Goal: Task Accomplishment & Management: Manage account settings

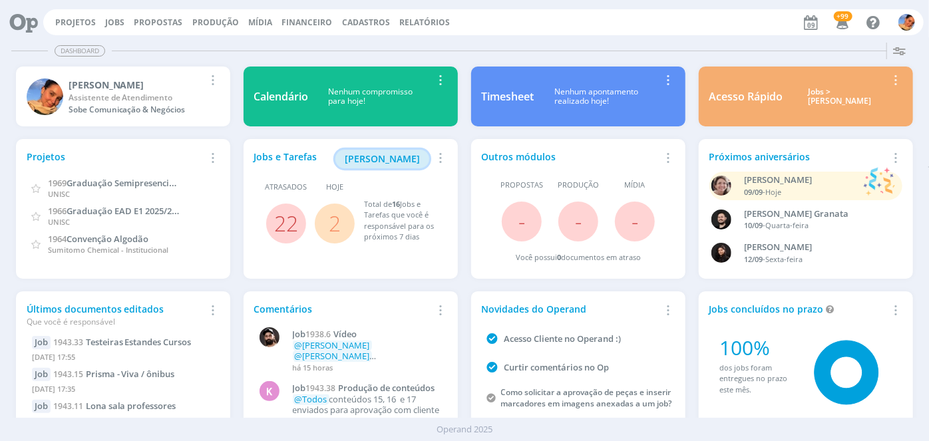
click at [383, 156] on span "[PERSON_NAME]" at bounding box center [382, 158] width 75 height 13
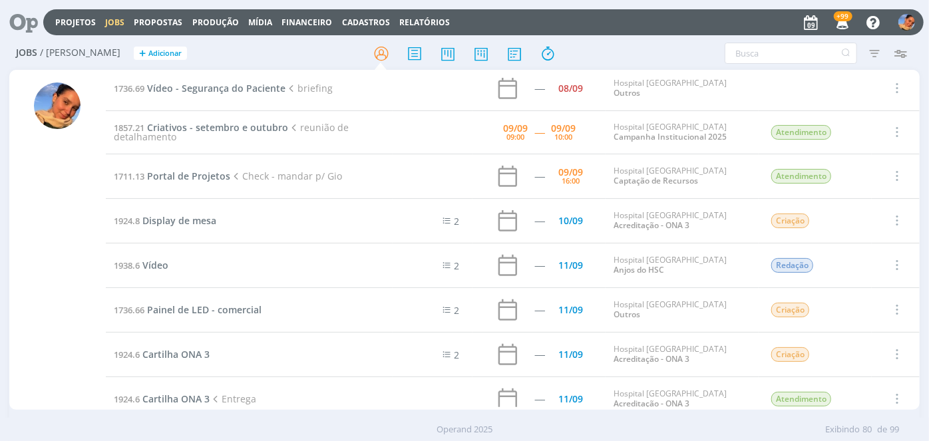
scroll to position [2088, 0]
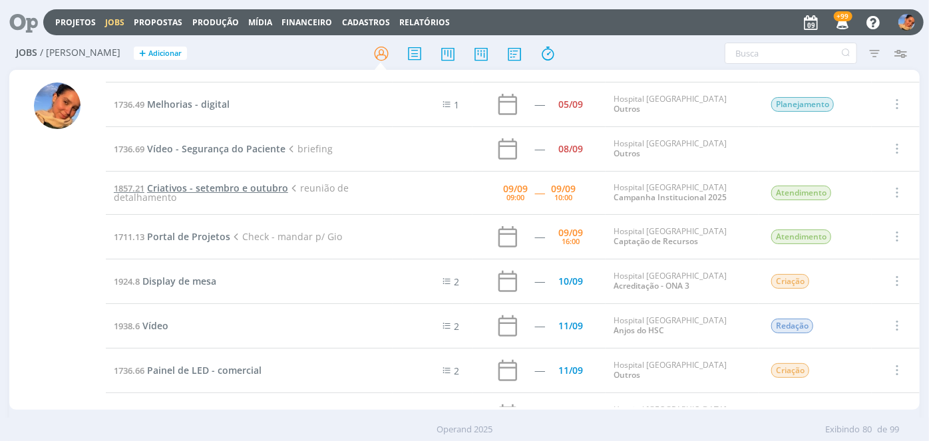
click at [275, 182] on span "Criativos - setembro e outubro" at bounding box center [217, 188] width 141 height 13
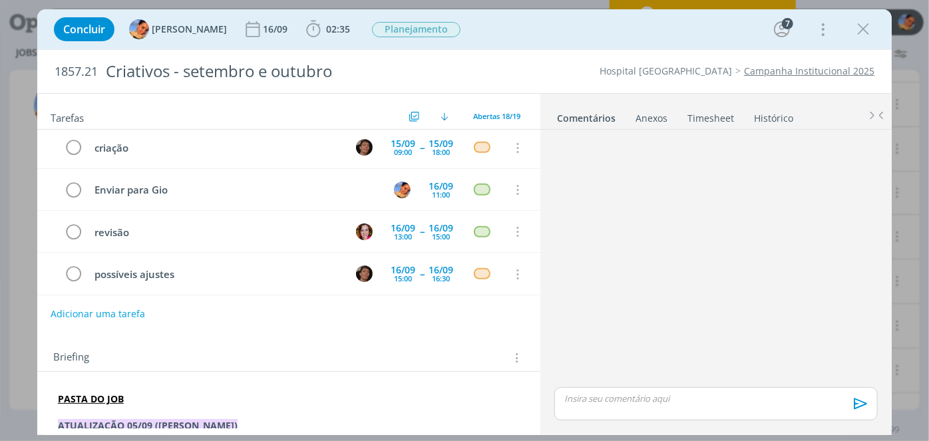
scroll to position [383, 0]
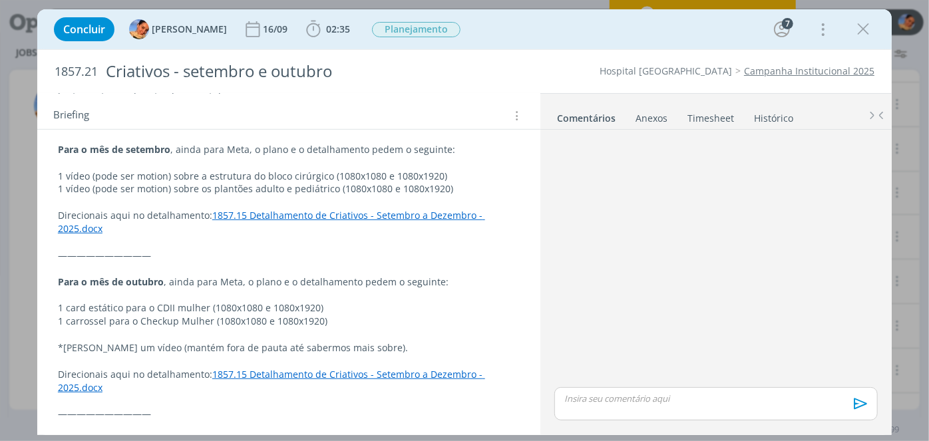
scroll to position [423, 0]
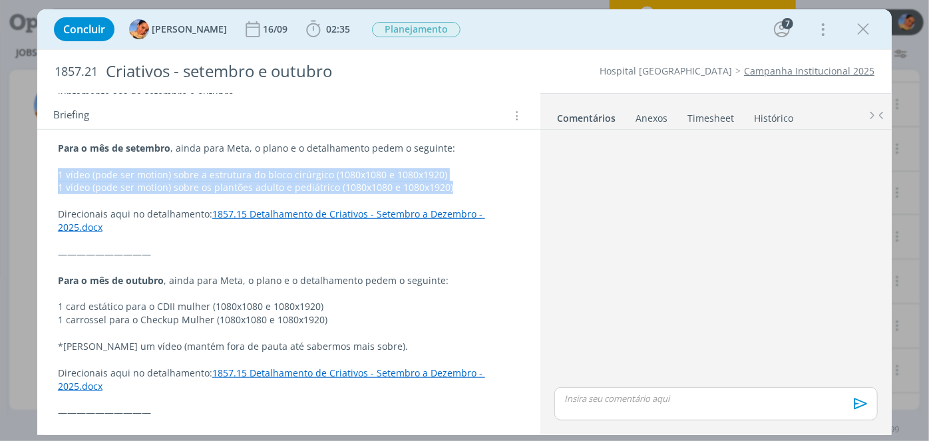
drag, startPoint x: 457, startPoint y: 188, endPoint x: 57, endPoint y: 167, distance: 401.3
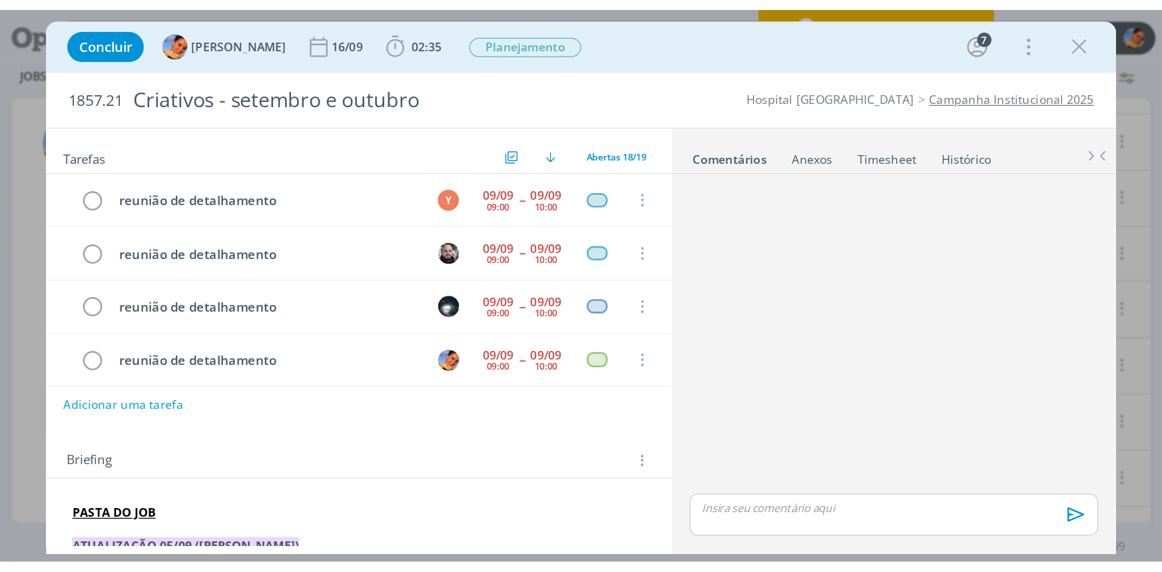
scroll to position [2088, 0]
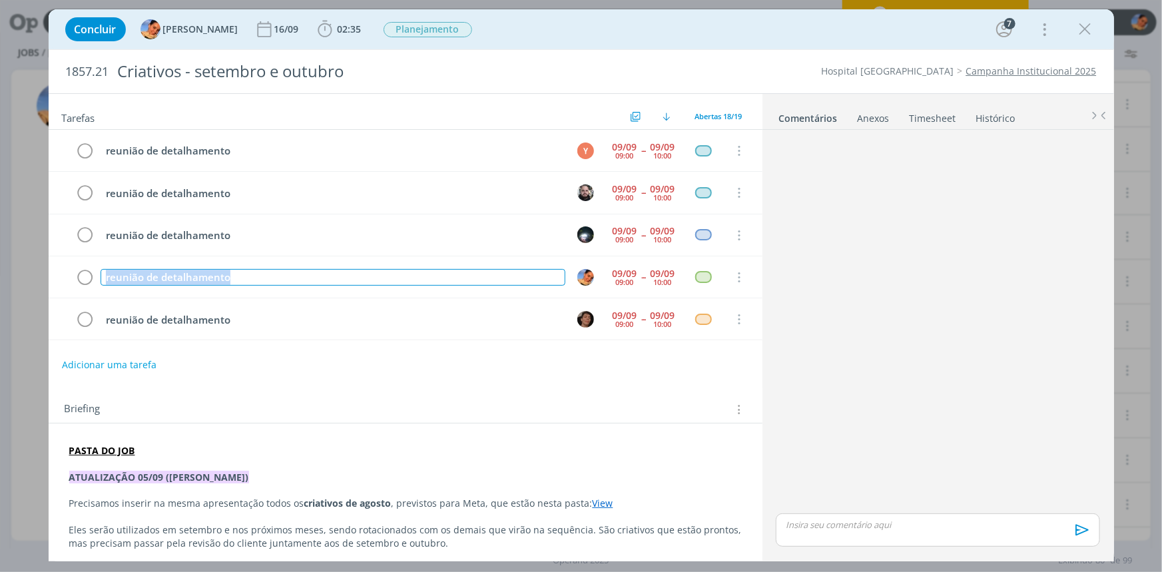
drag, startPoint x: 265, startPoint y: 274, endPoint x: 39, endPoint y: 264, distance: 225.9
click at [37, 266] on div "Concluir Luíza Santana 16/09 02:35 Iniciar Apontar Data * 09/09/2025 Horas * 00…" at bounding box center [581, 286] width 1162 height 572
copy div "reunião de detalhamento"
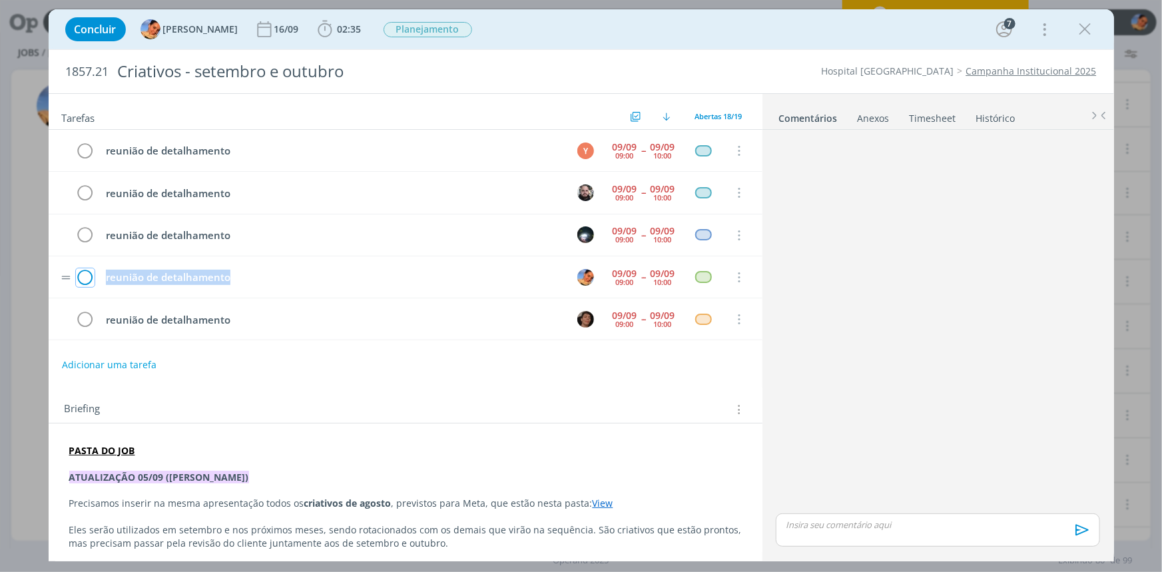
click at [90, 276] on icon "dialog" at bounding box center [85, 278] width 19 height 20
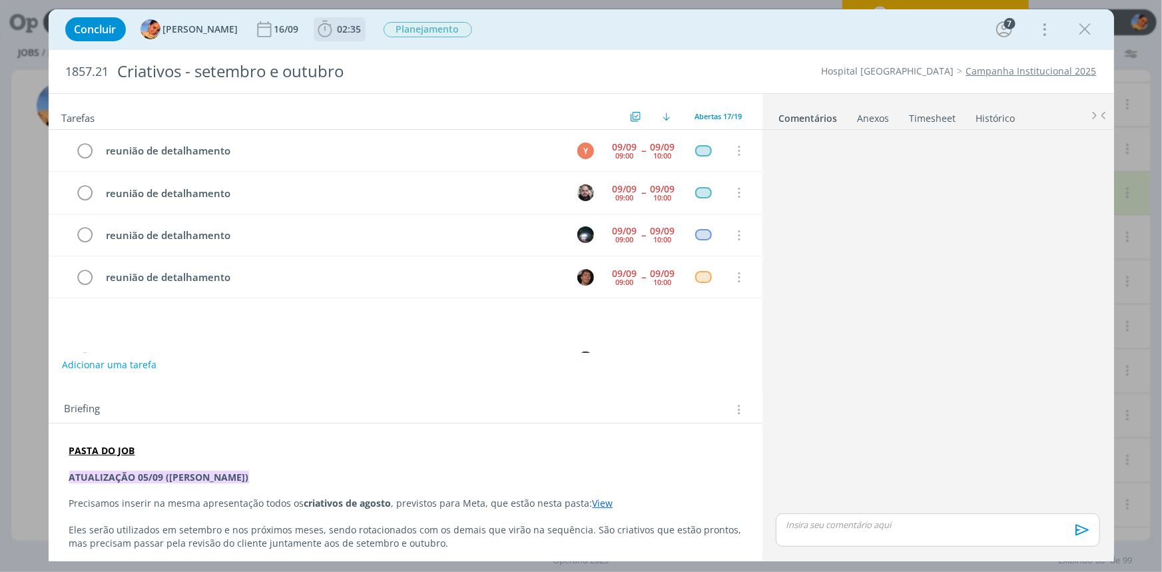
click at [350, 39] on button "02:35" at bounding box center [339, 29] width 51 height 21
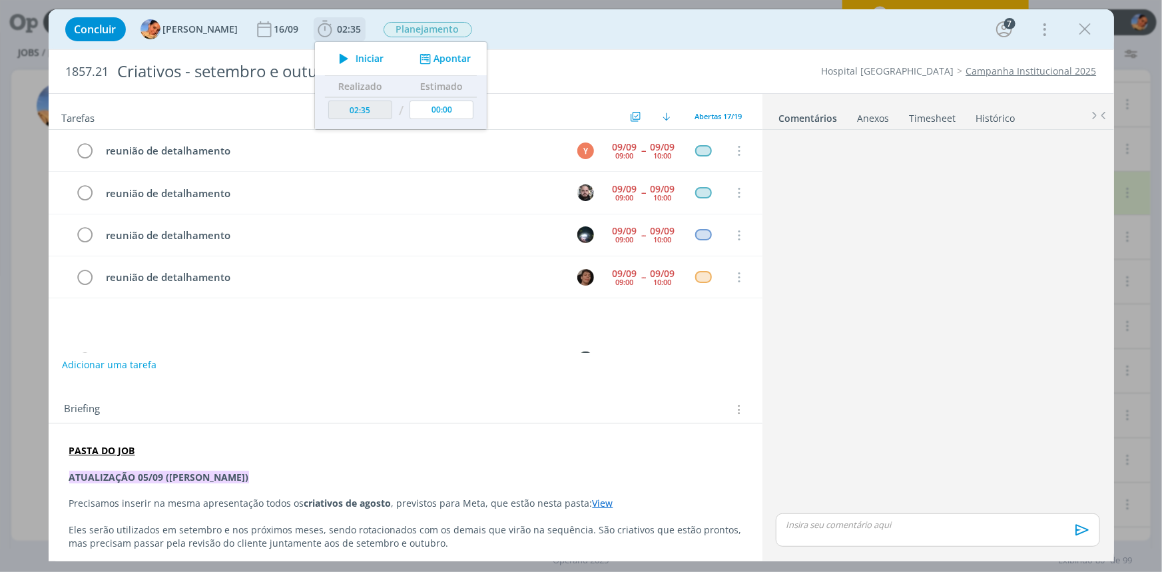
click at [346, 33] on span "02:35" at bounding box center [350, 29] width 24 height 13
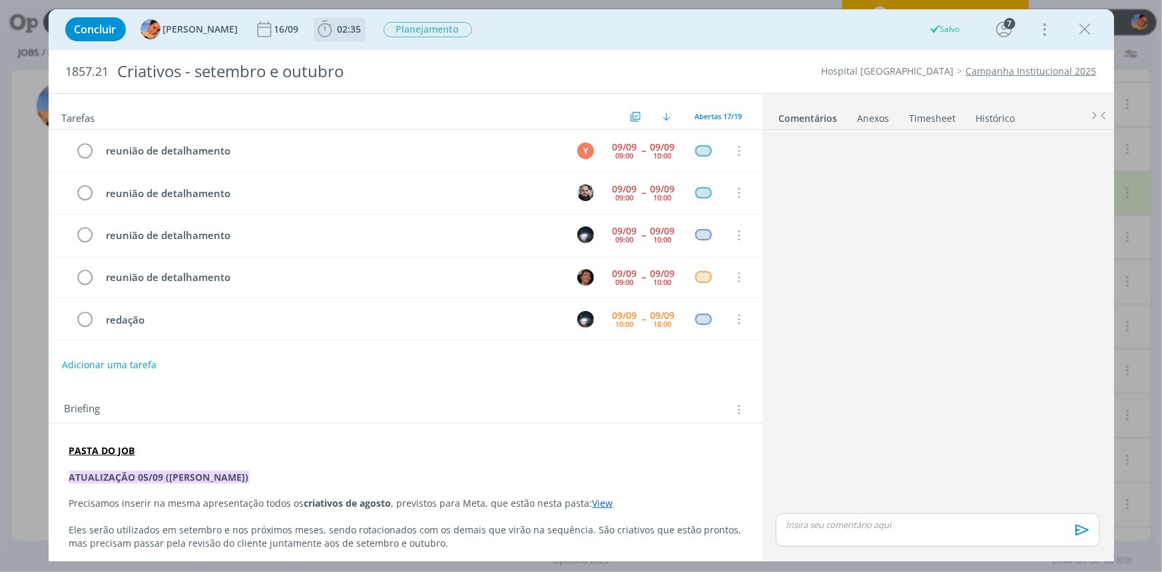
drag, startPoint x: 344, startPoint y: 31, endPoint x: 384, endPoint y: 42, distance: 41.3
click at [344, 31] on span "02:35" at bounding box center [350, 29] width 24 height 13
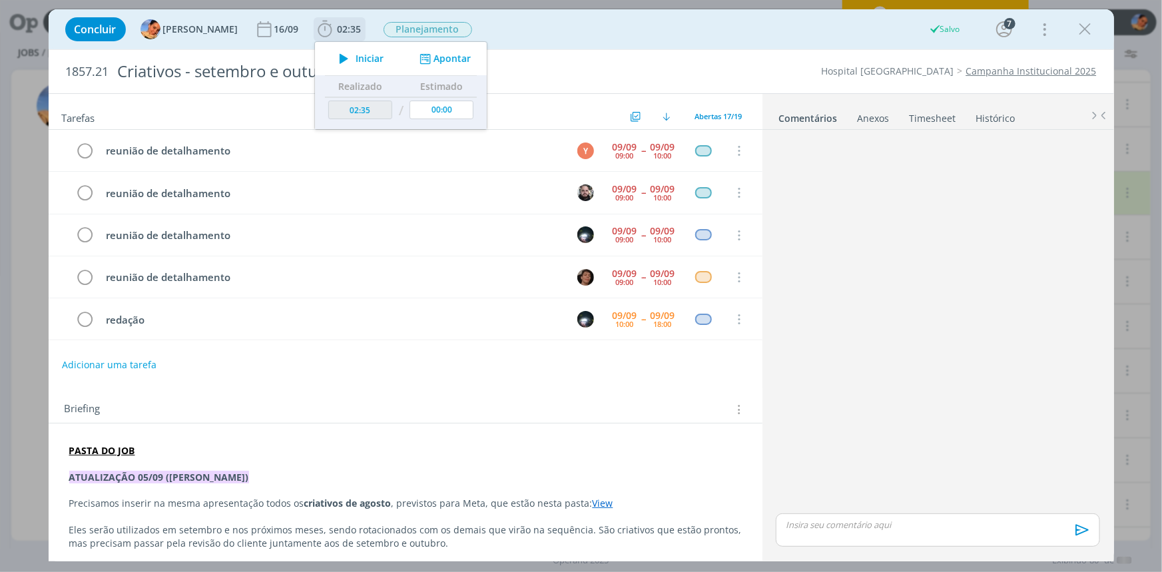
click at [455, 61] on button "Apontar" at bounding box center [442, 59] width 55 height 14
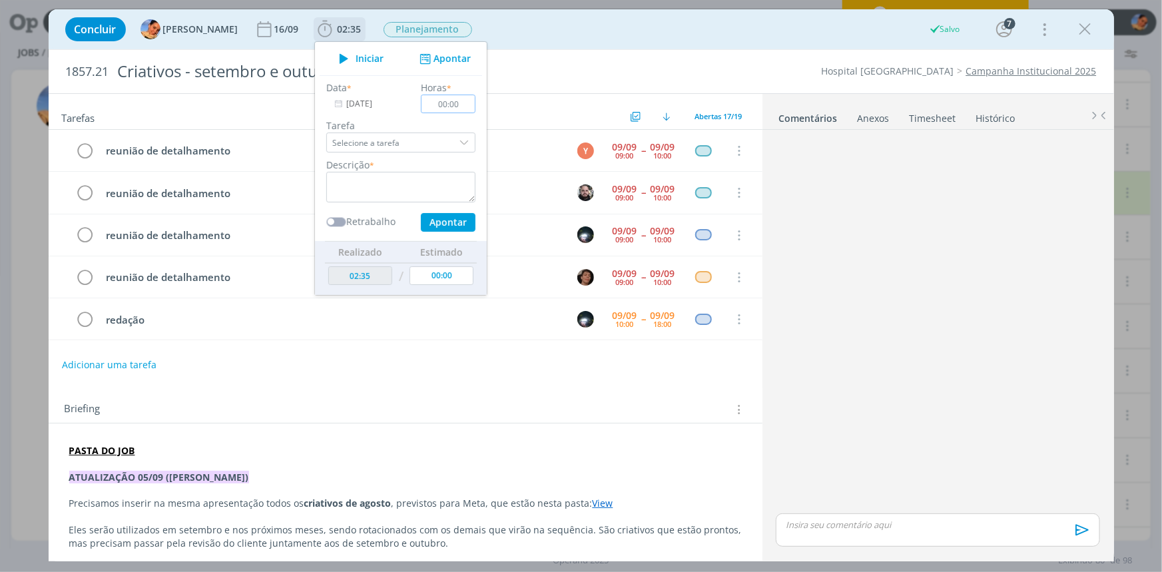
click at [454, 102] on input "00:00" at bounding box center [448, 104] width 55 height 19
click at [446, 103] on input "00:00" at bounding box center [448, 104] width 55 height 19
type input "00:20"
click at [413, 196] on textarea "dialog" at bounding box center [400, 187] width 149 height 31
paste textarea "reunião de detalhamento"
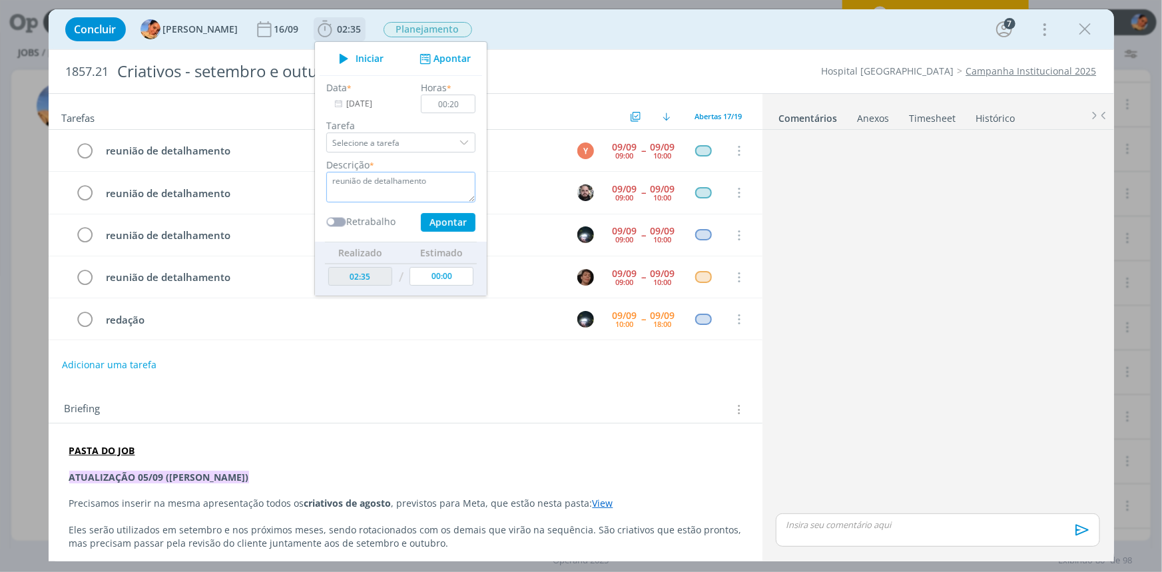
type textarea "reunião de detalhamento"
click at [430, 214] on button "Apontar" at bounding box center [447, 222] width 55 height 19
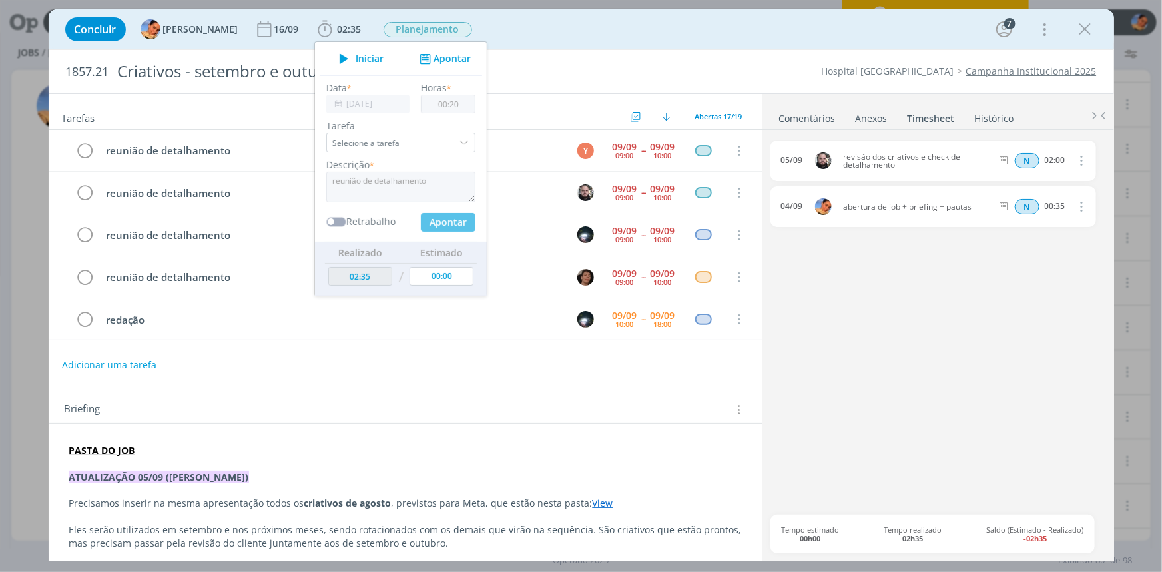
type input "02:55"
type input "00:00"
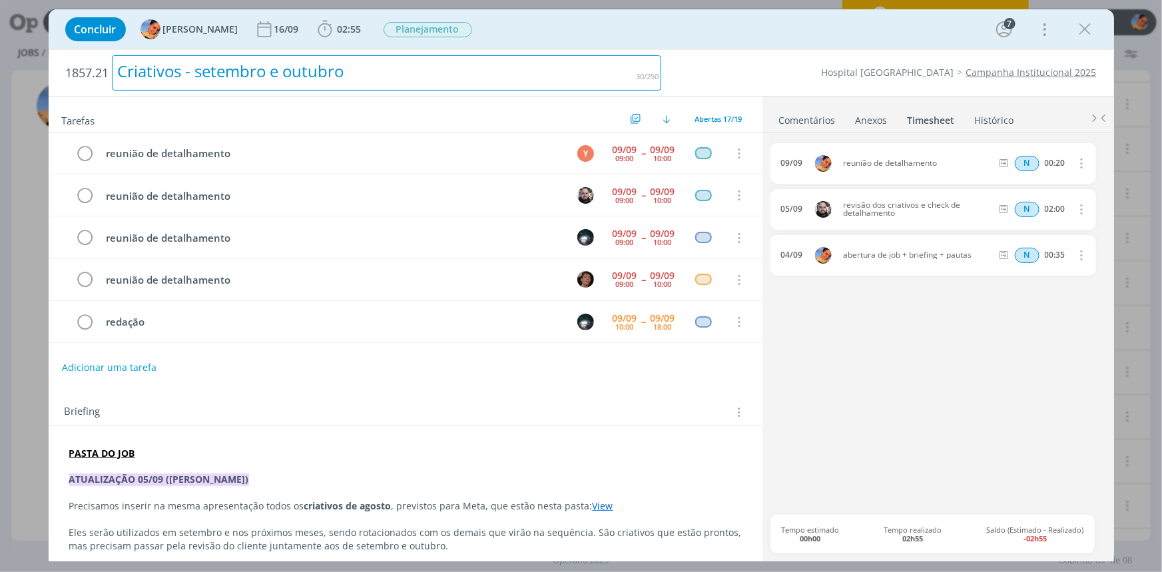
click at [580, 89] on h2 "1857.21 Criativos - setembro e outubro" at bounding box center [364, 73] width 596 height 46
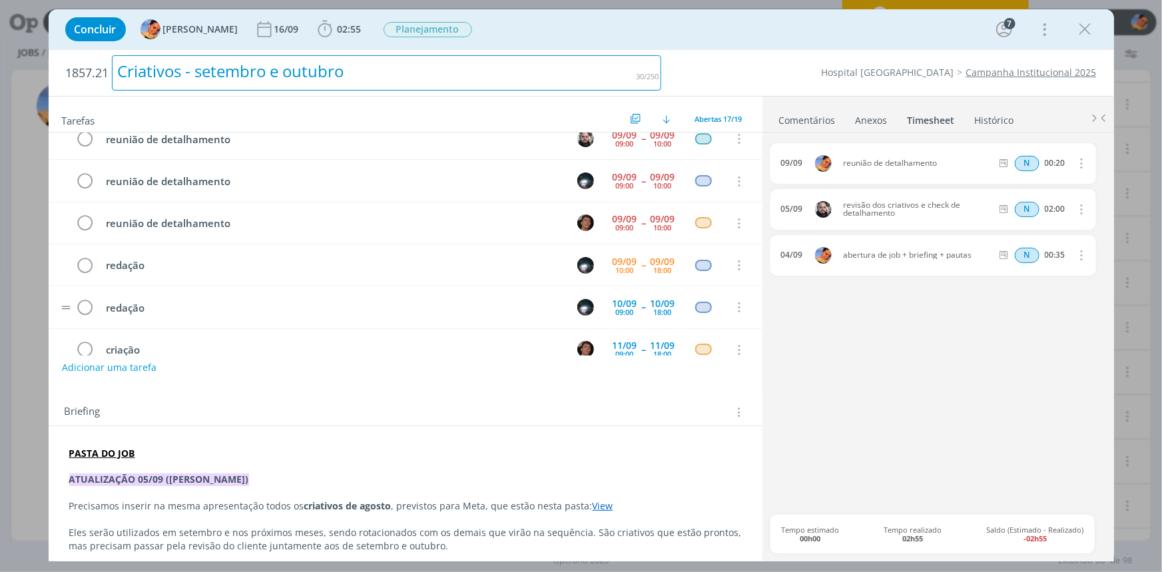
scroll to position [120, 0]
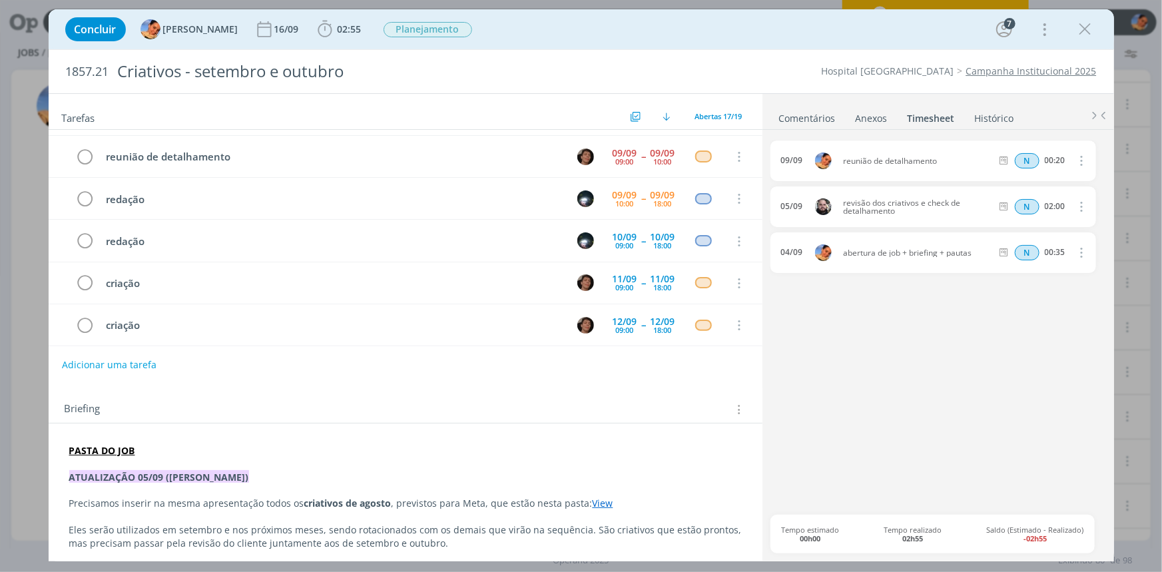
click at [920, 375] on div "09/09 reunião de detalhamento N 00:20 Excluir Editar 05/09 revisão dos criativo…" at bounding box center [937, 326] width 334 height 373
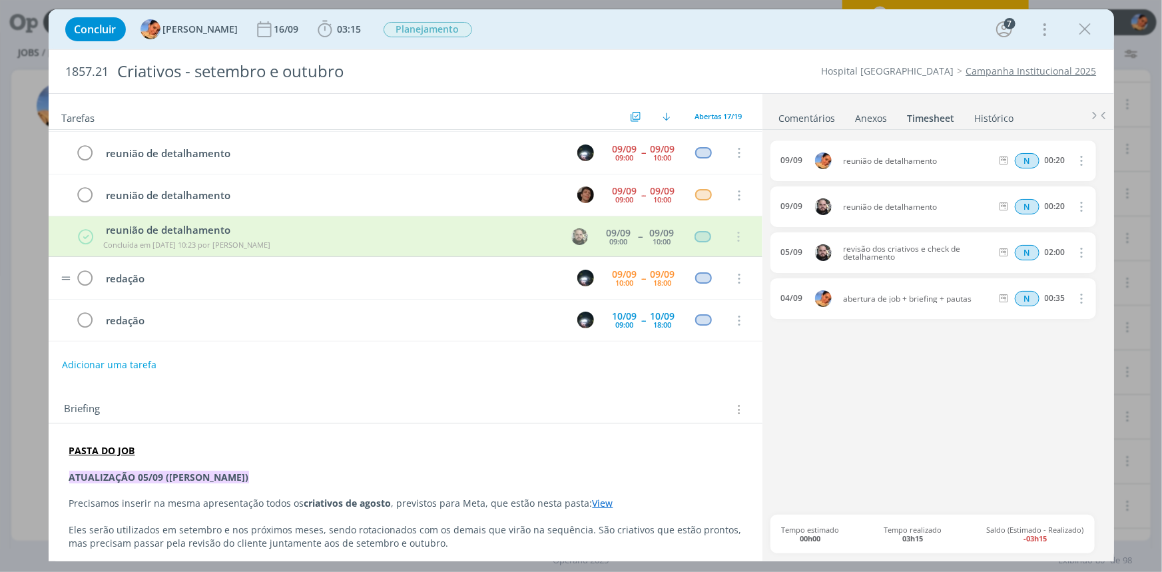
scroll to position [0, 0]
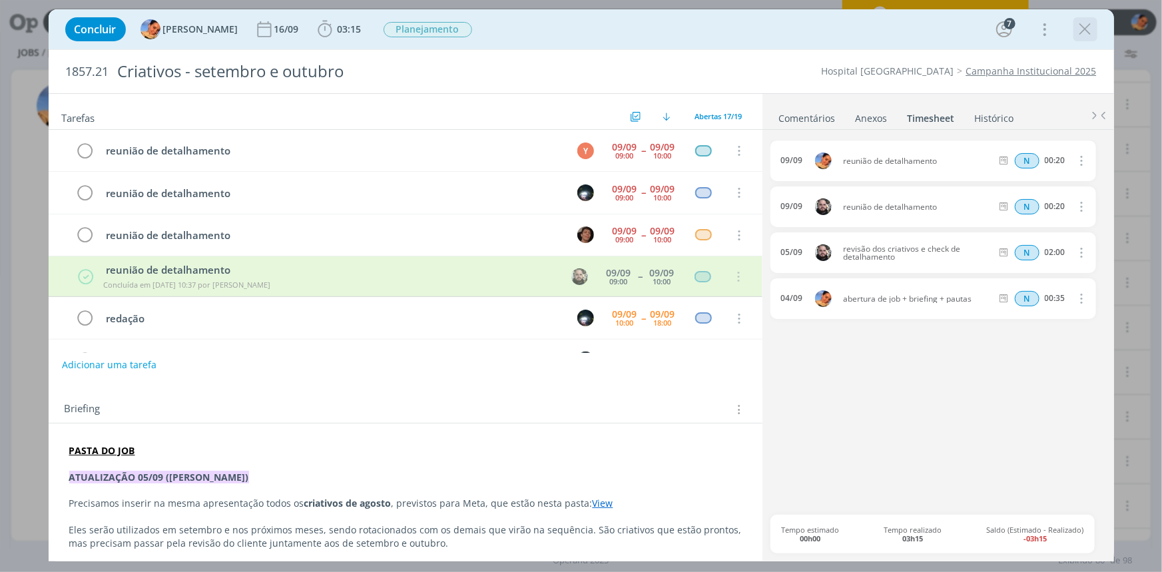
drag, startPoint x: 1078, startPoint y: 27, endPoint x: 123, endPoint y: 71, distance: 955.6
click at [929, 27] on icon "dialog" at bounding box center [1085, 29] width 20 height 20
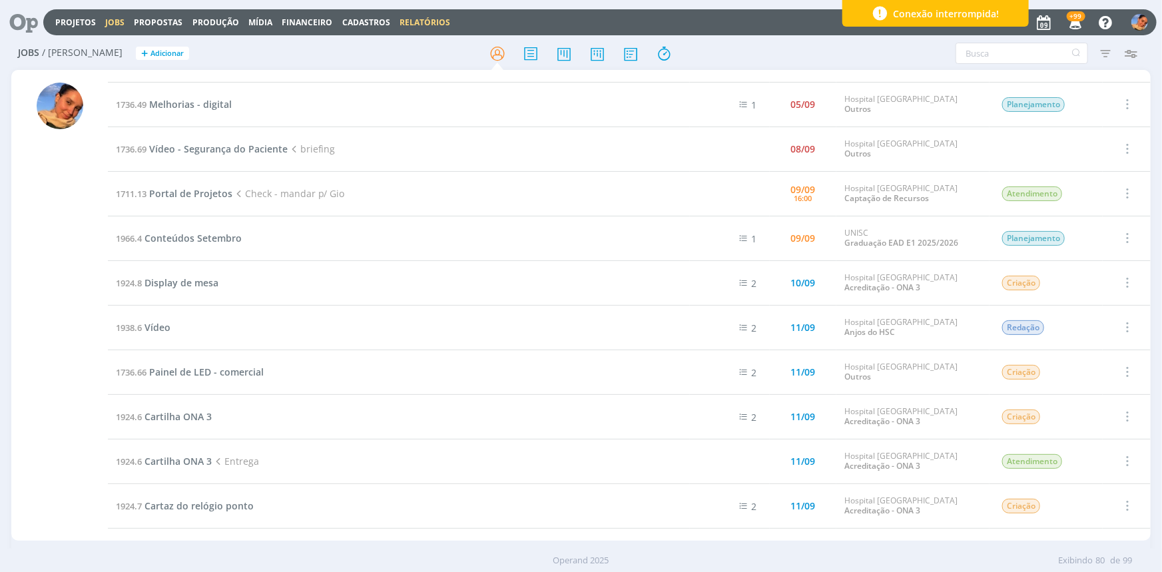
click at [400, 19] on link "Relatórios" at bounding box center [424, 22] width 51 height 11
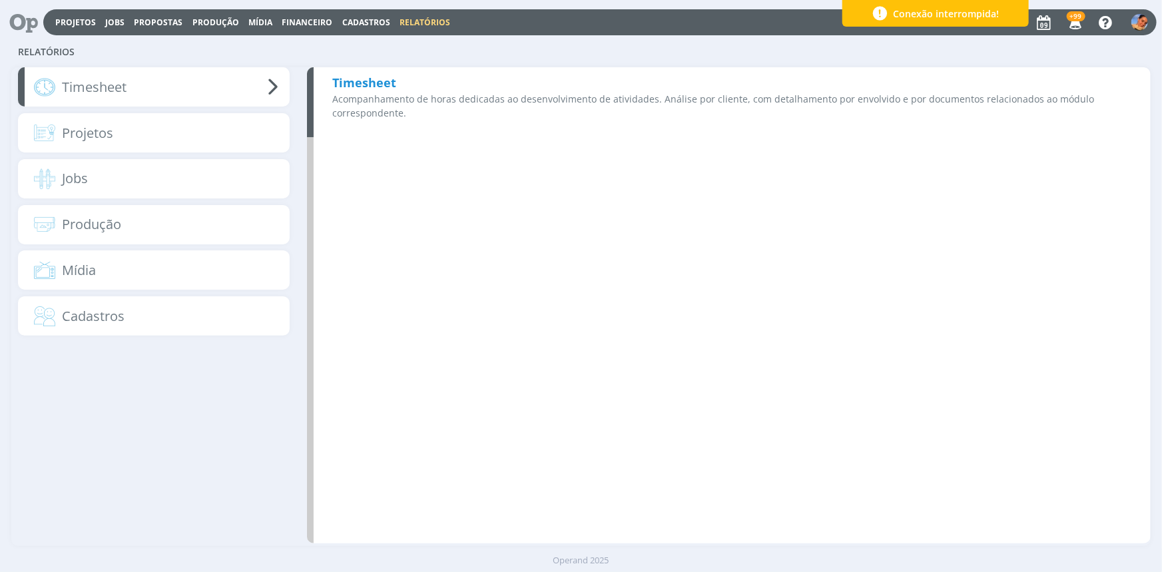
click at [409, 99] on p "Acompanhamento de horas dedicadas ao desenvolvimento de atividades. Análise por…" at bounding box center [732, 106] width 800 height 28
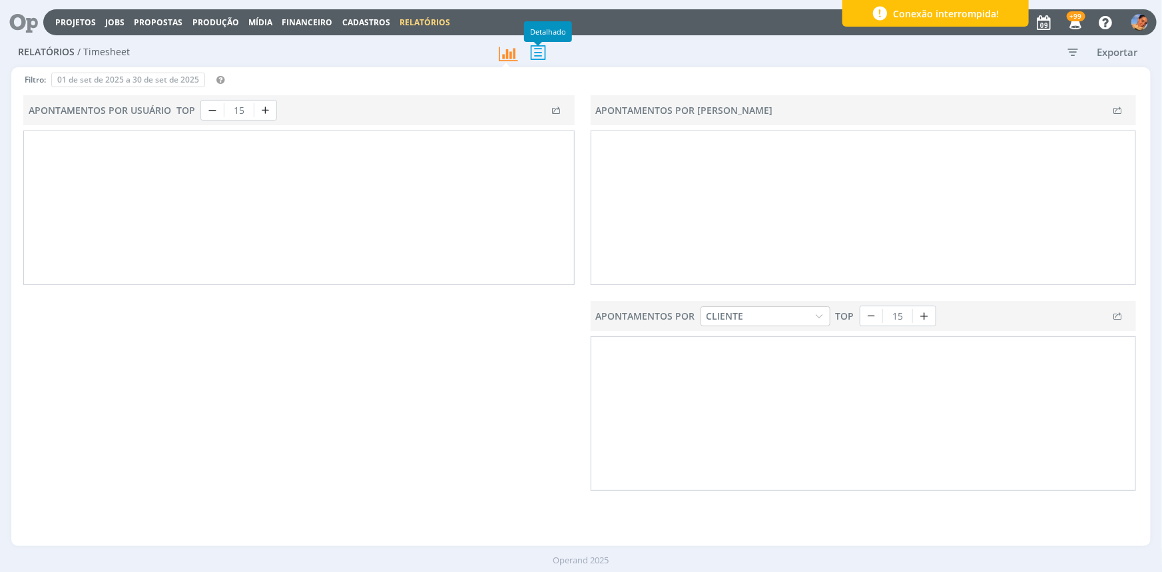
click at [531, 46] on icon at bounding box center [538, 52] width 28 height 27
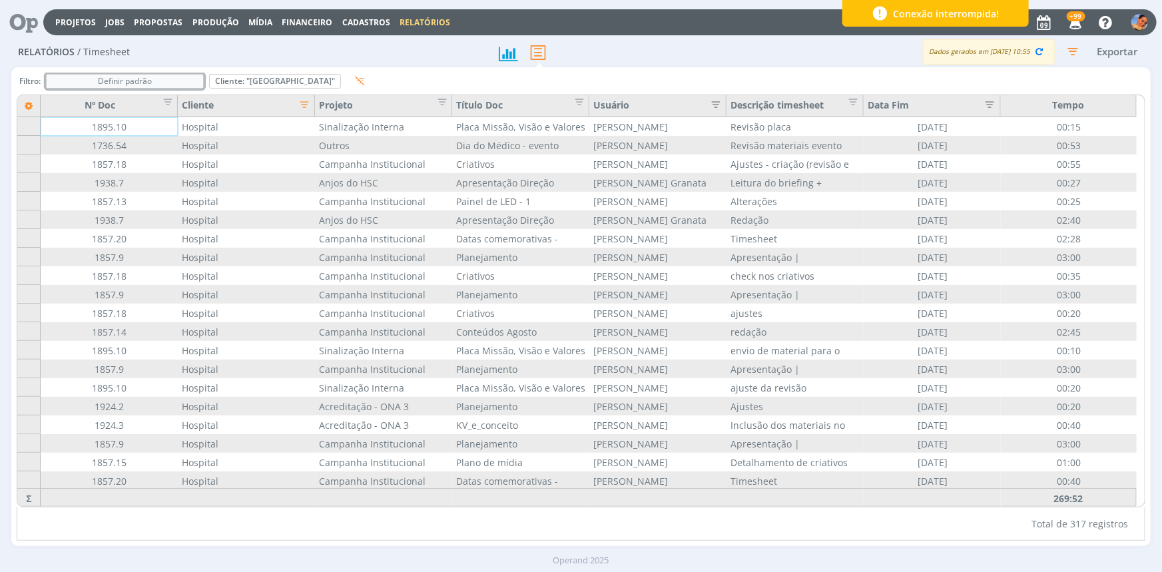
click at [175, 81] on div "Definir padrão" at bounding box center [125, 81] width 156 height 13
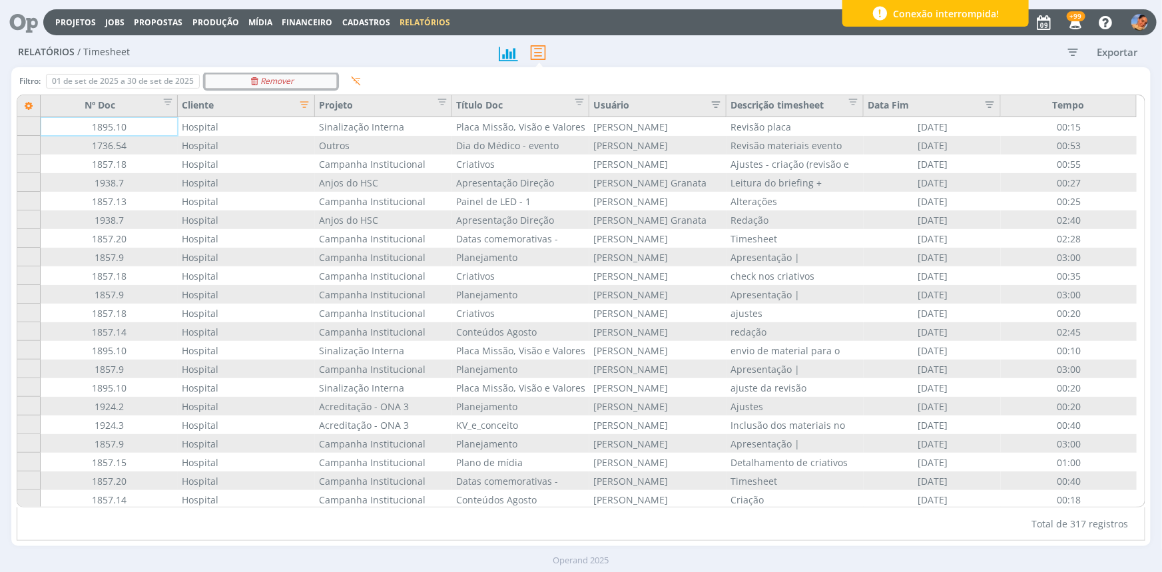
click at [224, 81] on div "Remover" at bounding box center [271, 81] width 130 height 13
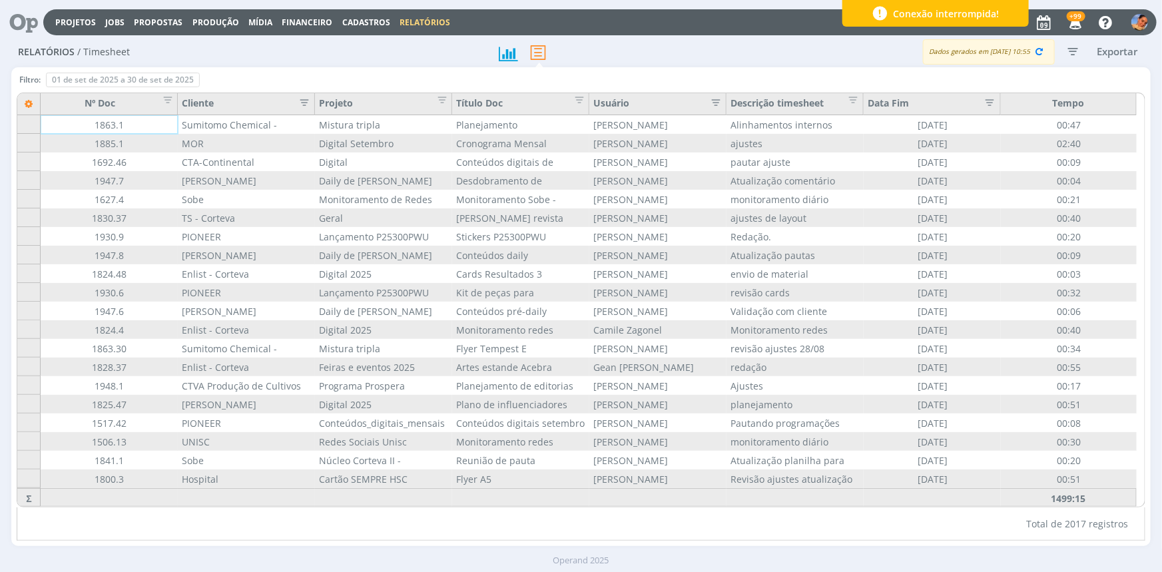
click at [306, 102] on icon "button" at bounding box center [300, 101] width 13 height 13
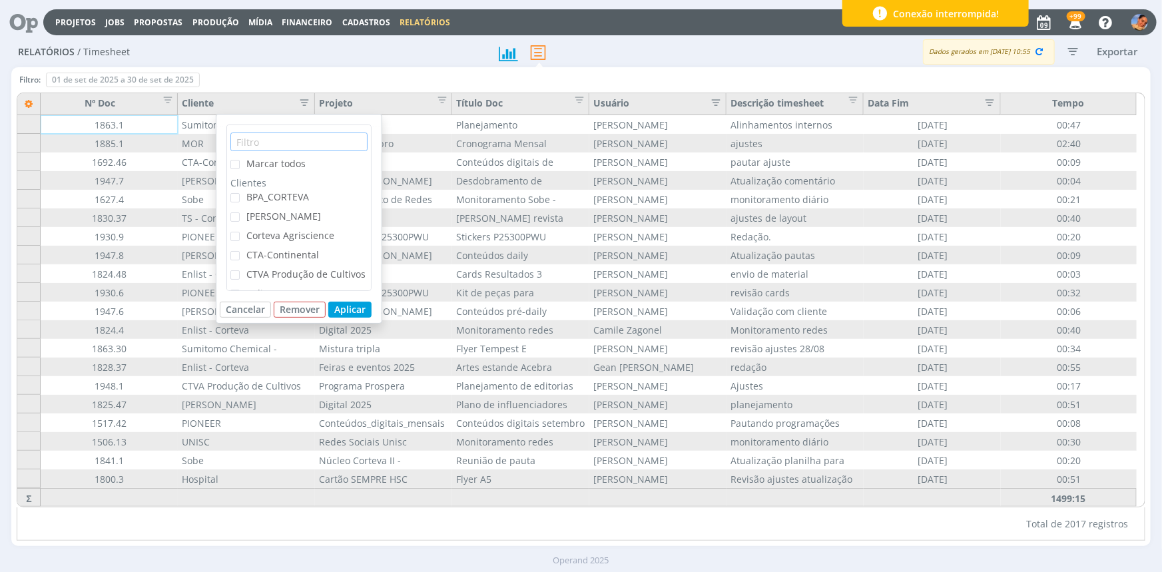
click at [324, 144] on input "text" at bounding box center [298, 141] width 137 height 19
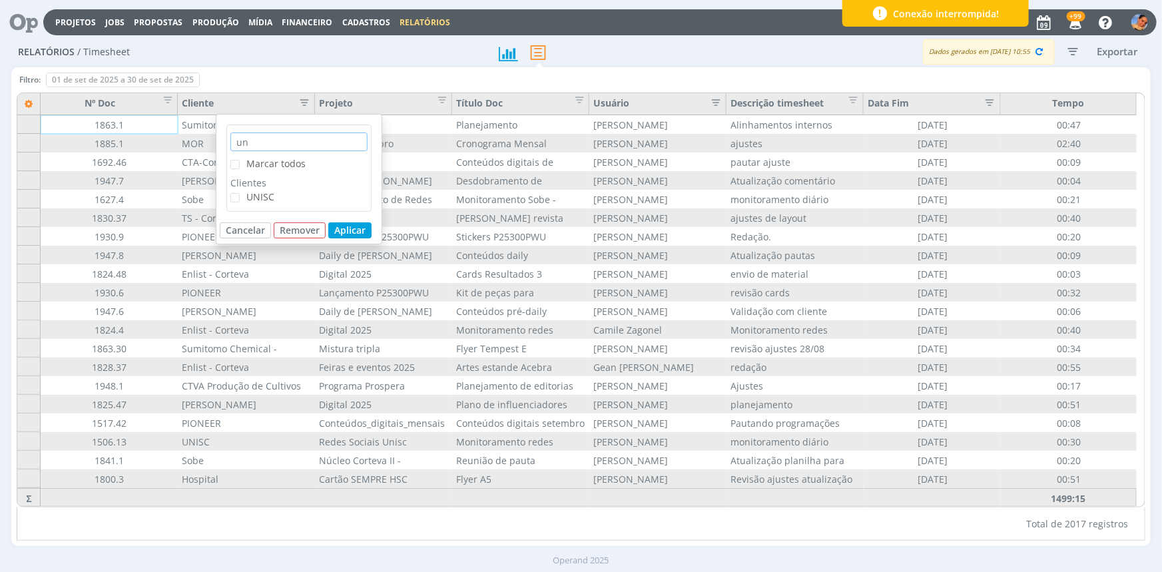
type input "un"
click at [283, 193] on div "UNISC" at bounding box center [298, 199] width 137 height 19
click at [271, 193] on span "UNISC" at bounding box center [260, 196] width 28 height 13
click at [240, 193] on input "UNISC" at bounding box center [240, 193] width 0 height 0
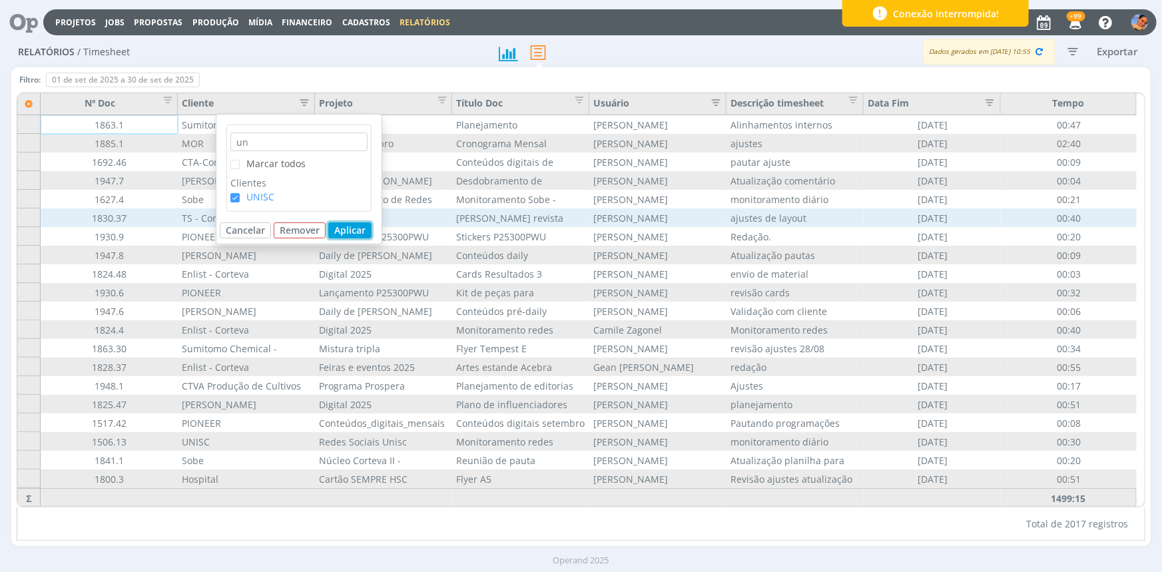
click at [344, 226] on button "Aplicar" at bounding box center [349, 230] width 43 height 16
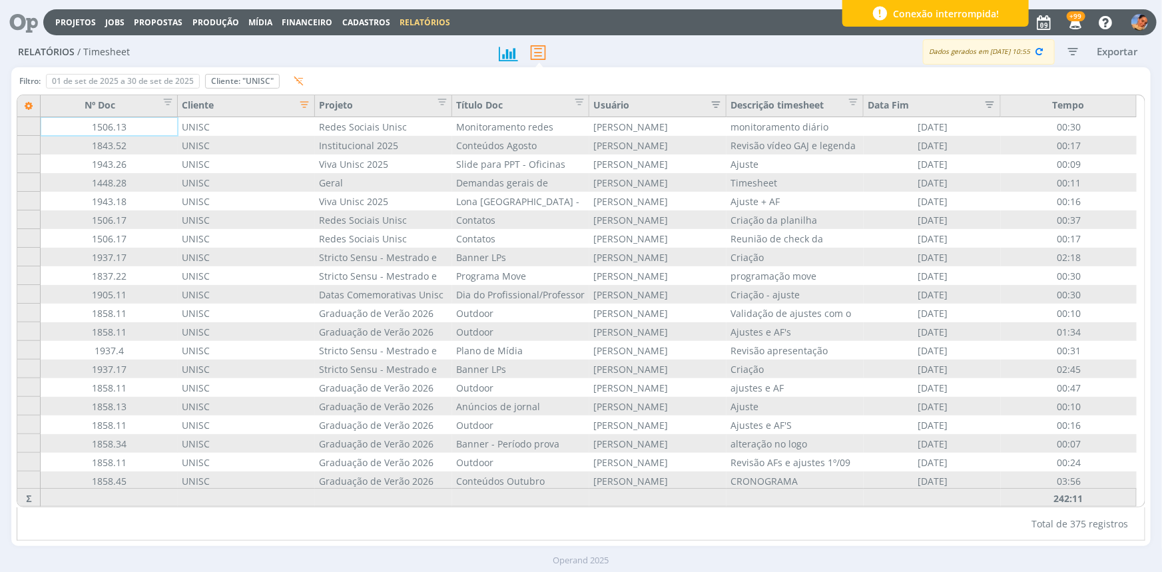
click at [929, 47] on icon "button" at bounding box center [1072, 51] width 24 height 24
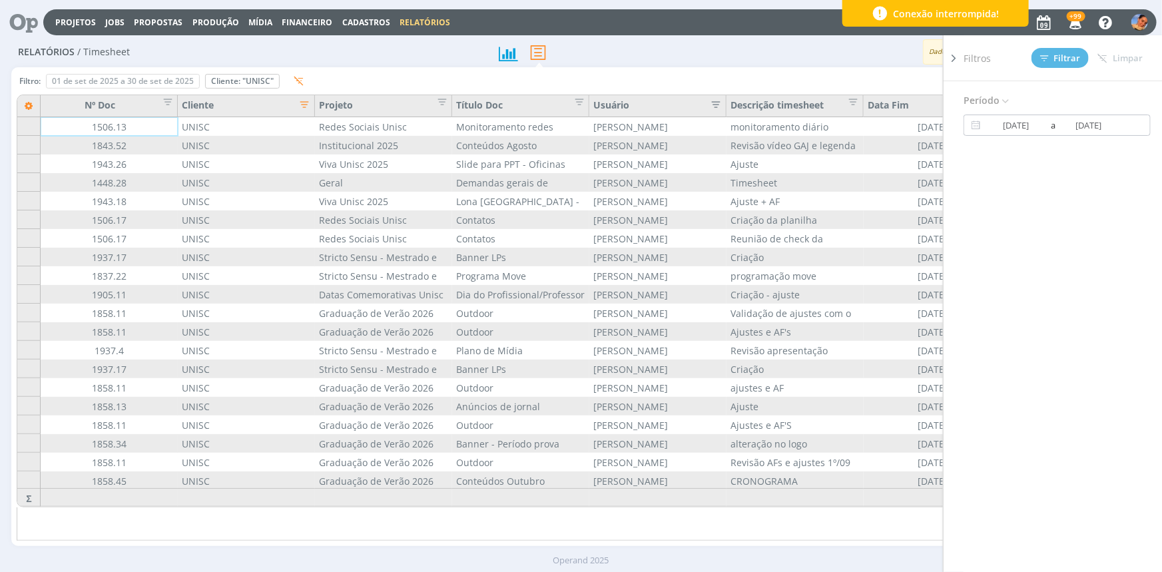
click at [929, 126] on input "01/09/2025" at bounding box center [1016, 125] width 64 height 16
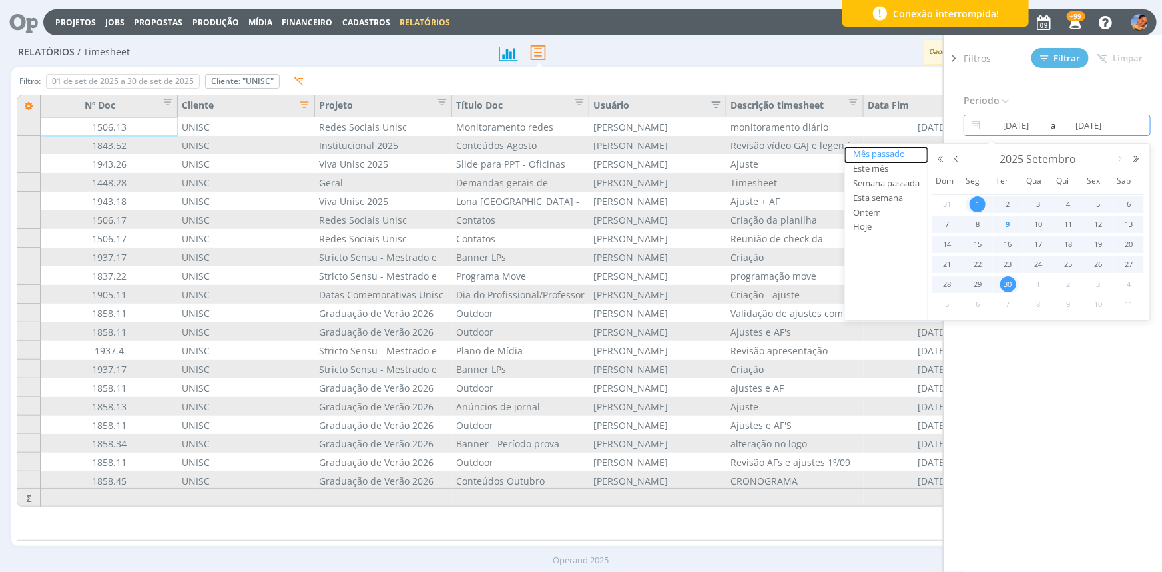
click at [885, 153] on button "Mês passado" at bounding box center [886, 155] width 83 height 15
type input "01/08/2025"
type input "31/08/2025"
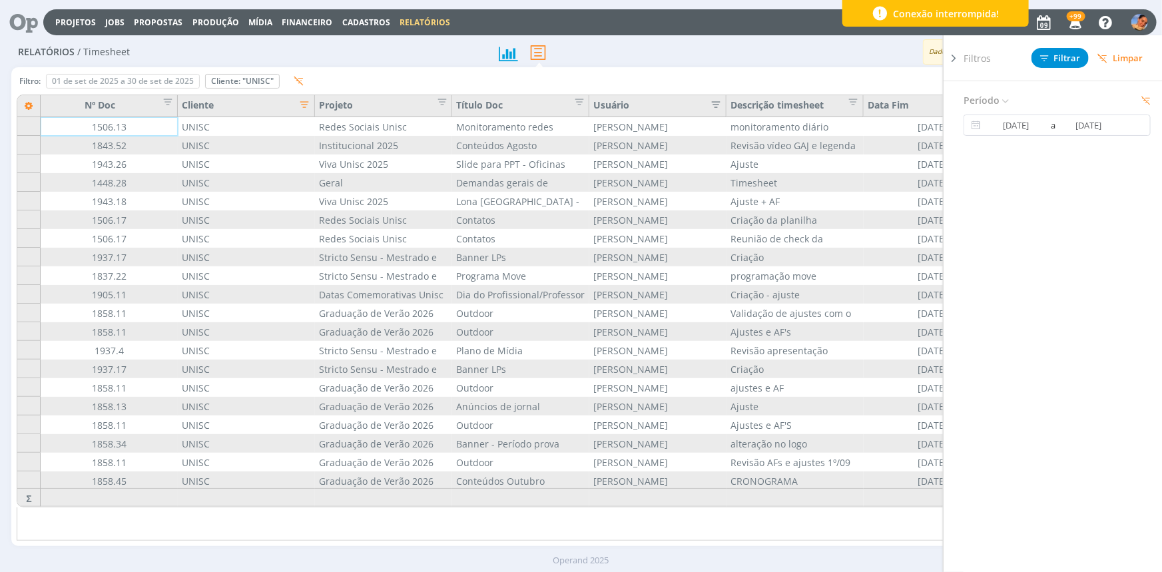
click at [929, 47] on div "Filtros Filtrar Limpar" at bounding box center [1062, 57] width 198 height 45
click at [929, 54] on span "Filtrar" at bounding box center [1060, 58] width 41 height 9
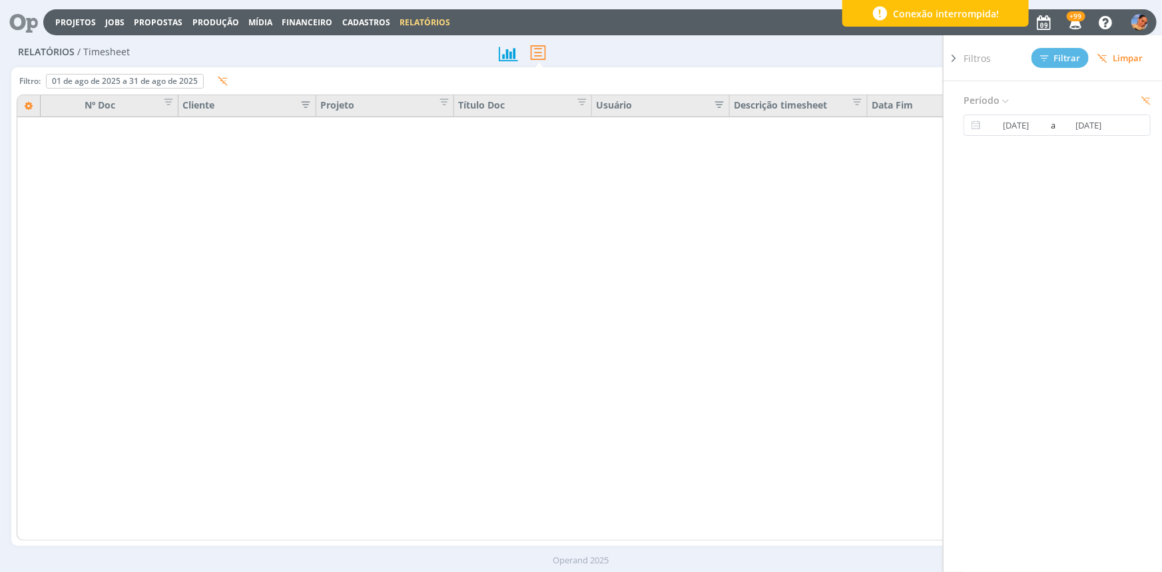
click at [929, 57] on icon at bounding box center [953, 58] width 13 height 14
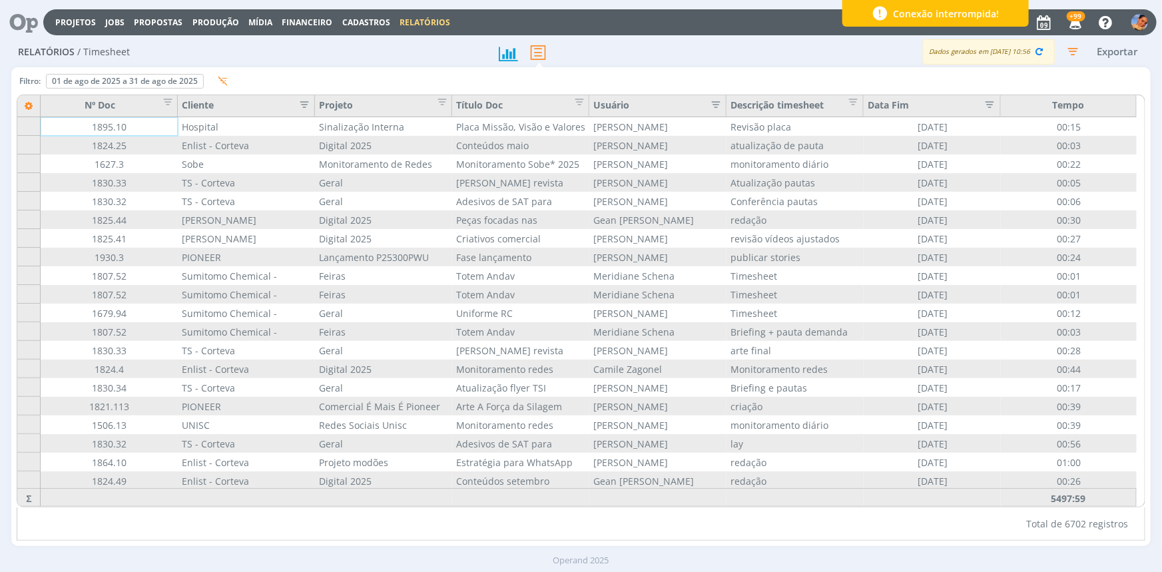
click at [307, 97] on icon "button" at bounding box center [300, 103] width 13 height 13
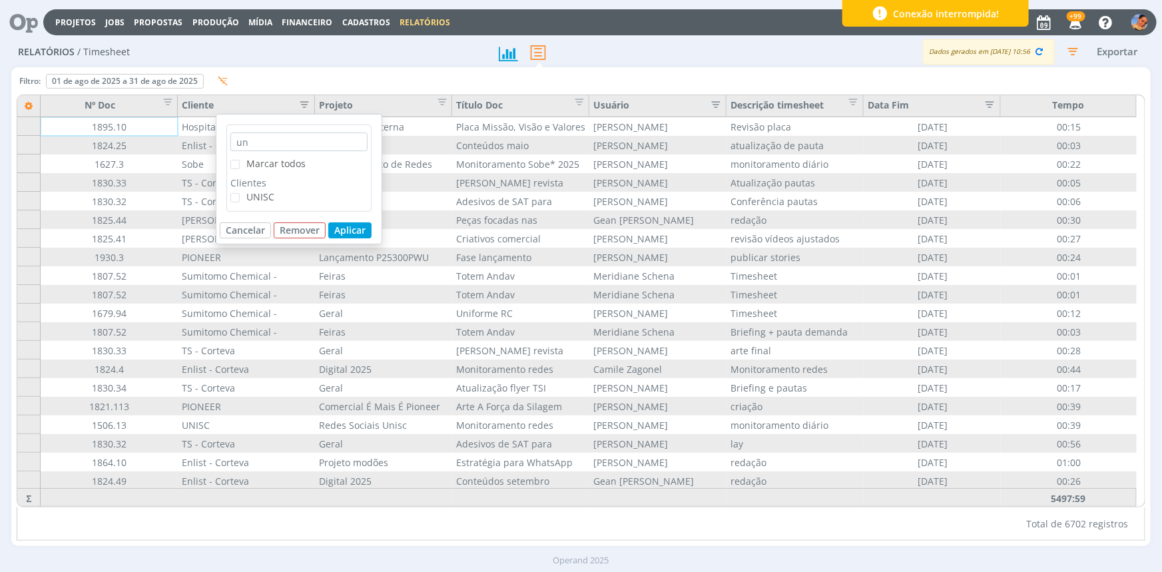
click at [264, 194] on span "UNISC" at bounding box center [260, 196] width 28 height 13
click at [240, 193] on input "UNISC" at bounding box center [240, 193] width 0 height 0
click at [361, 226] on button "Aplicar" at bounding box center [349, 230] width 43 height 16
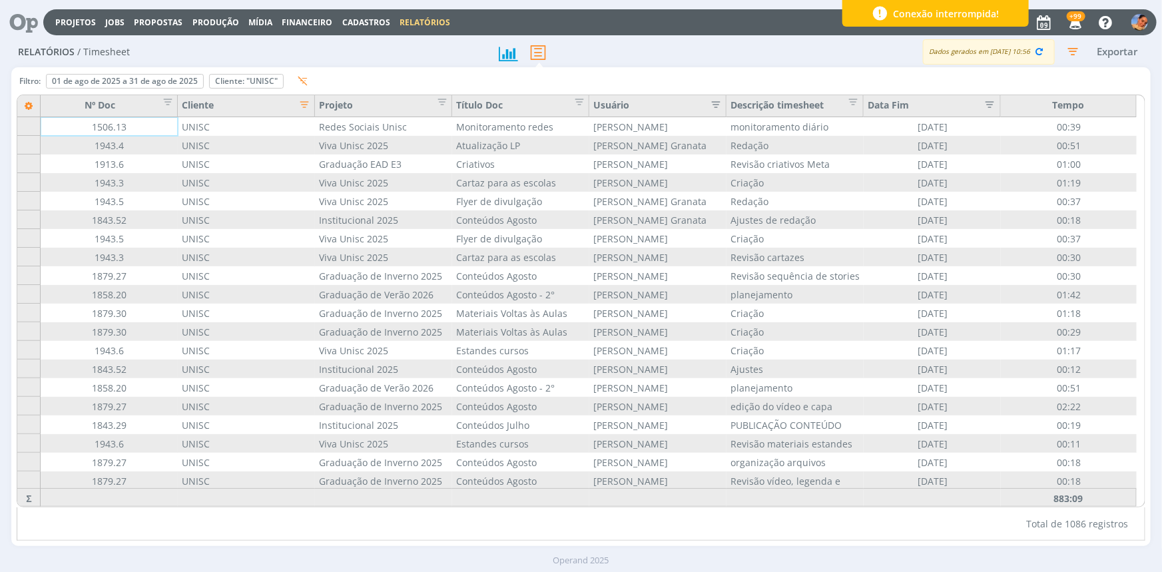
click at [419, 103] on div "Projeto" at bounding box center [383, 106] width 137 height 22
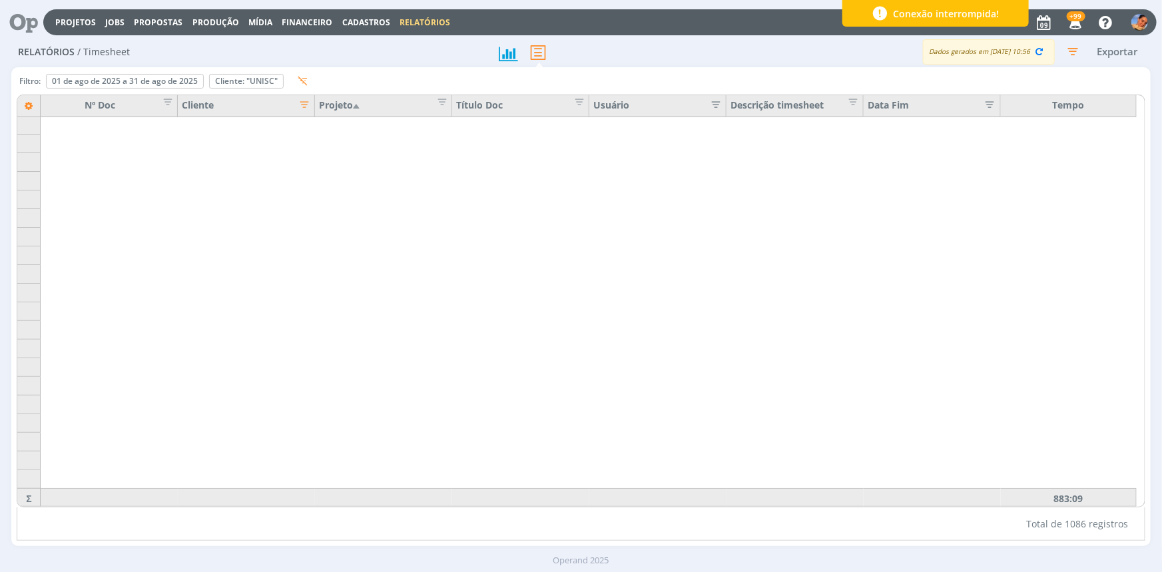
scroll to position [12676, 0]
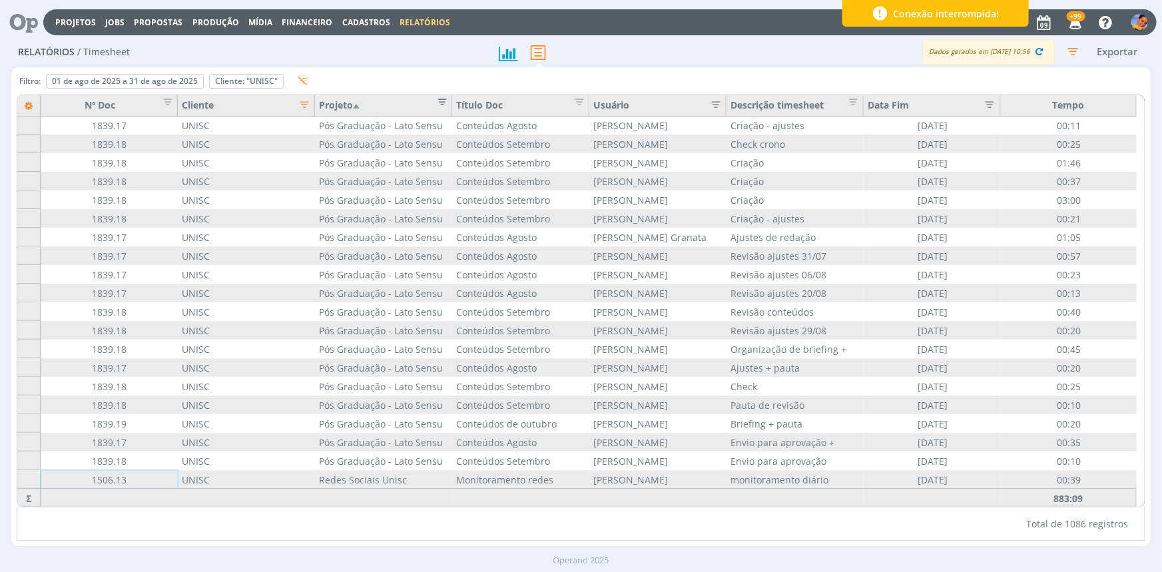
click at [440, 99] on span "Editar filtro para Coluna Projeto" at bounding box center [437, 99] width 13 height 13
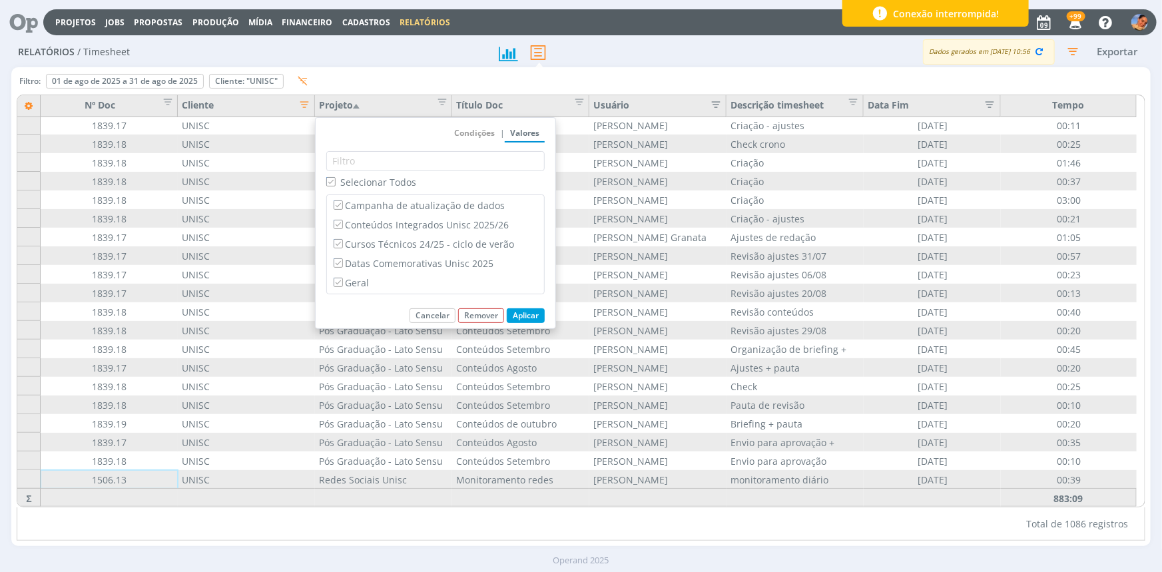
click at [394, 180] on span "Selecionar Todos" at bounding box center [378, 182] width 76 height 13
click at [335, 180] on input "Selecionar Todos" at bounding box center [330, 181] width 9 height 9
click at [394, 180] on span "Selecionar Todos" at bounding box center [378, 182] width 76 height 13
click at [335, 180] on input "Selecionar Todos" at bounding box center [330, 181] width 9 height 9
checkbox input "true"
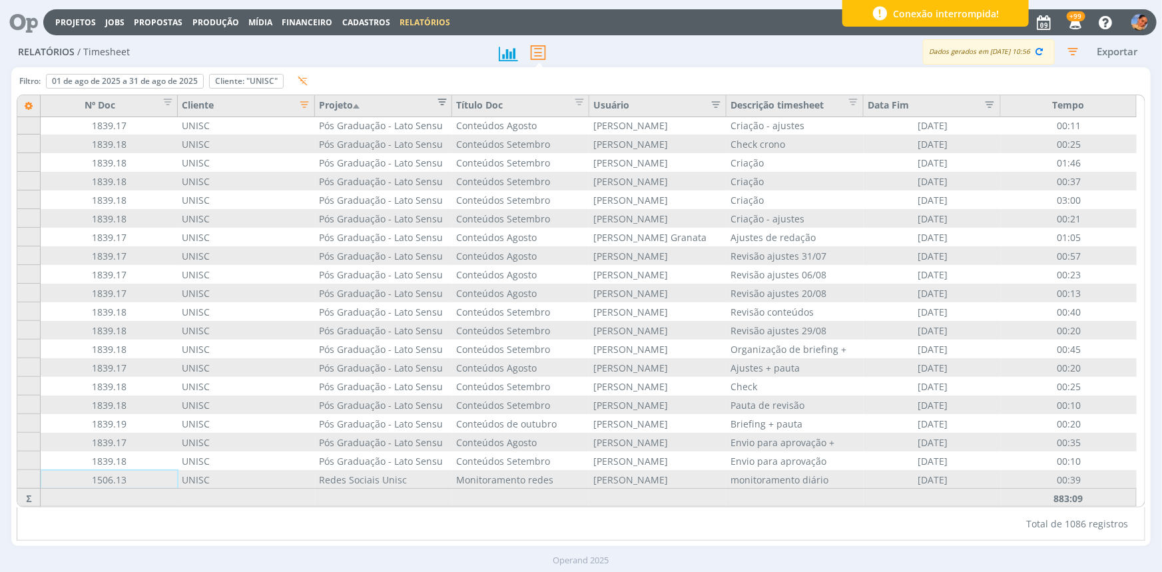
click at [443, 100] on span "Editar filtro para Coluna Projeto" at bounding box center [437, 99] width 13 height 13
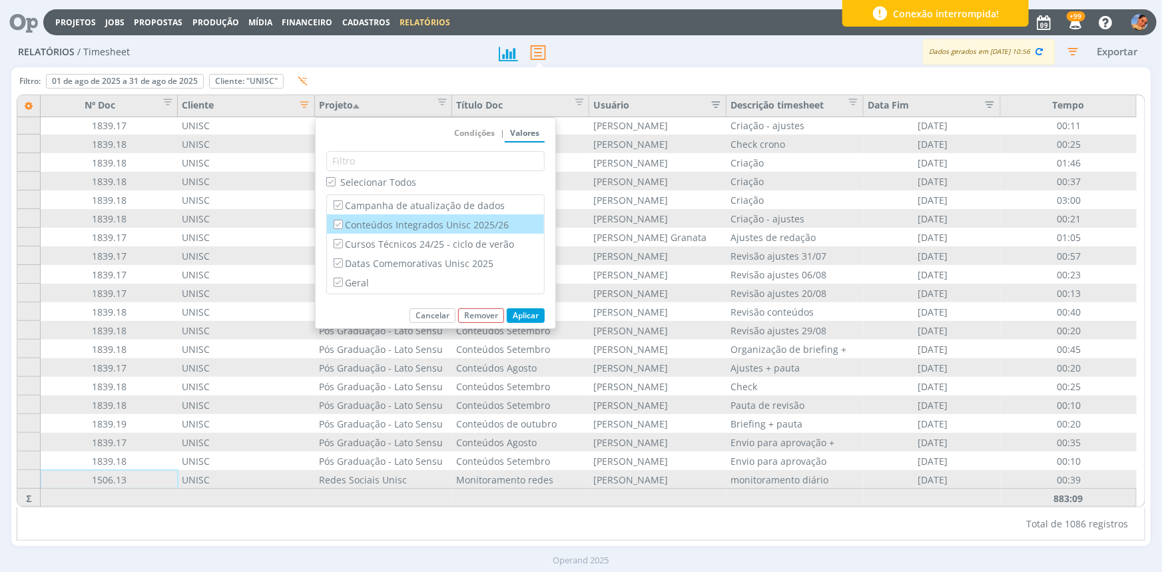
click at [427, 220] on label "Conteúdos Integrados Unisc 2025/26" at bounding box center [435, 224] width 209 height 15
click at [342, 220] on input "Conteúdos Integrados Unisc 2025/26" at bounding box center [338, 224] width 9 height 9
checkbox input "false"
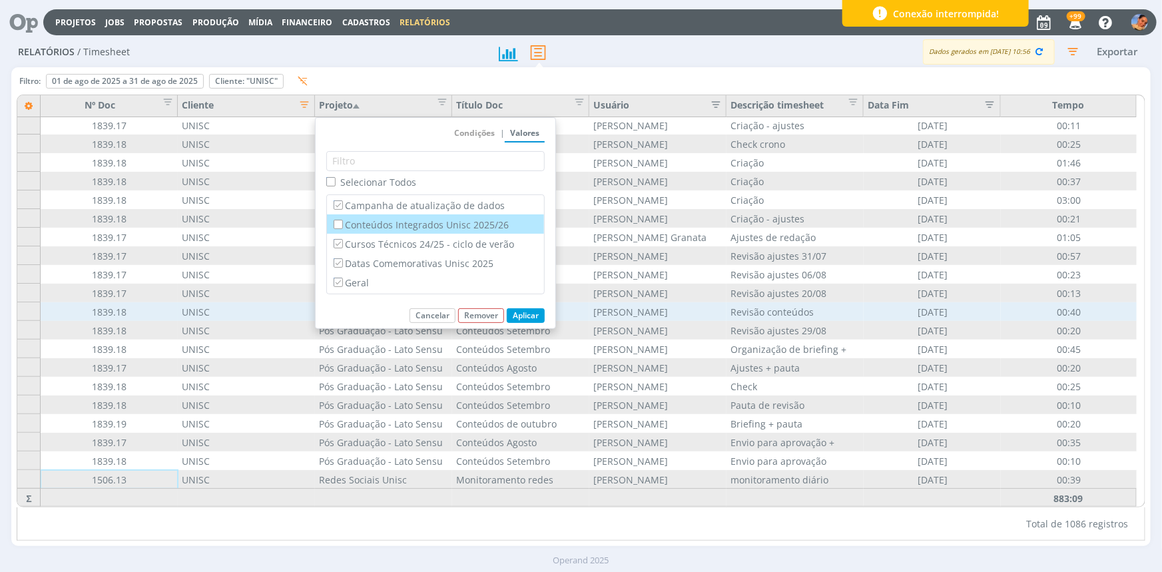
click at [522, 314] on button "Aplicar" at bounding box center [526, 315] width 38 height 15
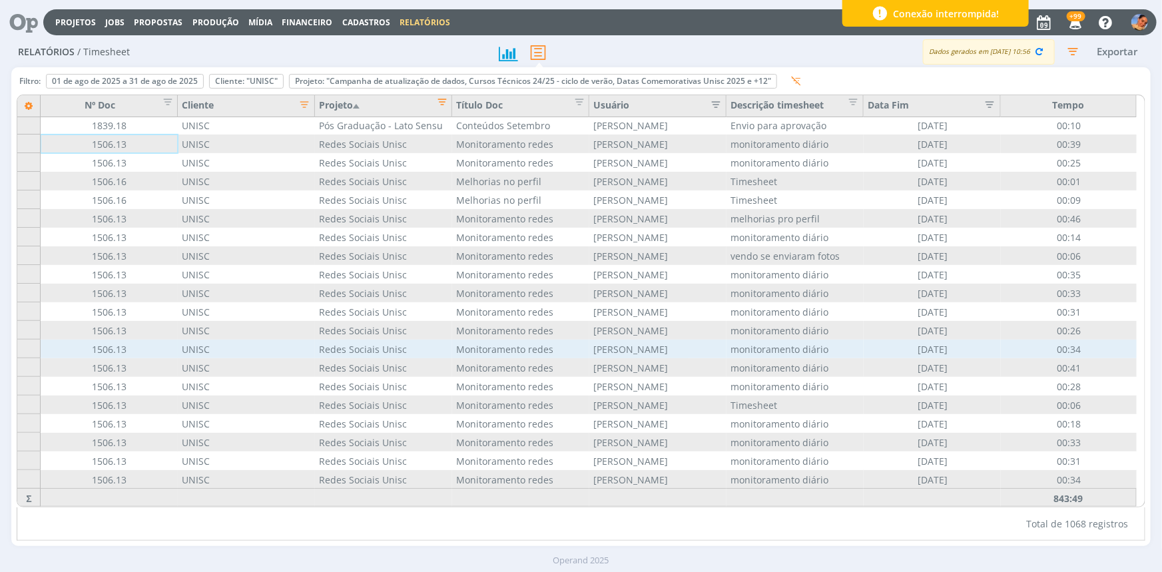
click at [780, 355] on div "monitoramento diário" at bounding box center [794, 349] width 137 height 19
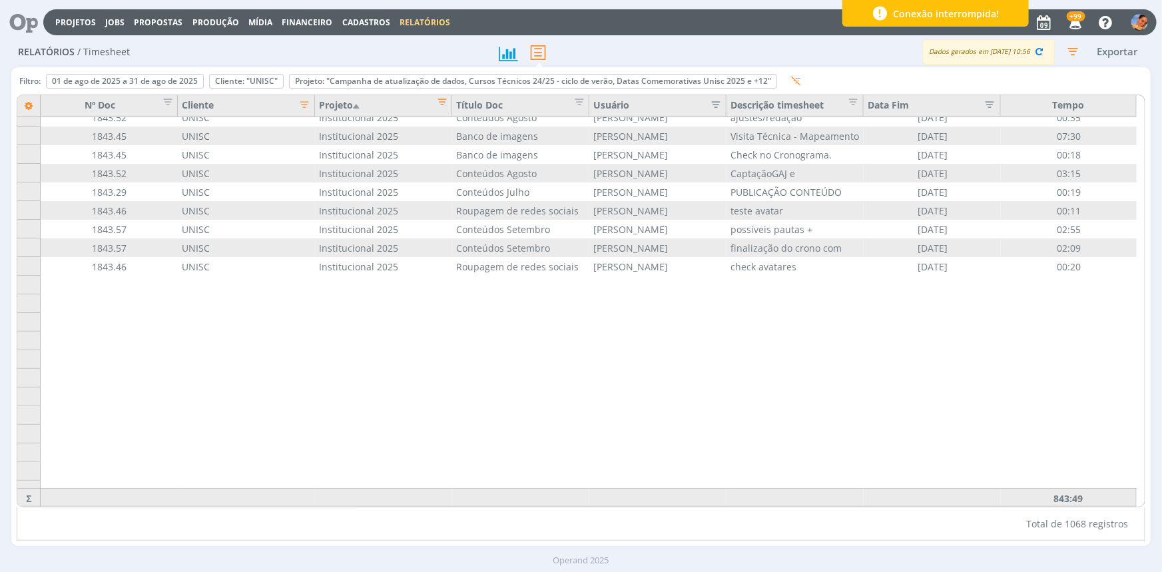
scroll to position [9227, 0]
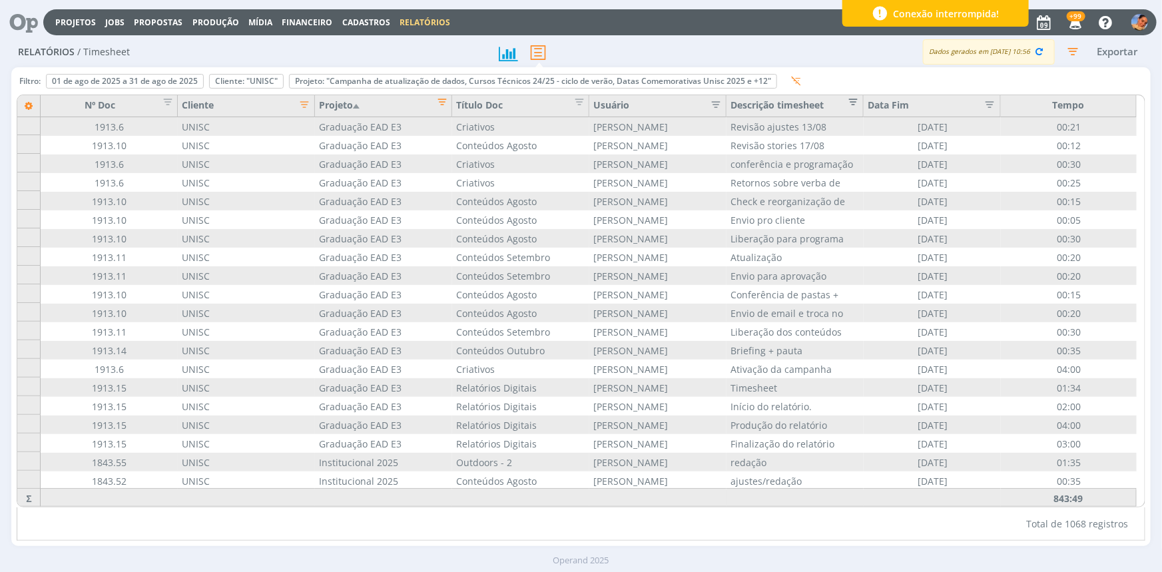
click at [856, 100] on span "Editar filtro para Coluna Descrição timesheet" at bounding box center [849, 99] width 13 height 13
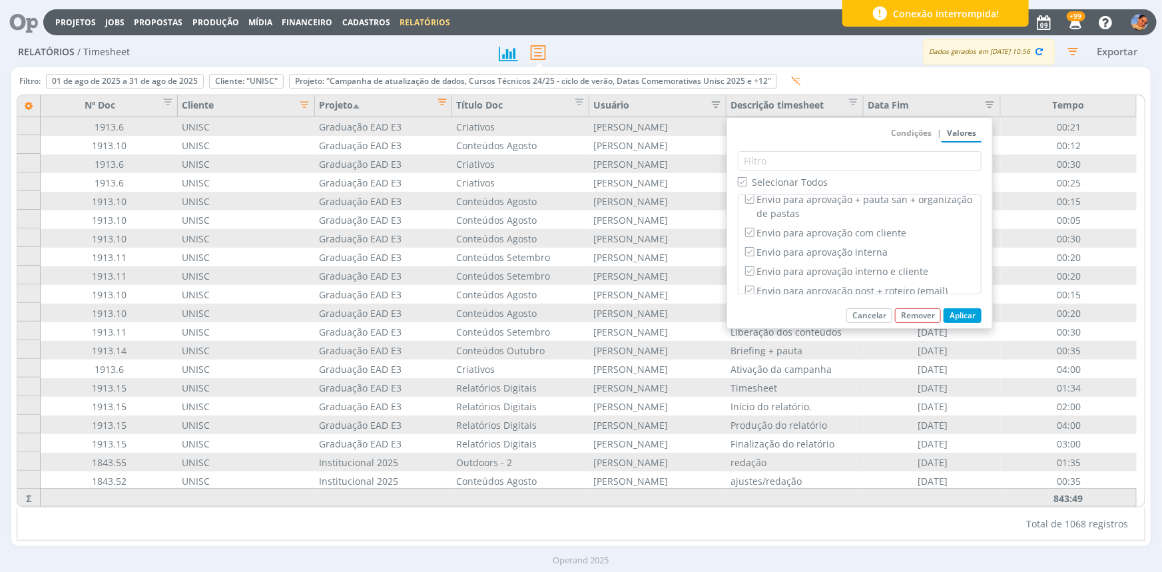
scroll to position [4774, 0]
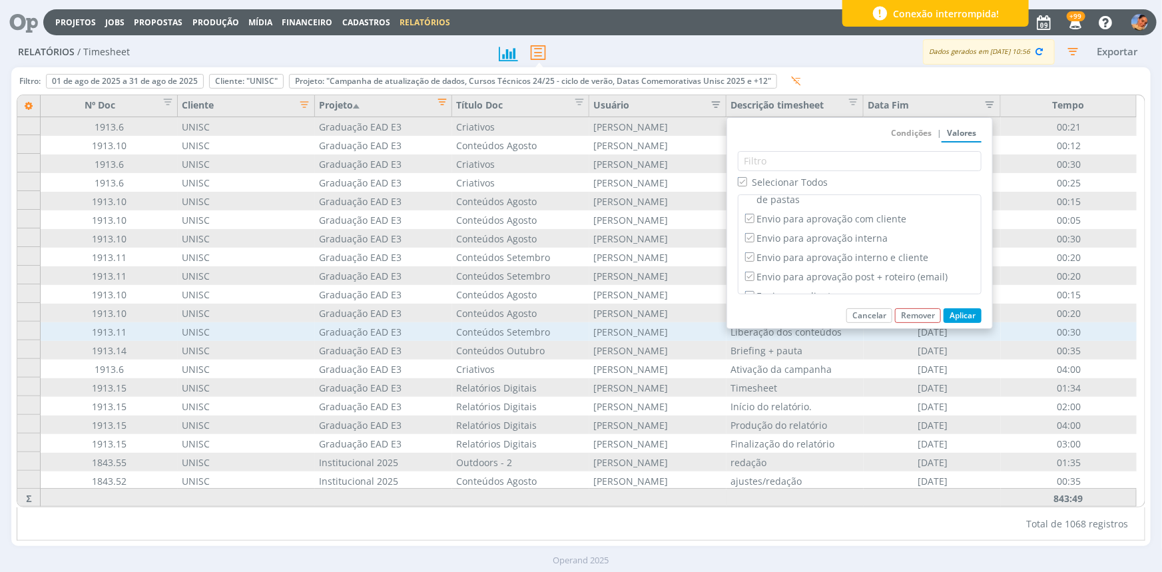
drag, startPoint x: 955, startPoint y: 320, endPoint x: 877, endPoint y: 330, distance: 79.2
click at [929, 320] on button "Aplicar" at bounding box center [962, 315] width 38 height 15
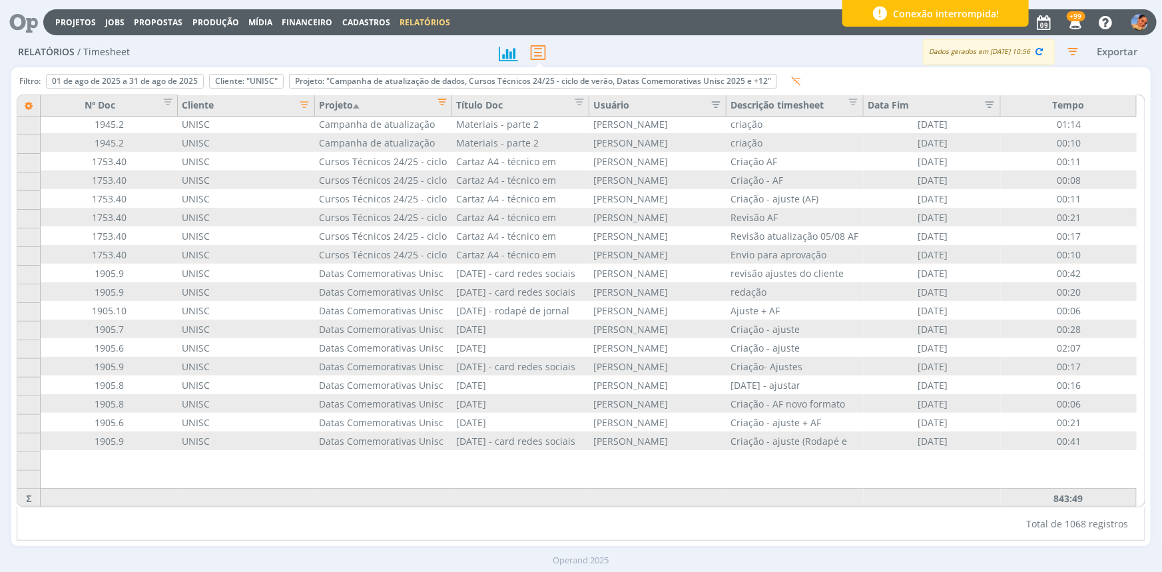
scroll to position [206, 0]
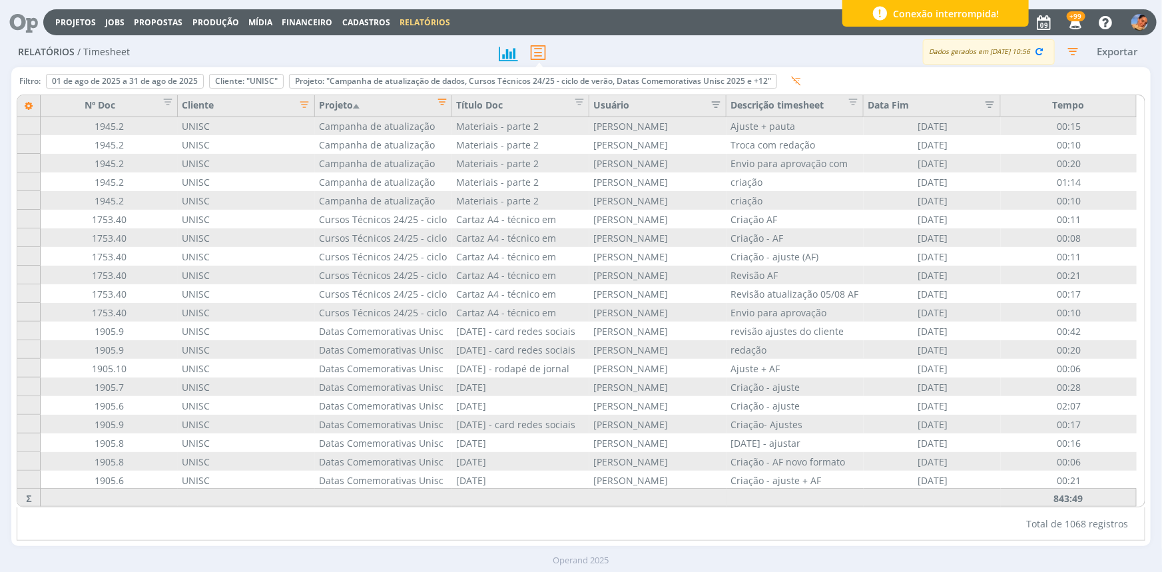
click at [929, 53] on icon "button" at bounding box center [1072, 51] width 24 height 24
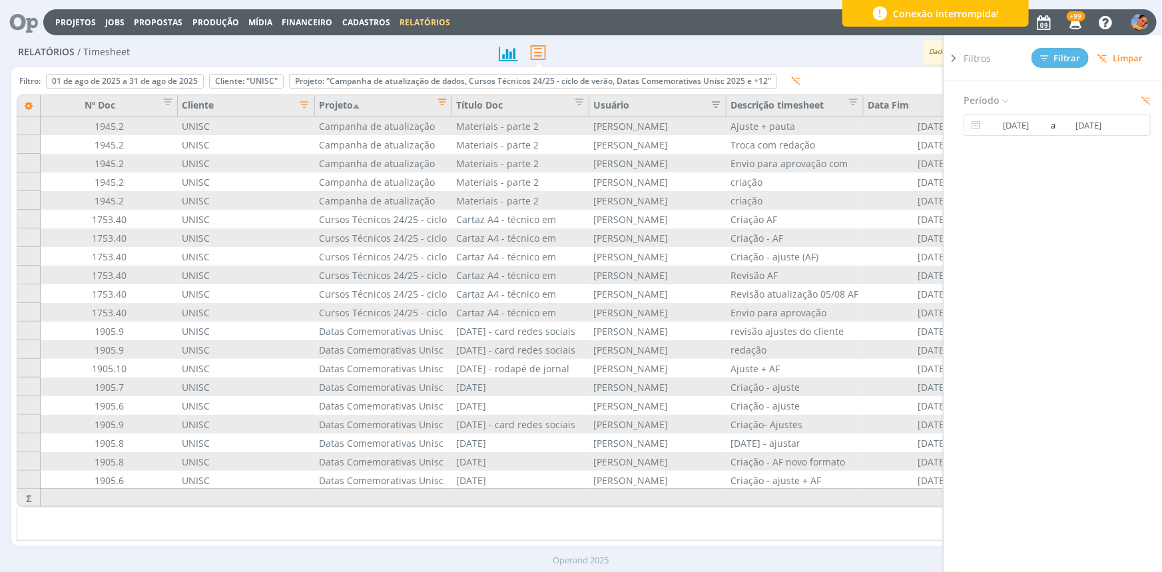
click at [923, 69] on div "Filtro: 01 de ago de 2025 a 31 de ago de 2025 Definir padrão Cliente: "UNISC" R…" at bounding box center [580, 306] width 1138 height 479
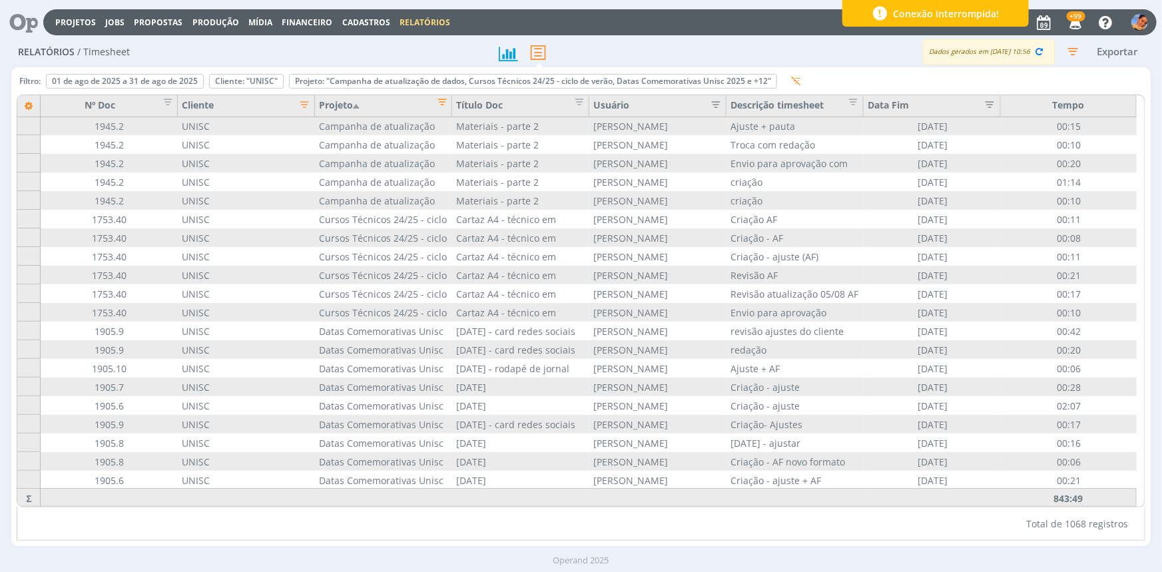
click at [929, 47] on button "Exportar" at bounding box center [1117, 51] width 53 height 17
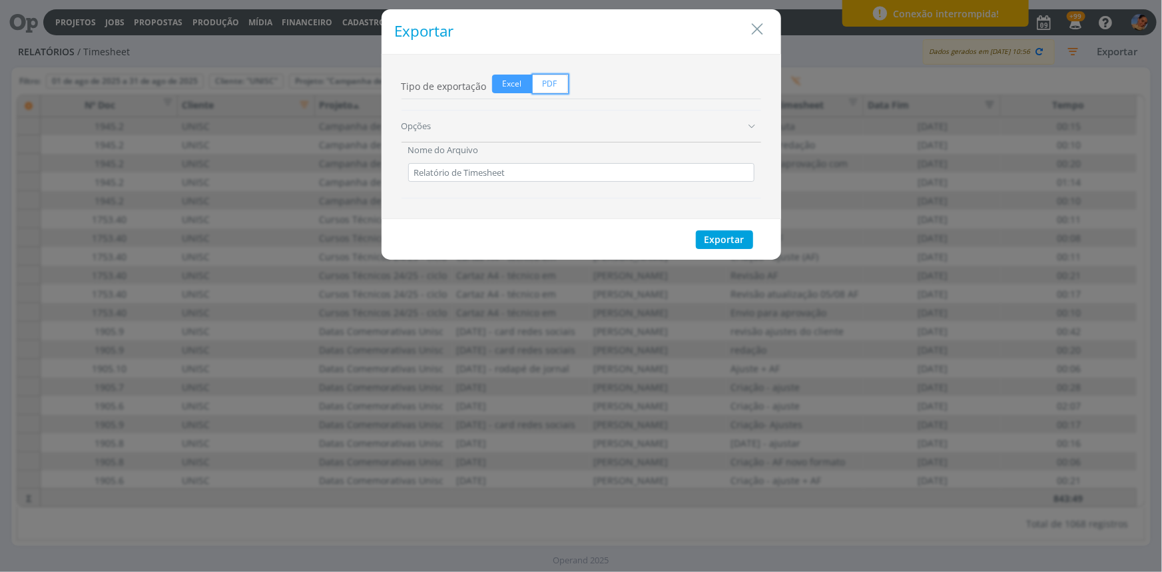
click at [553, 87] on span "PDF" at bounding box center [550, 84] width 35 height 19
click at [541, 83] on input "PDF" at bounding box center [537, 79] width 9 height 9
radio input "true"
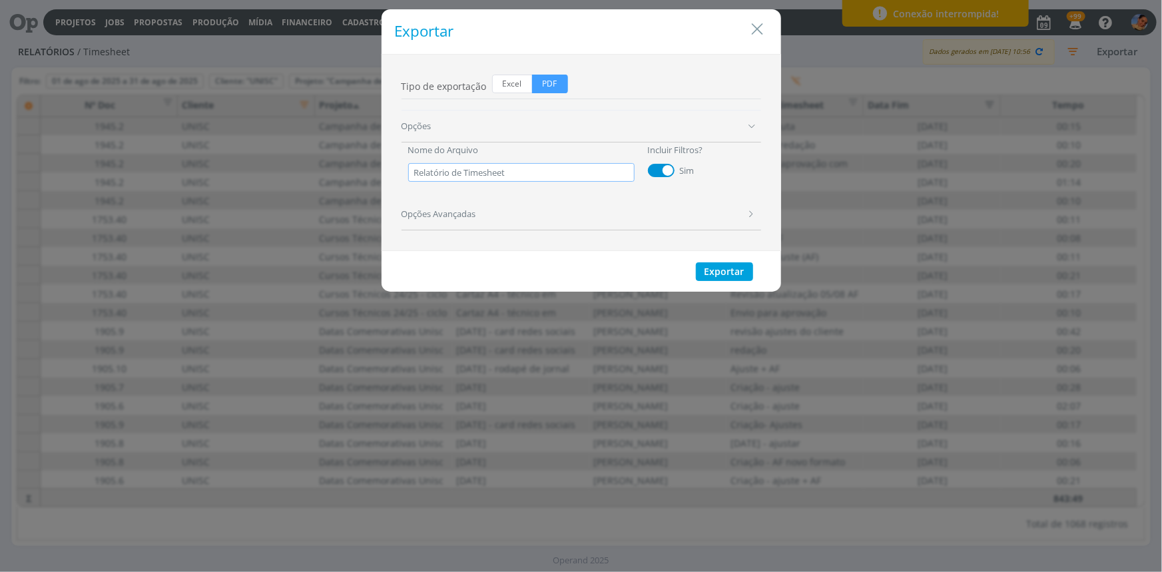
drag, startPoint x: 607, startPoint y: 174, endPoint x: 371, endPoint y: 156, distance: 237.0
click at [371, 156] on div "Exportar Tipo de exportação Excel PDF Opções Nome do Arquivo Relatório de Times…" at bounding box center [581, 286] width 1162 height 572
type input "N"
type input "UNISC _ Relatório de Horas_ Agosto - completo"
click at [710, 264] on button "Exportar" at bounding box center [724, 271] width 57 height 19
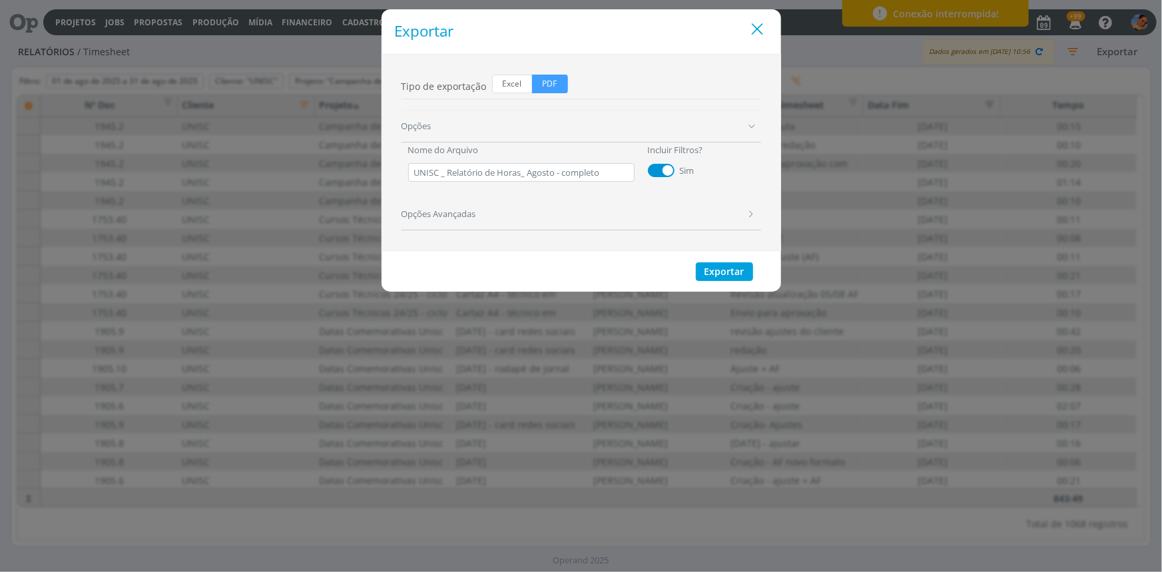
click at [750, 27] on icon "Close" at bounding box center [758, 29] width 20 height 20
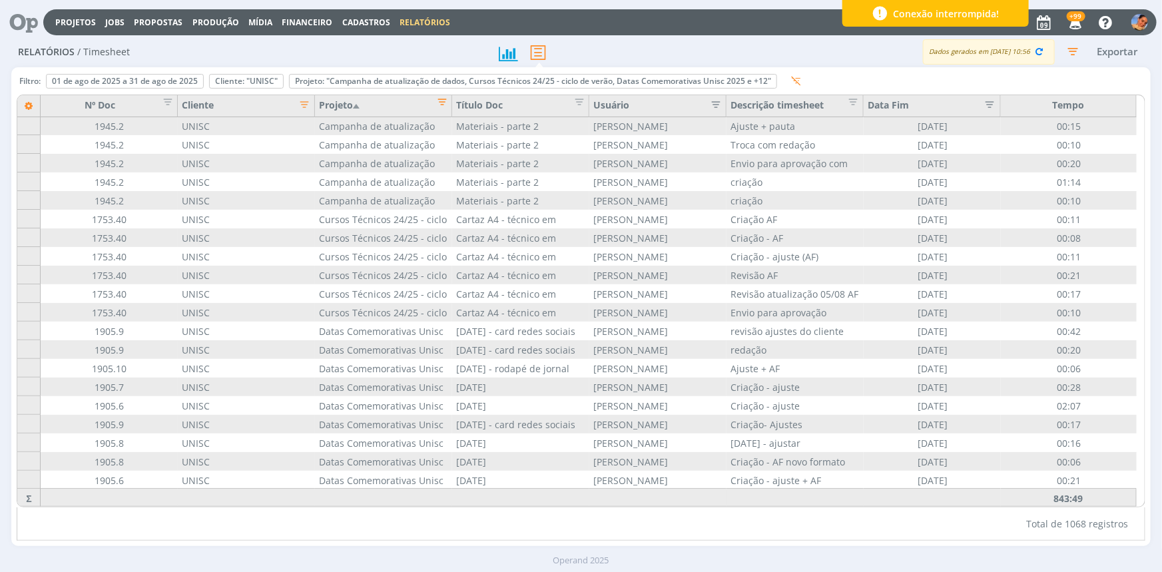
click at [929, 107] on icon "button" at bounding box center [985, 103] width 13 height 13
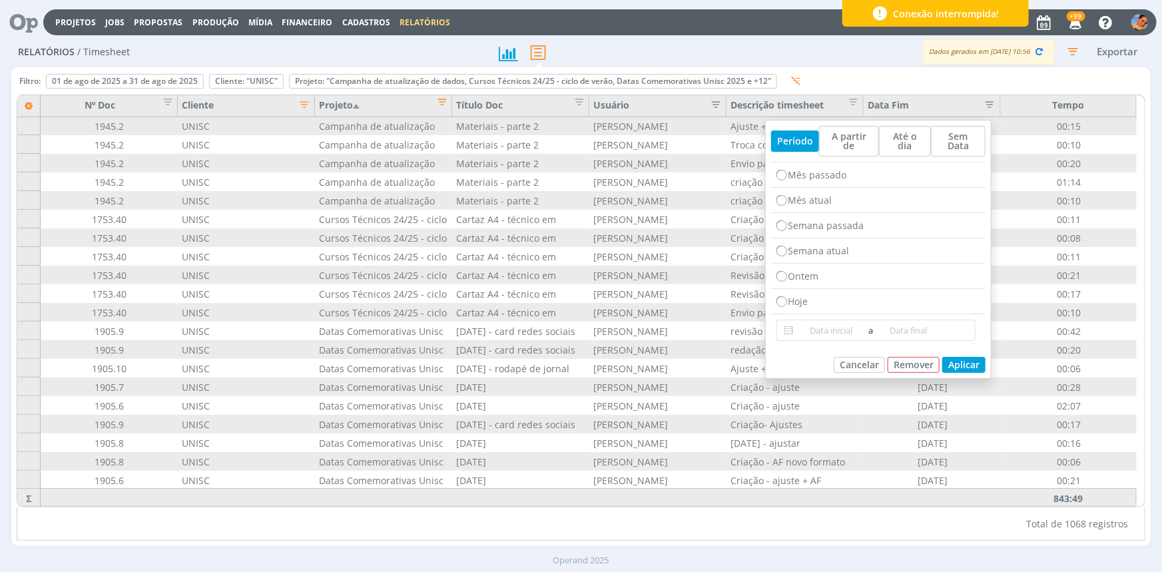
click at [929, 107] on icon "button" at bounding box center [985, 103] width 13 height 13
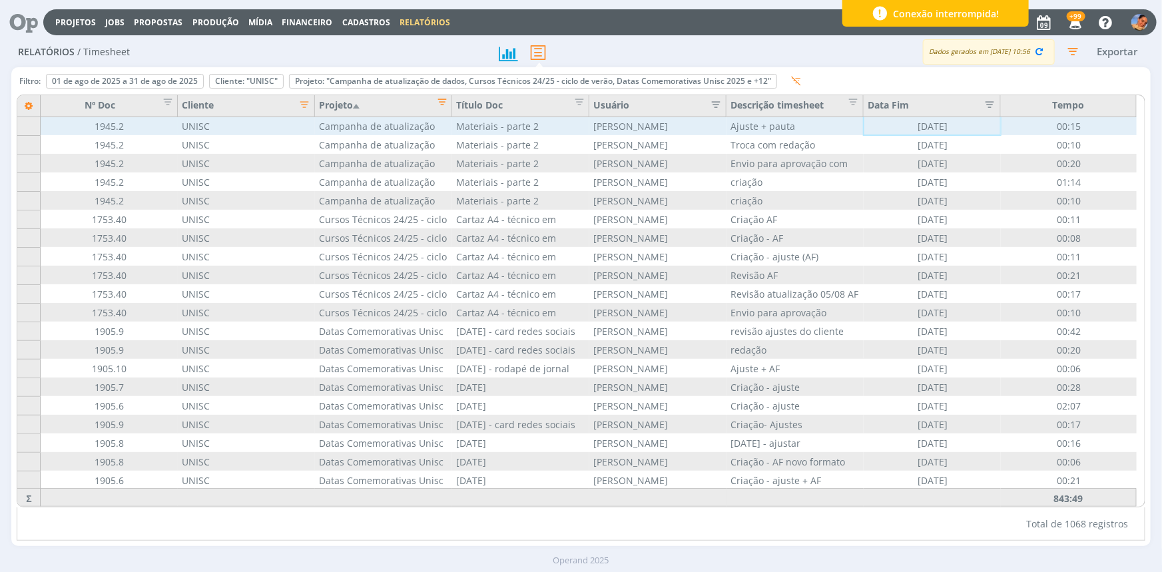
click at [929, 126] on div "13/08/2025" at bounding box center [931, 125] width 137 height 19
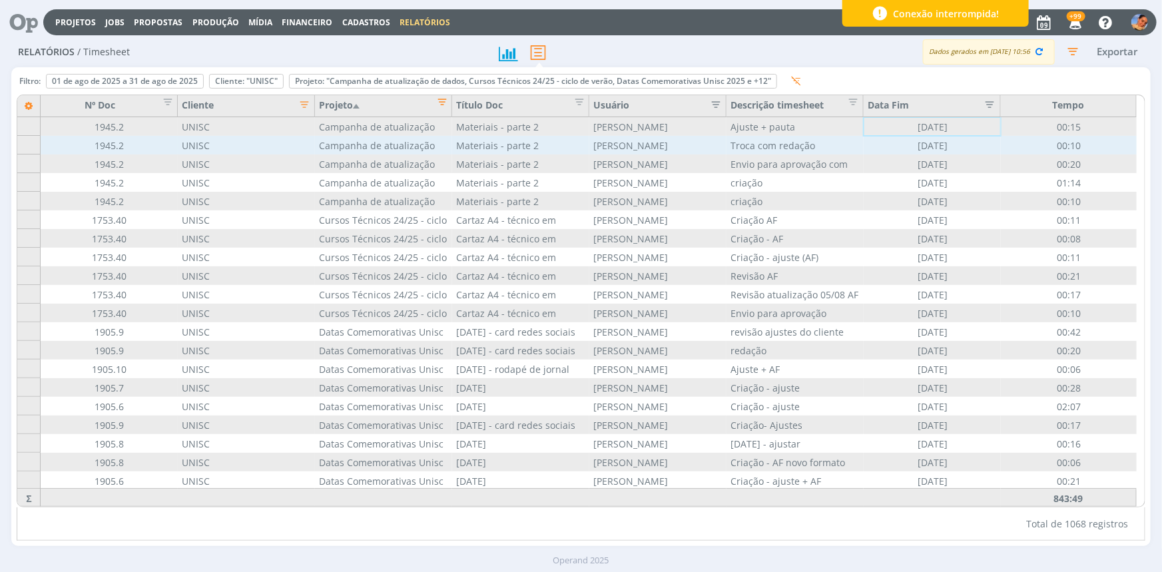
scroll to position [0, 0]
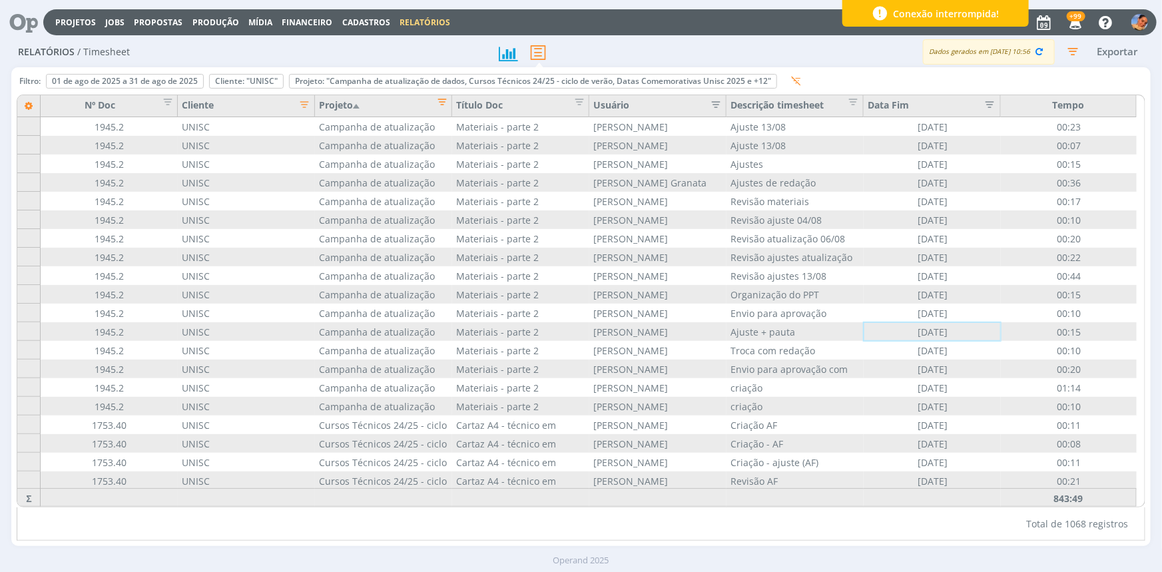
click at [929, 100] on div "Data Fim" at bounding box center [931, 107] width 128 height 18
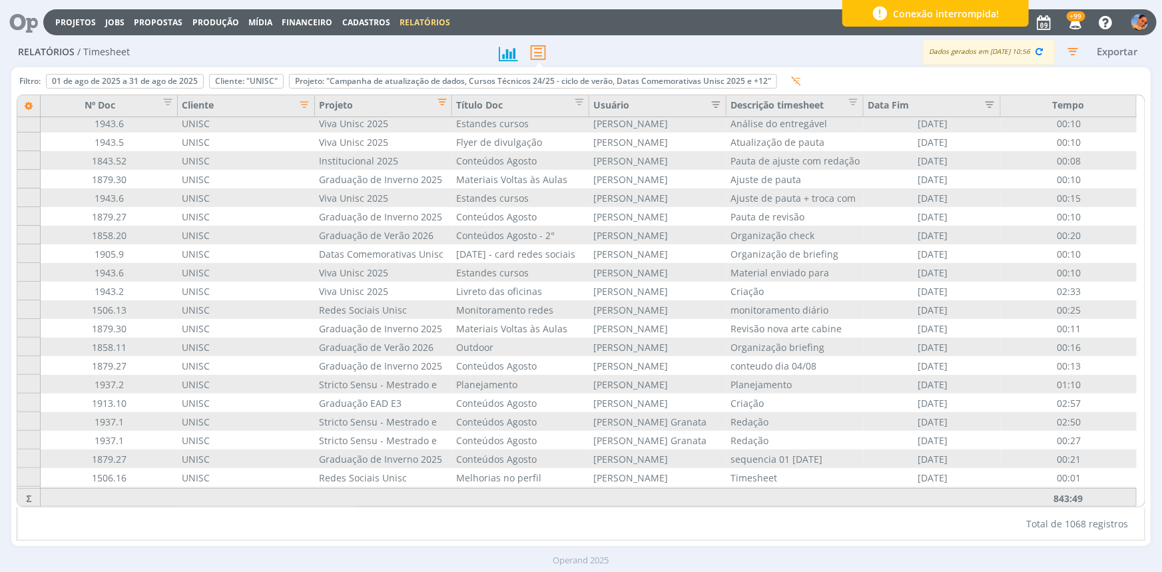
scroll to position [316, 0]
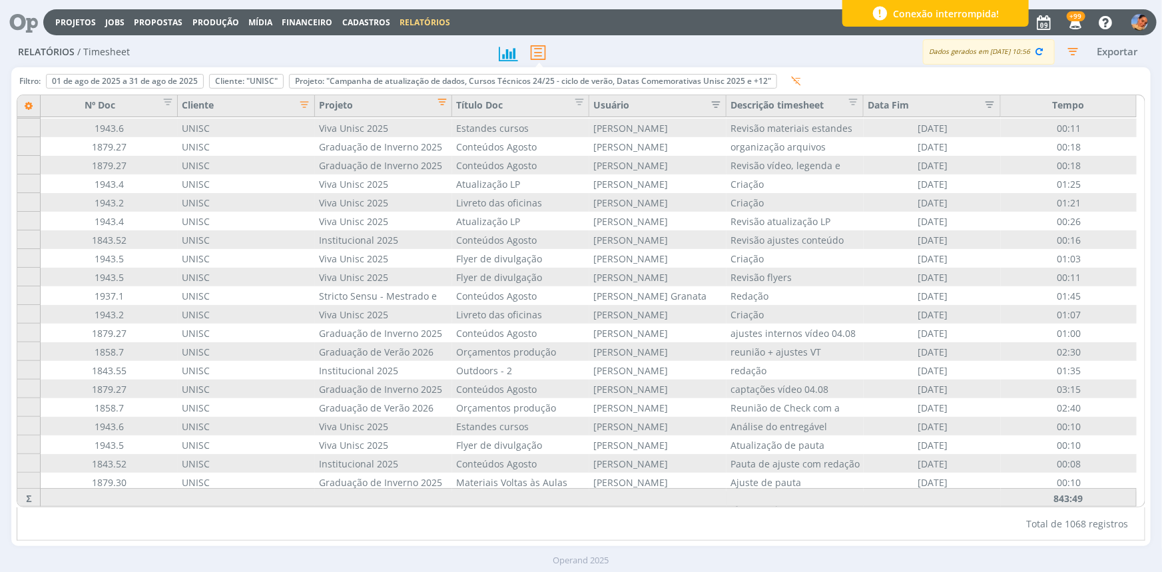
click at [929, 53] on button "Exportar" at bounding box center [1117, 51] width 53 height 17
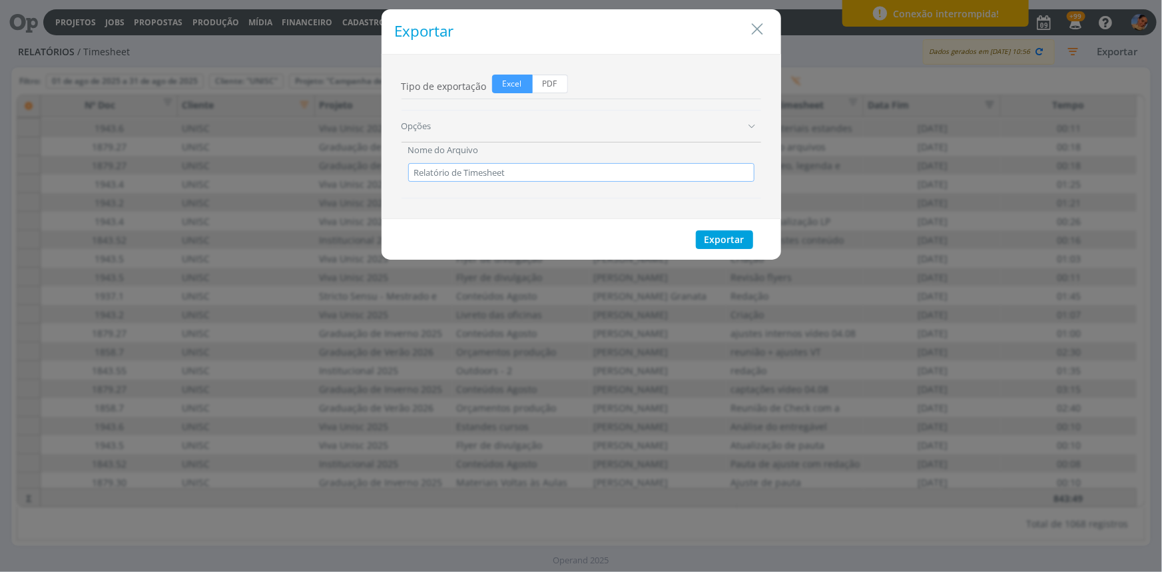
click at [567, 169] on input "Relatório de Timesheet" at bounding box center [581, 172] width 346 height 19
drag, startPoint x: 567, startPoint y: 169, endPoint x: 309, endPoint y: 152, distance: 258.8
click at [309, 152] on div "Exportar Tipo de exportação Excel PDF Opções Nome do Arquivo Relatório de Times…" at bounding box center [581, 286] width 1162 height 572
type input "UNISC _ Relatório de Horas_ Agosto - completo"
click at [549, 79] on span "PDF" at bounding box center [550, 84] width 35 height 19
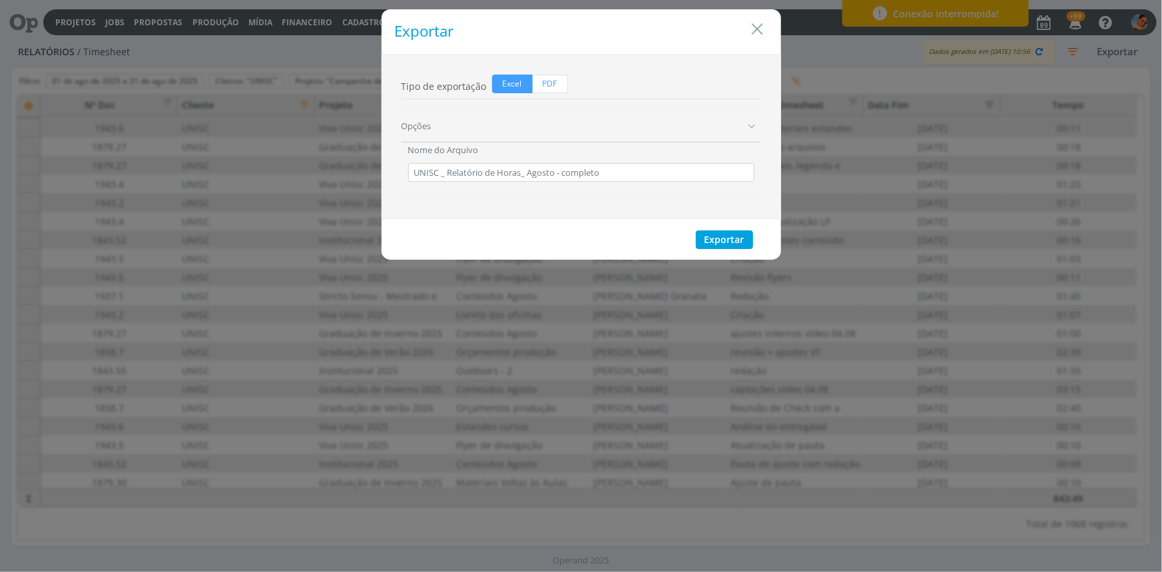
click at [541, 79] on input "PDF" at bounding box center [537, 79] width 9 height 9
radio input "true"
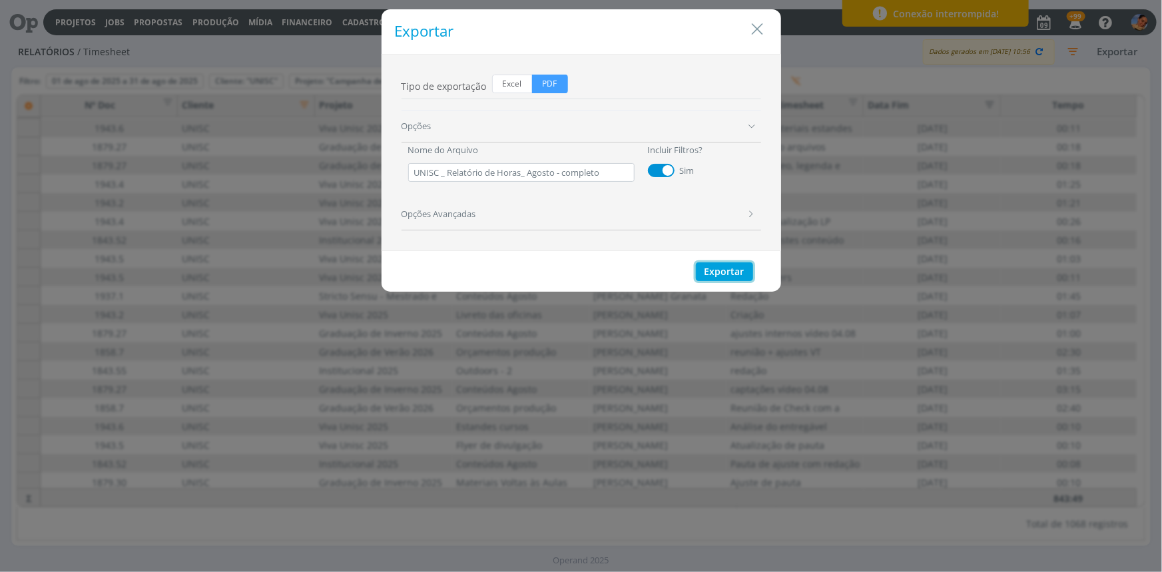
click at [724, 273] on button "Exportar" at bounding box center [724, 271] width 57 height 19
click at [768, 32] on div "Exportar" at bounding box center [580, 31] width 399 height 45
click at [751, 25] on icon "Close" at bounding box center [758, 29] width 20 height 20
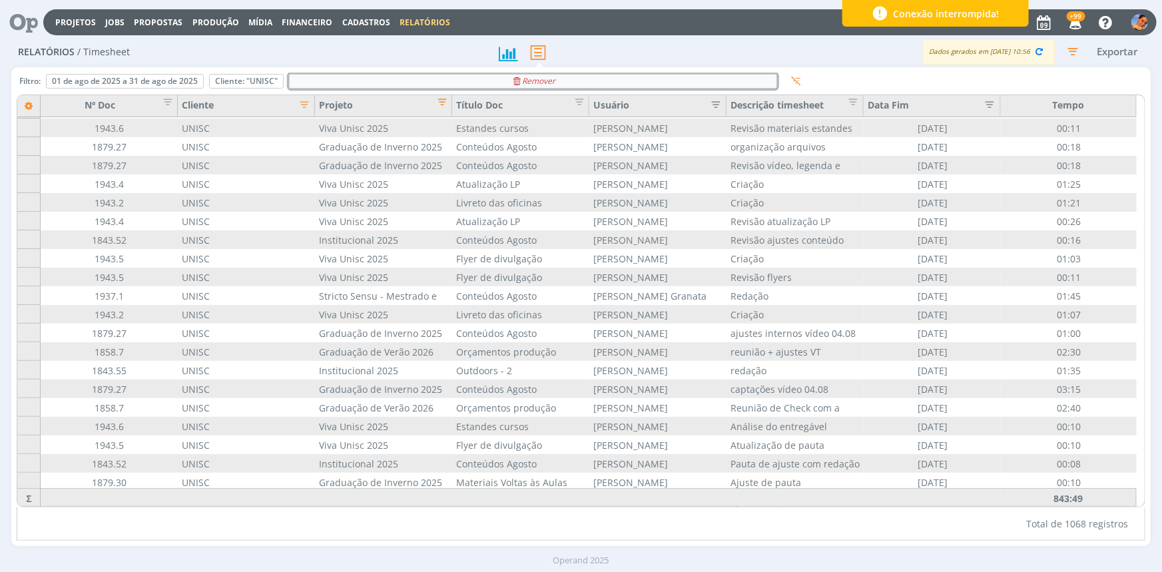
click at [351, 79] on div "Remover" at bounding box center [533, 81] width 487 height 13
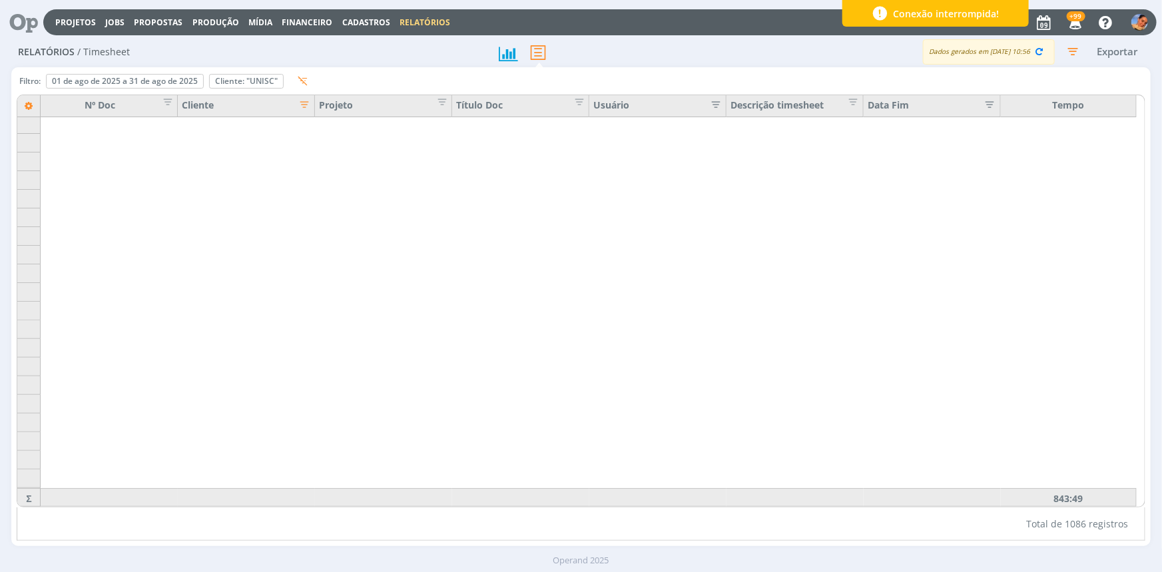
scroll to position [7010, 0]
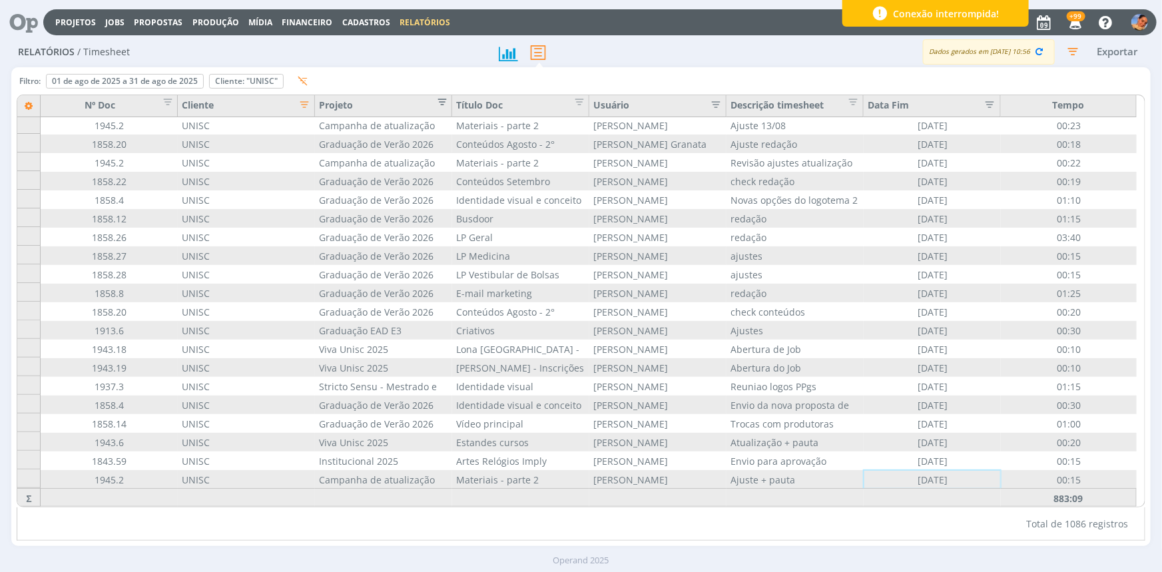
click at [433, 103] on span "Editar filtro para Coluna Projeto" at bounding box center [437, 99] width 13 height 13
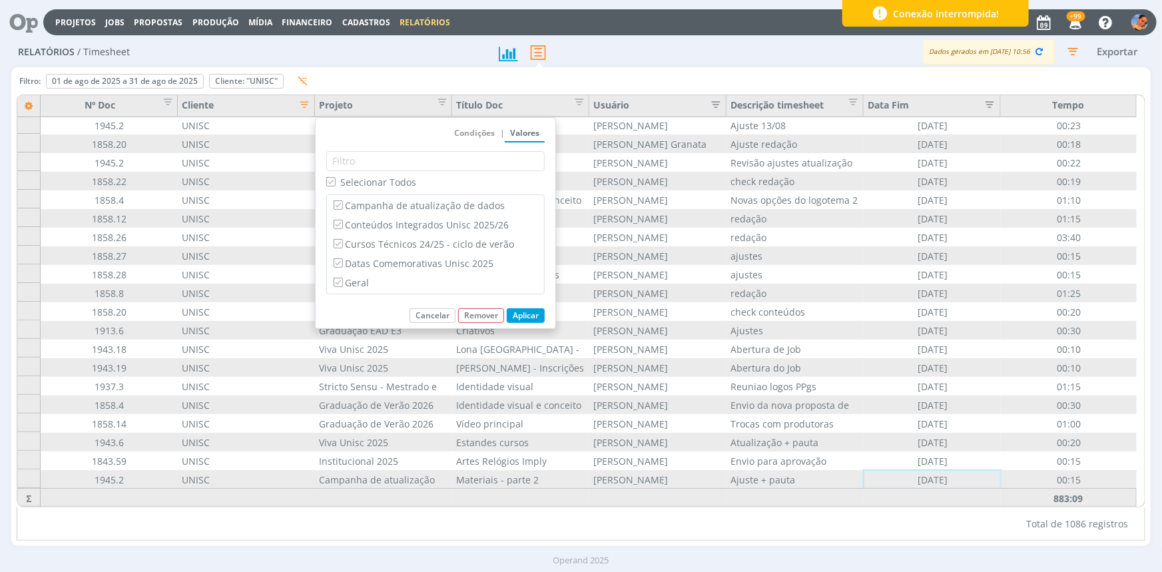
click at [361, 185] on span "Selecionar Todos" at bounding box center [378, 182] width 76 height 13
click at [335, 185] on input "Selecionar Todos" at bounding box center [330, 181] width 9 height 9
checkbox input "false"
drag, startPoint x: 346, startPoint y: 285, endPoint x: 369, endPoint y: 286, distance: 23.3
click at [346, 285] on label "Geral" at bounding box center [435, 282] width 209 height 15
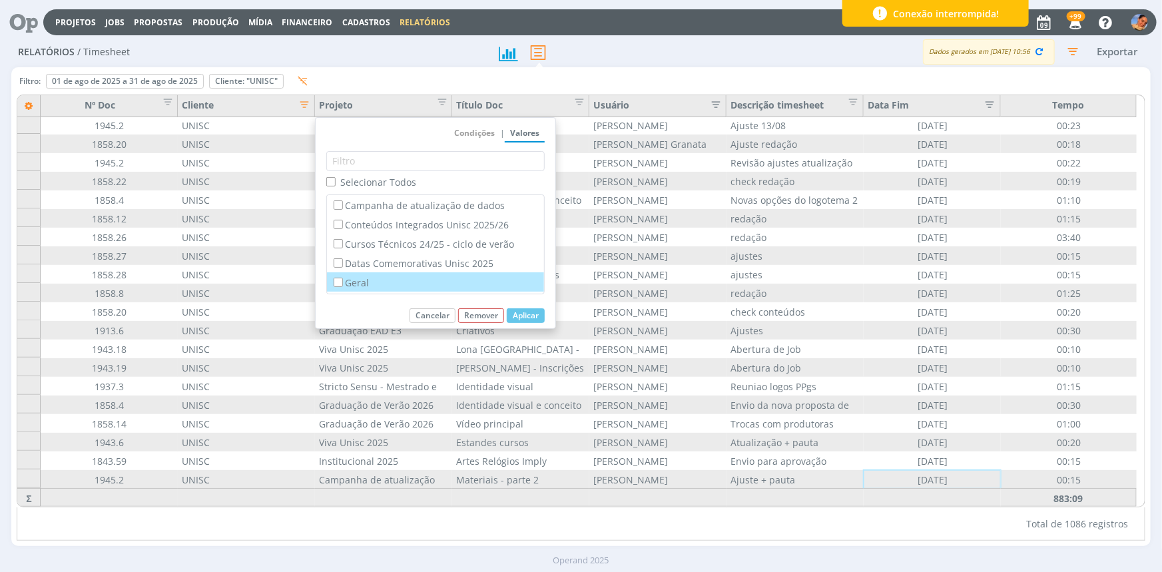
click at [342, 285] on input "Geral" at bounding box center [338, 282] width 9 height 9
checkbox input "true"
checkbox input "false"
click at [525, 318] on button "Aplicar" at bounding box center [526, 315] width 38 height 15
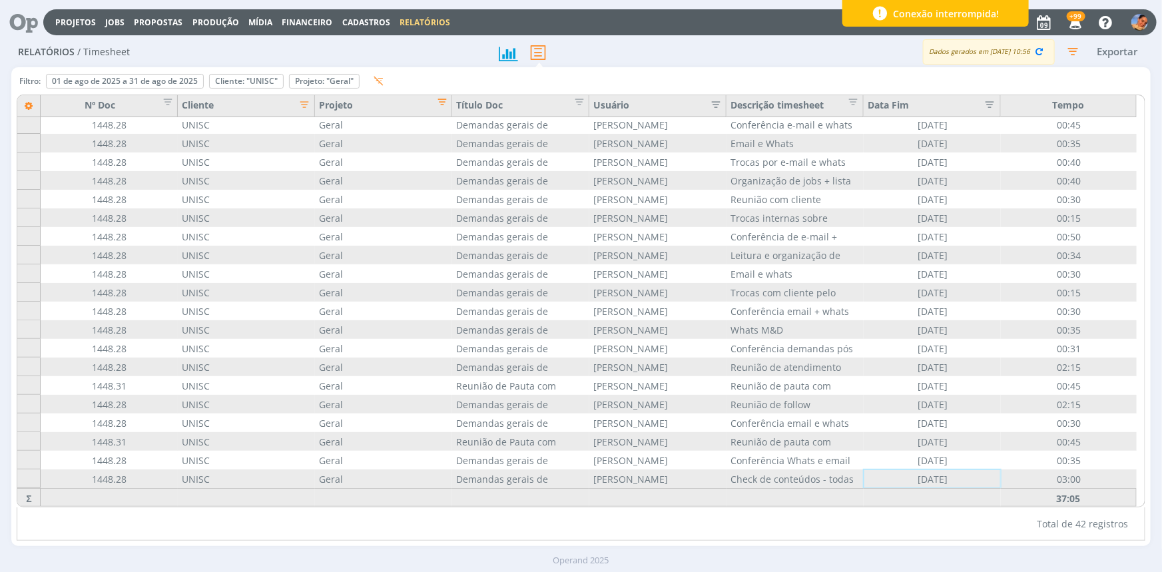
scroll to position [412, 0]
click at [352, 77] on div "Remover" at bounding box center [324, 81] width 69 height 13
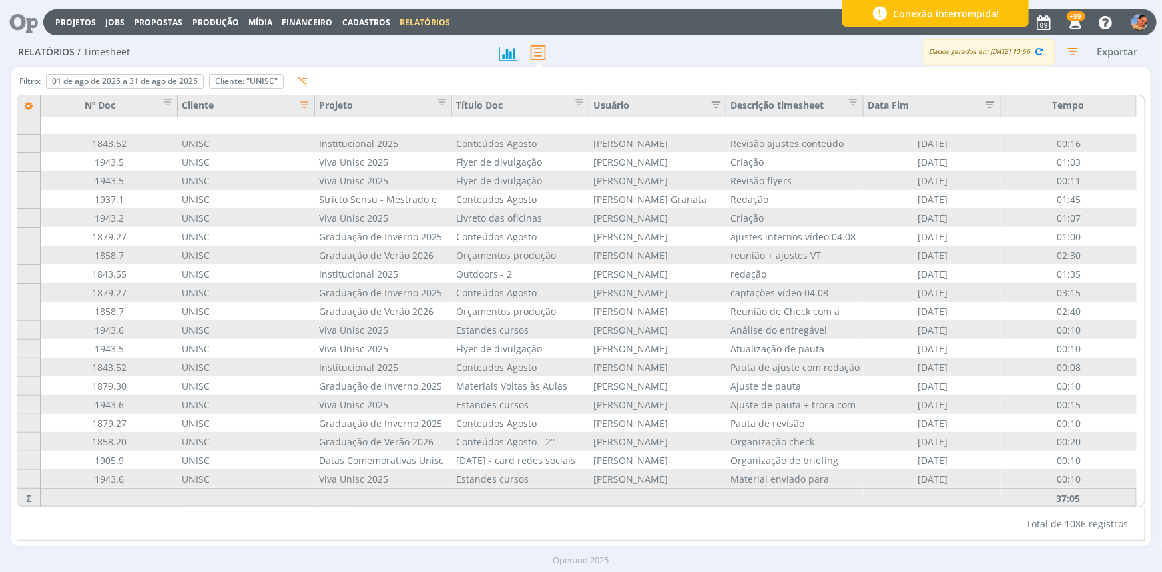
scroll to position [430, 0]
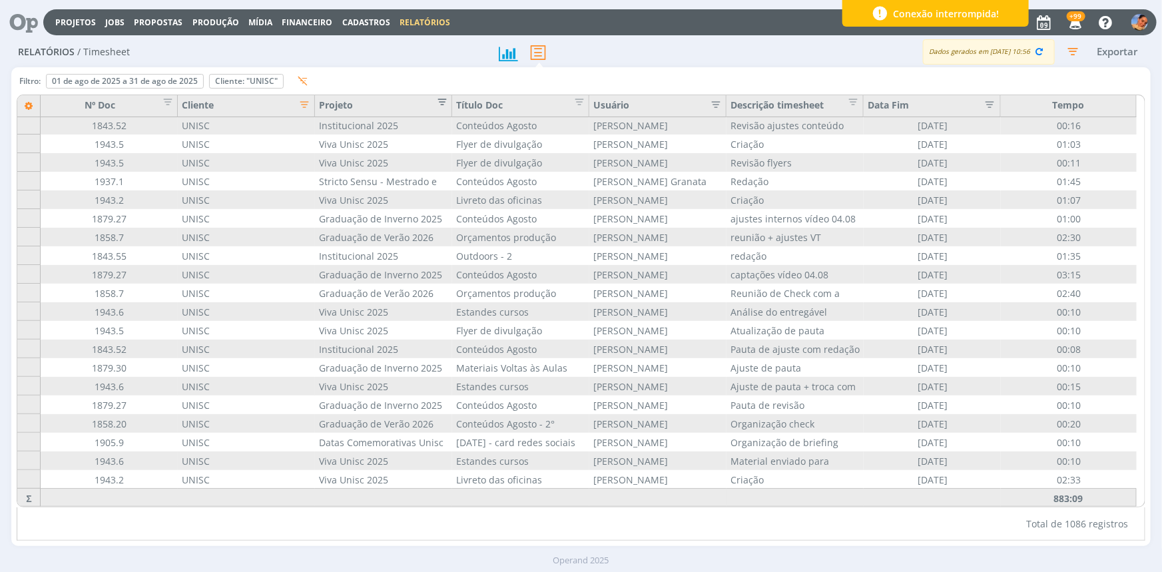
click at [445, 103] on span "Editar filtro para Coluna Projeto" at bounding box center [437, 99] width 13 height 13
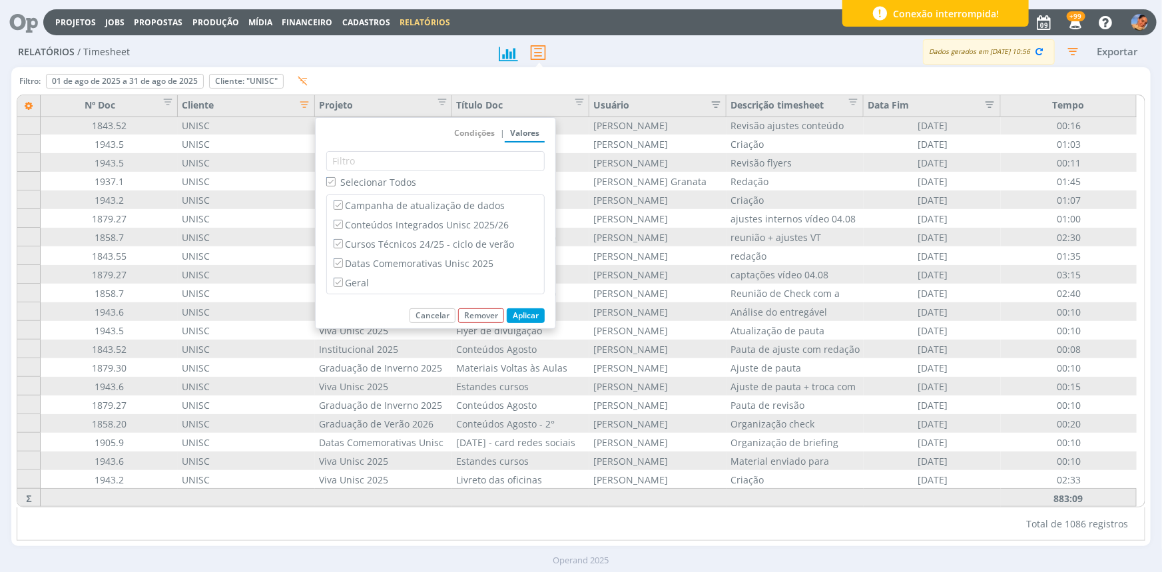
click at [346, 164] on input "Lista de Item de busca" at bounding box center [435, 161] width 217 height 19
click at [349, 177] on span "Selecionar Todos" at bounding box center [378, 182] width 76 height 13
click at [335, 177] on input "Selecionar Todos" at bounding box center [330, 181] width 9 height 9
checkbox input "false"
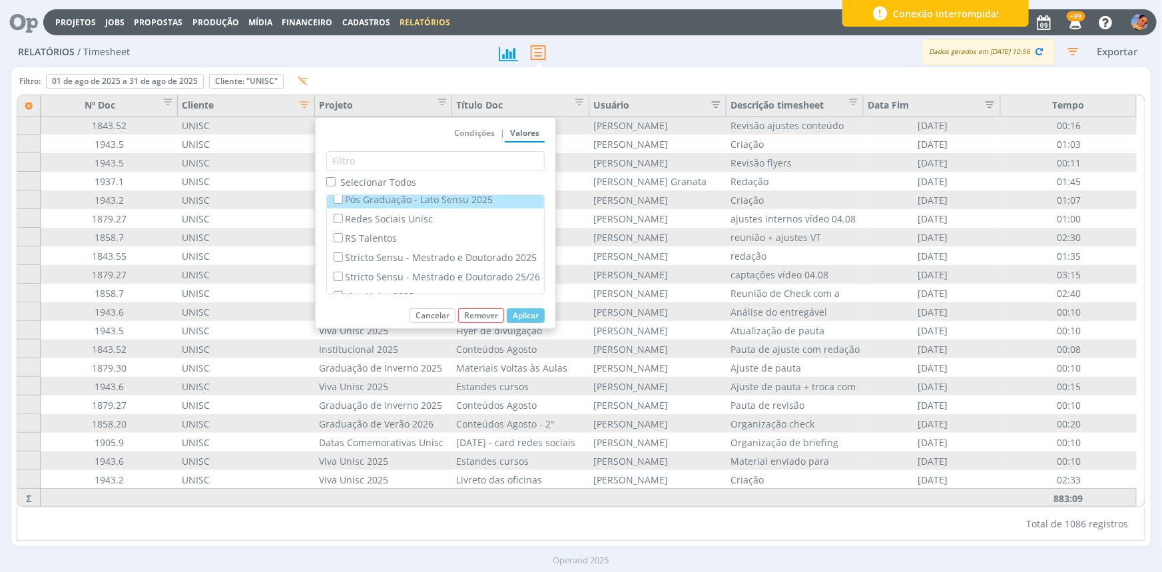
scroll to position [216, 0]
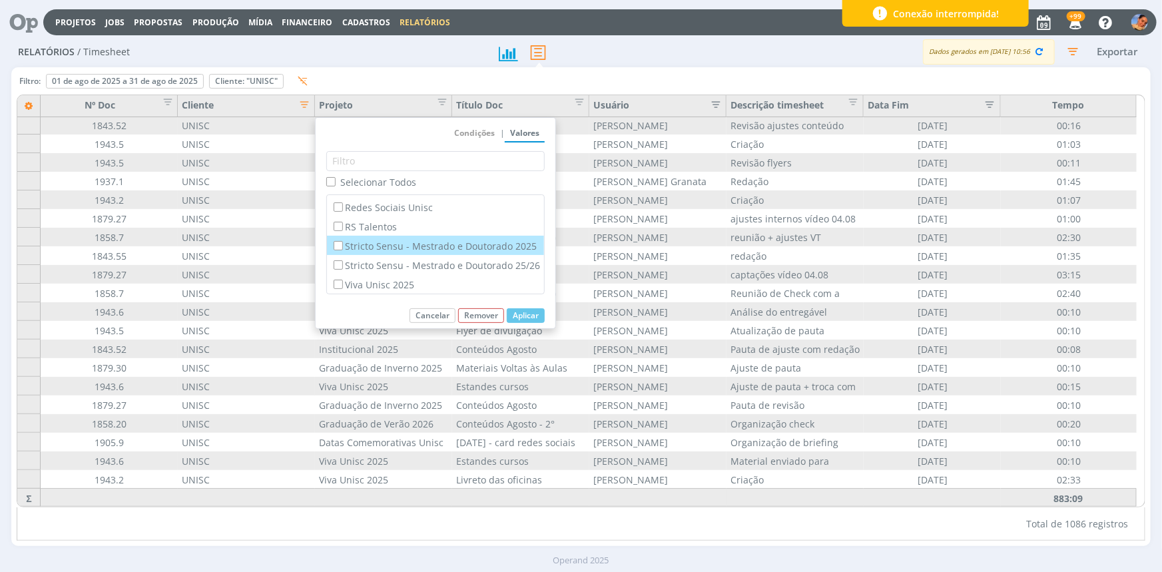
click at [445, 242] on label "Stricto Sensu - Mestrado e Doutorado 2025" at bounding box center [435, 245] width 209 height 15
click at [342, 242] on input "Stricto Sensu - Mestrado e Doutorado 2025" at bounding box center [338, 245] width 9 height 9
checkbox input "true"
checkbox input "false"
click at [441, 256] on div "Stricto Sensu - Mestrado e Doutorado 25/26" at bounding box center [435, 264] width 217 height 19
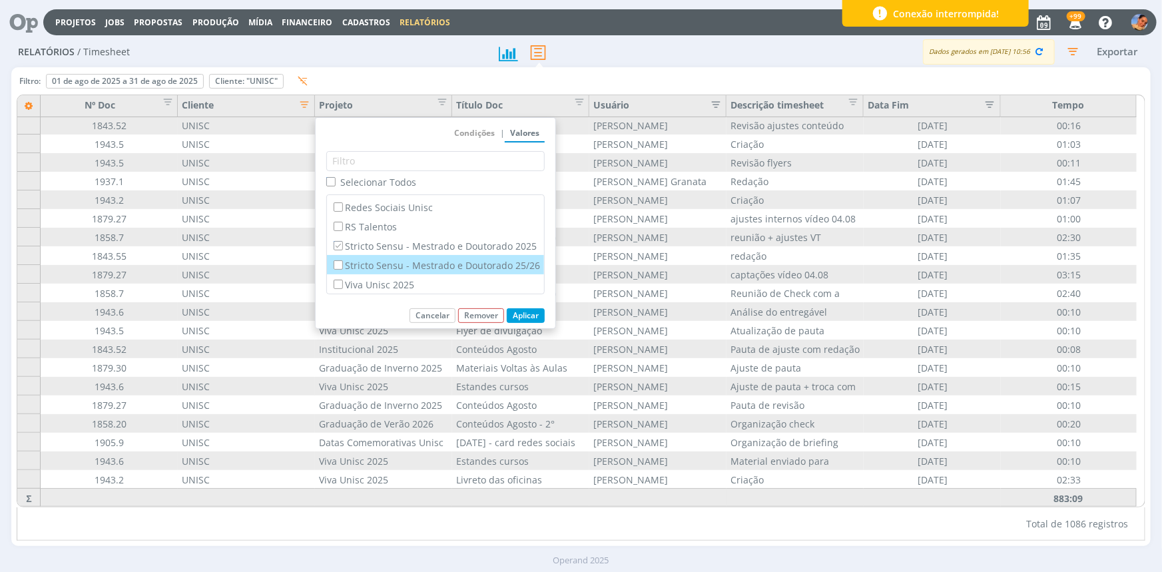
click at [336, 265] on input "Stricto Sensu - Mestrado e Doutorado 25/26" at bounding box center [338, 264] width 9 height 9
checkbox input "true"
checkbox input "false"
click at [531, 314] on button "Aplicar" at bounding box center [526, 315] width 38 height 15
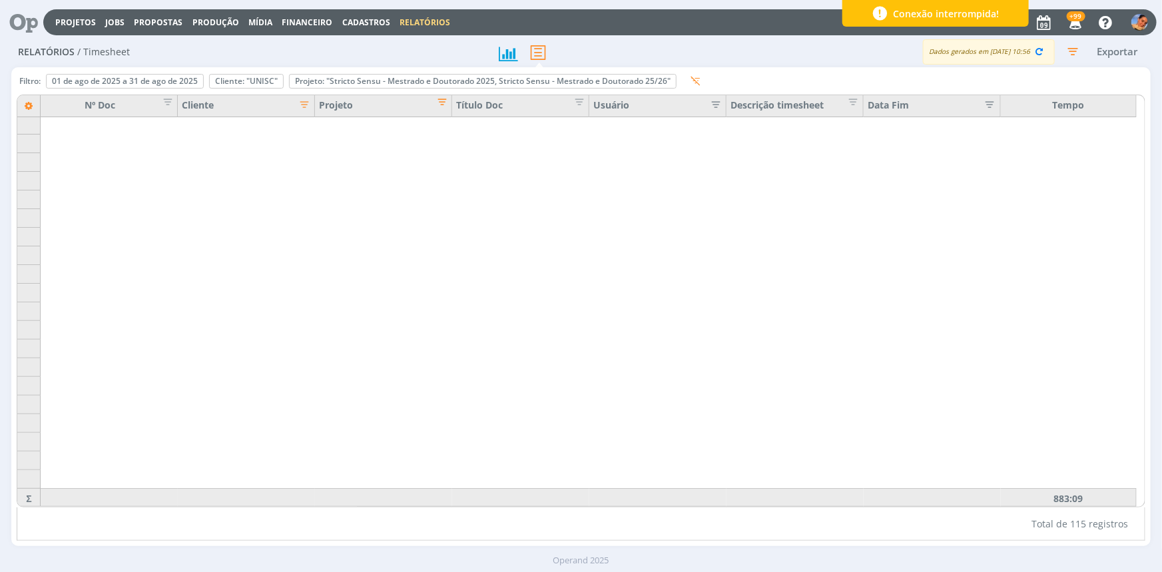
scroll to position [1772, 0]
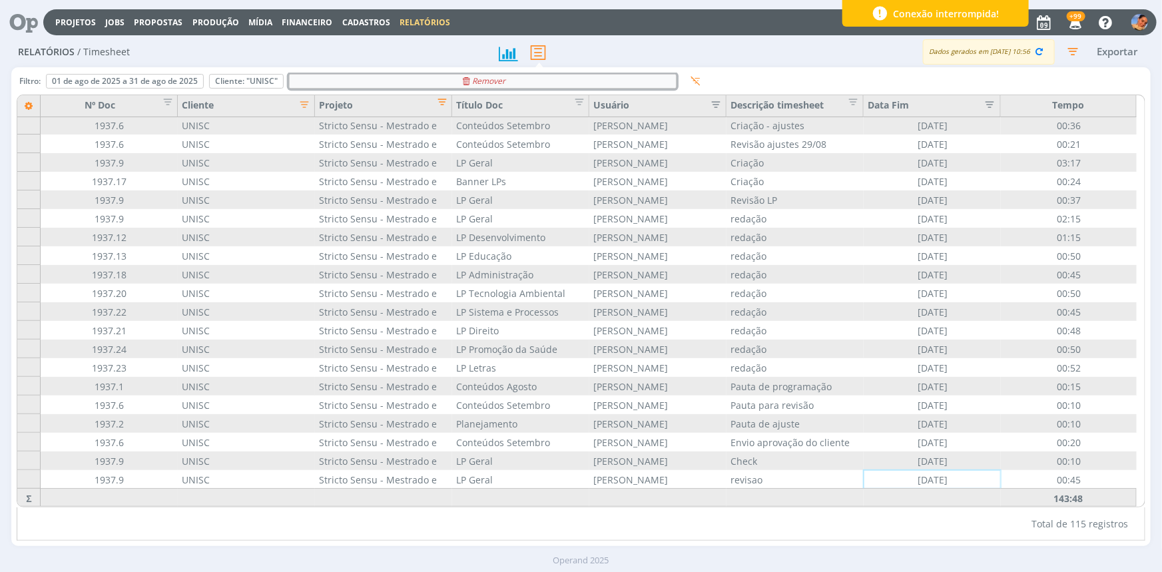
click at [473, 79] on icon "Remover" at bounding box center [483, 81] width 45 height 8
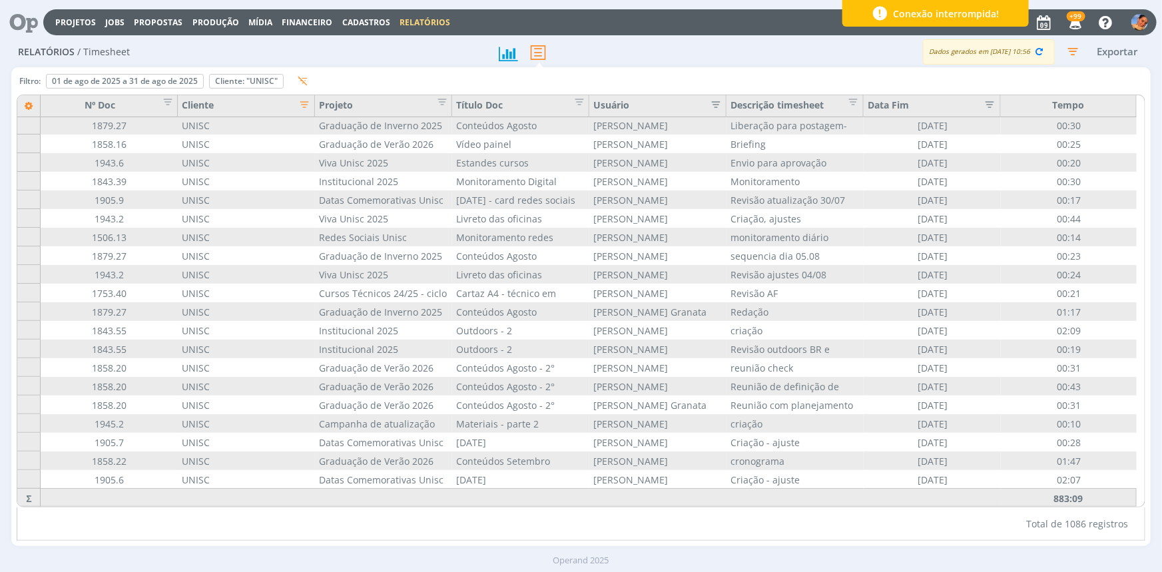
click at [444, 98] on span "Editar filtro para Coluna Projeto" at bounding box center [437, 99] width 13 height 13
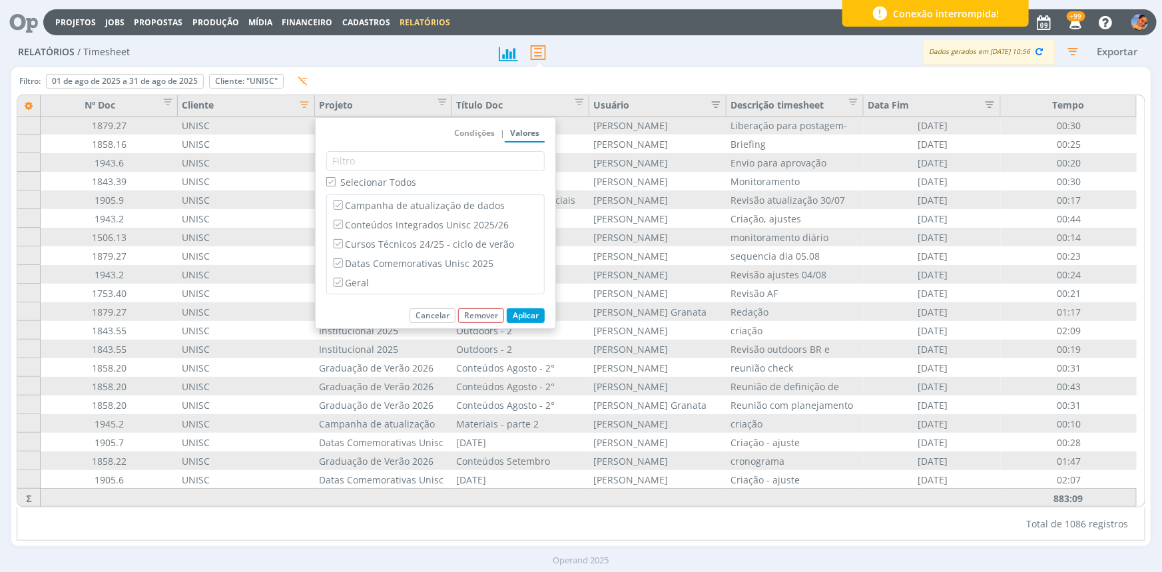
click at [397, 192] on div "Selecionar Todos" at bounding box center [435, 184] width 218 height 19
click at [391, 186] on span "Selecionar Todos" at bounding box center [378, 182] width 76 height 13
click at [335, 186] on input "Selecionar Todos" at bounding box center [330, 181] width 9 height 9
checkbox input "false"
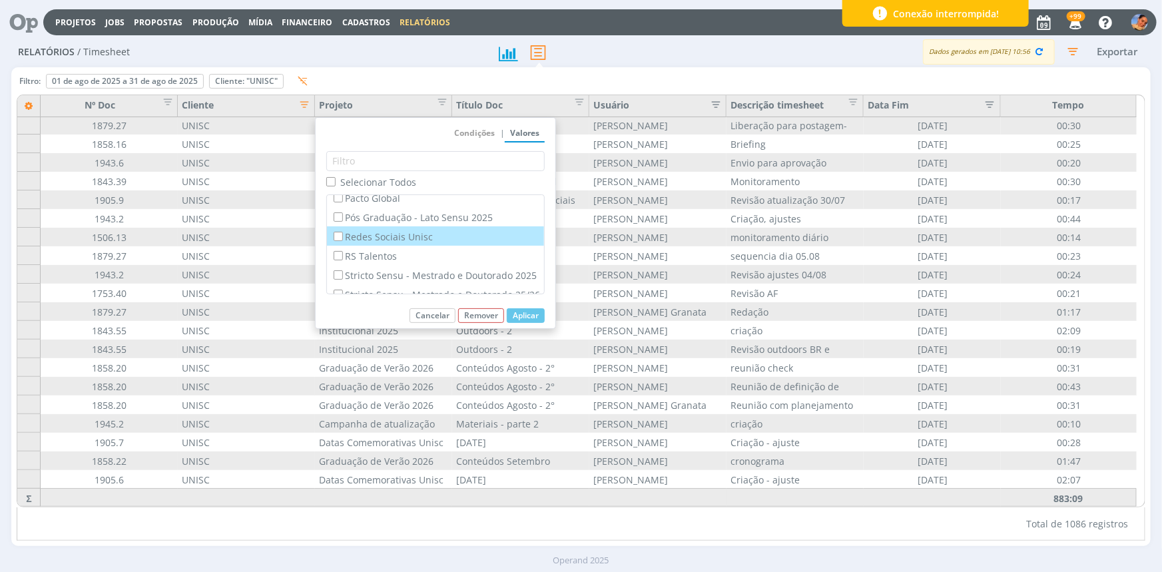
click at [407, 244] on label "Redes Sociais Unisc" at bounding box center [435, 236] width 209 height 15
click at [342, 240] on input "Redes Sociais Unisc" at bounding box center [338, 236] width 9 height 9
checkbox input "true"
checkbox input "false"
click at [535, 310] on button "Aplicar" at bounding box center [526, 315] width 38 height 15
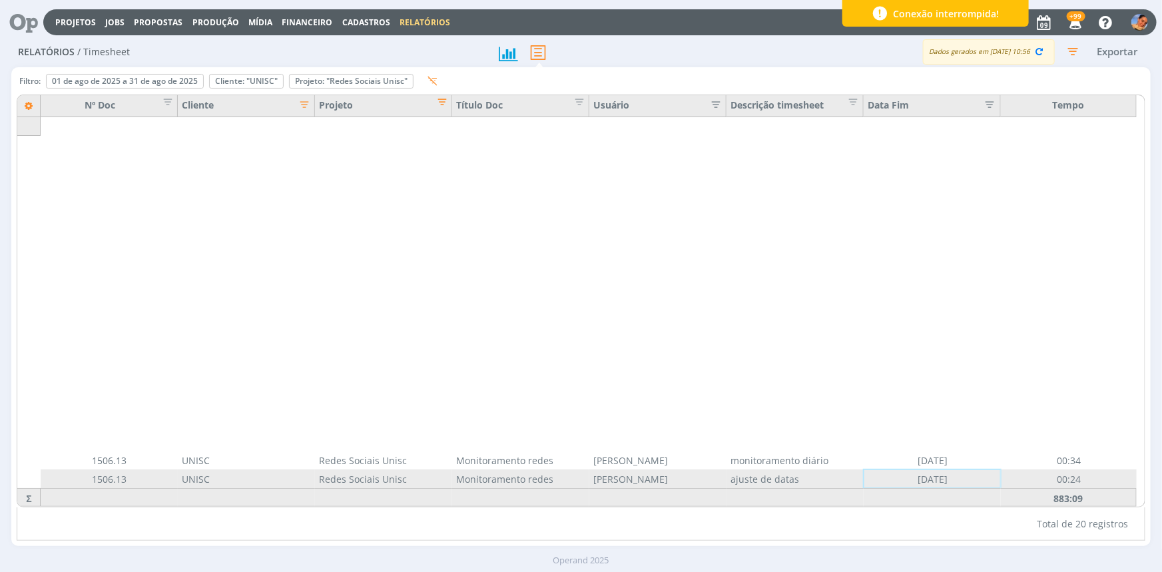
scroll to position [1, 0]
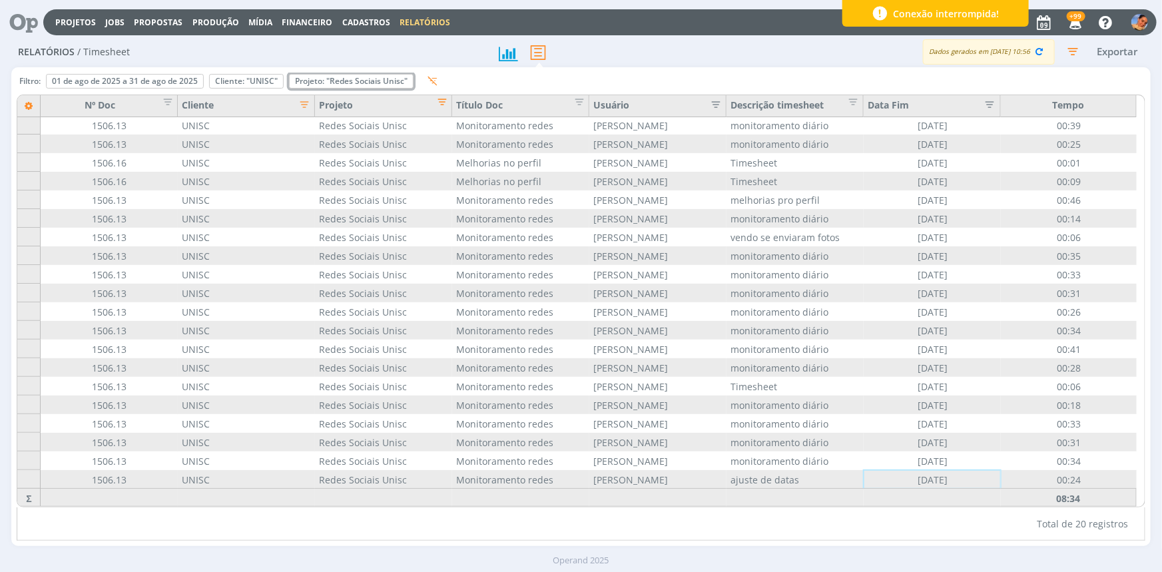
click at [0, 0] on div "Remover" at bounding box center [0, 0] width 0 height 0
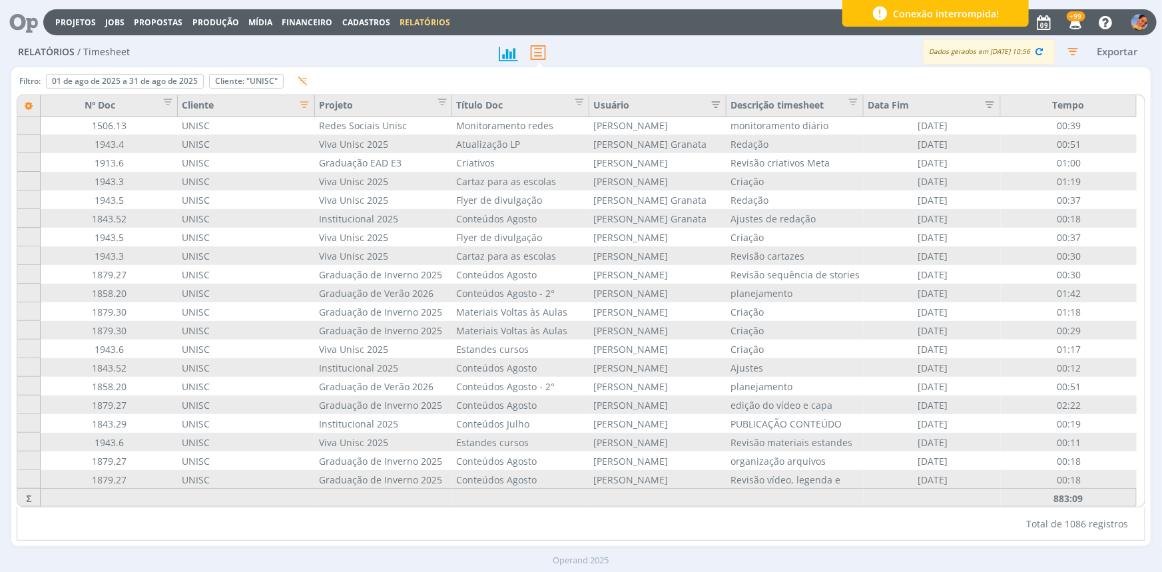
click at [434, 103] on span "Editar filtro para Coluna Projeto" at bounding box center [437, 99] width 13 height 13
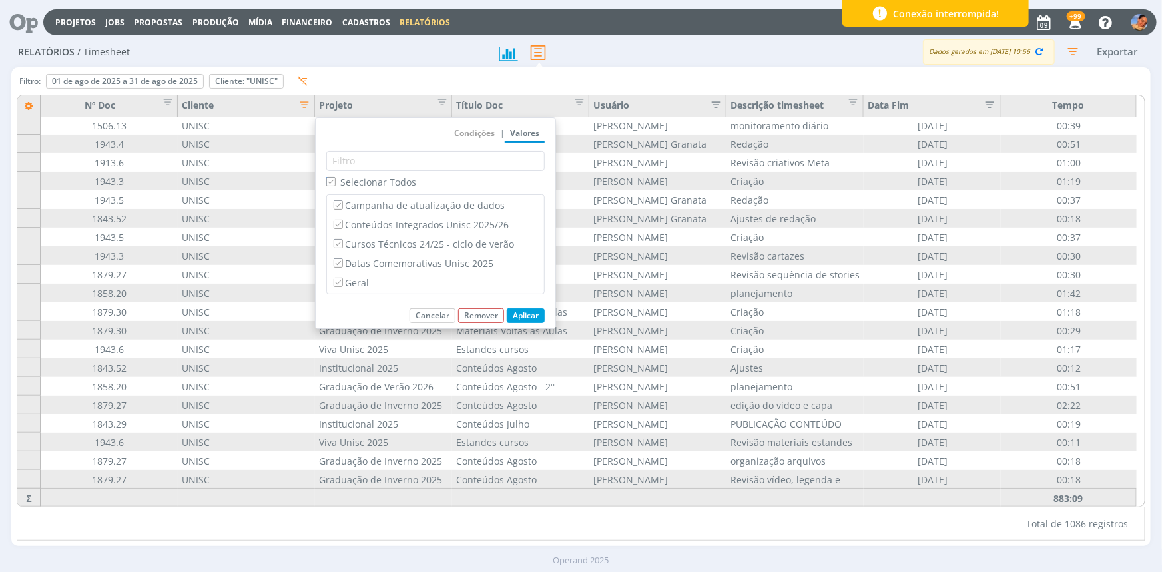
click at [359, 184] on span "Selecionar Todos" at bounding box center [378, 182] width 76 height 13
click at [335, 184] on input "Selecionar Todos" at bounding box center [330, 181] width 9 height 9
checkbox input "false"
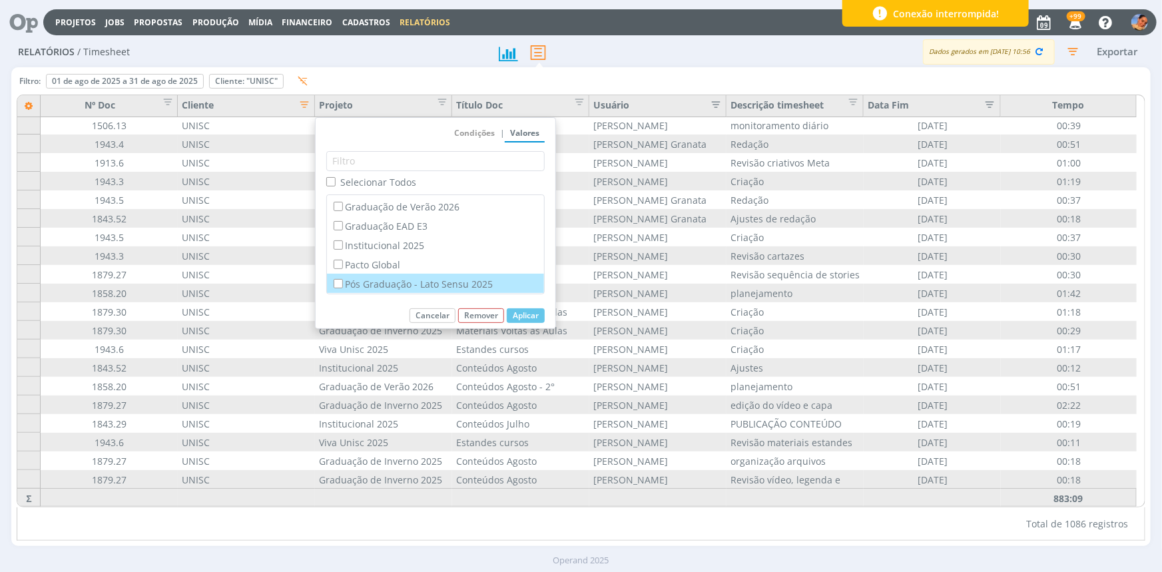
scroll to position [95, 0]
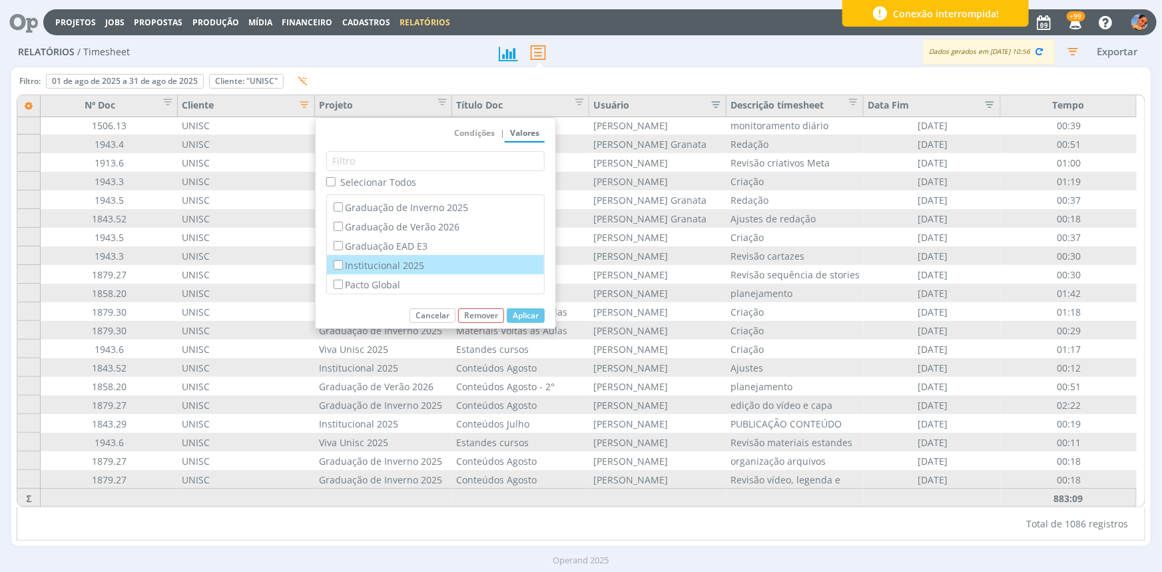
click at [418, 262] on label "Institucional 2025" at bounding box center [435, 265] width 209 height 15
click at [342, 262] on input "Institucional 2025" at bounding box center [338, 264] width 9 height 9
checkbox input "true"
checkbox input "false"
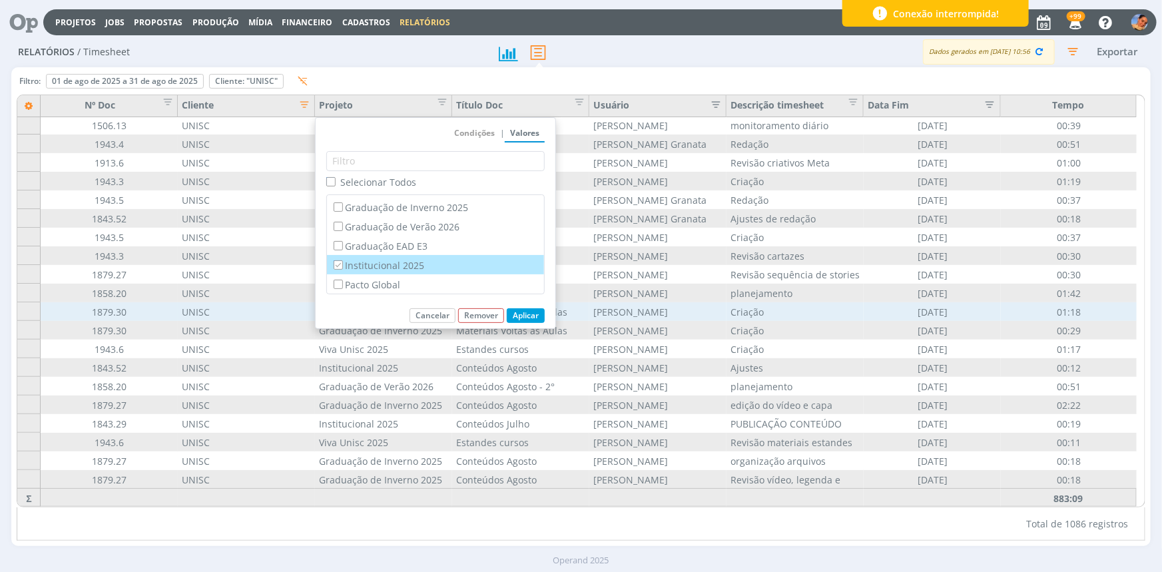
click at [539, 315] on button "Aplicar" at bounding box center [526, 315] width 38 height 15
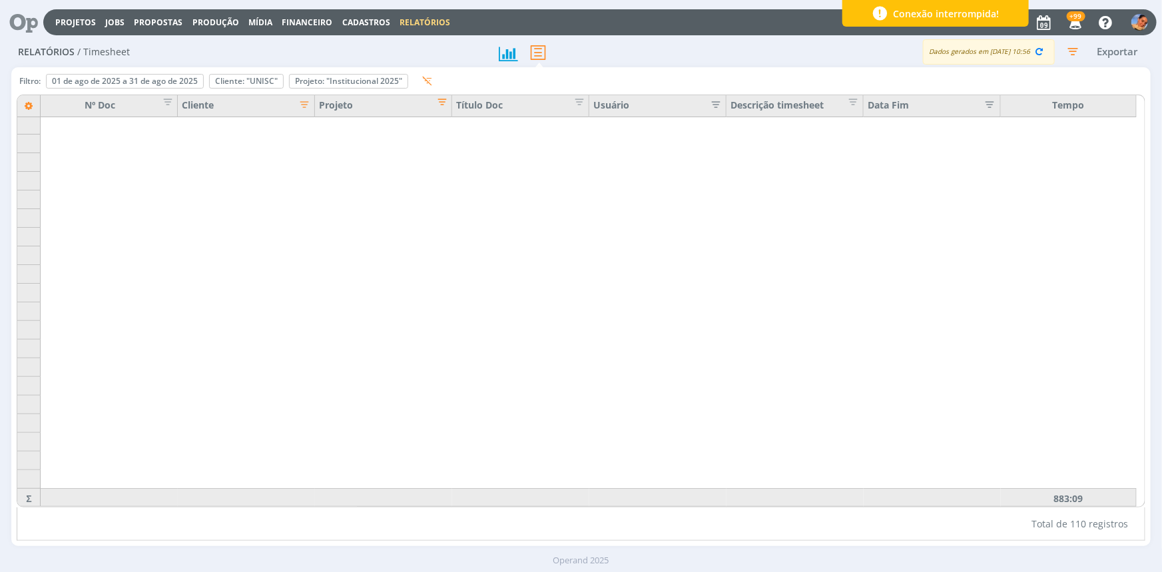
scroll to position [1679, 0]
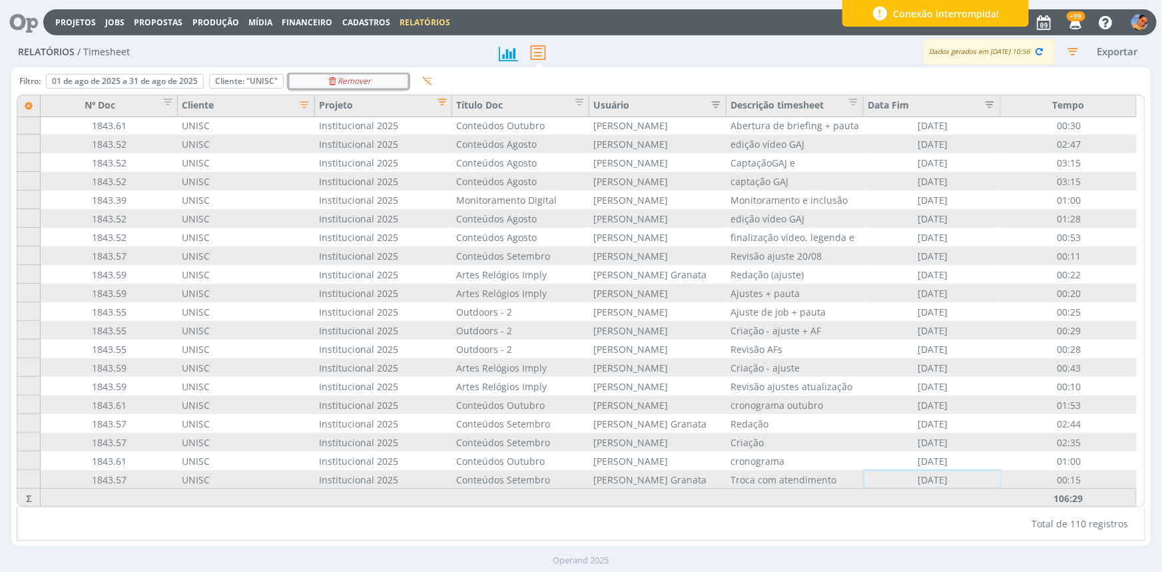
click at [370, 82] on icon "Remover" at bounding box center [349, 81] width 45 height 8
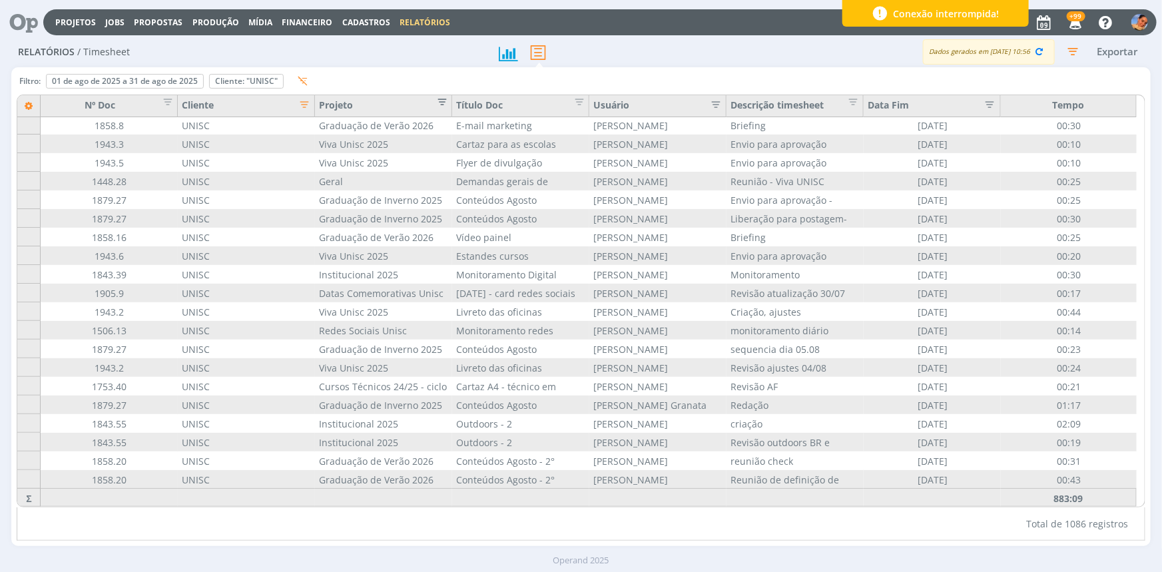
click at [445, 99] on span "Editar filtro para Coluna Projeto" at bounding box center [437, 99] width 13 height 13
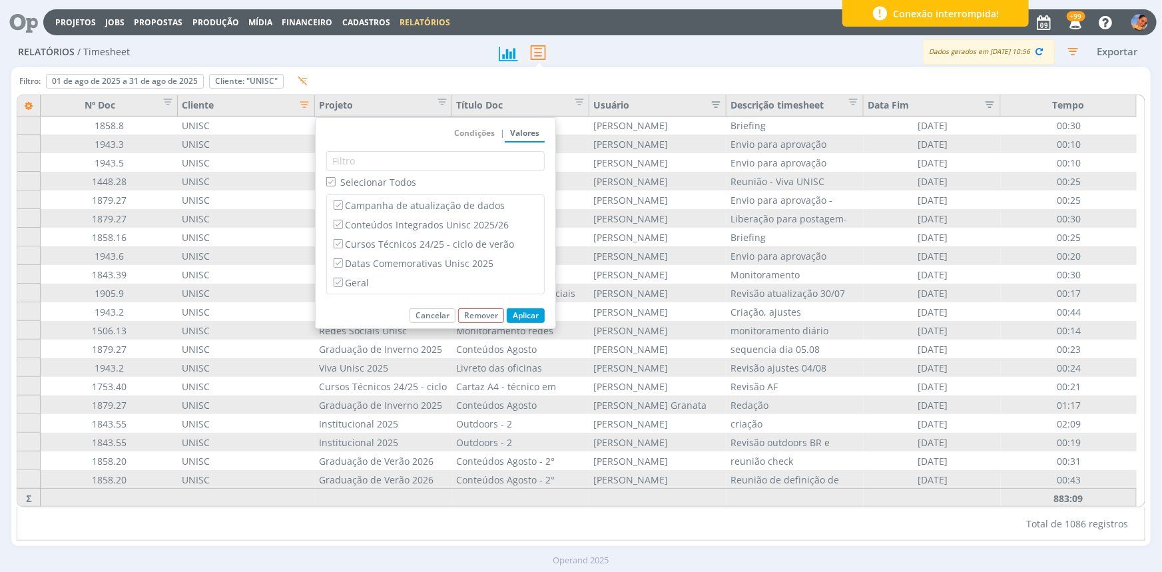
click at [386, 187] on span "Selecionar Todos" at bounding box center [378, 182] width 76 height 13
click at [335, 186] on input "Selecionar Todos" at bounding box center [330, 181] width 9 height 9
checkbox input "false"
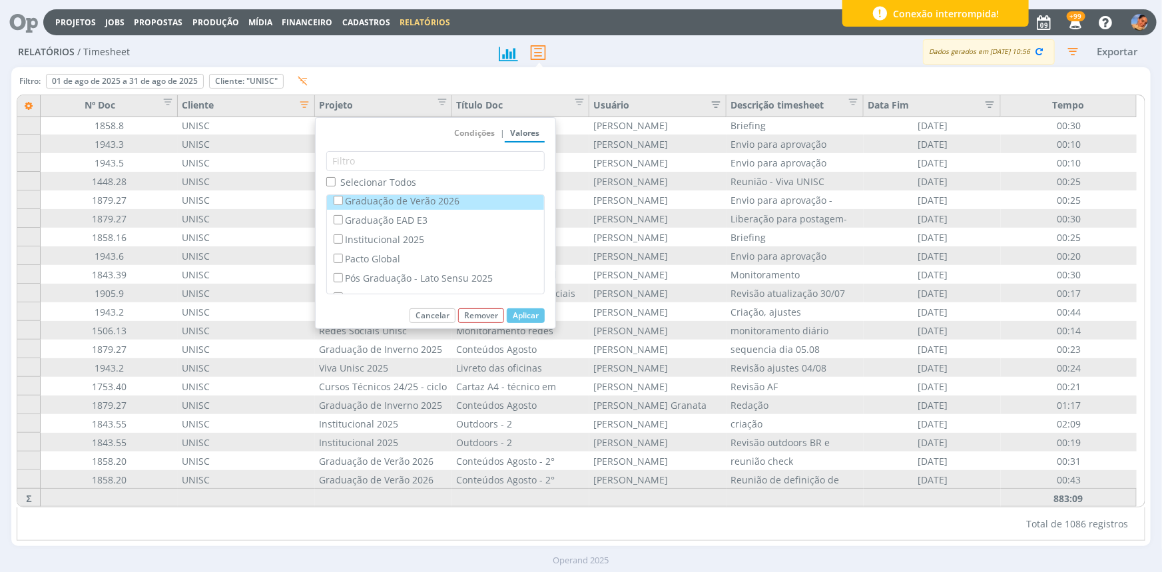
click at [410, 204] on label "Graduação de Verão 2026" at bounding box center [435, 200] width 209 height 15
click at [342, 204] on input "Graduação de Verão 2026" at bounding box center [338, 200] width 9 height 9
checkbox input "true"
checkbox input "false"
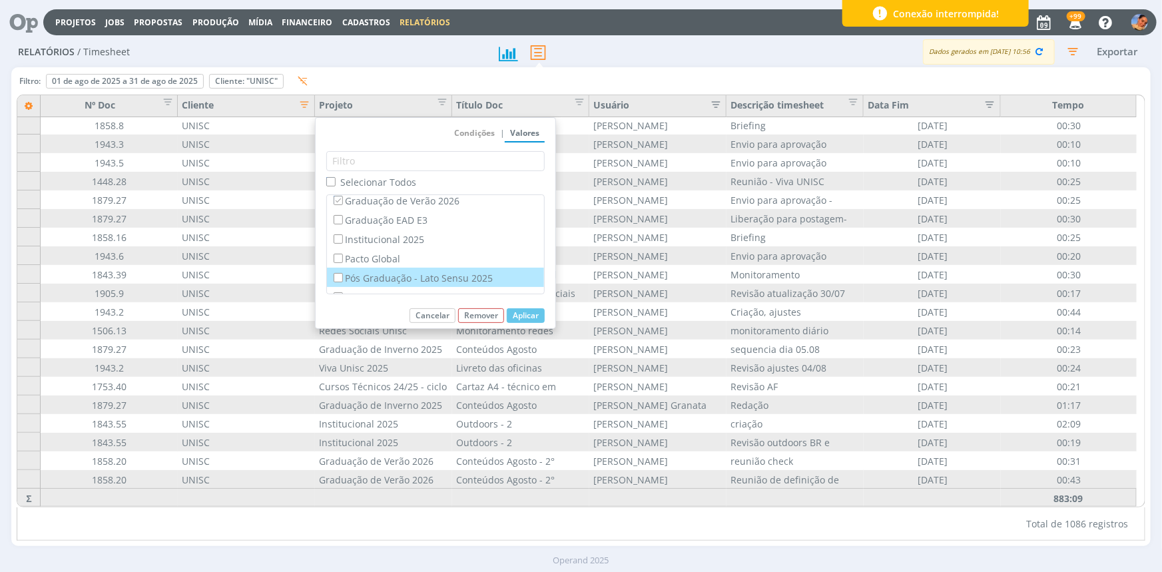
scroll to position [118, 0]
click at [525, 322] on button "Aplicar" at bounding box center [526, 315] width 38 height 15
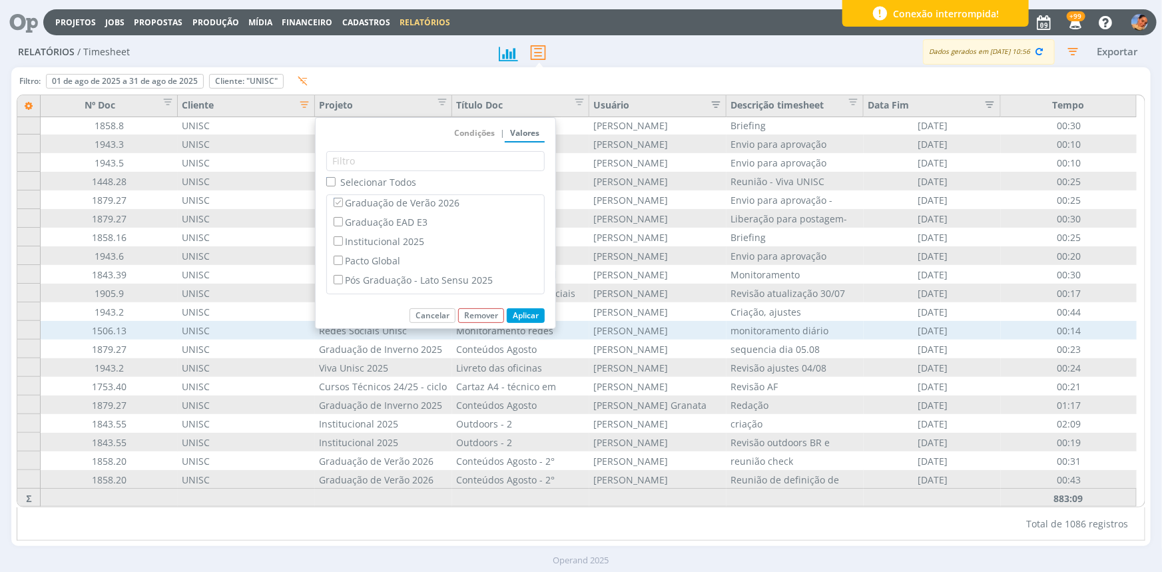
scroll to position [5220, 0]
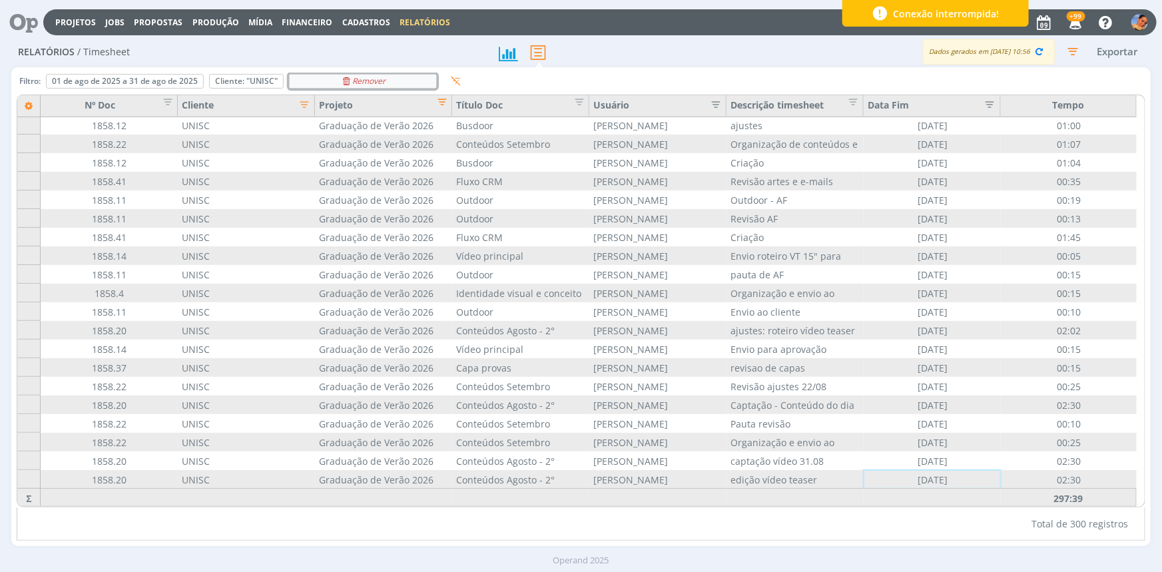
click at [403, 83] on div "Remover" at bounding box center [363, 81] width 146 height 13
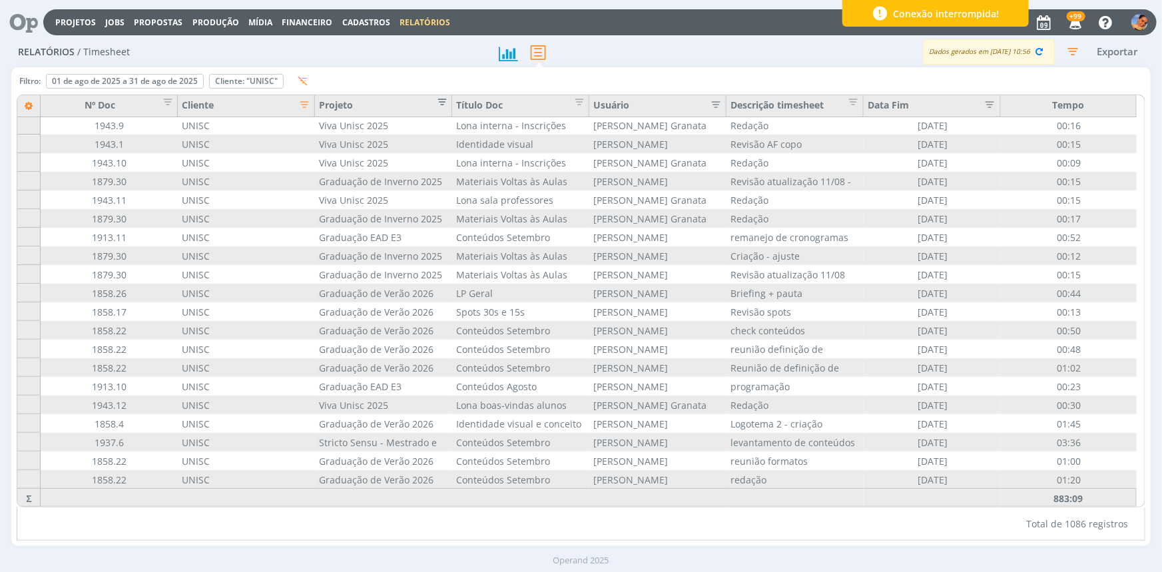
click at [441, 104] on span "Editar filtro para Coluna Projeto" at bounding box center [437, 99] width 13 height 13
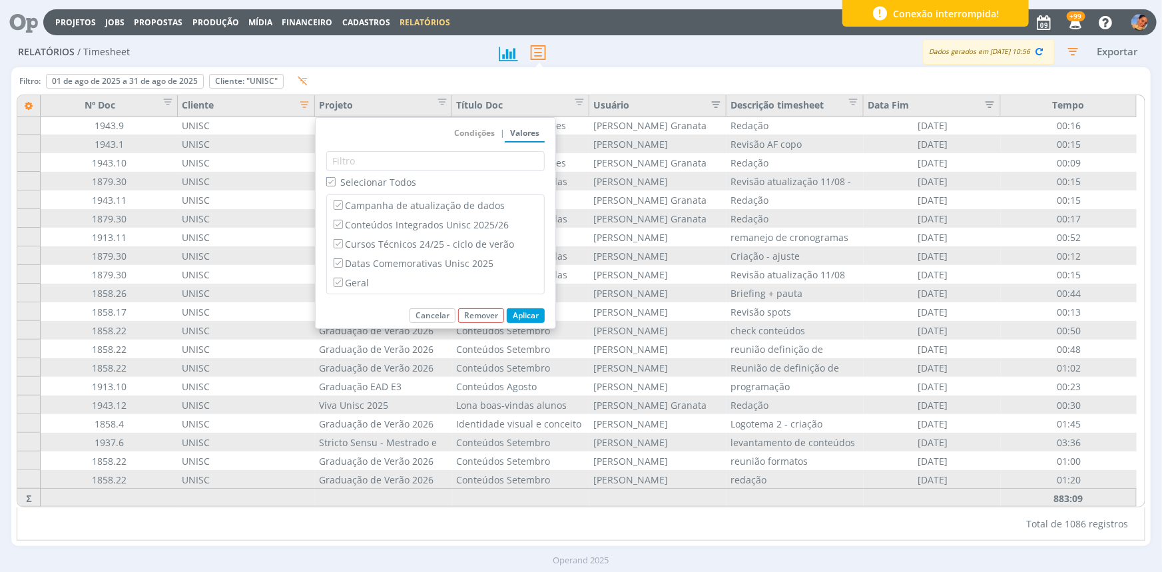
click at [351, 180] on span "Selecionar Todos" at bounding box center [378, 182] width 76 height 13
click at [335, 180] on input "Selecionar Todos" at bounding box center [330, 181] width 9 height 9
checkbox input "false"
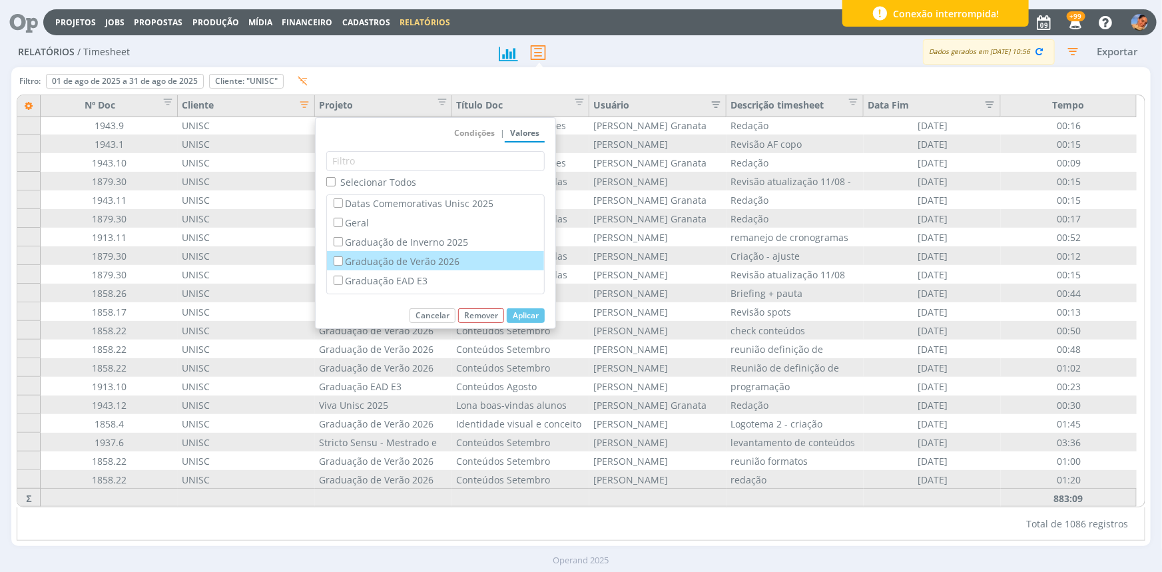
click at [462, 266] on label "Graduação de Verão 2026" at bounding box center [435, 261] width 209 height 15
click at [342, 265] on input "Graduação de Verão 2026" at bounding box center [338, 260] width 9 height 9
checkbox input "true"
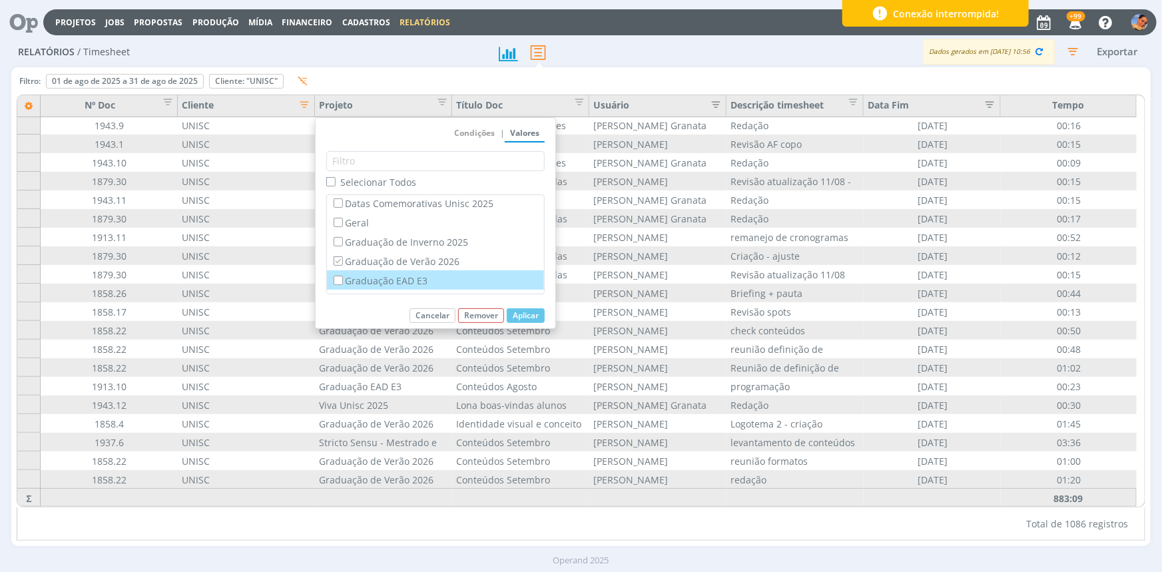
checkbox input "false"
click at [526, 318] on button "Aplicar" at bounding box center [526, 315] width 38 height 15
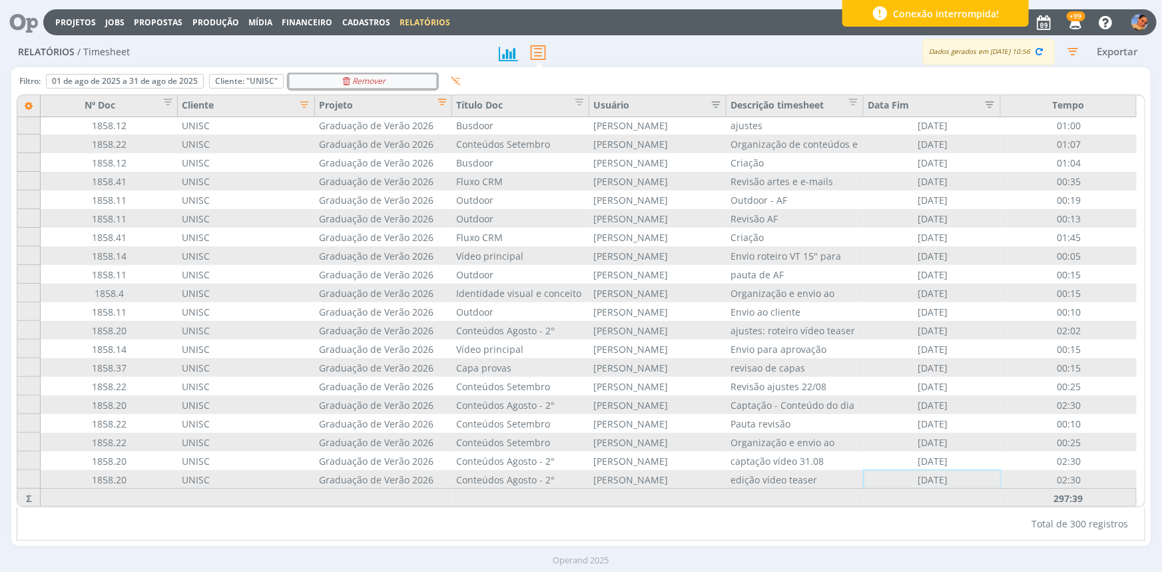
click at [427, 76] on div "Remover" at bounding box center [363, 81] width 146 height 13
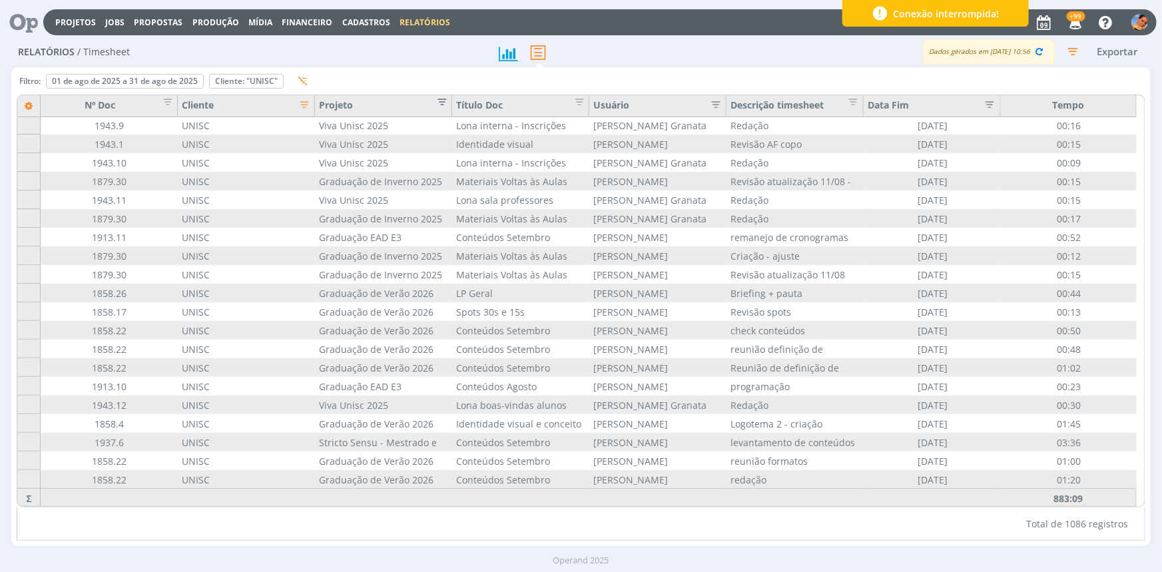
click at [443, 107] on span "Editar filtro para Coluna Projeto" at bounding box center [437, 99] width 13 height 13
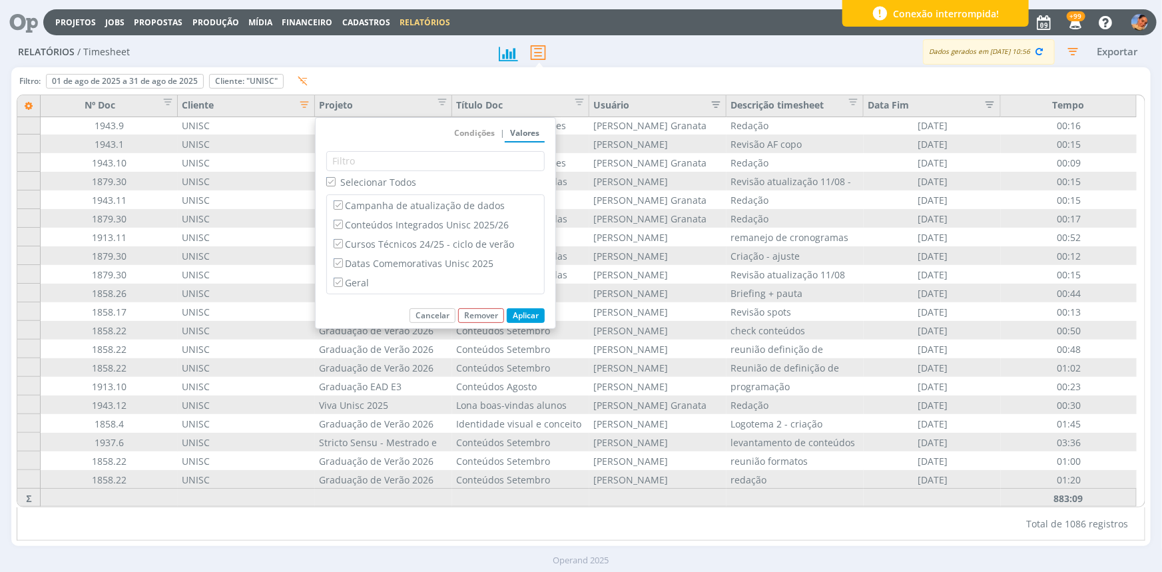
click at [381, 184] on span "Selecionar Todos" at bounding box center [378, 182] width 76 height 13
click at [335, 184] on input "Selecionar Todos" at bounding box center [330, 181] width 9 height 9
checkbox input "false"
click at [399, 245] on label "Graduação de Inverno 2025" at bounding box center [435, 241] width 209 height 15
click at [342, 245] on input "Graduação de Inverno 2025" at bounding box center [338, 241] width 9 height 9
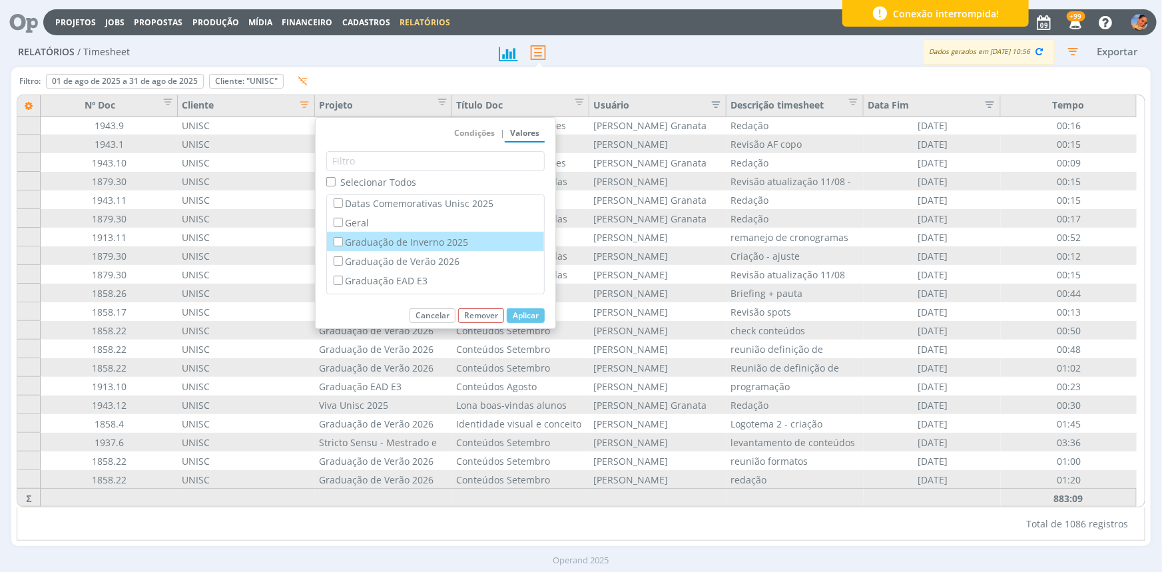
checkbox input "true"
checkbox input "false"
click at [547, 316] on div "↑ Crescente ↓ Decrescente Condições | Valores Selecionar Todos Campanha de atua…" at bounding box center [435, 223] width 241 height 212
click at [525, 312] on button "Aplicar" at bounding box center [526, 315] width 38 height 15
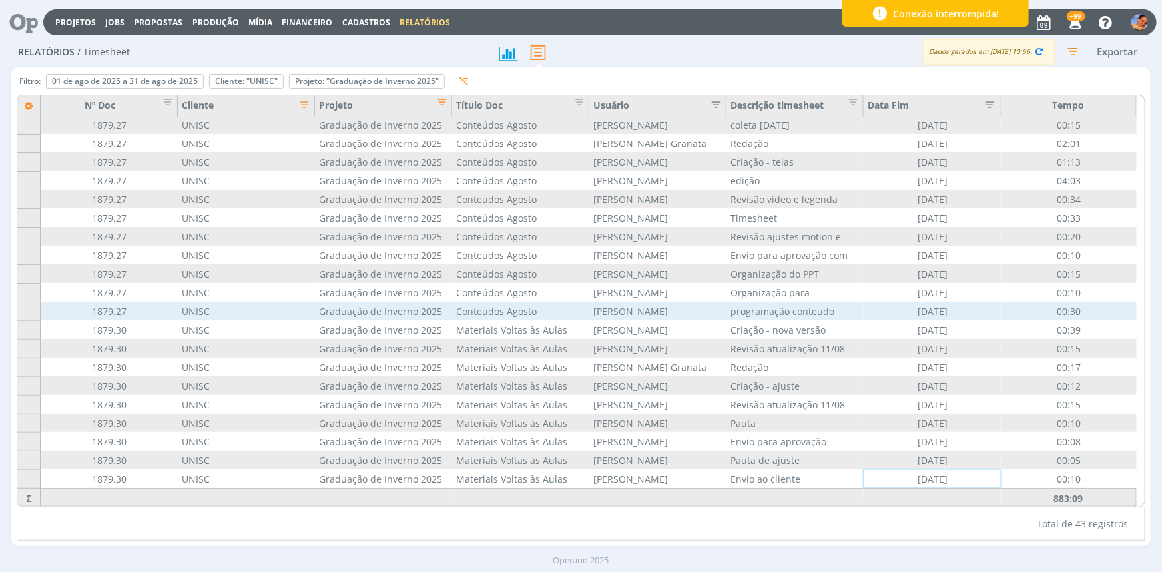
scroll to position [430, 0]
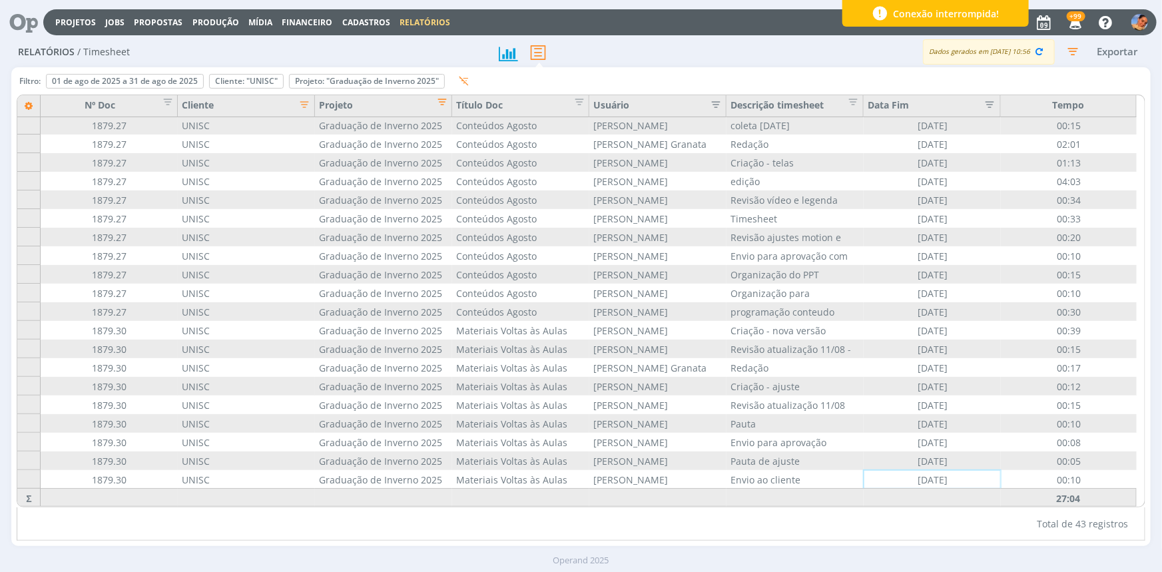
click at [393, 73] on div "Filtro: 01 de ago de 2025 a 31 de ago de 2025 Definir padrão Cliente: "UNISC" R…" at bounding box center [247, 84] width 461 height 22
click at [397, 77] on div "Remover" at bounding box center [367, 81] width 154 height 13
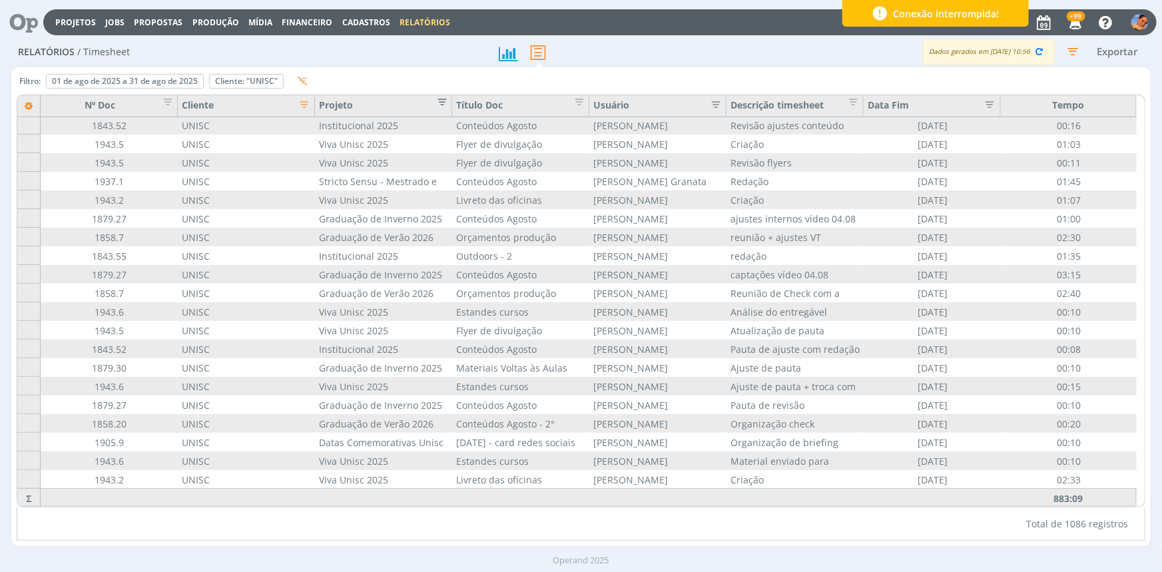
click at [437, 100] on span "Editar filtro para Coluna Projeto" at bounding box center [437, 99] width 13 height 13
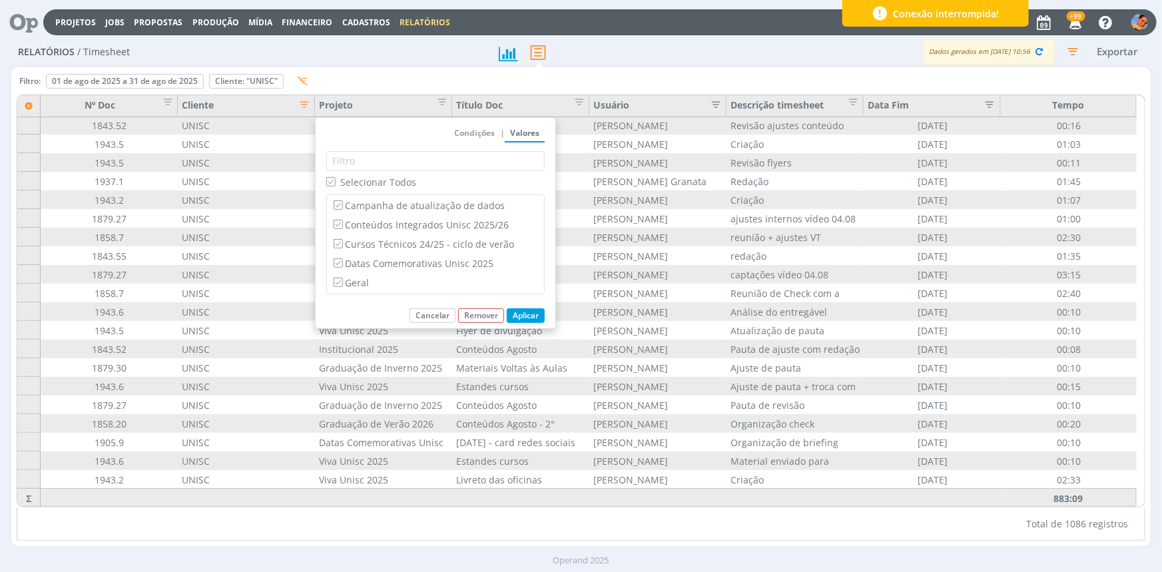
click at [383, 180] on span "Selecionar Todos" at bounding box center [378, 182] width 76 height 13
click at [335, 180] on input "Selecionar Todos" at bounding box center [330, 181] width 9 height 9
checkbox input "false"
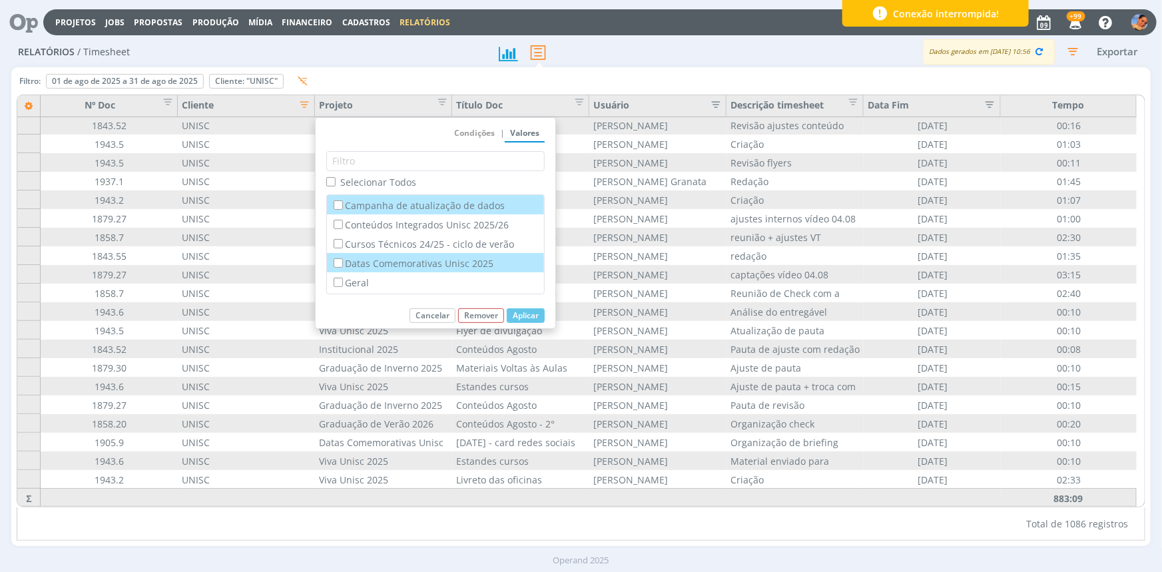
click at [409, 264] on label "Datas Comemorativas Unisc 2025" at bounding box center [435, 263] width 209 height 15
click at [342, 264] on input "Datas Comemorativas Unisc 2025" at bounding box center [338, 262] width 9 height 9
checkbox input "true"
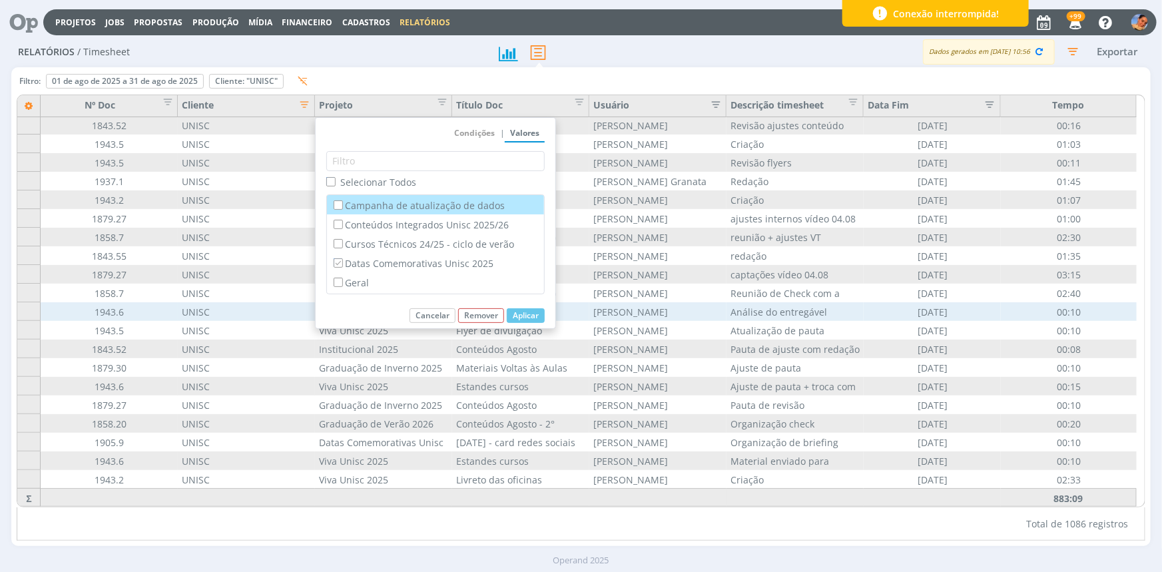
checkbox input "false"
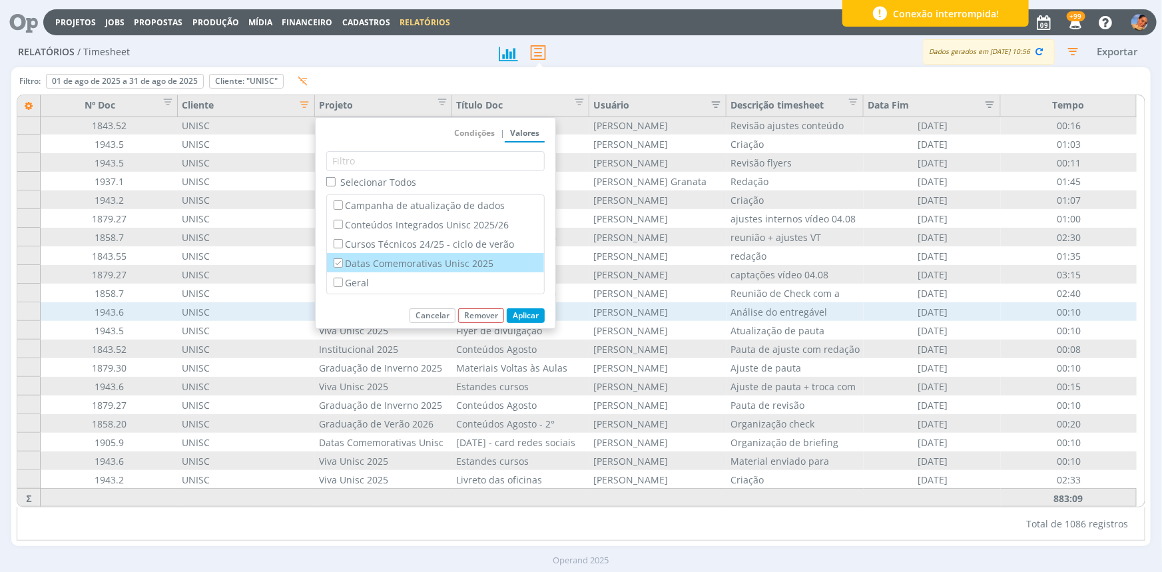
click at [526, 316] on button "Aplicar" at bounding box center [526, 315] width 38 height 15
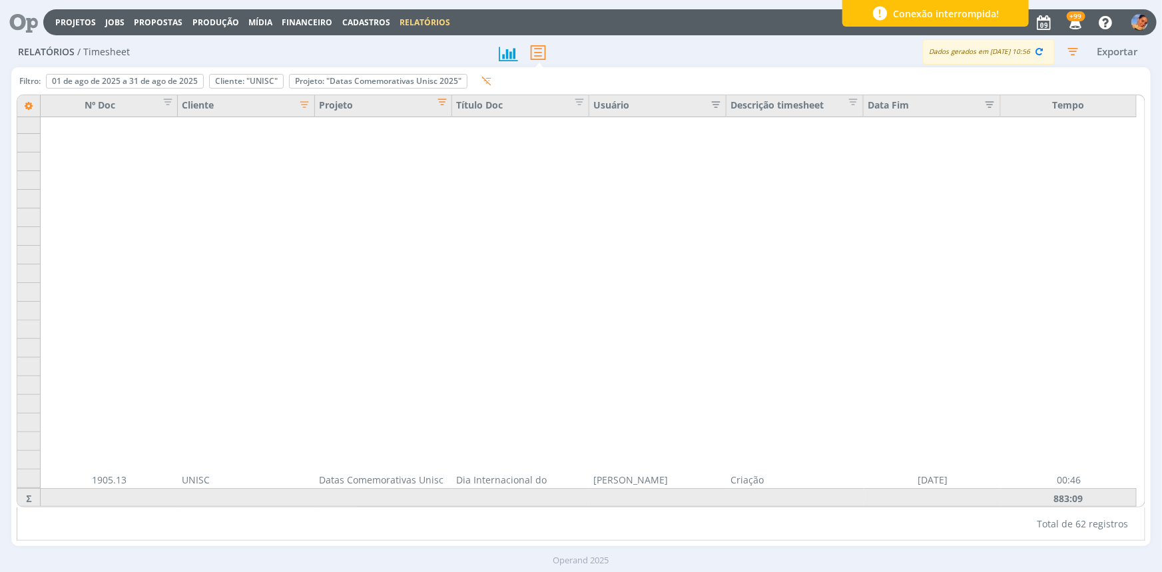
scroll to position [785, 0]
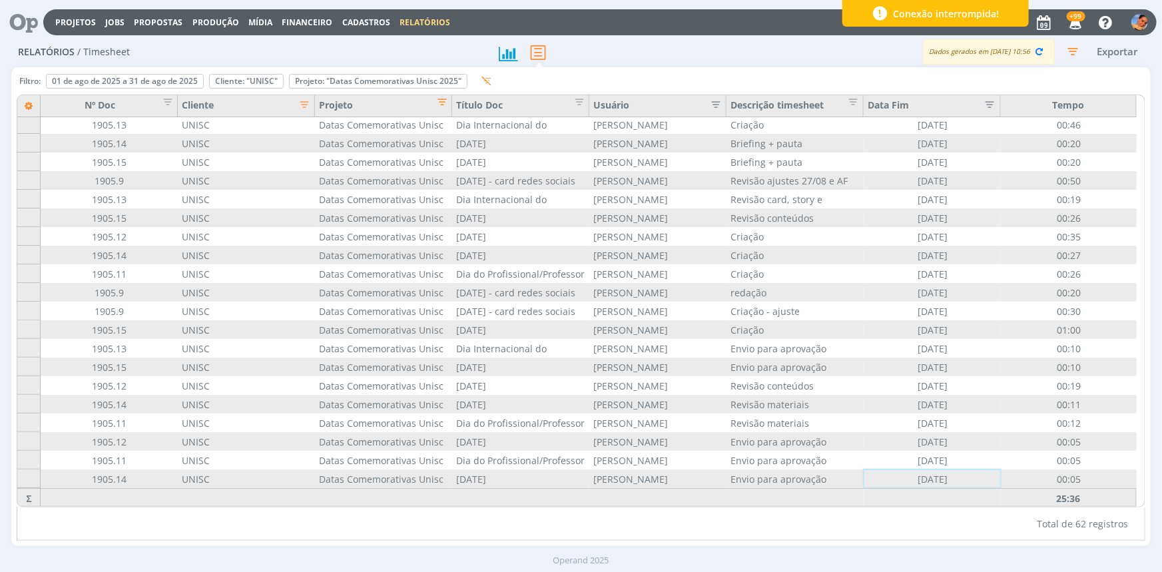
click at [433, 72] on div "Filtro: 01 de ago de 2025 a 31 de ago de 2025 Definir padrão Cliente: "UNISC" R…" at bounding box center [580, 306] width 1138 height 479
click at [443, 96] on span "Editar filtro para Coluna Projeto" at bounding box center [437, 99] width 13 height 13
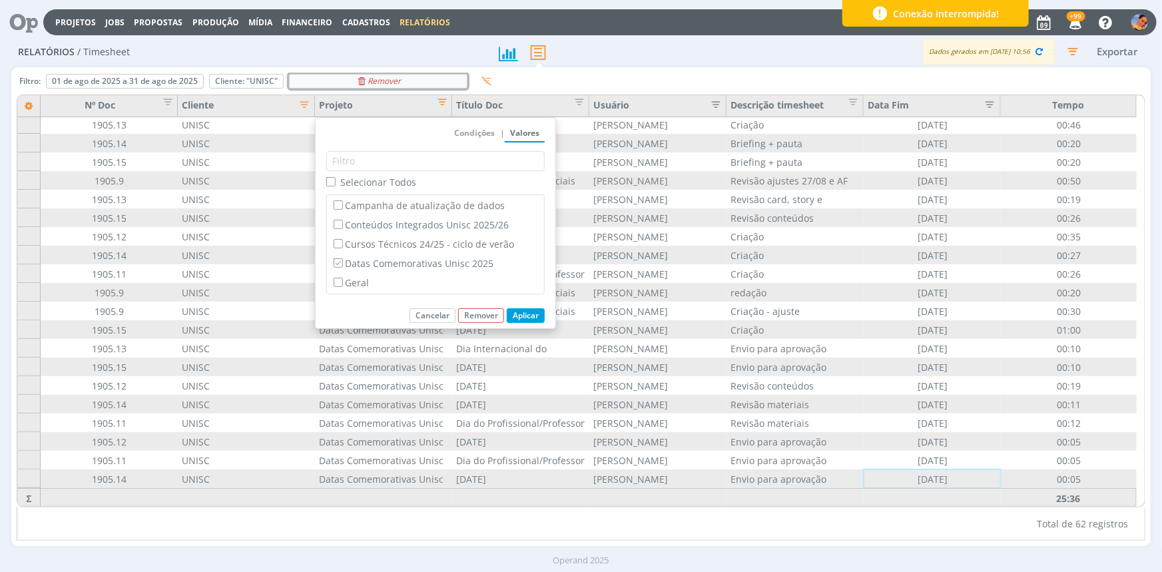
click at [443, 85] on div "Remover" at bounding box center [378, 81] width 177 height 13
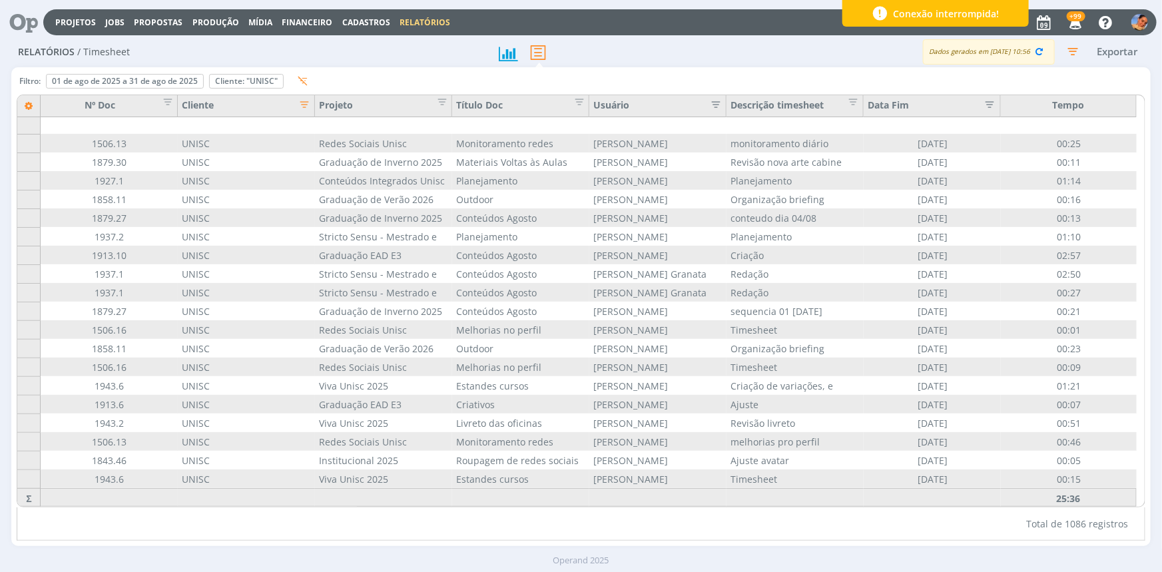
scroll to position [803, 0]
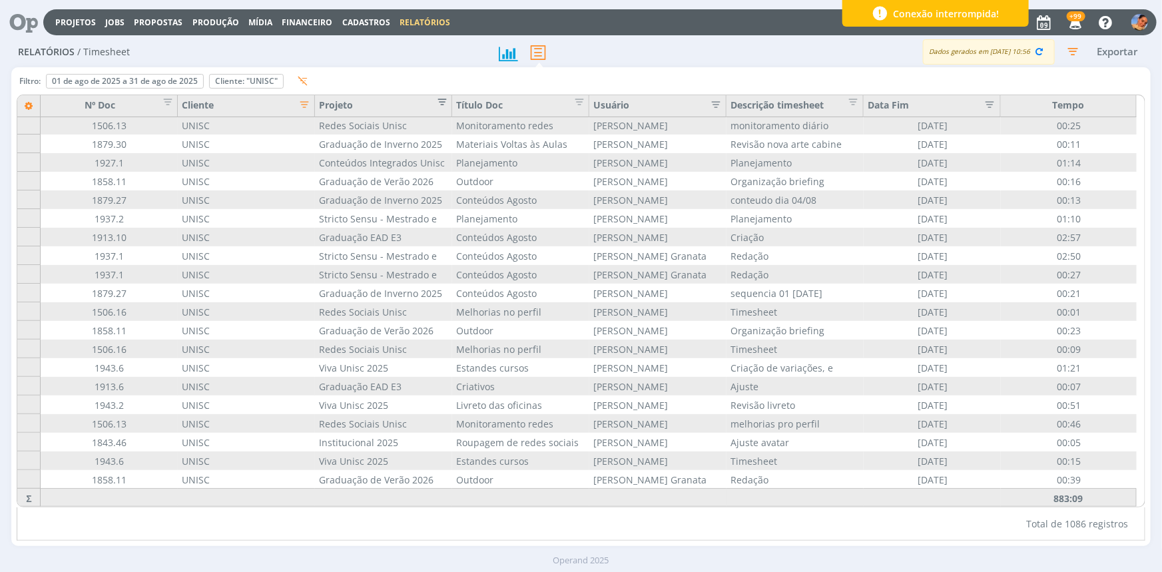
click at [437, 99] on span "Editar filtro para Coluna Projeto" at bounding box center [437, 99] width 13 height 13
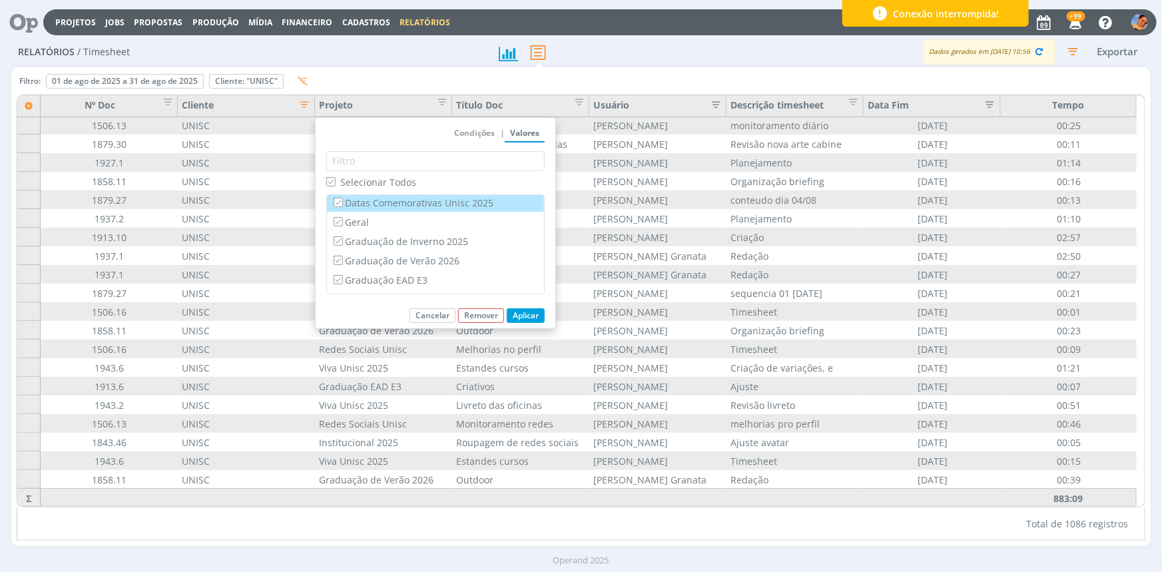
scroll to position [60, 0]
click at [396, 176] on span "Selecionar Todos" at bounding box center [378, 182] width 76 height 13
click at [335, 177] on input "Selecionar Todos" at bounding box center [330, 181] width 9 height 9
checkbox input "false"
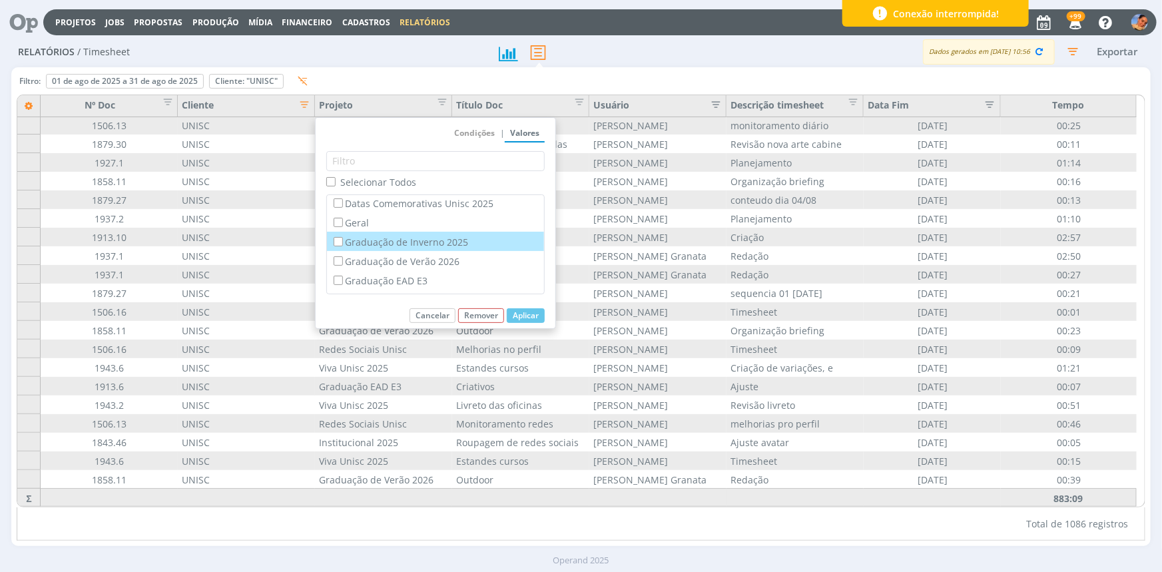
scroll to position [120, 0]
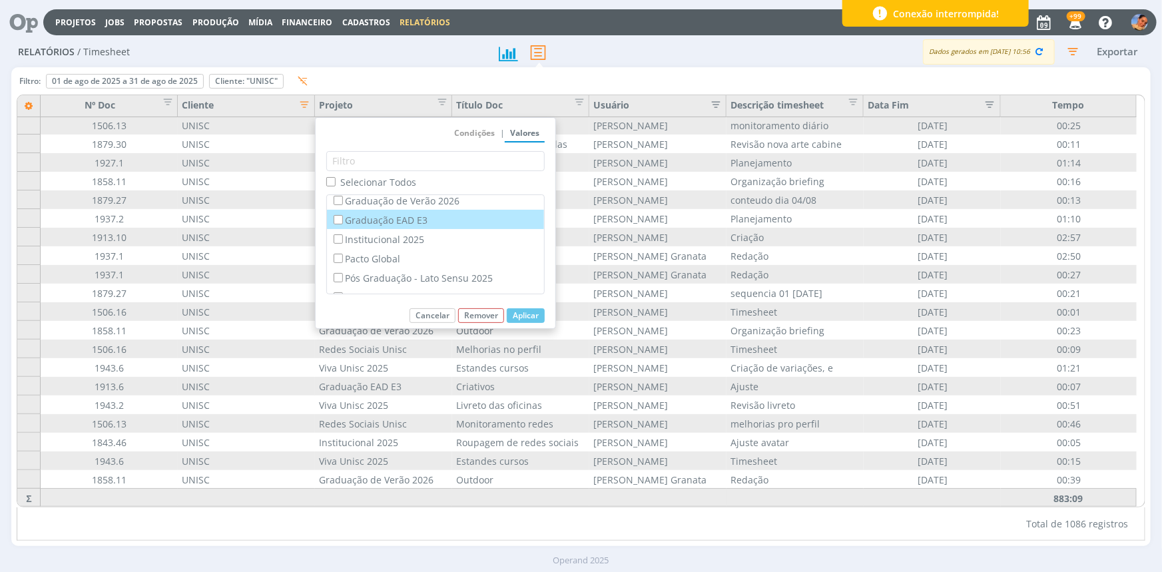
click at [416, 226] on label "Graduação EAD E3" at bounding box center [435, 219] width 209 height 15
click at [342, 224] on input "Graduação EAD E3" at bounding box center [338, 219] width 9 height 9
checkbox input "true"
checkbox input "false"
click at [511, 315] on button "Aplicar" at bounding box center [526, 315] width 38 height 15
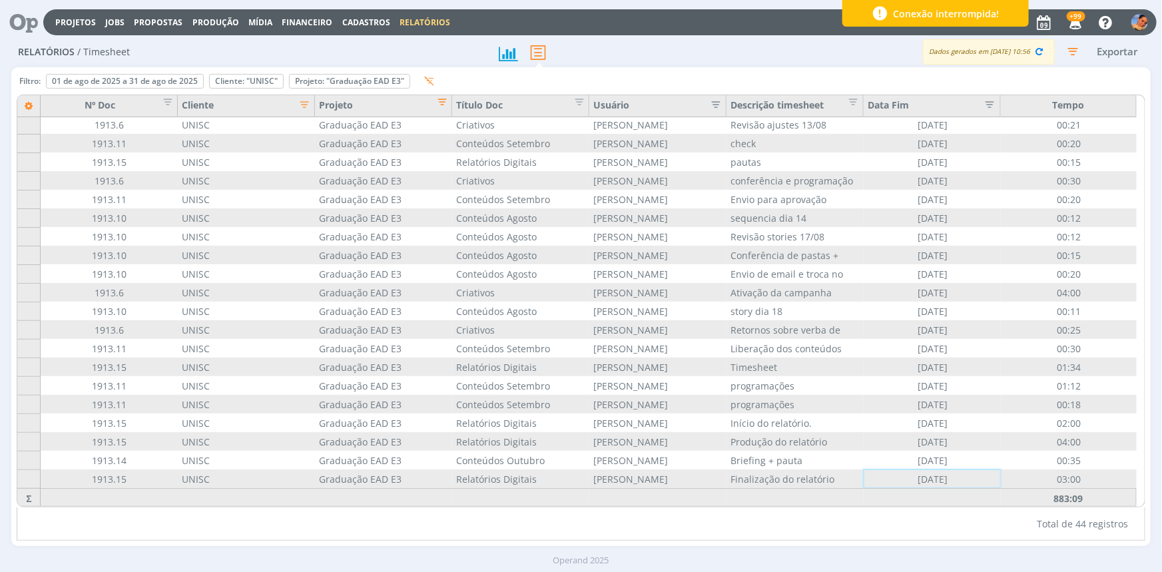
scroll to position [449, 0]
click at [393, 75] on div "Remover" at bounding box center [350, 81] width 120 height 13
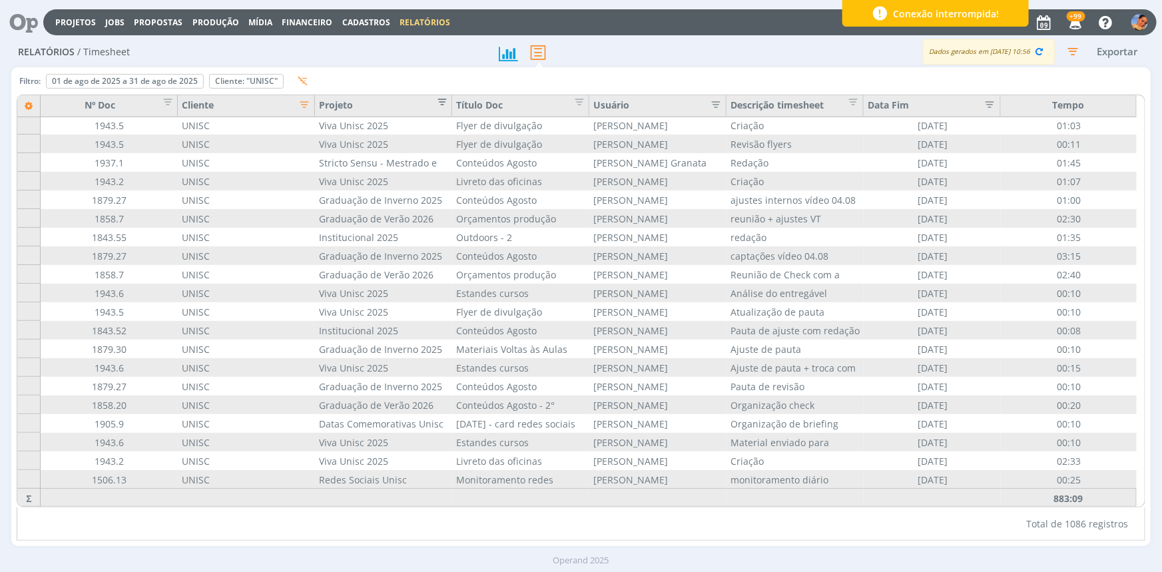
click at [446, 110] on button "Editar filtro para Coluna Projeto" at bounding box center [438, 104] width 19 height 13
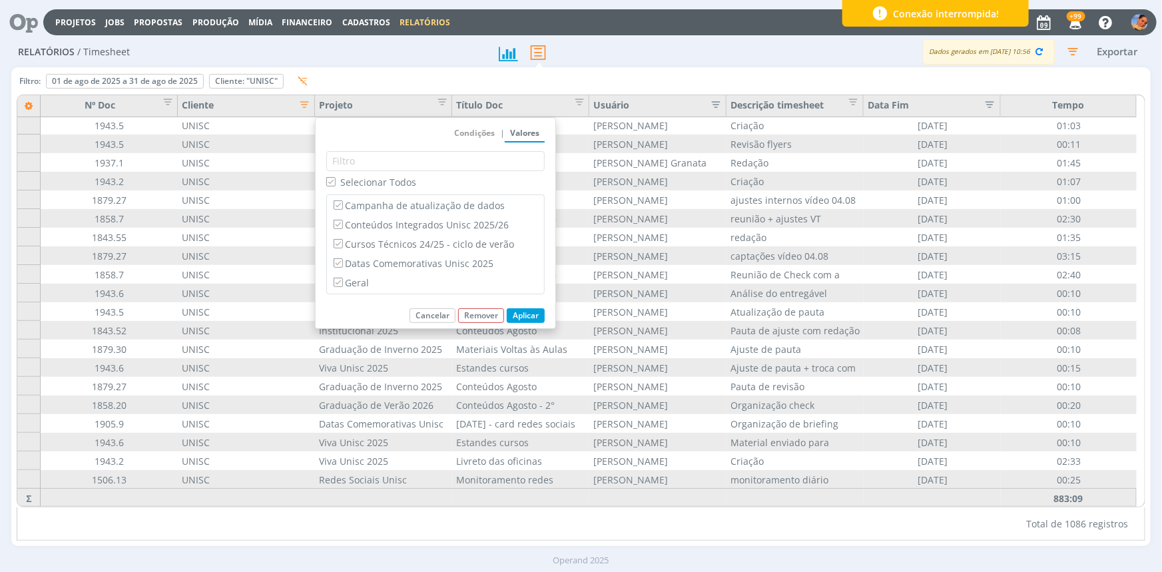
click at [388, 177] on span "Selecionar Todos" at bounding box center [378, 182] width 76 height 13
click at [335, 177] on input "Selecionar Todos" at bounding box center [330, 181] width 9 height 9
checkbox input "false"
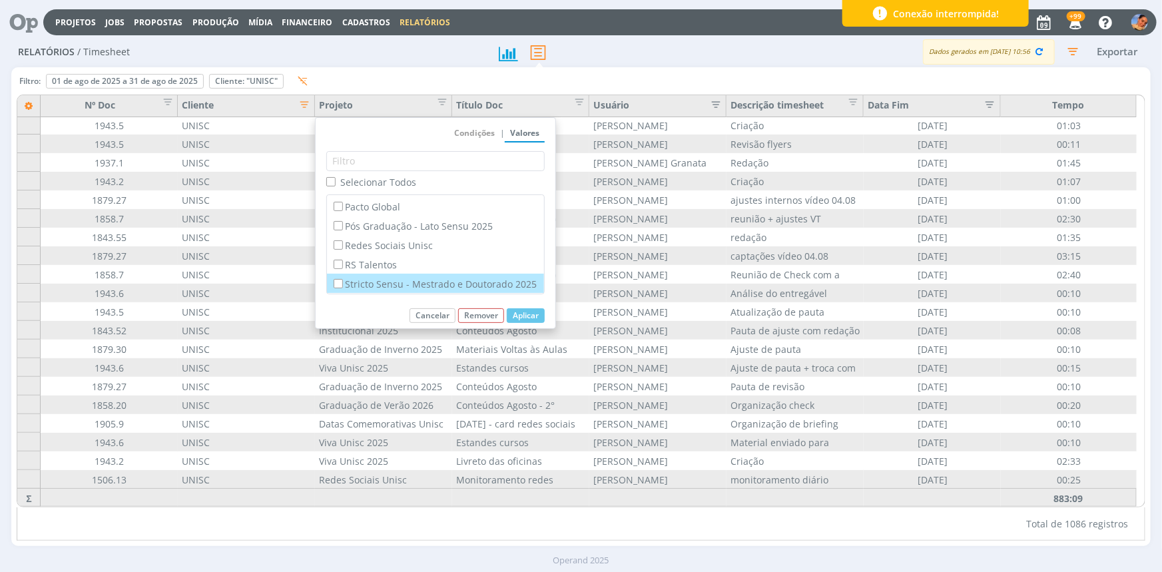
scroll to position [155, 0]
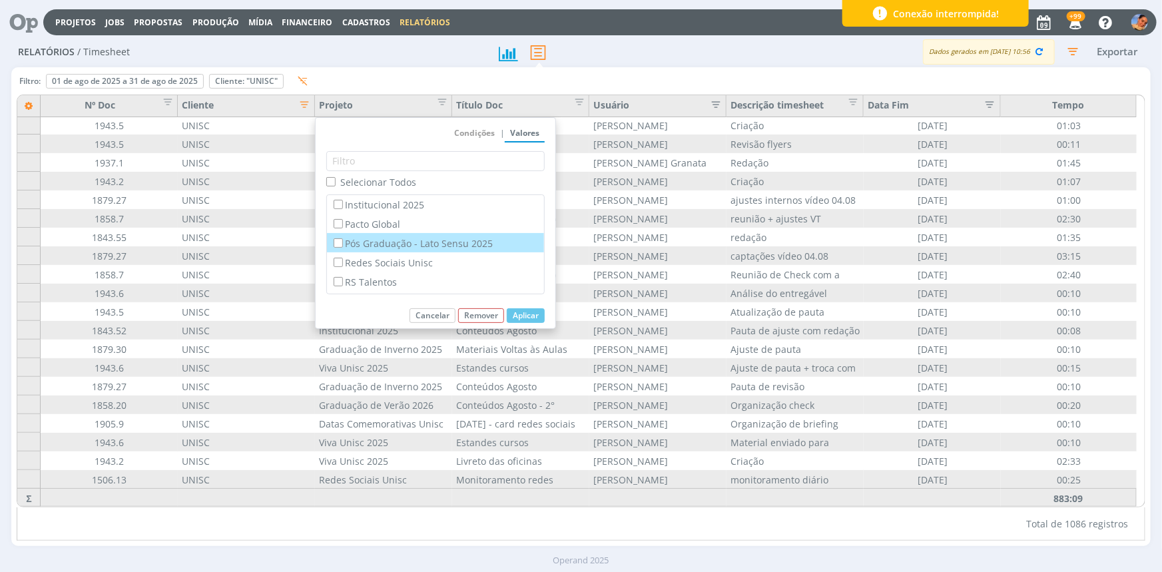
click at [443, 248] on label "Pós Graduação - Lato Sensu 2025" at bounding box center [435, 243] width 209 height 15
click at [342, 247] on input "Pós Graduação - Lato Sensu 2025" at bounding box center [338, 242] width 9 height 9
checkbox input "true"
checkbox input "false"
click at [517, 315] on button "Aplicar" at bounding box center [526, 315] width 38 height 15
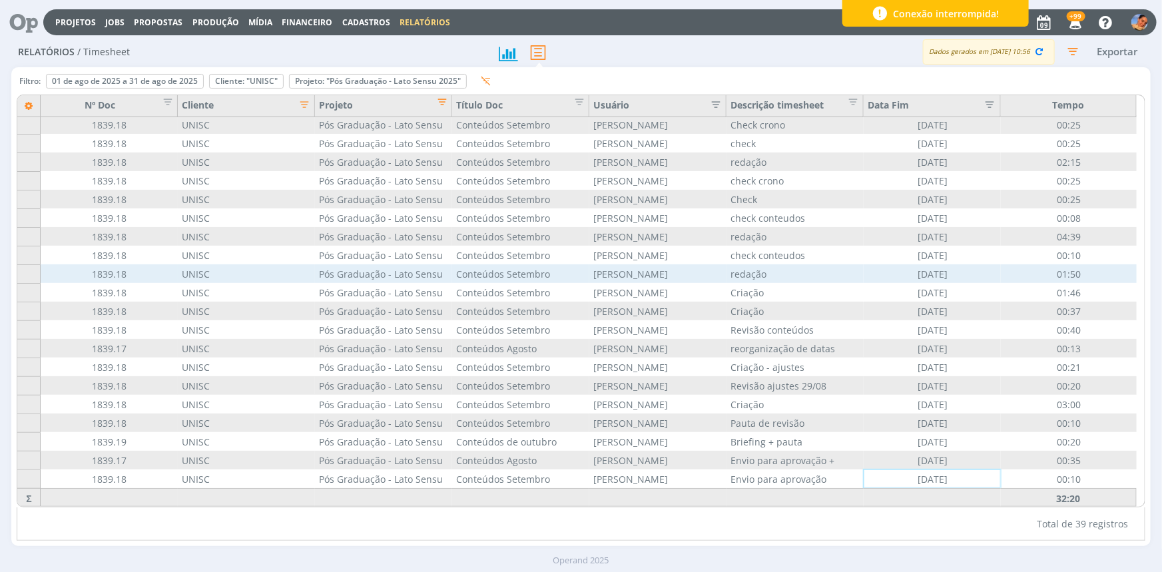
scroll to position [355, 0]
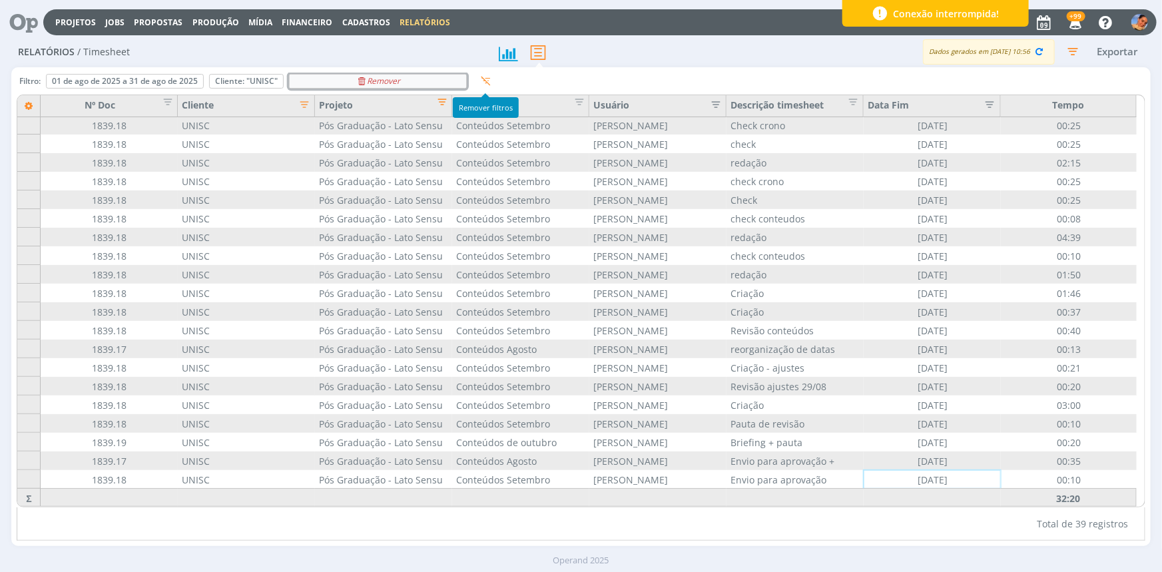
click at [419, 80] on div "Remover" at bounding box center [378, 81] width 176 height 13
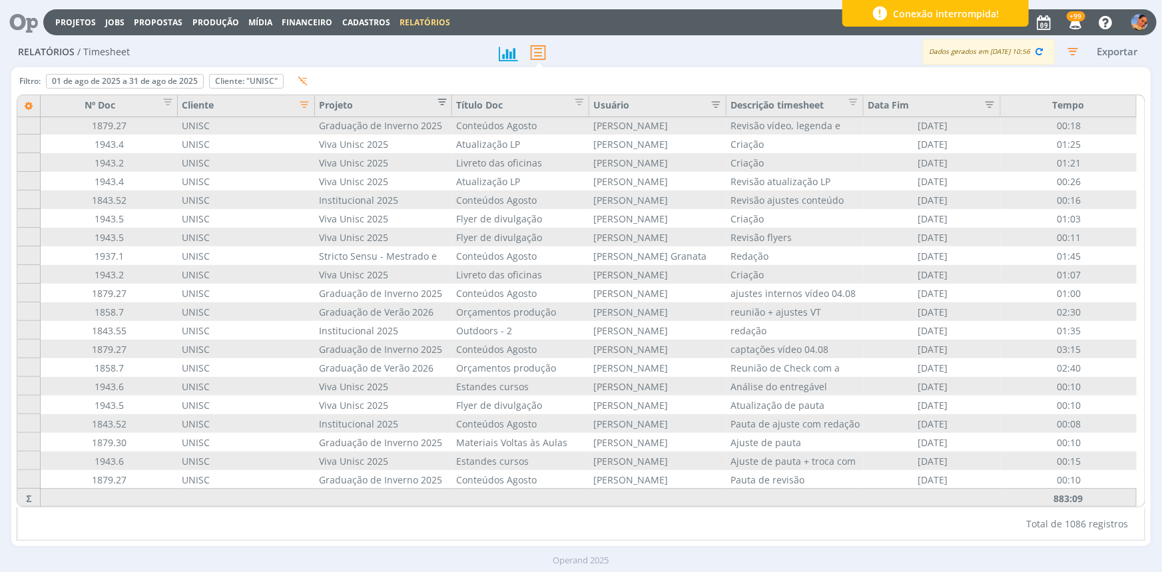
click at [437, 110] on button "Editar filtro para Coluna Projeto" at bounding box center [438, 104] width 19 height 13
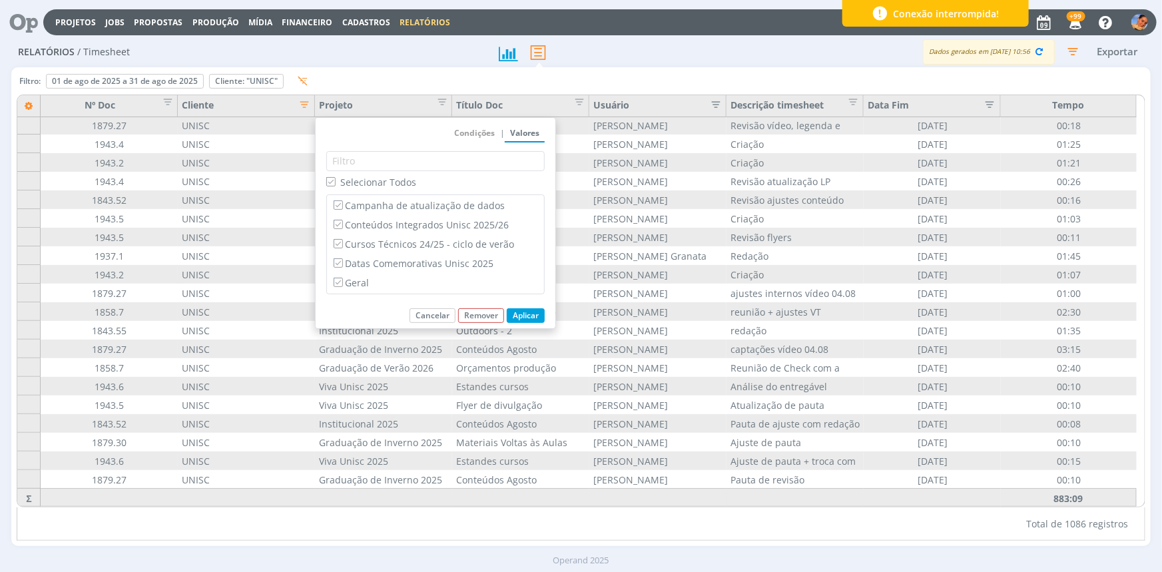
click at [398, 179] on span "Selecionar Todos" at bounding box center [378, 182] width 76 height 13
click at [335, 179] on input "Selecionar Todos" at bounding box center [330, 181] width 9 height 9
checkbox input "false"
click at [427, 246] on label "Cursos Técnicos 24/25 - ciclo de verão" at bounding box center [435, 243] width 209 height 15
click at [342, 246] on input "Cursos Técnicos 24/25 - ciclo de verão" at bounding box center [338, 243] width 9 height 9
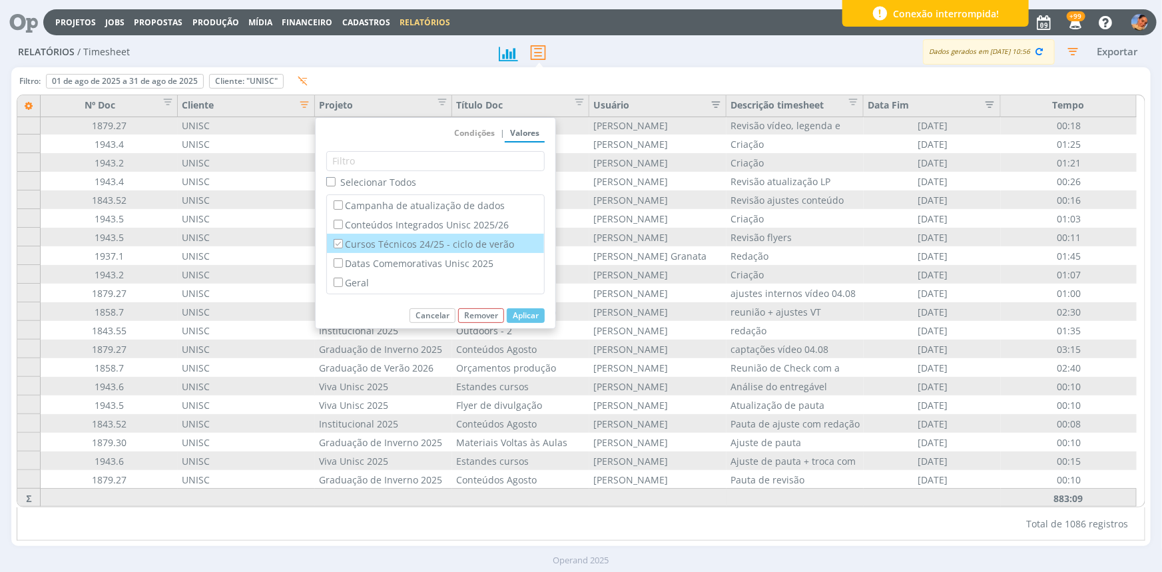
checkbox input "true"
checkbox input "false"
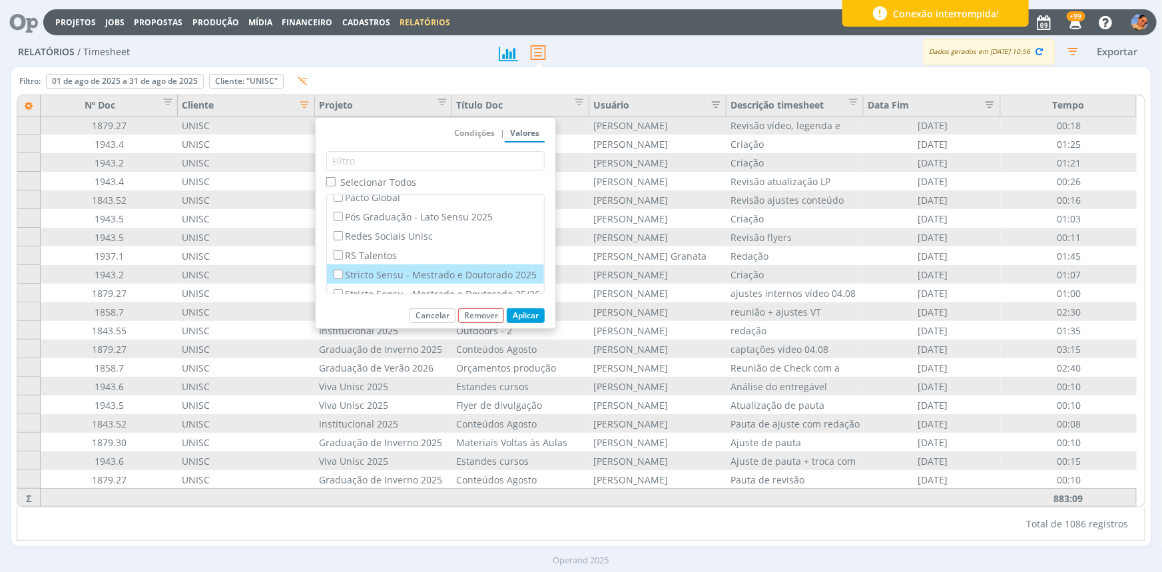
scroll to position [216, 0]
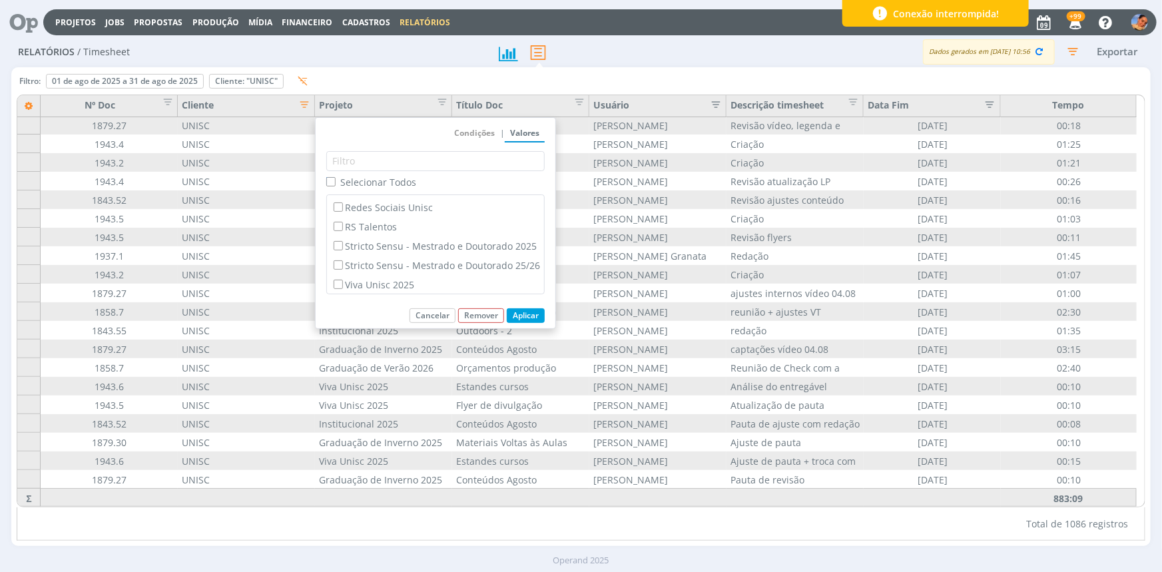
click at [527, 309] on button "Aplicar" at bounding box center [526, 315] width 38 height 15
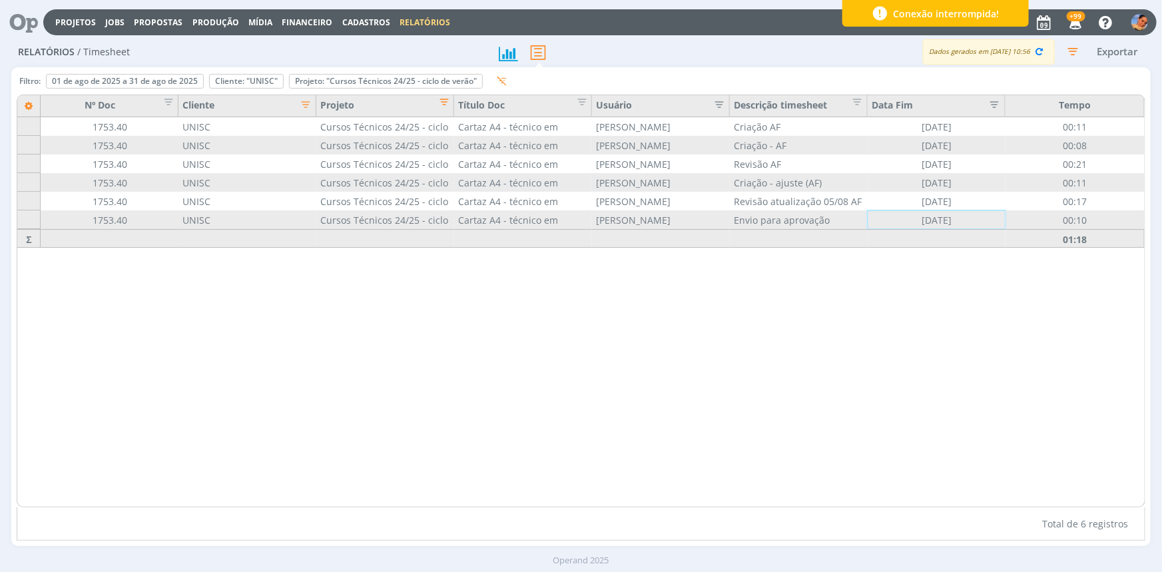
scroll to position [0, 0]
click at [431, 81] on div "Remover" at bounding box center [386, 81] width 192 height 13
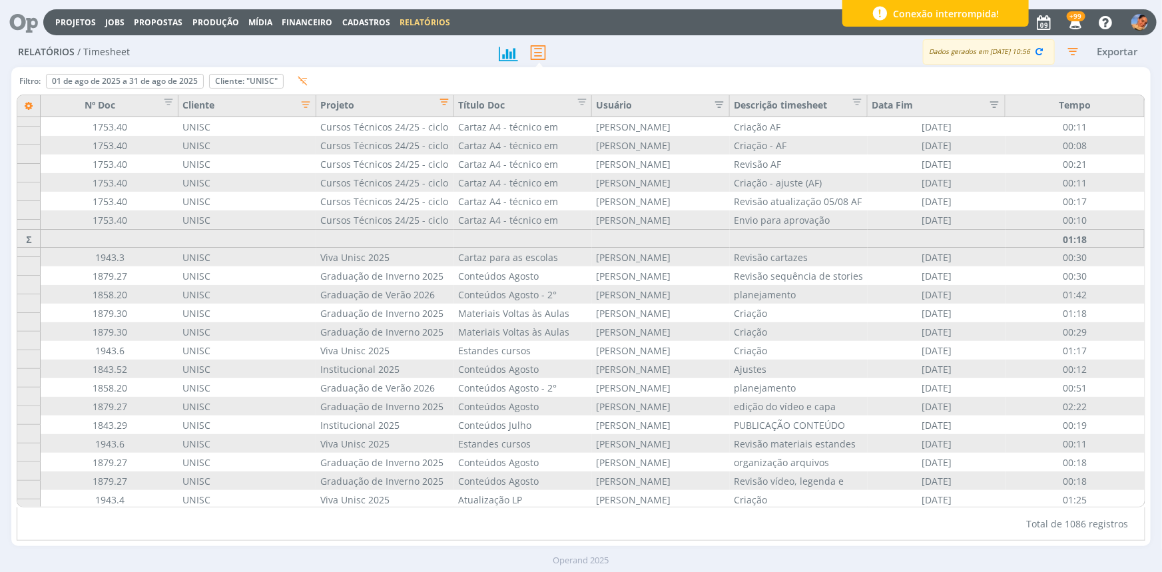
scroll to position [9, 0]
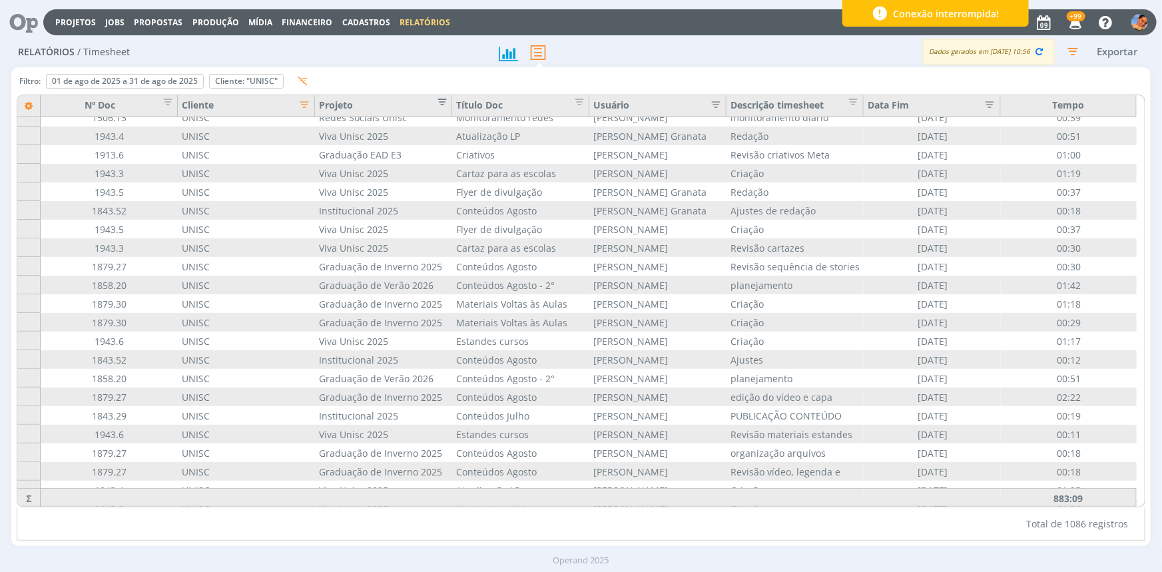
click at [431, 103] on button "Editar filtro para Coluna Projeto" at bounding box center [438, 104] width 19 height 13
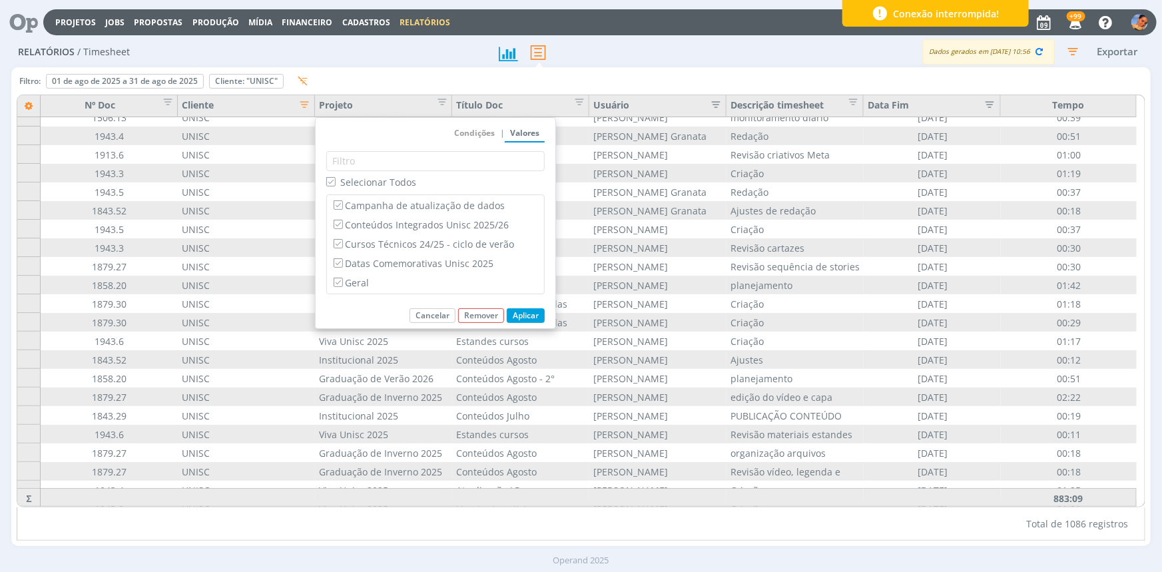
click at [373, 186] on span "Selecionar Todos" at bounding box center [378, 182] width 76 height 13
click at [335, 186] on input "Selecionar Todos" at bounding box center [330, 181] width 9 height 9
checkbox input "false"
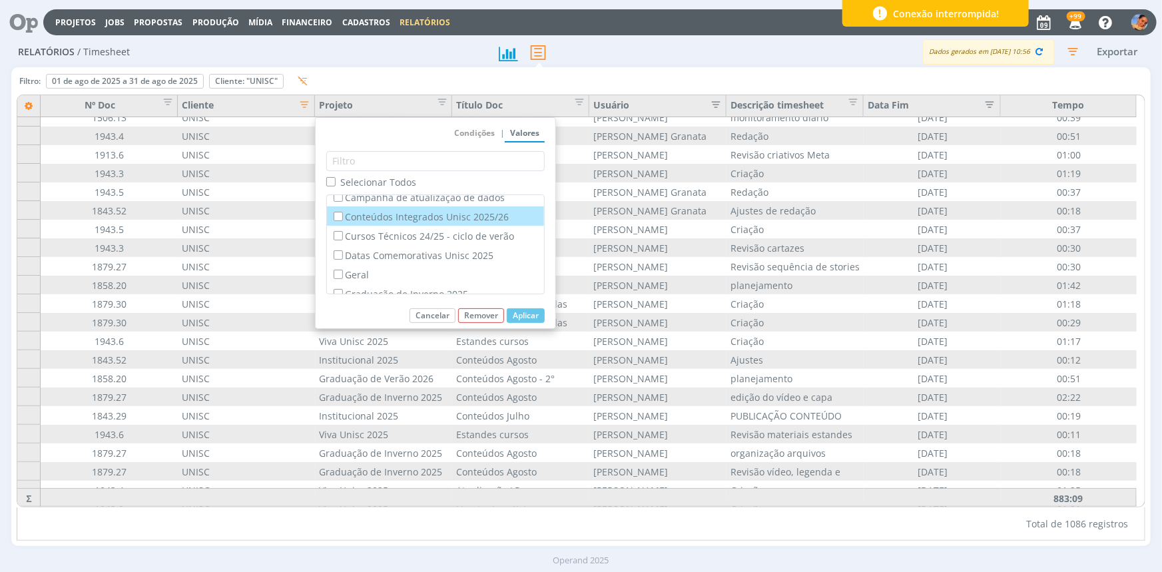
scroll to position [0, 0]
click at [423, 203] on label "Campanha de atualização de dados" at bounding box center [435, 205] width 209 height 15
click at [342, 203] on input "Campanha de atualização de dados" at bounding box center [338, 204] width 9 height 9
checkbox input "true"
checkbox input "false"
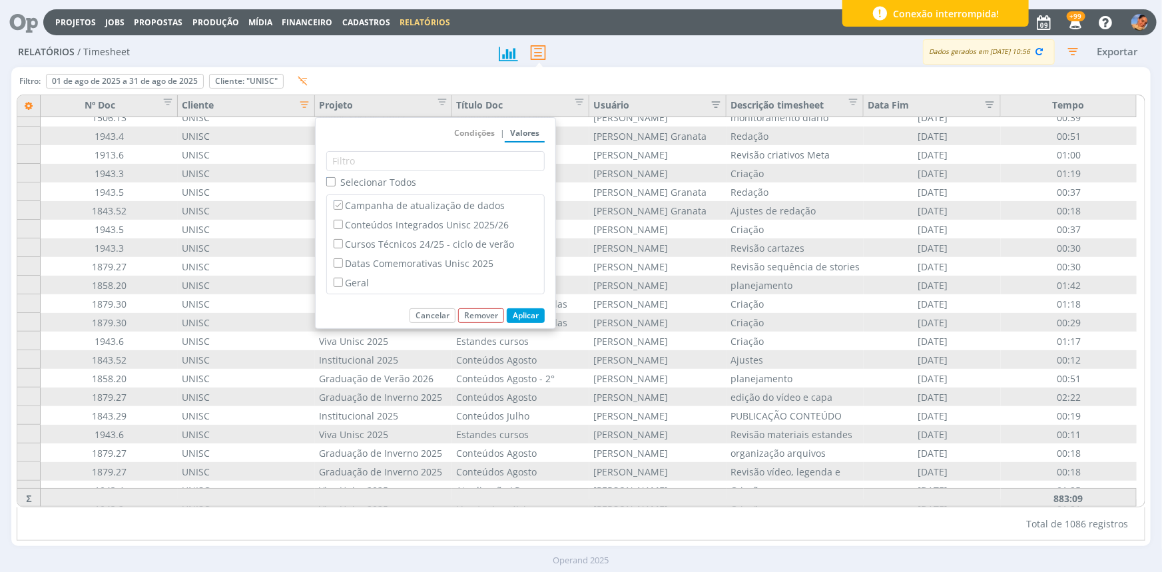
click at [525, 310] on button "Aplicar" at bounding box center [526, 315] width 38 height 15
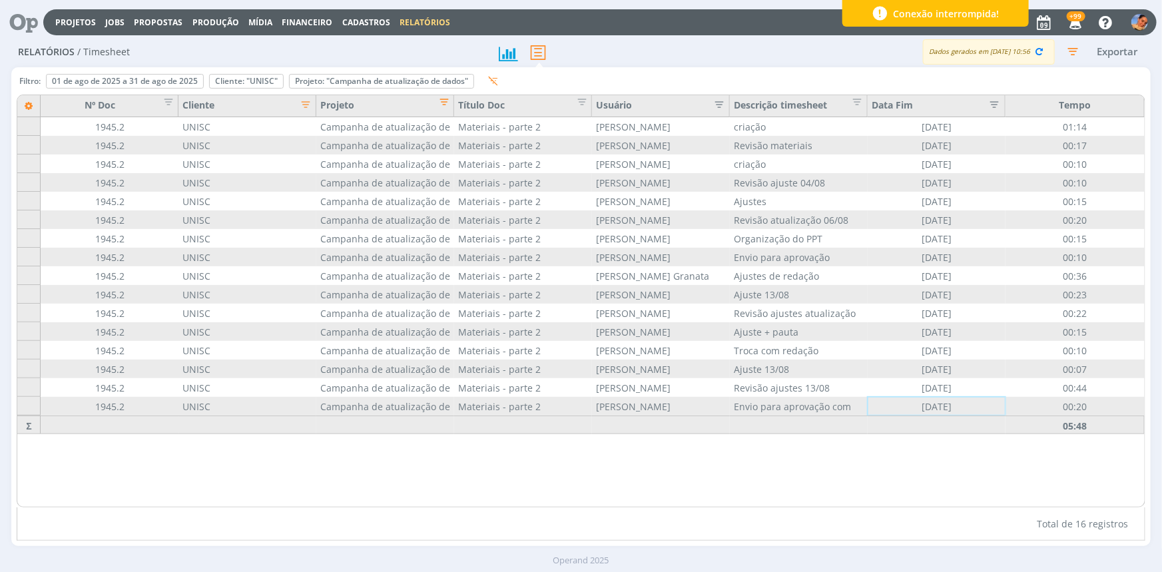
click at [461, 73] on div "Filtro: 01 de ago de 2025 a 31 de ago de 2025 Definir padrão Cliente: "UNISC" R…" at bounding box center [262, 84] width 490 height 22
click at [451, 79] on div "Remover" at bounding box center [382, 81] width 184 height 13
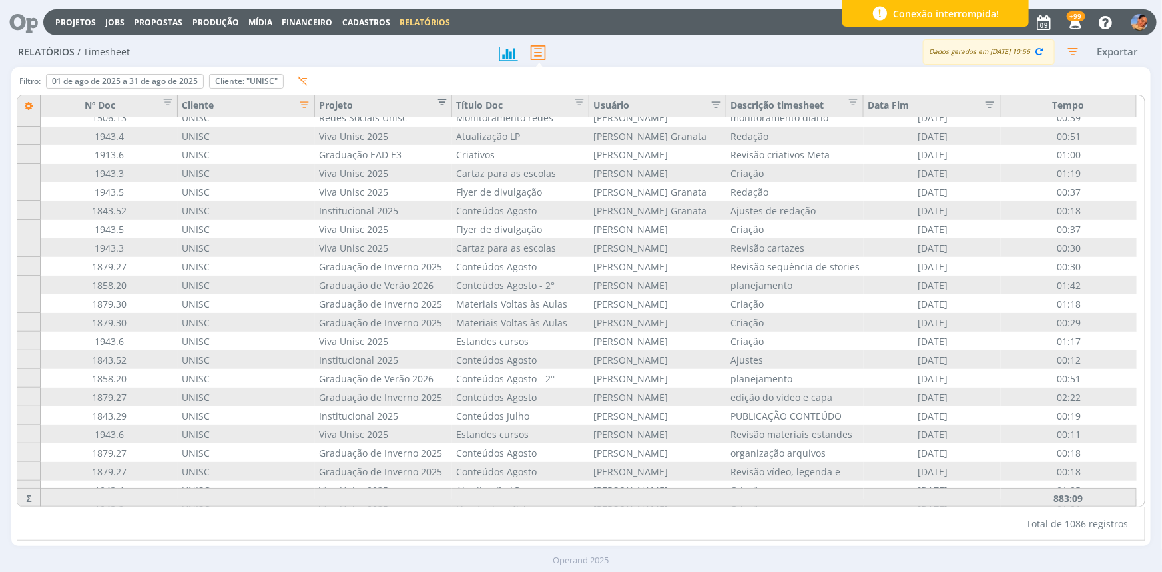
click at [445, 95] on span "Editar filtro para Coluna Projeto" at bounding box center [437, 99] width 13 height 13
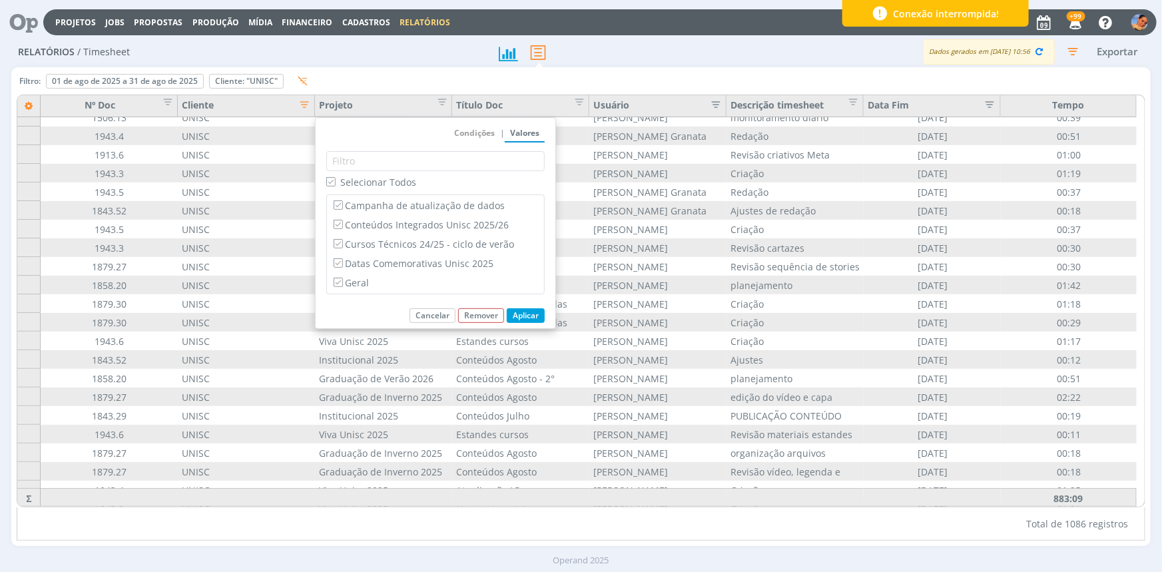
click at [404, 178] on span "Selecionar Todos" at bounding box center [378, 182] width 76 height 13
click at [335, 178] on input "Selecionar Todos" at bounding box center [330, 181] width 9 height 9
checkbox input "false"
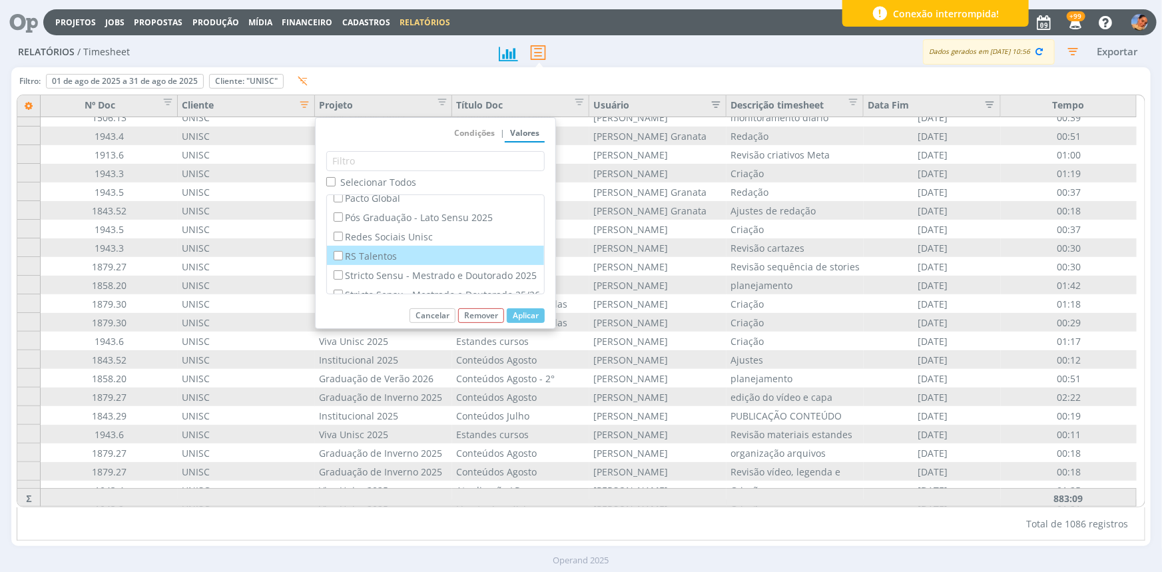
click at [379, 263] on label "RS Talentos" at bounding box center [435, 255] width 209 height 15
click at [342, 260] on input "RS Talentos" at bounding box center [338, 255] width 9 height 9
checkbox input "true"
checkbox input "false"
click at [538, 312] on button "Aplicar" at bounding box center [526, 315] width 38 height 15
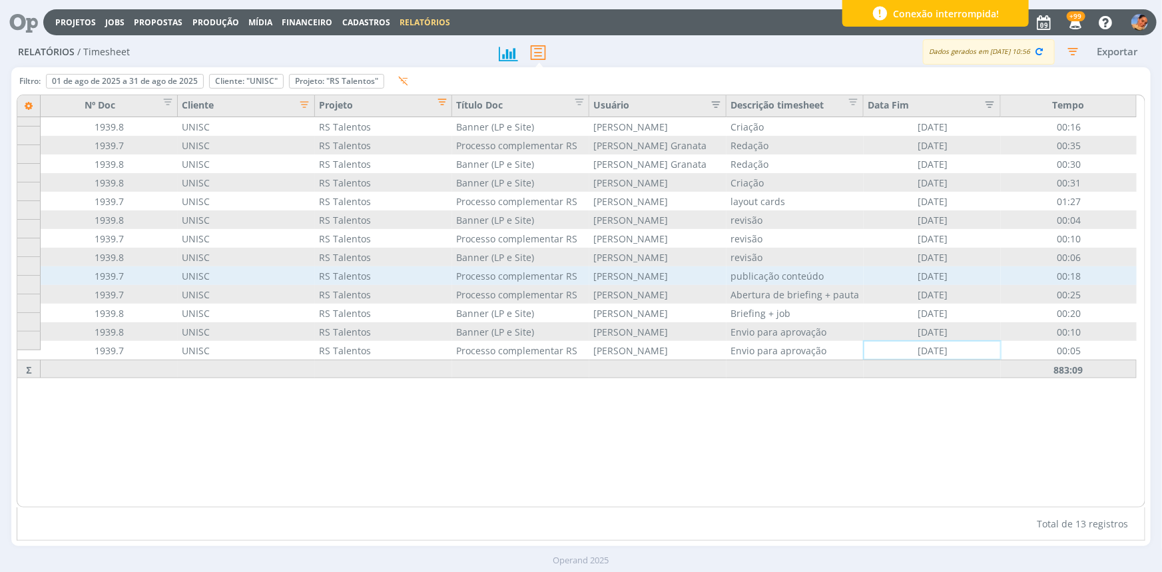
scroll to position [0, 0]
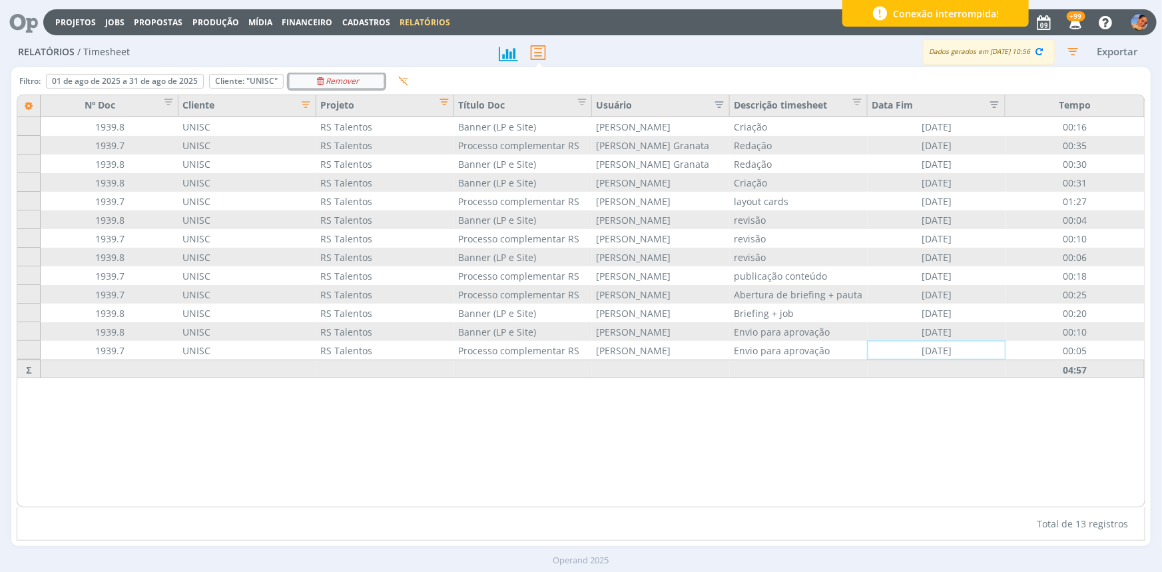
click at [349, 78] on icon "Remover" at bounding box center [337, 81] width 45 height 8
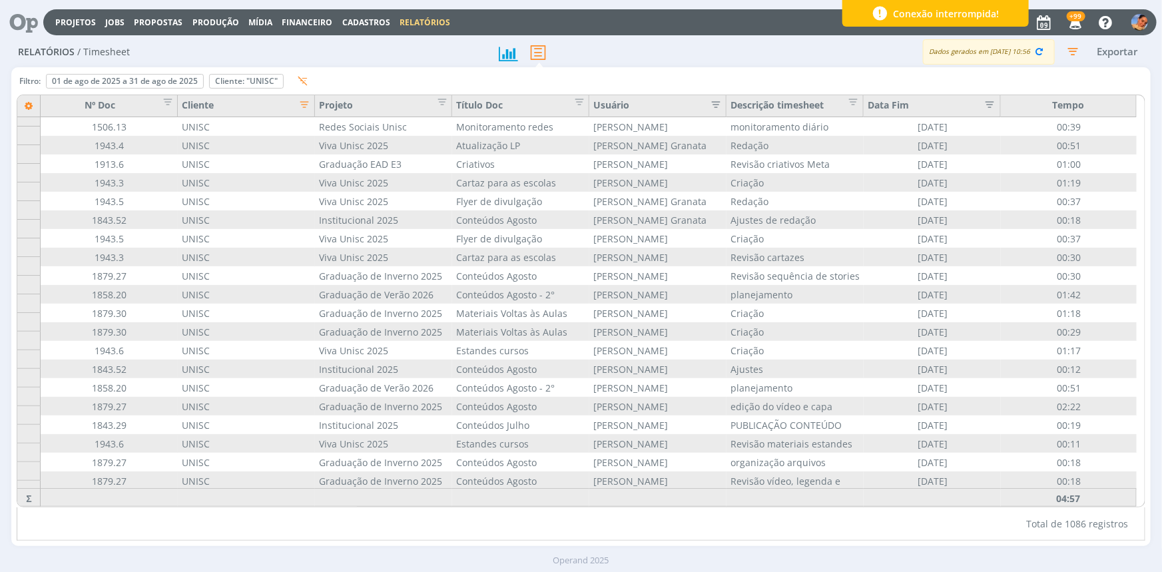
scroll to position [9, 0]
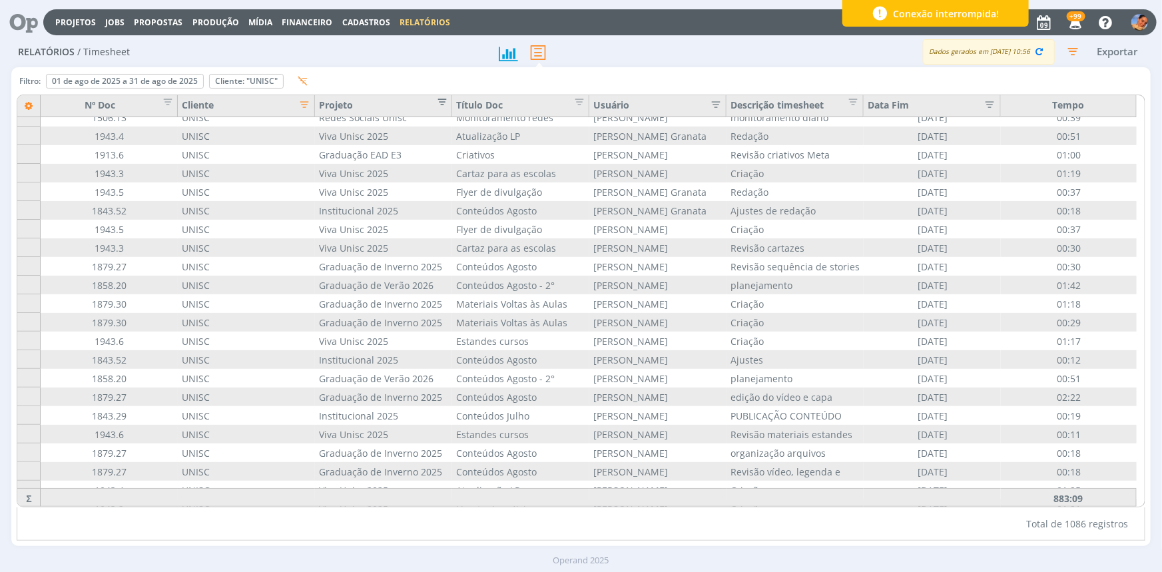
click at [443, 100] on span "Editar filtro para Coluna Projeto" at bounding box center [437, 99] width 13 height 13
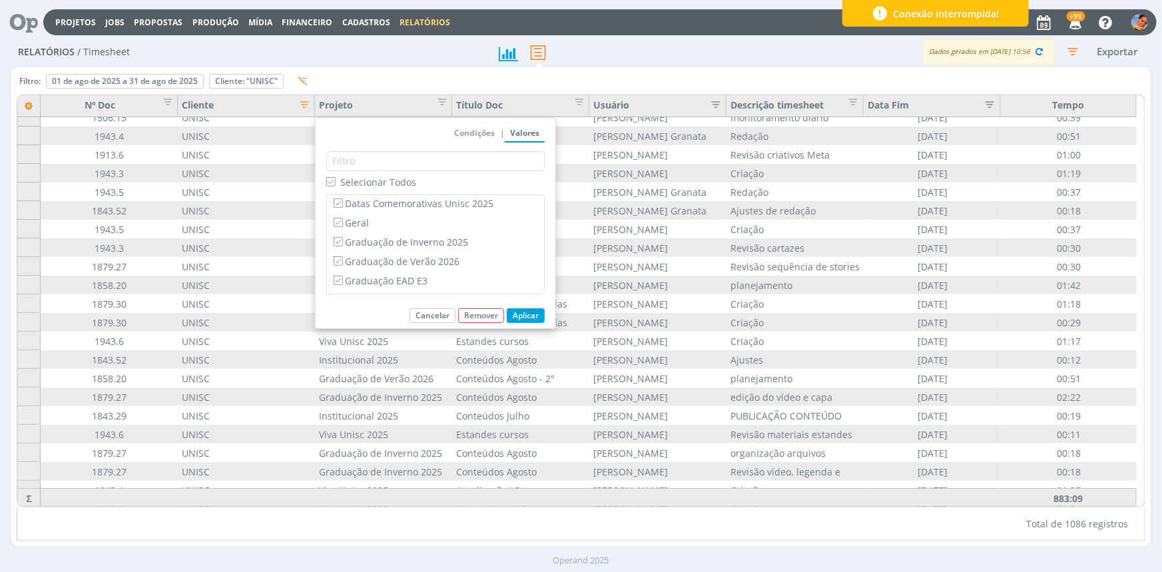
drag, startPoint x: 359, startPoint y: 176, endPoint x: 359, endPoint y: 182, distance: 6.7
click at [360, 176] on span "Selecionar Todos" at bounding box center [378, 182] width 76 height 13
click at [335, 177] on input "Selecionar Todos" at bounding box center [330, 181] width 9 height 9
checkbox input "false"
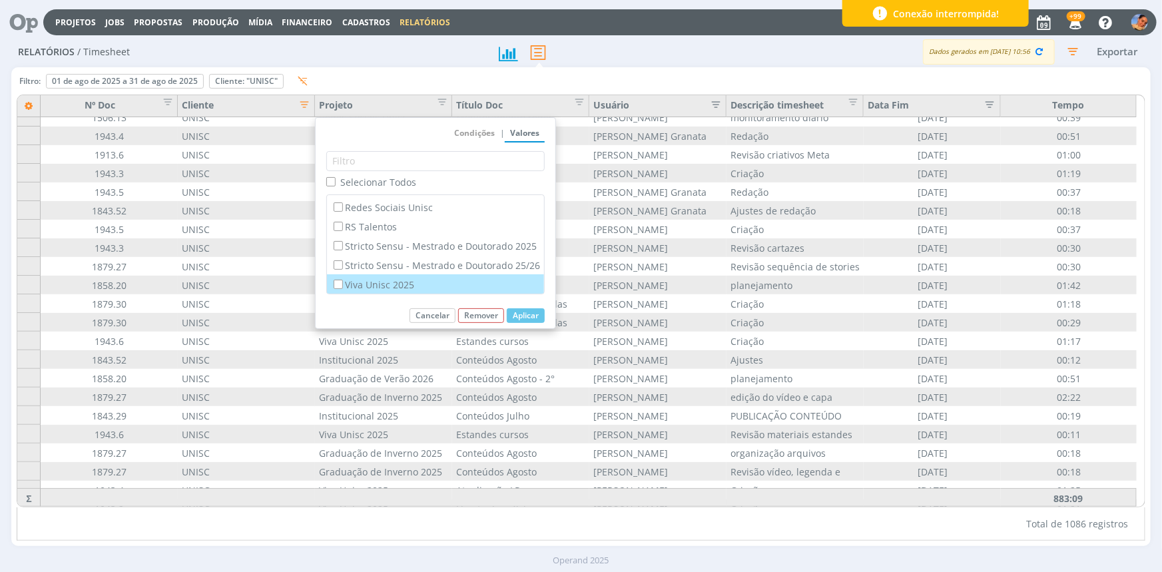
click at [345, 286] on label "Viva Unisc 2025" at bounding box center [435, 284] width 209 height 15
click at [342, 286] on input "Viva Unisc 2025" at bounding box center [338, 284] width 9 height 9
checkbox input "true"
checkbox input "false"
click at [544, 314] on button "Aplicar" at bounding box center [526, 315] width 38 height 15
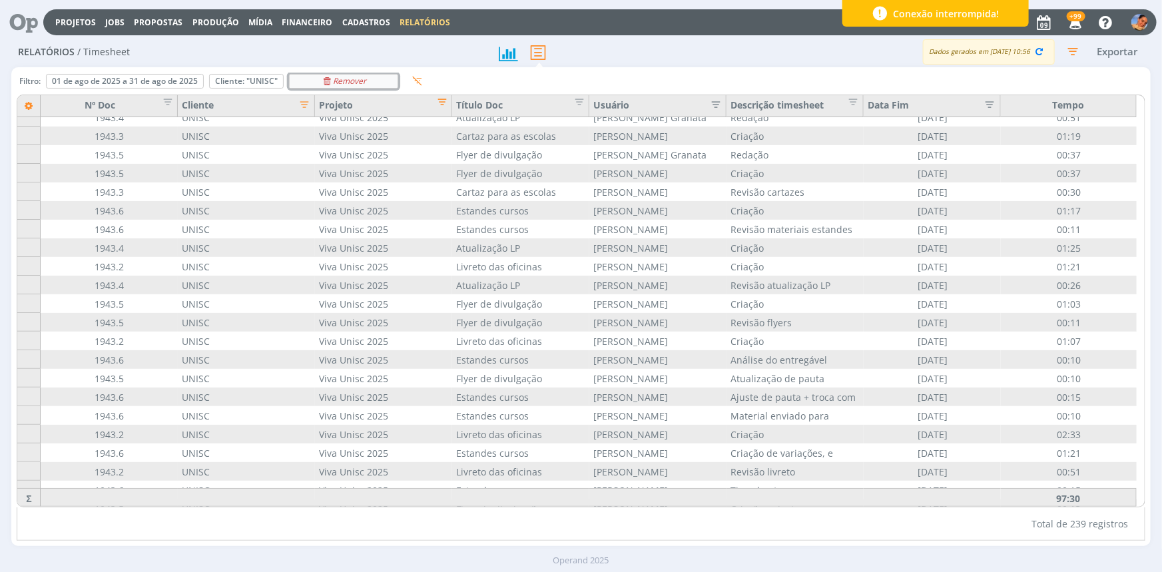
click at [353, 77] on icon "Remover" at bounding box center [344, 81] width 45 height 8
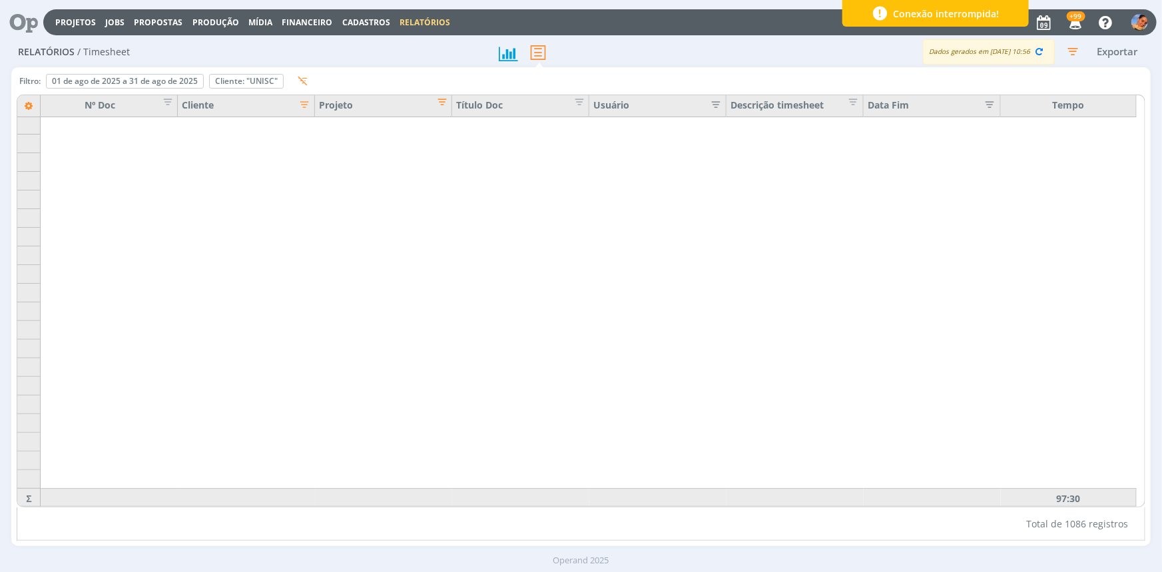
scroll to position [4083, 0]
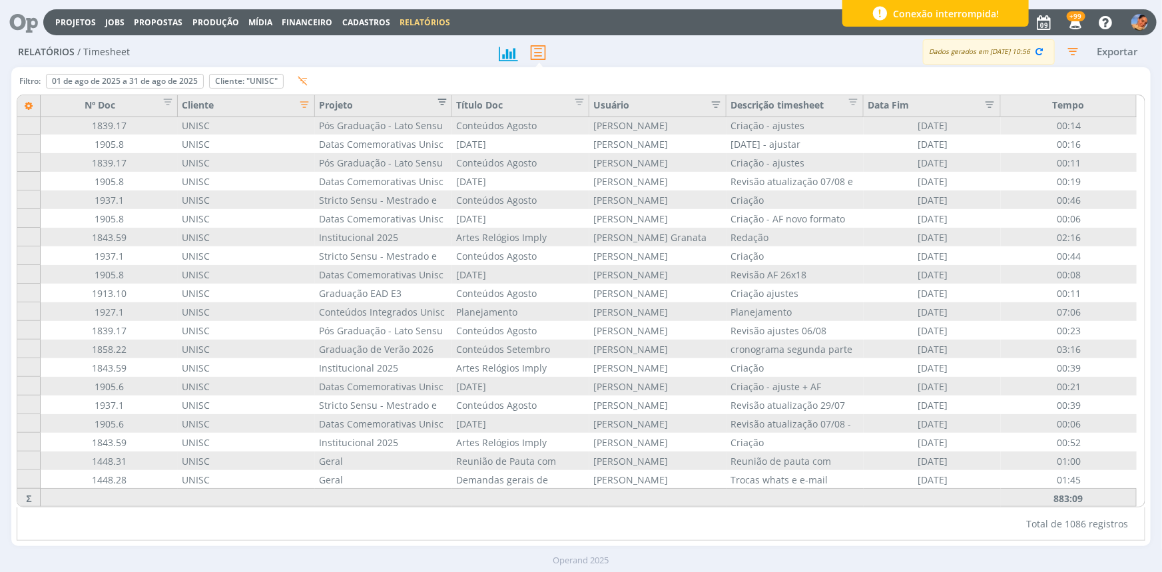
click at [439, 106] on span "Editar filtro para Coluna Projeto" at bounding box center [437, 99] width 13 height 13
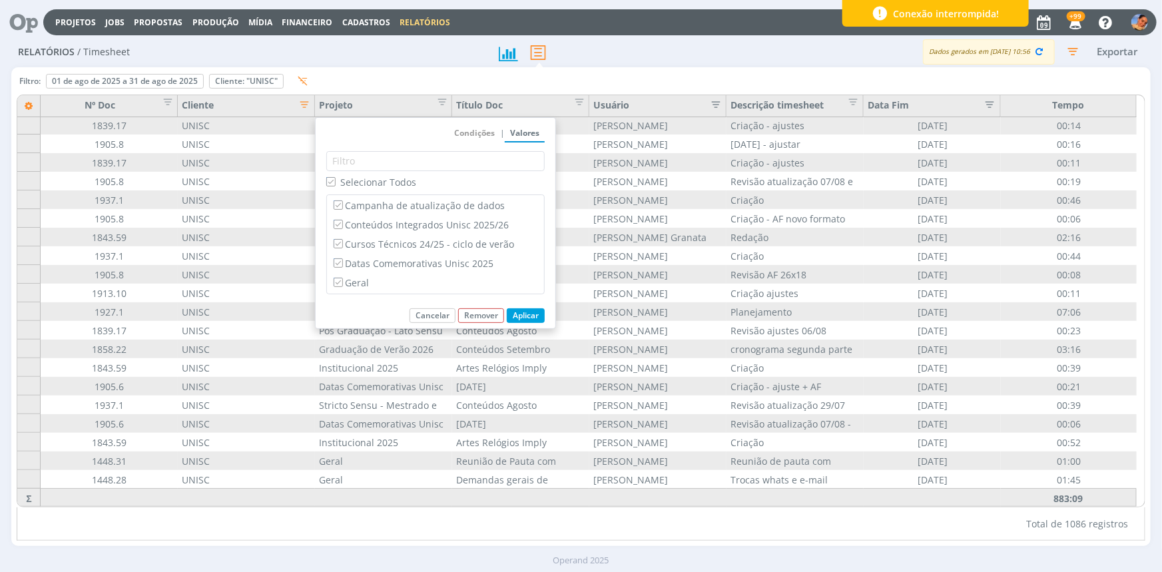
click at [413, 181] on span "Selecionar Todos" at bounding box center [378, 182] width 76 height 13
click at [335, 181] on input "Selecionar Todos" at bounding box center [330, 181] width 9 height 9
checkbox input "false"
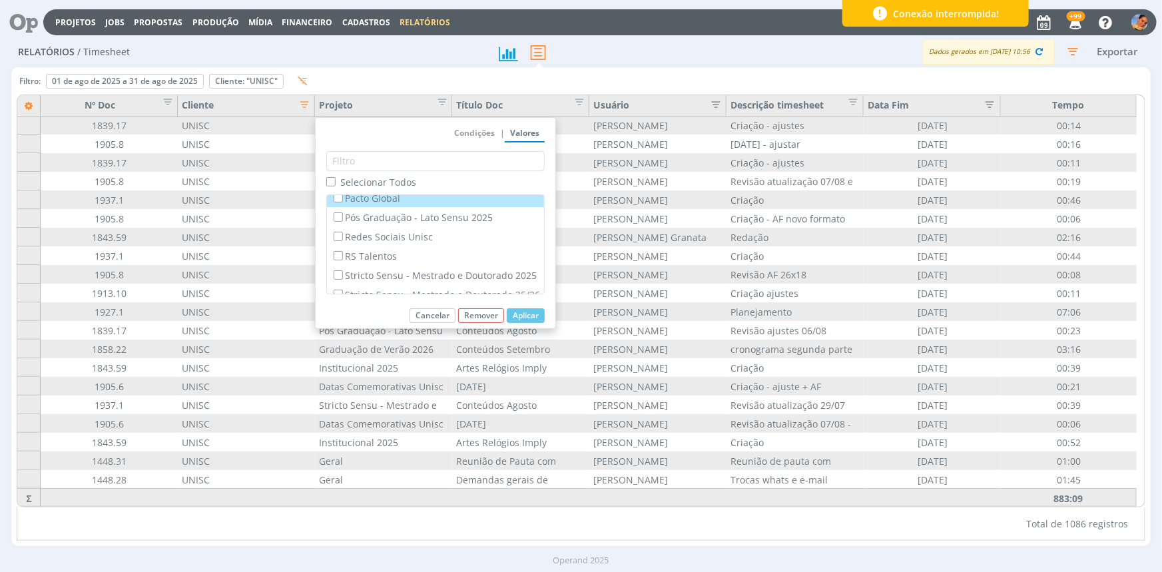
click at [415, 201] on label "Pacto Global" at bounding box center [435, 197] width 209 height 15
click at [342, 201] on input "Pacto Global" at bounding box center [338, 197] width 9 height 9
checkbox input "true"
checkbox input "false"
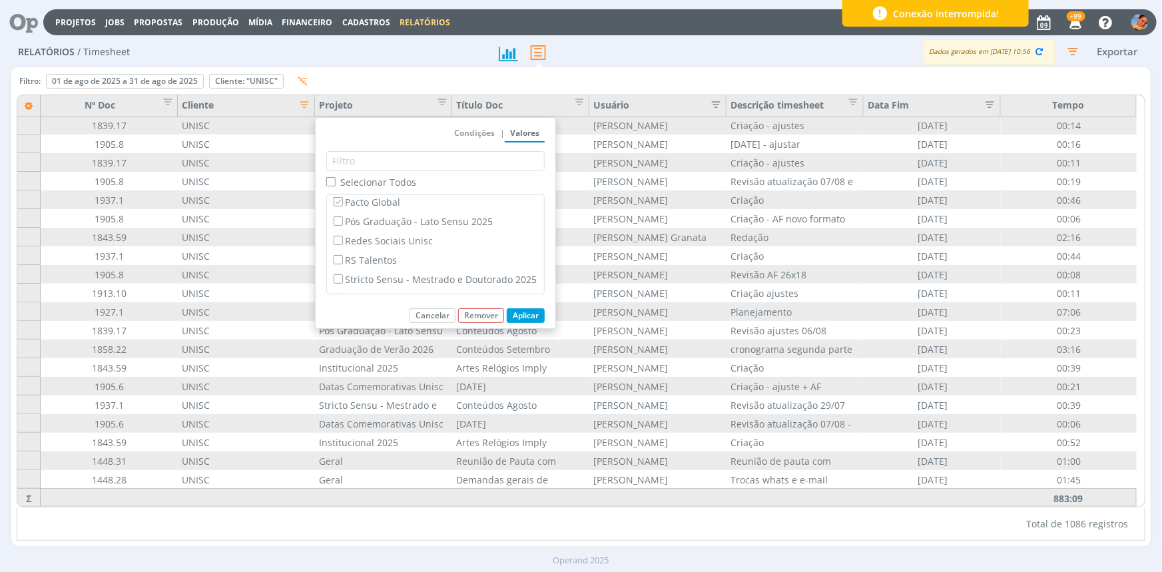
click at [521, 317] on button "Aplicar" at bounding box center [526, 315] width 38 height 15
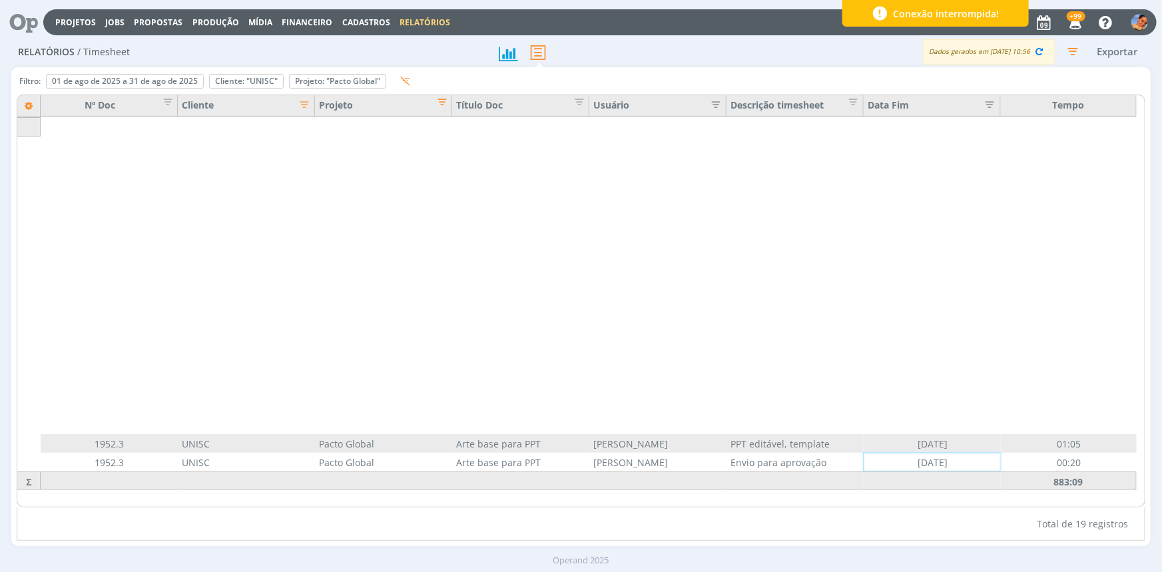
scroll to position [0, 0]
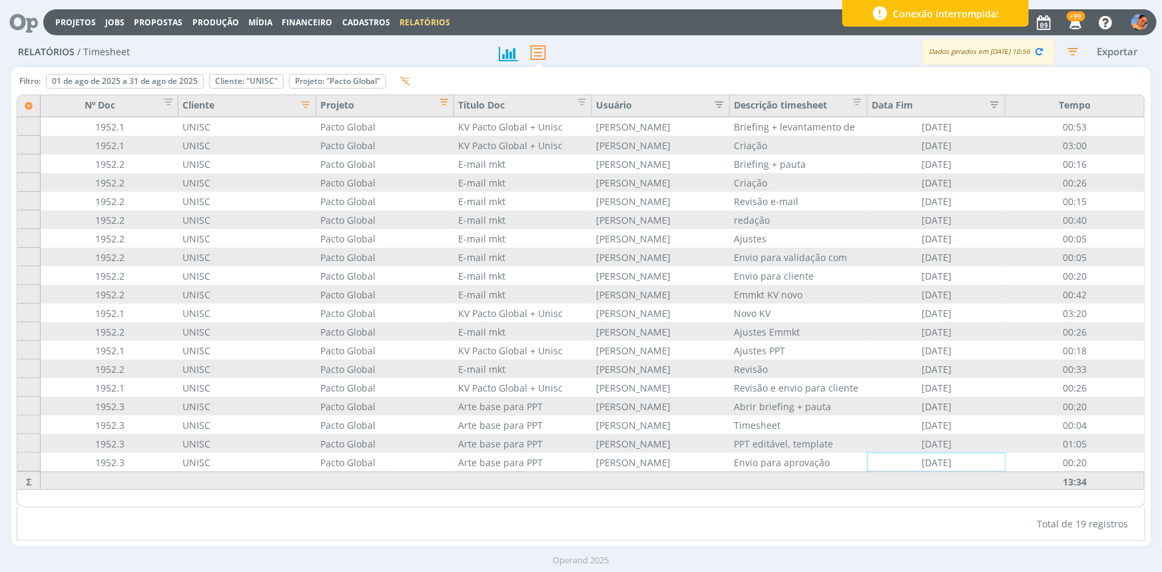
click at [339, 62] on div "Relatórios / Timesheet" at bounding box center [248, 52] width 475 height 31
click at [343, 73] on div "Filtro: 01 de ago de 2025 a 31 de ago de 2025 Definir padrão Cliente: "UNISC" R…" at bounding box center [218, 84] width 402 height 22
click at [345, 77] on icon "Remover" at bounding box center [338, 81] width 45 height 8
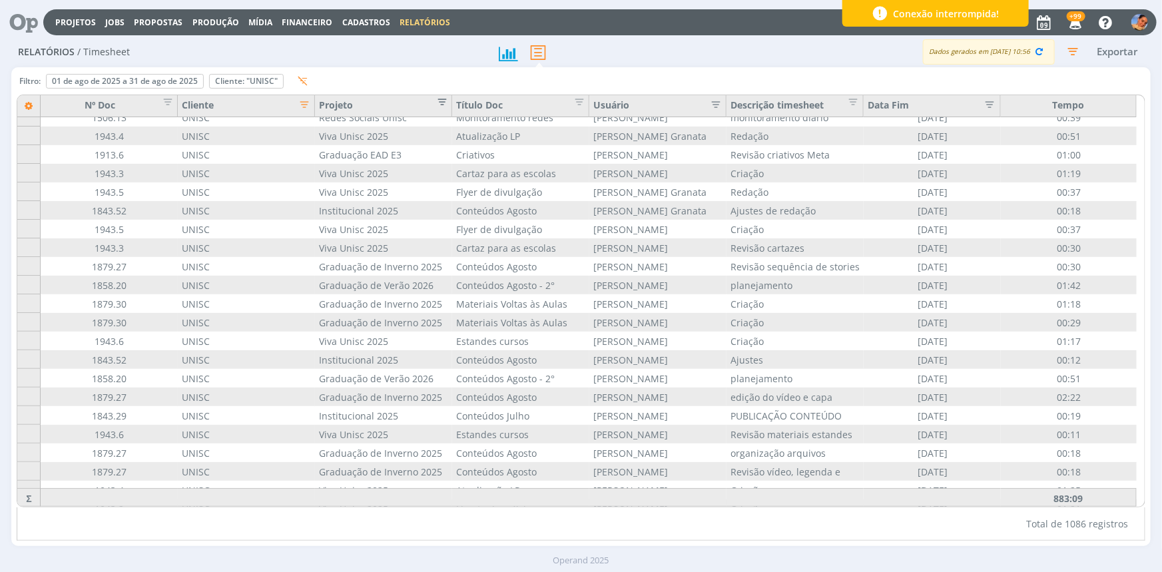
click at [432, 107] on button "Editar filtro para Coluna Projeto" at bounding box center [438, 104] width 19 height 13
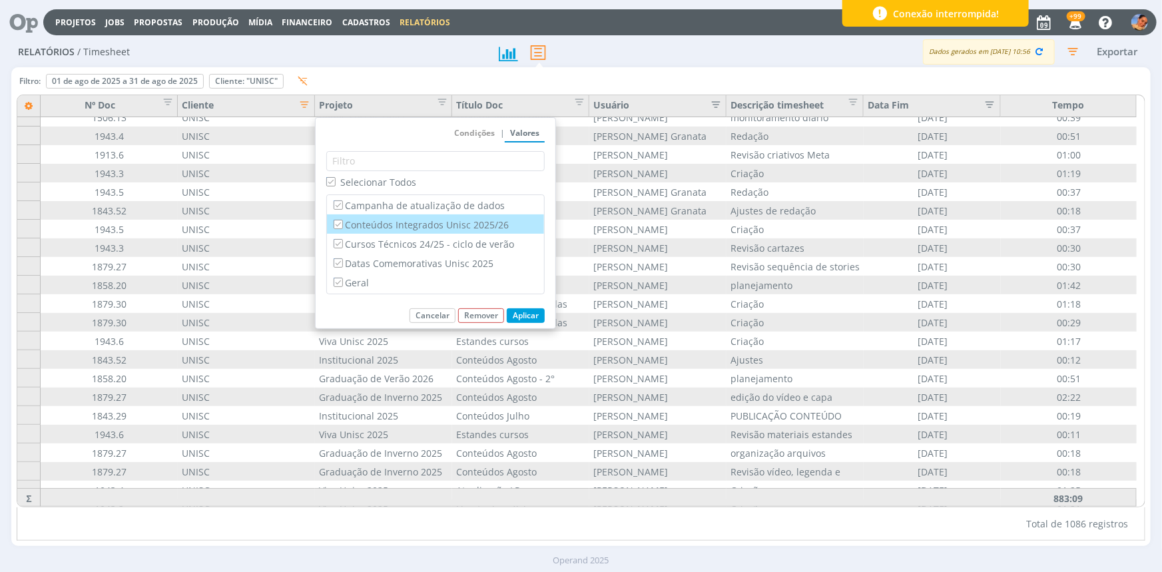
click at [420, 220] on label "Conteúdos Integrados Unisc 2025/26" at bounding box center [435, 224] width 209 height 15
click at [342, 220] on input "Conteúdos Integrados Unisc 2025/26" at bounding box center [338, 224] width 9 height 9
checkbox input "false"
click at [535, 314] on button "Aplicar" at bounding box center [526, 315] width 38 height 15
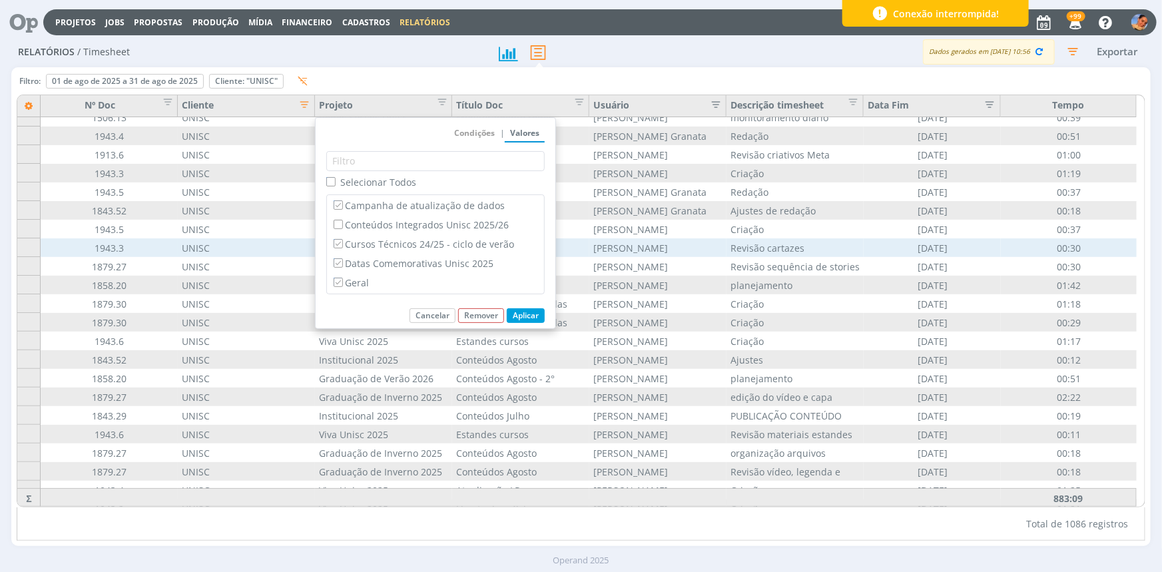
scroll to position [15491, 0]
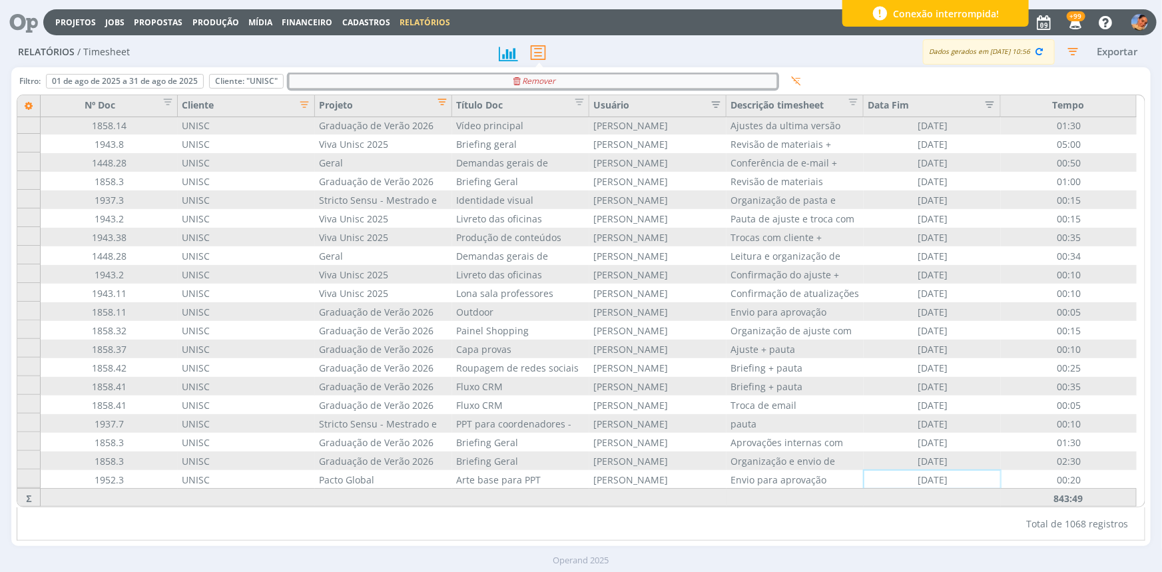
click at [407, 83] on div "Remover" at bounding box center [533, 81] width 487 height 13
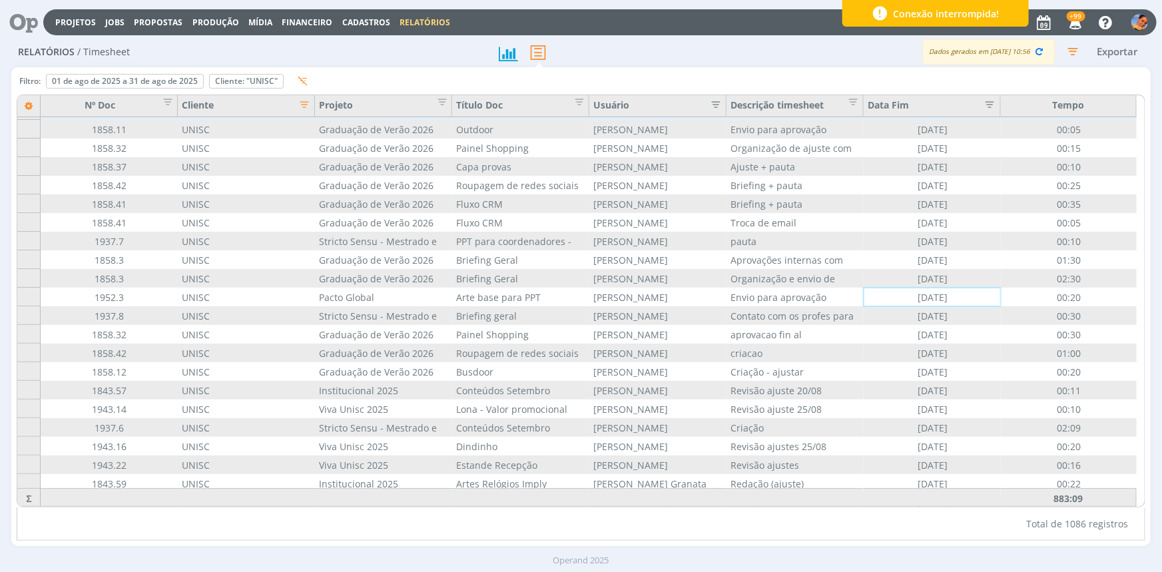
scroll to position [15827, 0]
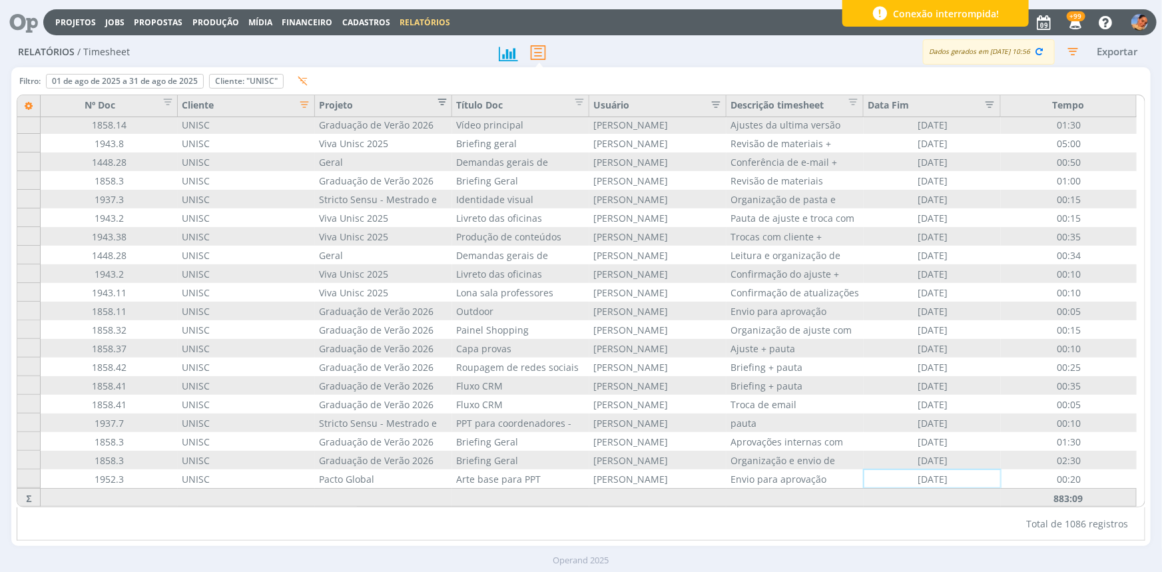
click at [437, 104] on span "Editar filtro para Coluna Projeto" at bounding box center [437, 99] width 13 height 13
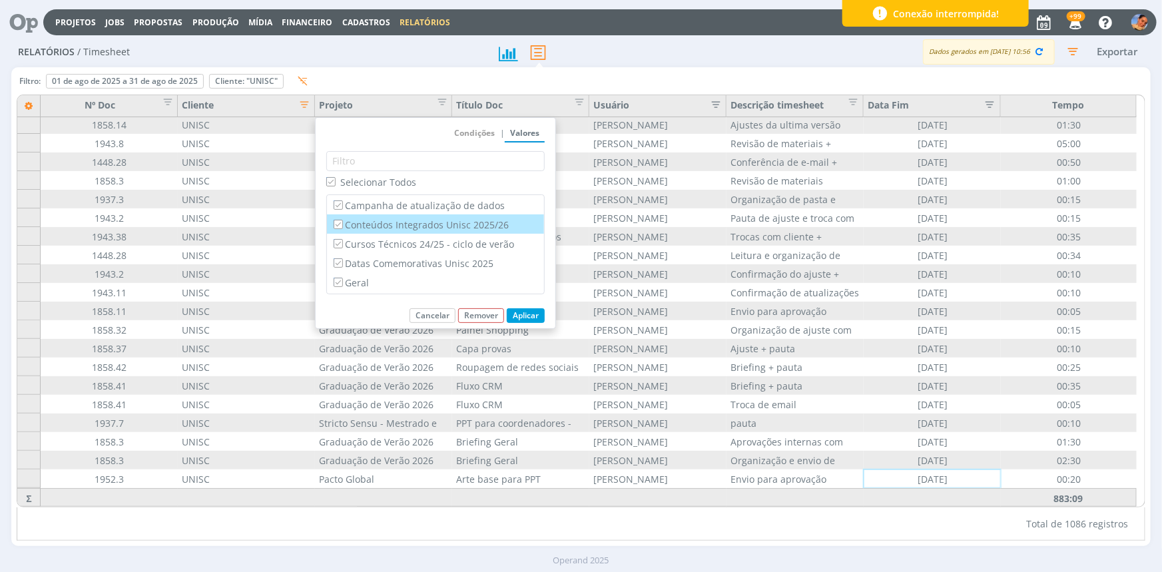
click at [393, 226] on label "Conteúdos Integrados Unisc 2025/26" at bounding box center [435, 224] width 209 height 15
click at [342, 226] on input "Conteúdos Integrados Unisc 2025/26" at bounding box center [338, 224] width 9 height 9
checkbox input "false"
click at [524, 319] on button "Aplicar" at bounding box center [526, 315] width 38 height 15
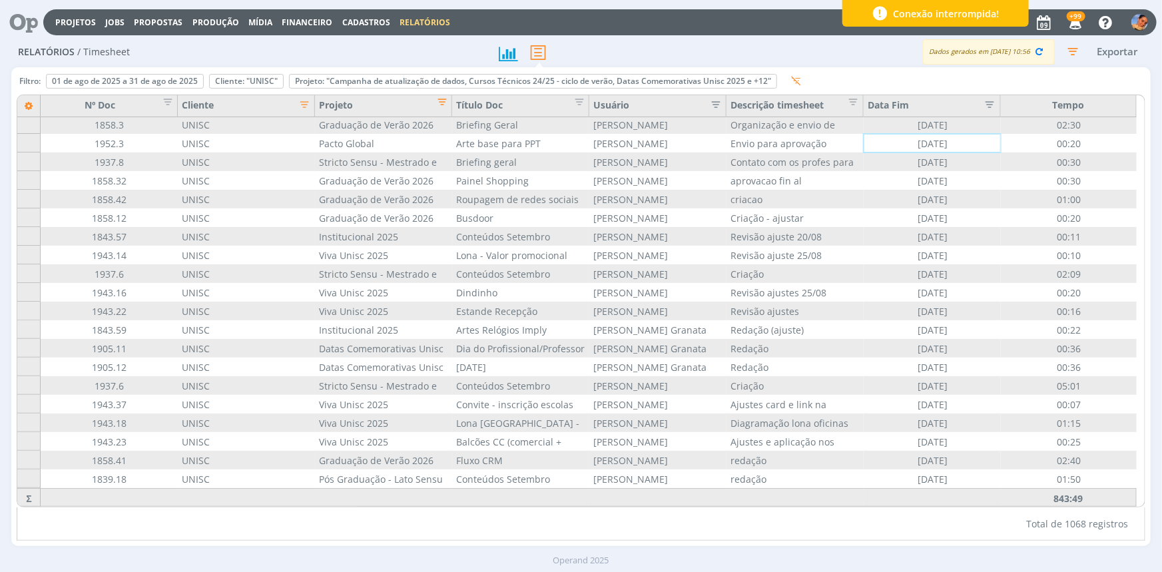
click at [718, 106] on icon "button" at bounding box center [711, 103] width 13 height 13
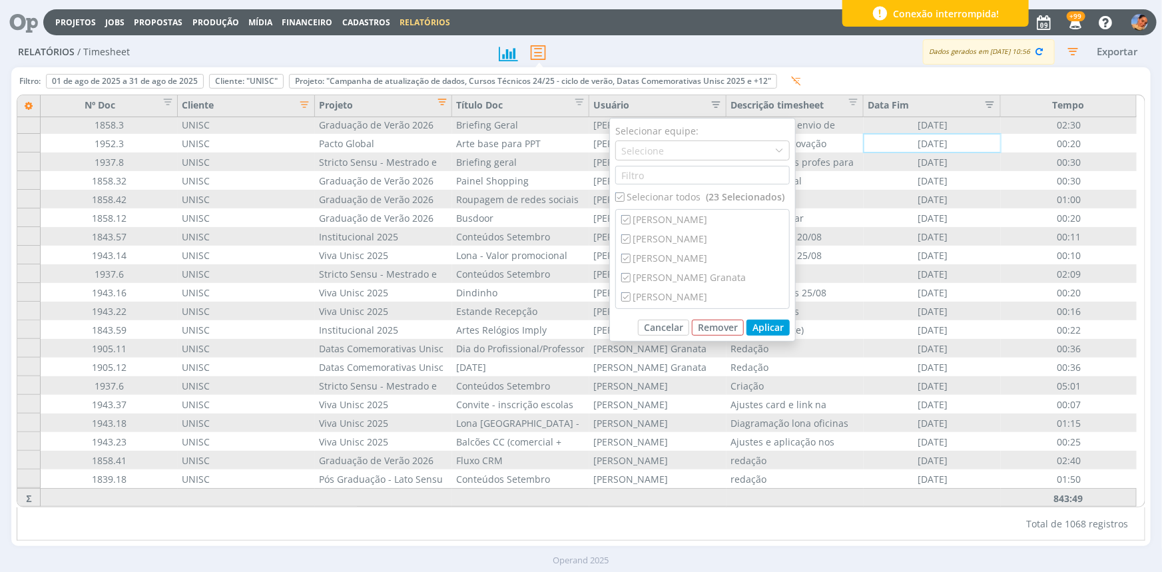
click at [688, 192] on div "Selecionar todos (23 Selecionados)" at bounding box center [702, 197] width 174 height 14
checkbox input "false"
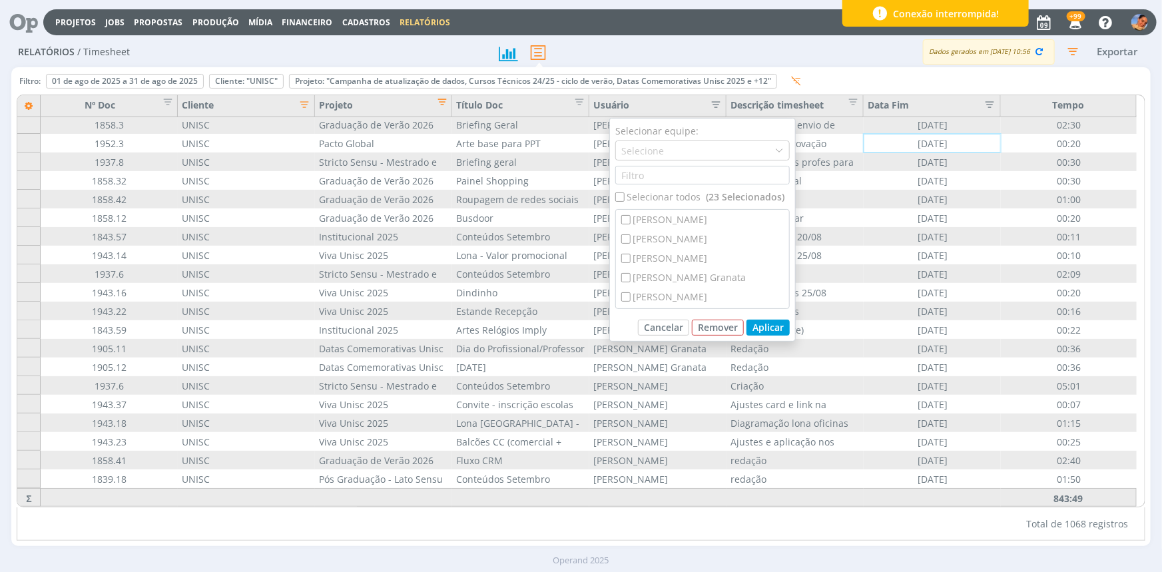
checkbox input "false"
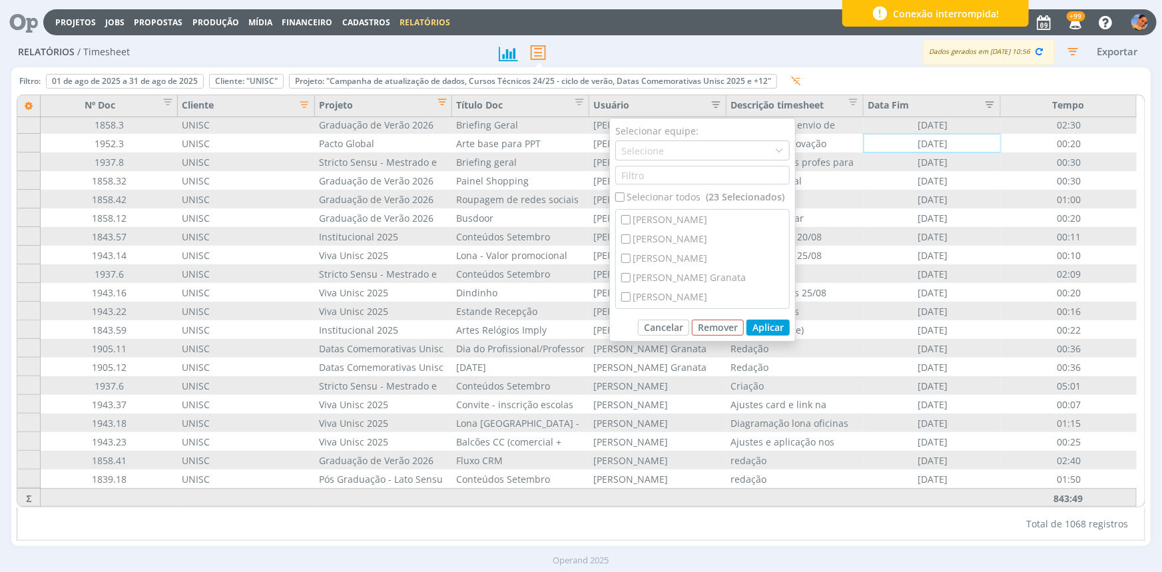
checkbox input "false"
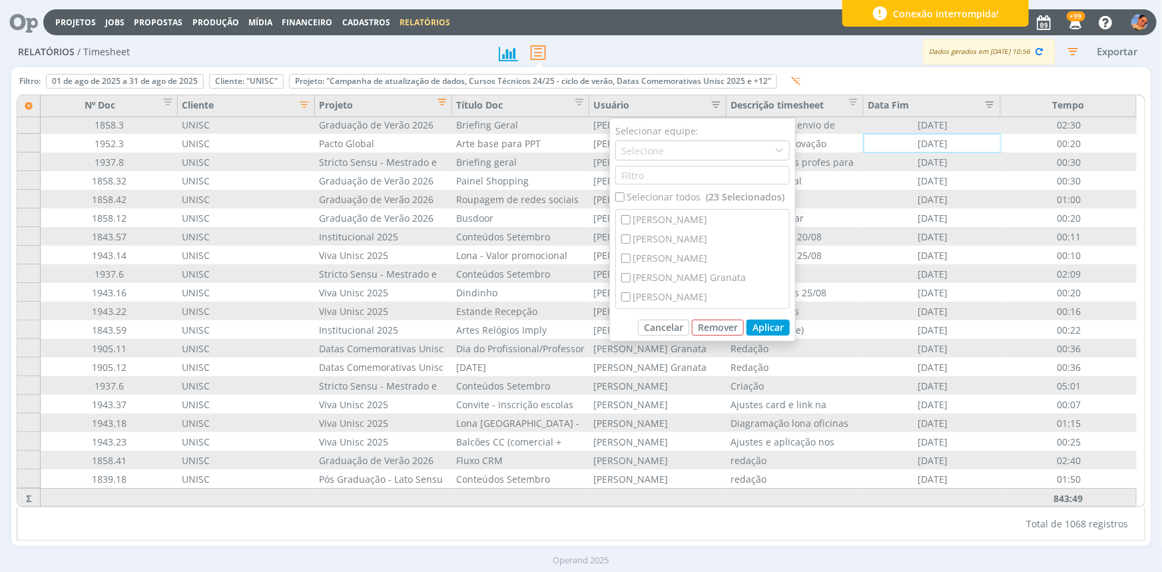
checkbox input "false"
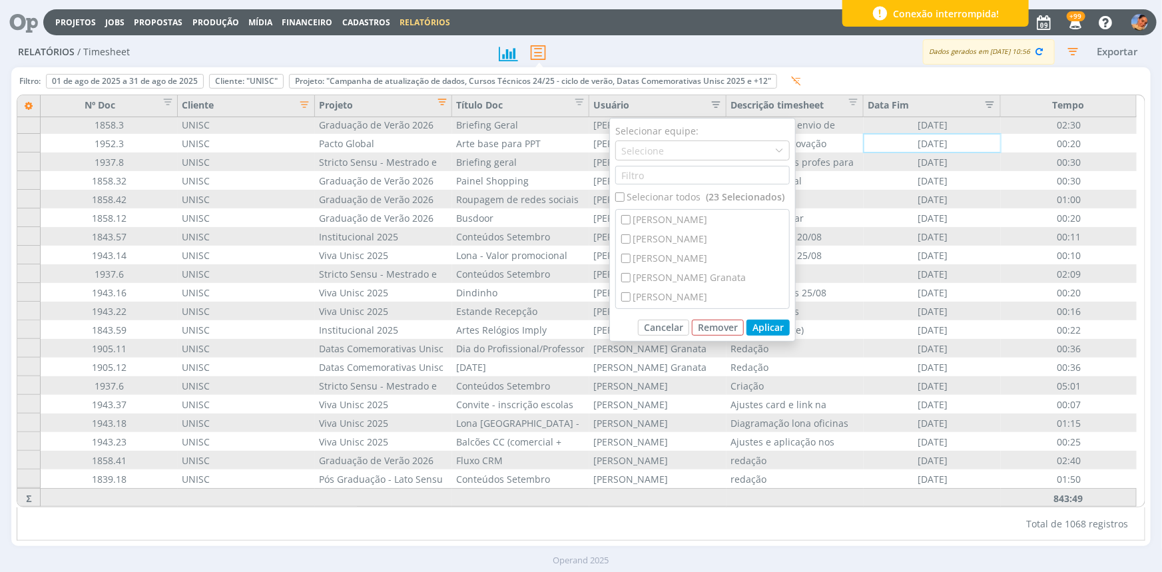
checkbox input "false"
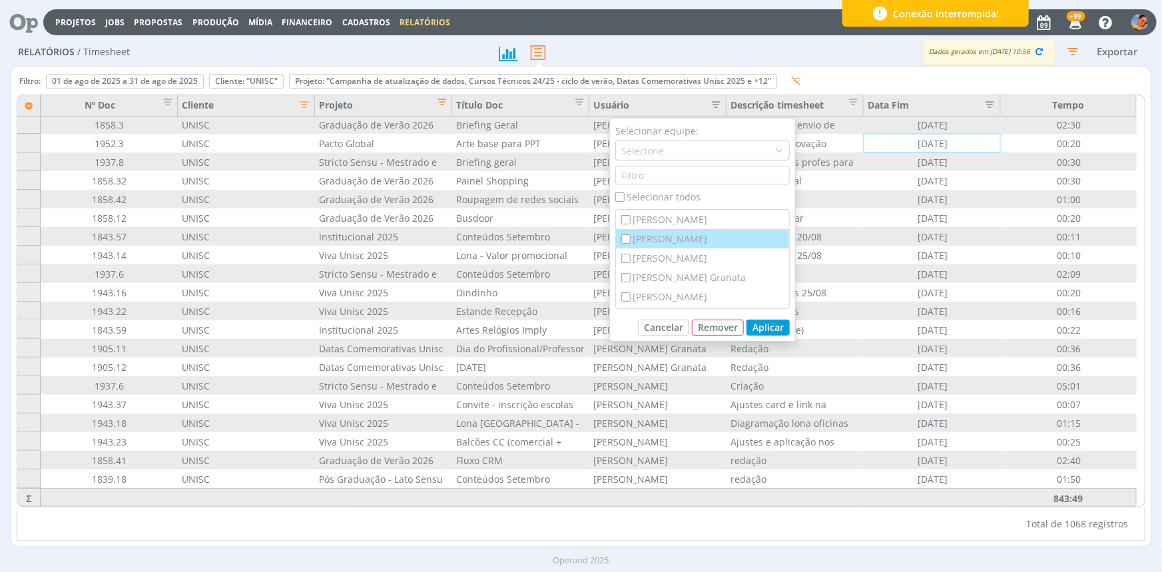
click at [672, 238] on div "[PERSON_NAME]" at bounding box center [702, 238] width 173 height 19
checkbox input "true"
click at [688, 254] on div "Karoline Arend" at bounding box center [702, 250] width 173 height 19
checkbox input "true"
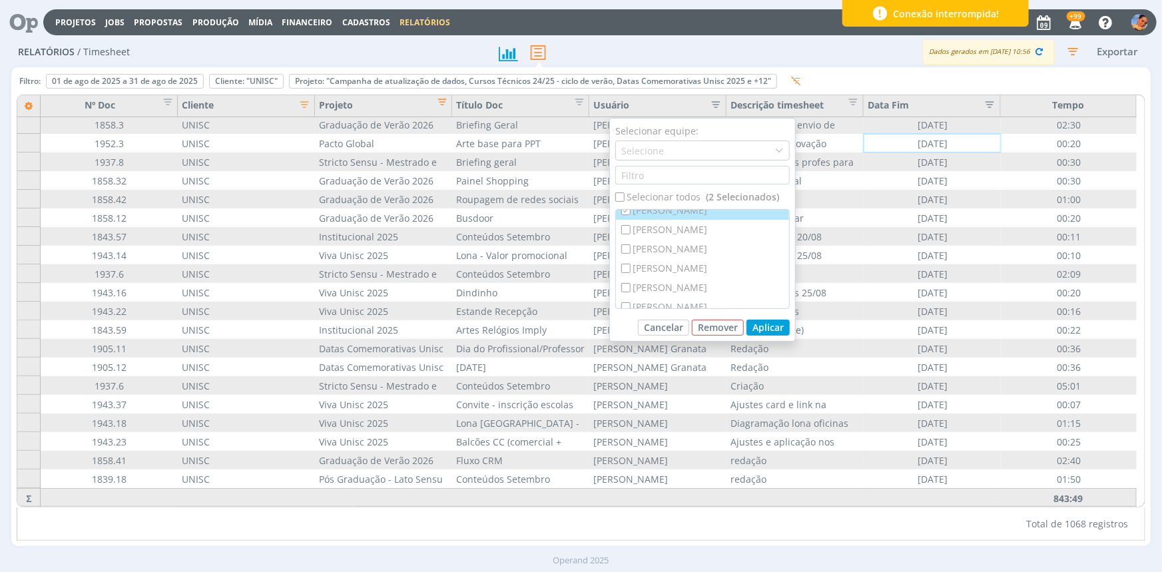
scroll to position [242, 0]
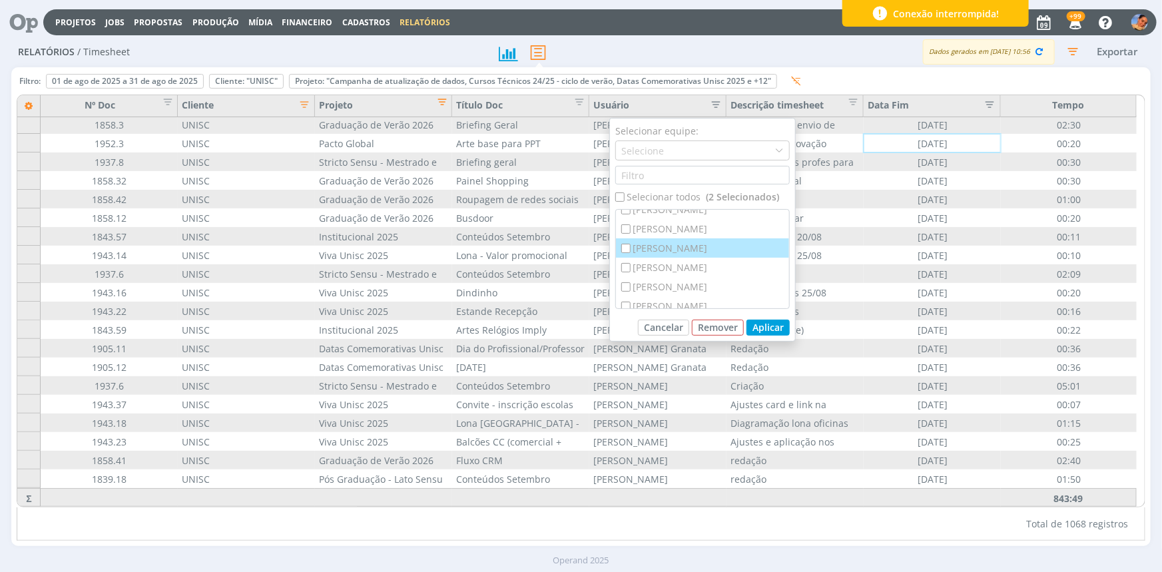
click at [681, 252] on div "[PERSON_NAME]" at bounding box center [702, 247] width 173 height 19
checkbox input "true"
click at [766, 329] on button "Aplicar" at bounding box center [767, 328] width 43 height 16
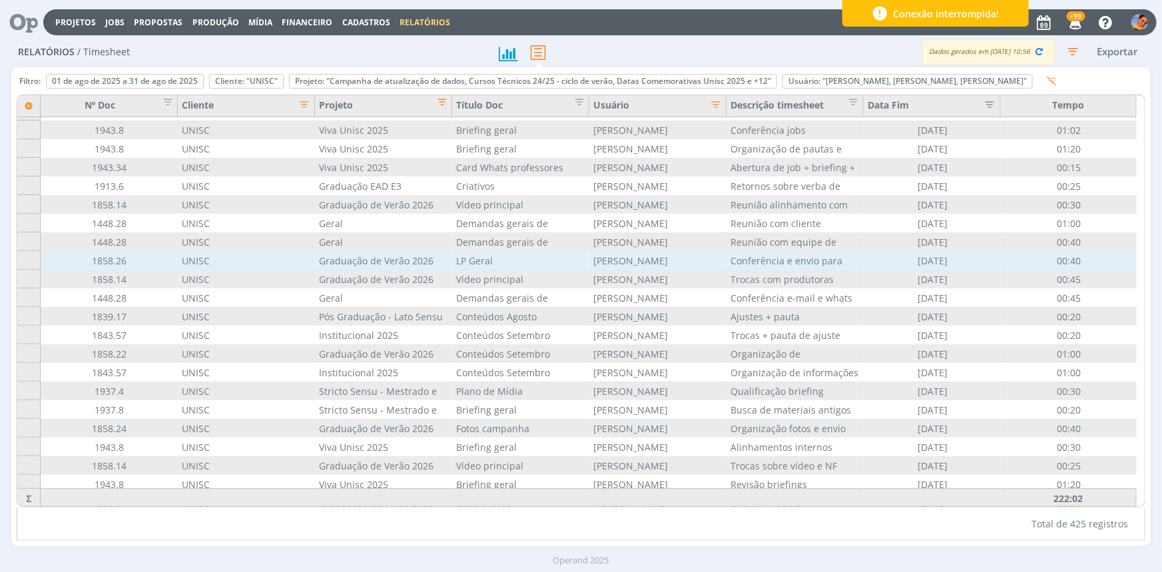
scroll to position [4438, 0]
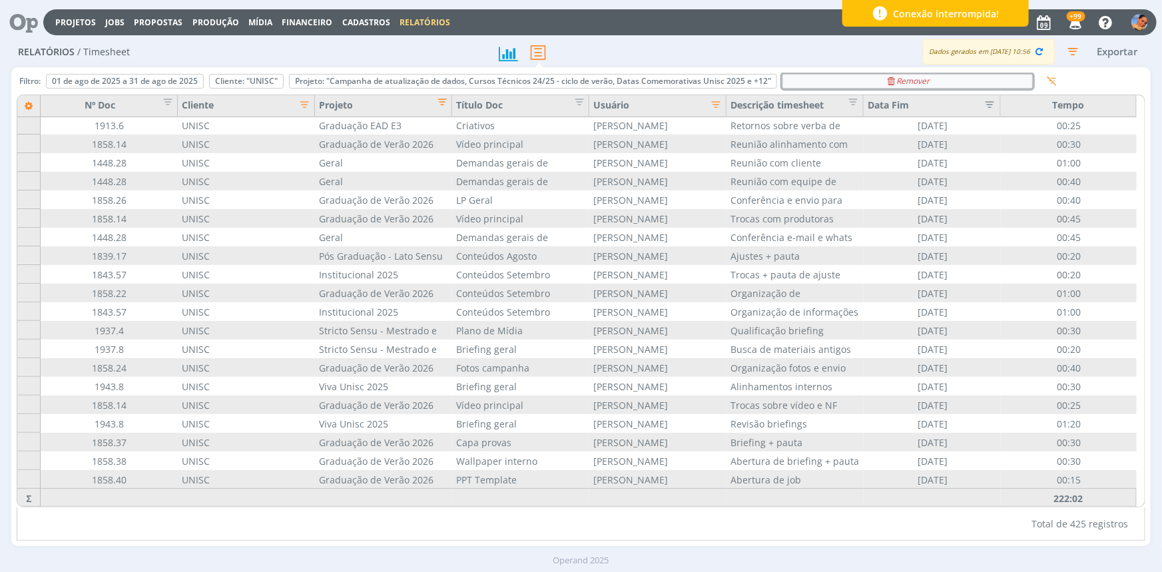
click at [808, 77] on div "Remover" at bounding box center [907, 81] width 249 height 13
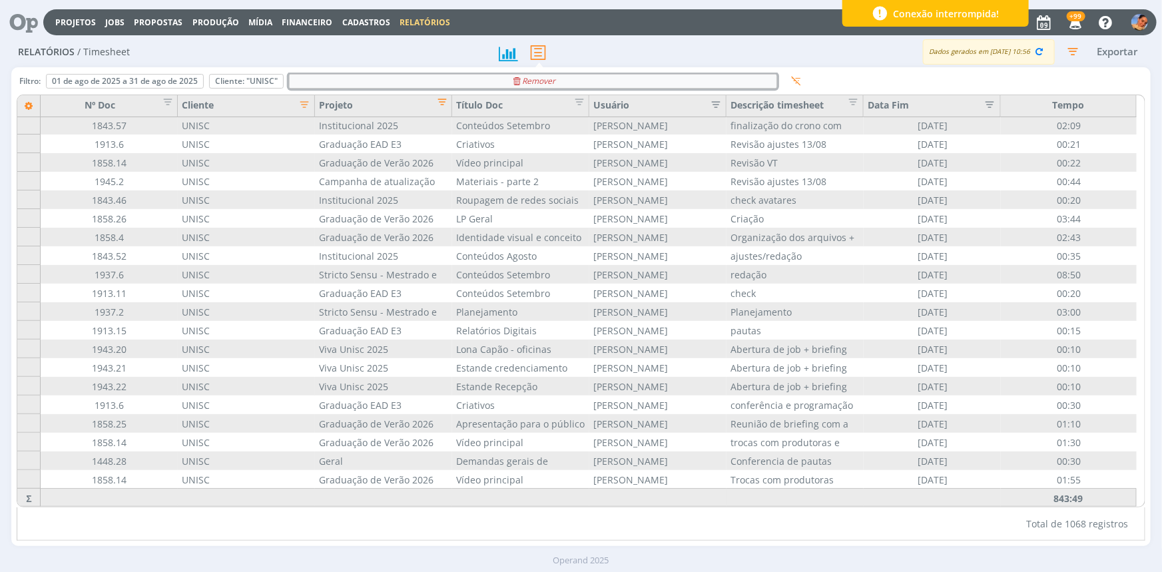
click at [417, 77] on div "Remover" at bounding box center [533, 81] width 487 height 13
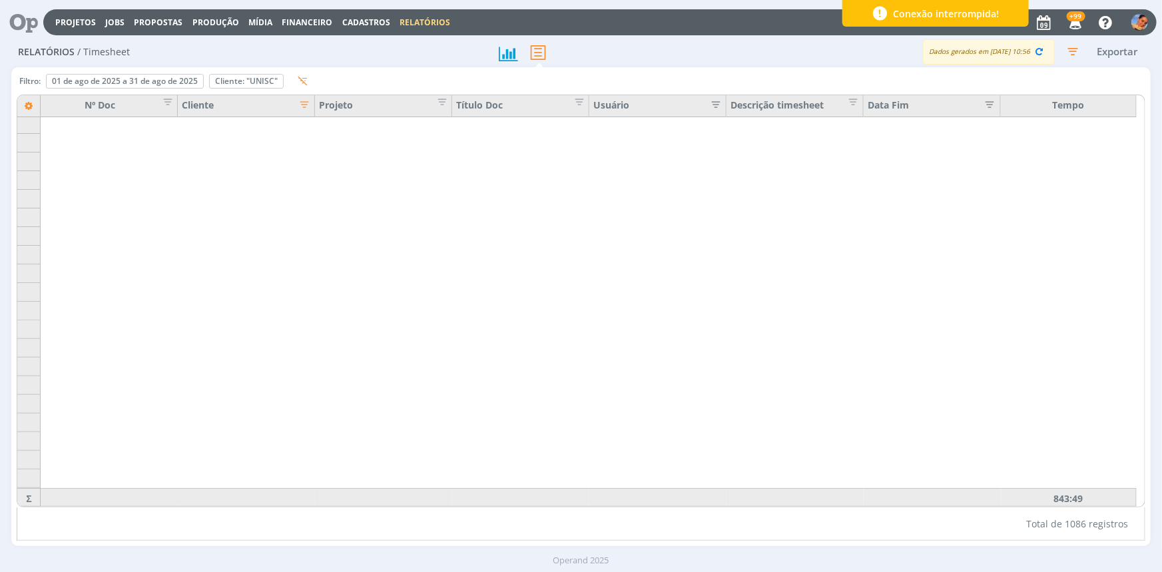
scroll to position [15827, 0]
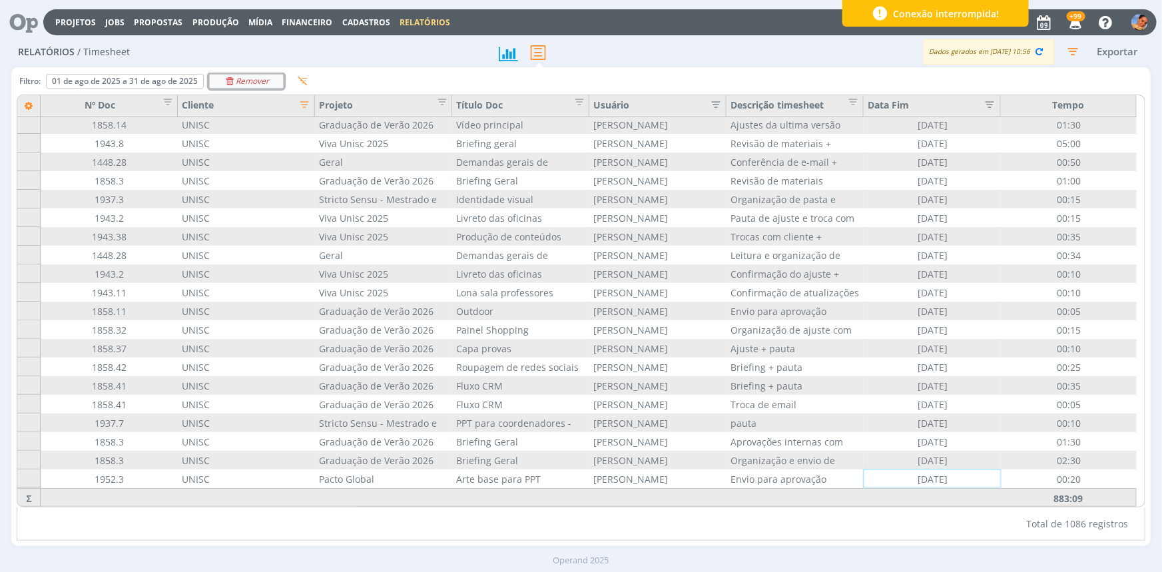
click at [260, 85] on icon "Remover" at bounding box center [246, 81] width 45 height 8
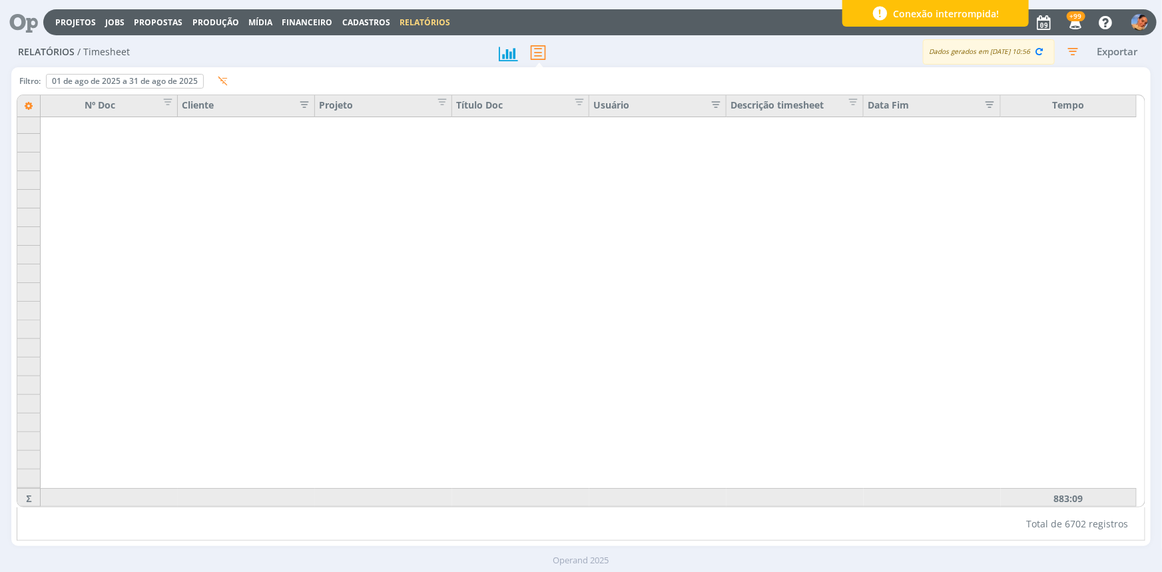
scroll to position [19871, 0]
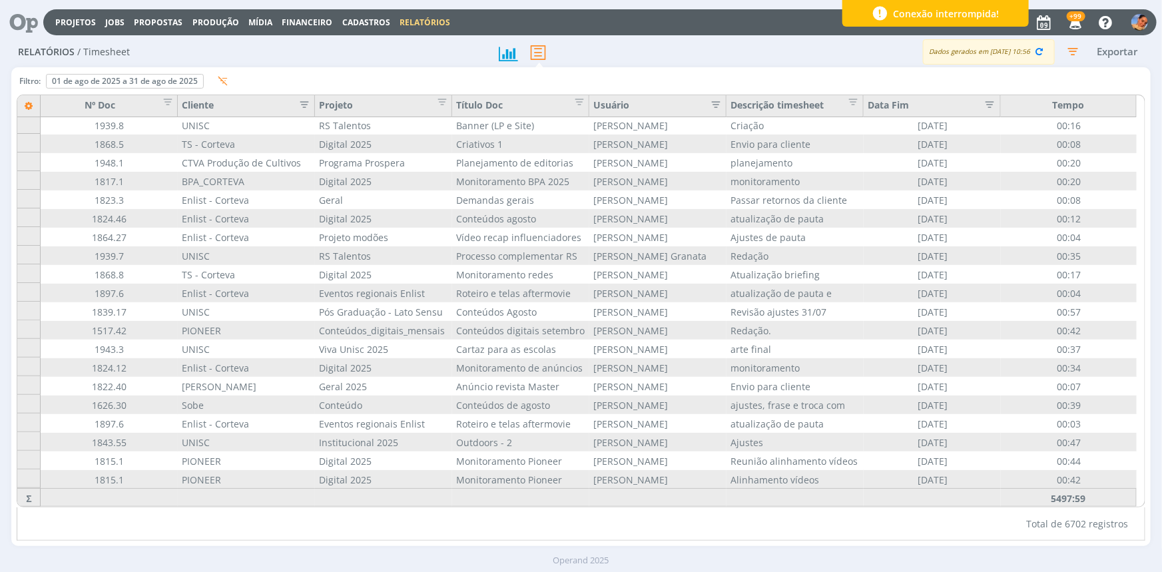
click at [306, 98] on icon "button" at bounding box center [300, 103] width 13 height 13
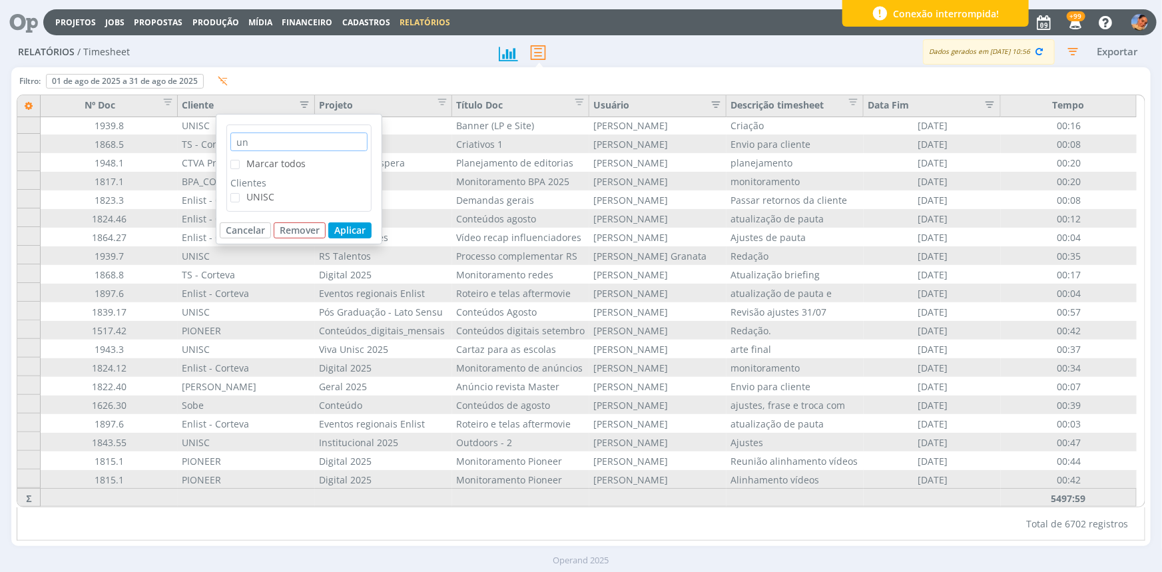
click at [262, 136] on input "un" at bounding box center [298, 141] width 137 height 19
type input "u"
type input "ho"
click at [284, 194] on span "Hospital [GEOGRAPHIC_DATA][PERSON_NAME]" at bounding box center [312, 196] width 132 height 13
click at [240, 193] on input "Hospital [GEOGRAPHIC_DATA][PERSON_NAME]" at bounding box center [240, 193] width 0 height 0
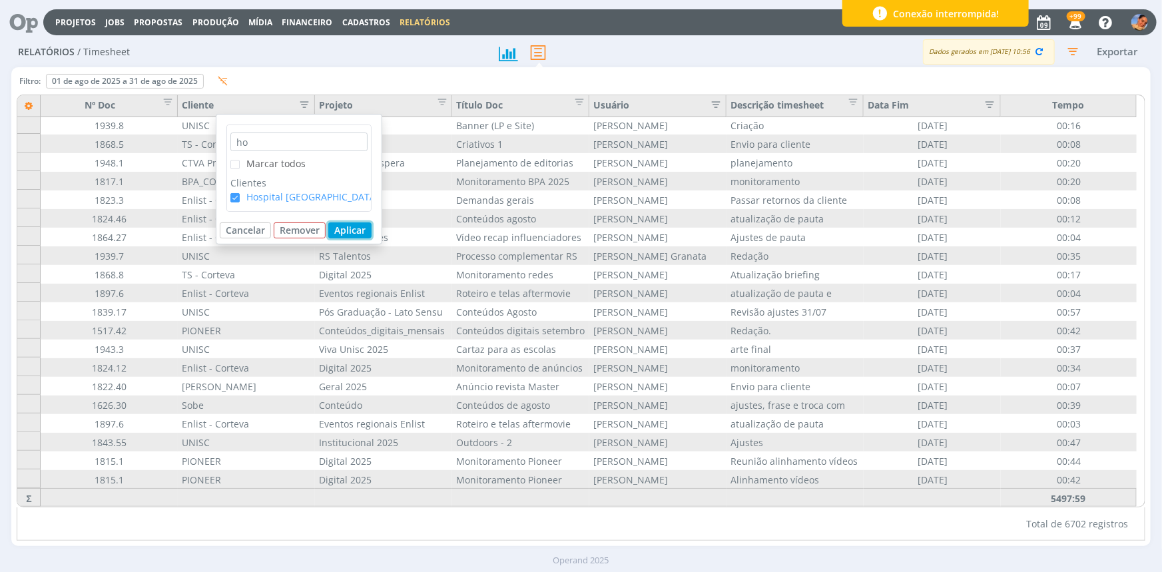
click at [344, 225] on button "Aplicar" at bounding box center [349, 230] width 43 height 16
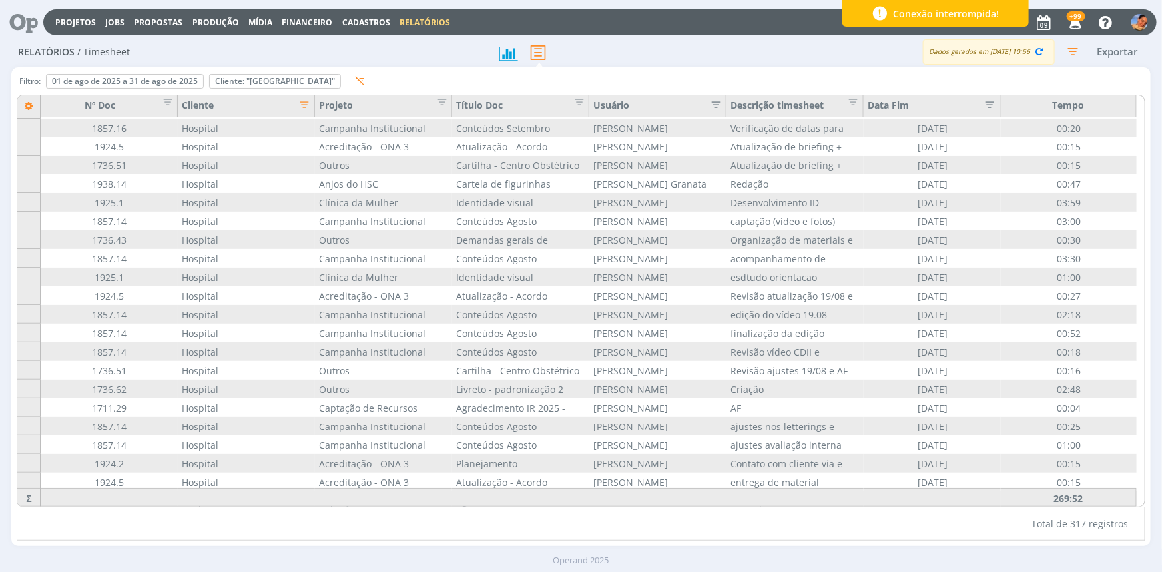
scroll to position [3480, 0]
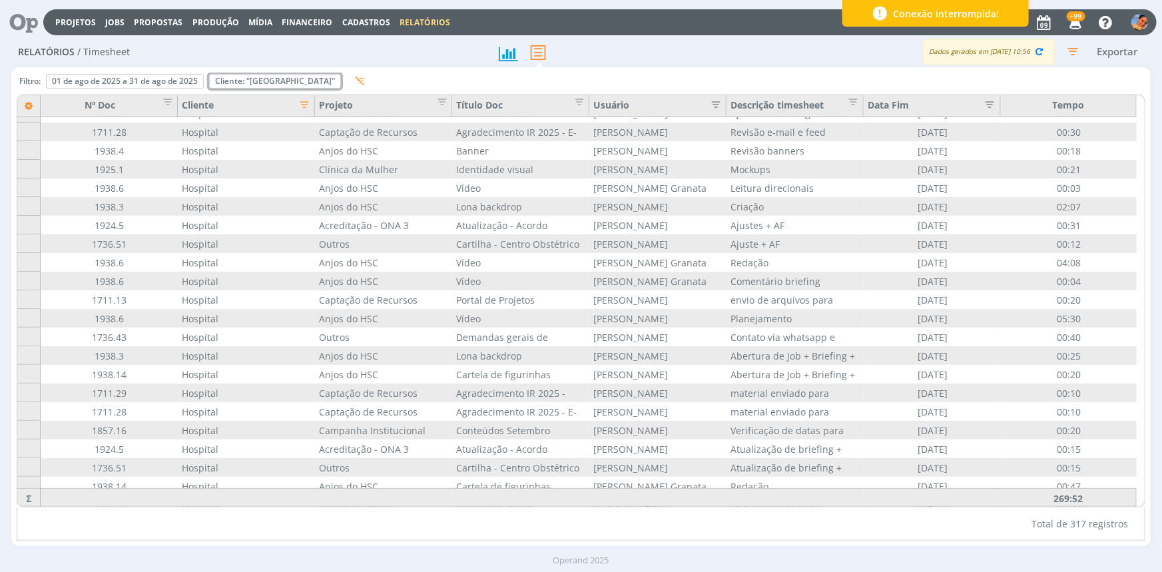
drag, startPoint x: 293, startPoint y: 79, endPoint x: 270, endPoint y: 105, distance: 33.9
click at [0, 0] on icon "Remover" at bounding box center [0, 0] width 0 height 0
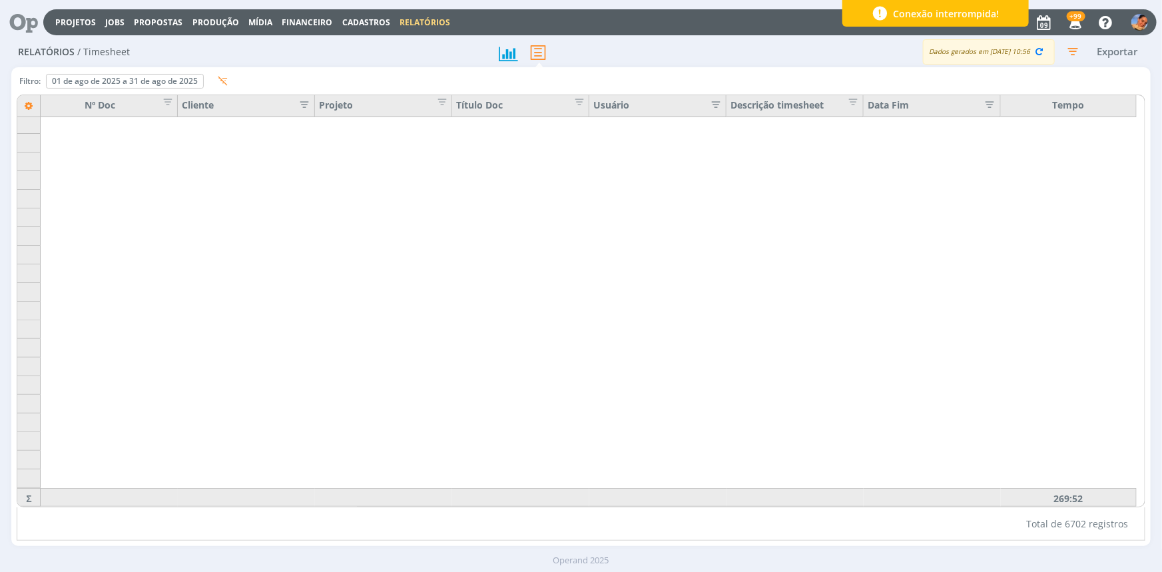
scroll to position [5538, 0]
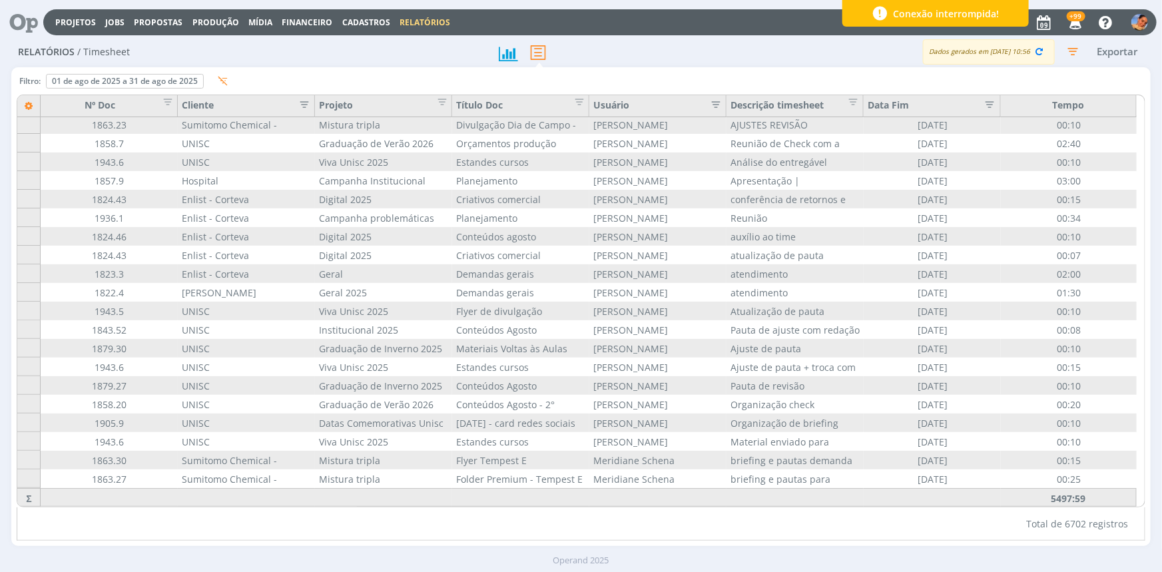
click at [292, 101] on button "button" at bounding box center [300, 107] width 20 height 18
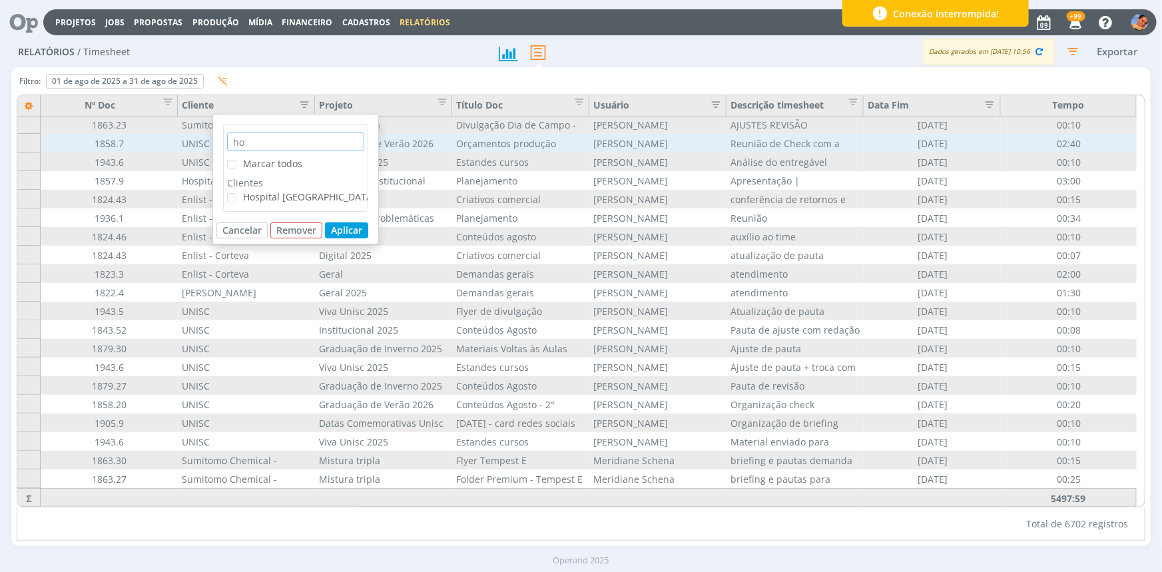
drag, startPoint x: 290, startPoint y: 144, endPoint x: 113, endPoint y: 142, distance: 177.8
click at [113, 142] on div "ho Marcar todos Clientes Hospital Santa Cruz Cancelar Remover Aplicar Filtro: 0…" at bounding box center [580, 306] width 1138 height 479
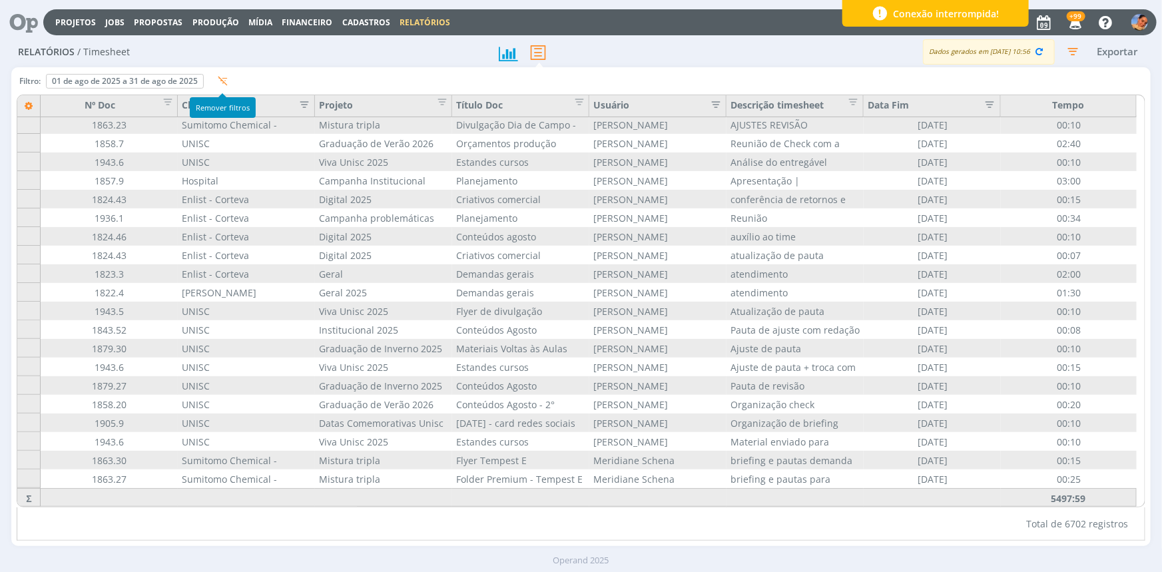
click at [226, 77] on icon "button" at bounding box center [223, 81] width 10 height 10
type input "01/09/2025"
type input "30/09/2025"
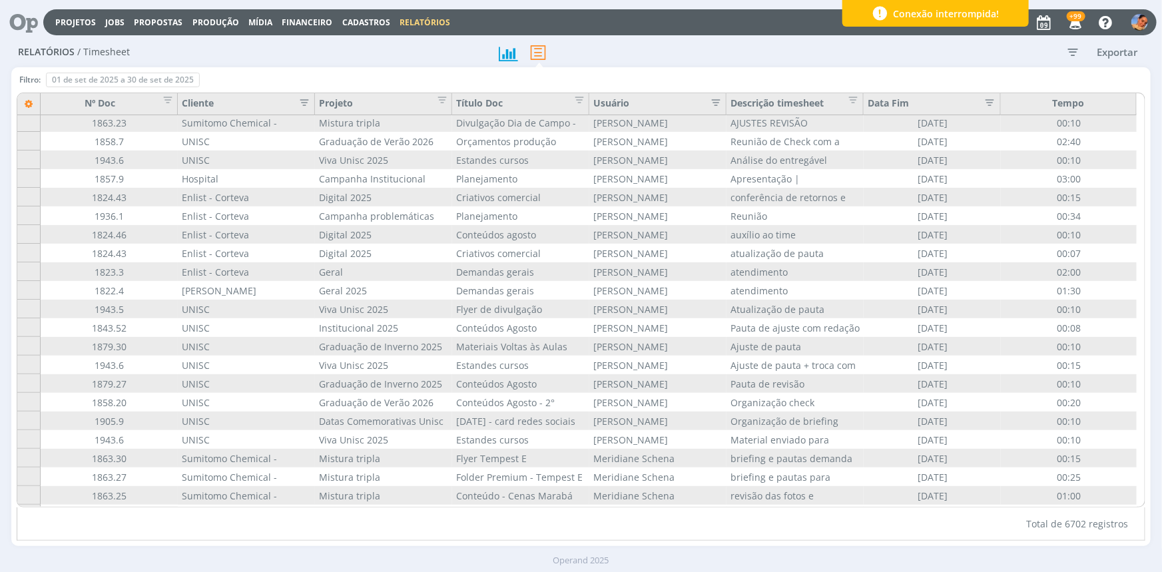
click at [929, 49] on icon "button" at bounding box center [1072, 52] width 24 height 24
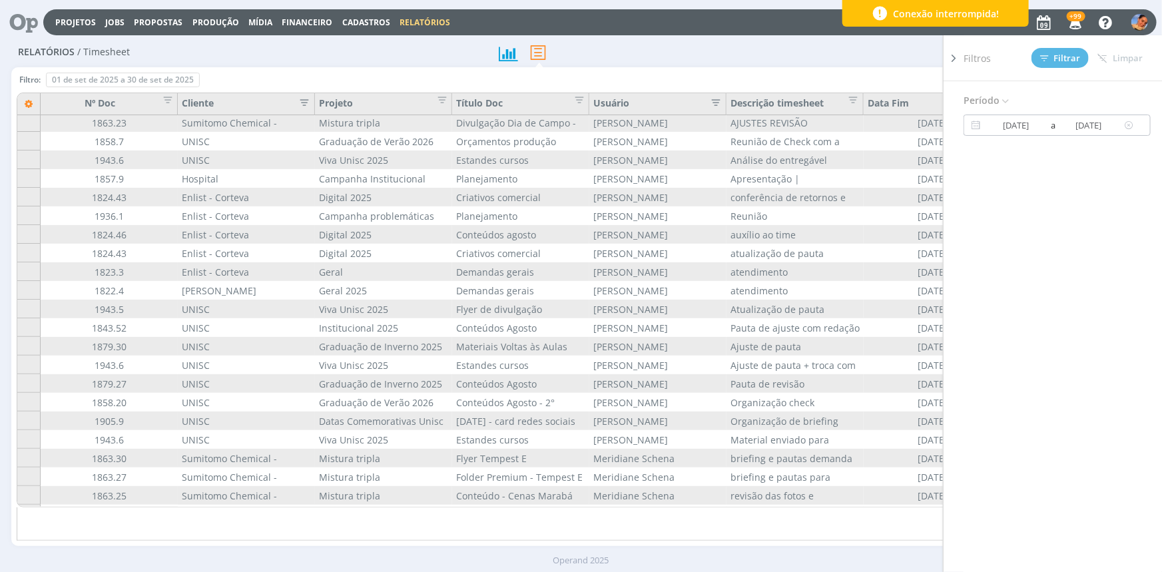
click at [929, 127] on input "01/09/2025" at bounding box center [1016, 125] width 64 height 16
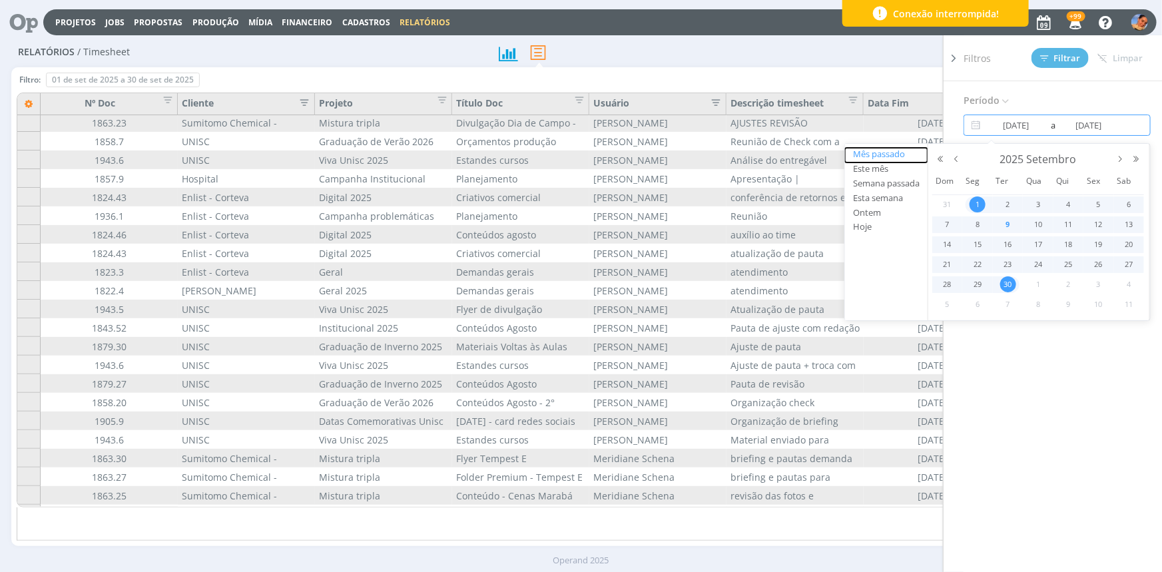
click at [886, 157] on button "Mês passado" at bounding box center [886, 155] width 83 height 15
type input "[DATE]"
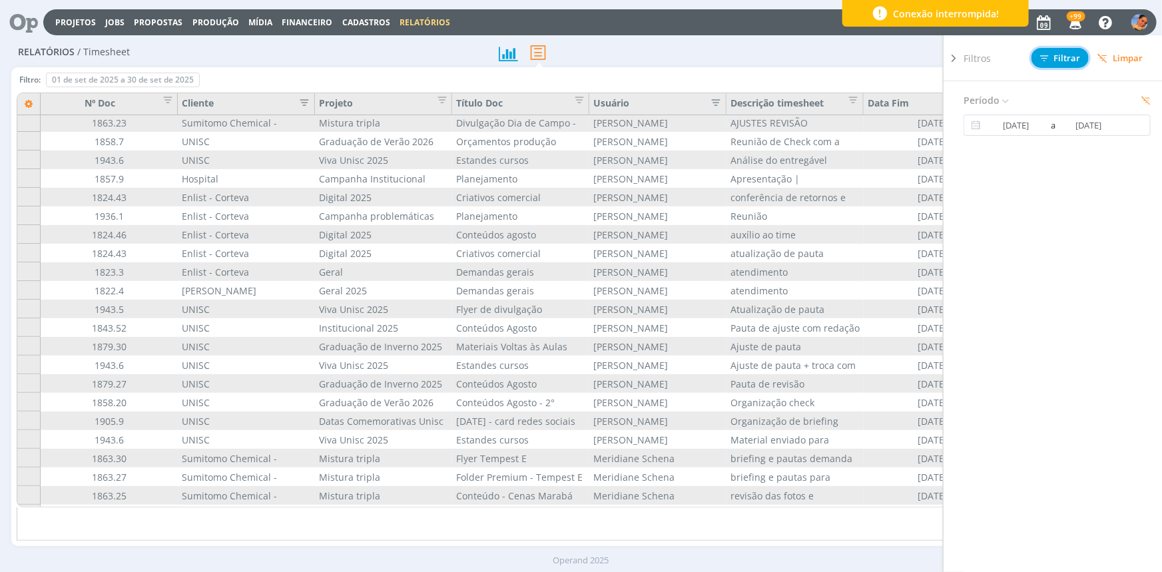
click at [929, 51] on button "Filtrar" at bounding box center [1059, 58] width 57 height 20
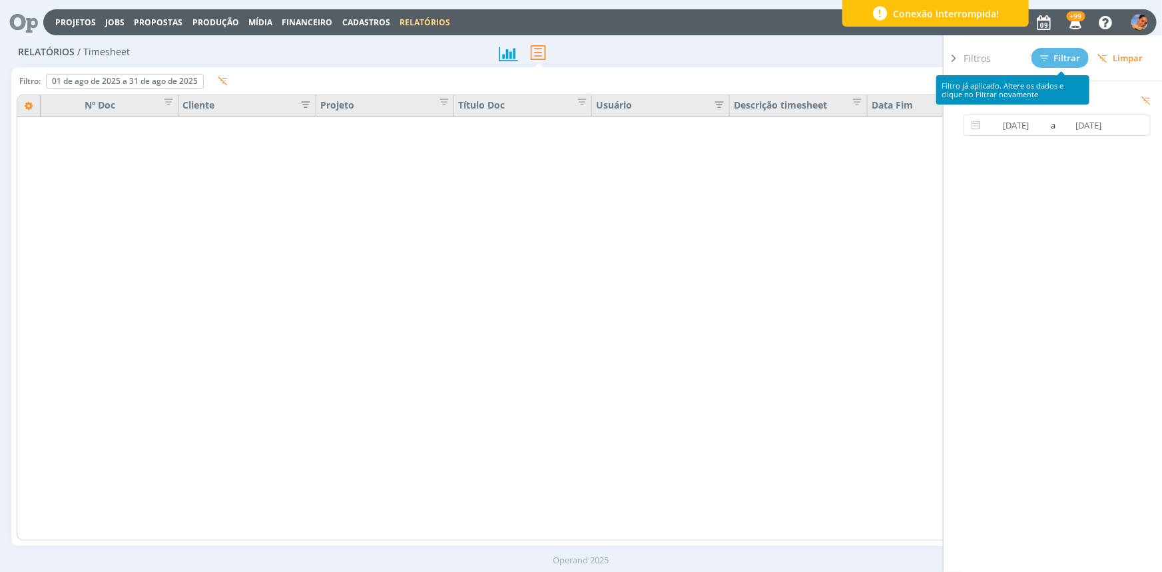
scroll to position [0, 0]
click at [340, 79] on div "Filtro: 01 de ago de 2025 a 31 de ago de 2025 Definir padrão Para alteração dos…" at bounding box center [581, 84] width 1128 height 22
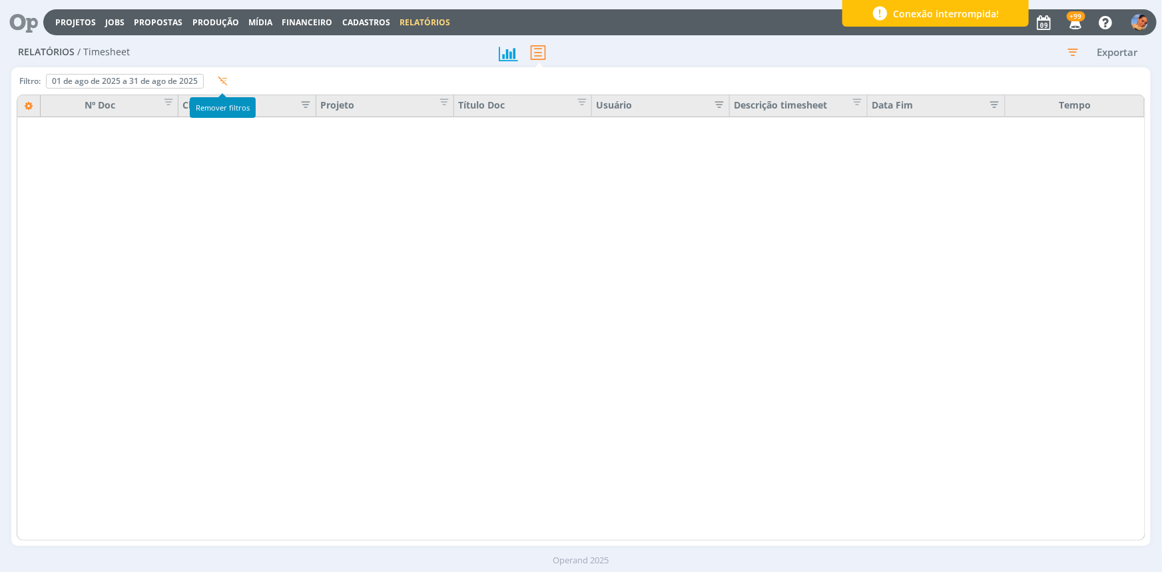
click at [227, 101] on div "Remover filtros" at bounding box center [223, 107] width 66 height 21
click at [301, 103] on icon "button" at bounding box center [301, 103] width 13 height 13
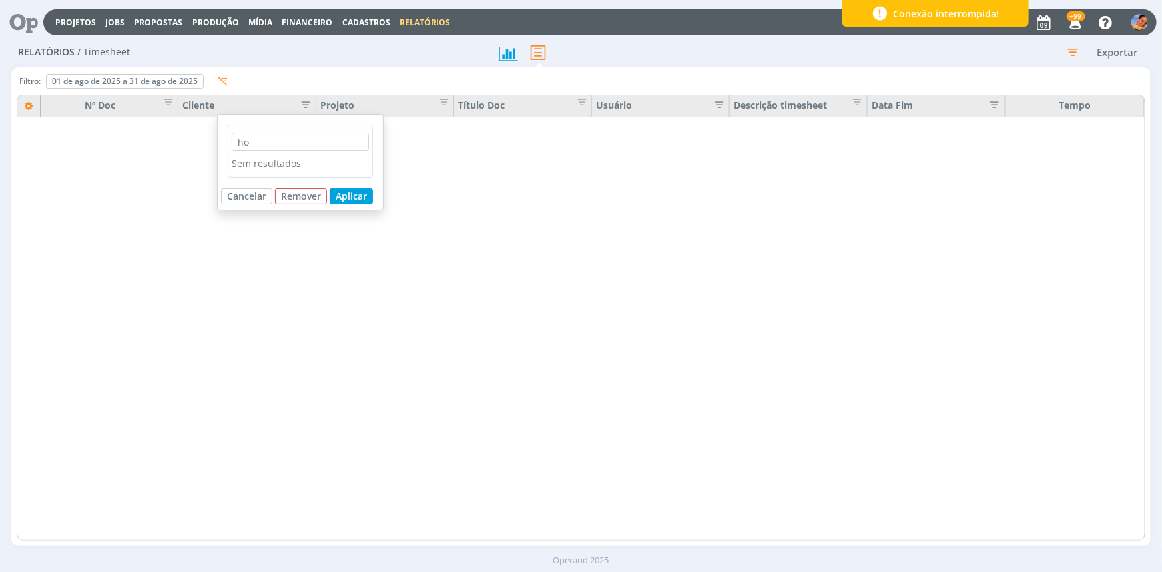
click at [302, 126] on div "ho Sem resultados" at bounding box center [300, 150] width 145 height 53
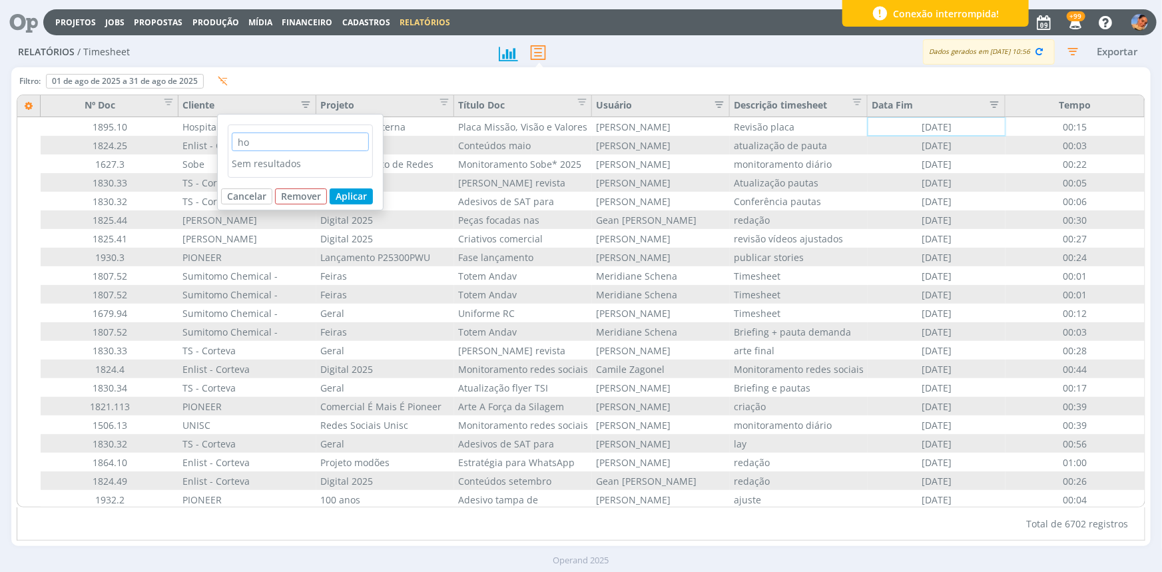
click at [300, 138] on input "ho" at bounding box center [300, 141] width 137 height 19
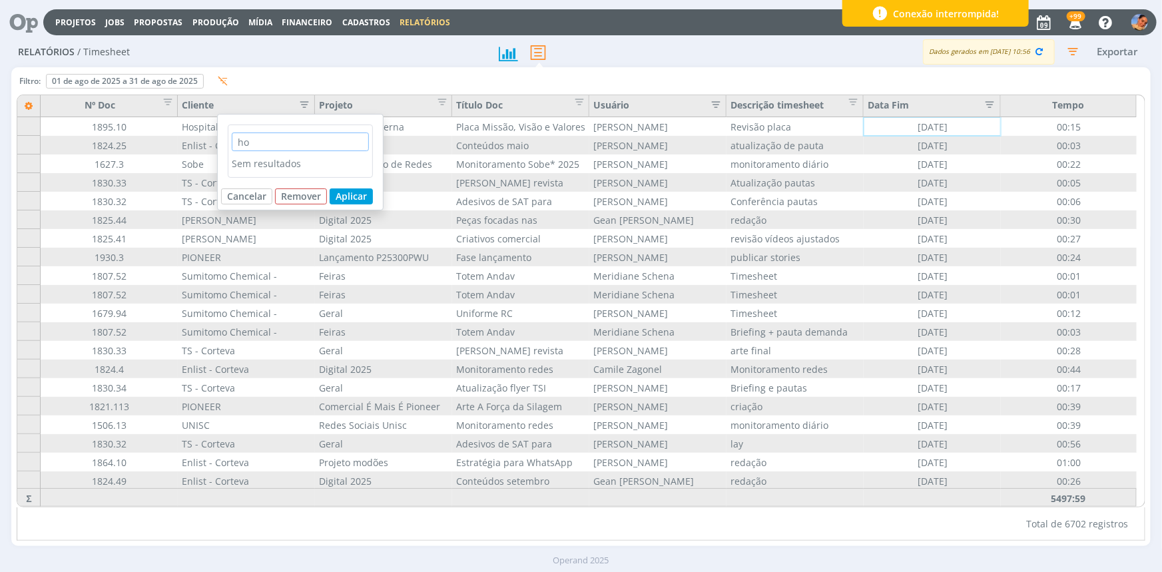
type input "h"
type input "uni"
click at [333, 80] on div "Filtro: 01 de ago de 2025 a 31 de ago de 2025 Definir padrão Para alteração dos…" at bounding box center [581, 84] width 1128 height 22
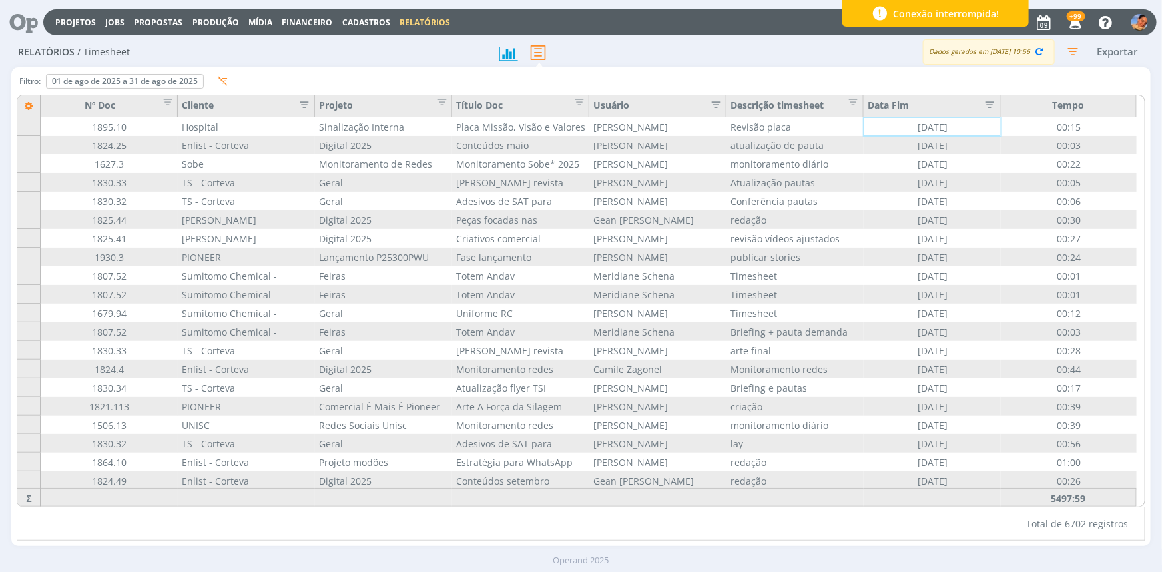
click at [300, 106] on icon "button" at bounding box center [300, 103] width 13 height 13
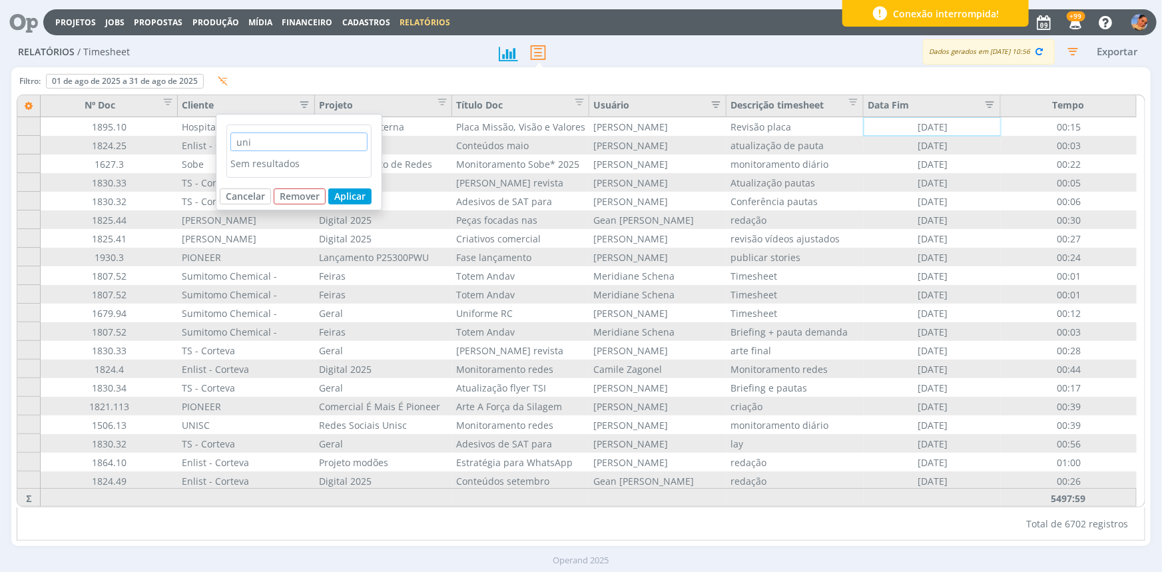
click at [300, 136] on input "uni" at bounding box center [298, 141] width 137 height 19
click at [280, 205] on div "uni Sem resultados Cancelar Remover Aplicar" at bounding box center [299, 162] width 166 height 97
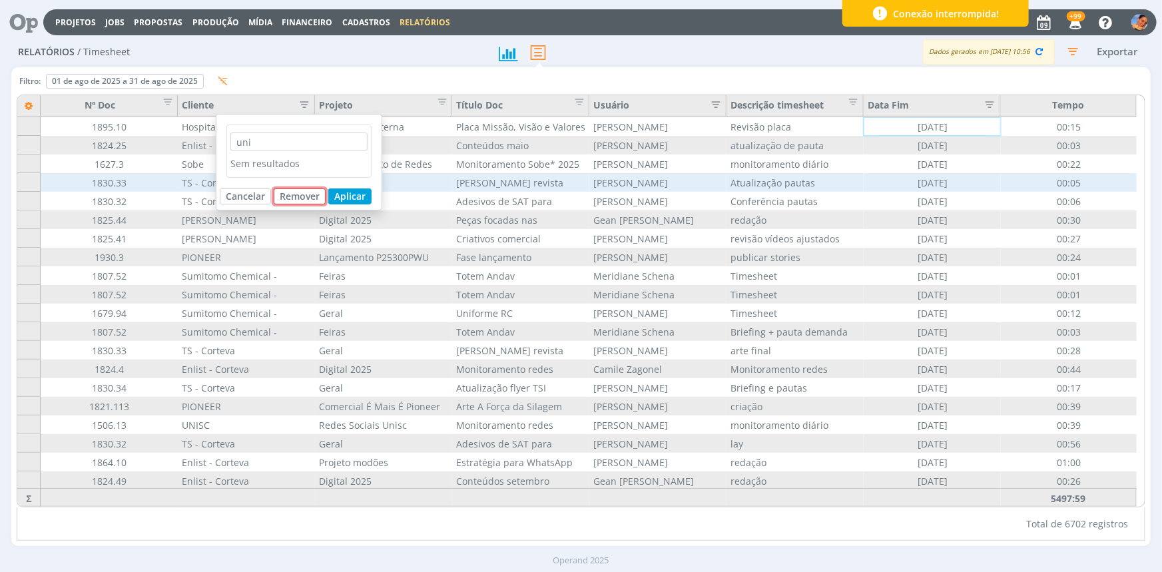
drag, startPoint x: 298, startPoint y: 196, endPoint x: 286, endPoint y: 174, distance: 25.6
click at [299, 196] on button "Remover" at bounding box center [300, 196] width 52 height 16
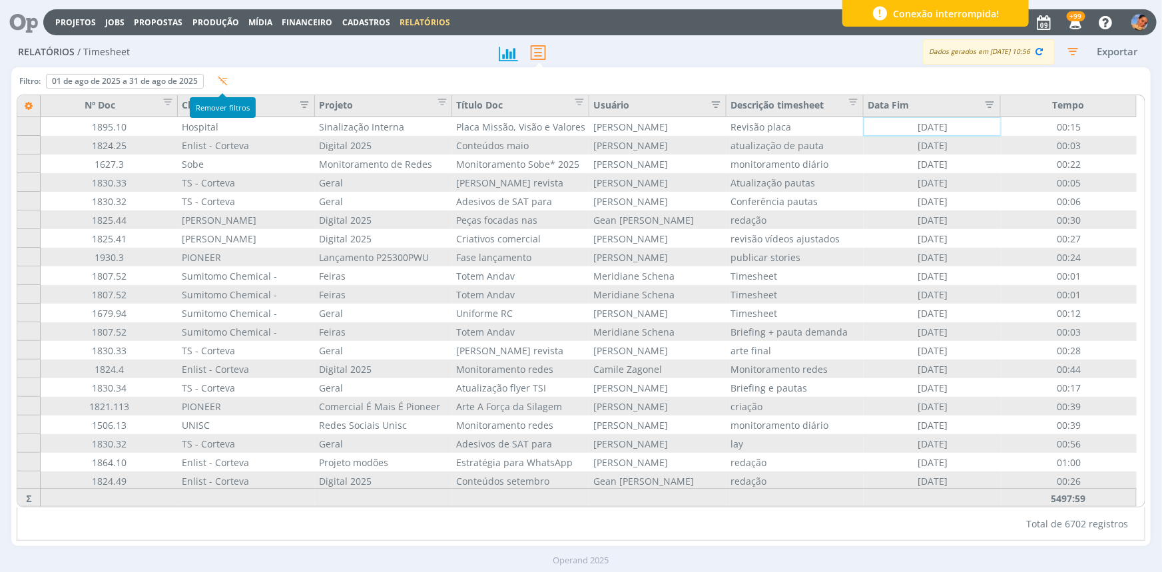
click at [280, 109] on div "Cliente" at bounding box center [246, 107] width 128 height 18
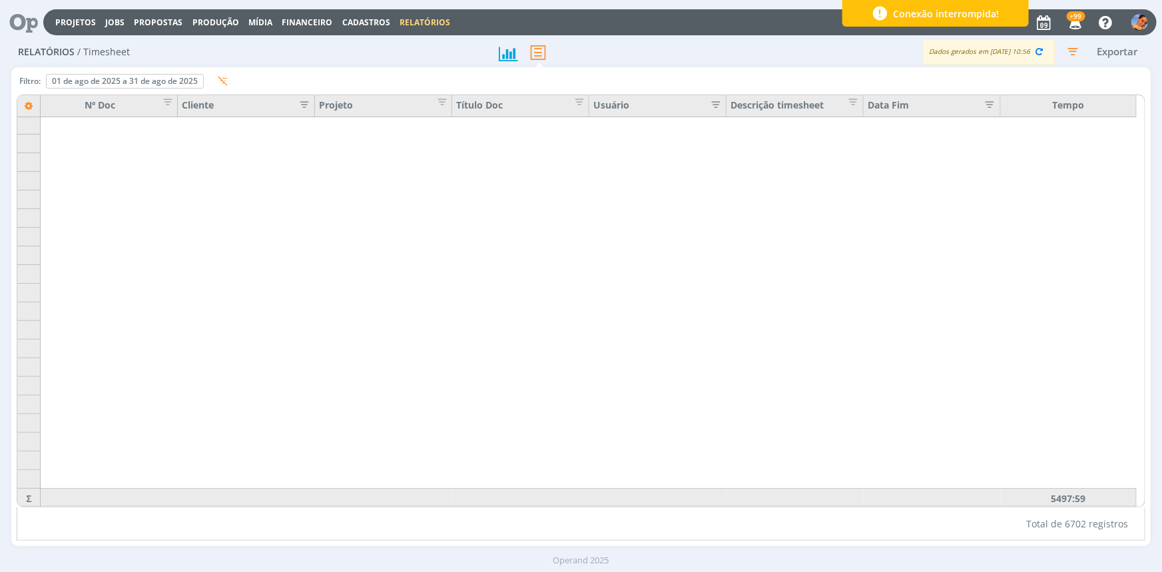
scroll to position [53031, 0]
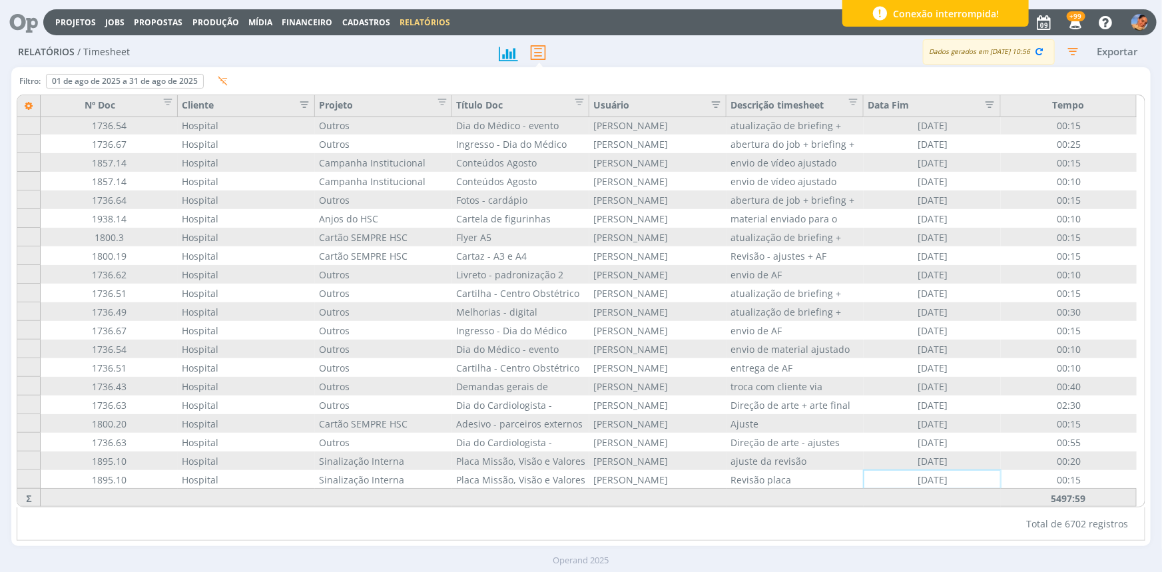
click at [300, 103] on icon "button" at bounding box center [300, 103] width 13 height 13
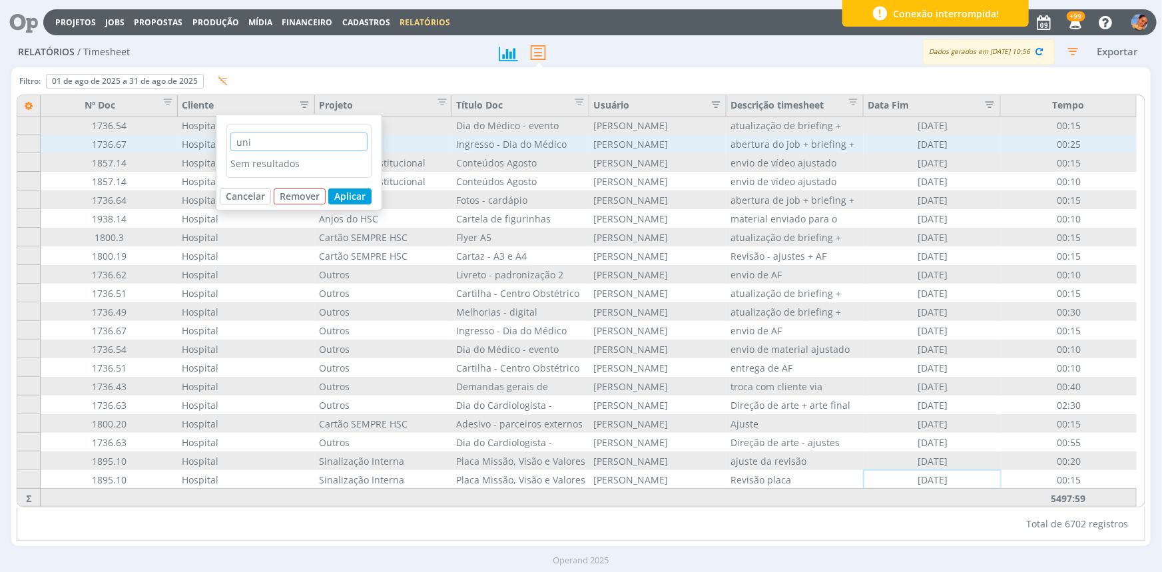
drag, startPoint x: 290, startPoint y: 145, endPoint x: 63, endPoint y: 140, distance: 227.1
click at [63, 141] on div "uni Sem resultados Cancelar Remover Aplicar Filtro: 01 de ago de 2025 a 31 de a…" at bounding box center [580, 306] width 1138 height 479
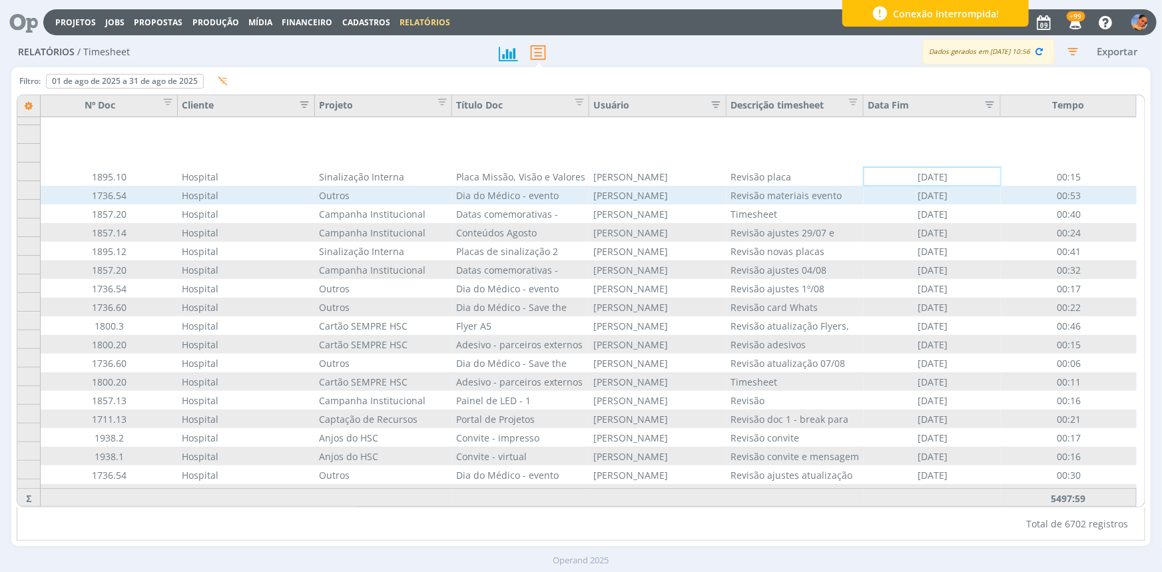
scroll to position [53395, 0]
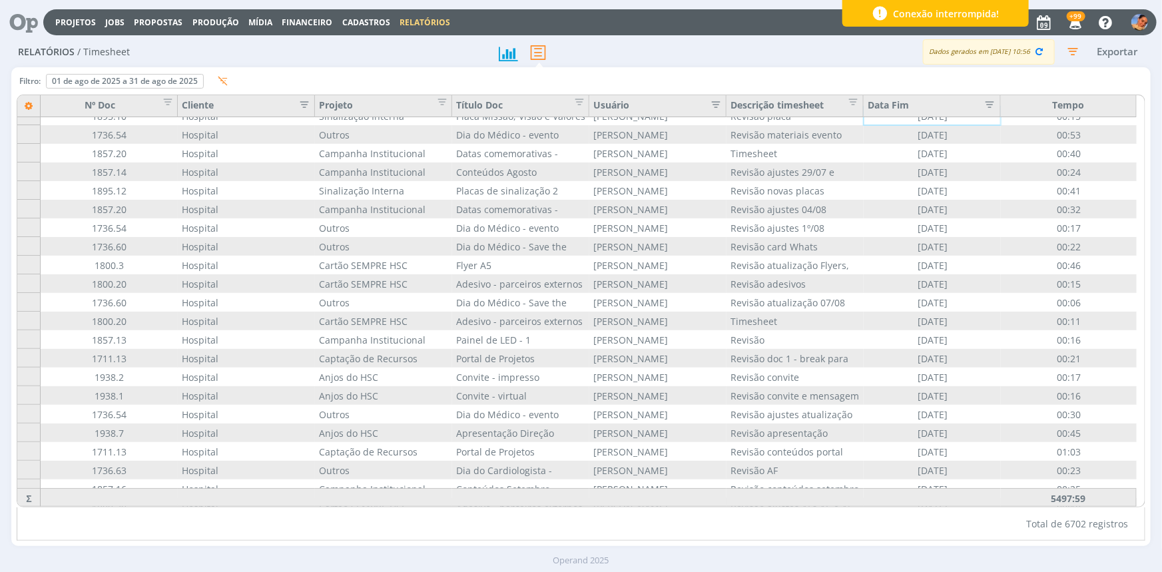
click at [312, 99] on div "Cliente" at bounding box center [246, 106] width 137 height 22
click at [307, 102] on icon "button" at bounding box center [300, 103] width 13 height 13
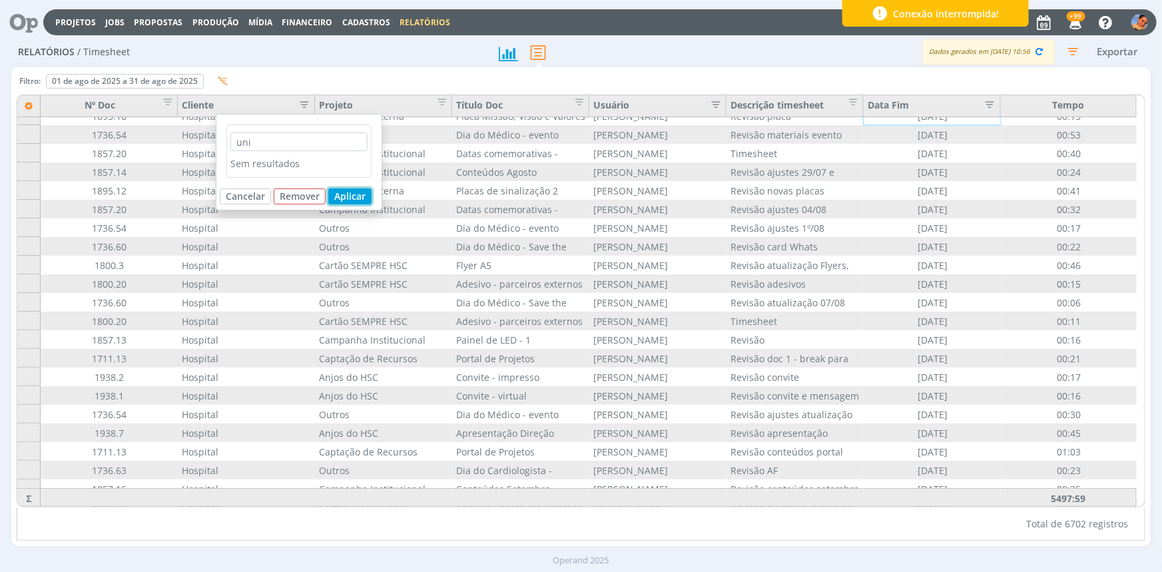
click at [353, 197] on button "Aplicar" at bounding box center [349, 196] width 43 height 16
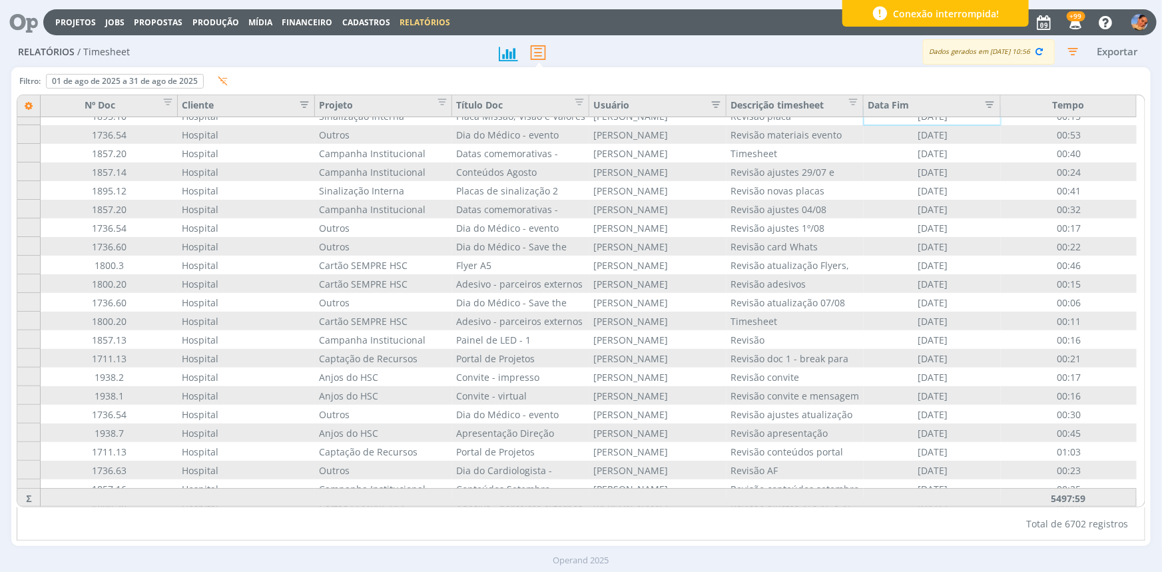
click at [298, 102] on icon "button" at bounding box center [300, 103] width 13 height 13
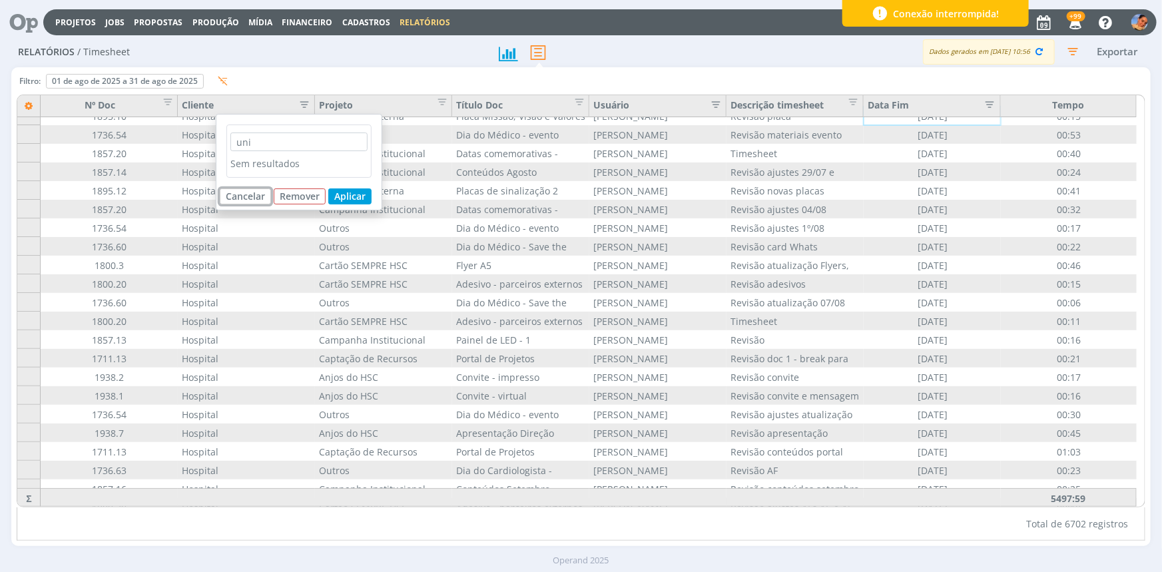
click at [240, 198] on button "Cancelar" at bounding box center [245, 196] width 51 height 16
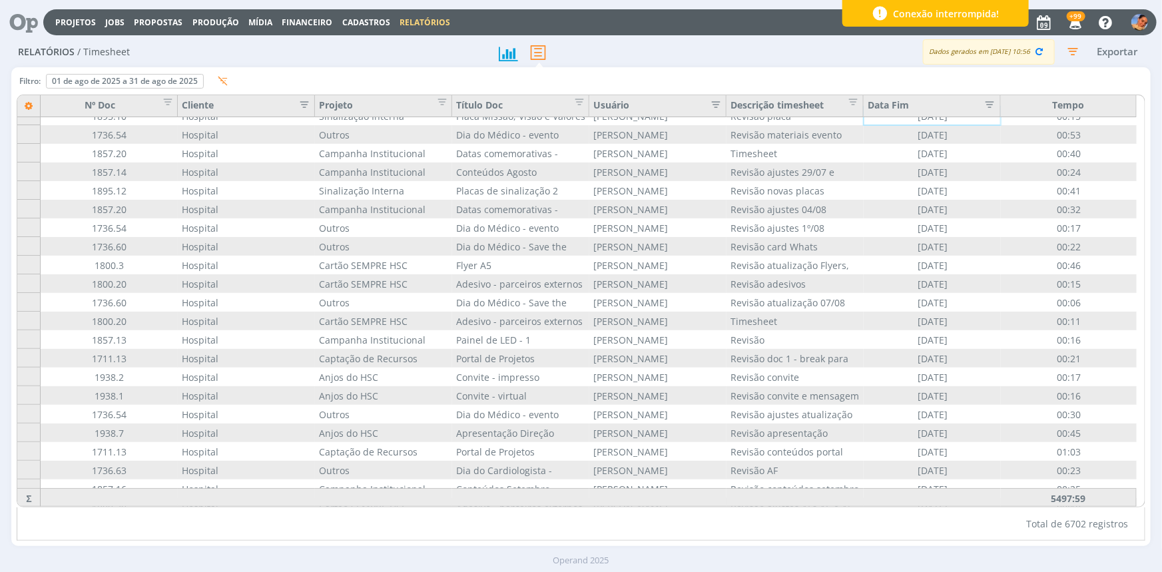
click at [296, 103] on icon "button" at bounding box center [300, 103] width 13 height 13
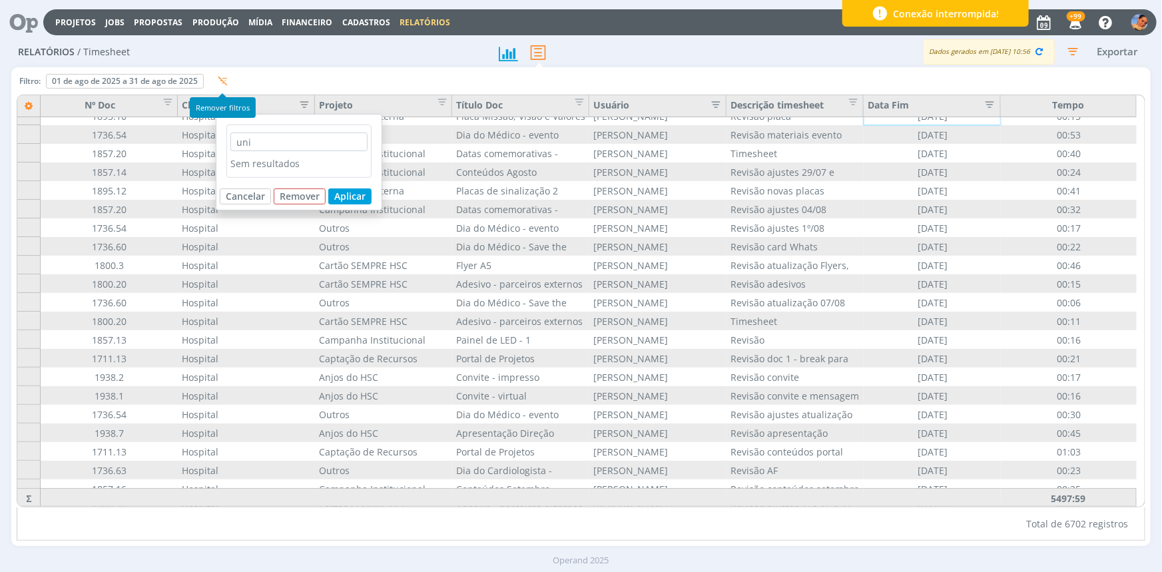
click at [226, 79] on icon "button" at bounding box center [223, 81] width 10 height 10
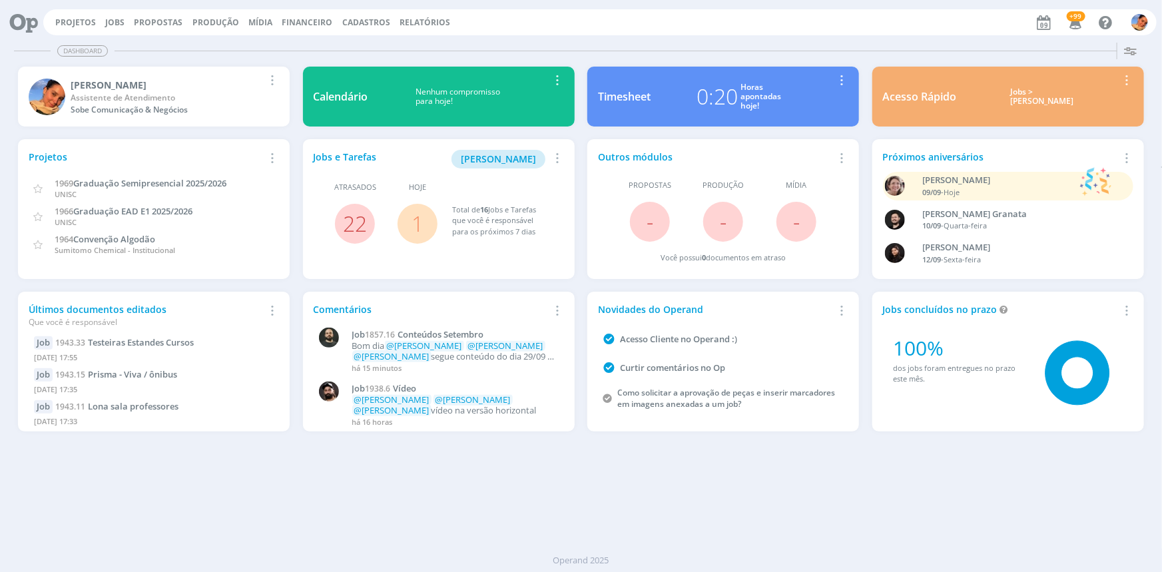
click at [518, 148] on div "Jobs e Tarefas Minha Pauta Remover Card Atrasados 22 Hoje 1 Total de 16 Jobs e …" at bounding box center [439, 209] width 272 height 140
click at [519, 152] on span "Minha Pauta" at bounding box center [498, 158] width 75 height 13
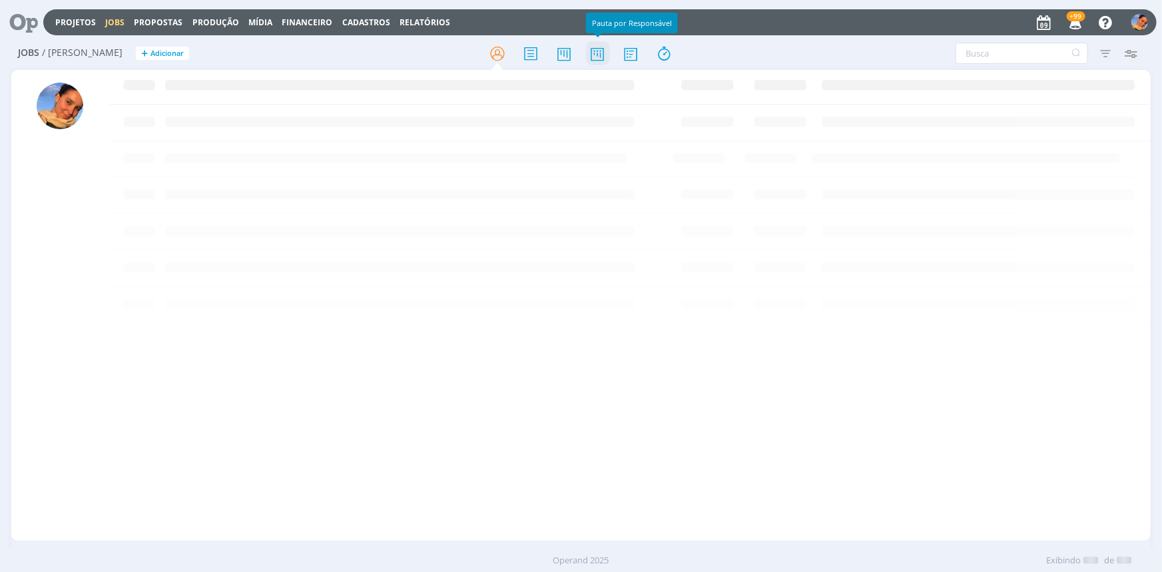
click at [600, 47] on icon at bounding box center [597, 54] width 24 height 26
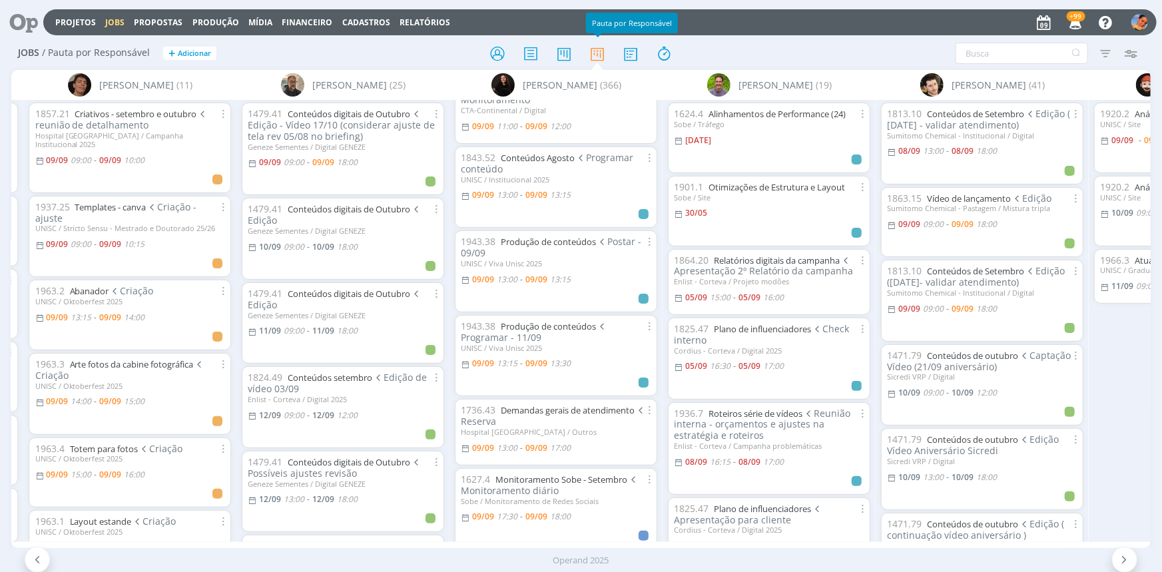
scroll to position [181, 0]
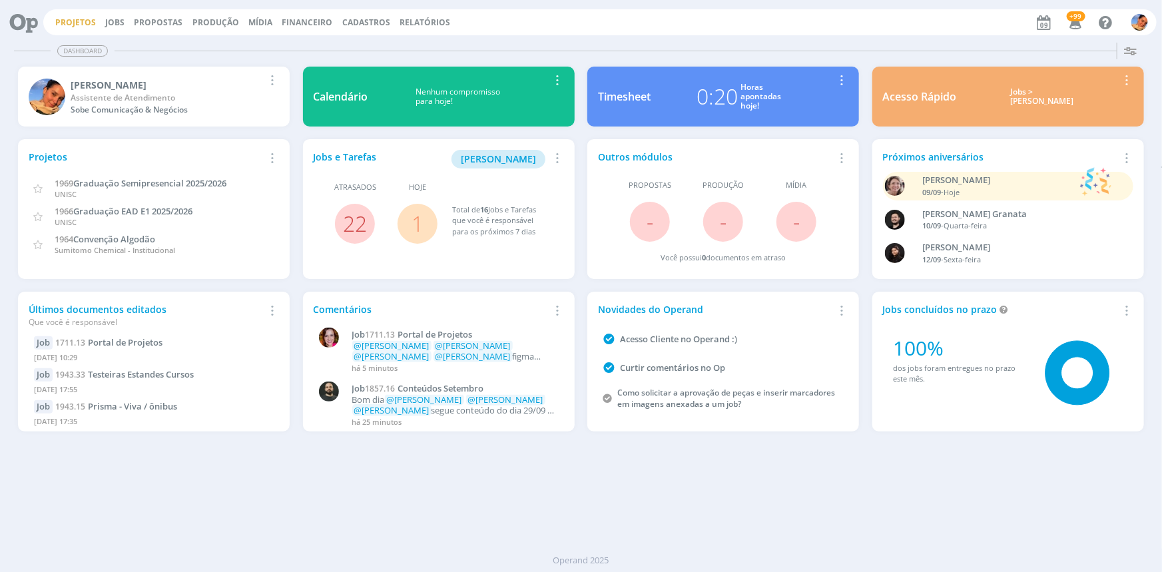
click at [61, 22] on link "Projetos" at bounding box center [75, 22] width 41 height 11
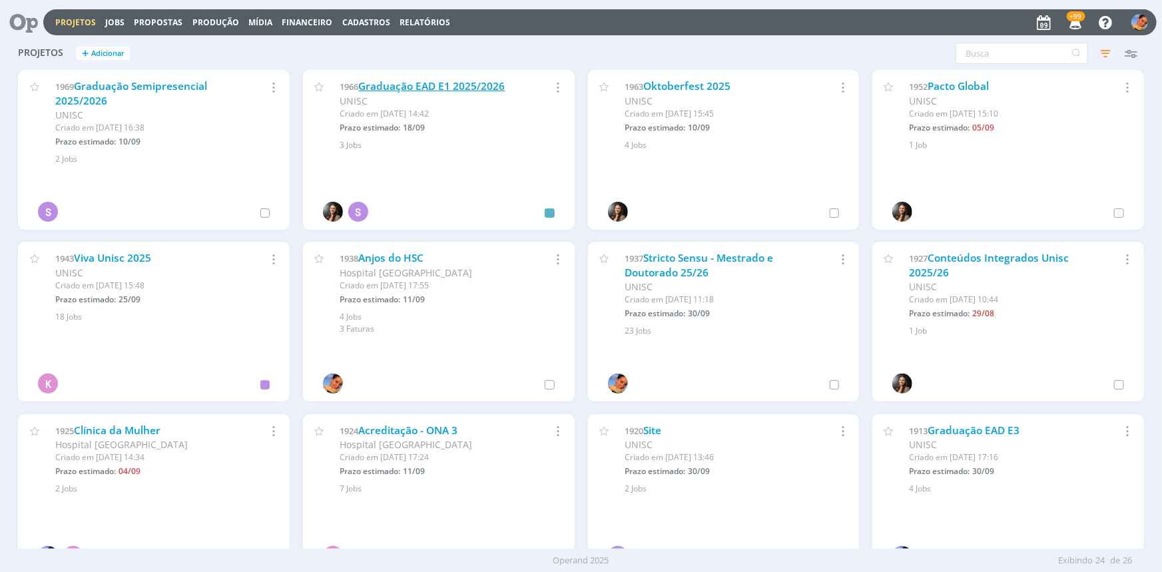
click at [453, 83] on link "Graduação EAD E1 2025/2026" at bounding box center [432, 86] width 146 height 14
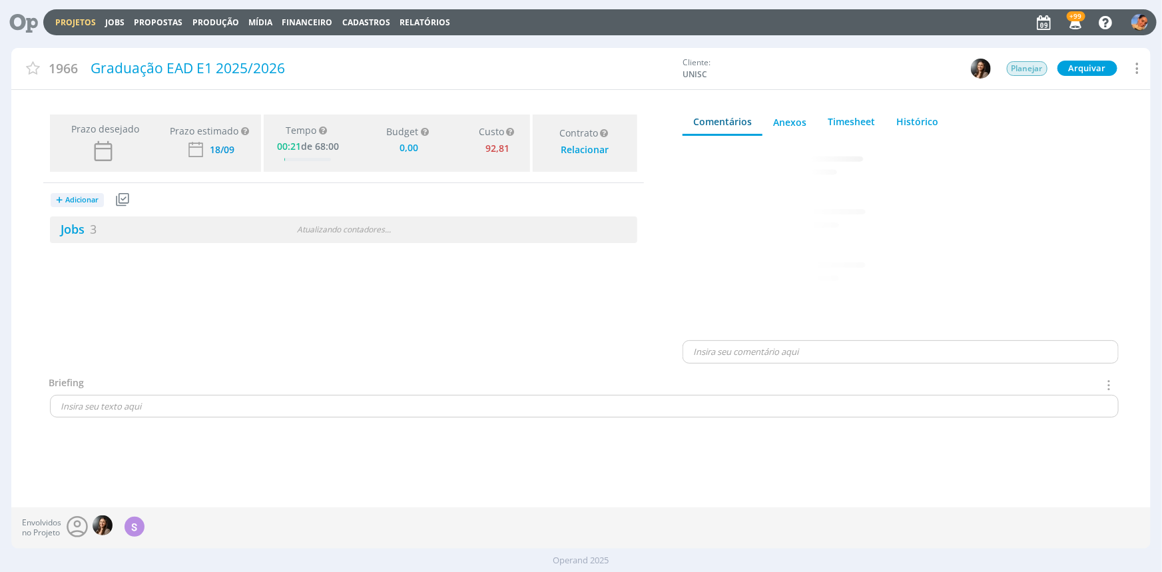
type input "0,00"
click at [519, 220] on div "Jobs 3 0 / 3" at bounding box center [343, 229] width 587 height 27
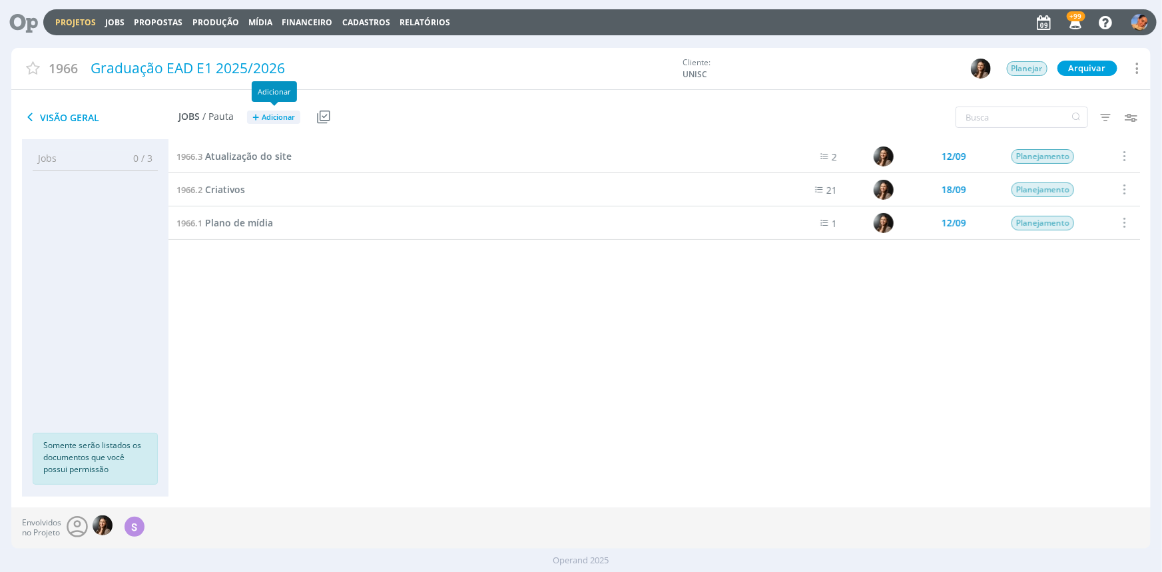
click at [278, 111] on button "+ Adicionar" at bounding box center [273, 118] width 53 height 14
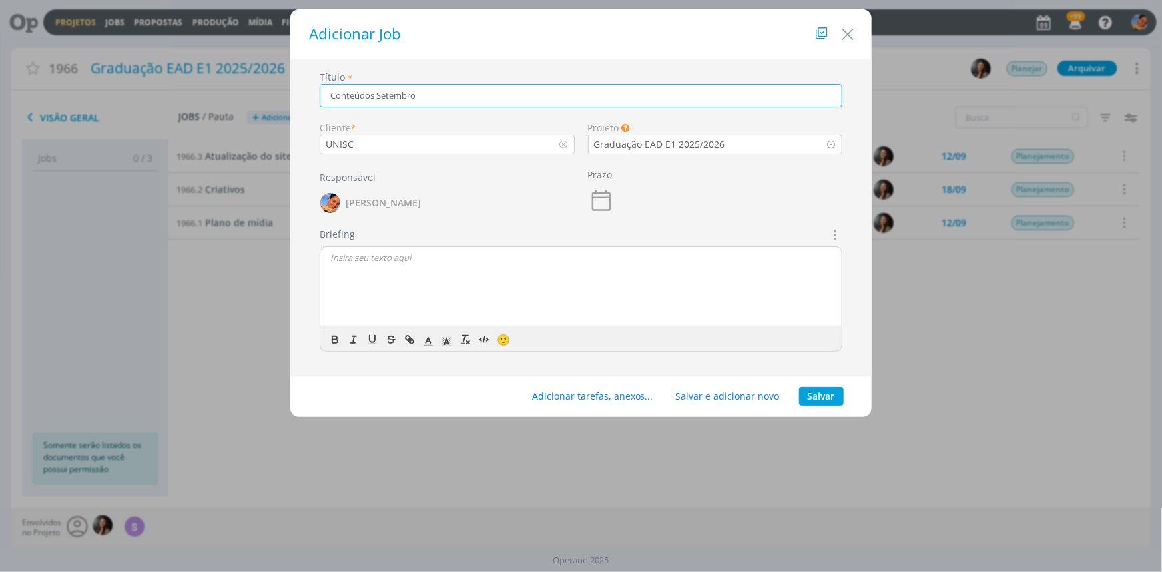
type input "Conteúdos Setembro"
click at [828, 396] on button "Salvar" at bounding box center [821, 396] width 45 height 19
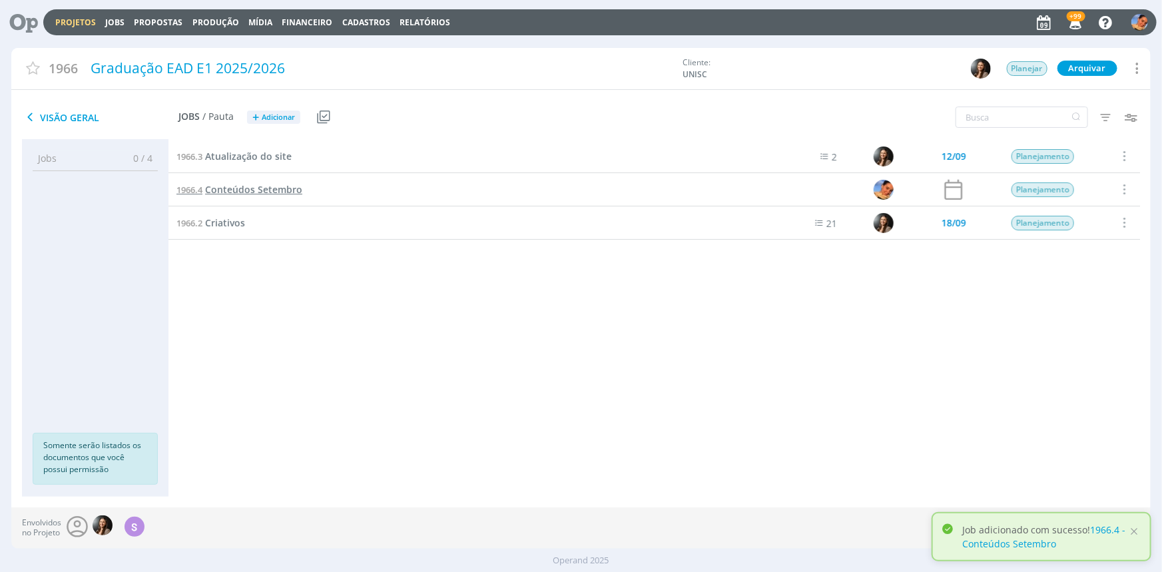
click at [290, 186] on span "Conteúdos Setembro" at bounding box center [253, 189] width 97 height 13
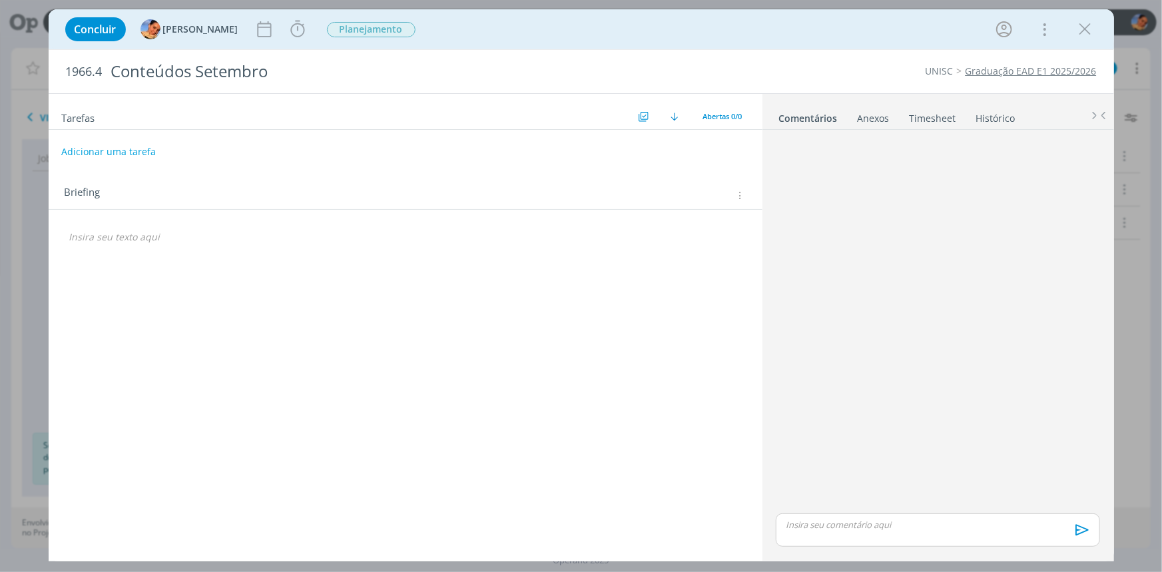
click at [130, 142] on button "Adicionar uma tarefa" at bounding box center [108, 151] width 95 height 23
type input "Rever crono"
click at [605, 139] on div "dialog" at bounding box center [406, 135] width 714 height 11
click at [605, 145] on icon "dialog" at bounding box center [601, 151] width 21 height 21
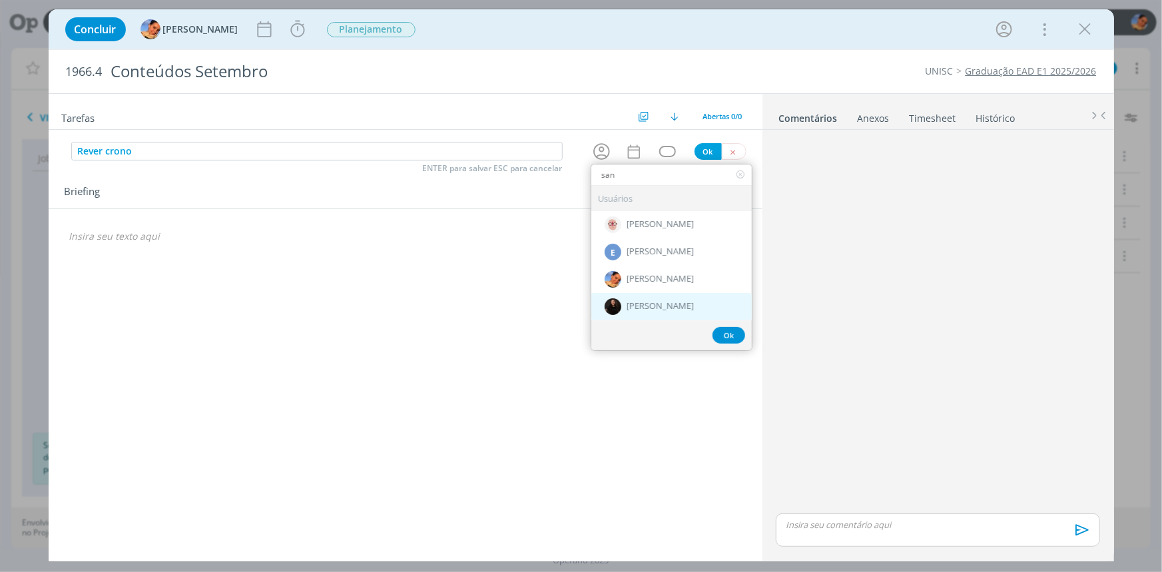
type input "san"
click at [654, 300] on div "[PERSON_NAME]" at bounding box center [671, 306] width 160 height 27
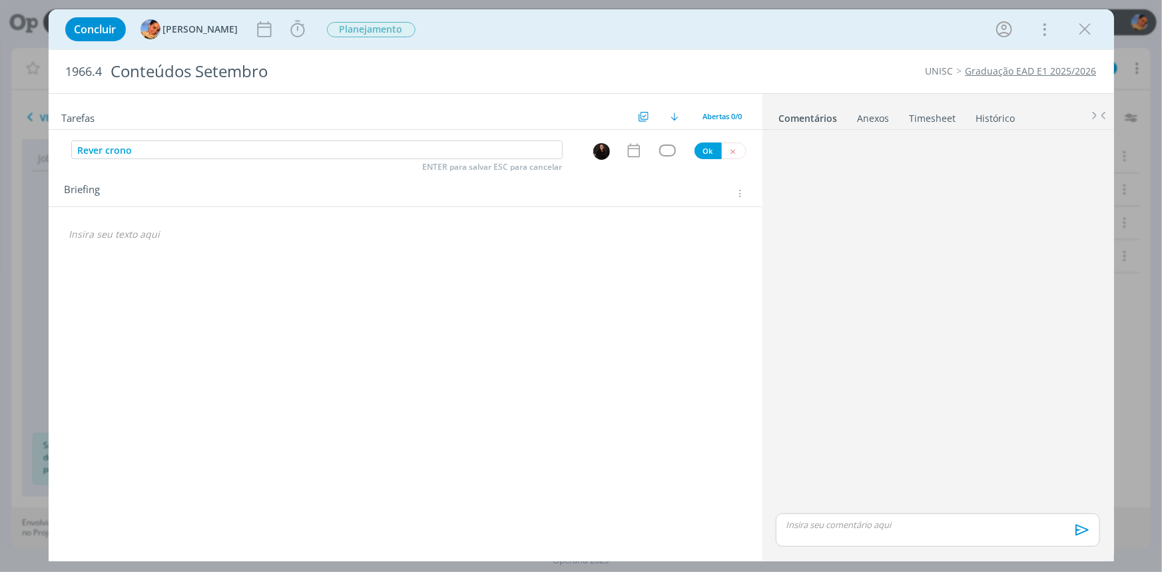
click at [629, 142] on icon "dialog" at bounding box center [633, 150] width 17 height 17
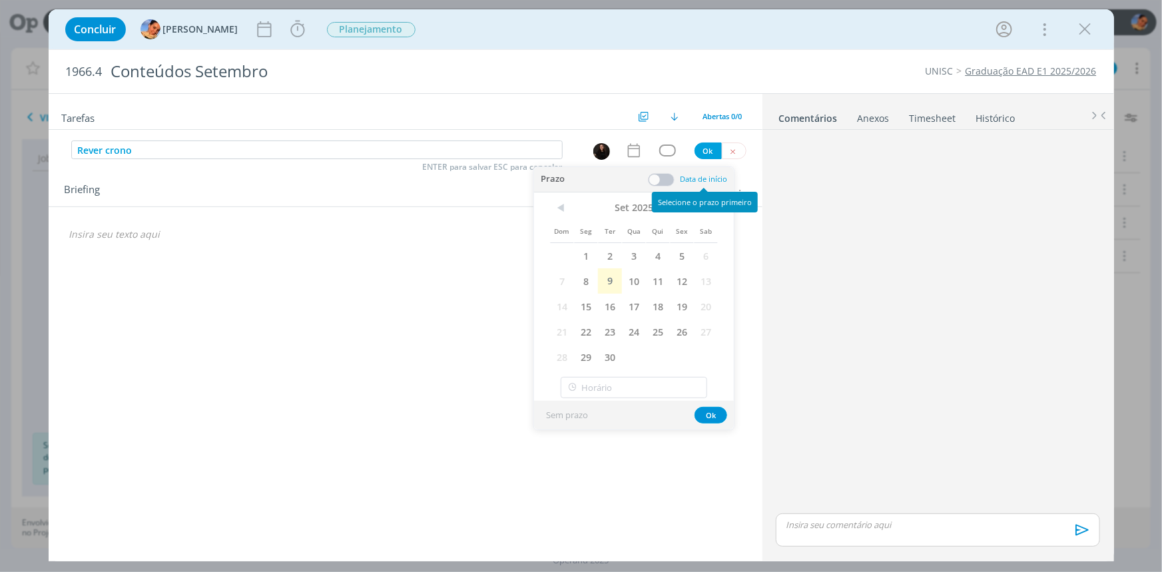
click at [670, 176] on span at bounding box center [661, 179] width 27 height 13
click at [612, 272] on span "9" at bounding box center [610, 280] width 24 height 25
click at [668, 177] on span at bounding box center [661, 179] width 27 height 13
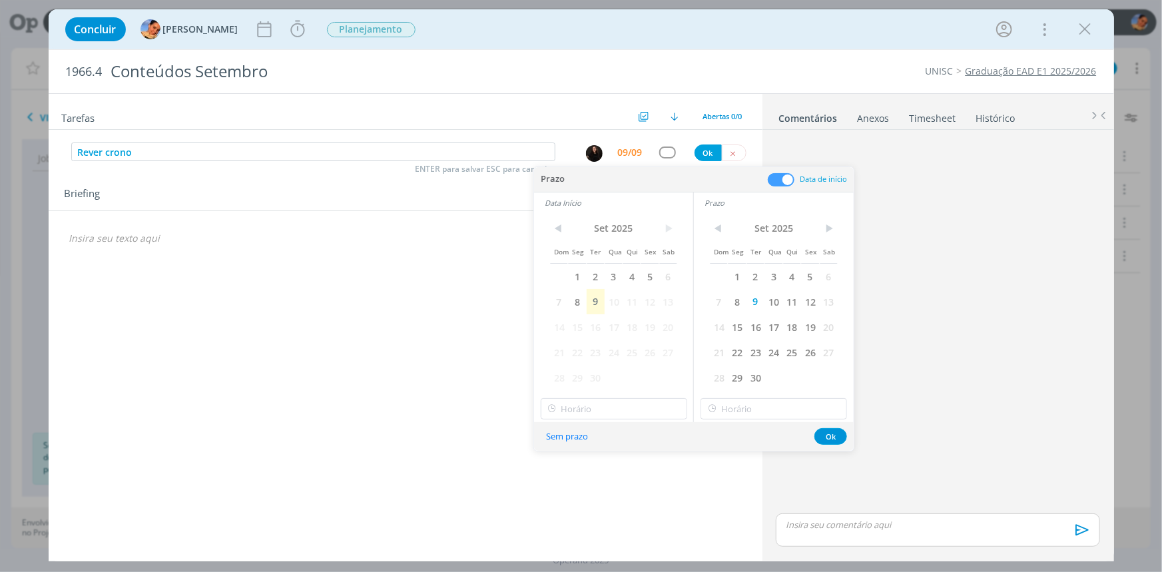
click at [605, 298] on span "10" at bounding box center [613, 301] width 18 height 25
click at [603, 298] on span "9" at bounding box center [595, 301] width 18 height 25
click at [605, 413] on input "11:00" at bounding box center [614, 408] width 146 height 21
click at [594, 468] on div "13:30" at bounding box center [615, 478] width 148 height 24
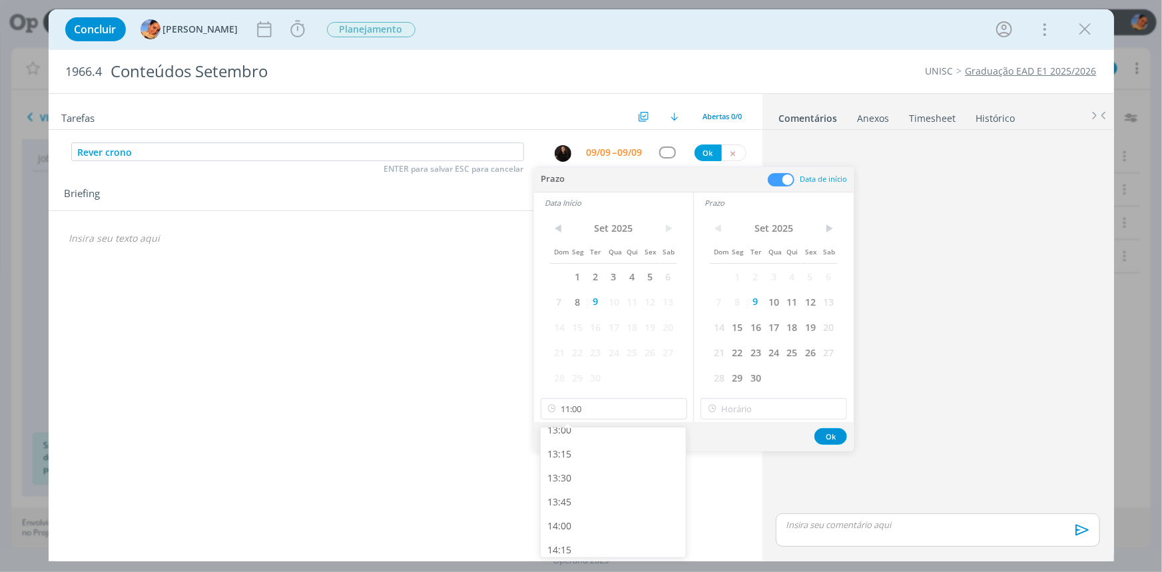
type input "13:30"
click at [766, 399] on input "13:30" at bounding box center [773, 408] width 146 height 21
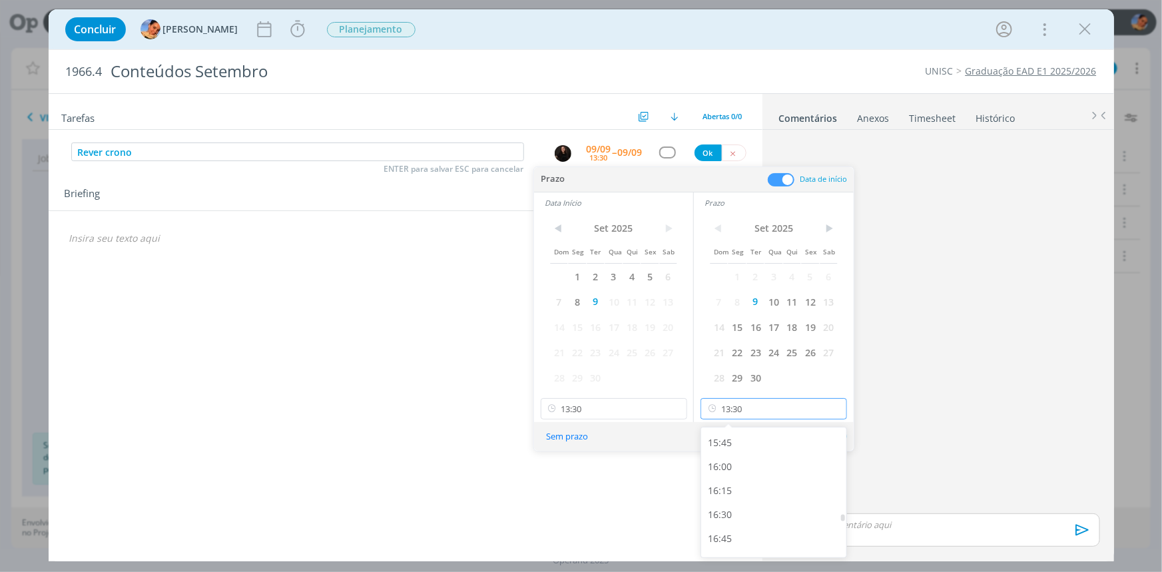
scroll to position [1556, 0]
click at [759, 511] on div "17:00" at bounding box center [775, 513] width 148 height 24
type input "17:00"
click at [836, 429] on button "Ok" at bounding box center [830, 436] width 33 height 17
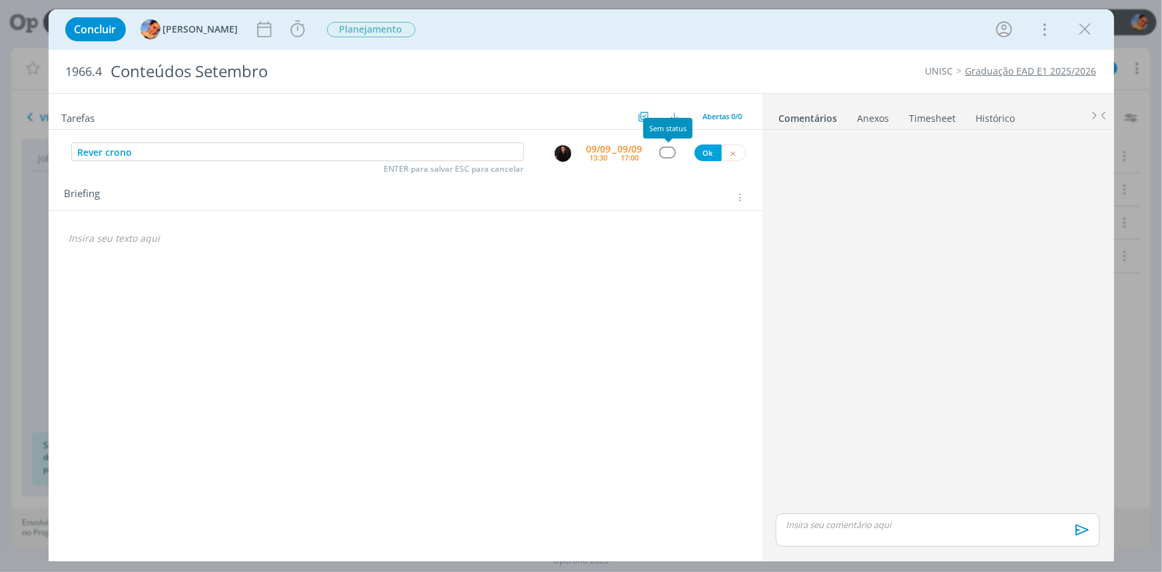
click at [669, 154] on div "dialog" at bounding box center [667, 151] width 17 height 11
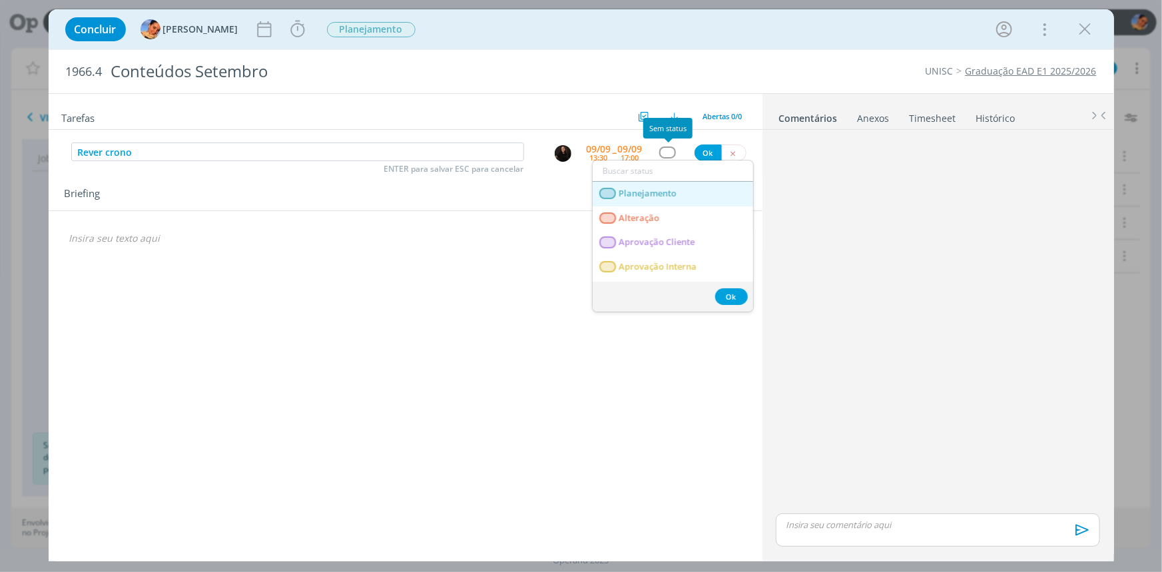
click at [674, 204] on link "Planejamento" at bounding box center [672, 194] width 160 height 25
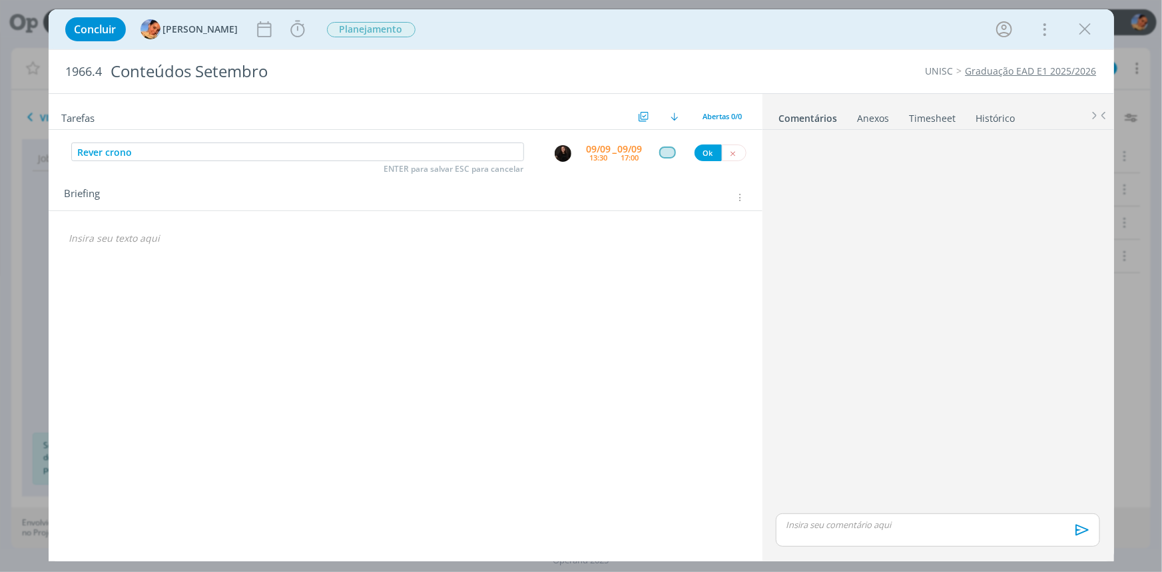
click at [699, 160] on div "Ok" at bounding box center [720, 152] width 52 height 17
click at [699, 159] on button "Ok" at bounding box center [707, 152] width 27 height 17
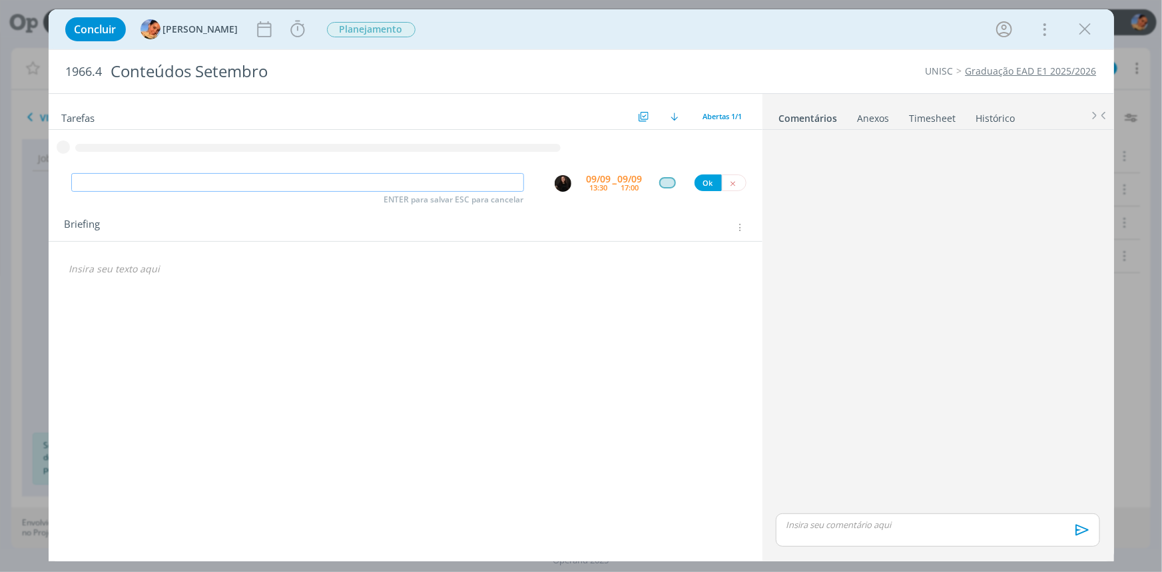
click at [478, 179] on input "dialog" at bounding box center [297, 182] width 453 height 19
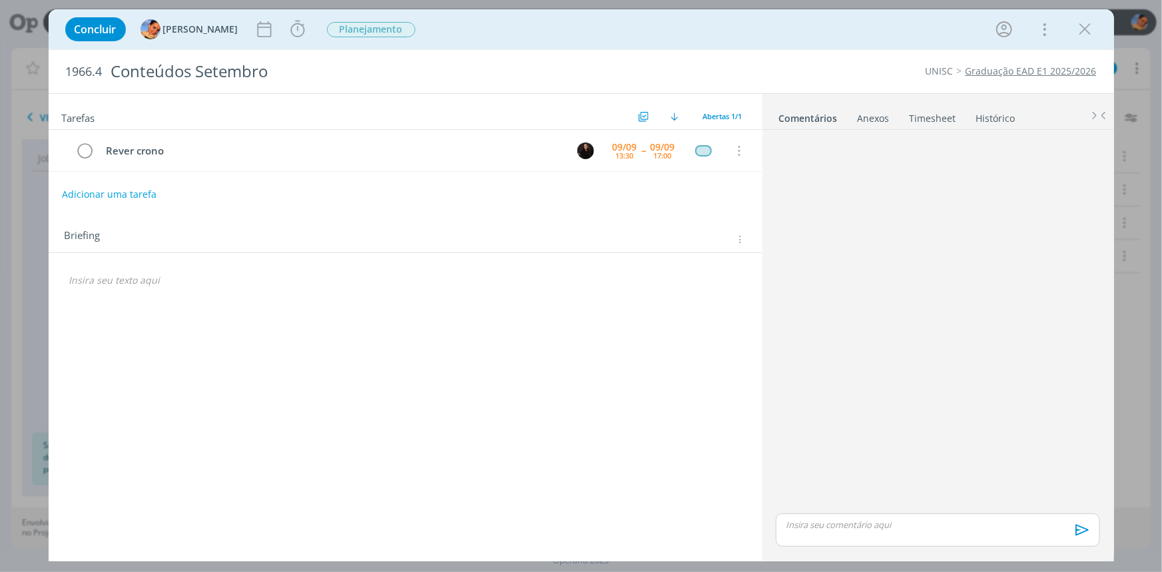
click at [746, 237] on div "Briefings Predefinidos Versões do Briefing Ver Briefing do Projeto" at bounding box center [741, 239] width 15 height 10
click at [744, 236] on icon "dialog" at bounding box center [739, 239] width 10 height 11
click at [734, 252] on div "Briefings Predefinidos" at bounding box center [658, 261] width 172 height 23
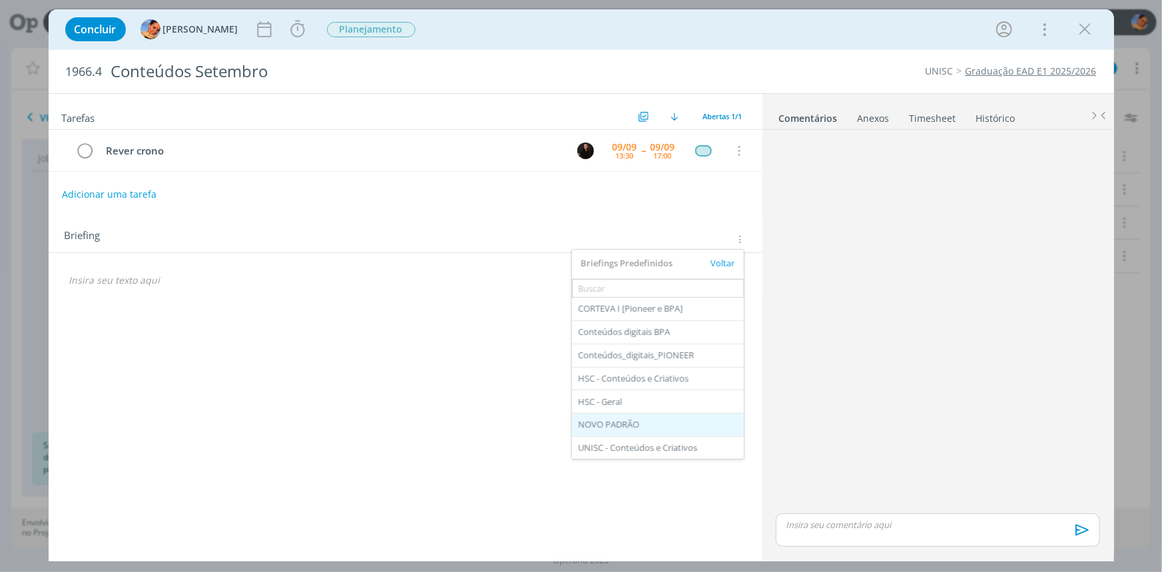
click at [633, 421] on div "NOVO PADRÃO" at bounding box center [658, 424] width 172 height 23
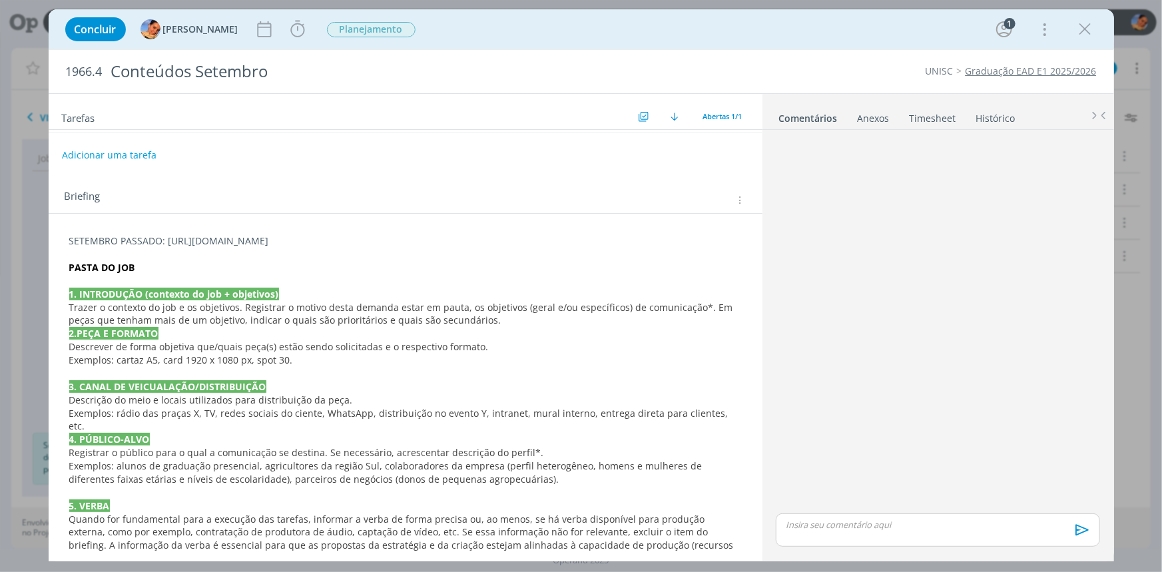
scroll to position [60, 0]
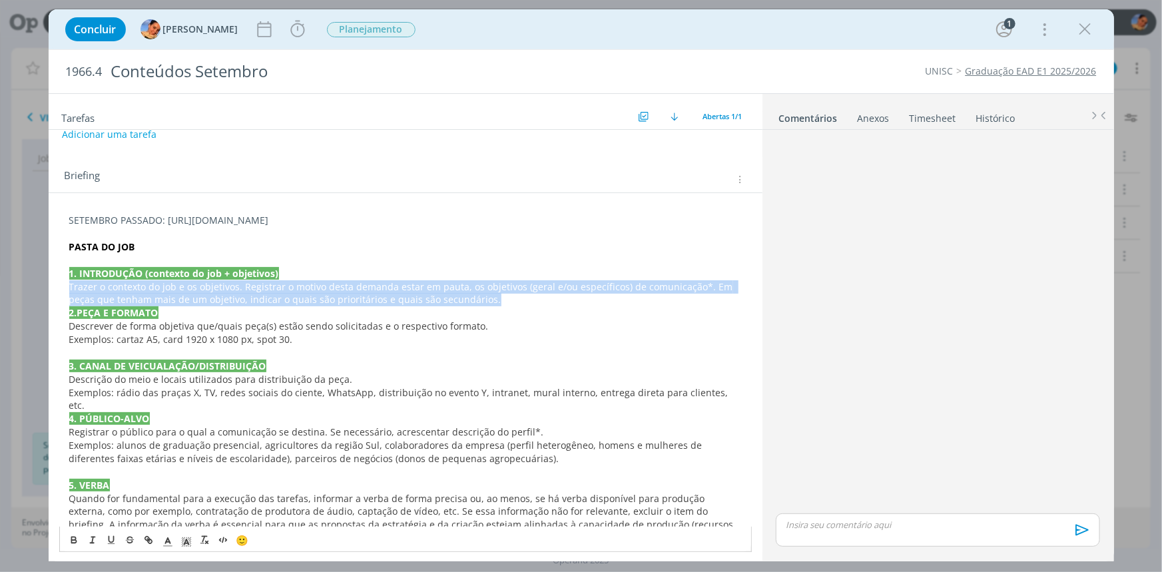
drag, startPoint x: 537, startPoint y: 304, endPoint x: 64, endPoint y: 287, distance: 473.6
click at [64, 287] on div "SETEMBRO PASSADO: https://app4.operand.com.br/jobs/14332 PASTA DO JOB 1. INTROD…" at bounding box center [405, 544] width 692 height 671
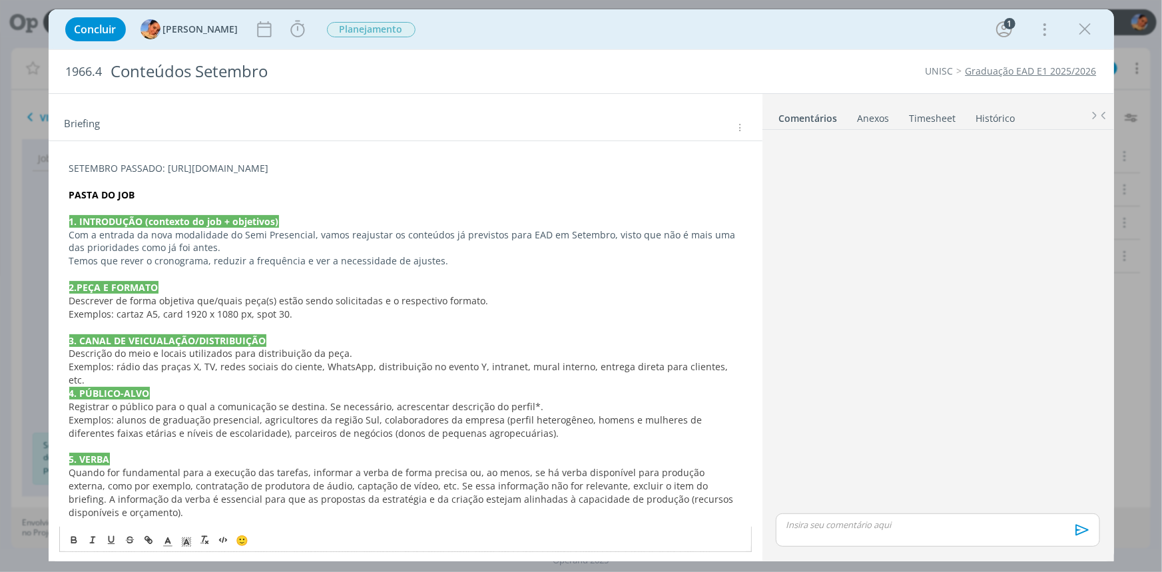
scroll to position [181, 0]
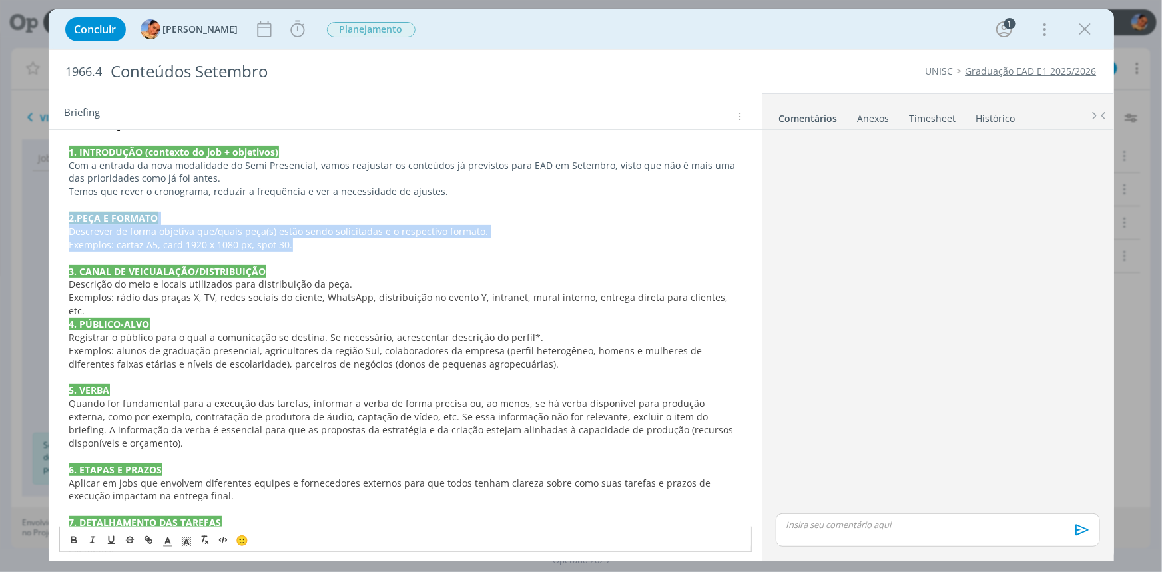
drag, startPoint x: 67, startPoint y: 217, endPoint x: 414, endPoint y: 240, distance: 347.6
click at [414, 240] on div "SETEMBRO PASSADO: https://app4.operand.com.br/jobs/14332 PASTA DO JOB 1. INTROD…" at bounding box center [405, 437] width 692 height 698
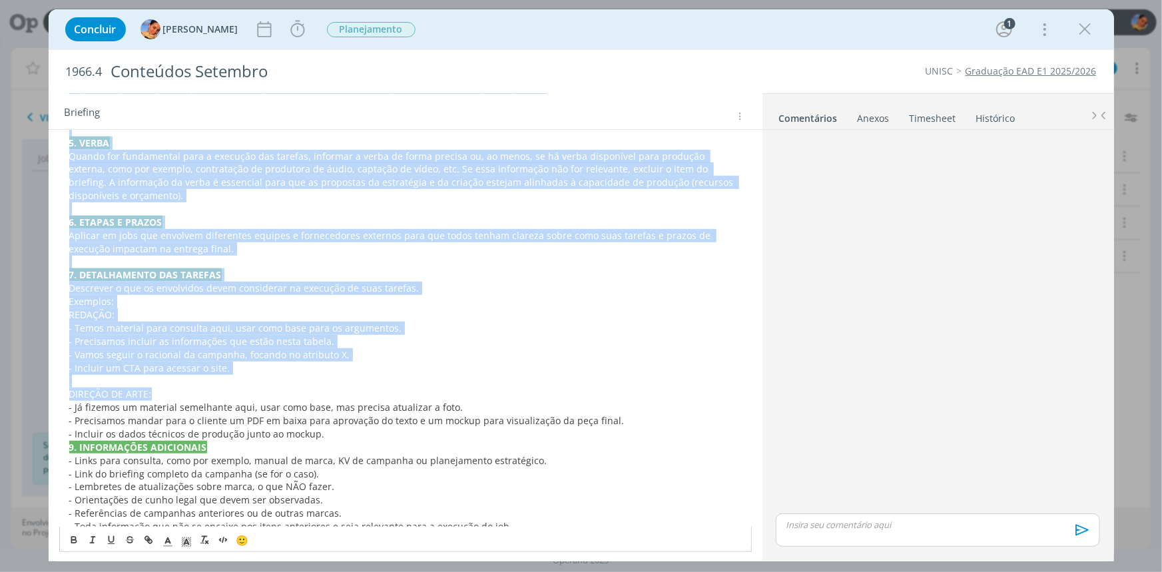
scroll to position [405, 0]
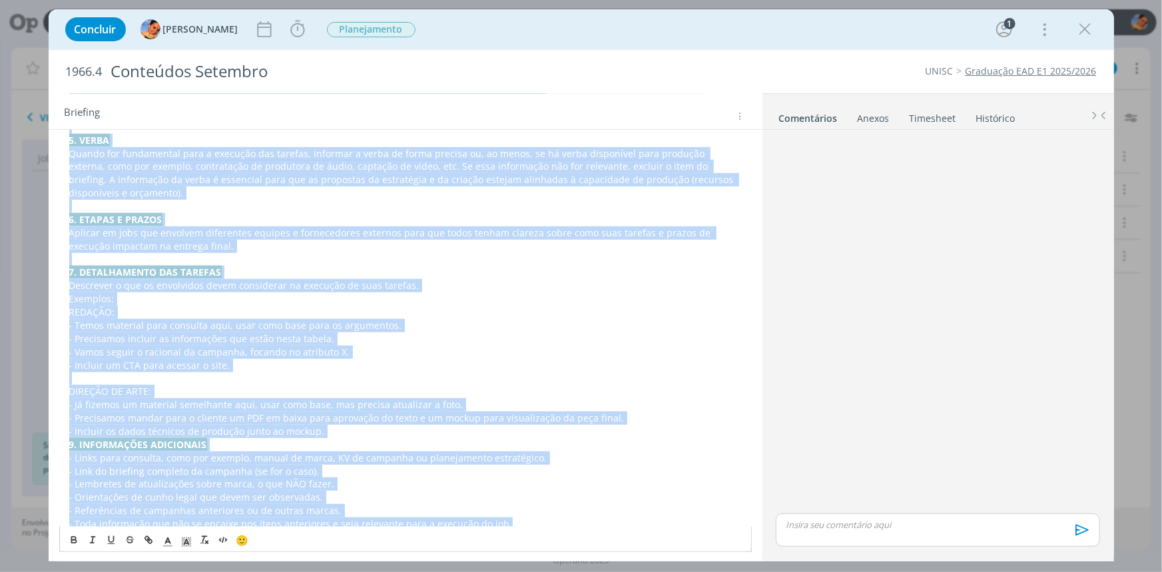
drag, startPoint x: 66, startPoint y: 234, endPoint x: 526, endPoint y: 511, distance: 536.9
click at [526, 511] on div "SETEMBRO PASSADO: https://app4.operand.com.br/jobs/14332 PASTA DO JOB 1. INTROD…" at bounding box center [405, 199] width 692 height 671
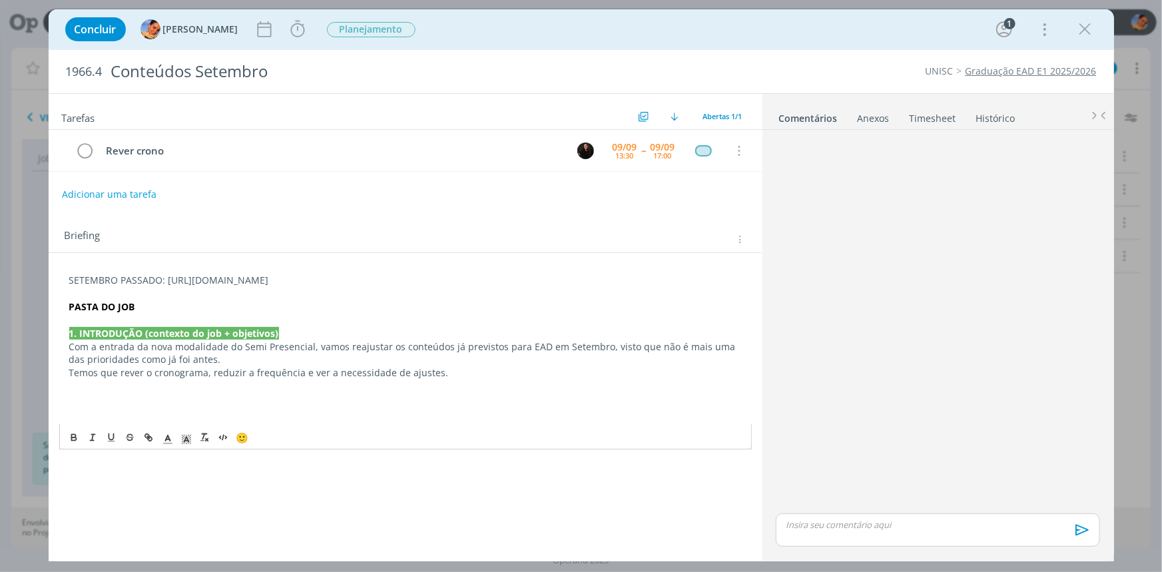
scroll to position [0, 0]
drag, startPoint x: 91, startPoint y: 74, endPoint x: 27, endPoint y: 59, distance: 66.4
click at [27, 59] on div "Concluir Luíza Santana Iniciar Apontar Data * 09/09/2025 Horas * 00:00 Tarefa S…" at bounding box center [581, 286] width 1162 height 572
copy span "1966"
drag, startPoint x: 1105, startPoint y: 69, endPoint x: 965, endPoint y: 79, distance: 140.9
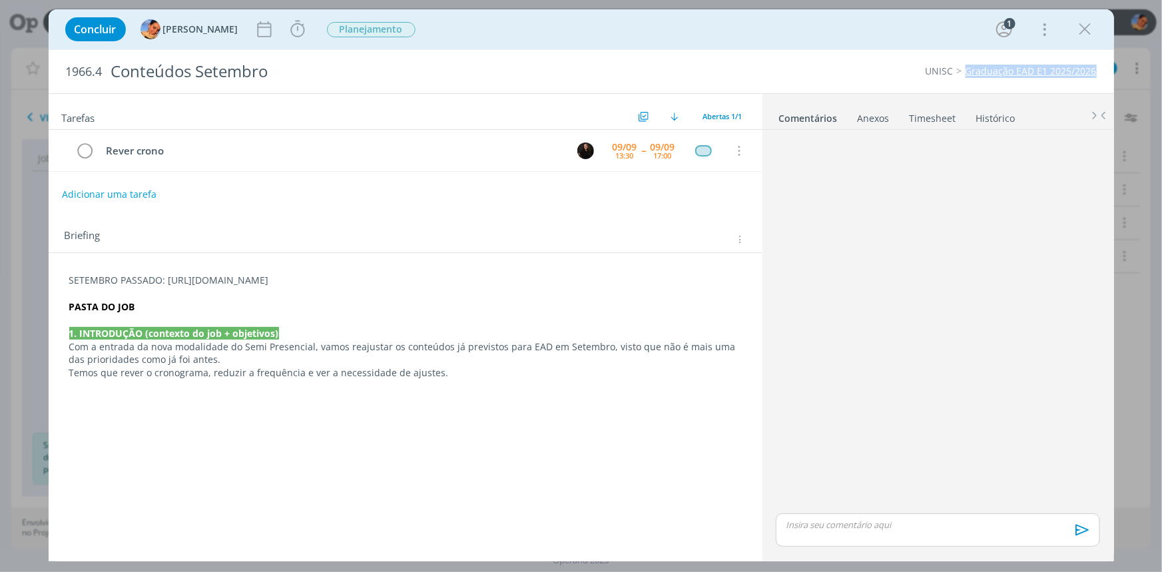
click at [965, 79] on div "1966.4 Conteúdos Setembro UNISC Graduação EAD E1 2025/2026" at bounding box center [581, 71] width 1065 height 43
copy link "Graduação EAD E1 2025/2026"
drag, startPoint x: 100, startPoint y: 73, endPoint x: 64, endPoint y: 55, distance: 40.2
click at [32, 80] on div "Concluir Luíza Santana Iniciar Apontar Data * 09/09/2025 Horas * 00:00 Tarefa S…" at bounding box center [581, 286] width 1162 height 572
copy span "1966.4"
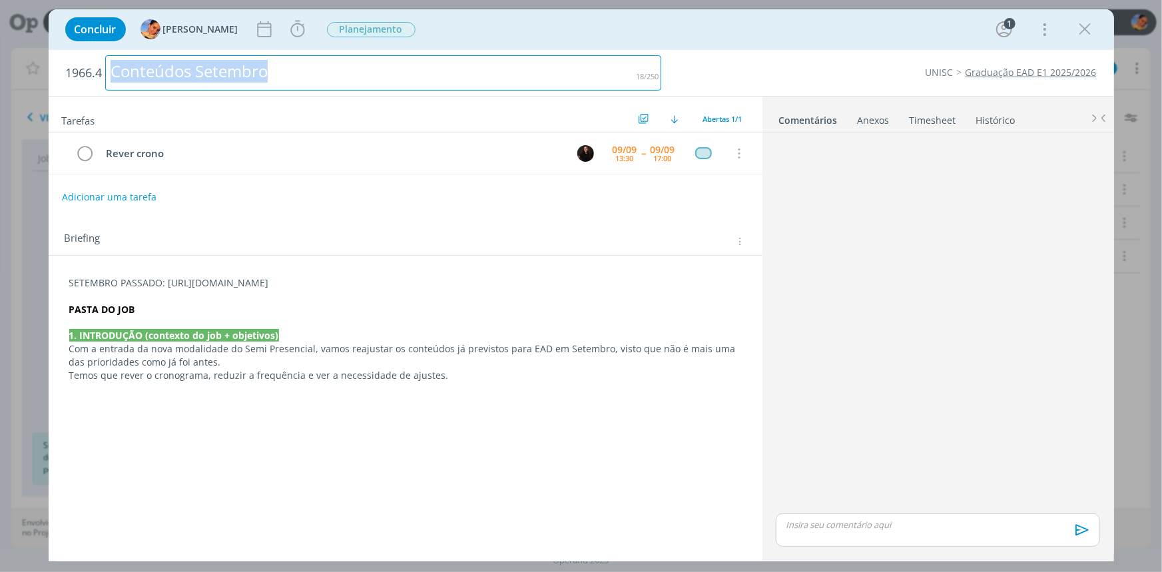
drag, startPoint x: 290, startPoint y: 74, endPoint x: 0, endPoint y: 57, distance: 290.1
click at [0, 57] on div "Concluir Luíza Santana Iniciar Apontar Data * 09/09/2025 Horas * 00:00 Tarefa S…" at bounding box center [581, 286] width 1162 height 572
copy div "Conteúdos Setembro"
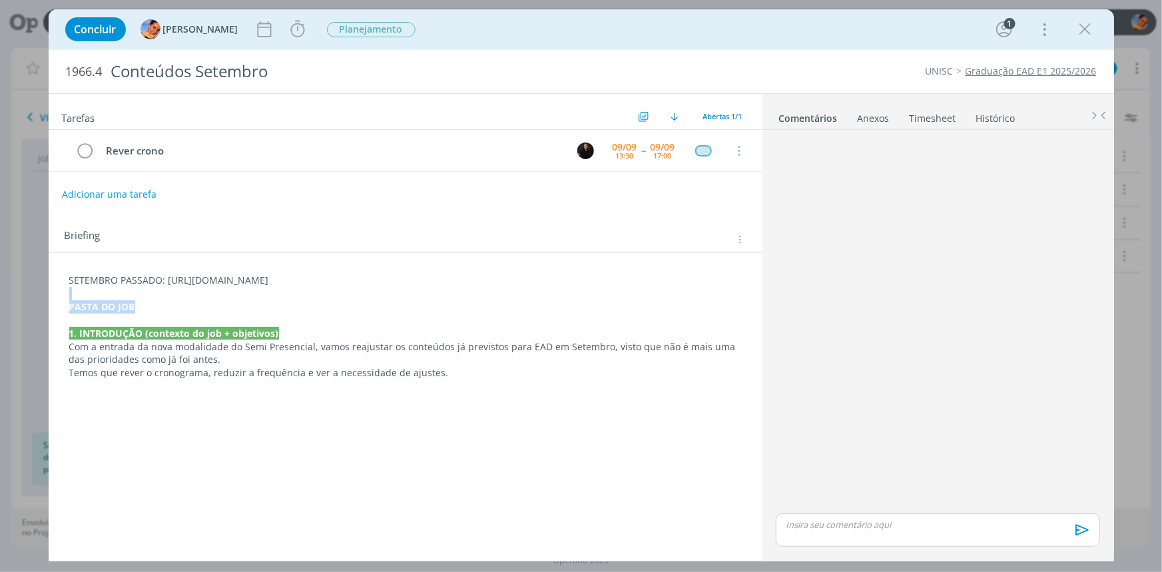
drag, startPoint x: 187, startPoint y: 312, endPoint x: 47, endPoint y: 296, distance: 140.7
click at [47, 296] on div "Concluir Luíza Santana Iniciar Apontar Data * 09/09/2025 Horas * 00:00 Tarefa S…" at bounding box center [581, 286] width 1162 height 572
click at [153, 421] on button "dialog" at bounding box center [149, 425] width 19 height 16
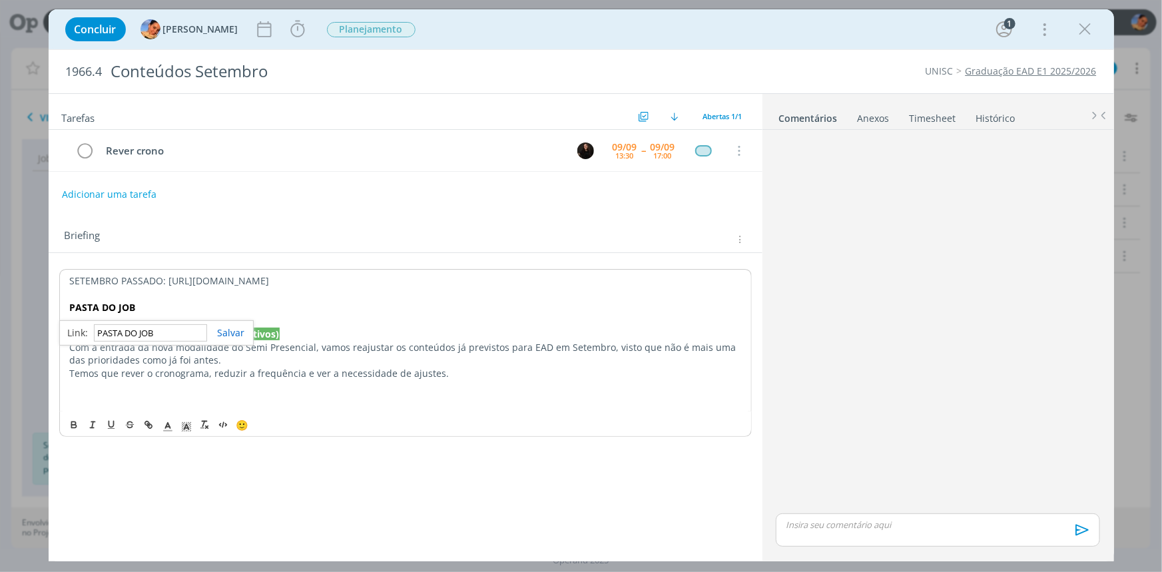
paste input "https://sobeae.sharepoint.com/:f:/s/SOBEAE/Eo6gTFk7MfZKm08sGTtyOugBASRe3n62CyVw…"
type input "https://sobeae.sharepoint.com/:f:/s/SOBEAE/Eo6gTFk7MfZKm08sGTtyOugBASRe3n62CyVw…"
click at [228, 330] on link "dialog" at bounding box center [226, 332] width 38 height 13
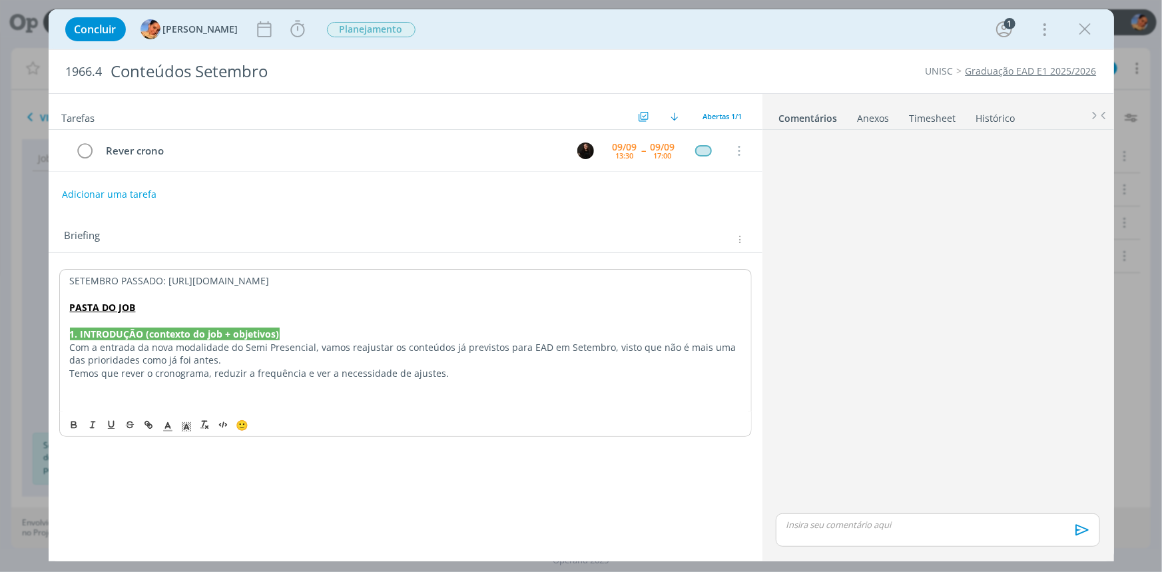
click at [181, 308] on p "PASTA DO JOB" at bounding box center [405, 307] width 671 height 13
click at [123, 303] on strong "PASTA DO JOB" at bounding box center [103, 307] width 66 height 13
click at [176, 288] on p "dialog" at bounding box center [405, 294] width 671 height 13
drag, startPoint x: 355, startPoint y: 277, endPoint x: 13, endPoint y: 280, distance: 342.2
click at [13, 280] on div "Concluir Luíza Santana Iniciar Apontar Data * 09/09/2025 Horas * 00:00 Tarefa S…" at bounding box center [581, 286] width 1162 height 572
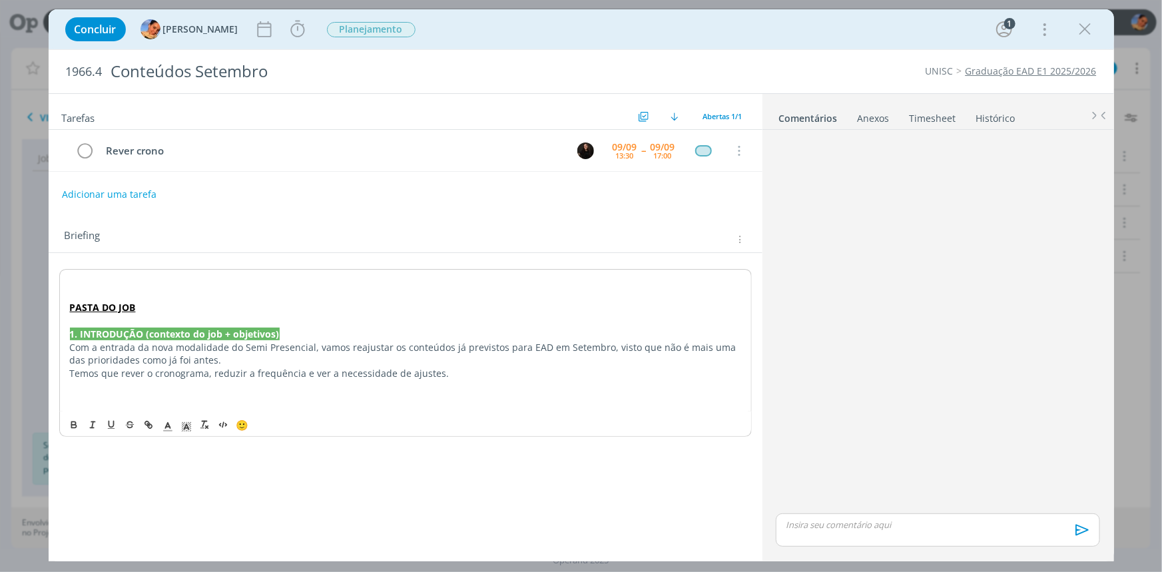
click at [66, 305] on div "PASTA DO JOB 1. INTRODUÇÃO (contexto do job + objetivos) Com a entrada da nova …" at bounding box center [405, 340] width 692 height 142
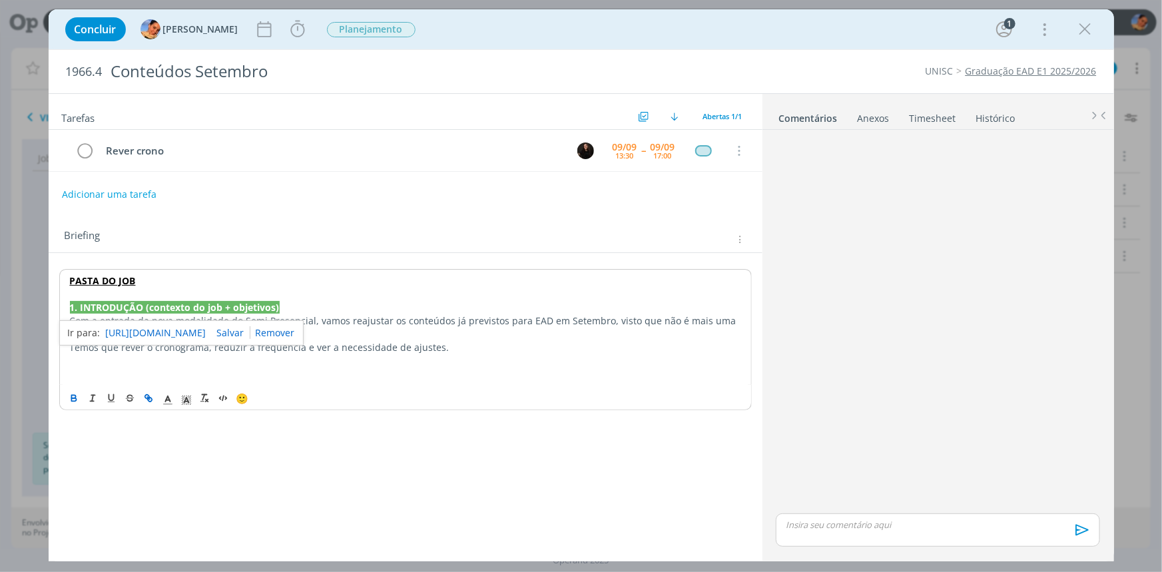
click at [443, 345] on p "Temos que rever o cronograma, reduzir a frequência e ver a necessidade de ajust…" at bounding box center [405, 347] width 671 height 13
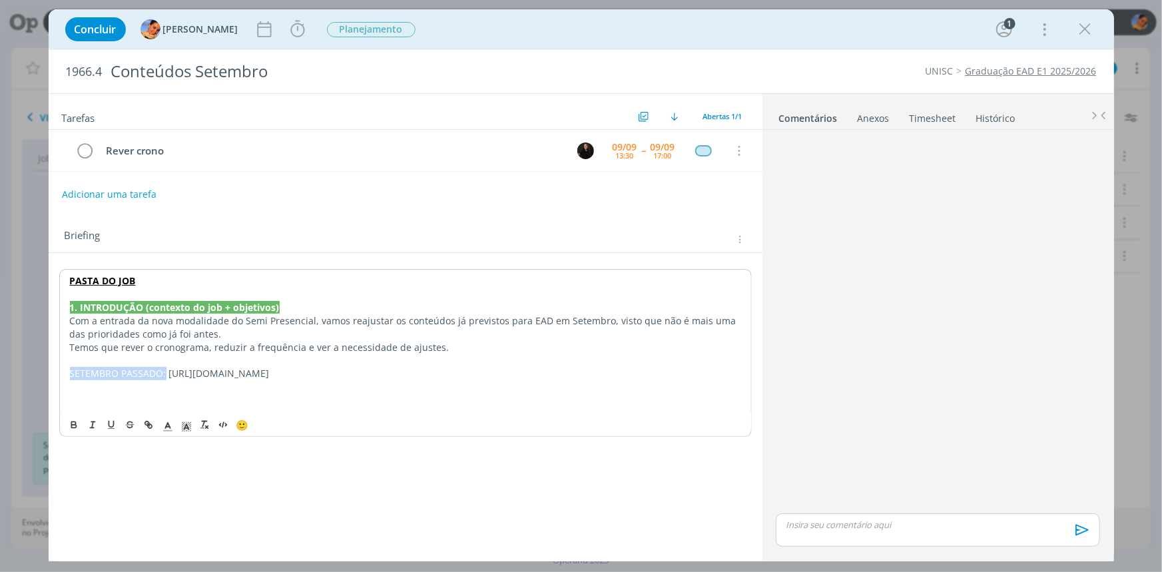
drag, startPoint x: 165, startPoint y: 373, endPoint x: 100, endPoint y: 353, distance: 68.2
click at [69, 373] on div "PASTA DO JOB 1. INTRODUÇÃO (contexto do job + objetivos) Com a entrada da nova …" at bounding box center [405, 340] width 692 height 142
drag, startPoint x: 136, startPoint y: 374, endPoint x: 54, endPoint y: 376, distance: 82.6
click at [54, 376] on div "PASTA DO JOB 1. INTRODUÇÃO (contexto do job + objetivos) Com a entrada da nova …" at bounding box center [406, 347] width 714 height 189
drag, startPoint x: 76, startPoint y: 425, endPoint x: 118, endPoint y: 391, distance: 54.4
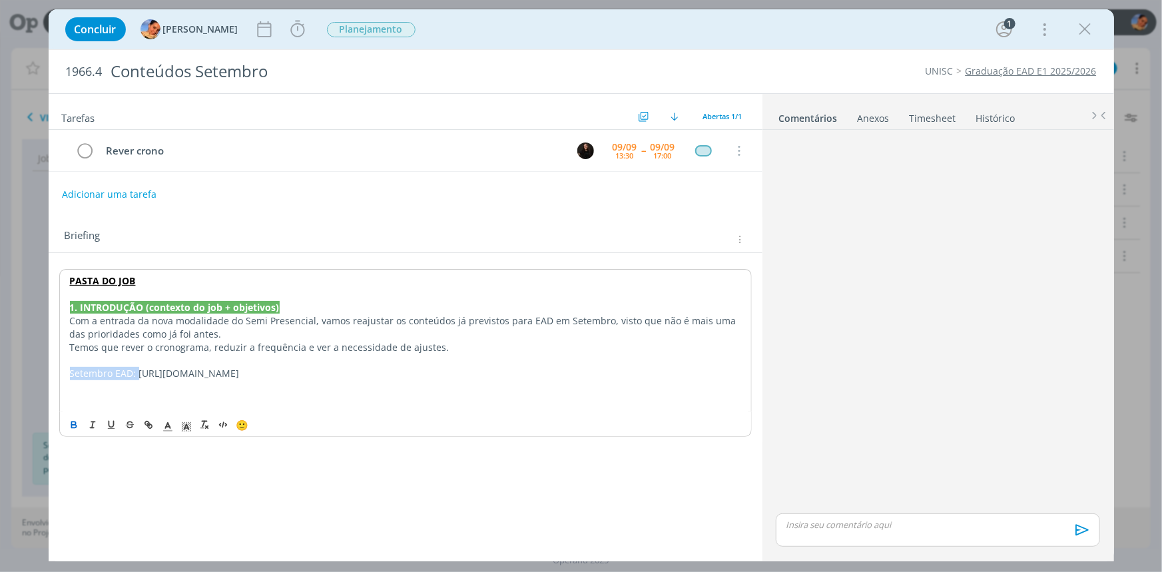
click at [76, 425] on icon "dialog" at bounding box center [73, 426] width 5 height 3
drag, startPoint x: 118, startPoint y: 391, endPoint x: 176, endPoint y: 385, distance: 58.2
click at [118, 391] on p "dialog" at bounding box center [405, 386] width 671 height 13
click at [260, 28] on icon "dialog" at bounding box center [264, 29] width 20 height 20
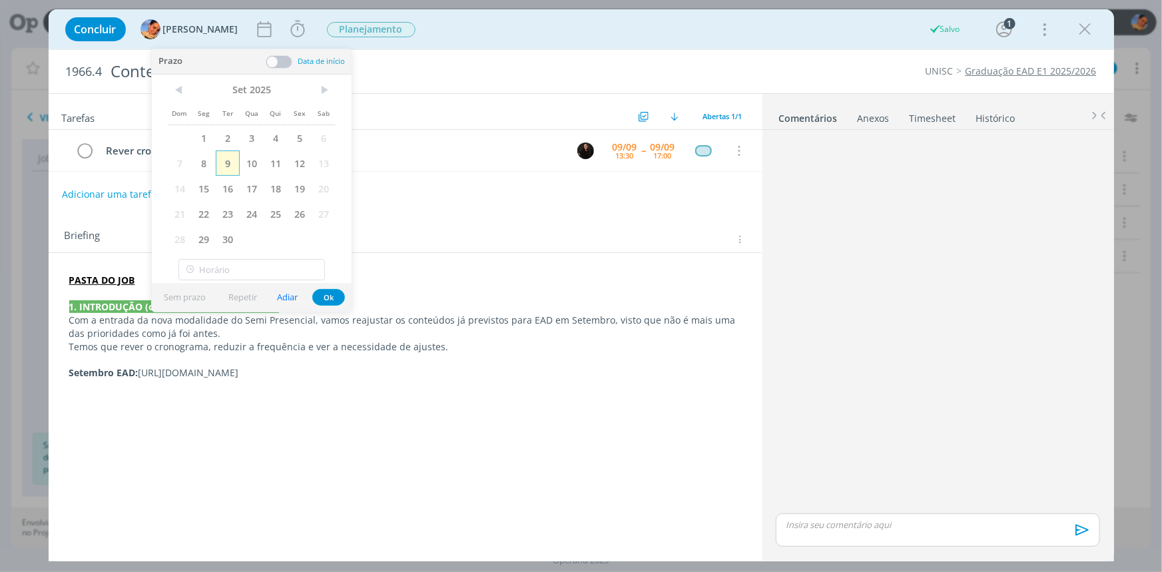
click at [236, 163] on span "9" at bounding box center [228, 162] width 24 height 25
click at [331, 300] on button "Ok" at bounding box center [328, 297] width 33 height 17
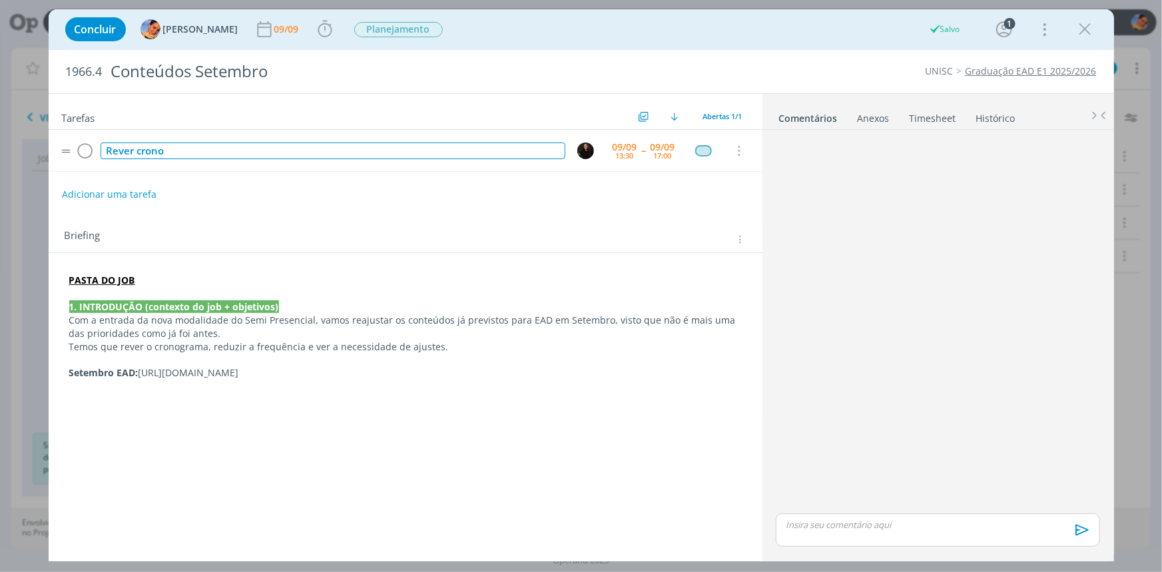
click at [246, 148] on div "Rever crono" at bounding box center [333, 150] width 465 height 17
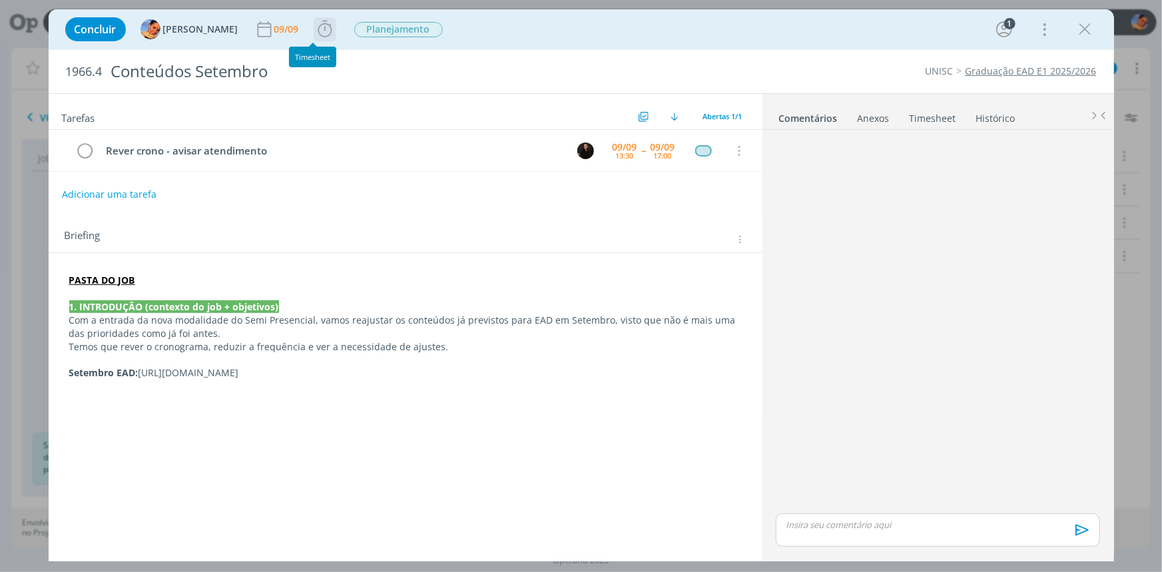
click at [320, 30] on icon "dialog" at bounding box center [325, 29] width 20 height 20
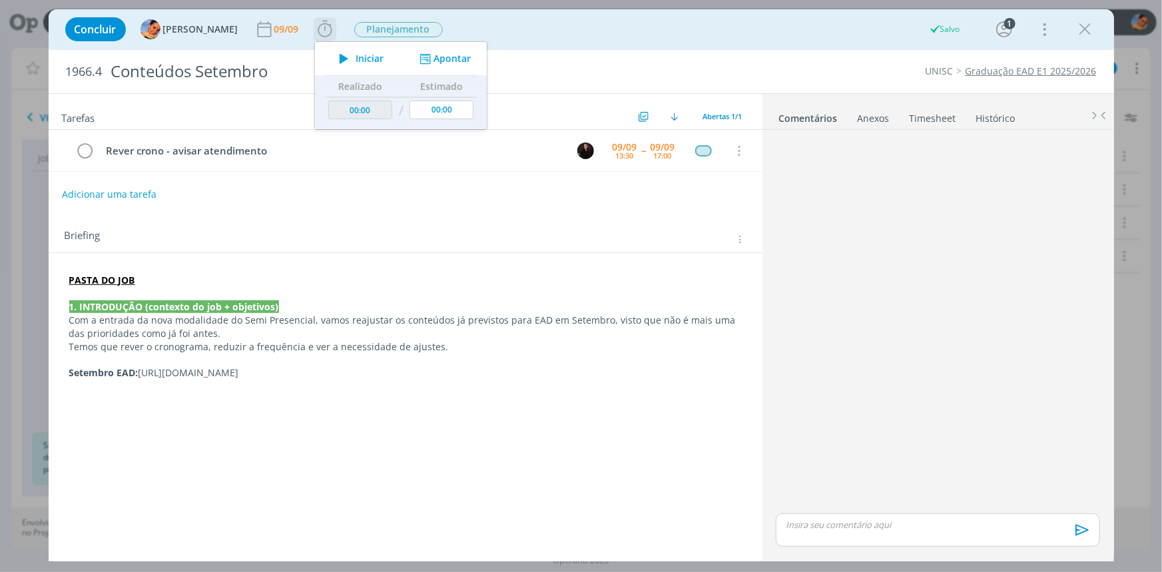
click at [433, 68] on div "Iniciar Apontar" at bounding box center [401, 58] width 172 height 33
click at [441, 58] on button "Apontar" at bounding box center [442, 59] width 55 height 14
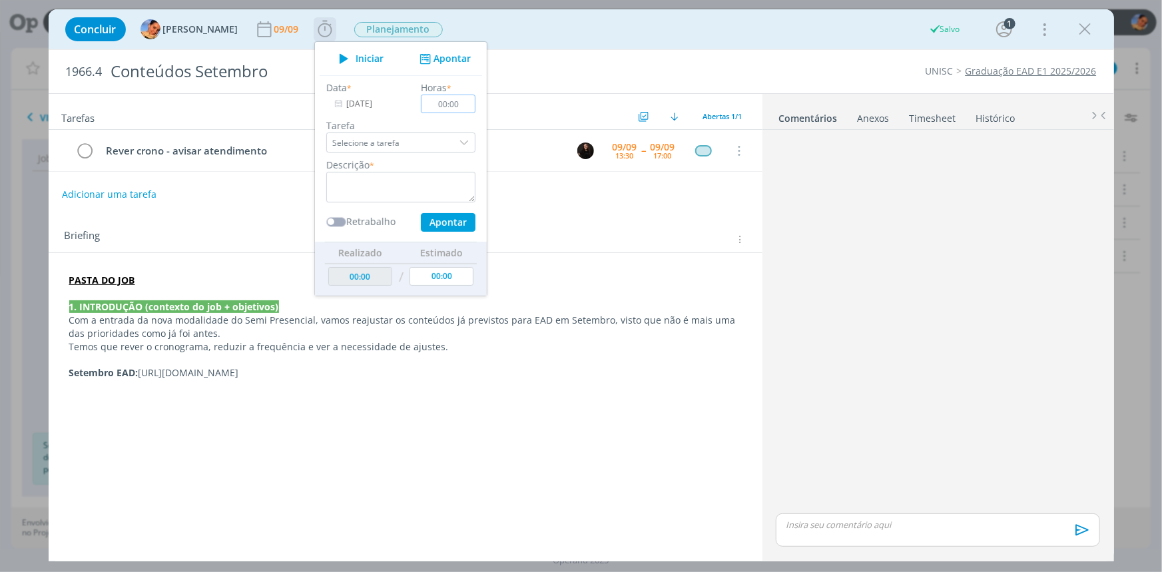
click at [445, 100] on input "00:00" at bounding box center [448, 104] width 55 height 19
type input "00:20"
click at [405, 198] on textarea "dialog" at bounding box center [400, 187] width 149 height 31
type textarea "B"
type textarea "abertura de job + briefing + pautas"
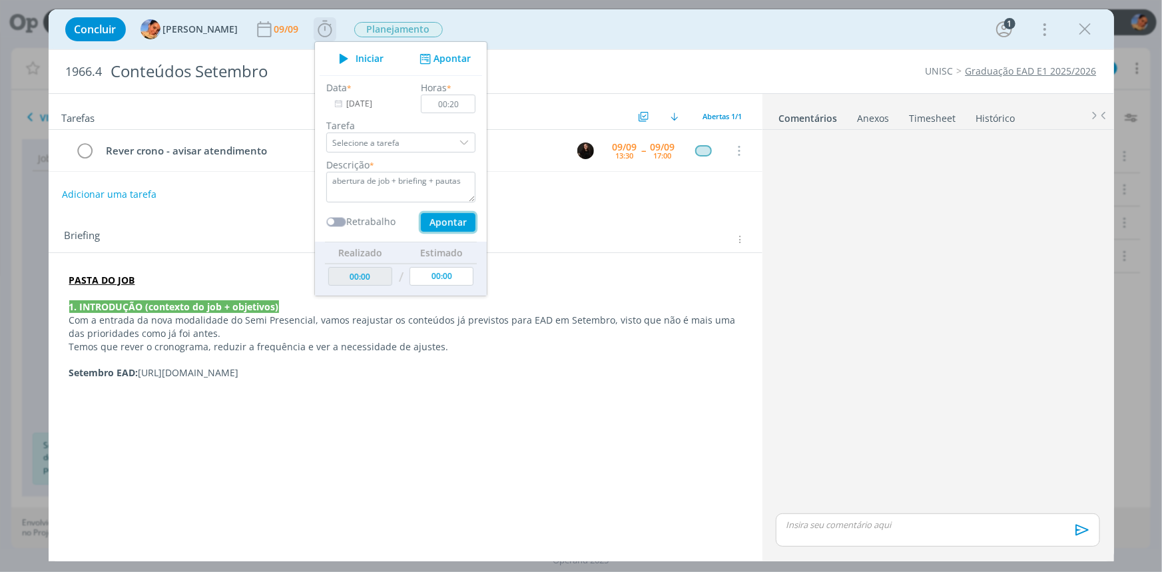
click at [452, 220] on button "Apontar" at bounding box center [447, 222] width 55 height 19
type input "00:20"
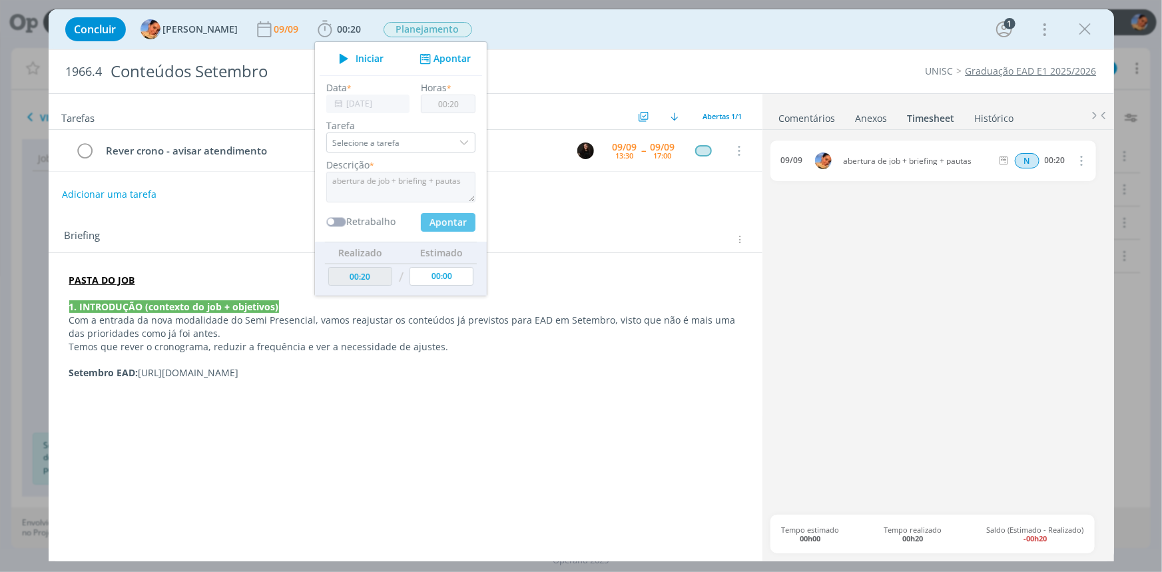
type input "00:00"
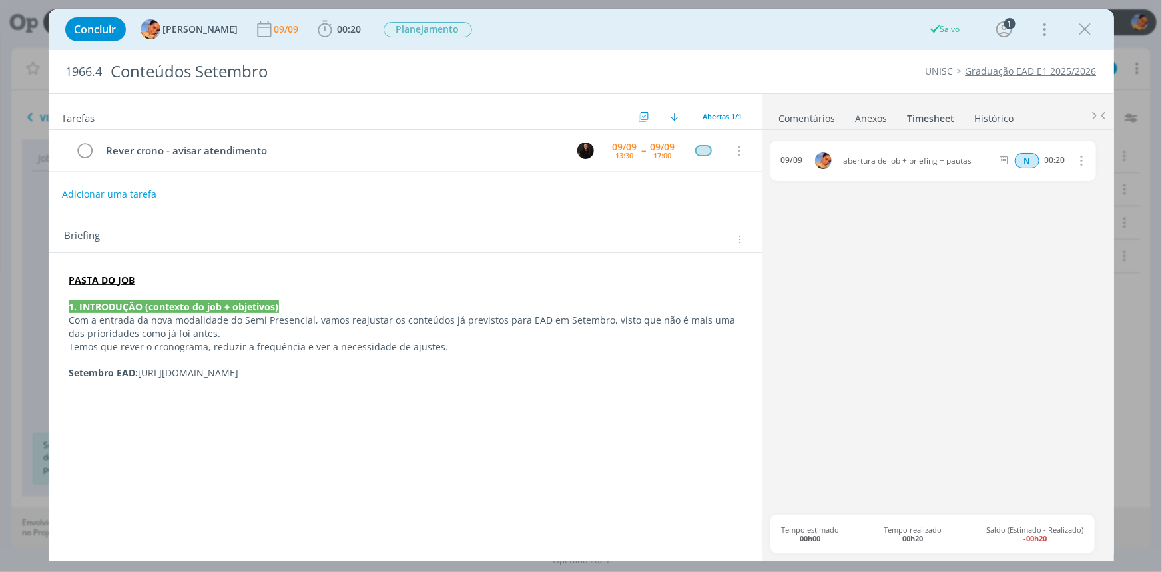
click at [344, 389] on p "dialog" at bounding box center [405, 385] width 672 height 13
click at [240, 330] on p "Com a entrada da nova modalidade do Semi Presencial, vamos reajustar os conteúd…" at bounding box center [405, 327] width 672 height 27
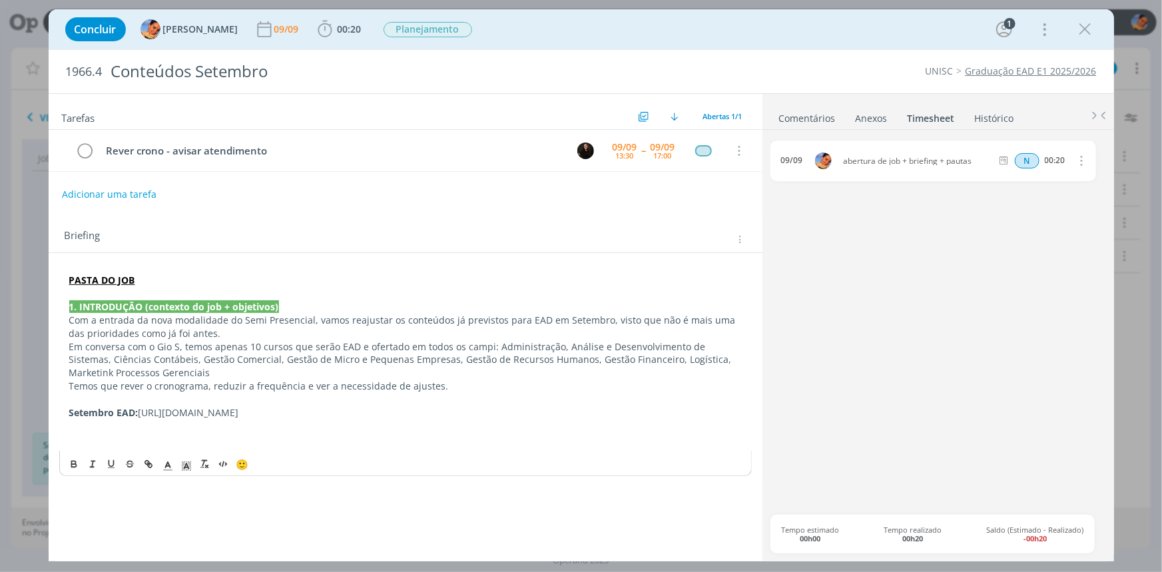
click at [489, 346] on p "Em conversa com o Gio S, temos apenas 10 cursos que serão EAD e ofertado em tod…" at bounding box center [405, 360] width 672 height 40
click at [132, 355] on p "Administração, Análise e Desenvolvimento de Sistemas, Ciências Contábeis, Gestã…" at bounding box center [405, 366] width 672 height 27
click at [135, 357] on p "Administração, Análise e Desenvolvimento de Sistemas, Ciências Contábeis, Gestã…" at bounding box center [405, 366] width 672 height 27
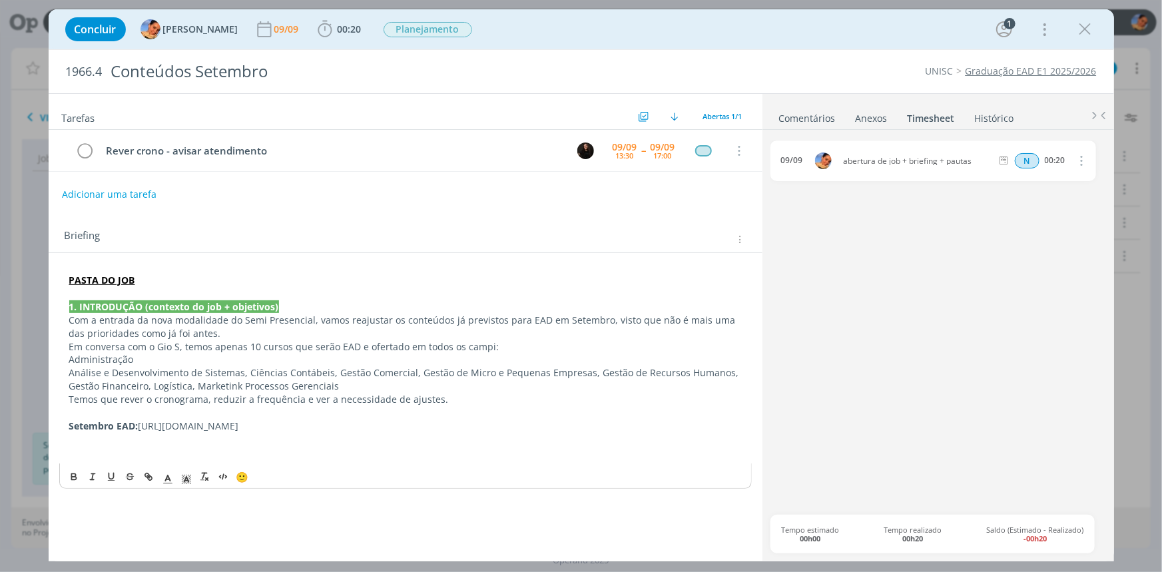
click at [244, 372] on p "Análise e Desenvolvimento de Sistemas, Ciências Contábeis, Gestão Comercial, Ge…" at bounding box center [405, 379] width 672 height 27
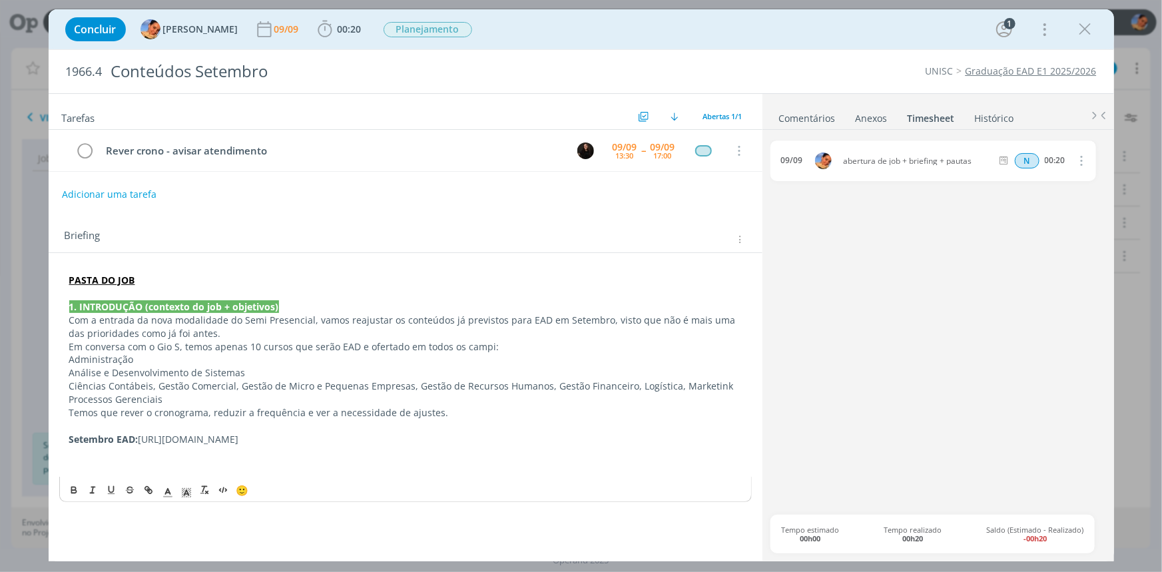
click at [154, 385] on p "Ciências Contábeis, Gestão Comercial, Gestão de Micro e Pequenas Empresas, Gest…" at bounding box center [405, 392] width 672 height 27
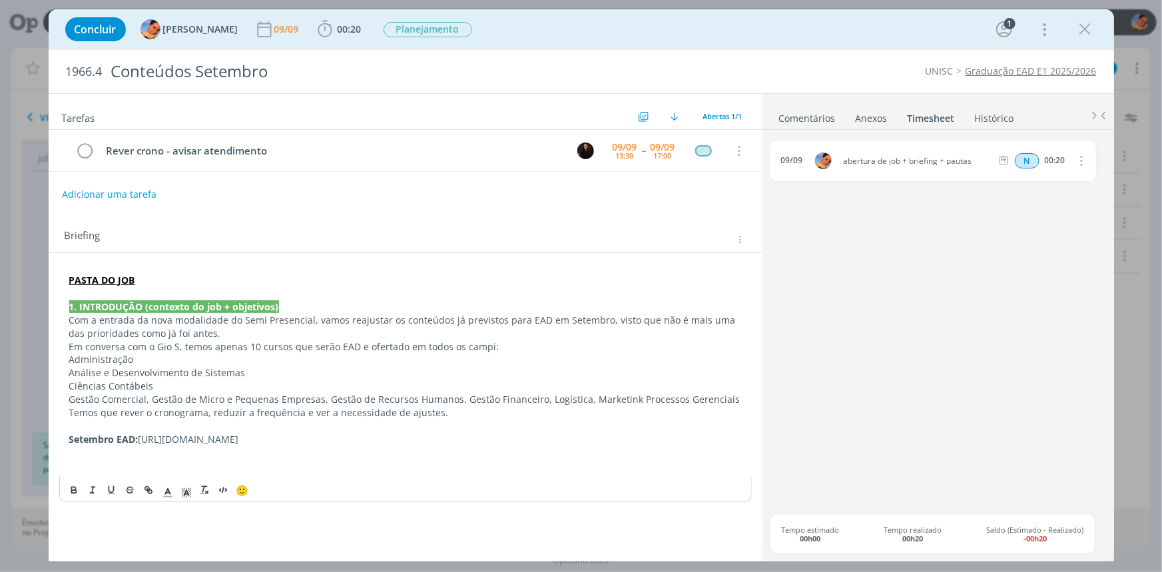
click at [150, 399] on p "Gestão Comercial, Gestão de Micro e Pequenas Empresas, Gestão de Recursos Human…" at bounding box center [405, 399] width 672 height 13
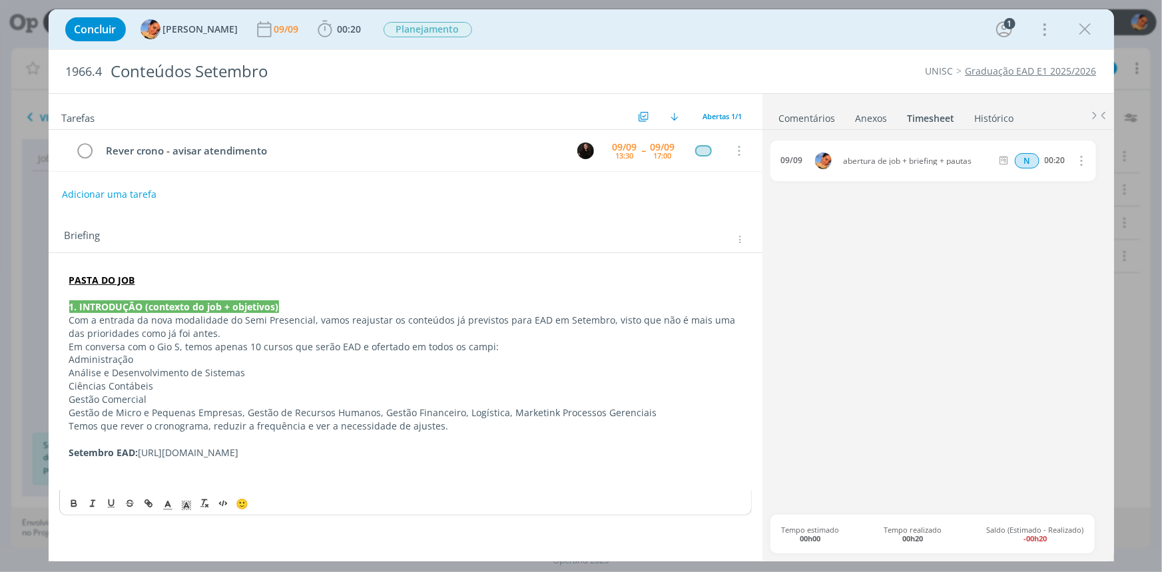
click at [246, 411] on p "Gestão de Micro e Pequenas Empresas, Gestão de Recursos Humanos, Gestão Finance…" at bounding box center [405, 412] width 672 height 13
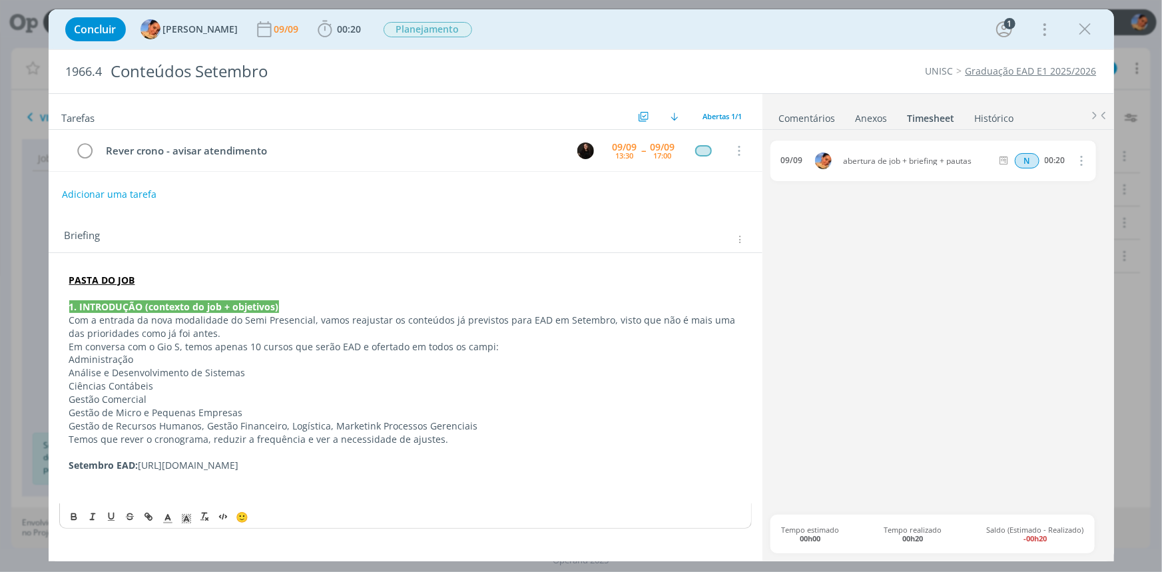
click at [203, 425] on p "Gestão de Recursos Humanos, Gestão Financeiro, Logística, Marketink Processos G…" at bounding box center [405, 425] width 672 height 13
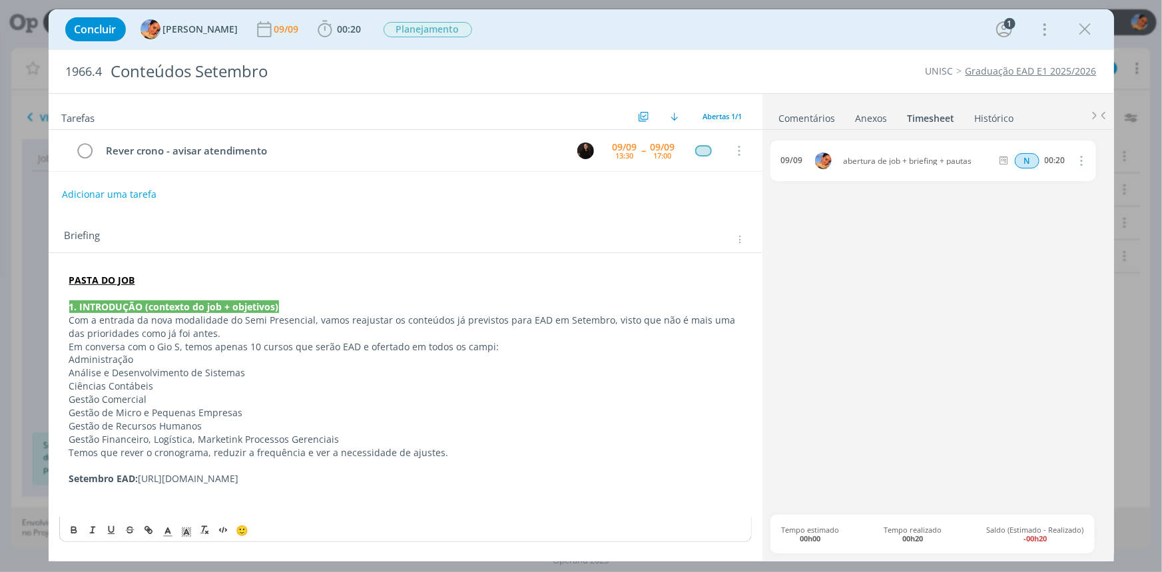
click at [151, 439] on p "Gestão Financeiro, Logística, Marketink Processos Gerenciais" at bounding box center [405, 439] width 672 height 13
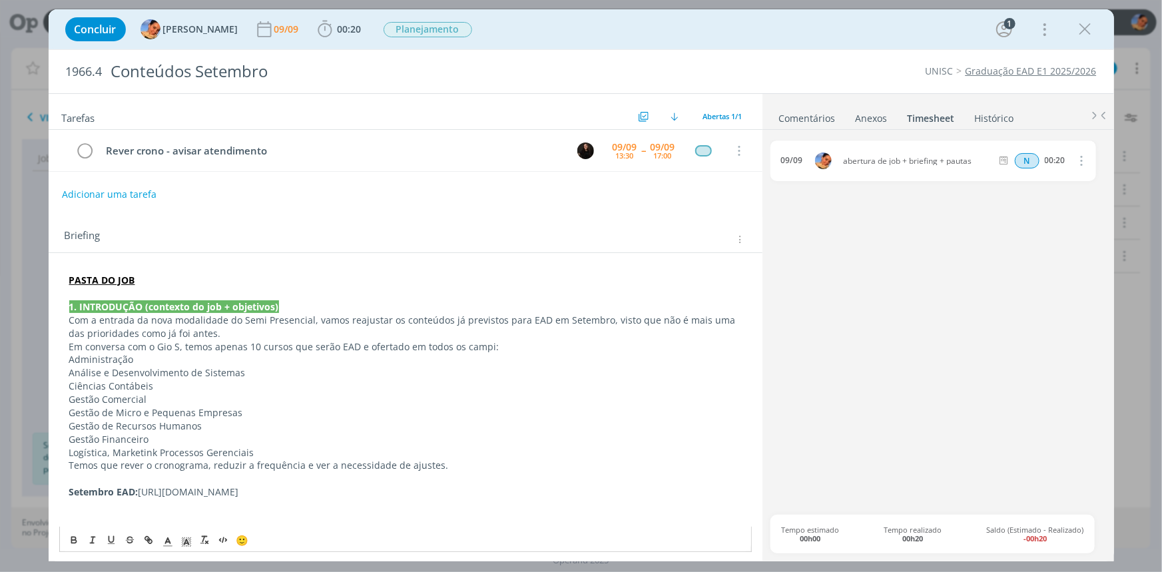
click at [109, 451] on p "Logística, Marketink Processos Gerenciais" at bounding box center [405, 452] width 672 height 13
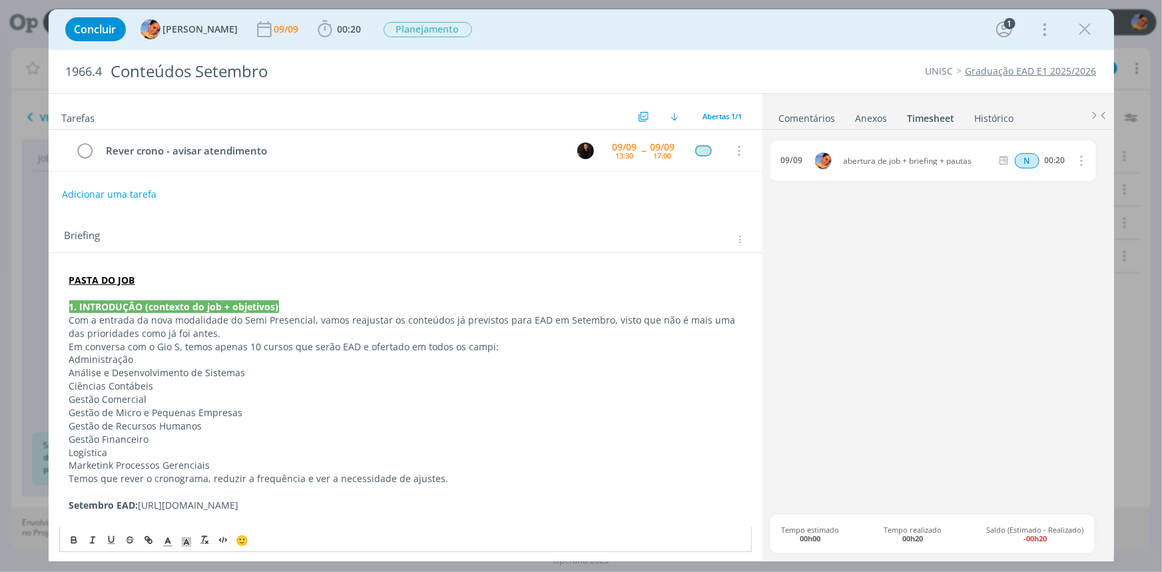
click at [73, 466] on p "Marketink Processos Gerenciais" at bounding box center [405, 465] width 672 height 13
click at [111, 468] on p "Marketink Processos Gerenciais" at bounding box center [405, 465] width 672 height 13
click at [115, 462] on p "Marketing Processos Gerenciais" at bounding box center [405, 465] width 672 height 13
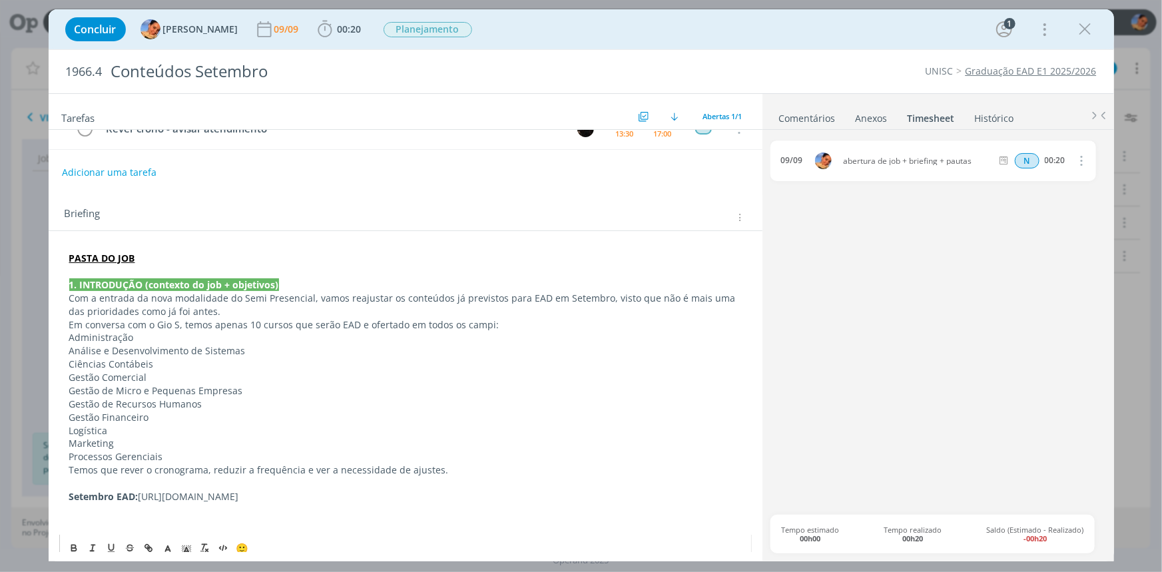
scroll to position [34, 0]
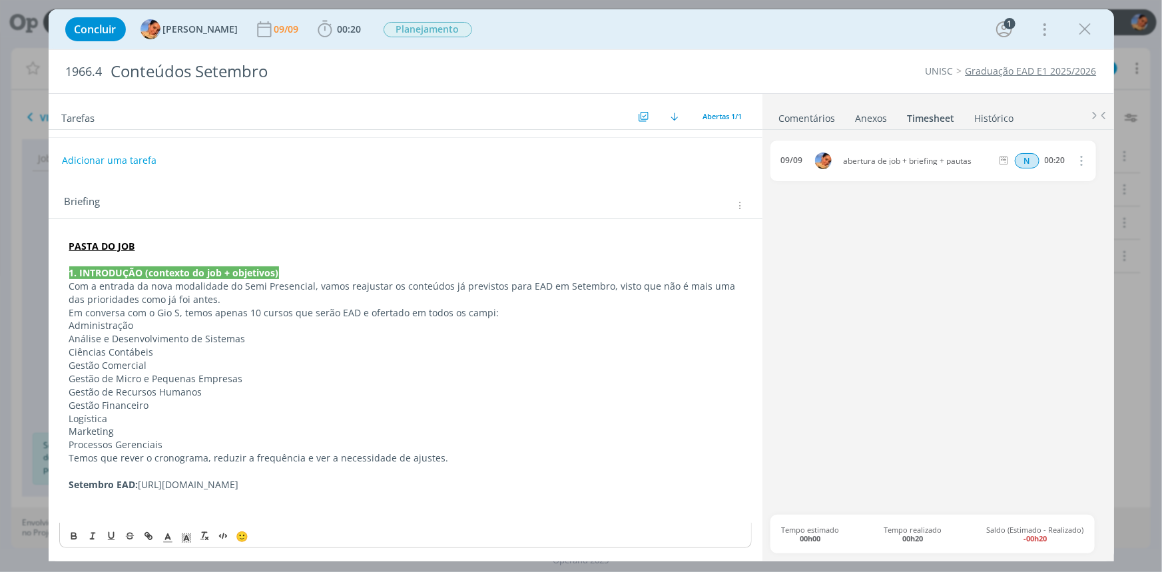
click at [286, 449] on p "Processos Gerenciais" at bounding box center [405, 444] width 672 height 13
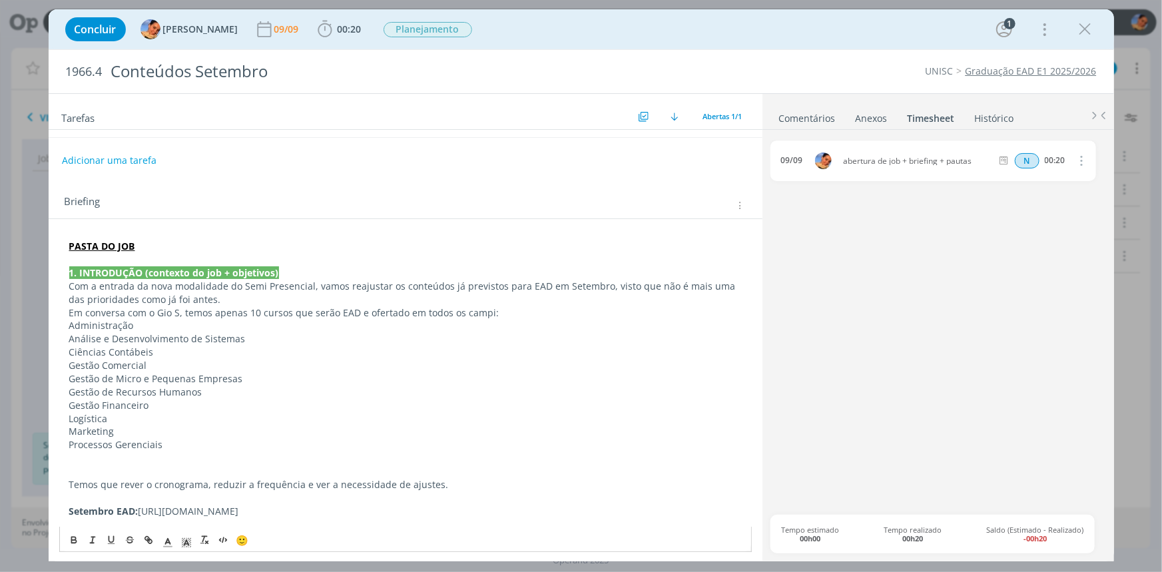
click at [204, 485] on p "Temos que rever o cronograma, reduzir a frequência e ver a necessidade de ajust…" at bounding box center [405, 484] width 672 height 13
click at [300, 413] on p "Logística" at bounding box center [405, 418] width 672 height 13
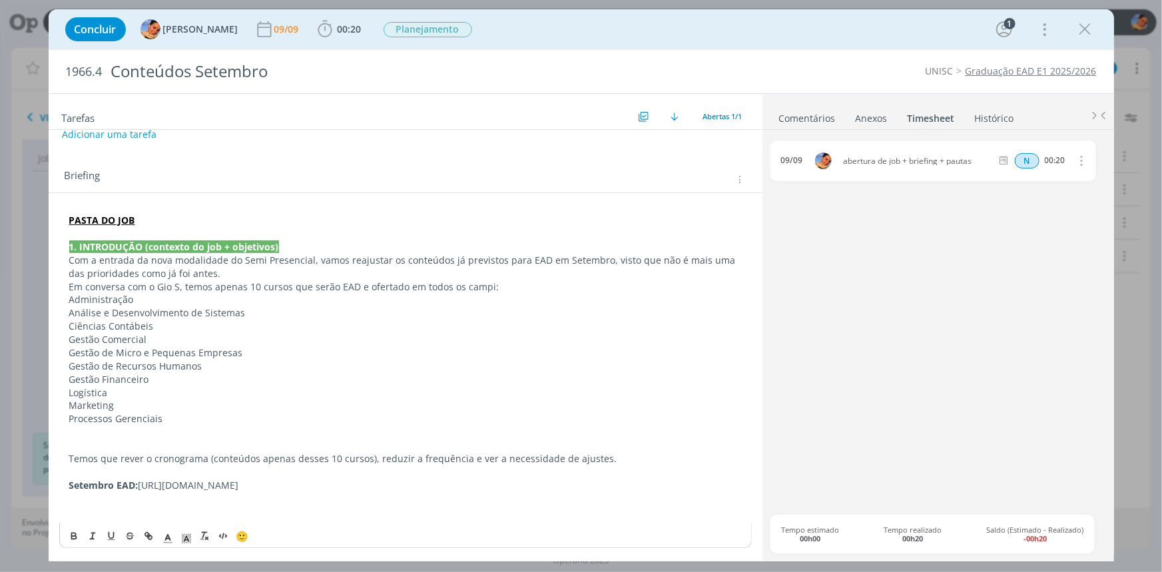
scroll to position [0, 0]
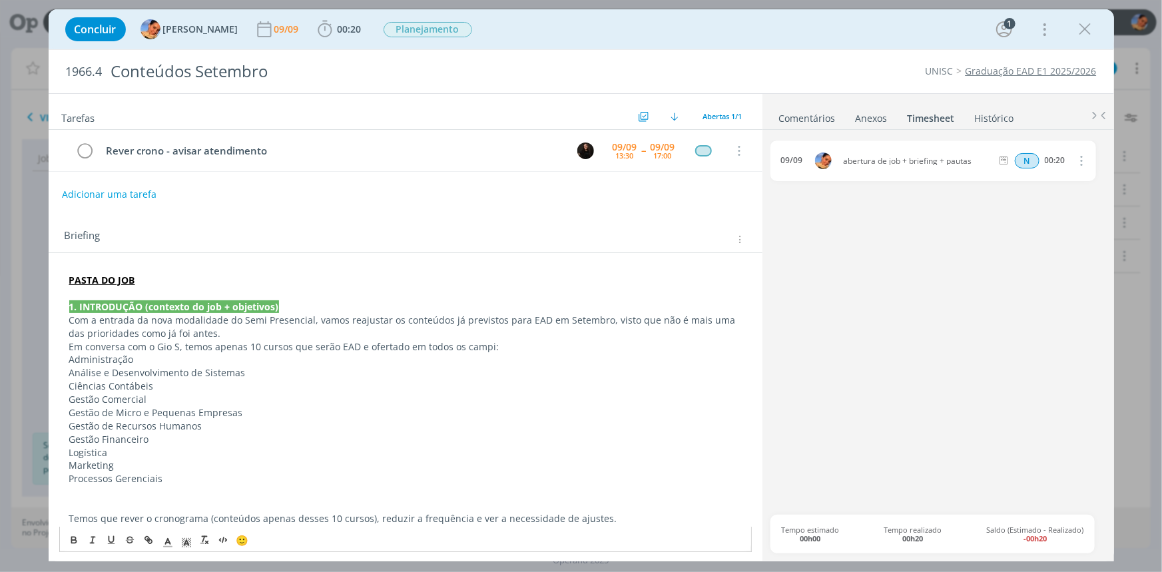
click at [340, 300] on p "1. INTRODUÇÃO (contexto do job + objetivos)" at bounding box center [405, 306] width 672 height 13
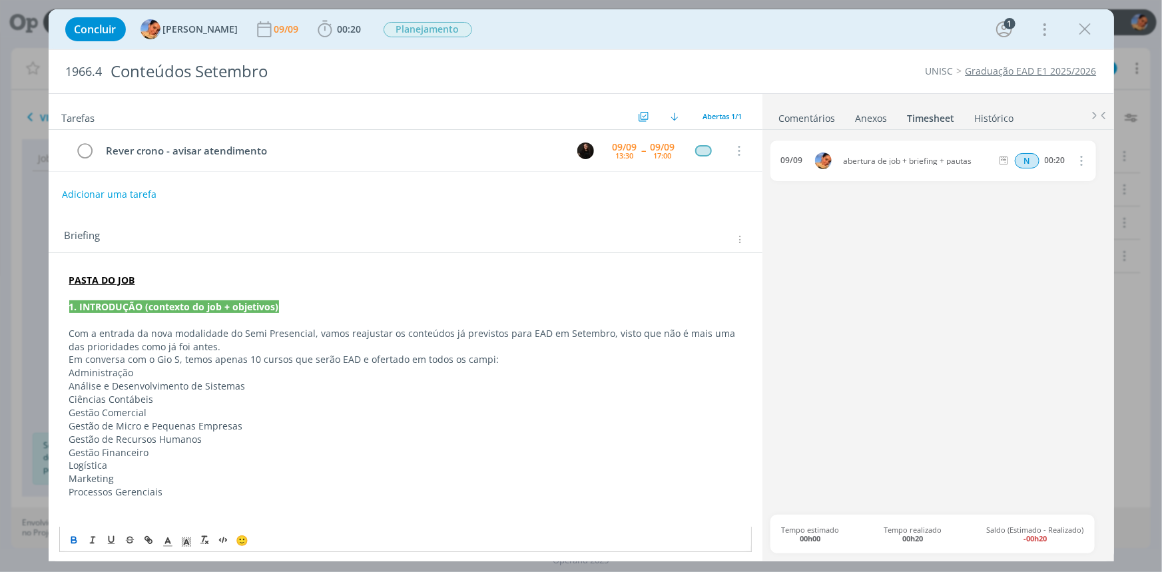
click at [1076, 156] on icon "dialog" at bounding box center [1080, 160] width 15 height 16
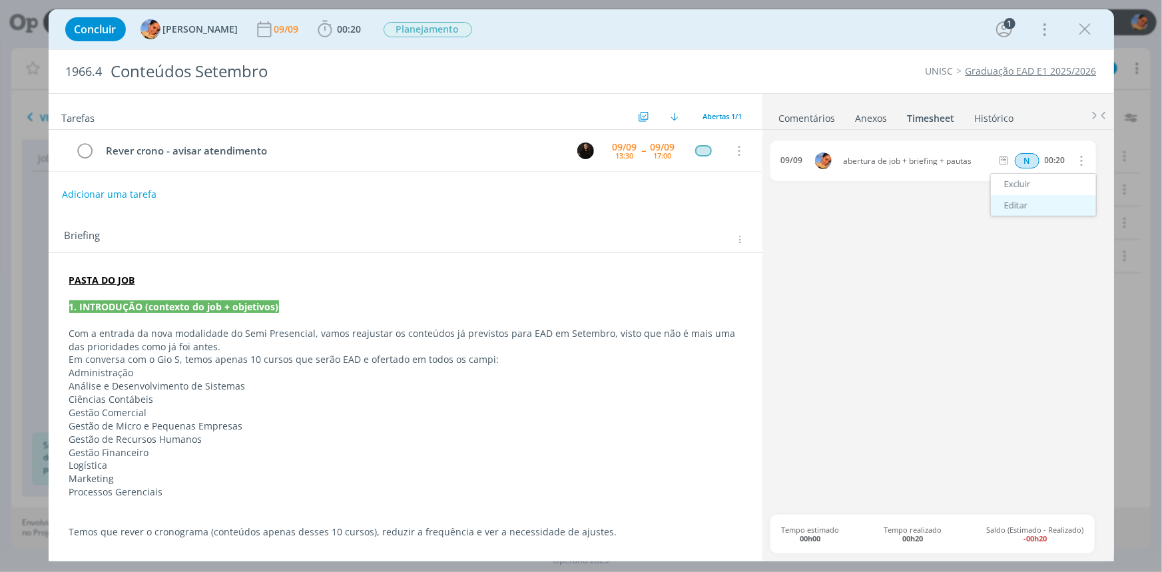
click at [1058, 203] on link "Editar" at bounding box center [1043, 205] width 105 height 21
click at [1068, 158] on input "00:20" at bounding box center [1054, 161] width 29 height 15
type input "00:35"
click at [1066, 207] on div "09/09 abertura de job + briefing + pautas Selecione a tarefa N 00:35" at bounding box center [937, 326] width 334 height 373
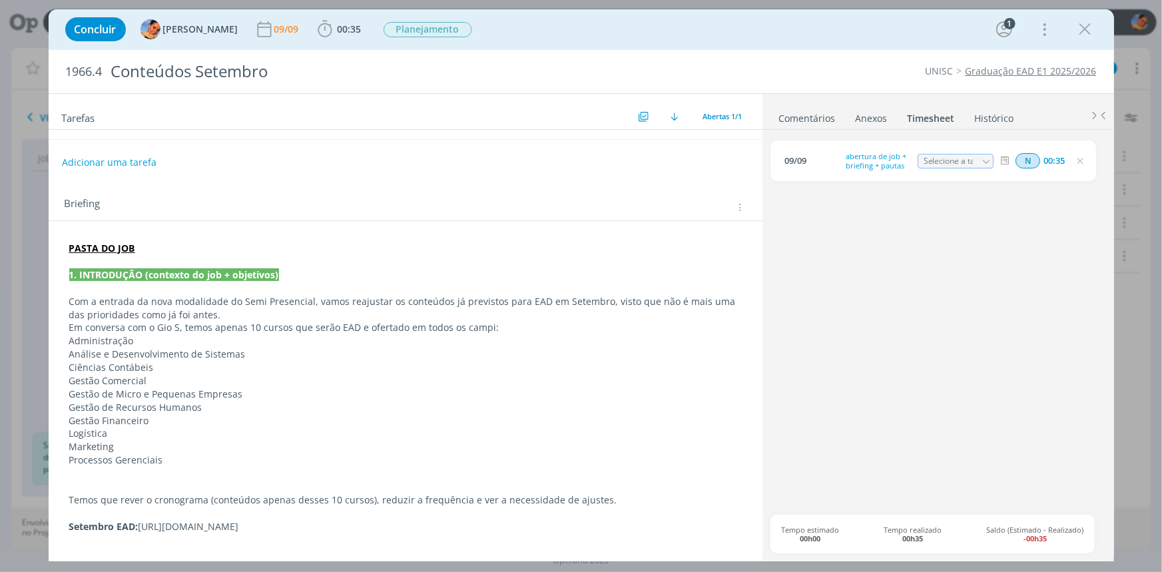
scroll to position [49, 0]
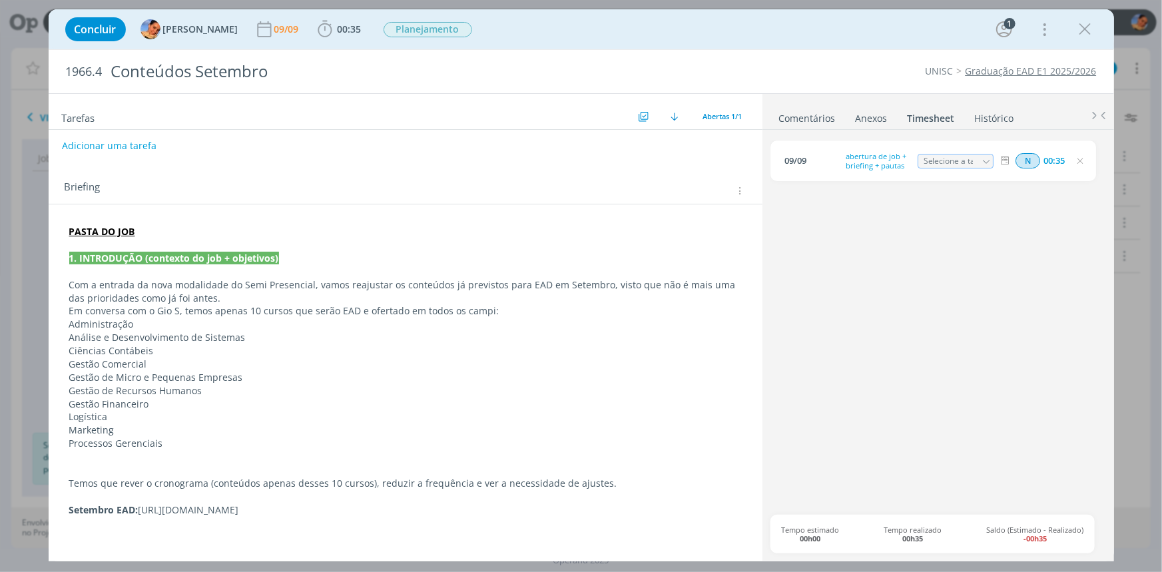
drag, startPoint x: 314, startPoint y: 447, endPoint x: 330, endPoint y: 437, distance: 19.4
click at [330, 437] on p "Processos Gerenciais" at bounding box center [405, 443] width 672 height 13
click at [322, 464] on p "dialog" at bounding box center [405, 470] width 671 height 13
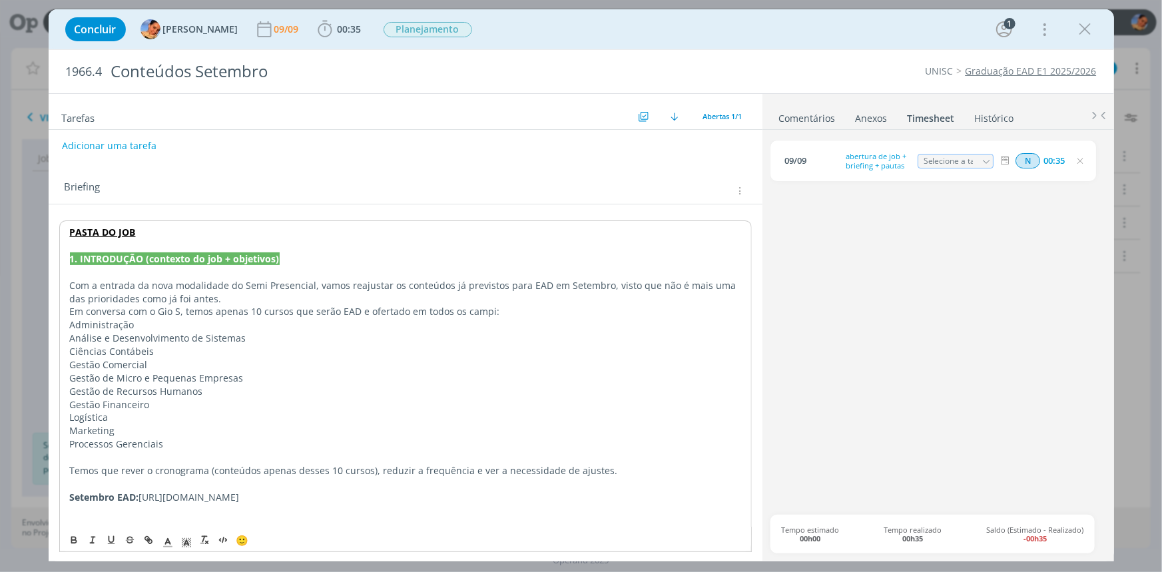
click at [134, 496] on strong "Setembro EAD:" at bounding box center [104, 497] width 69 height 13
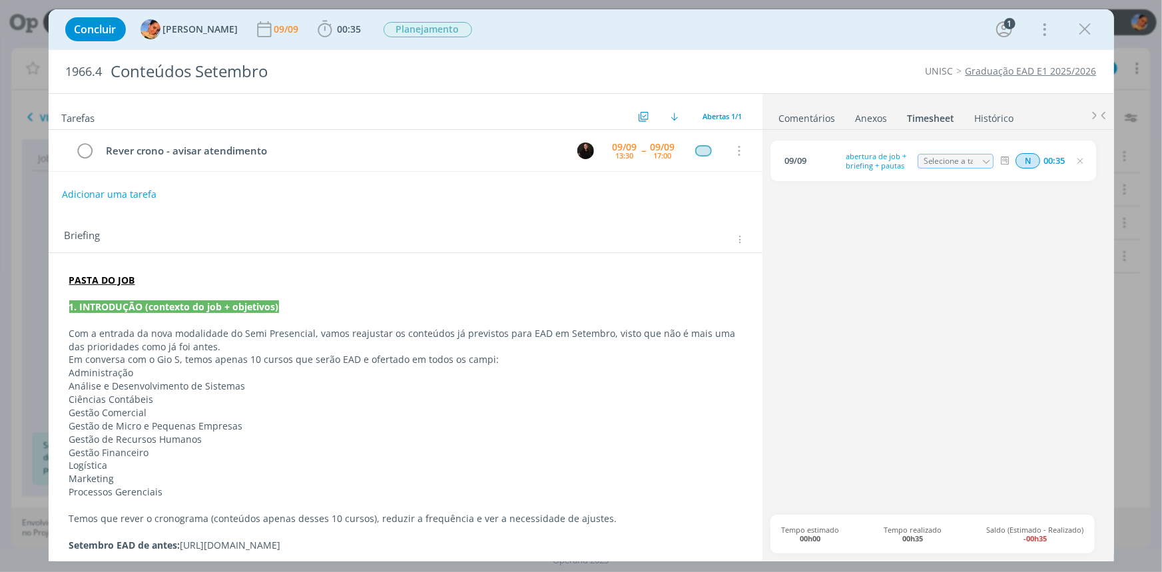
click at [1086, 161] on div "N 00:35" at bounding box center [1083, 160] width 181 height 17
click at [1080, 159] on icon "dialog" at bounding box center [1079, 161] width 11 height 11
click at [988, 288] on div "09/09 abertura de job + briefing + pautas N 00:35 Excluir Editar" at bounding box center [937, 326] width 334 height 373
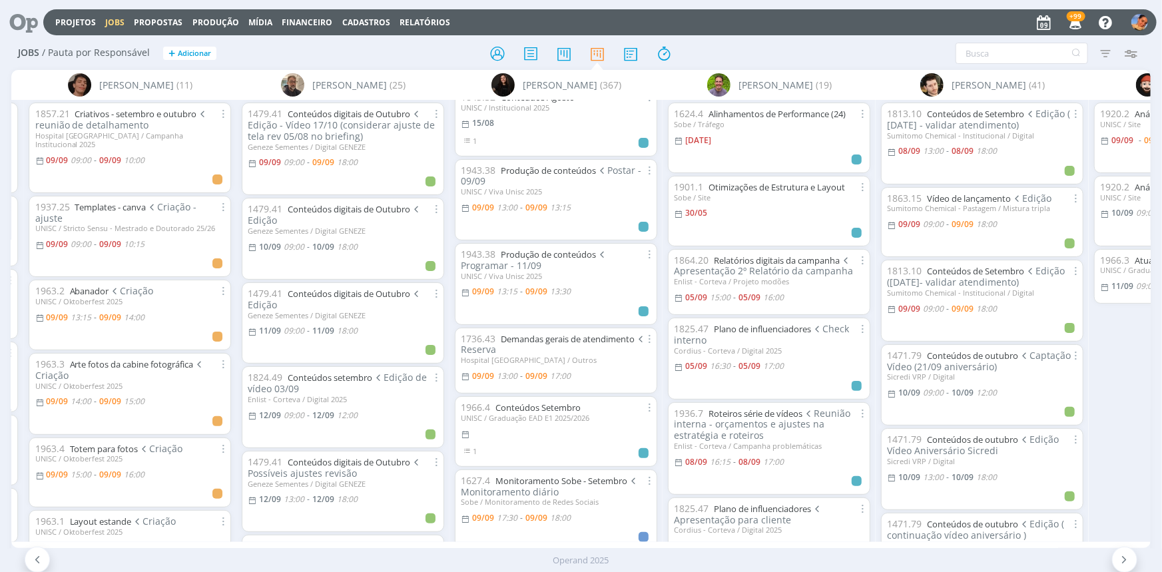
scroll to position [170, 0]
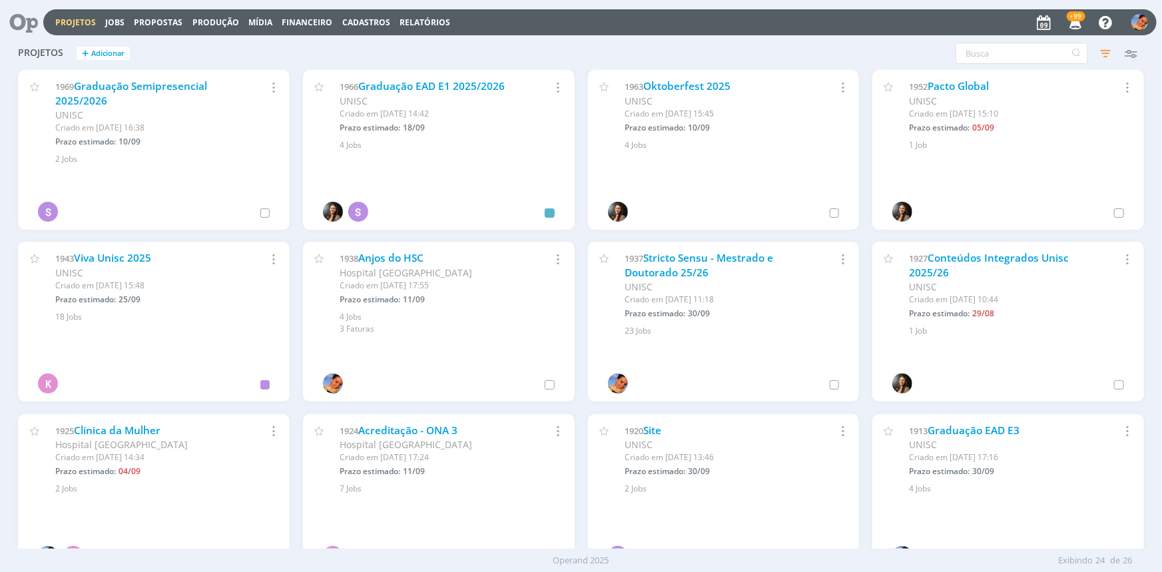
click at [506, 85] on div "1966 Graduação EAD E1 2025/2026" at bounding box center [431, 86] width 183 height 15
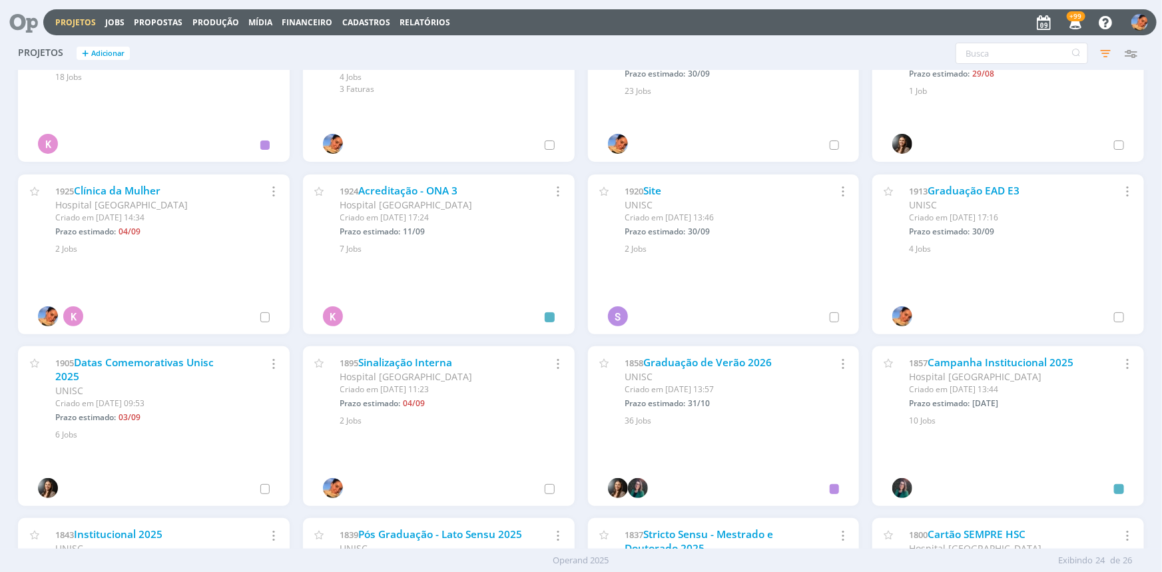
scroll to position [242, 0]
click at [969, 192] on link "Graduação EAD E3" at bounding box center [974, 189] width 92 height 14
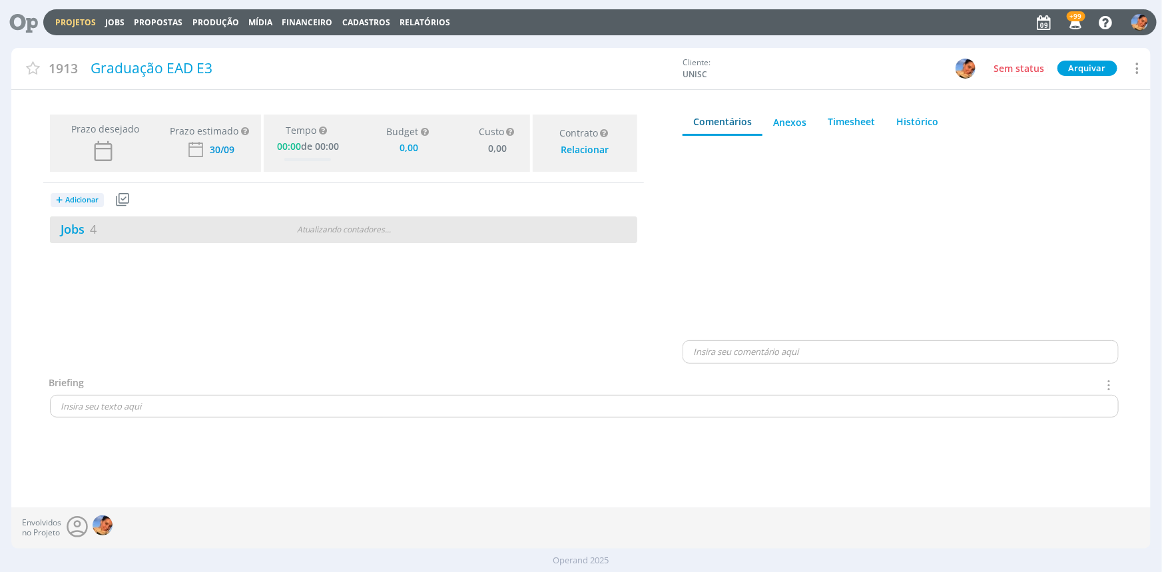
click at [491, 238] on div "Jobs 4 Atualizando contadores . . ." at bounding box center [343, 229] width 587 height 27
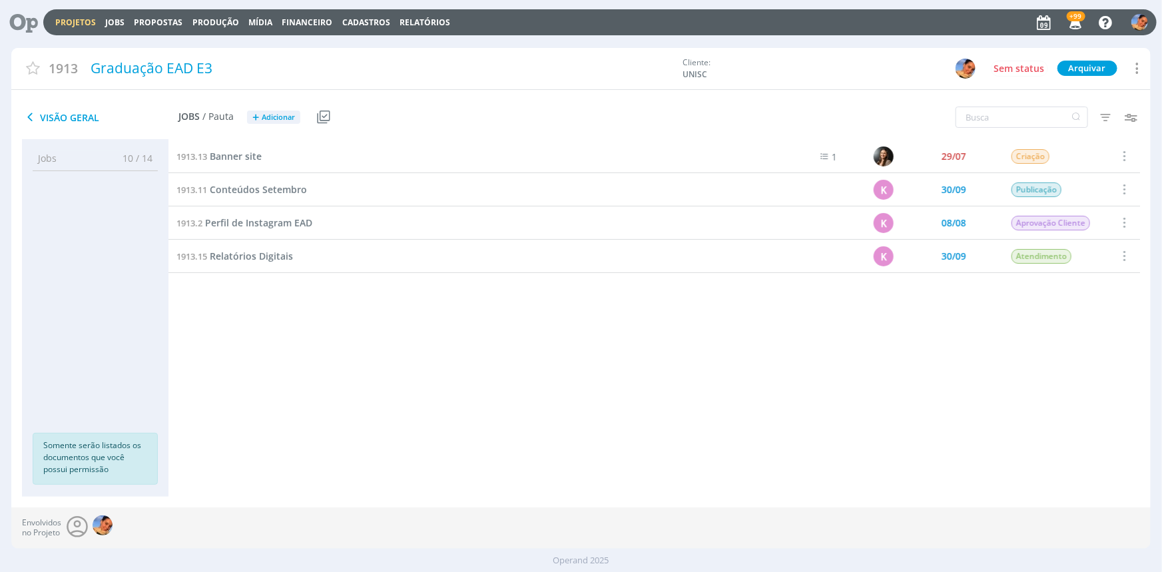
click at [310, 189] on div "1913.11 Conteúdos Setembro" at bounding box center [464, 189] width 592 height 33
click at [306, 188] on span "Conteúdos Setembro" at bounding box center [258, 189] width 97 height 13
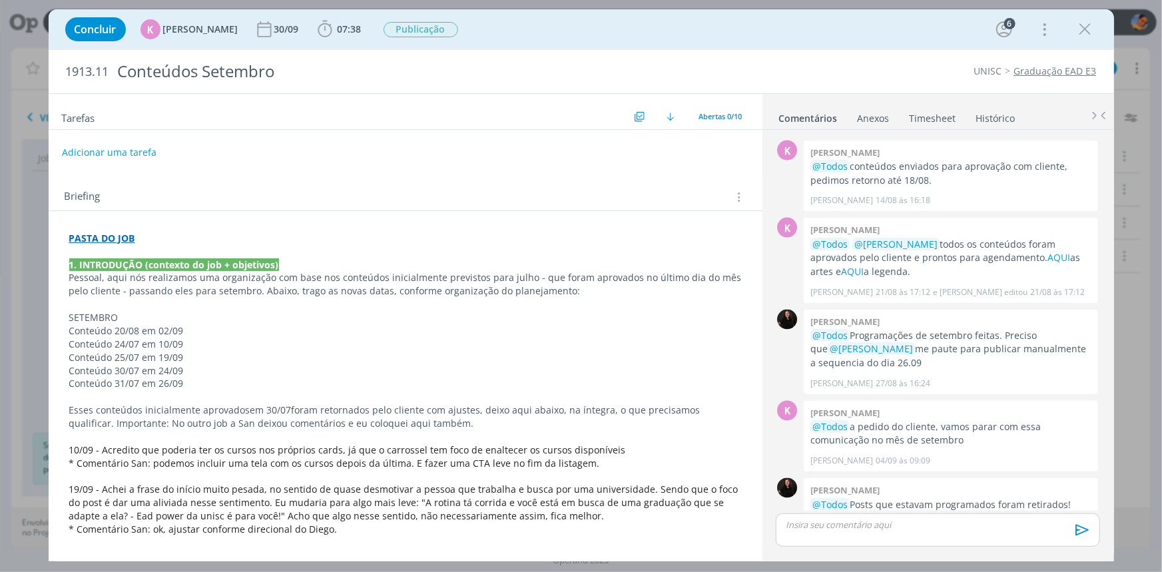
click at [102, 236] on strong "PASTA DO JOB" at bounding box center [102, 238] width 66 height 13
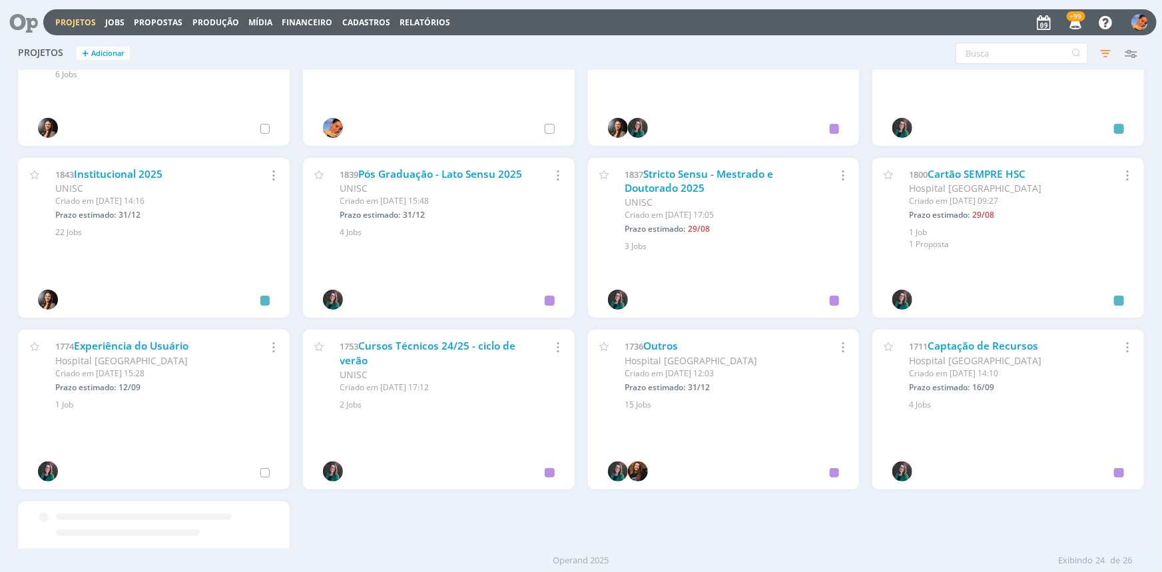
scroll to position [619, 0]
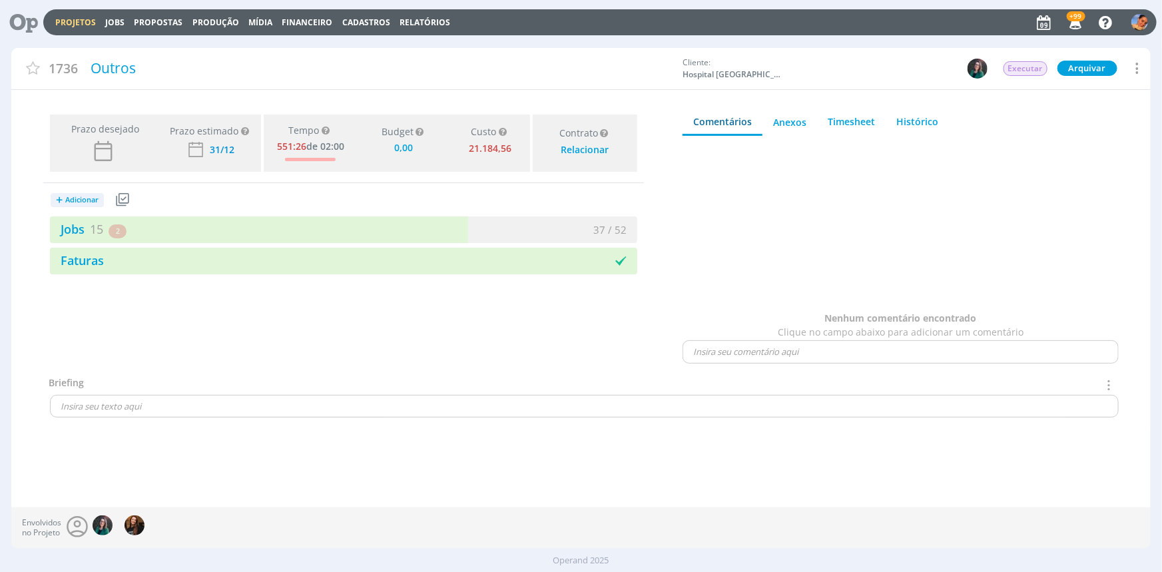
type input "0,00"
drag, startPoint x: 176, startPoint y: 216, endPoint x: 200, endPoint y: 100, distance: 118.3
click at [176, 216] on div "Jobs 15 2 atrasados 37 / 52" at bounding box center [343, 229] width 587 height 27
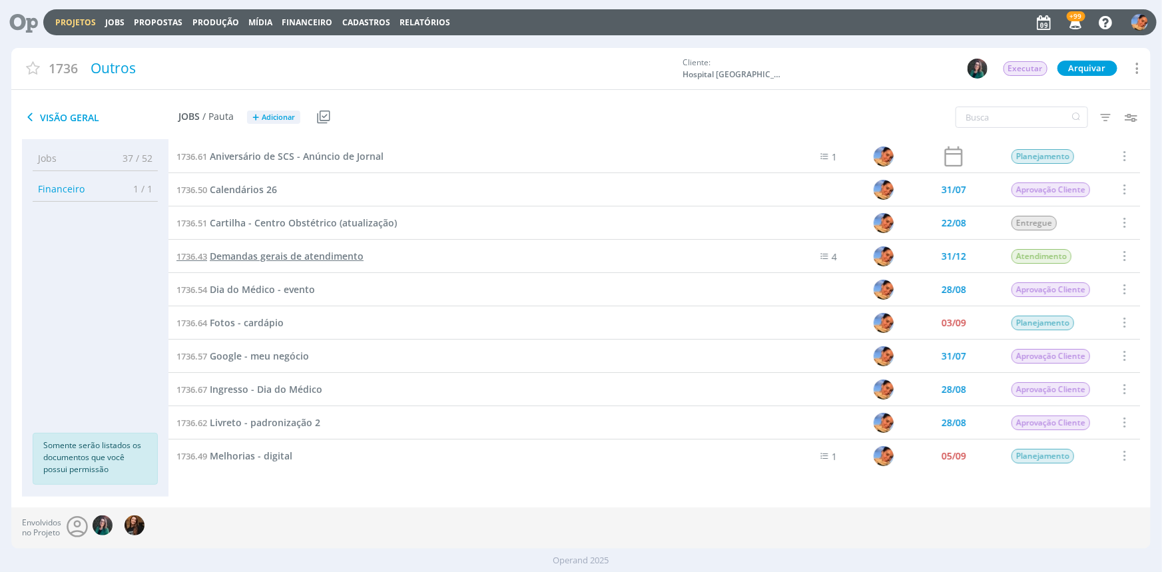
click at [295, 251] on span "Demandas gerais de atendimento" at bounding box center [287, 256] width 154 height 13
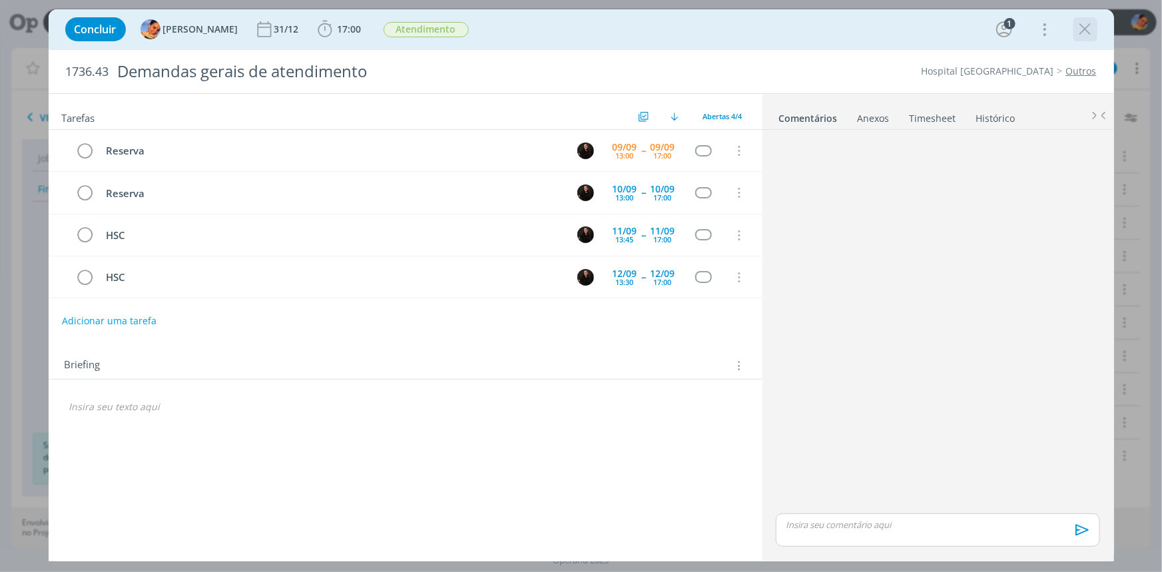
click at [1090, 30] on icon "dialog" at bounding box center [1085, 29] width 20 height 20
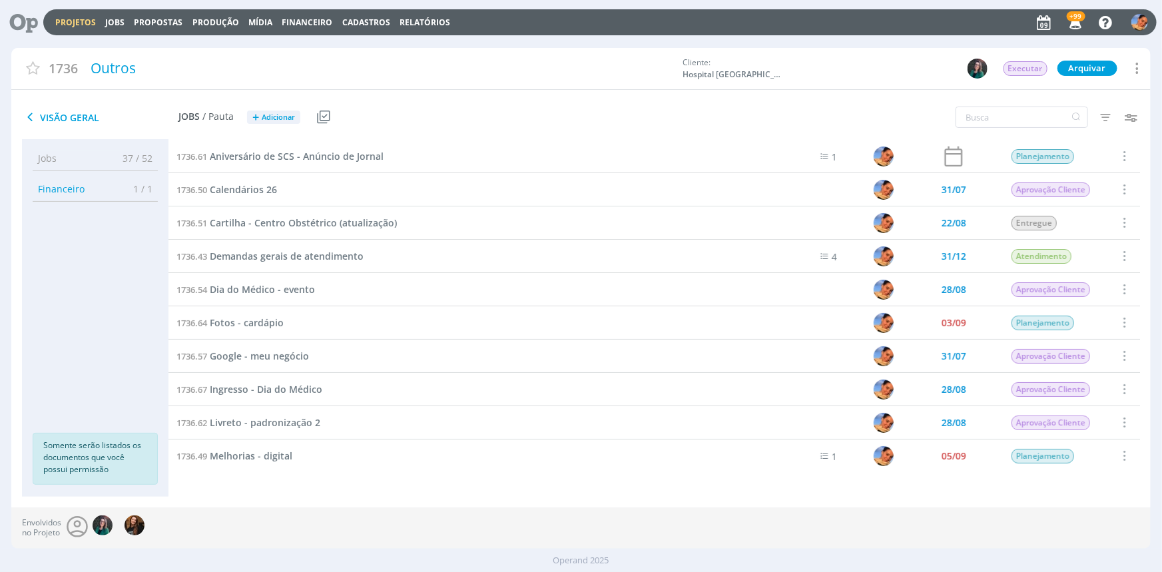
scroll to position [168, 0]
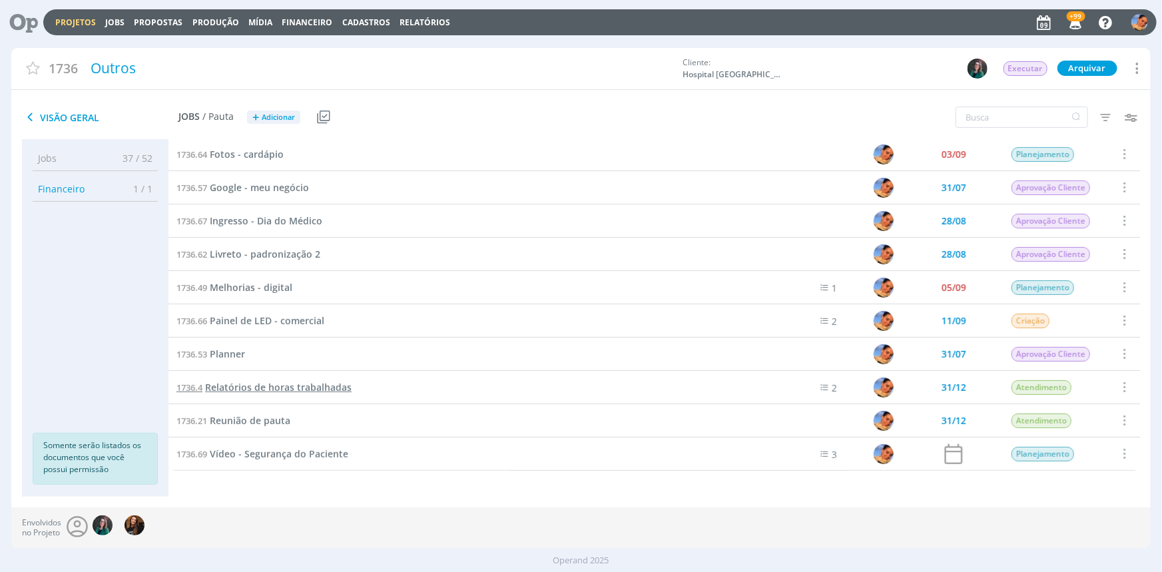
click at [304, 385] on span "Relatórios de horas trabalhadas" at bounding box center [278, 387] width 146 height 13
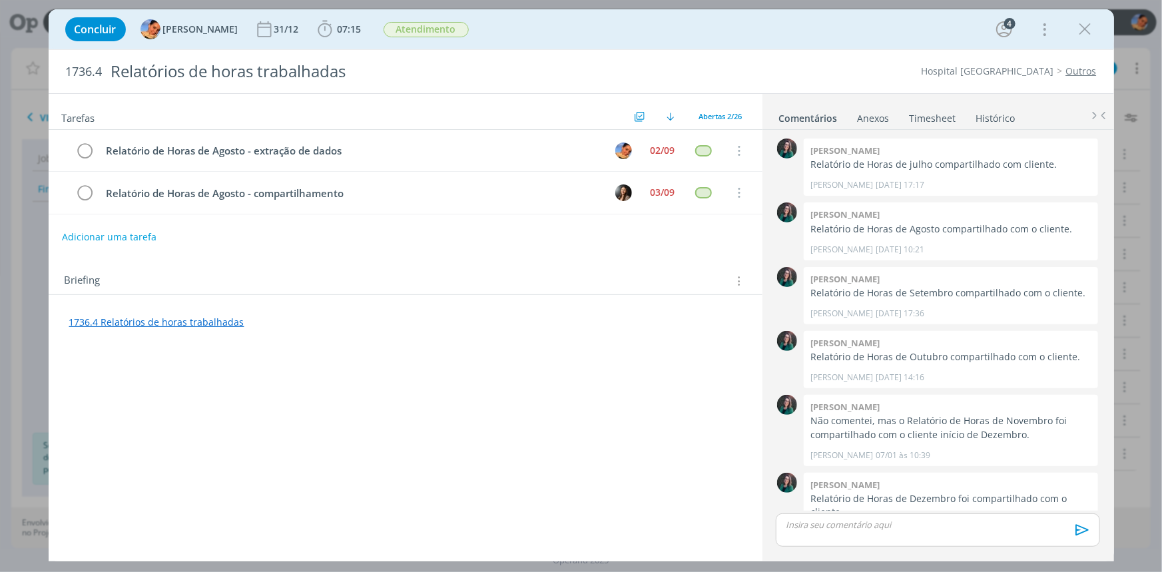
scroll to position [349, 0]
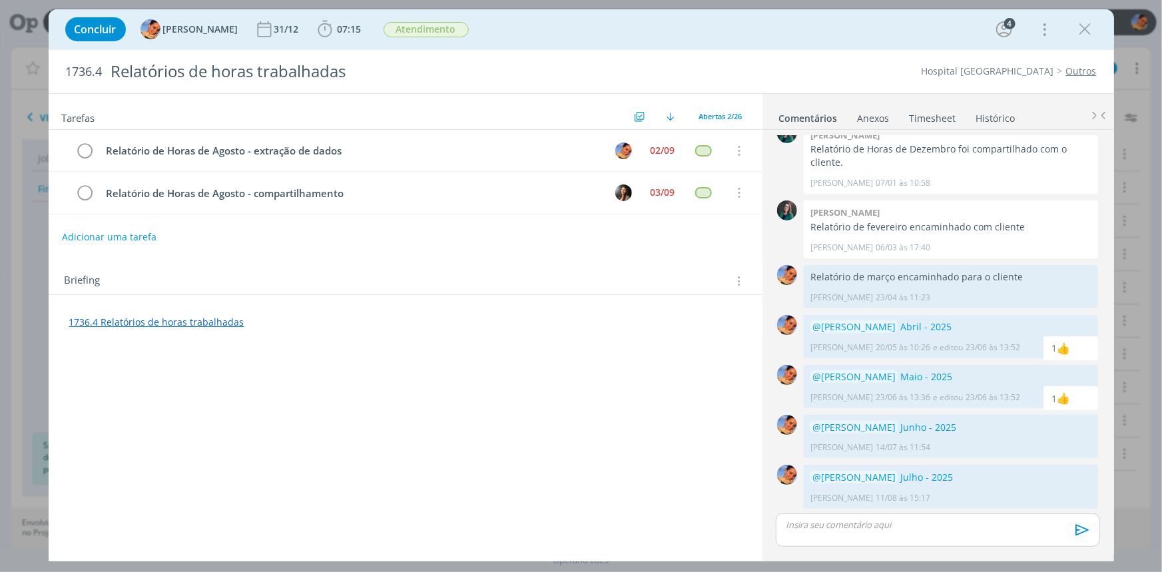
click at [183, 323] on link "1736.4 Relatórios de horas trabalhadas" at bounding box center [156, 322] width 175 height 13
click at [206, 298] on link "https://sobeae.sharepoint.com/:f:/s/SOBEAE/EnMho65qOIFFoYl_ptV7G0UBDzcMRUuzR3gv…" at bounding box center [156, 296] width 101 height 17
click at [877, 526] on p "dialog" at bounding box center [937, 525] width 302 height 12
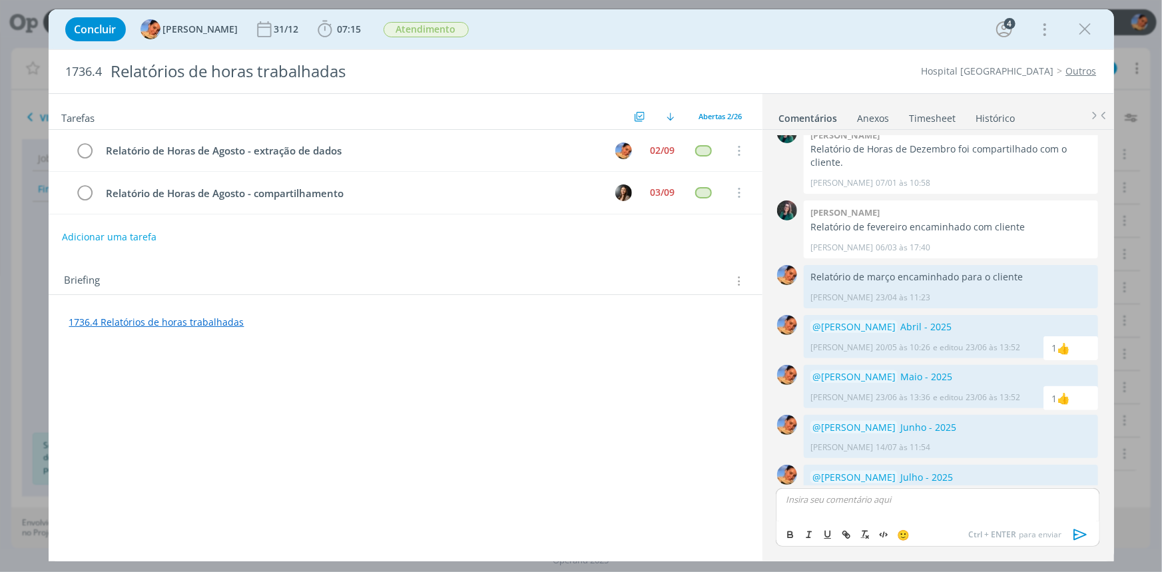
scroll to position [375, 0]
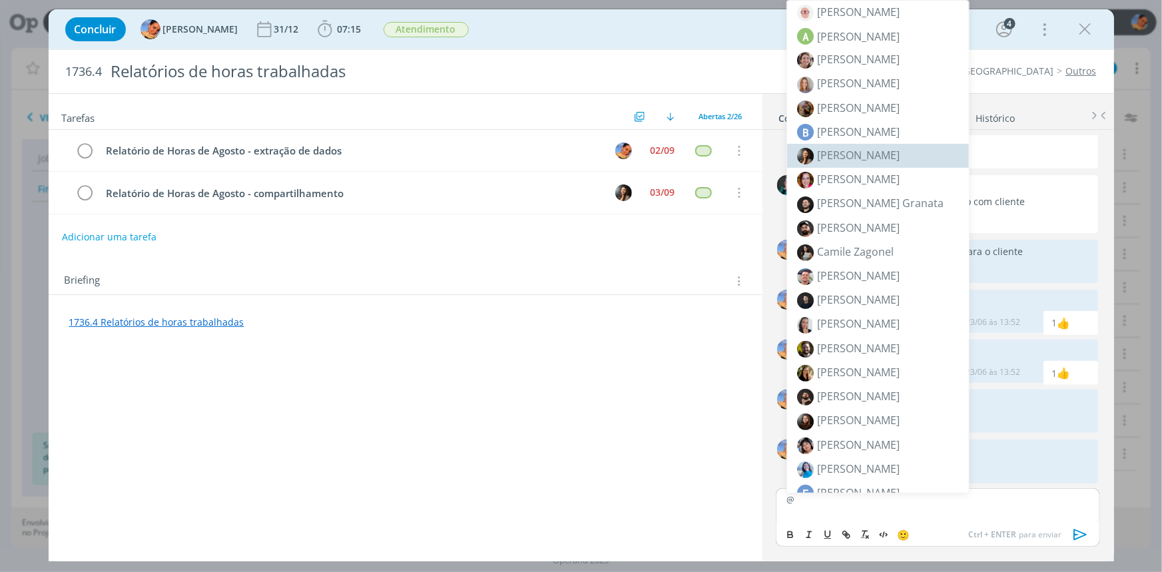
click at [888, 149] on span "[PERSON_NAME]" at bounding box center [858, 155] width 83 height 15
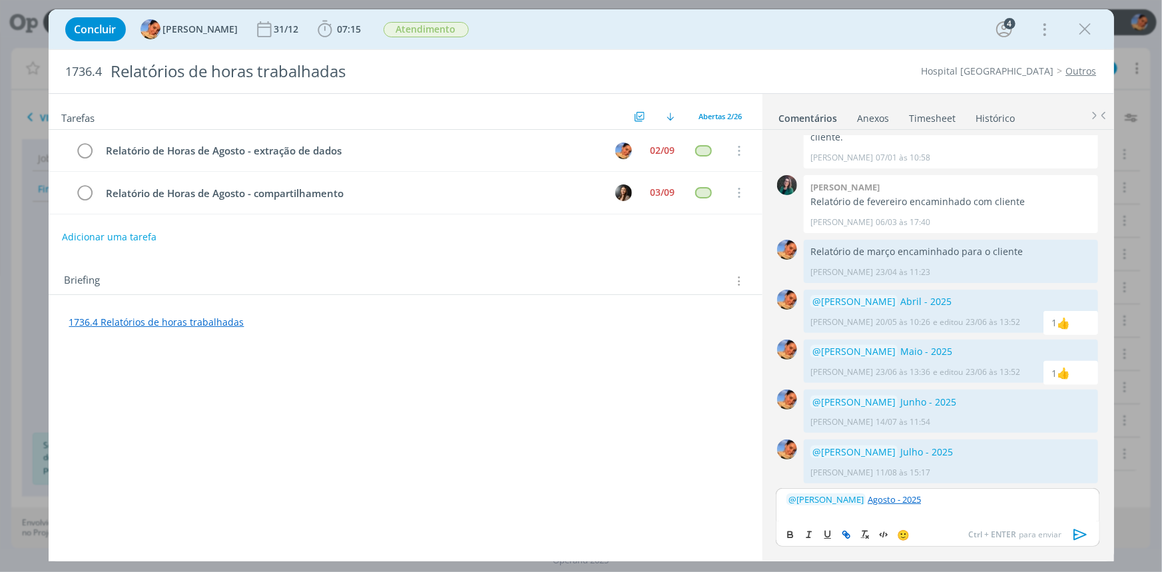
click at [1074, 535] on icon "dialog" at bounding box center [1079, 534] width 13 height 11
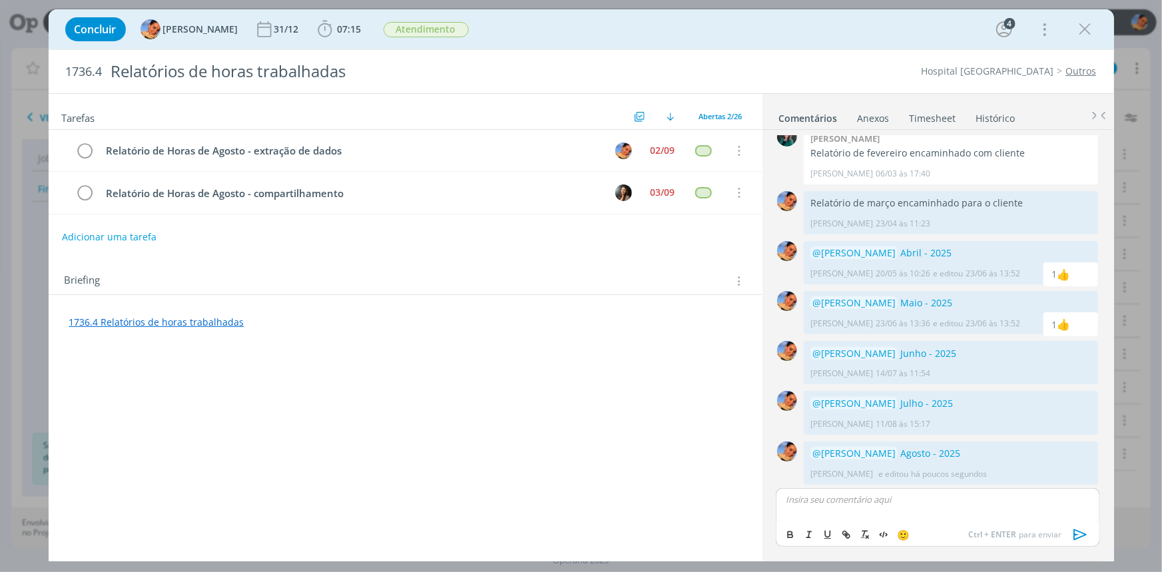
scroll to position [425, 0]
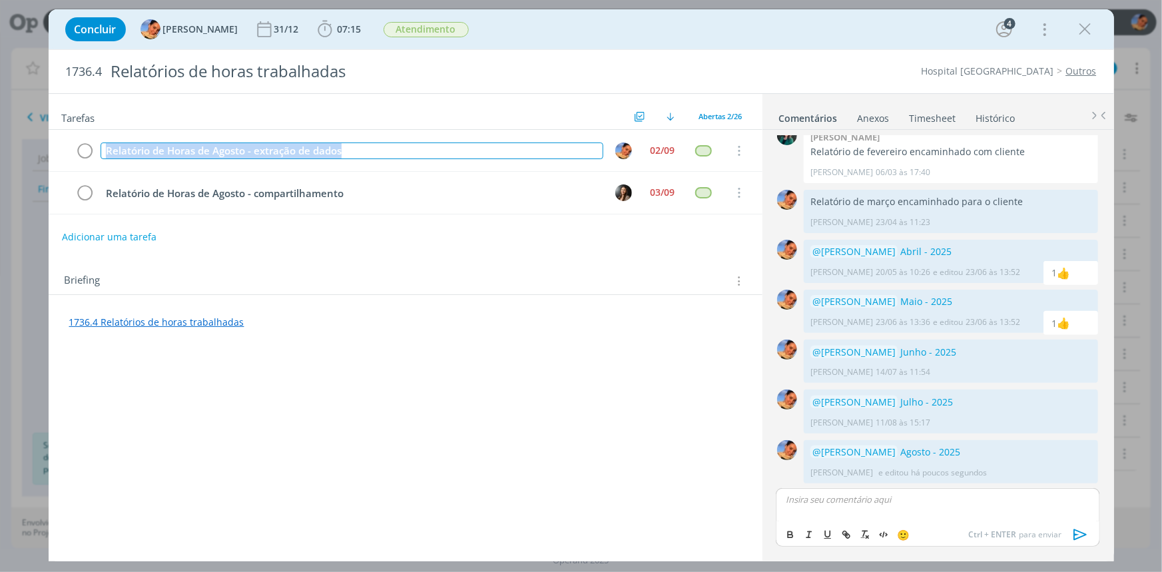
drag, startPoint x: 358, startPoint y: 150, endPoint x: 0, endPoint y: 126, distance: 358.9
click at [0, 126] on div "Concluir Luíza Santana 31/12 07:15 Iniciar Apontar Data * 09/09/2025 Horas * 00…" at bounding box center [581, 286] width 1162 height 572
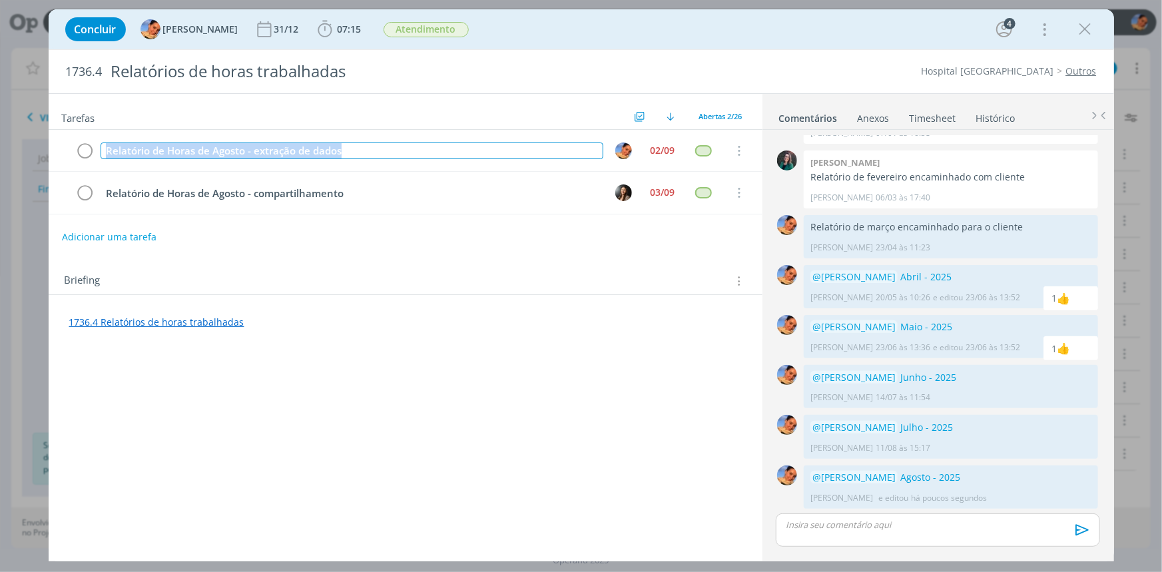
copy div "Relatório de Horas de Agosto - extração de dados"
click at [134, 231] on button "Adicionar uma tarefa" at bounding box center [108, 236] width 95 height 23
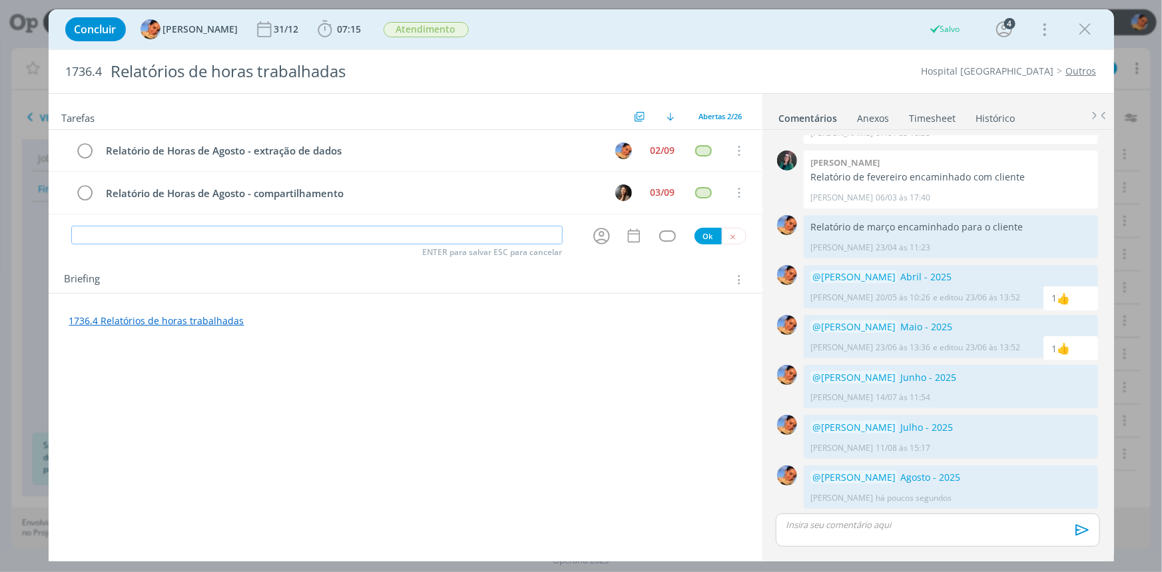
click at [144, 246] on div "Tarefas Usar Job de template Criar template a partir deste job Visualizar Templ…" at bounding box center [406, 323] width 714 height 458
click at [150, 241] on input "dialog" at bounding box center [316, 235] width 491 height 19
paste input "Relatório de Horas de Agosto - extração de dados"
click at [182, 232] on input "Relatório de Horas de Agosto - extração de dados" at bounding box center [316, 235] width 491 height 19
drag, startPoint x: 205, startPoint y: 234, endPoint x: 189, endPoint y: 232, distance: 16.2
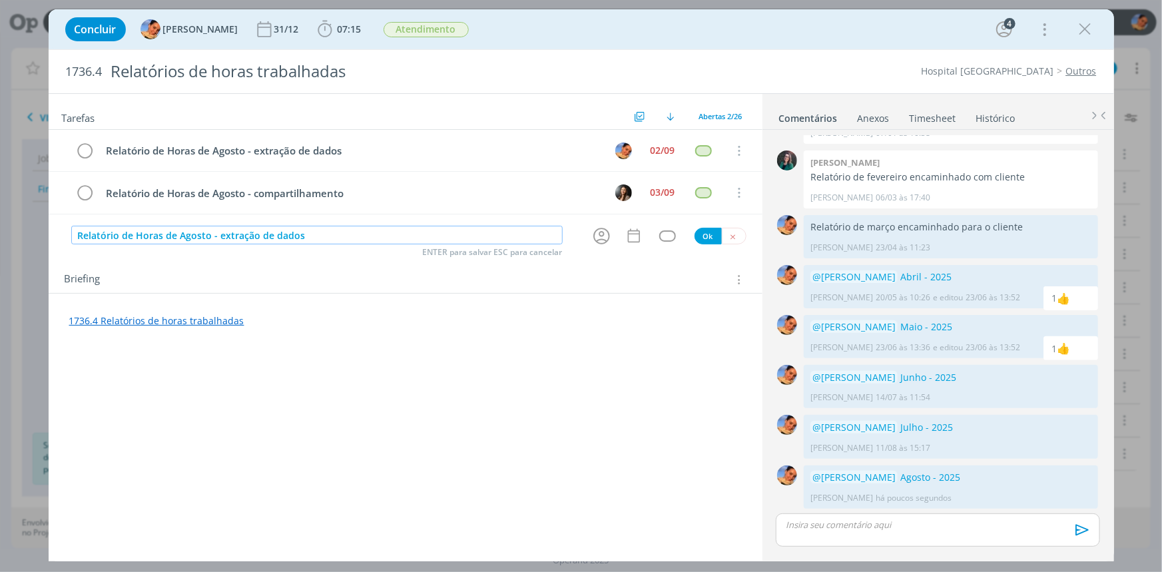
click at [186, 232] on input "Relatório de Horas de Agosto - extração de dados" at bounding box center [316, 235] width 491 height 19
click at [605, 229] on icon "dialog" at bounding box center [601, 236] width 21 height 21
type input "Relatório de Horas de Setembro - extração de dados"
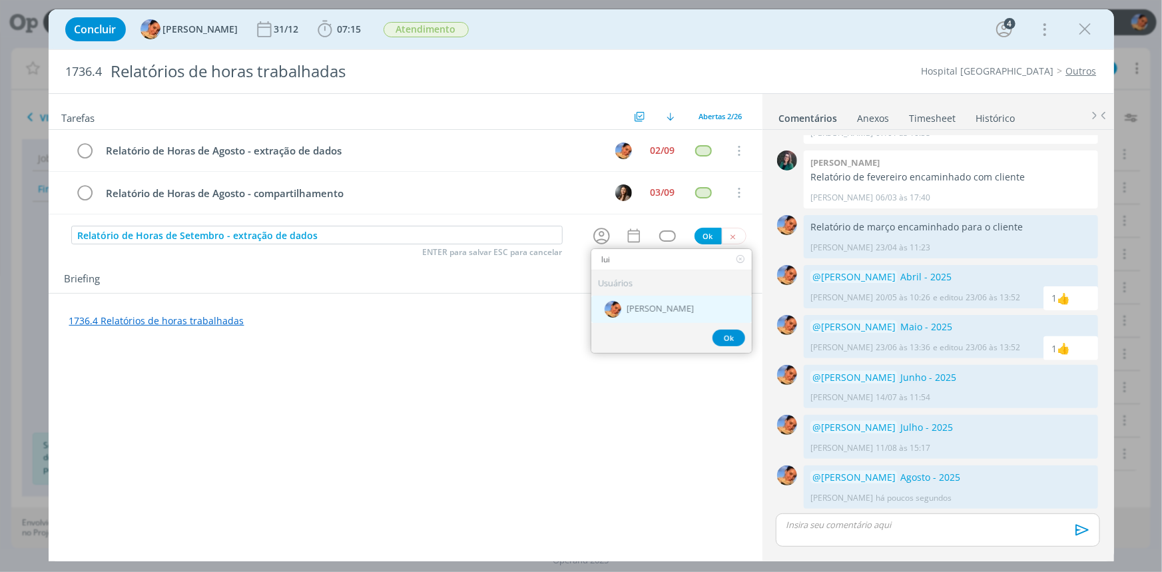
type input "lui"
click at [639, 309] on span "[PERSON_NAME]" at bounding box center [659, 309] width 67 height 11
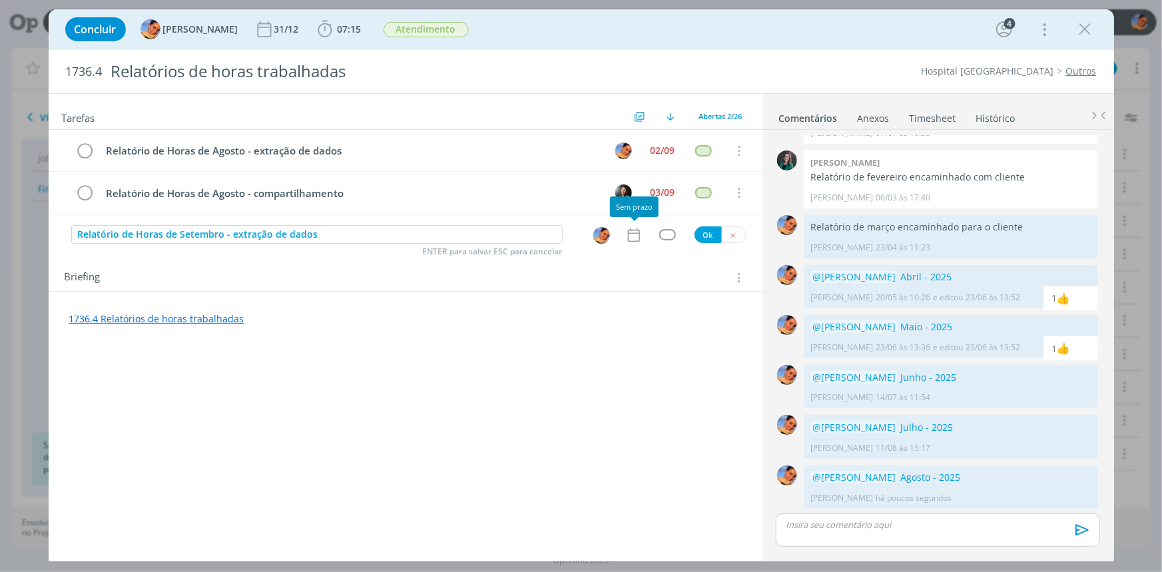
click at [636, 234] on icon "dialog" at bounding box center [633, 234] width 17 height 17
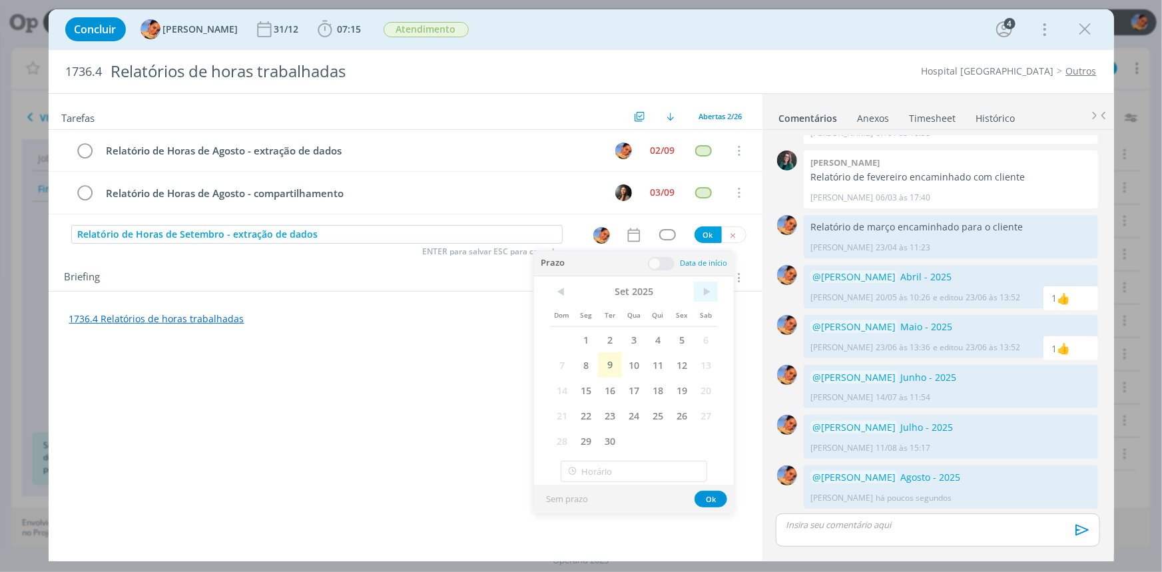
click at [710, 288] on span ">" at bounding box center [706, 292] width 24 height 20
click at [594, 359] on span "6" at bounding box center [586, 364] width 24 height 25
click at [720, 502] on button "Ok" at bounding box center [710, 499] width 33 height 17
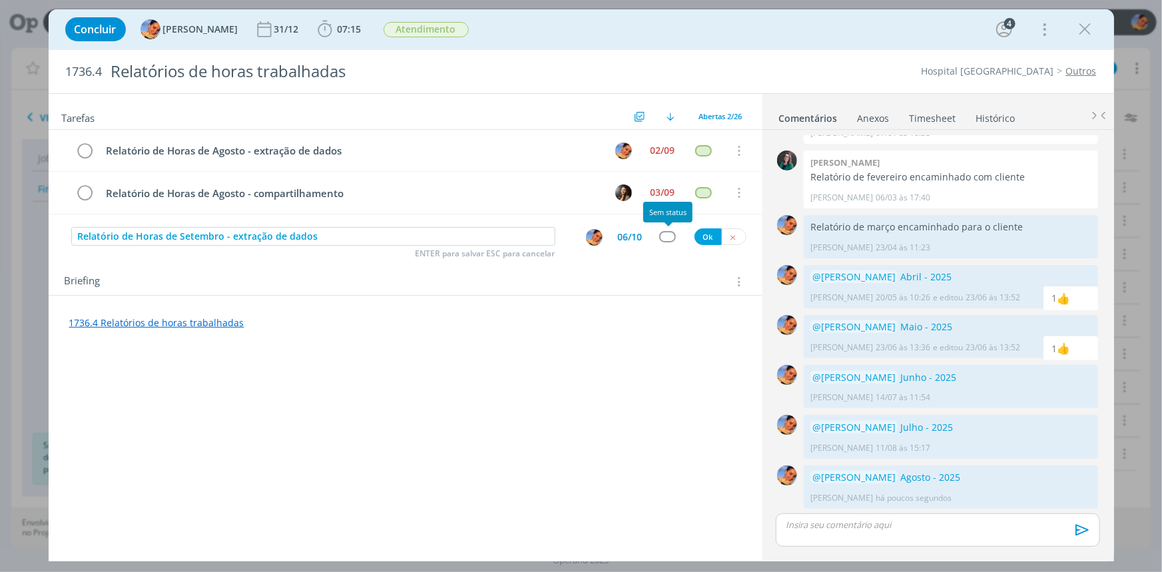
click at [670, 225] on div at bounding box center [668, 224] width 8 height 4
click at [668, 231] on div "dialog" at bounding box center [667, 236] width 17 height 11
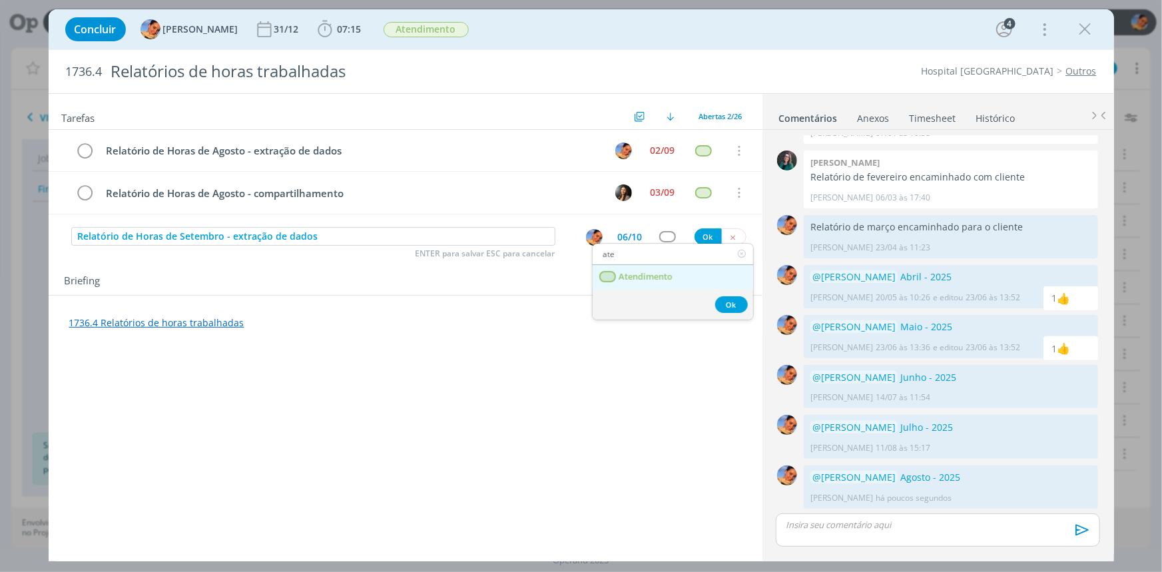
type input "ate"
click at [650, 267] on link "Atendimento" at bounding box center [672, 277] width 160 height 25
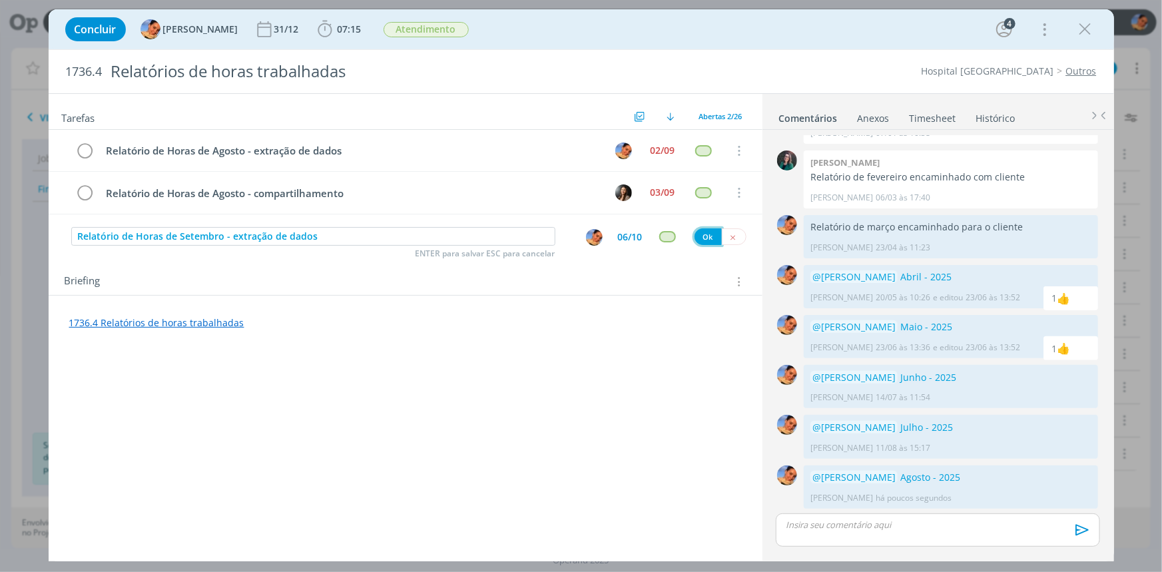
click at [706, 232] on button "Ok" at bounding box center [707, 236] width 27 height 17
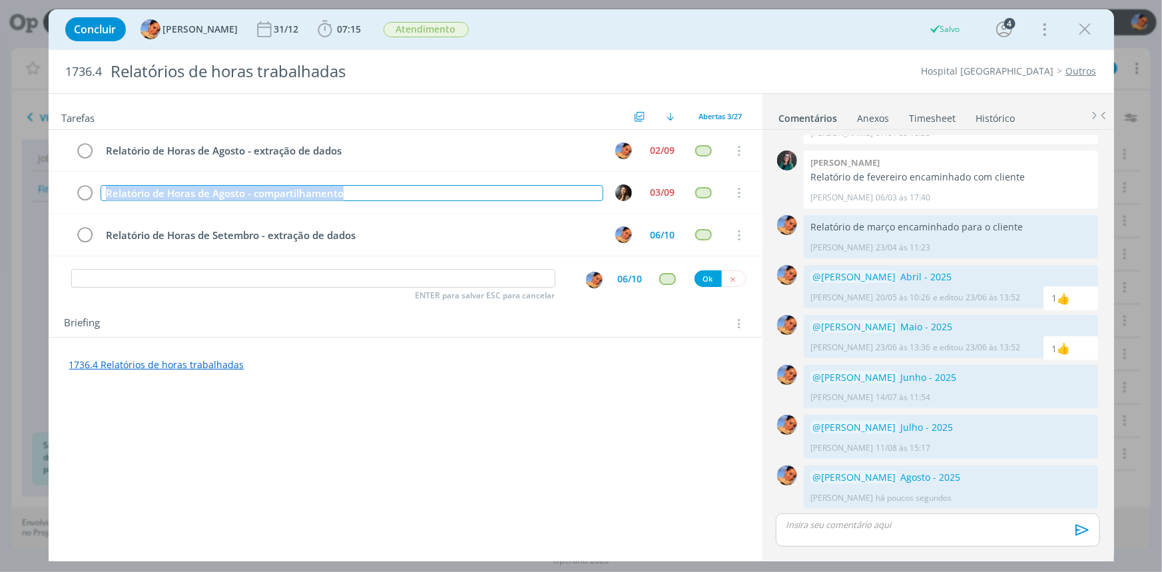
drag, startPoint x: 279, startPoint y: 201, endPoint x: 0, endPoint y: 200, distance: 278.9
click at [0, 200] on div "Concluir Luíza Santana 31/12 07:15 Iniciar Apontar Data * 09/09/2025 Horas * 00…" at bounding box center [581, 286] width 1162 height 572
copy div "Relatório de Horas de Agosto - compartilhamento"
click at [274, 278] on input "dialog" at bounding box center [313, 278] width 484 height 19
paste input "Relatório de Horas de Agosto - compartilhamento"
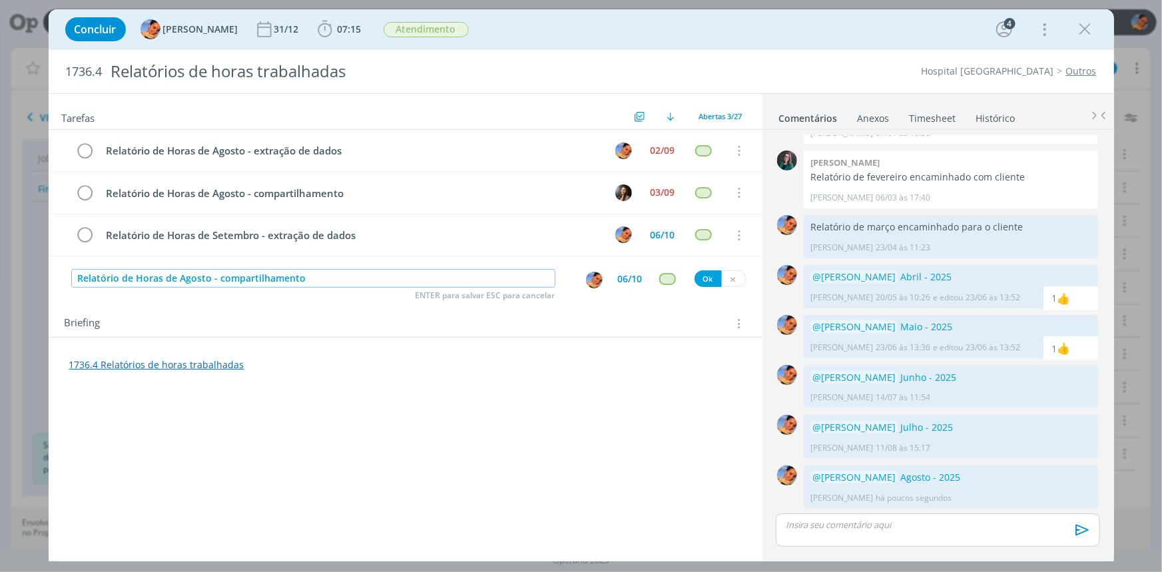
drag, startPoint x: 207, startPoint y: 277, endPoint x: 184, endPoint y: 266, distance: 25.0
click at [178, 272] on input "Relatório de Horas de Agosto - compartilhamento" at bounding box center [313, 278] width 484 height 19
click at [590, 278] on img "dialog" at bounding box center [594, 280] width 17 height 17
type input "Relatório de Horas de Setembro - compartilhamento"
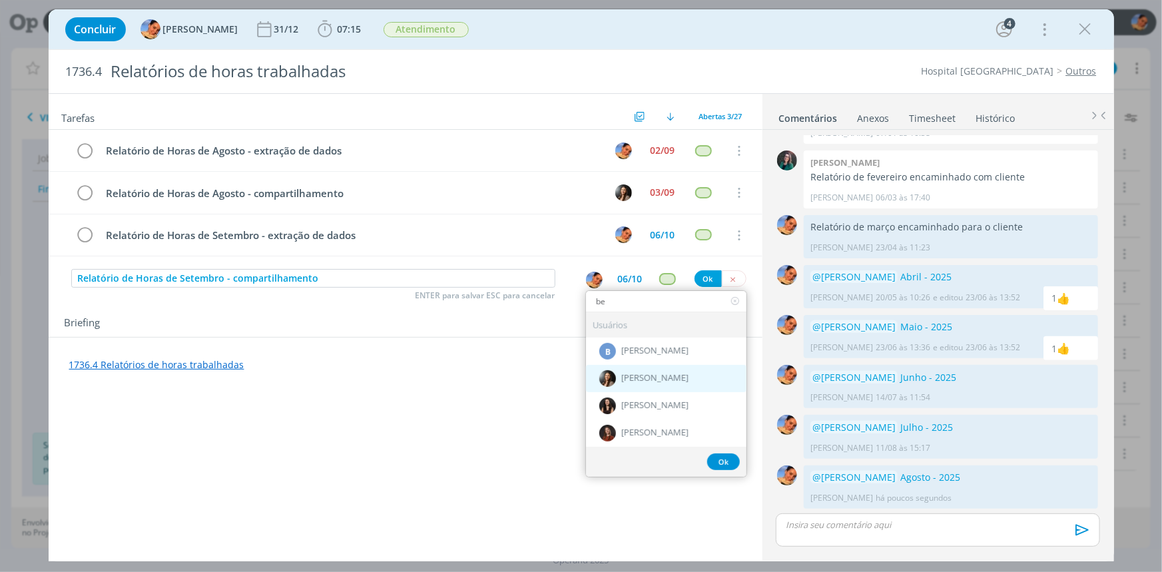
type input "be"
click at [633, 365] on div "[PERSON_NAME]" at bounding box center [666, 377] width 160 height 27
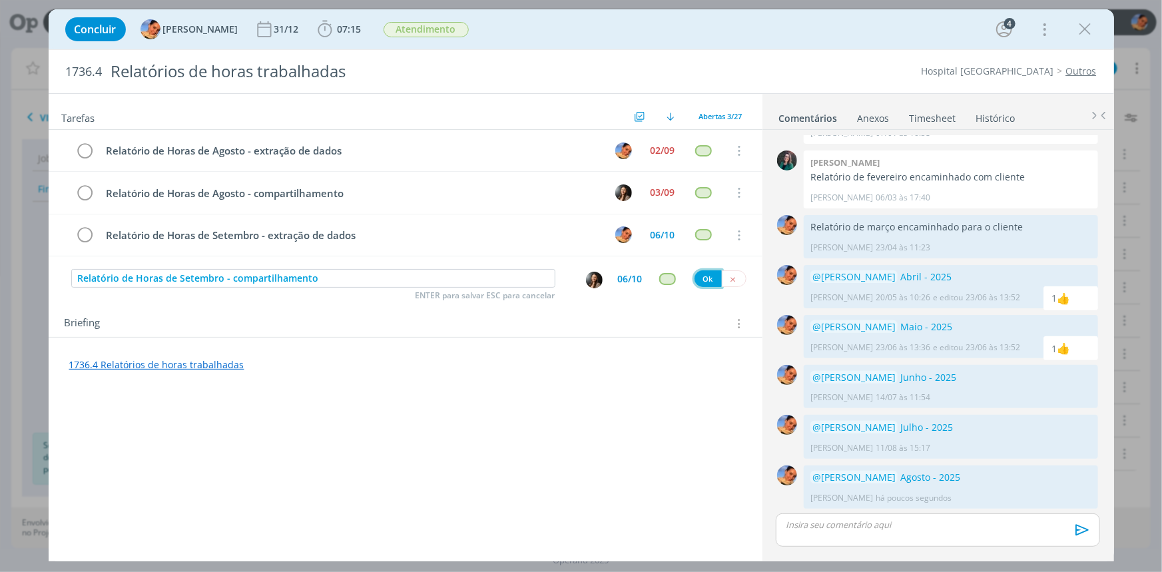
click at [706, 281] on button "Ok" at bounding box center [707, 278] width 27 height 17
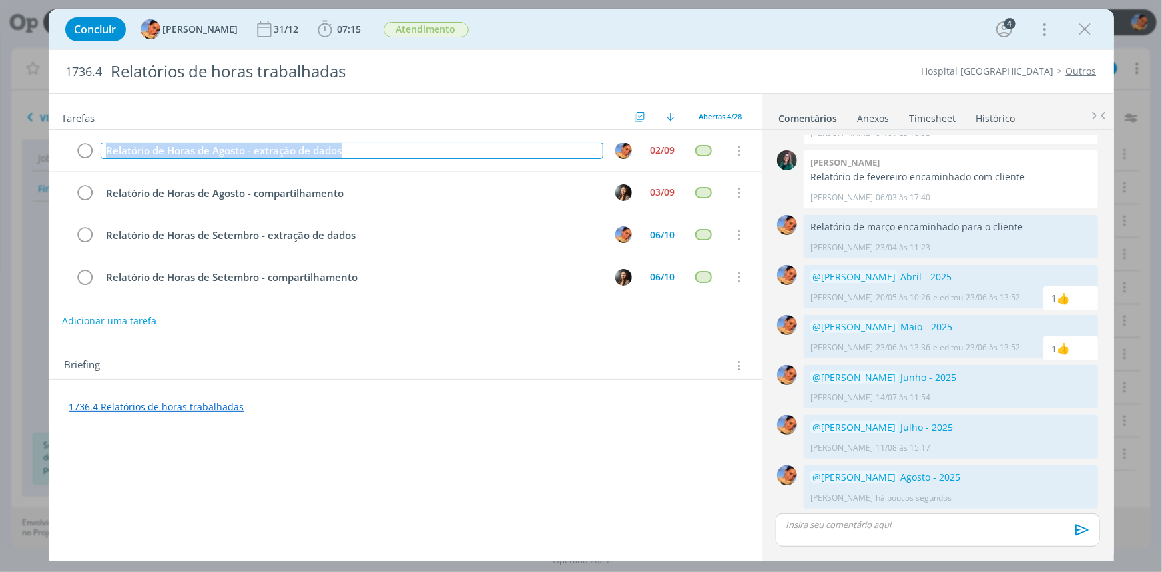
drag, startPoint x: 346, startPoint y: 145, endPoint x: 0, endPoint y: 174, distance: 347.4
click at [0, 174] on div "Concluir Luíza Santana 31/12 07:15 Iniciar Apontar Data * 09/09/2025 Horas * 00…" at bounding box center [581, 286] width 1162 height 572
copy div "Relatório de Horas de Agosto - extração de dados"
click at [89, 149] on icon "dialog" at bounding box center [85, 151] width 19 height 20
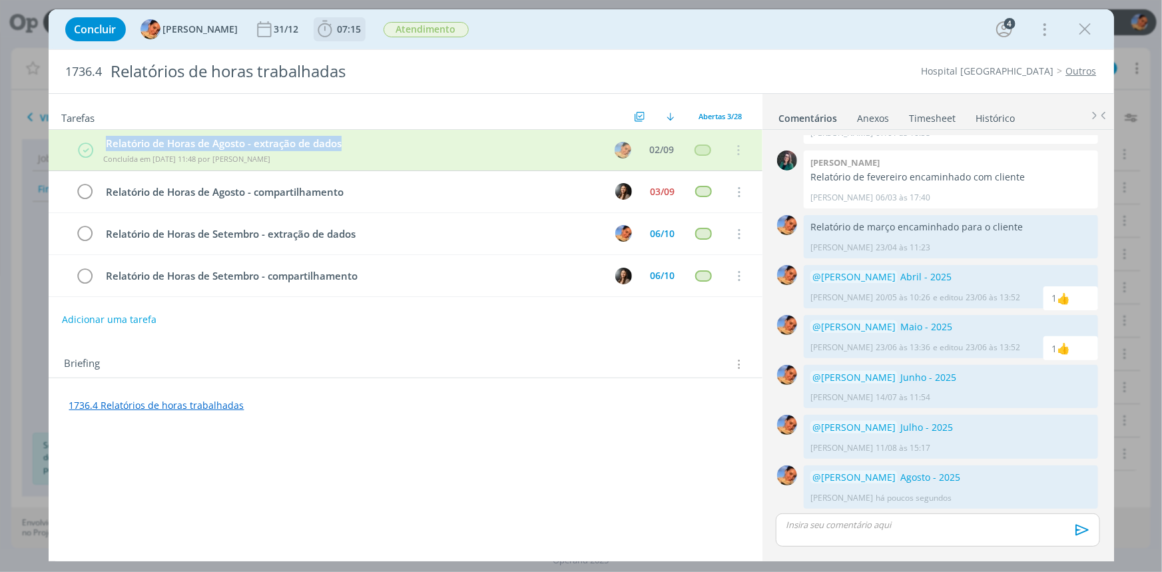
click at [335, 33] on b "07:15" at bounding box center [349, 29] width 29 height 9
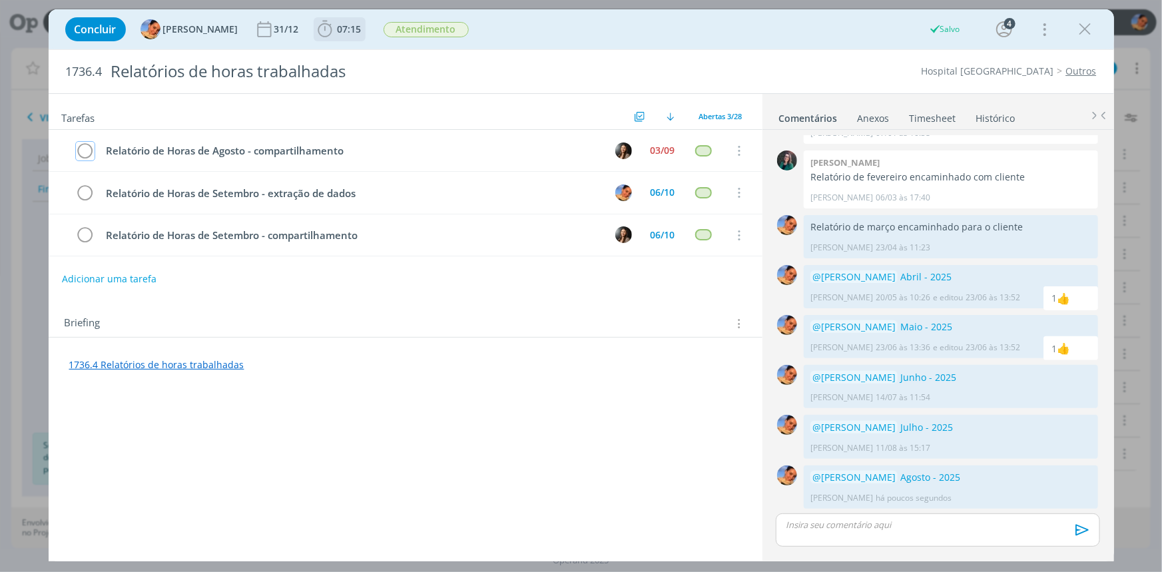
click at [338, 33] on span "07:15" at bounding box center [350, 29] width 24 height 13
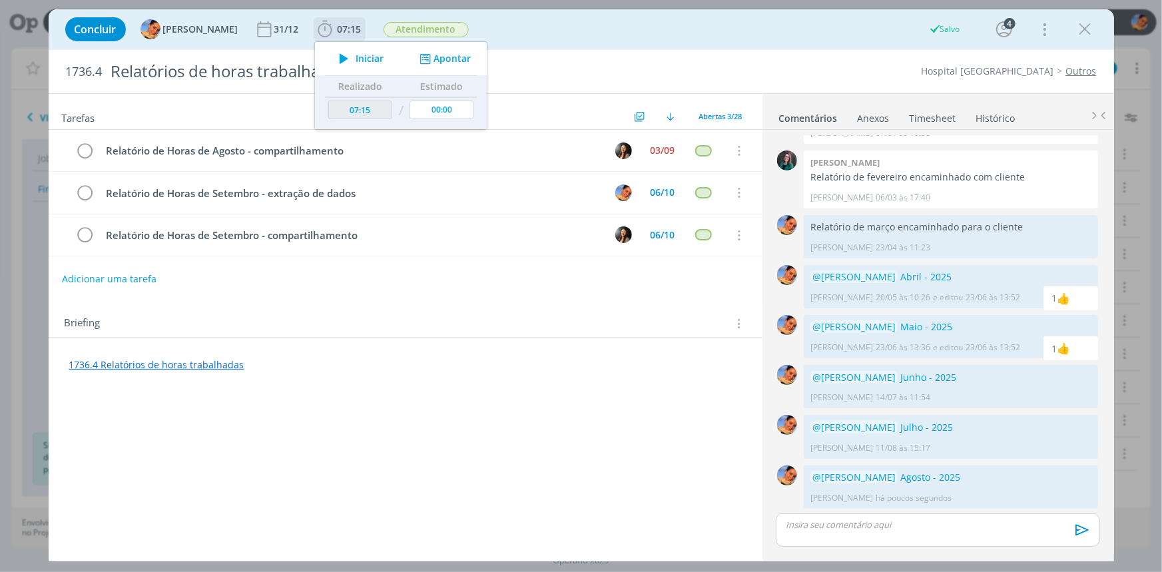
click at [419, 60] on icon "dialog" at bounding box center [424, 59] width 17 height 13
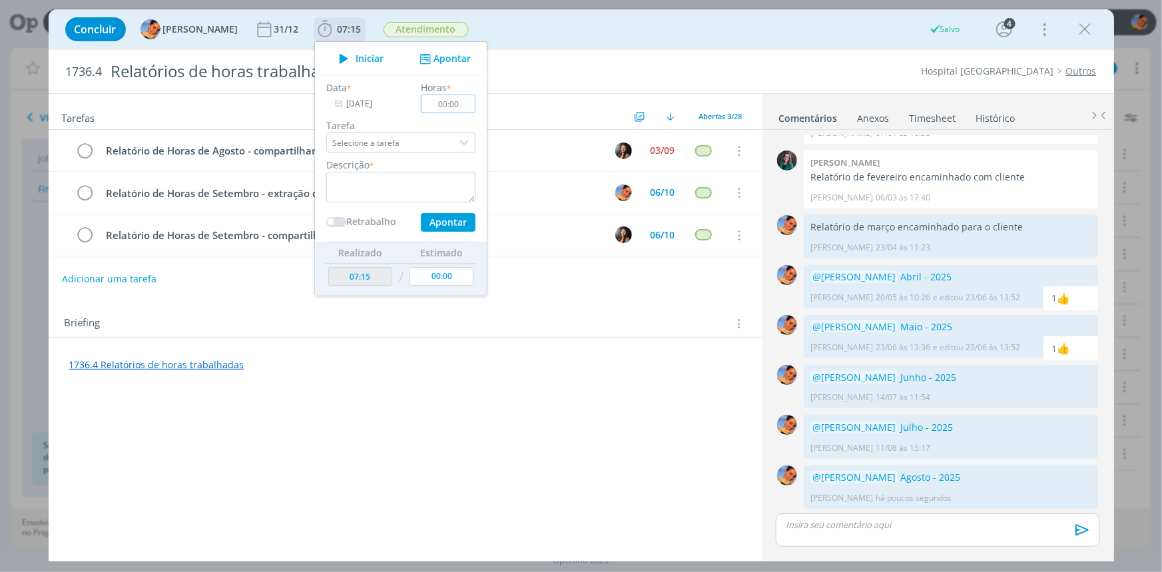
click at [447, 105] on input "00:00" at bounding box center [448, 104] width 55 height 19
type input "00:35"
click at [425, 182] on textarea "dialog" at bounding box center [400, 187] width 149 height 31
paste textarea "Relatório de Horas de Agosto - extração de dados"
type textarea "Relatório de Horas de Agosto - extração de dados"
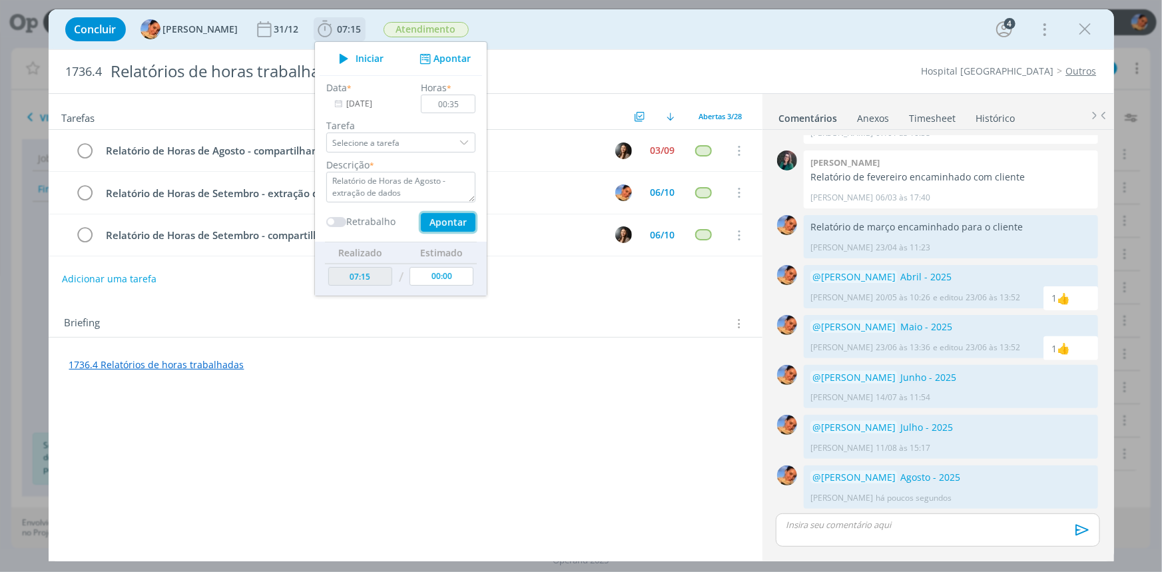
click at [447, 222] on button "Apontar" at bounding box center [447, 222] width 55 height 19
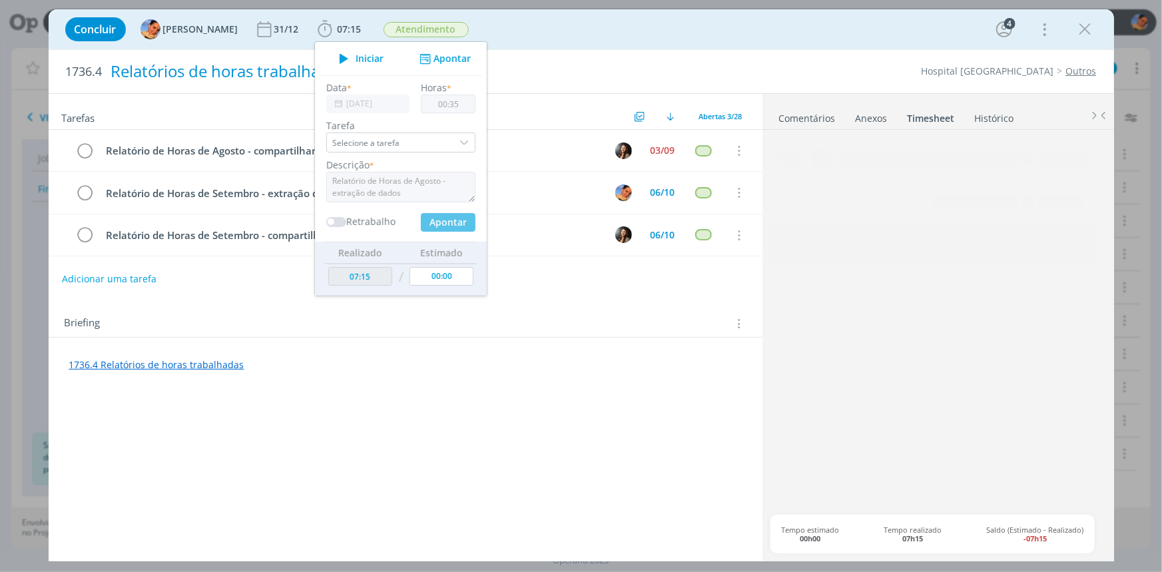
type input "07:50"
type input "00:00"
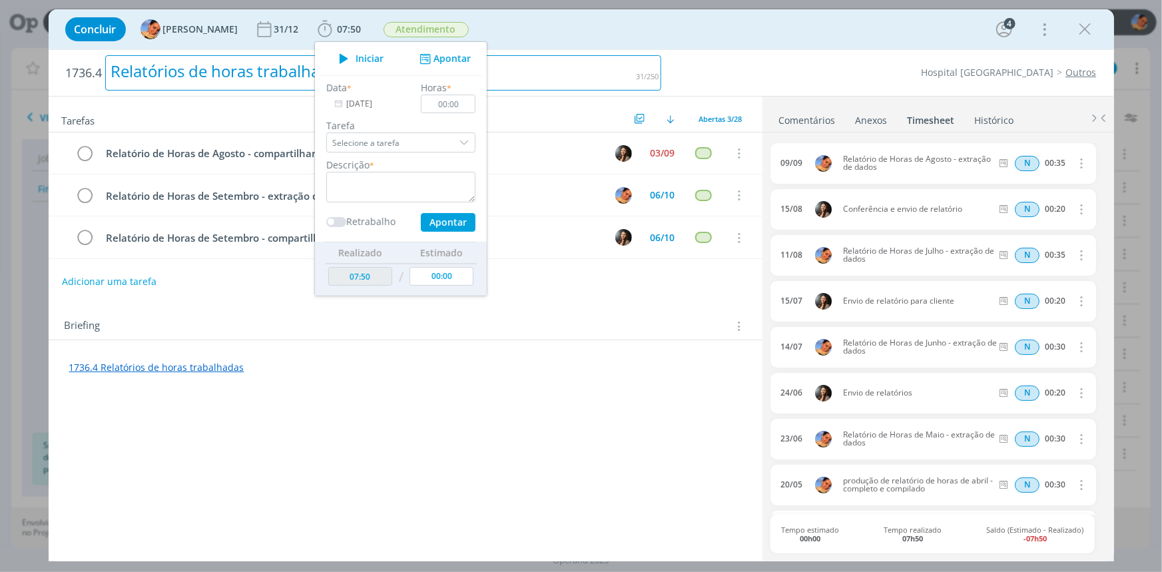
click at [563, 53] on h2 "1736.4 Relatórios de horas trabalhadas" at bounding box center [364, 73] width 596 height 46
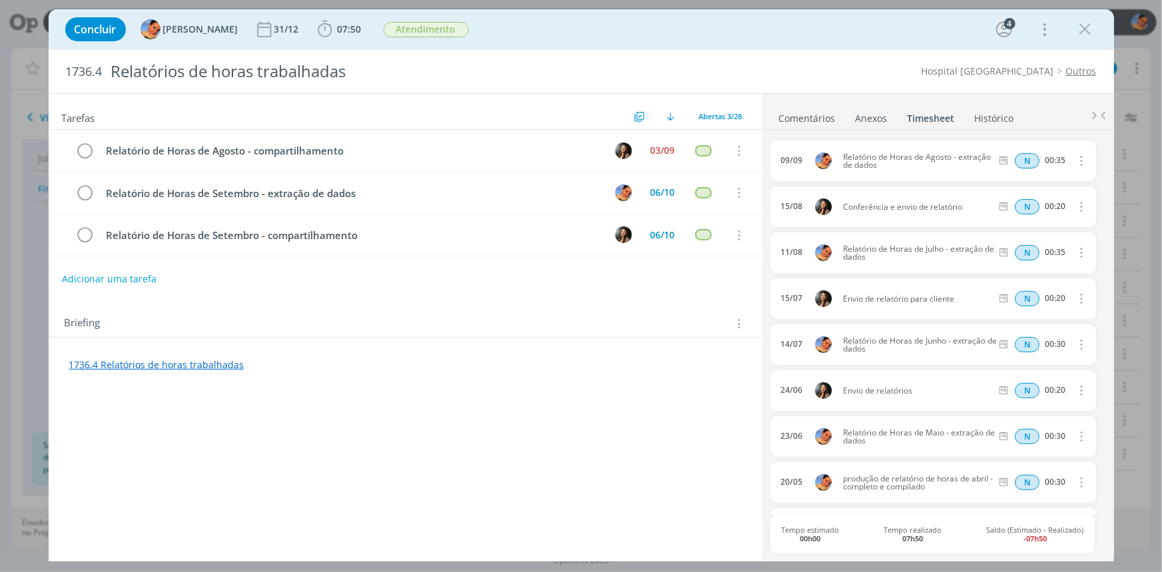
drag, startPoint x: 361, startPoint y: 355, endPoint x: 366, endPoint y: 309, distance: 46.2
click at [362, 355] on div "1736.4 Relatórios de horas trabalhadas" at bounding box center [405, 364] width 692 height 23
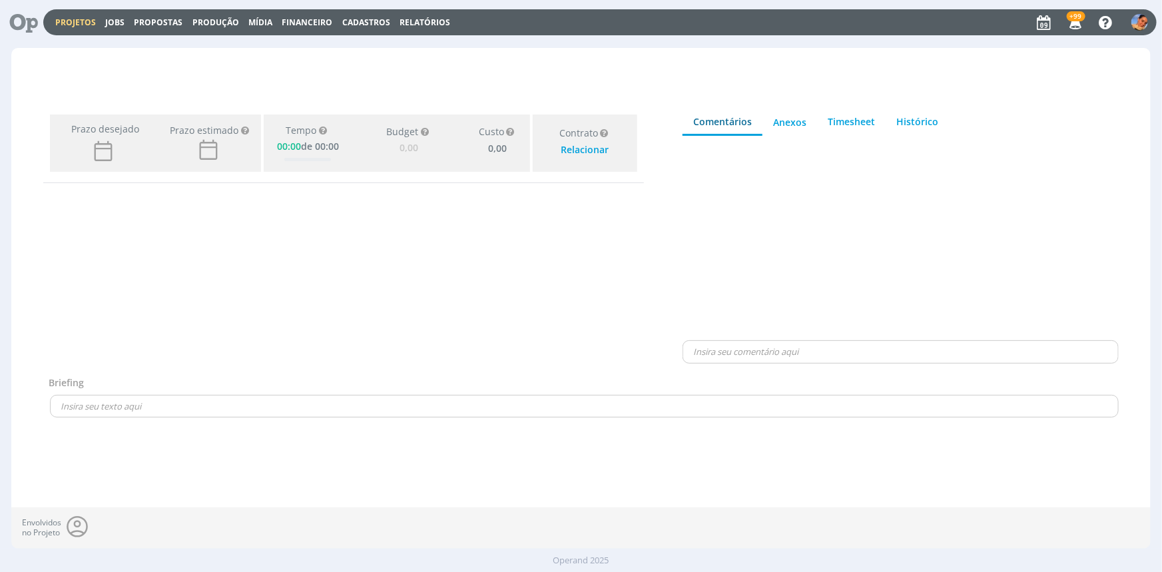
type input "0,00"
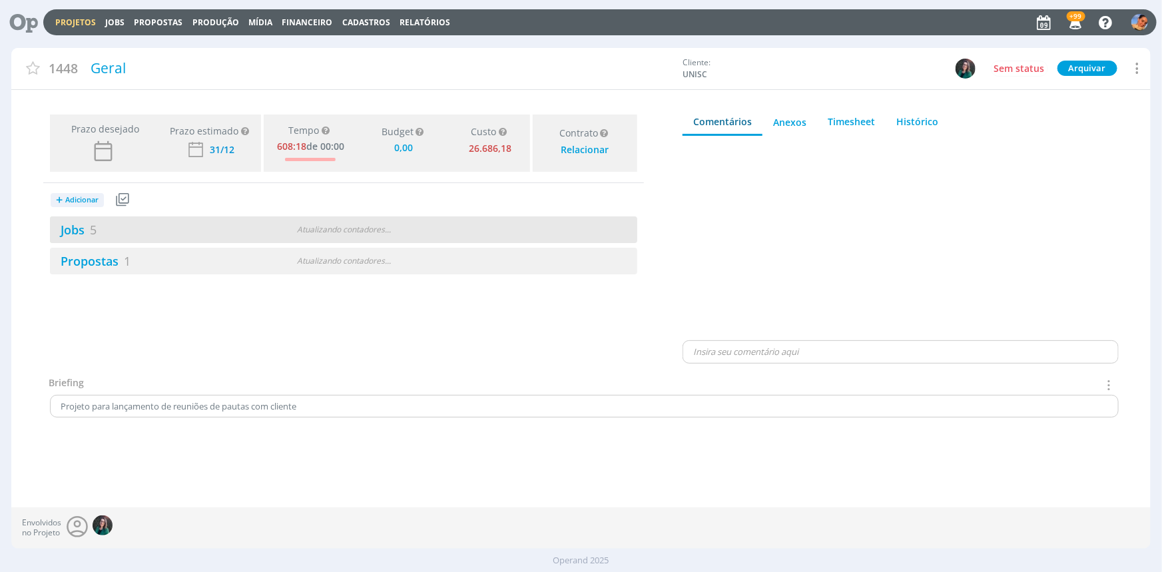
click at [210, 226] on div "Jobs 5" at bounding box center [149, 229] width 199 height 18
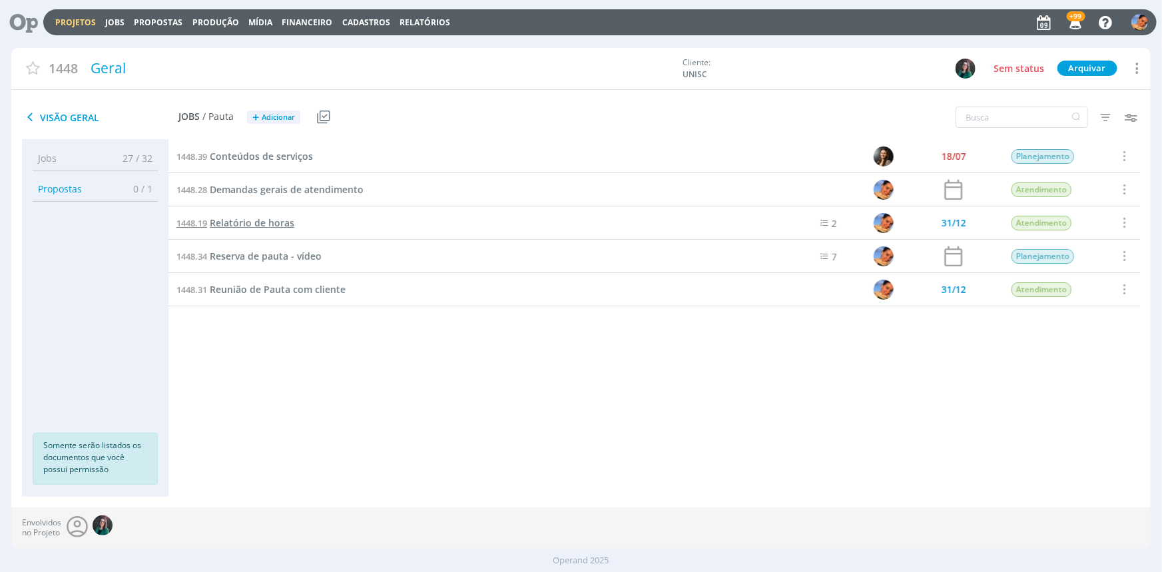
click at [279, 222] on span "Relatório de horas" at bounding box center [252, 222] width 85 height 13
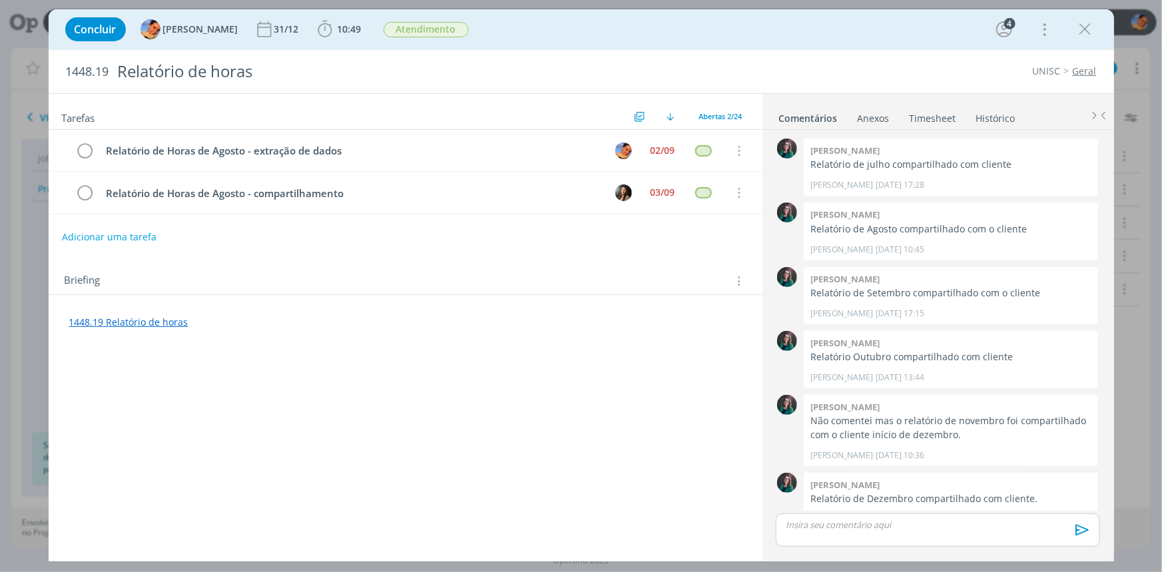
scroll to position [413, 0]
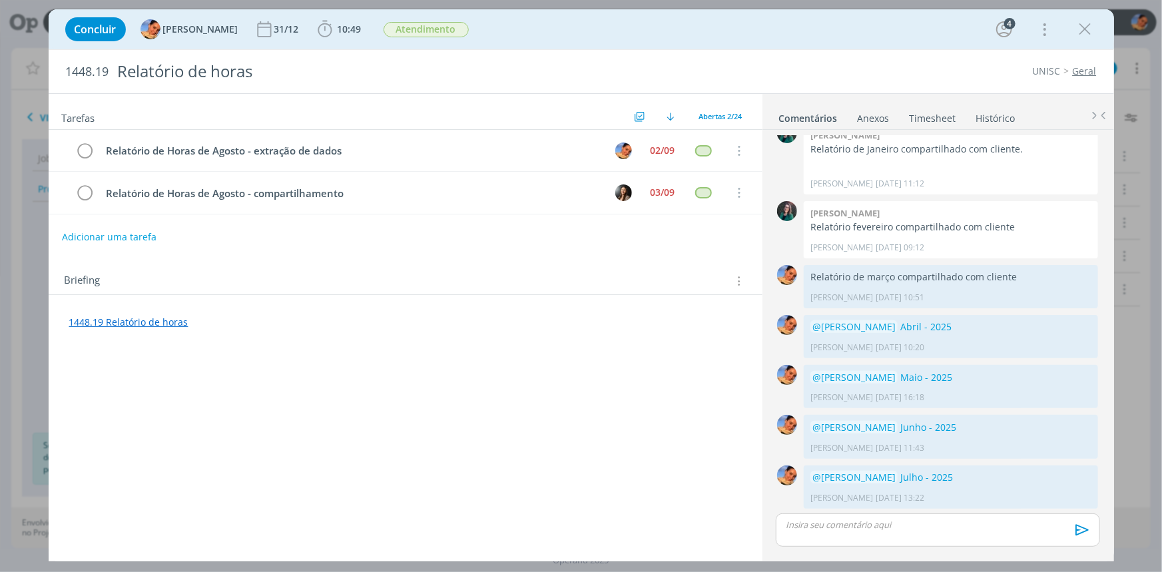
click at [136, 320] on link "1448.19 Relatório de horas" at bounding box center [128, 322] width 119 height 13
click at [168, 297] on link "[URL][DOMAIN_NAME]" at bounding box center [156, 296] width 101 height 17
click at [478, 419] on div "Tarefas Usar Job de template Criar template a partir deste job Visualizar Templ…" at bounding box center [406, 323] width 714 height 458
click at [917, 113] on link "Timesheet" at bounding box center [933, 115] width 48 height 19
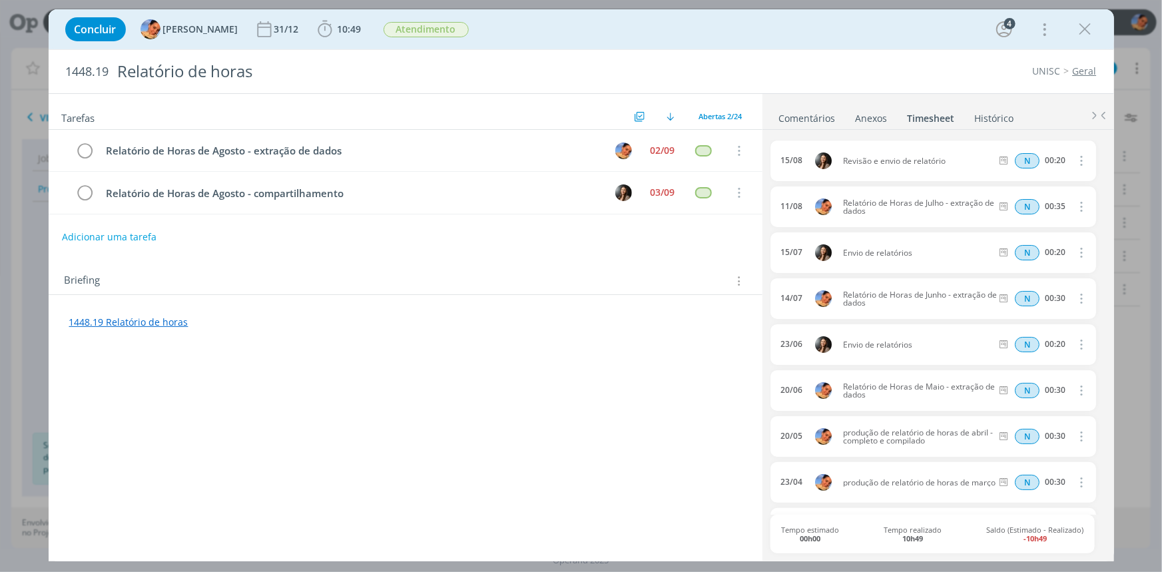
click at [818, 109] on link "Comentários" at bounding box center [807, 115] width 58 height 19
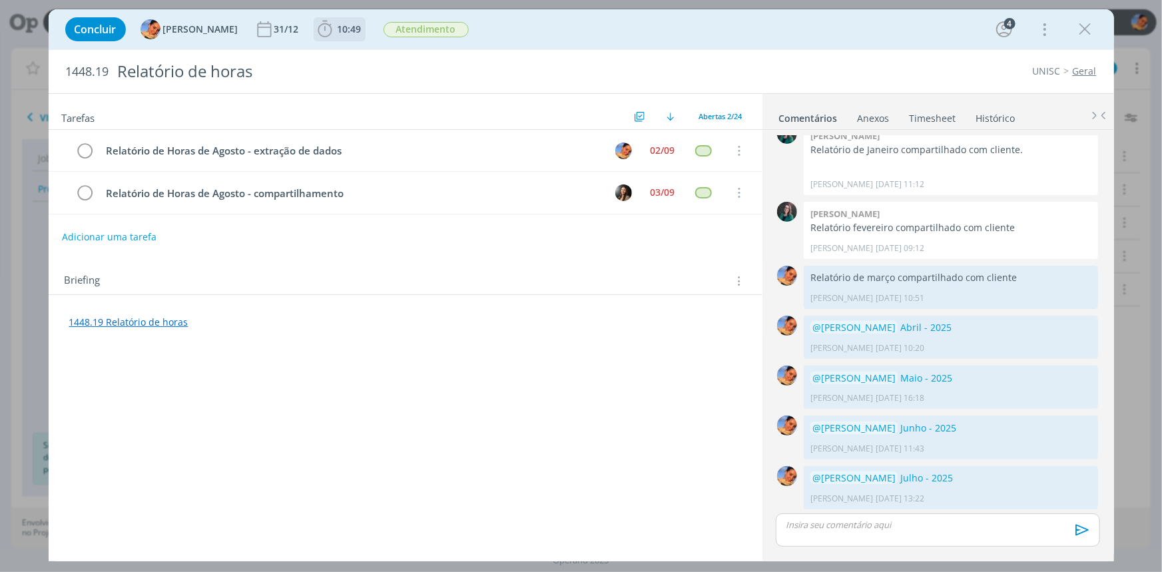
click at [339, 22] on span "10:49" at bounding box center [339, 29] width 49 height 20
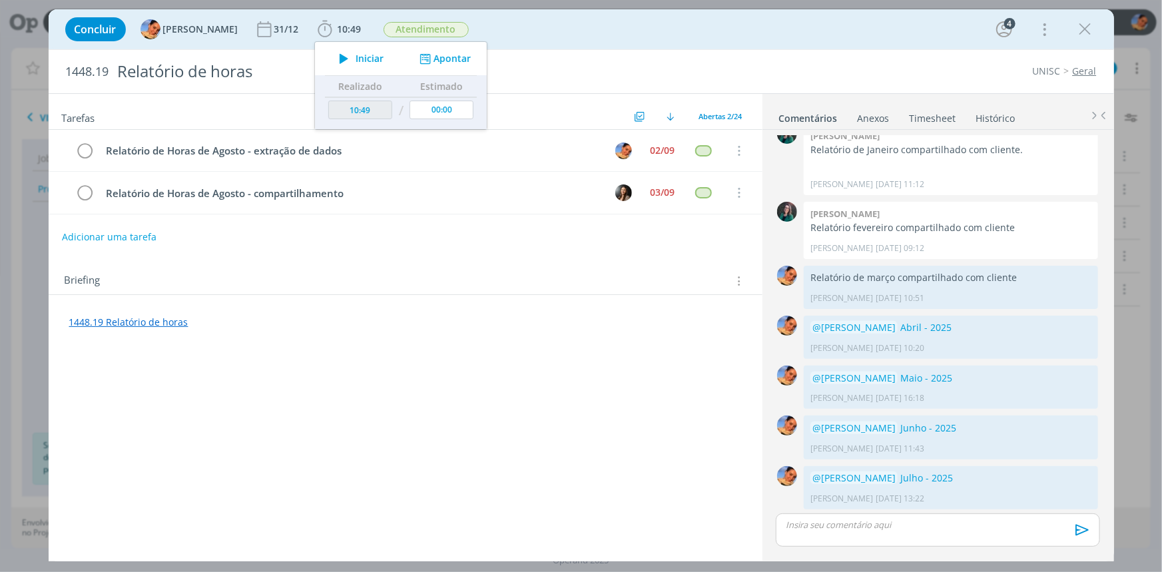
click at [915, 118] on link "Timesheet" at bounding box center [933, 115] width 48 height 19
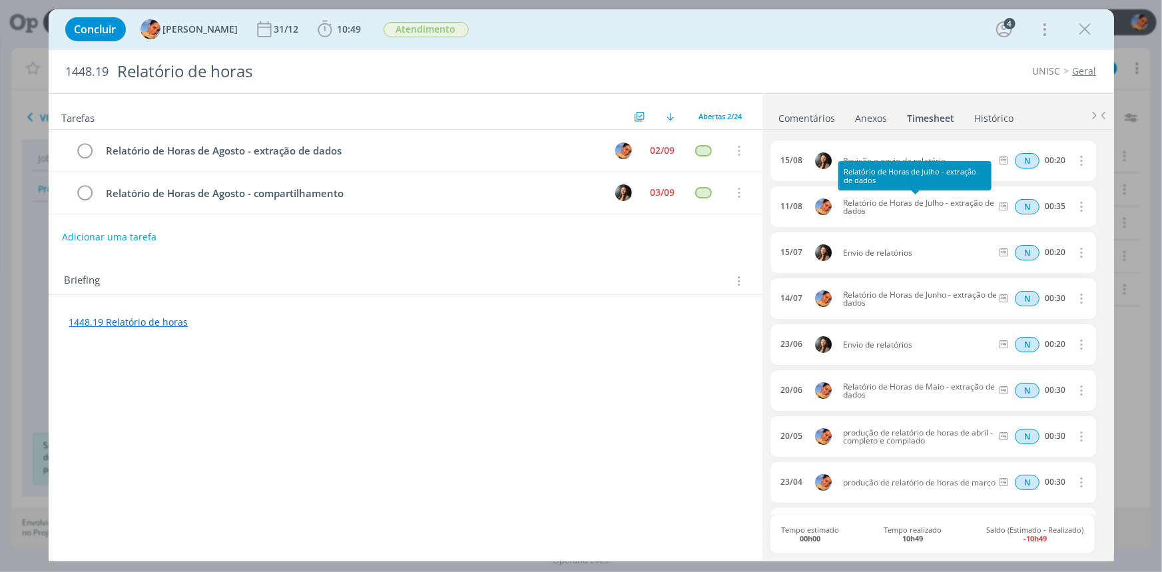
drag, startPoint x: 887, startPoint y: 212, endPoint x: 841, endPoint y: 199, distance: 47.6
click at [841, 199] on span "Relatório de Horas de Julho - extração de dados" at bounding box center [916, 207] width 159 height 16
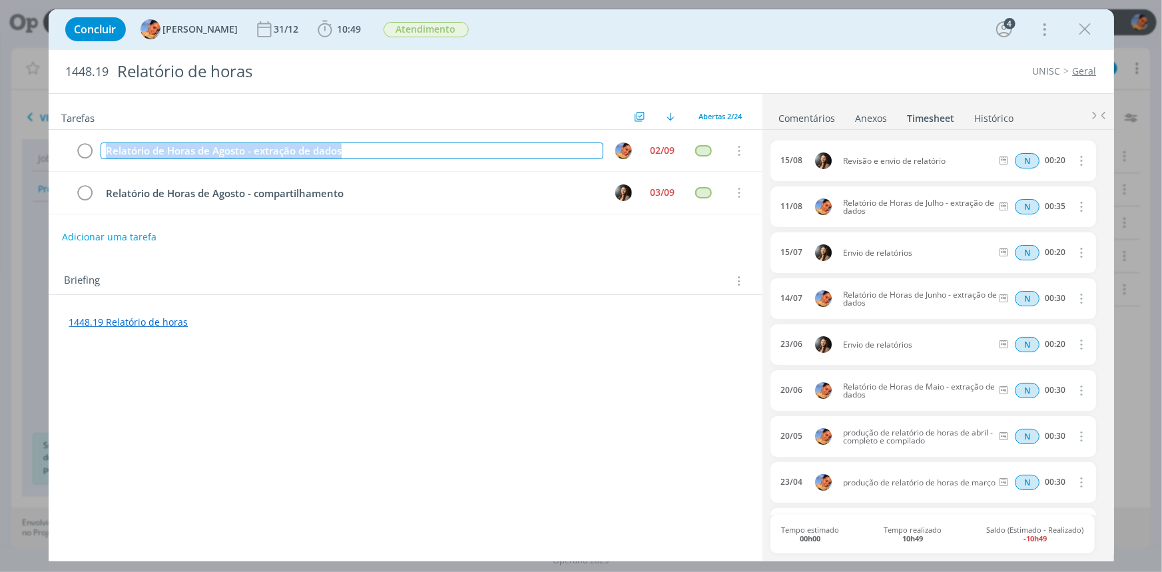
drag, startPoint x: 357, startPoint y: 148, endPoint x: 0, endPoint y: 132, distance: 357.1
click at [0, 132] on div "Concluir [PERSON_NAME] [DATE] 10:49 Iniciar Apontar Data * [DATE] Horas * 00:00…" at bounding box center [581, 286] width 1162 height 572
copy div "Relatório de Horas de Agosto - extração de dados"
click at [342, 34] on span "10:49" at bounding box center [350, 29] width 24 height 13
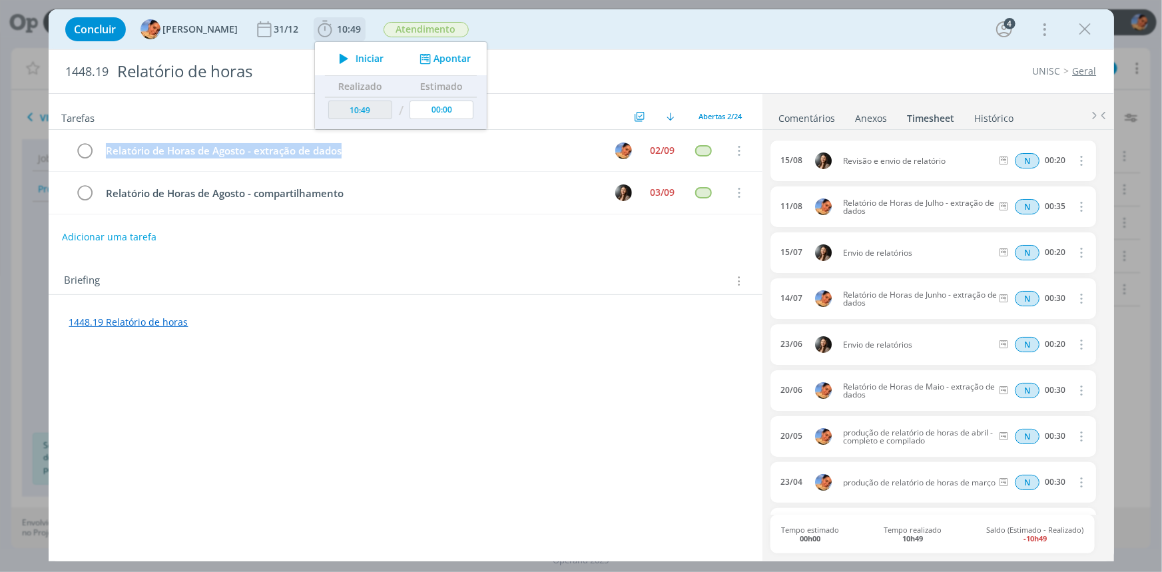
click at [437, 52] on button "Apontar" at bounding box center [442, 59] width 55 height 14
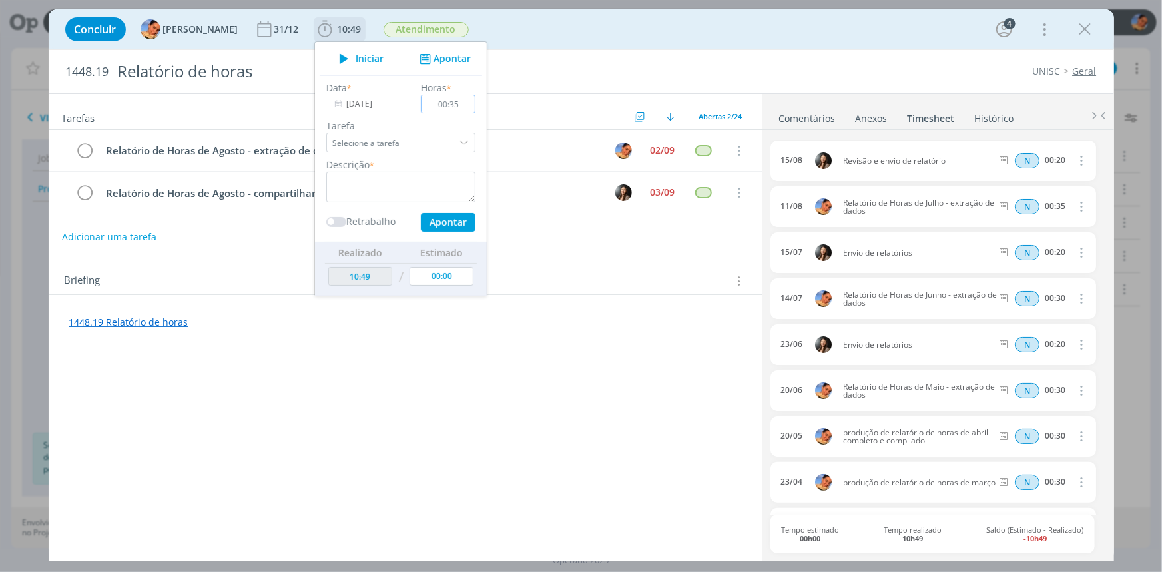
type input "00:35"
click at [413, 180] on textarea "dialog" at bounding box center [400, 187] width 149 height 31
paste textarea "Relatório de Horas de Agosto - extração de dados"
type textarea "Relatório de Horas de Agosto - extração de dados"
click at [445, 221] on button "Apontar" at bounding box center [447, 222] width 55 height 19
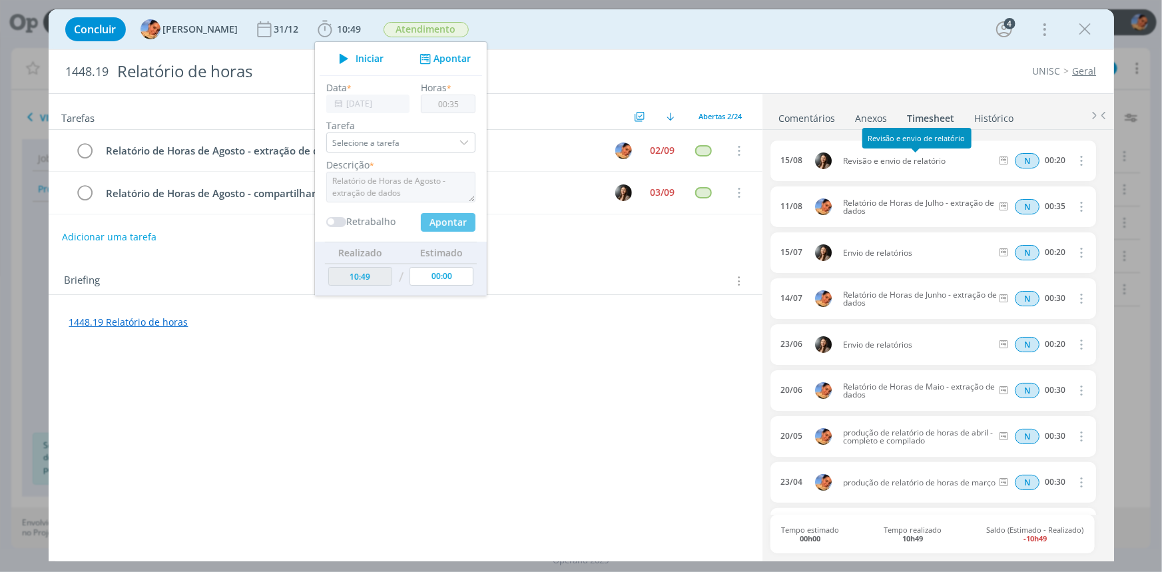
type input "11:24"
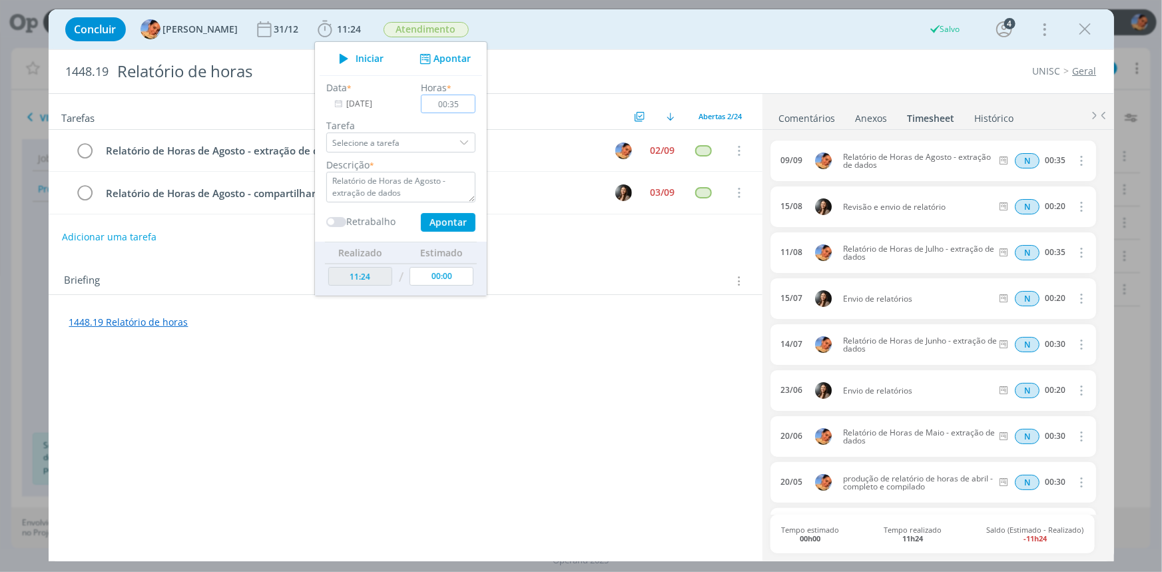
type input "00:00"
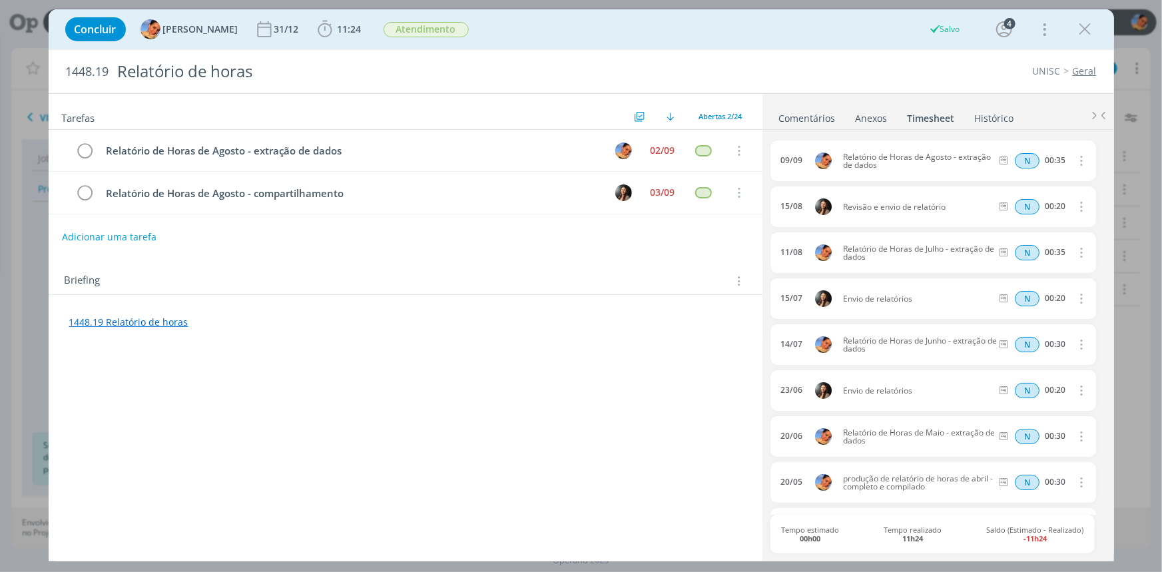
click at [821, 117] on link "Comentários" at bounding box center [807, 115] width 58 height 19
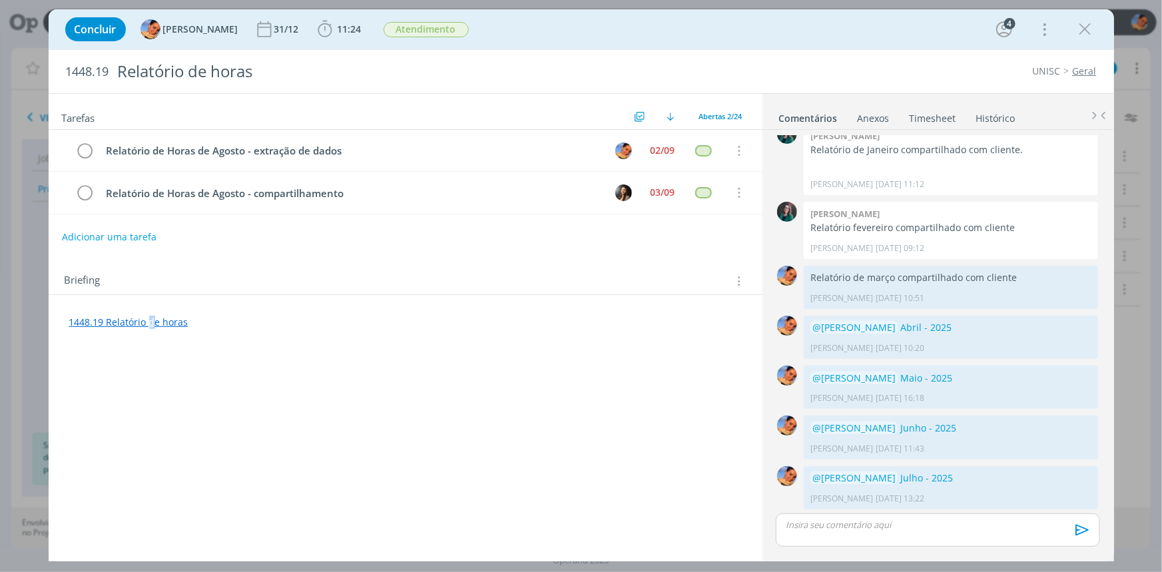
click at [150, 318] on link "1448.19 Relatório de horas" at bounding box center [128, 322] width 119 height 13
click at [159, 324] on link "1448.19 Relatório de horas" at bounding box center [129, 322] width 119 height 13
click at [173, 304] on link "[URL][DOMAIN_NAME]" at bounding box center [156, 297] width 101 height 17
click at [848, 521] on p "dialog" at bounding box center [937, 525] width 302 height 12
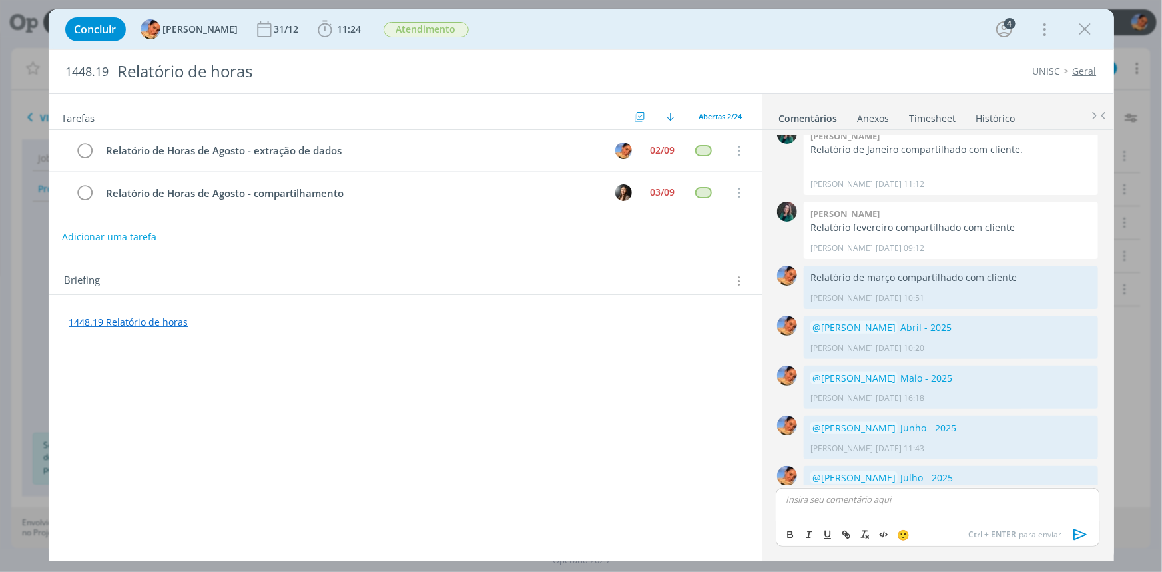
scroll to position [439, 0]
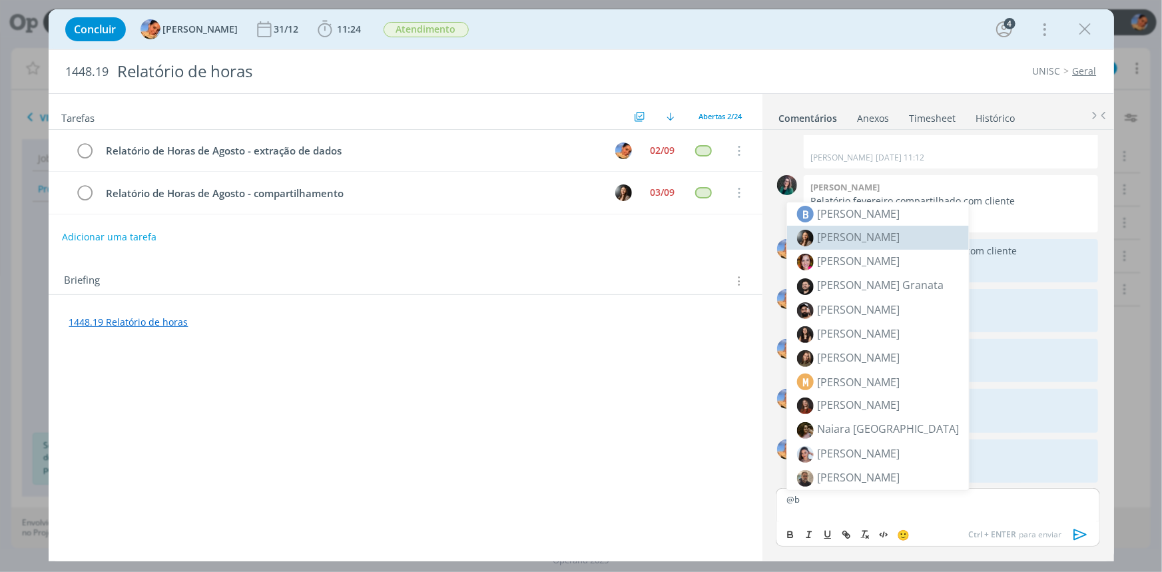
click at [861, 242] on span "[PERSON_NAME]" at bounding box center [858, 237] width 83 height 15
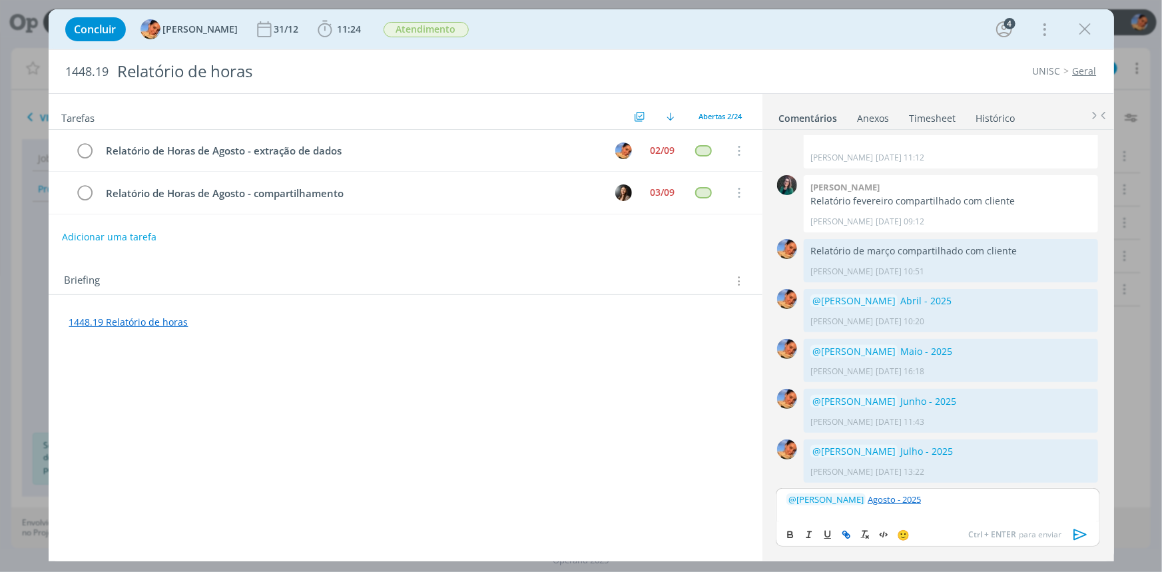
click at [1086, 534] on icon "dialog" at bounding box center [1079, 534] width 13 height 11
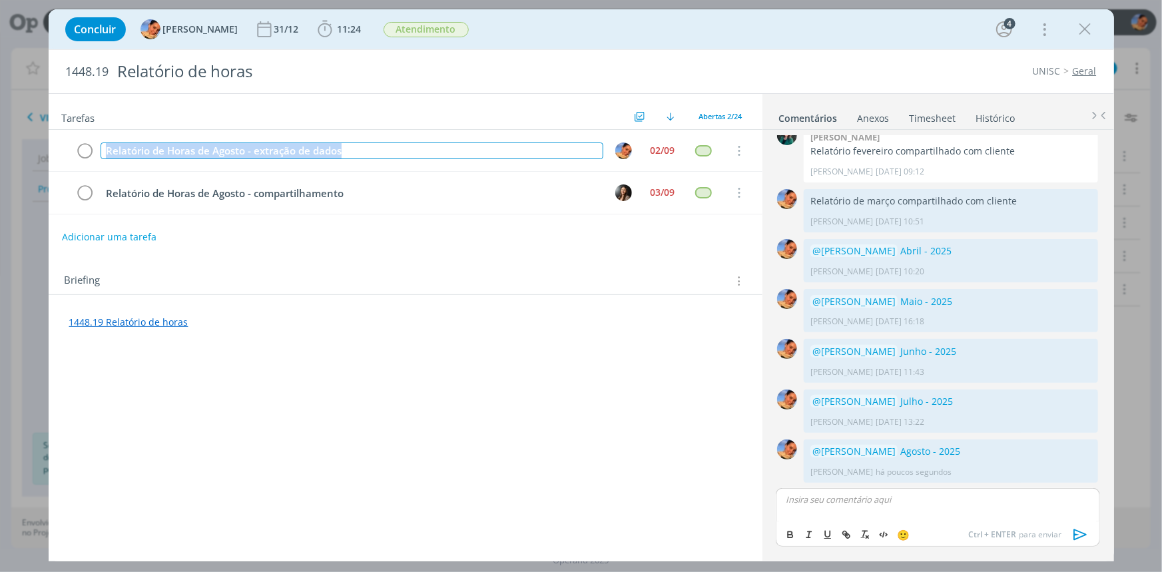
drag, startPoint x: 365, startPoint y: 151, endPoint x: 46, endPoint y: 151, distance: 319.5
click at [29, 146] on div "Concluir [PERSON_NAME] [DATE] 11:24 Iniciar Apontar Data * [DATE] Horas * 00:00…" at bounding box center [581, 286] width 1162 height 572
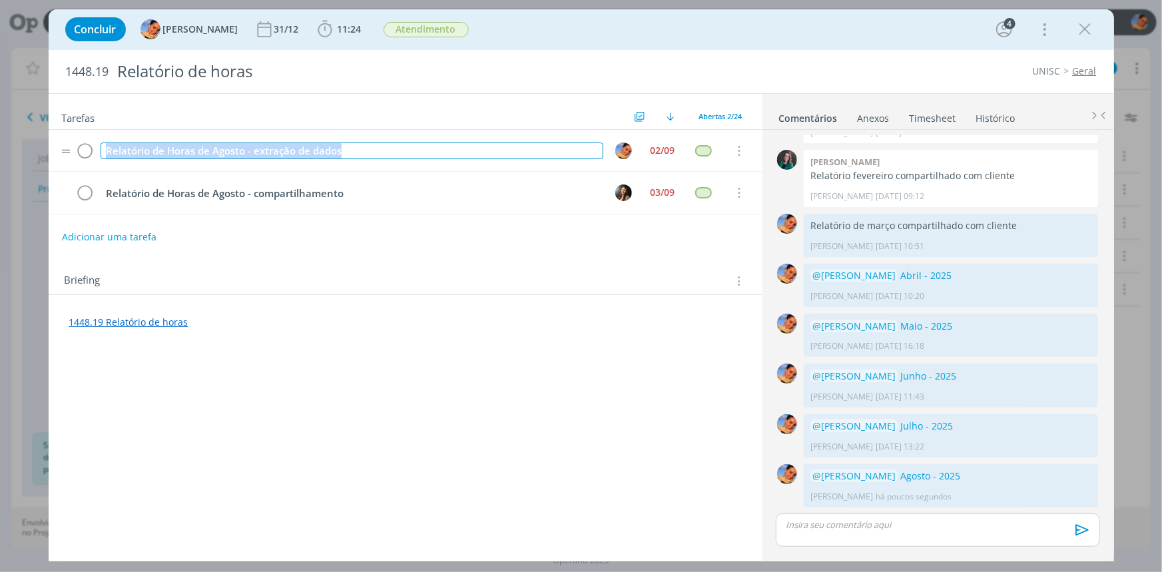
scroll to position [464, 0]
copy div "Relatório de Horas de Agosto - extração de dados"
click at [102, 242] on button "Adicionar uma tarefa" at bounding box center [108, 236] width 95 height 23
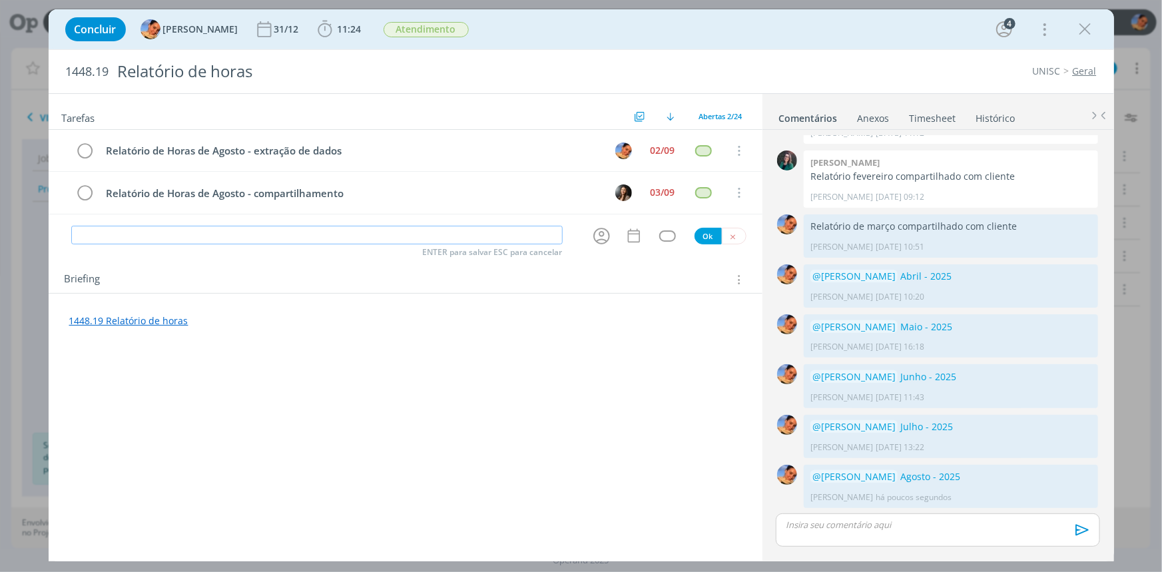
click at [124, 245] on div "ENTER para salvar ESC para cancelar Ok" at bounding box center [406, 236] width 714 height 22
click at [134, 229] on input "dialog" at bounding box center [316, 235] width 491 height 19
paste input "Relatório de Horas de Agosto - extração de dados"
drag, startPoint x: 206, startPoint y: 236, endPoint x: 184, endPoint y: 228, distance: 23.8
click at [180, 232] on input "Relatório de Horas de Agosto - extração de dados" at bounding box center [316, 235] width 491 height 19
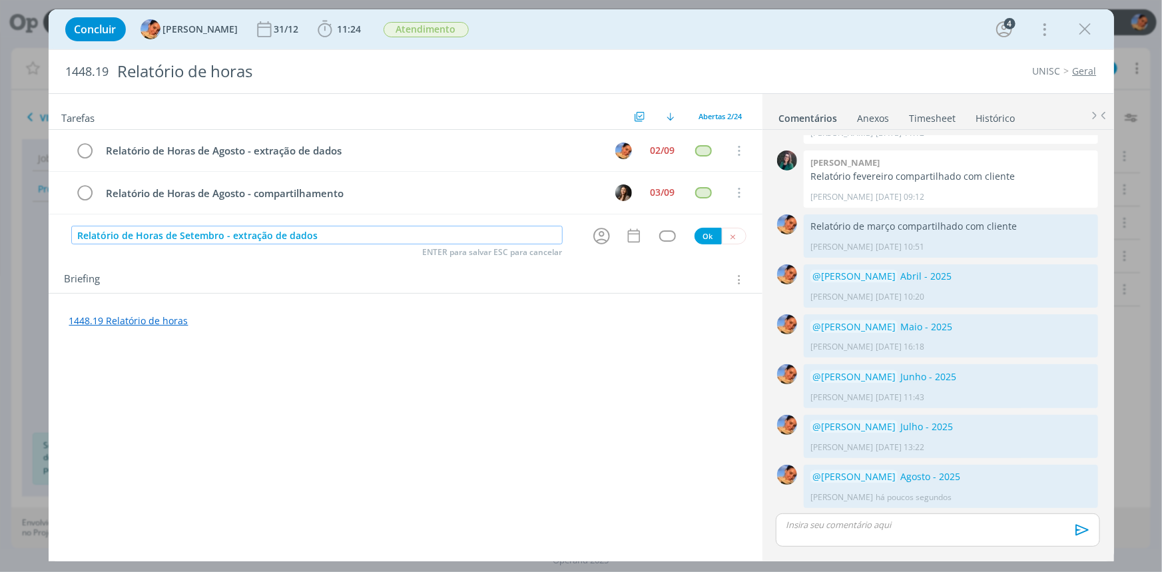
click at [604, 234] on icon "dialog" at bounding box center [601, 236] width 21 height 21
type input "Relatório de Horas de Setembro - extração de dados"
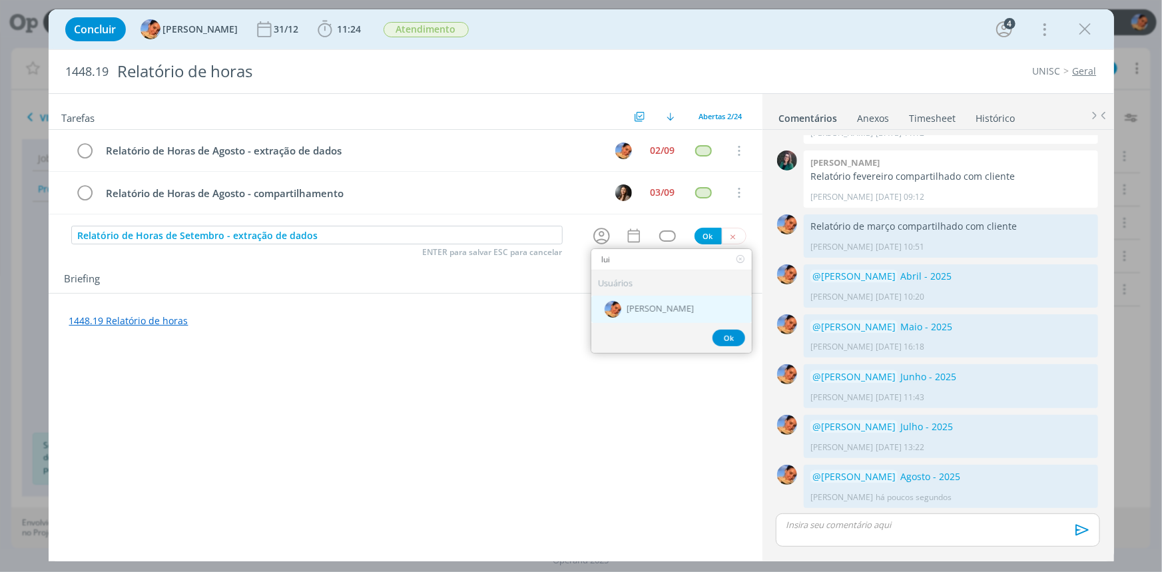
type input "lui"
click at [647, 298] on div "[PERSON_NAME]" at bounding box center [671, 308] width 160 height 27
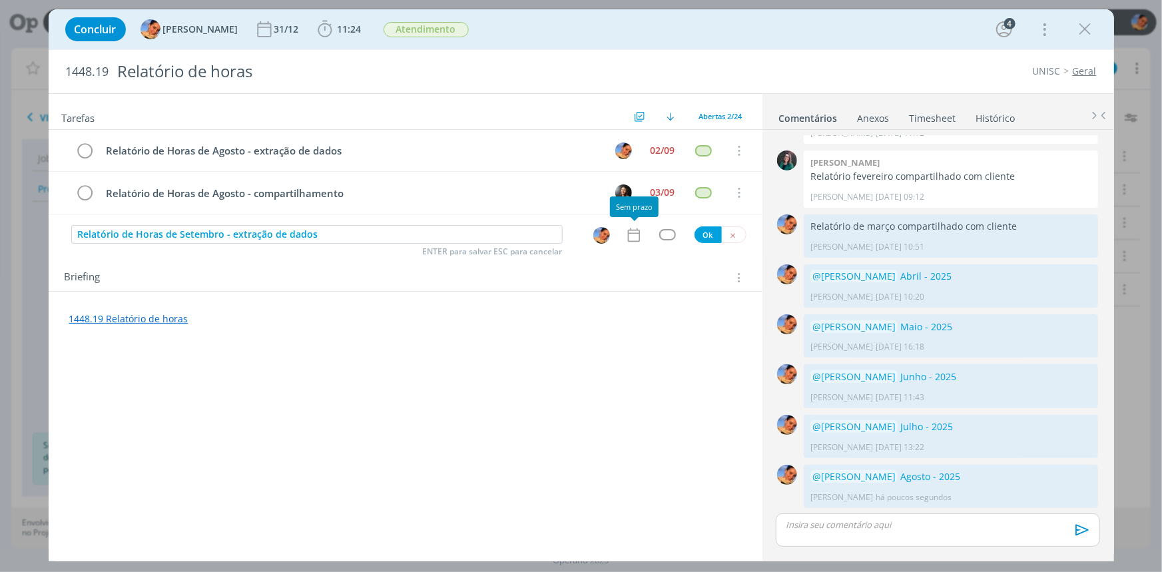
click at [633, 236] on icon "dialog" at bounding box center [633, 234] width 17 height 17
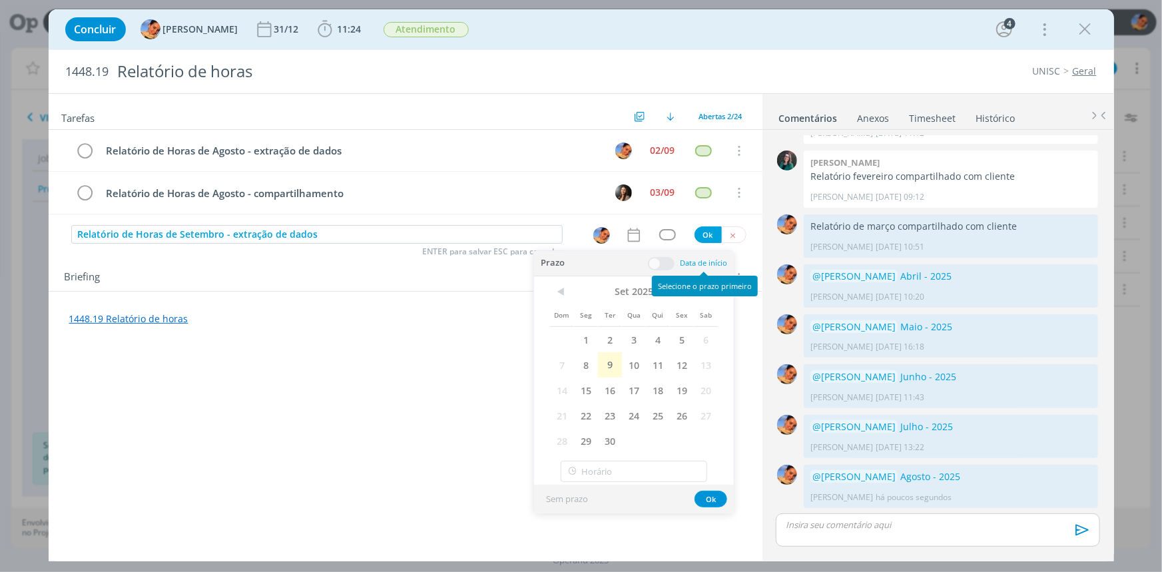
click at [708, 286] on div "Selecione o prazo primeiro" at bounding box center [705, 286] width 106 height 21
click at [703, 293] on span ">" at bounding box center [706, 292] width 24 height 20
click at [588, 359] on span "6" at bounding box center [586, 364] width 24 height 25
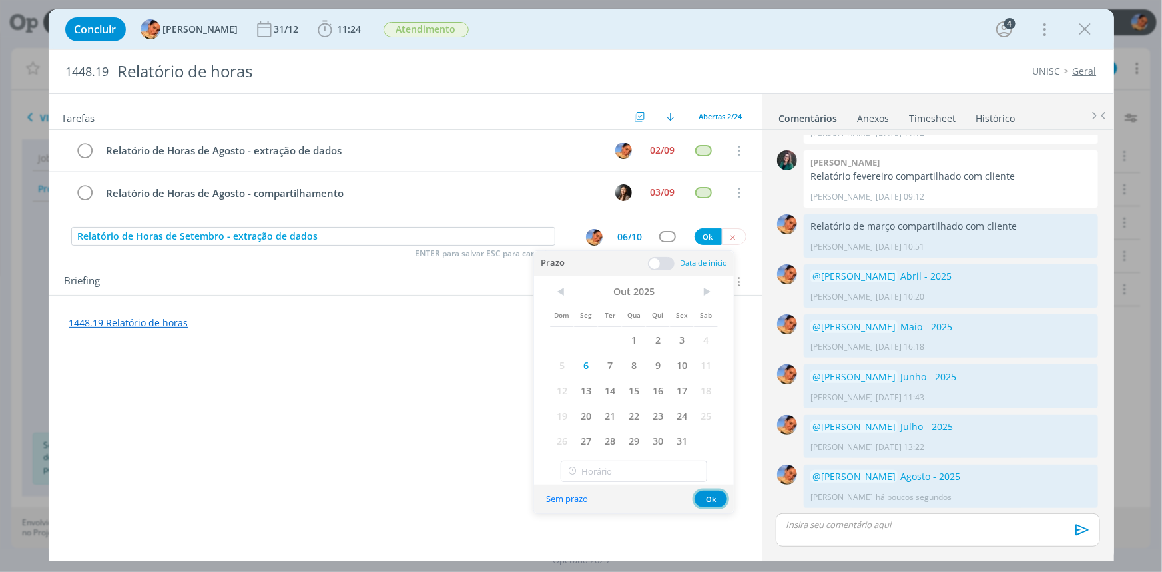
click at [714, 502] on button "Ok" at bounding box center [710, 499] width 33 height 17
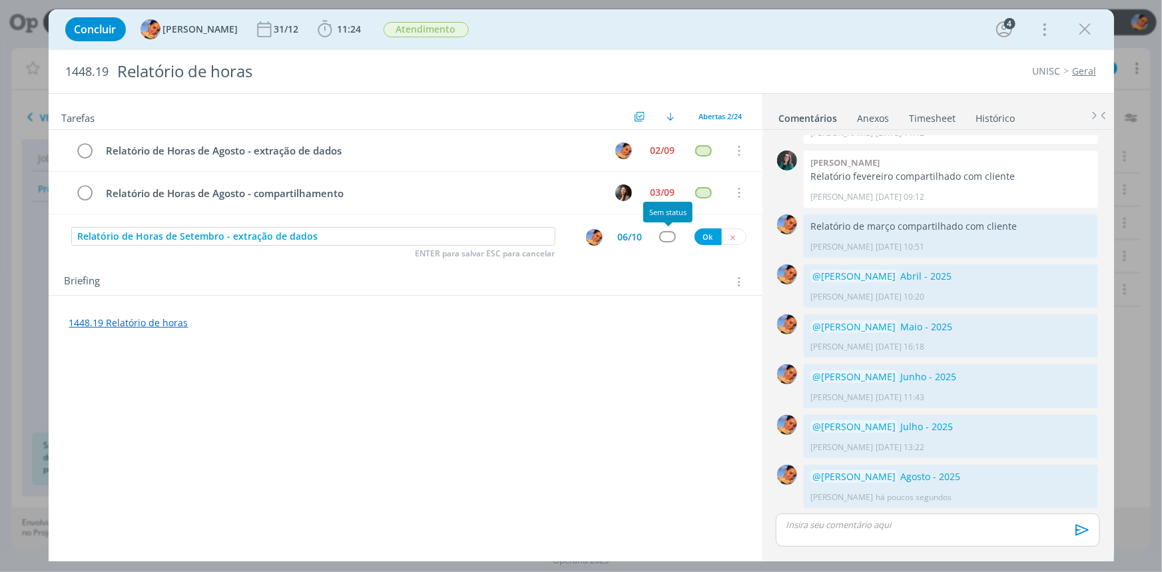
click at [674, 242] on div "Relatório de Horas de Setembro - extração de dados ENTER para salvar ESC para c…" at bounding box center [406, 237] width 714 height 24
click at [669, 240] on div "dialog" at bounding box center [667, 236] width 17 height 11
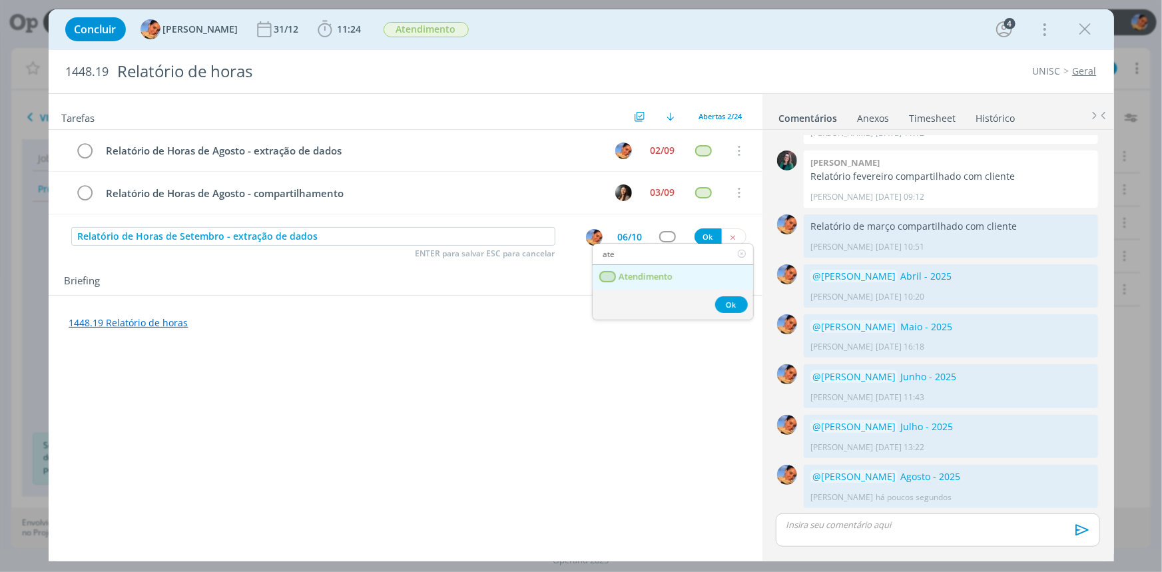
type input "ate"
click at [678, 276] on link "Atendimento" at bounding box center [672, 277] width 160 height 25
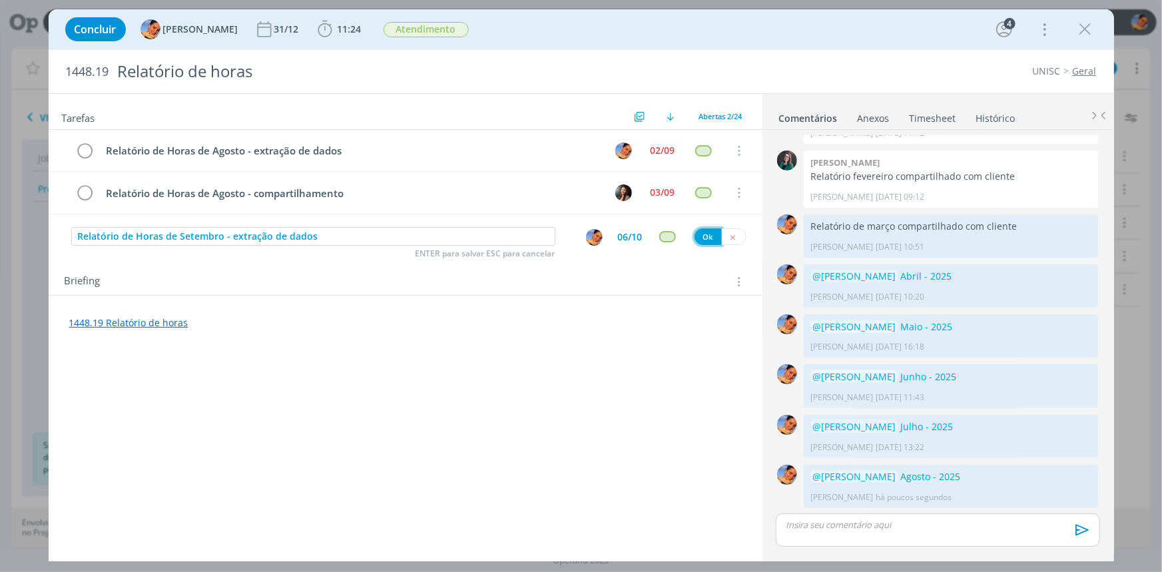
click at [705, 233] on button "Ok" at bounding box center [707, 236] width 27 height 17
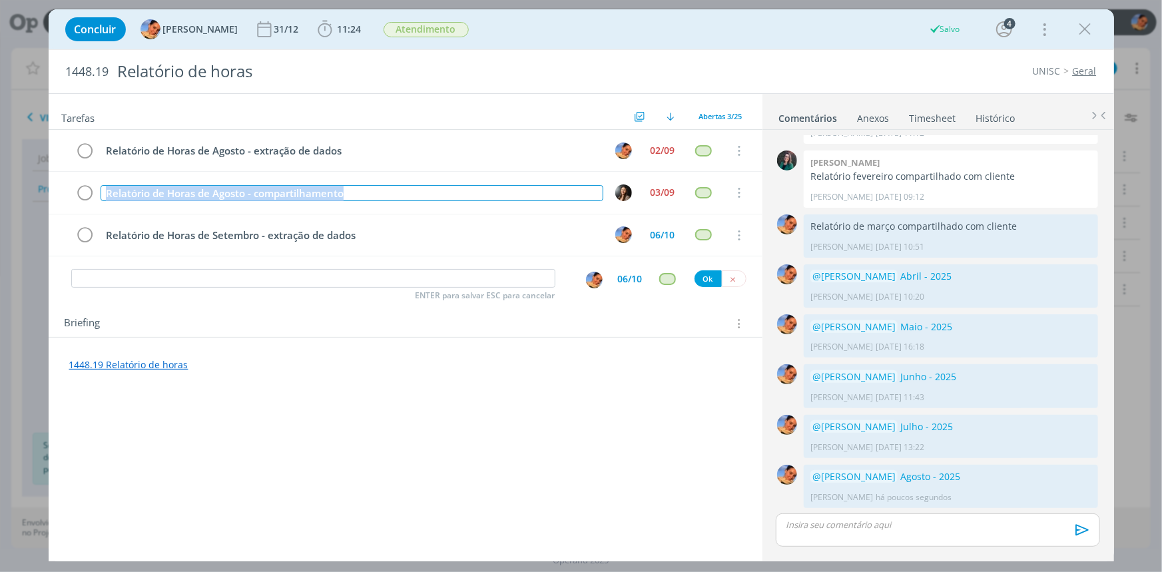
drag, startPoint x: 354, startPoint y: 188, endPoint x: 0, endPoint y: 180, distance: 354.3
click at [0, 180] on div "Concluir Luíza Santana 31/12 11:24 Iniciar Apontar Data * 09/09/2025 Horas * 00…" at bounding box center [581, 286] width 1162 height 572
copy div "Relatório de Horas de Agosto - compartilhamento"
click at [160, 267] on div "ENTER para salvar ESC para cancelar 06/10 Ok" at bounding box center [406, 279] width 714 height 24
click at [159, 271] on input "dialog" at bounding box center [313, 278] width 484 height 19
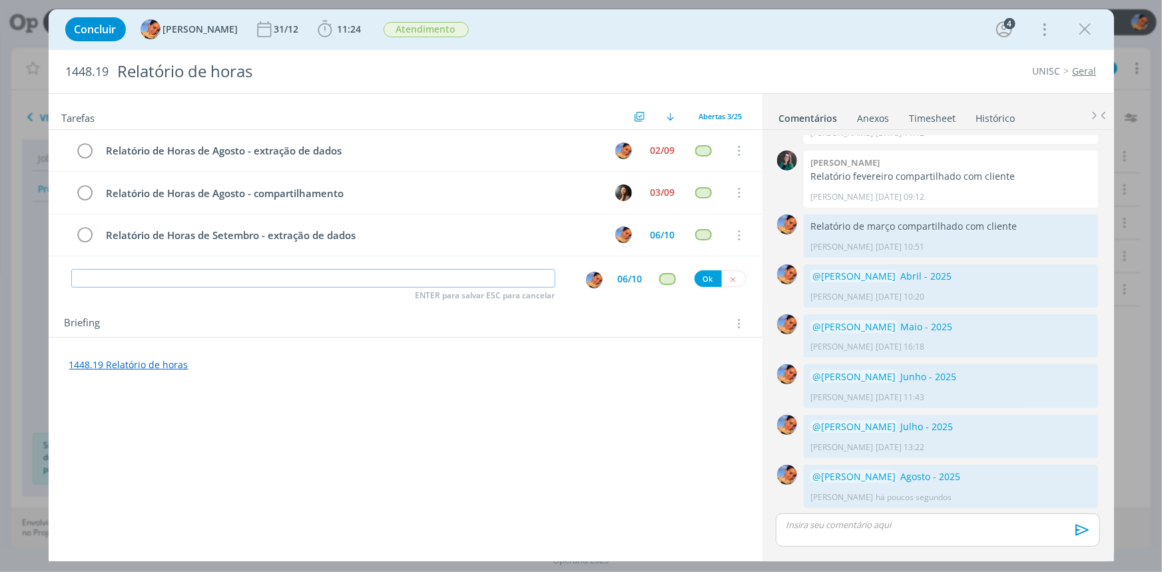
paste input "Relatório de Horas de Agosto - compartilhamento"
drag, startPoint x: 202, startPoint y: 280, endPoint x: 179, endPoint y: 273, distance: 23.6
click at [179, 273] on input "Relatório de Horas de Agosto - compartilhamento" at bounding box center [313, 278] width 484 height 19
click at [597, 278] on img "dialog" at bounding box center [594, 280] width 17 height 17
type input "Relatório de Horas de Setembro - compartilhamento"
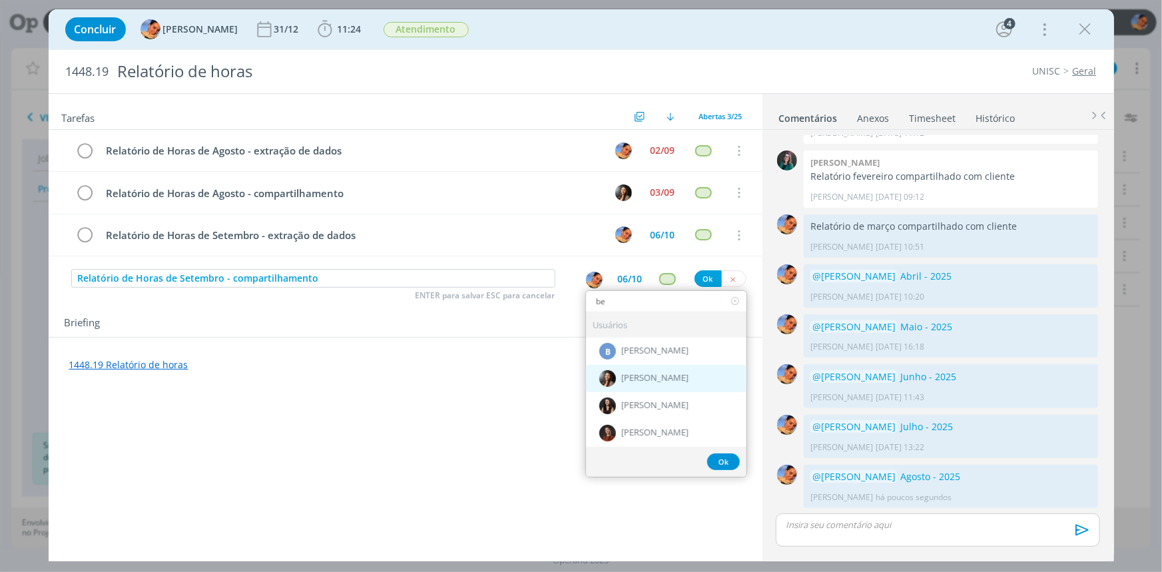
type input "be"
click at [658, 367] on div "[PERSON_NAME]" at bounding box center [666, 377] width 160 height 27
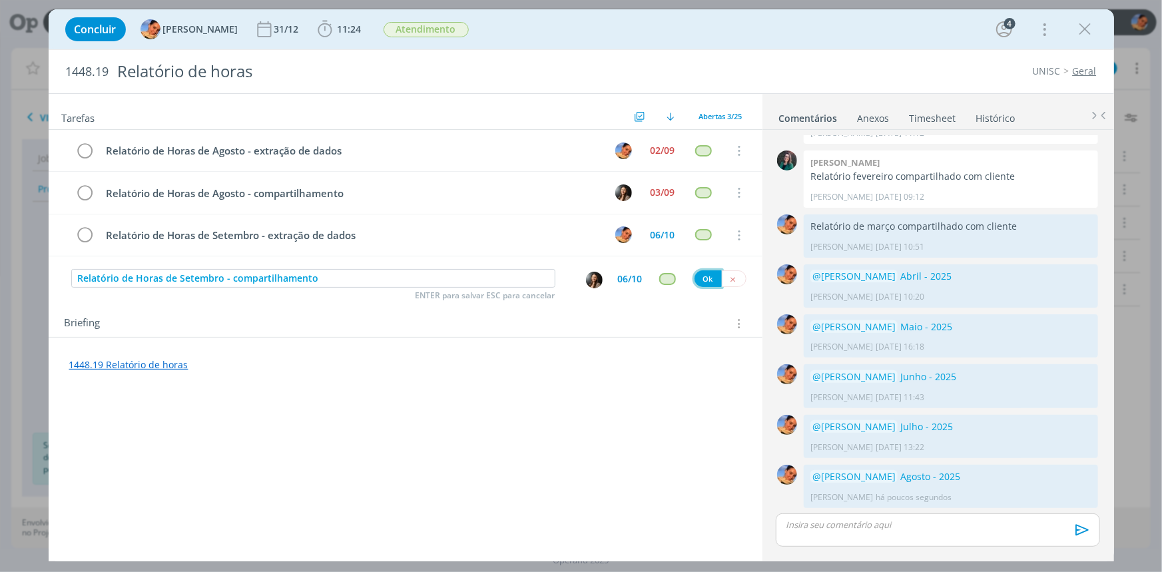
click at [705, 282] on button "Ok" at bounding box center [707, 278] width 27 height 17
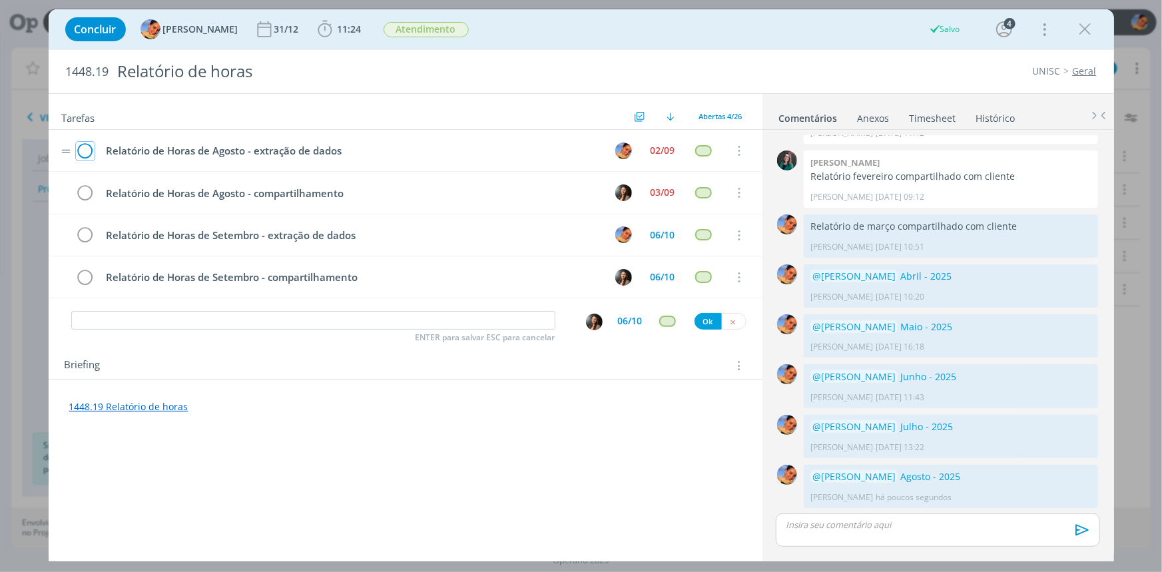
click at [91, 152] on icon "dialog" at bounding box center [85, 151] width 19 height 20
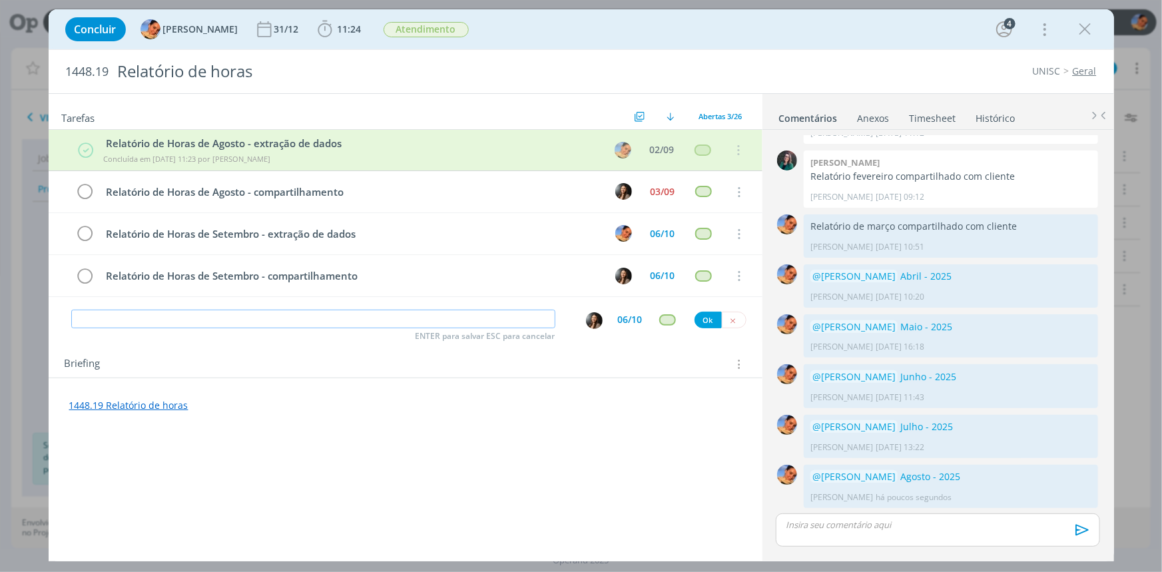
click at [140, 320] on input "dialog" at bounding box center [313, 319] width 484 height 19
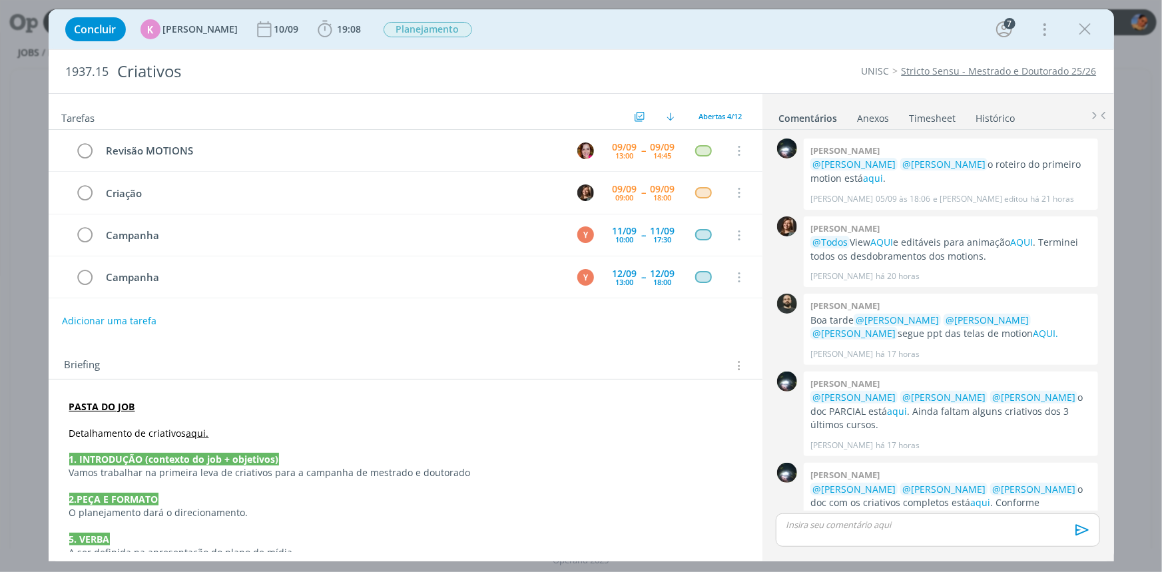
scroll to position [53, 0]
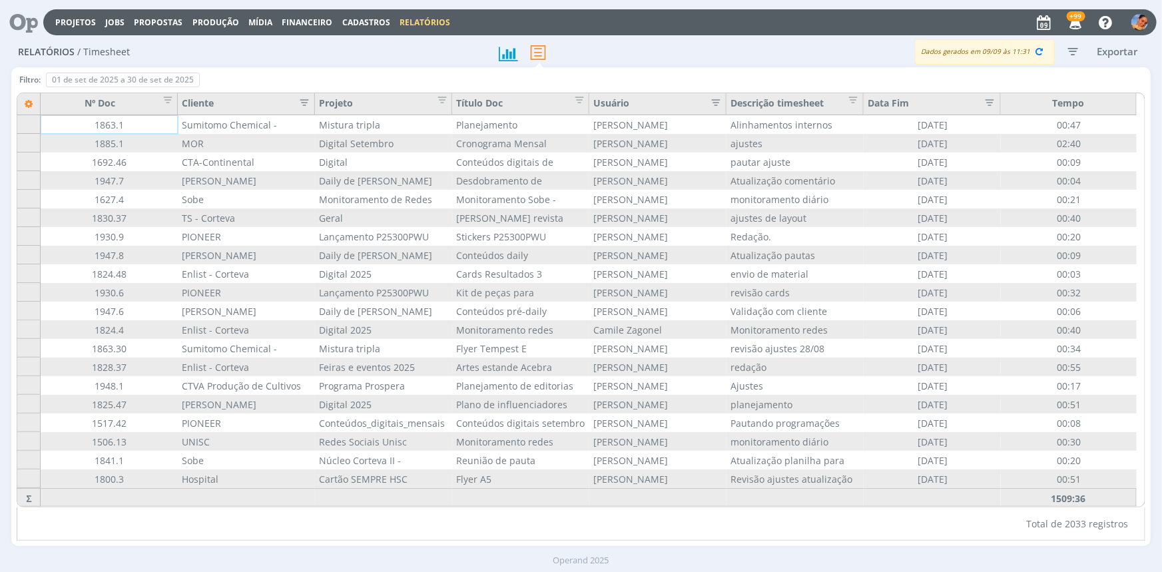
click at [1066, 51] on icon "button" at bounding box center [1072, 51] width 24 height 24
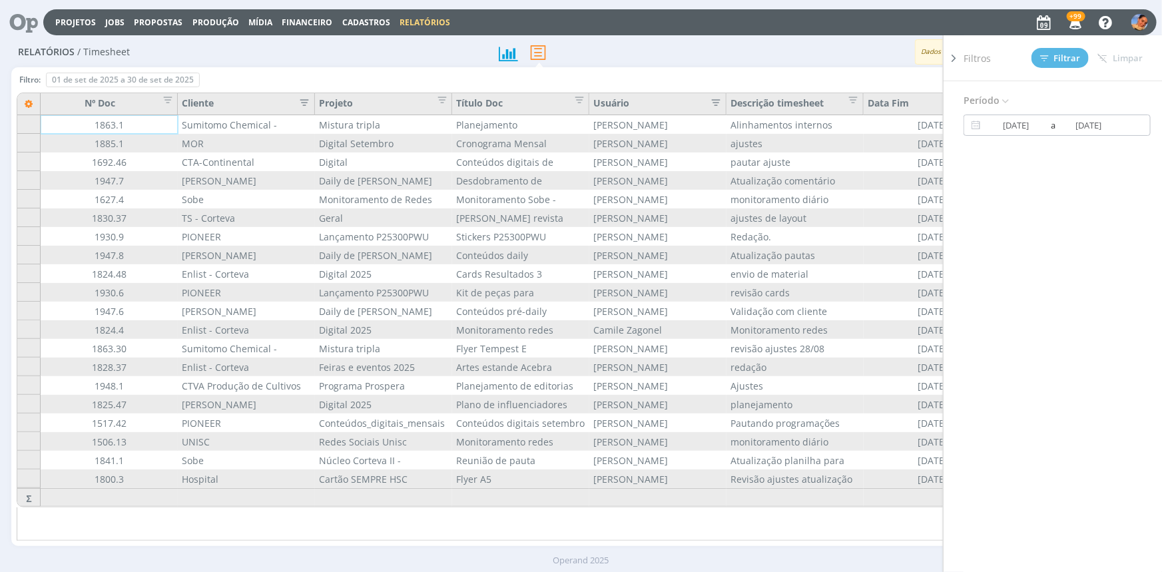
click at [1005, 115] on div "[DATE] a [DATE]" at bounding box center [1056, 125] width 187 height 21
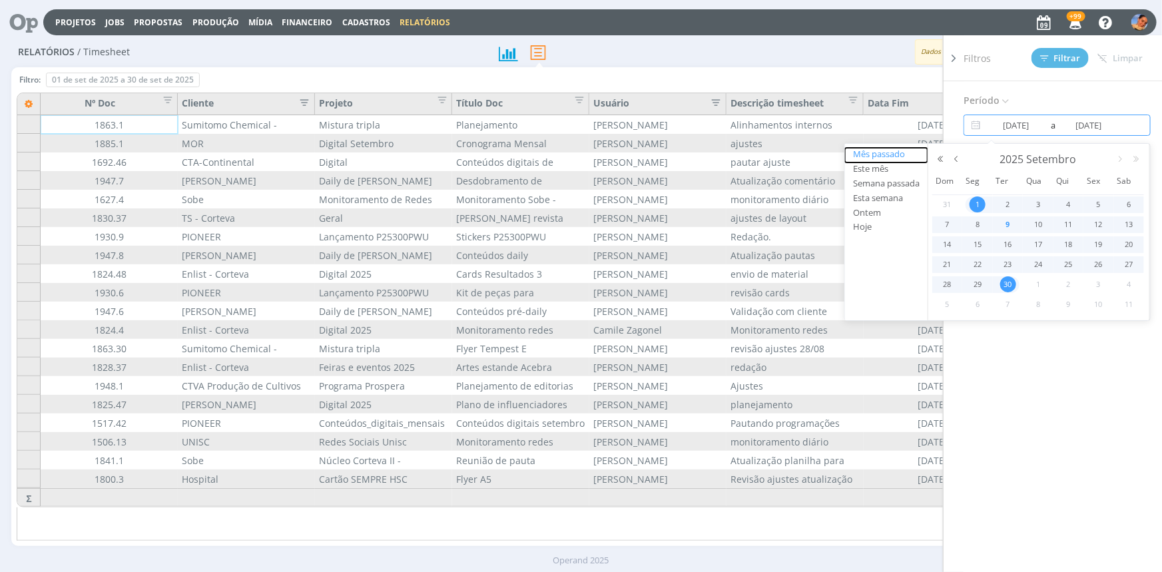
click at [888, 157] on button "Mês passado" at bounding box center [886, 155] width 83 height 15
type input "[DATE]"
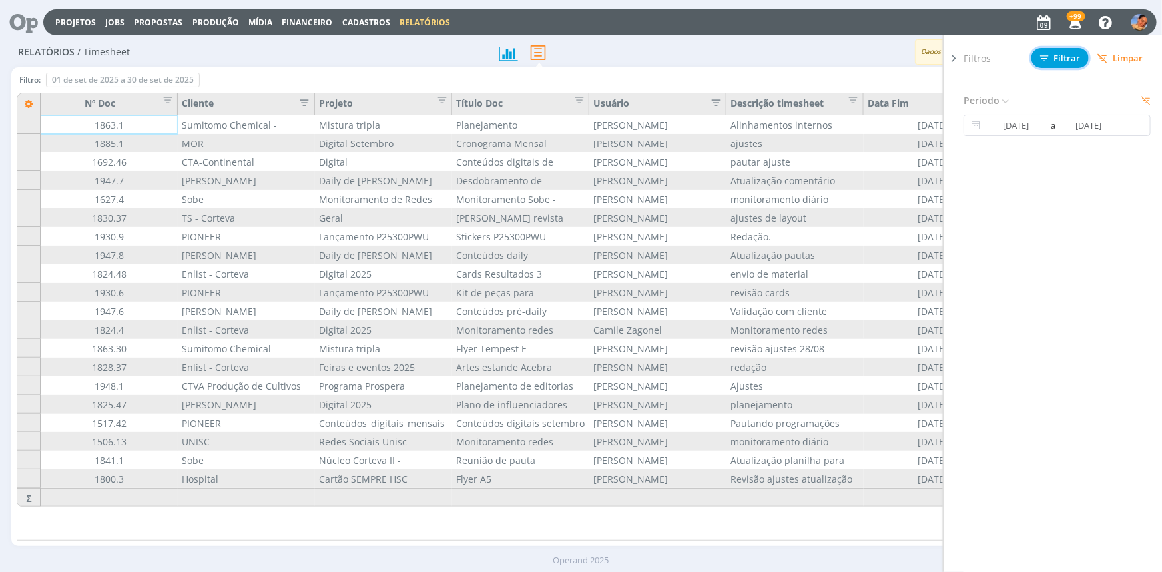
click at [1064, 58] on span "Filtrar" at bounding box center [1060, 58] width 41 height 9
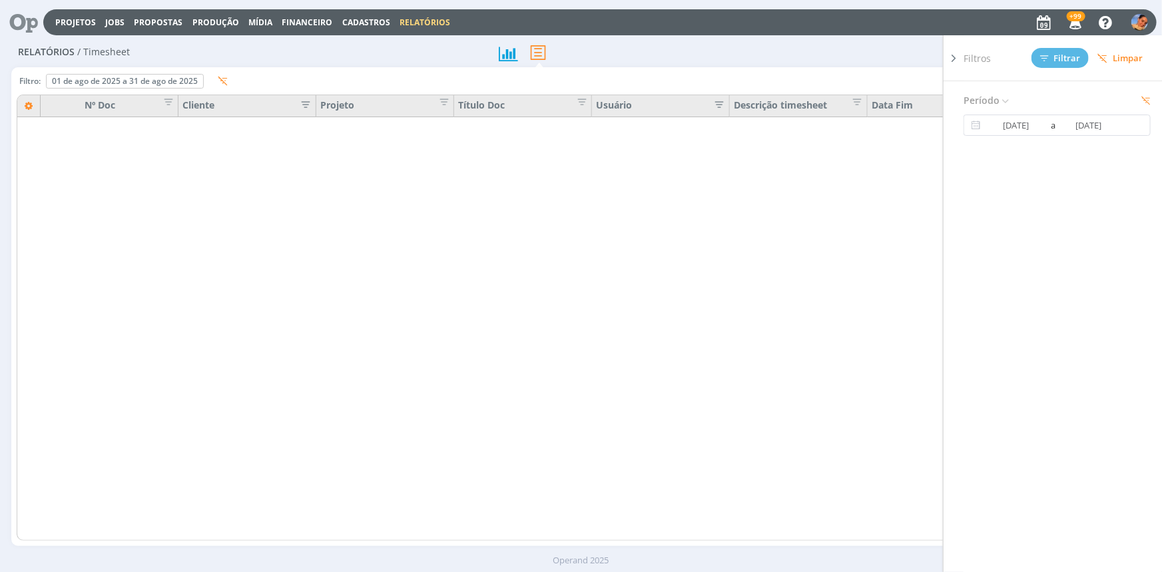
click at [338, 79] on div "Filtro: 01 de ago de 2025 a 31 de ago de 2025 Definir padrão Para alteração dos…" at bounding box center [581, 84] width 1128 height 22
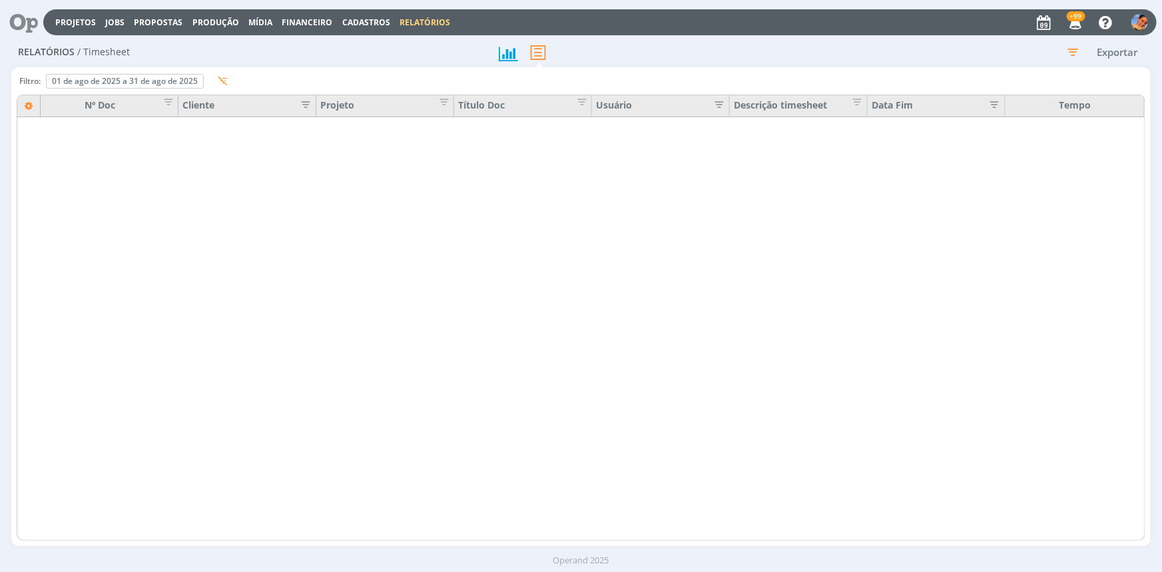
click at [308, 103] on icon "button" at bounding box center [301, 103] width 13 height 13
click at [332, 83] on div "Filtro: 01 de ago de 2025 a 31 de ago de 2025 Definir padrão Para alteração dos…" at bounding box center [581, 84] width 1128 height 22
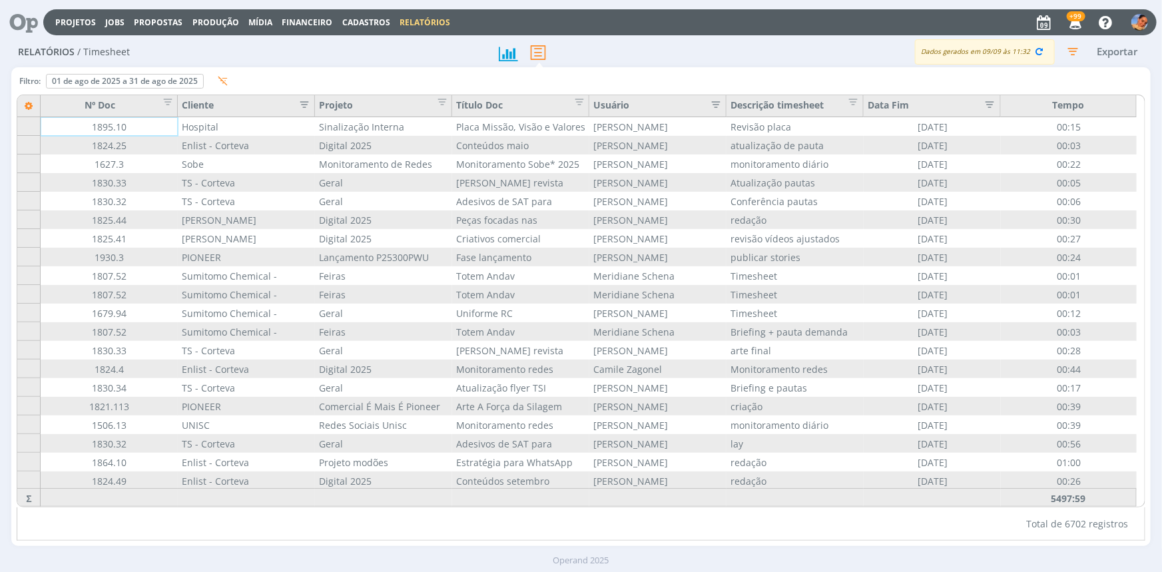
click at [307, 97] on icon "button" at bounding box center [300, 103] width 13 height 13
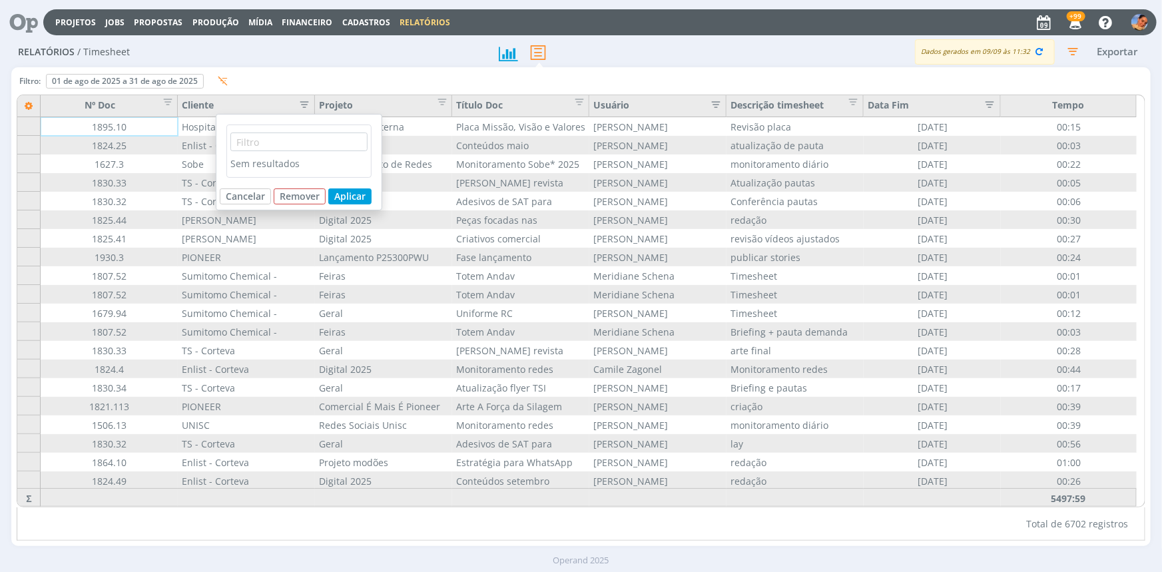
click at [289, 131] on div "Sem resultados" at bounding box center [298, 150] width 145 height 53
click at [286, 134] on input "text" at bounding box center [298, 141] width 137 height 19
click at [305, 102] on icon "button" at bounding box center [300, 103] width 13 height 13
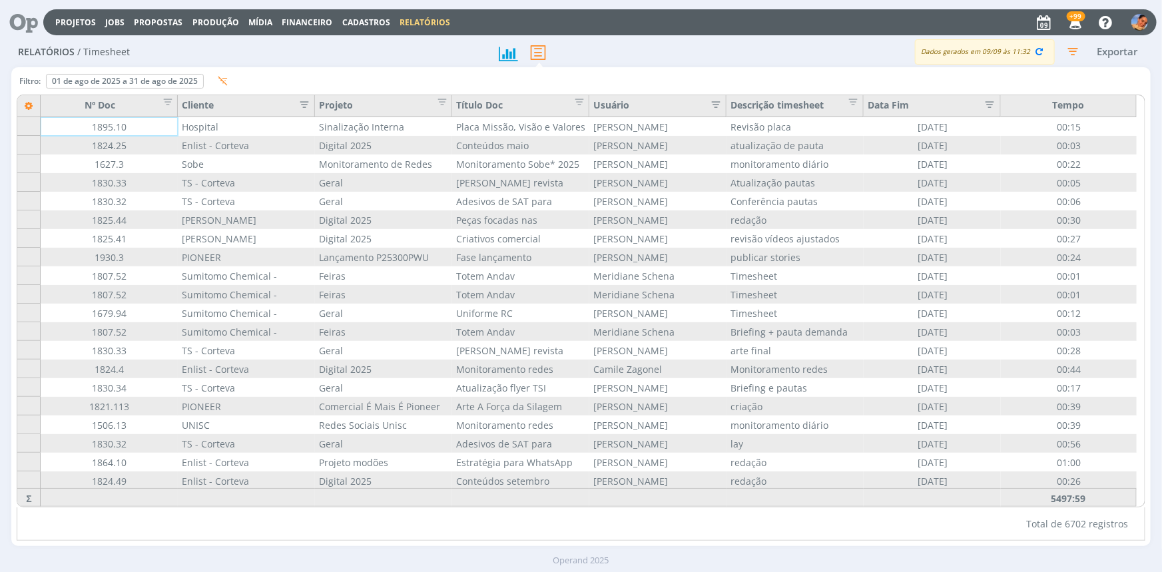
click at [294, 102] on icon "button" at bounding box center [300, 103] width 13 height 13
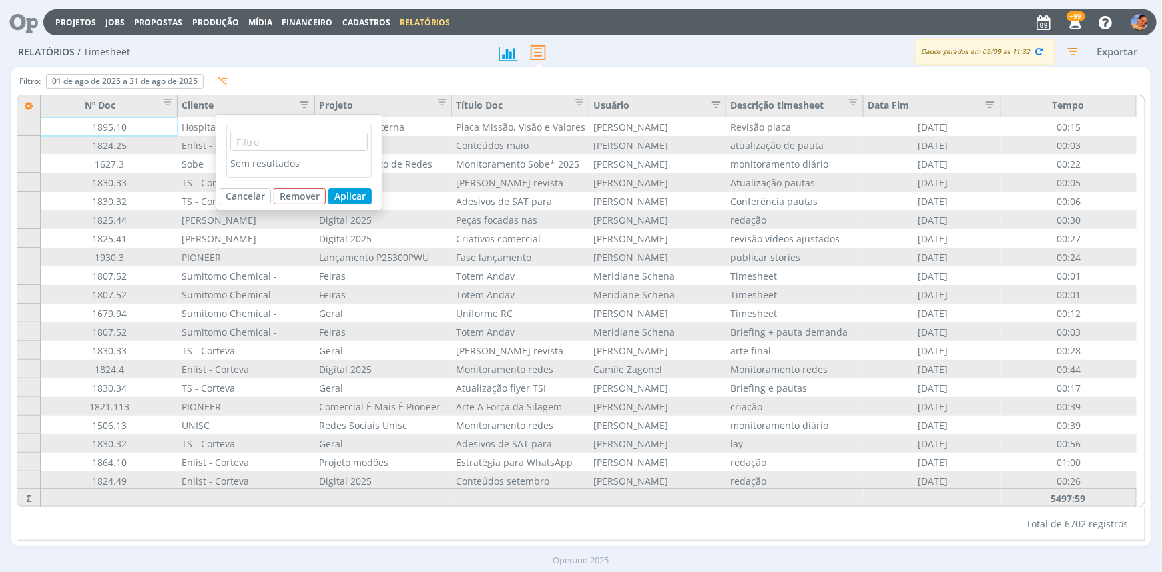
click at [213, 111] on div "Cliente" at bounding box center [246, 107] width 128 height 18
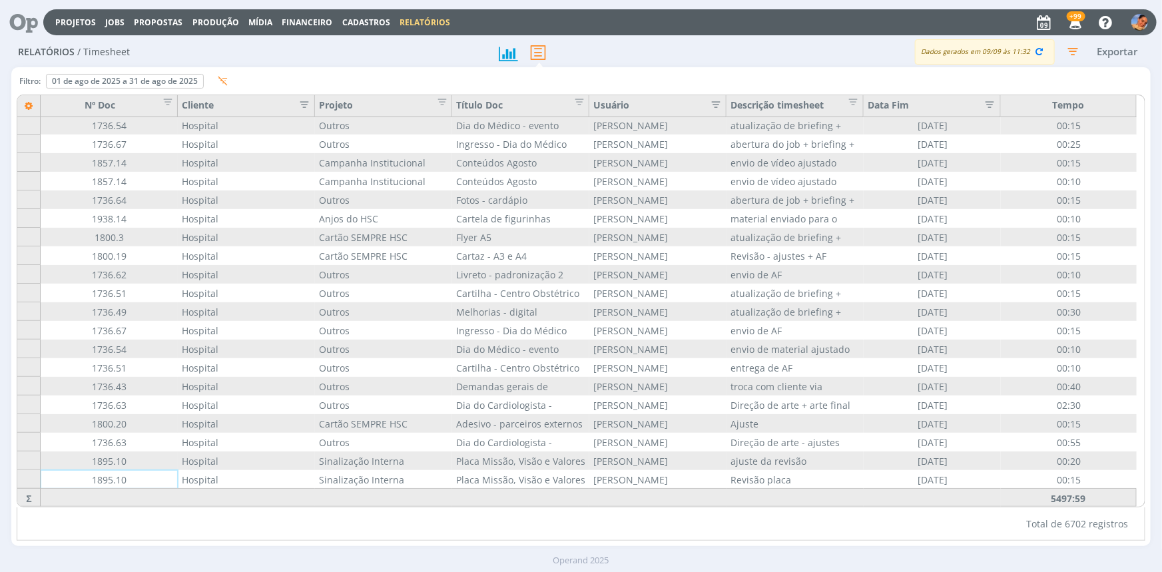
click at [205, 107] on div "Cliente" at bounding box center [246, 107] width 128 height 18
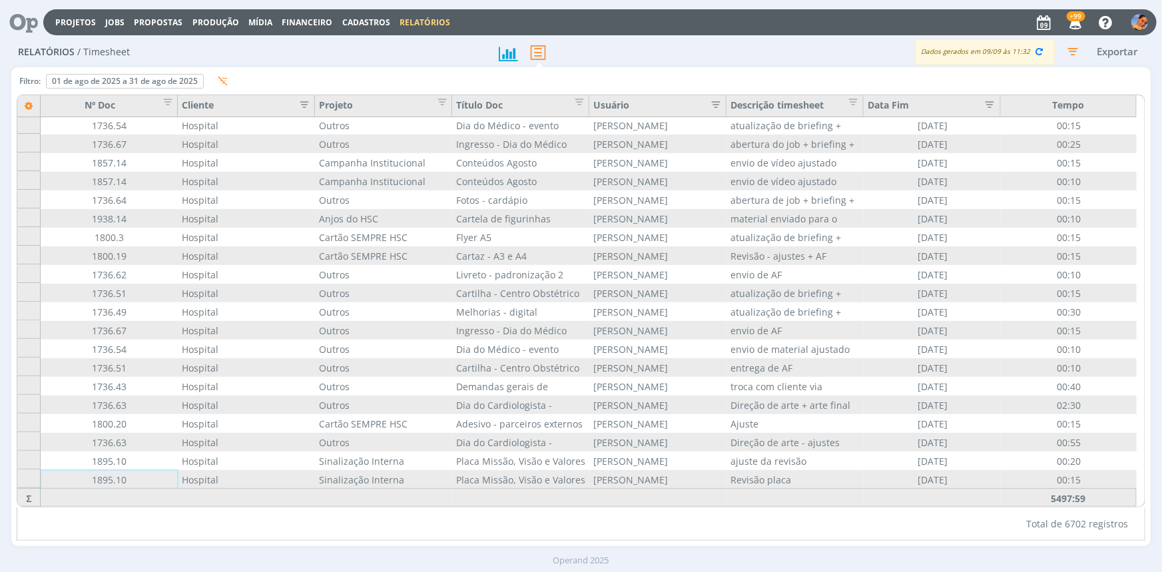
click at [208, 99] on div "Cliente" at bounding box center [246, 107] width 128 height 18
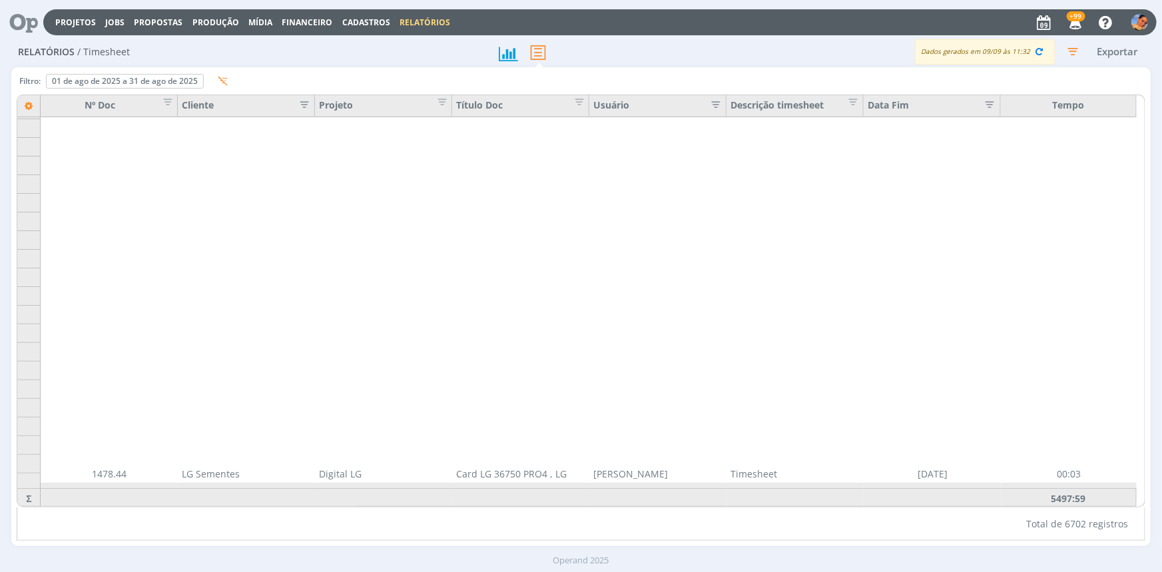
scroll to position [55139, 0]
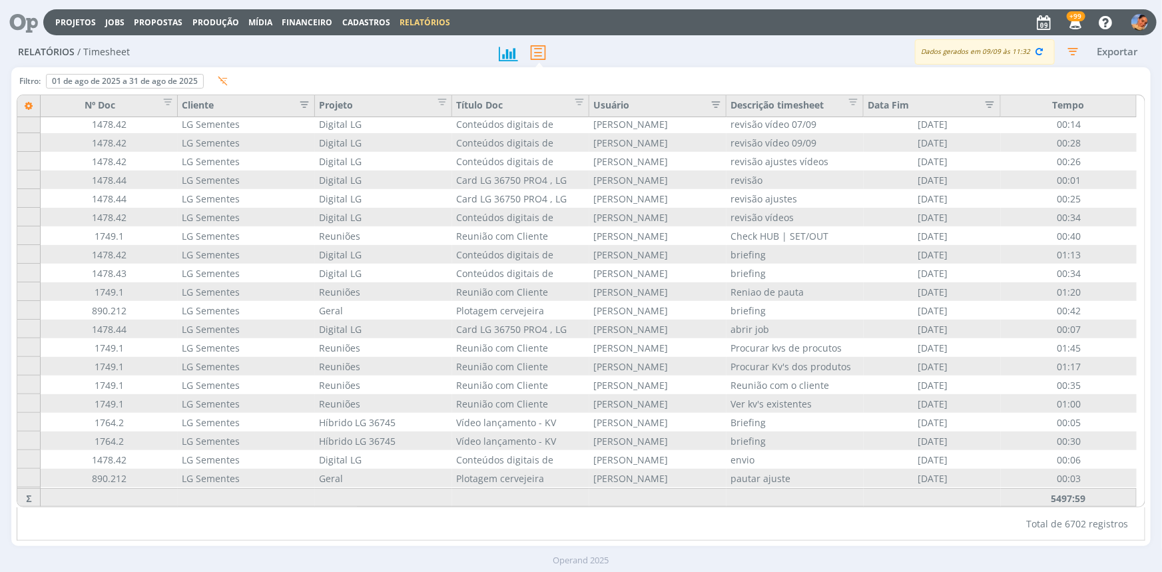
click at [300, 103] on icon "button" at bounding box center [300, 103] width 13 height 13
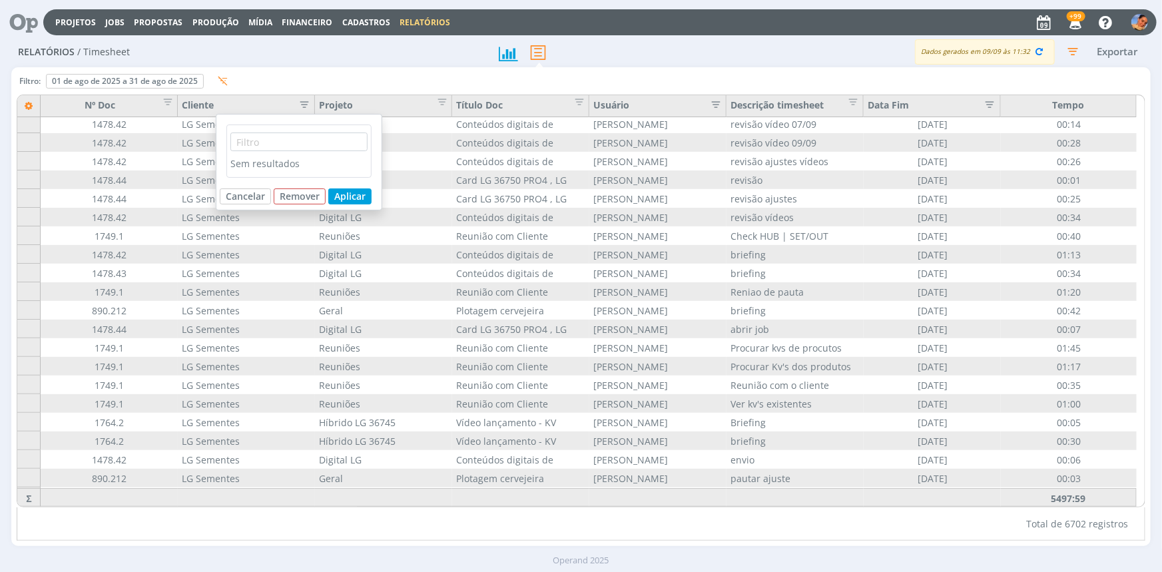
click at [386, 61] on div "Relatórios / Timesheet" at bounding box center [248, 52] width 475 height 31
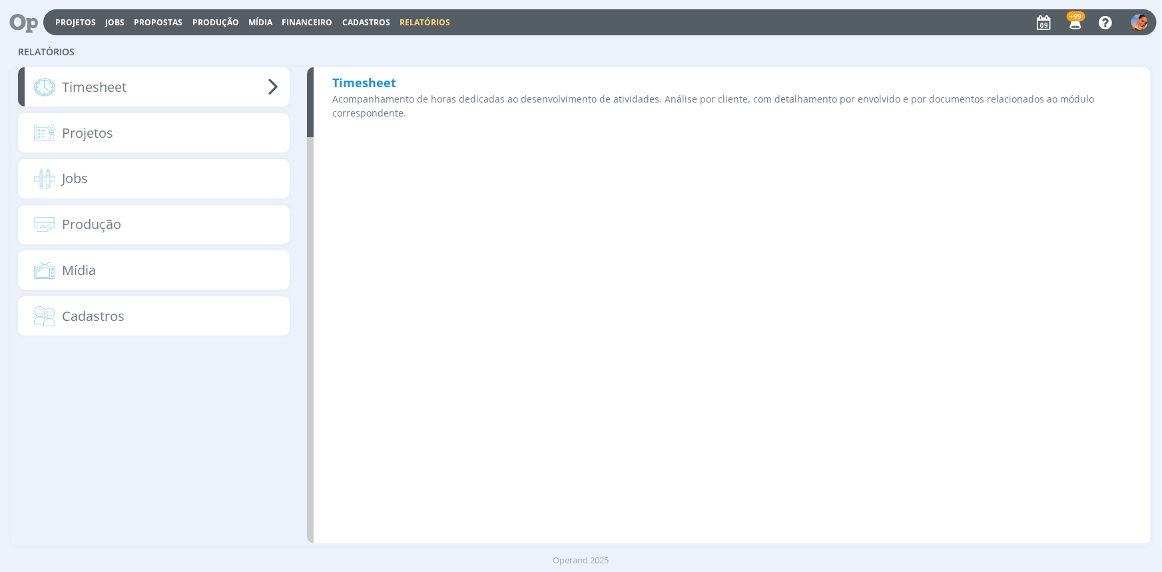
click at [411, 99] on p "Acompanhamento de horas dedicadas ao desenvolvimento de atividades. Análise por…" at bounding box center [732, 106] width 800 height 28
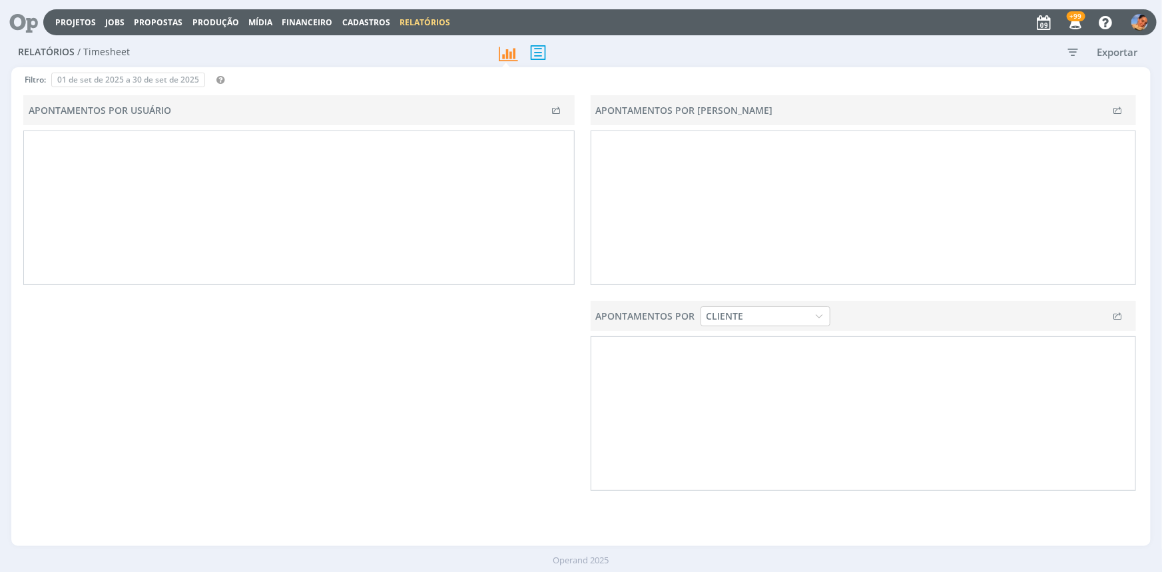
click at [546, 49] on icon at bounding box center [538, 52] width 28 height 27
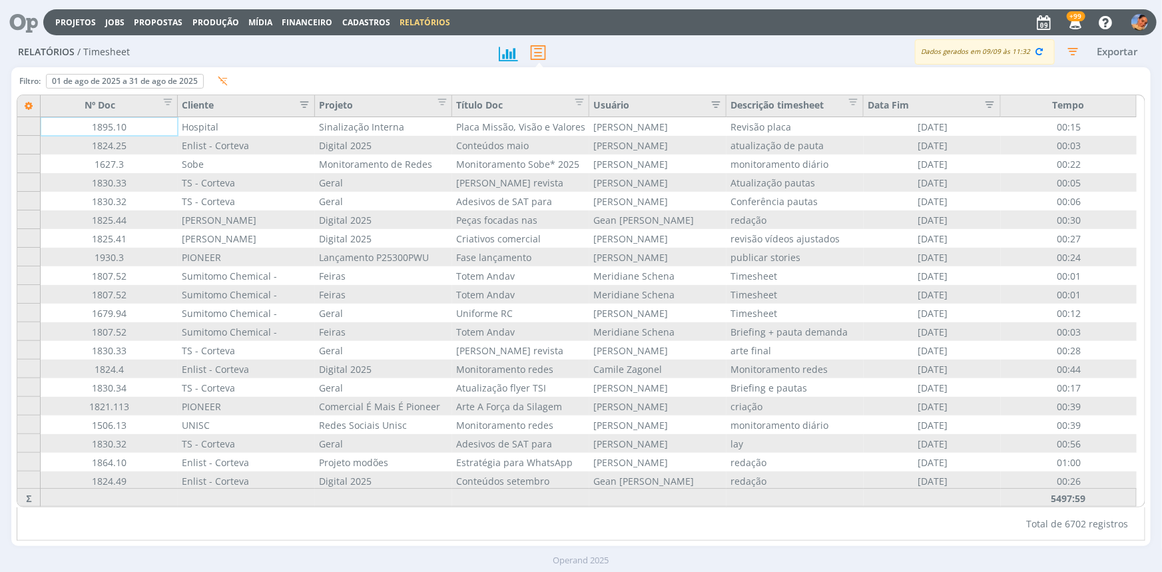
click at [300, 100] on icon "button" at bounding box center [300, 103] width 13 height 13
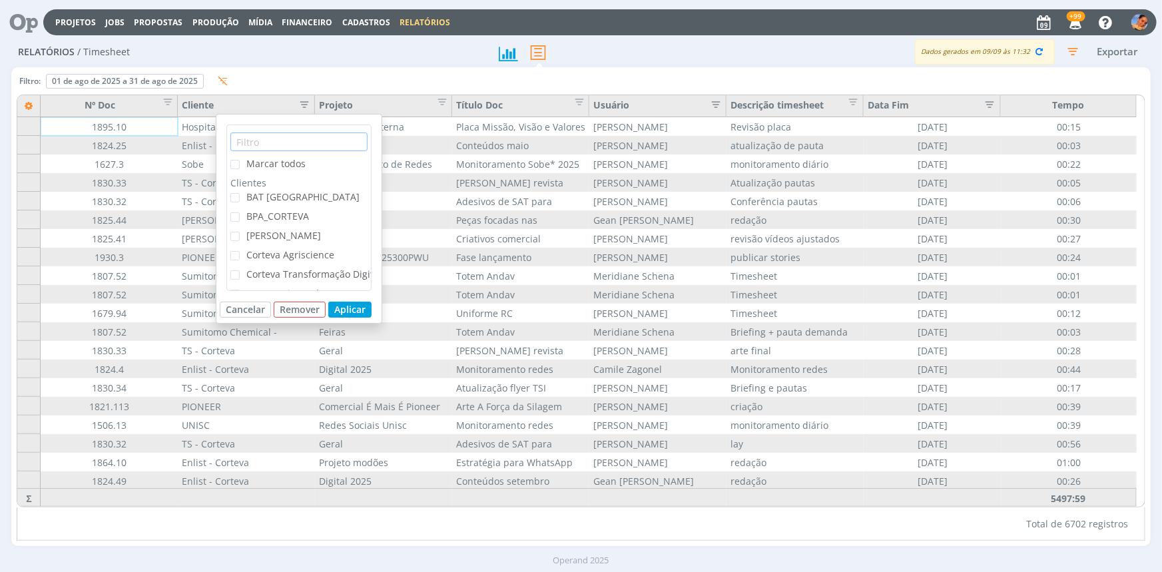
click at [314, 142] on input "text" at bounding box center [298, 141] width 137 height 19
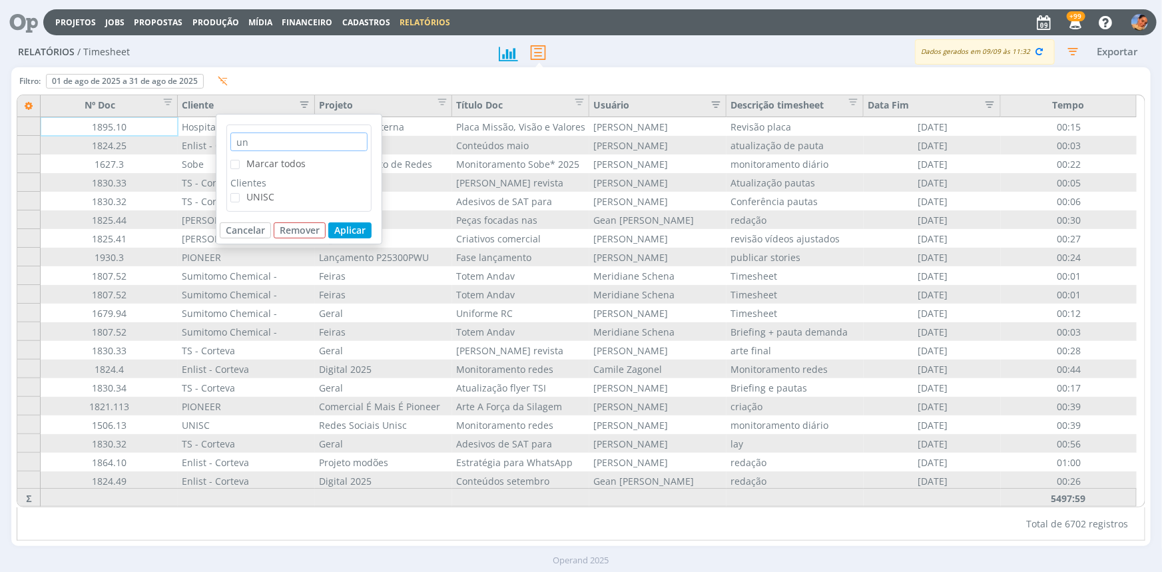
type input "un"
click at [253, 191] on span "UNISC" at bounding box center [260, 196] width 28 height 13
click at [240, 193] on input "UNISC" at bounding box center [240, 193] width 0 height 0
click at [365, 229] on button "Aplicar" at bounding box center [349, 230] width 43 height 16
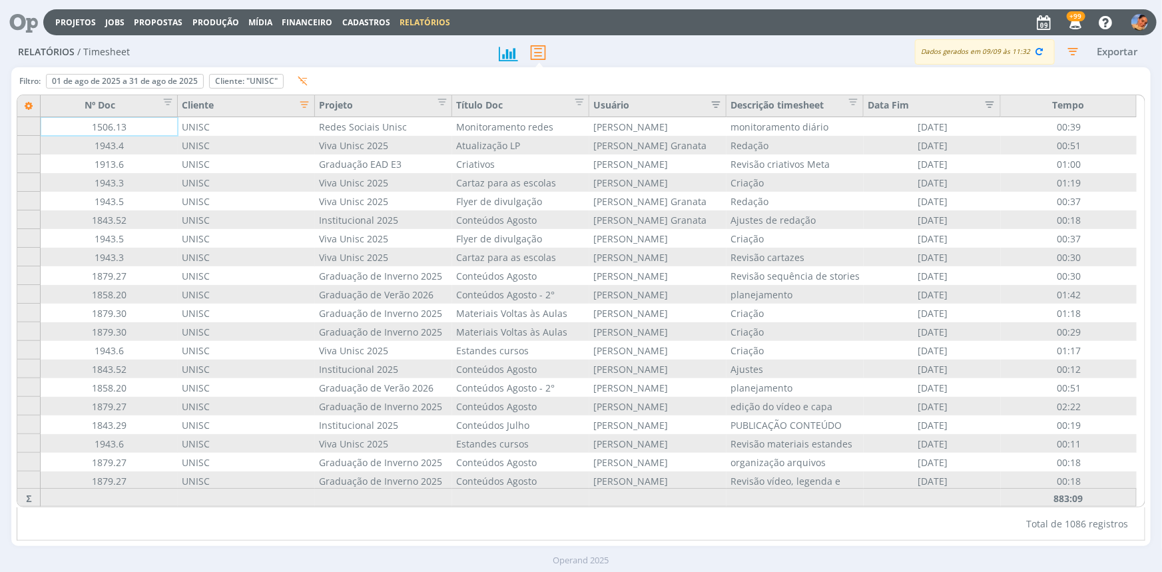
click at [33, 105] on icon at bounding box center [28, 106] width 23 height 23
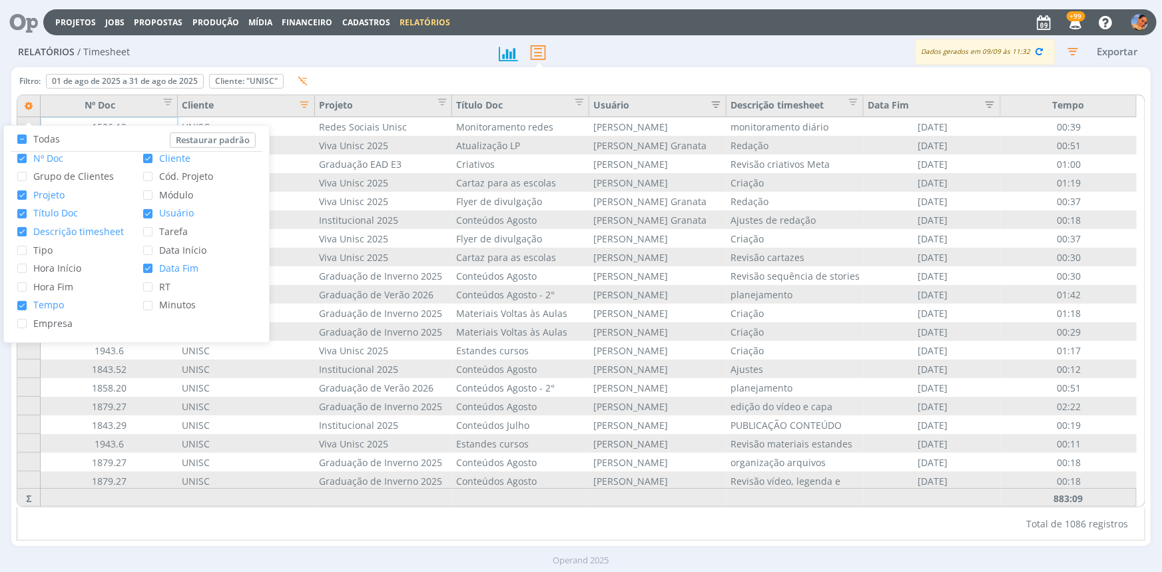
click at [158, 283] on span "RT" at bounding box center [161, 286] width 18 height 13
click at [152, 282] on input "RT" at bounding box center [152, 282] width 0 height 0
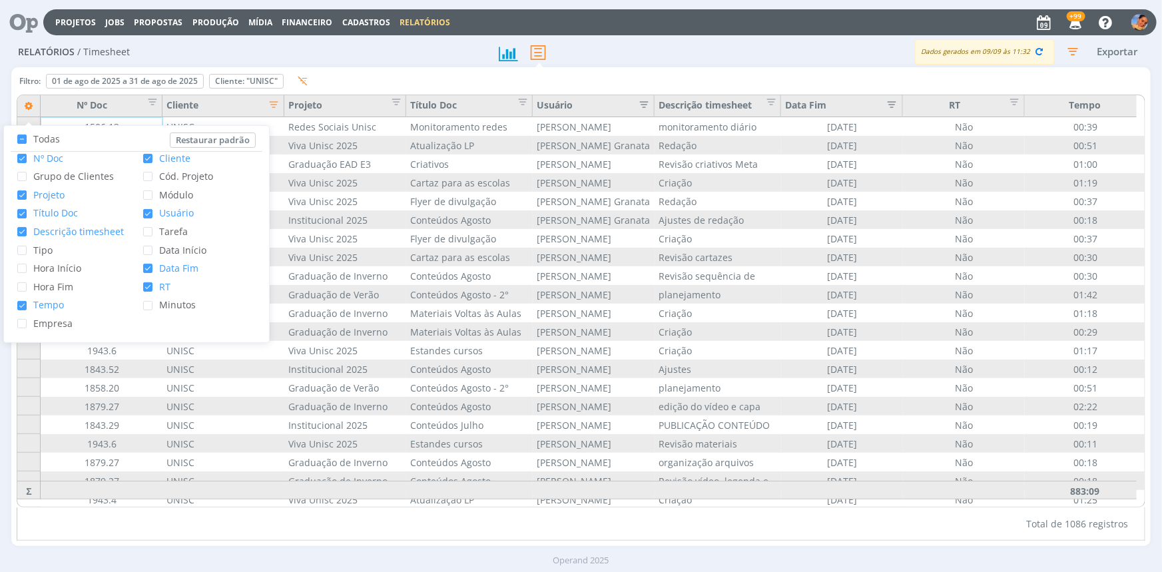
click at [710, 50] on div "Dados gerados em [DATE] 11:32 Exportar" at bounding box center [913, 51] width 475 height 25
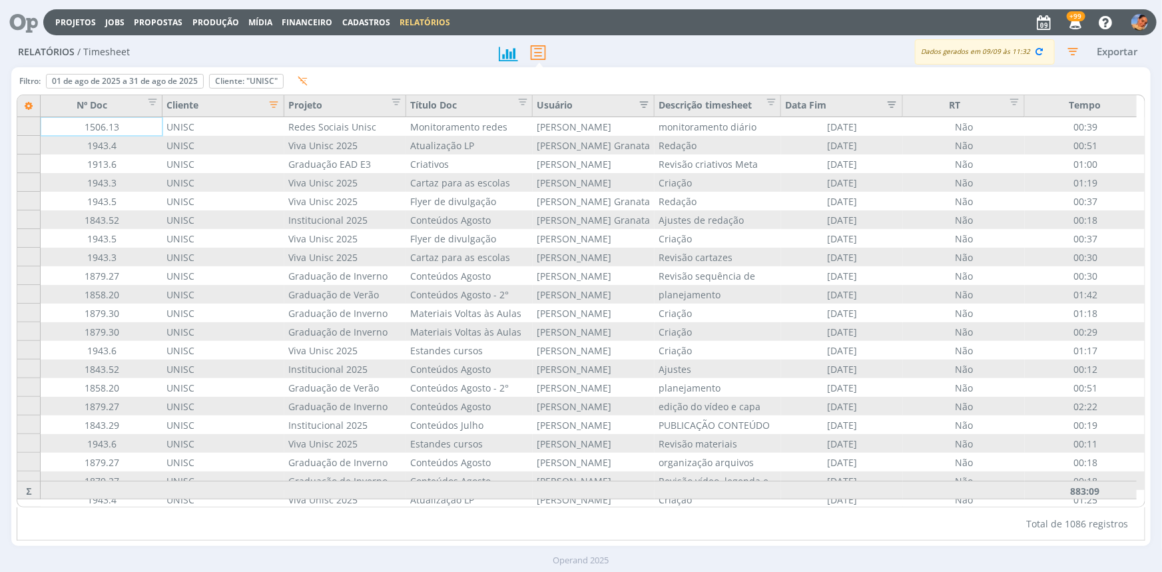
click at [386, 95] on div "Nº Doc Cliente Projeto Título Doc Usuário Descrição timesheet Data Fim RT Tempo…" at bounding box center [581, 301] width 1128 height 413
click at [389, 96] on span "Editar filtro para Coluna Projeto" at bounding box center [391, 99] width 13 height 13
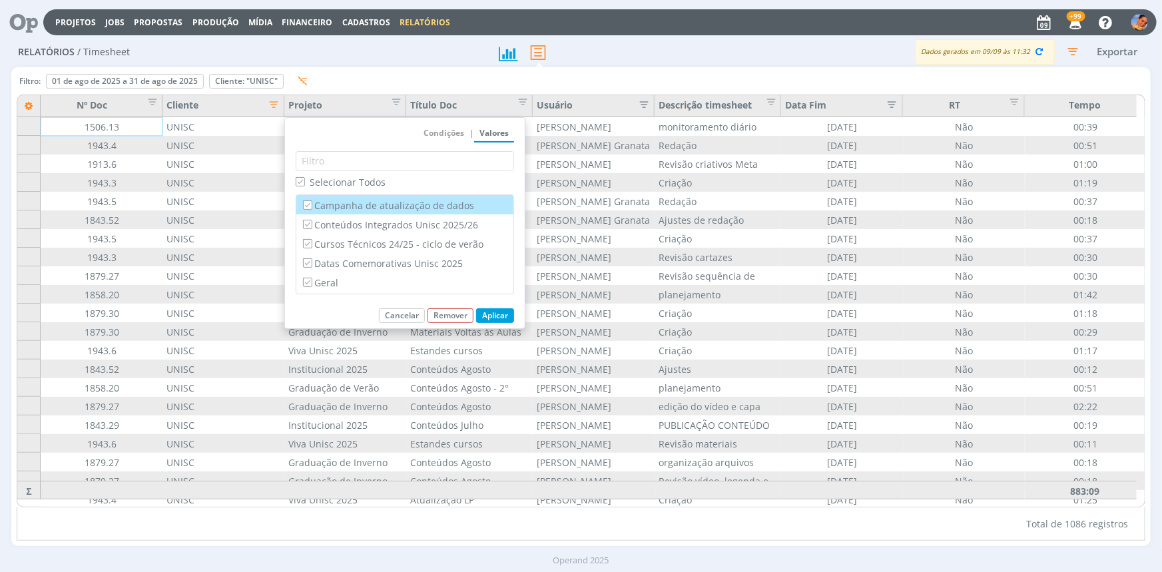
click at [406, 196] on div "Campanha de atualização de dados" at bounding box center [404, 204] width 217 height 19
click at [306, 226] on input "Conteúdos Integrados Unisc 2025/26" at bounding box center [307, 224] width 9 height 9
checkbox input "false"
click at [492, 314] on button "Aplicar" at bounding box center [495, 315] width 38 height 15
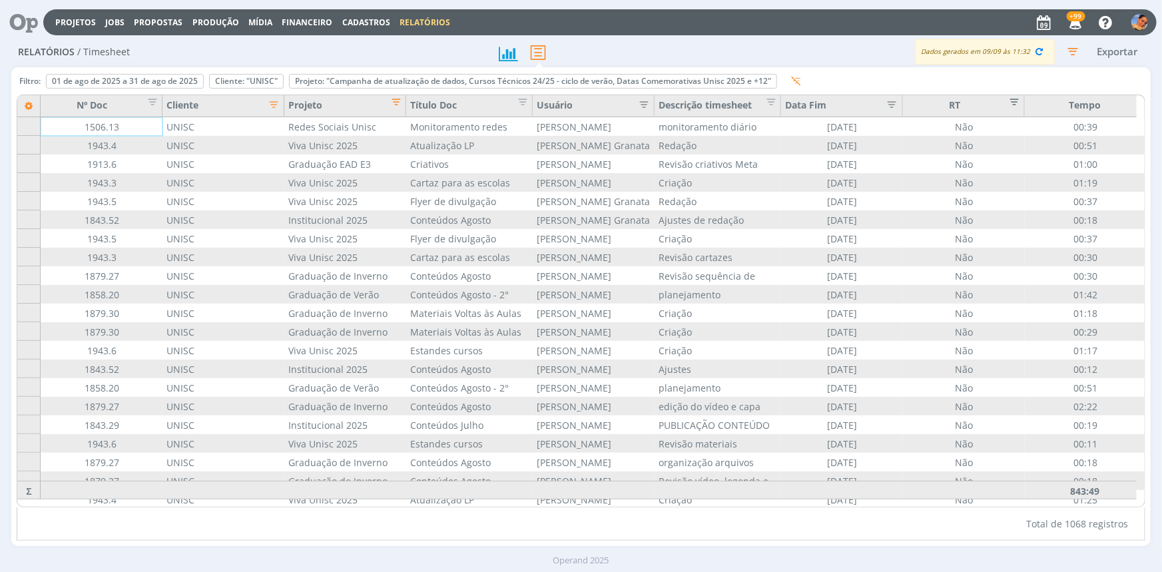
click at [1011, 100] on span "Editar filtro para Coluna RT" at bounding box center [1010, 99] width 13 height 13
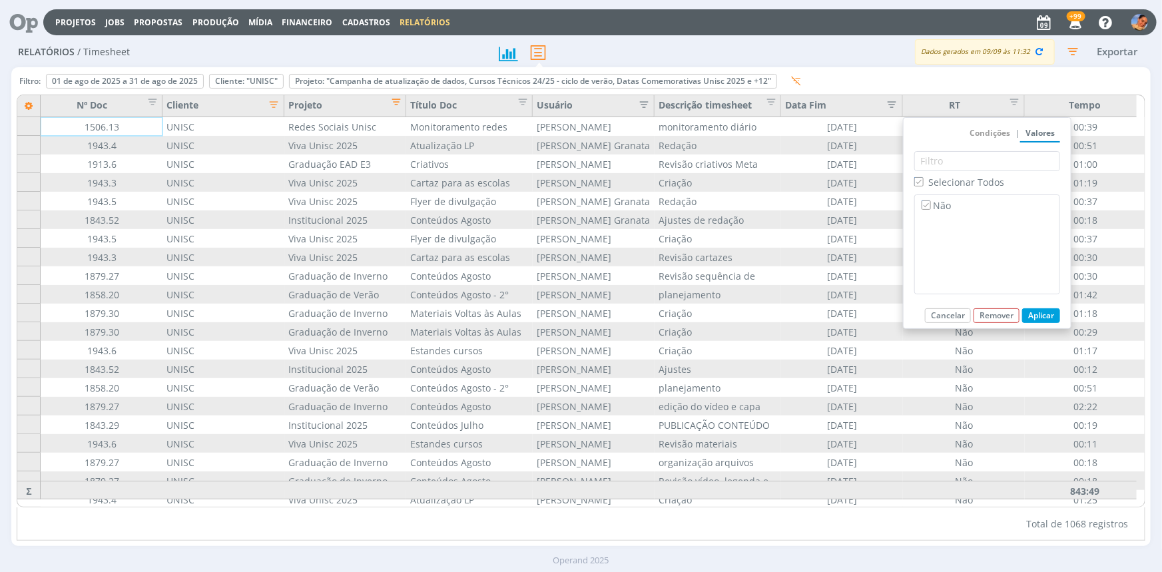
click at [859, 69] on div "Filtro: [DATE] a [DATE] Definir padrão Cliente: "UNISC" Remover Projeto: "Campa…" at bounding box center [580, 306] width 1138 height 479
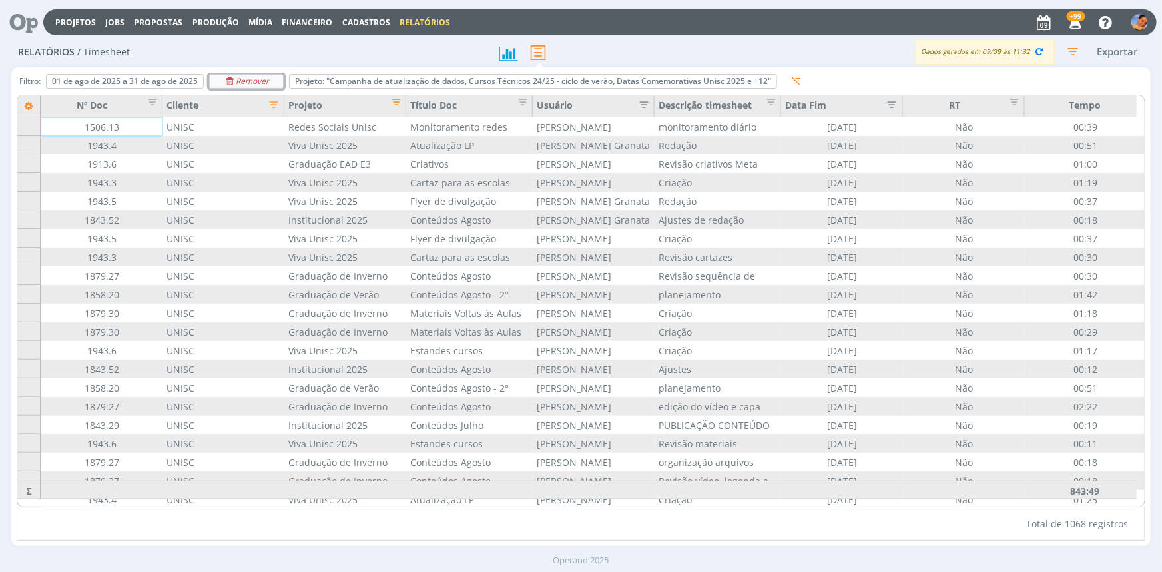
click at [279, 79] on div "Remover" at bounding box center [246, 81] width 73 height 13
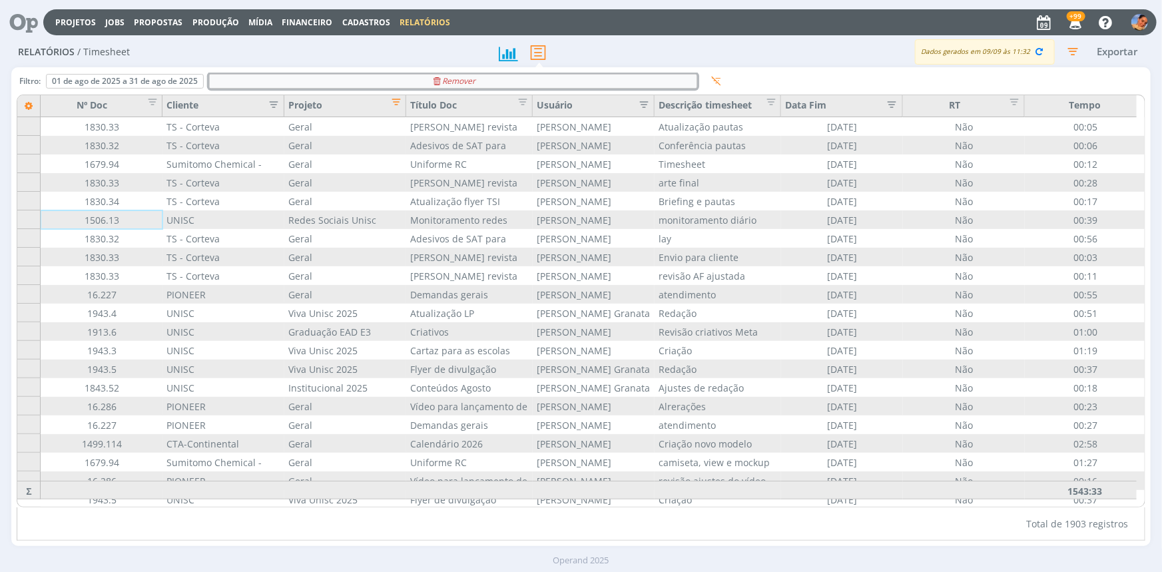
click at [278, 79] on div "Remover" at bounding box center [453, 81] width 487 height 13
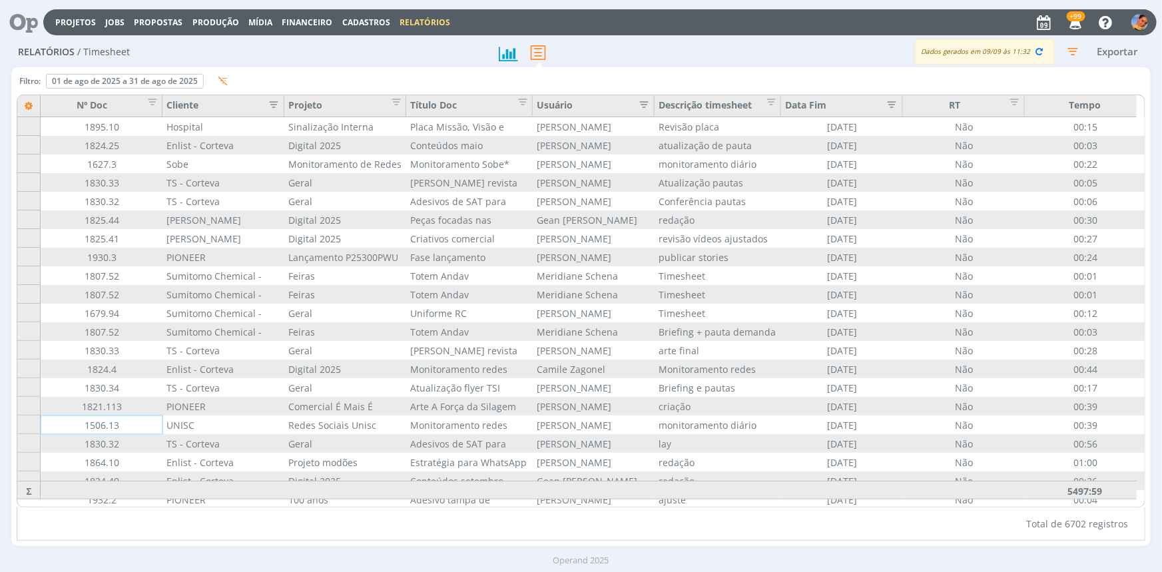
click at [269, 104] on icon "button" at bounding box center [269, 103] width 13 height 13
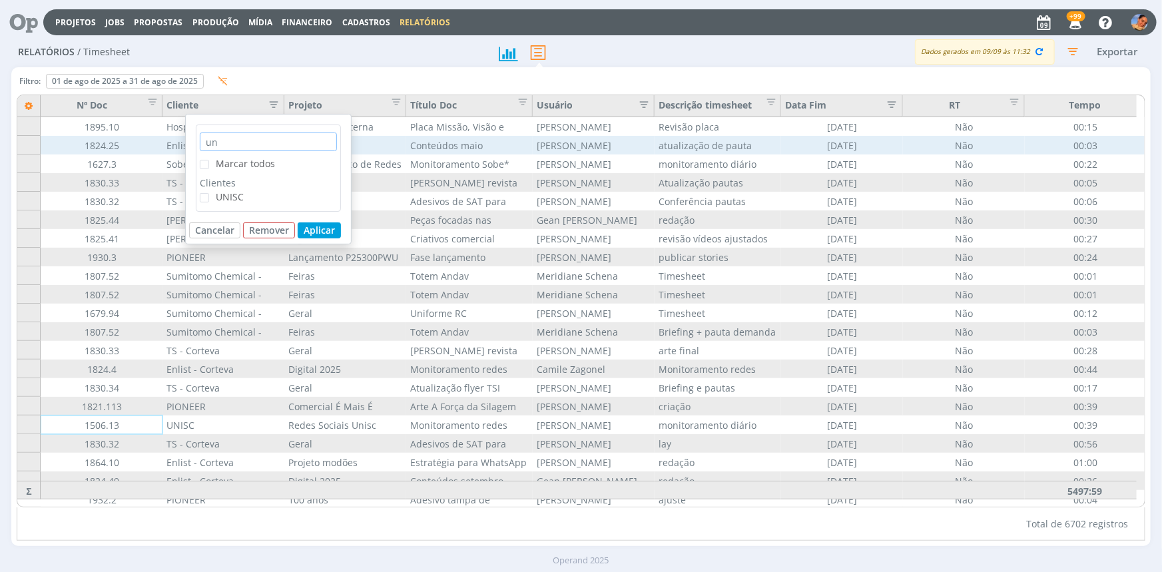
drag, startPoint x: 251, startPoint y: 138, endPoint x: 73, endPoint y: 152, distance: 178.3
click at [73, 153] on div "un Marcar todos Clientes UNISC Cancelar Remover Aplicar Filtro: [DATE] a [DATE]…" at bounding box center [580, 306] width 1138 height 479
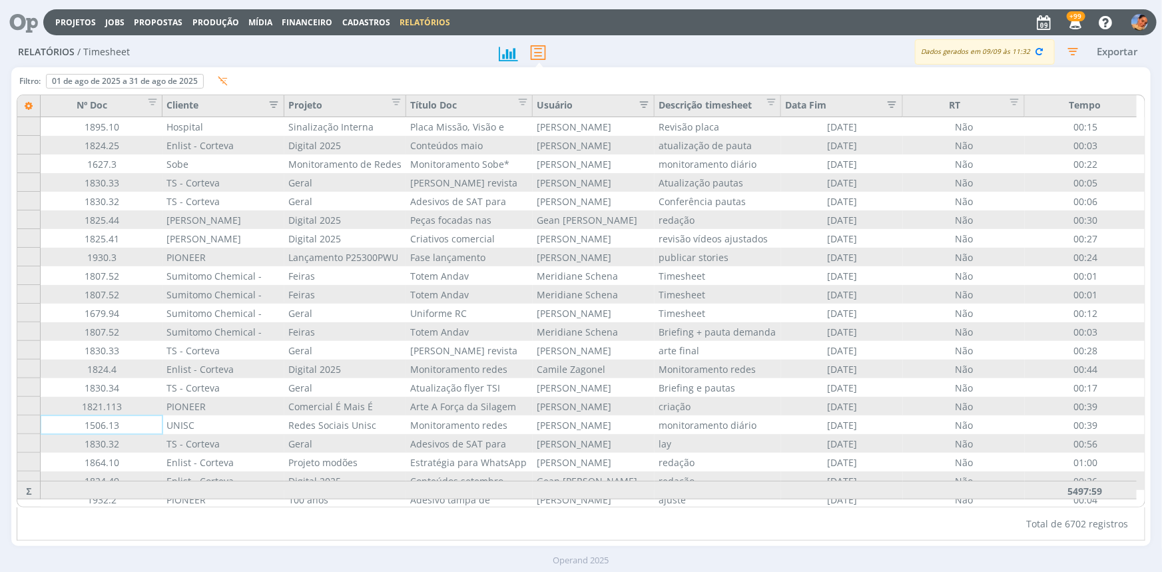
click at [270, 100] on icon "button" at bounding box center [269, 103] width 13 height 13
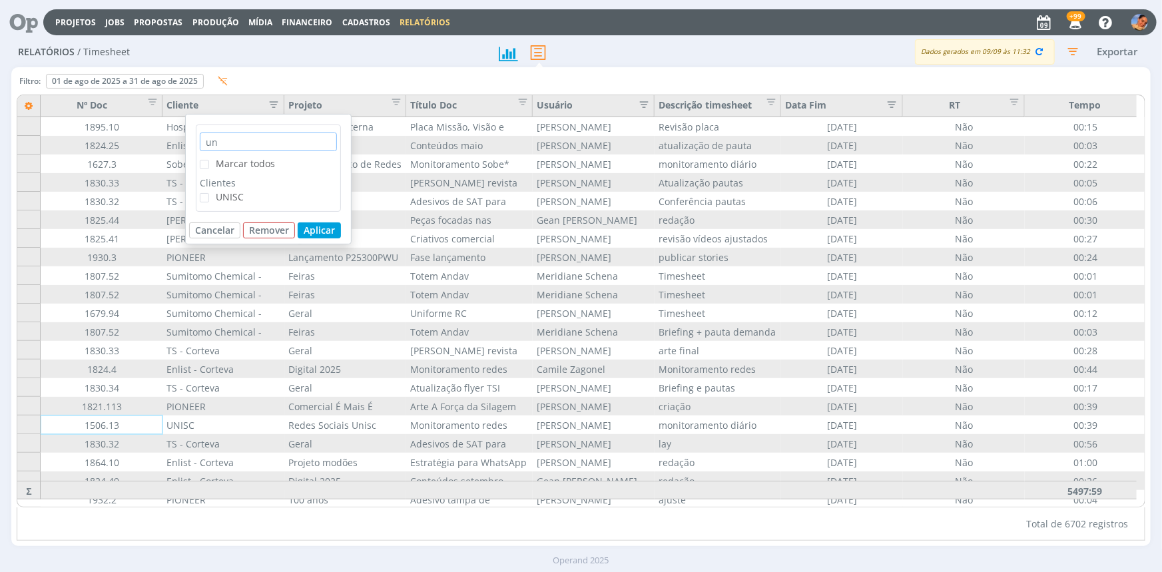
click at [260, 135] on input "un" at bounding box center [268, 141] width 137 height 19
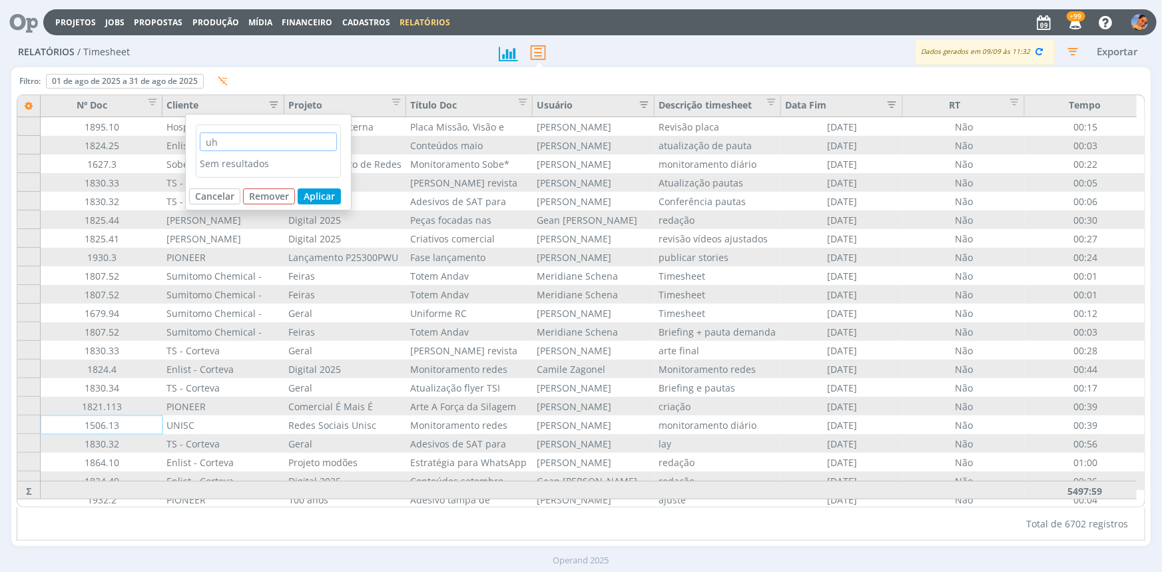
type input "u"
type input "ho"
click at [262, 196] on span "Hospital [GEOGRAPHIC_DATA]" at bounding box center [282, 196] width 132 height 13
click at [209, 193] on input "Hospital [GEOGRAPHIC_DATA]" at bounding box center [209, 193] width 0 height 0
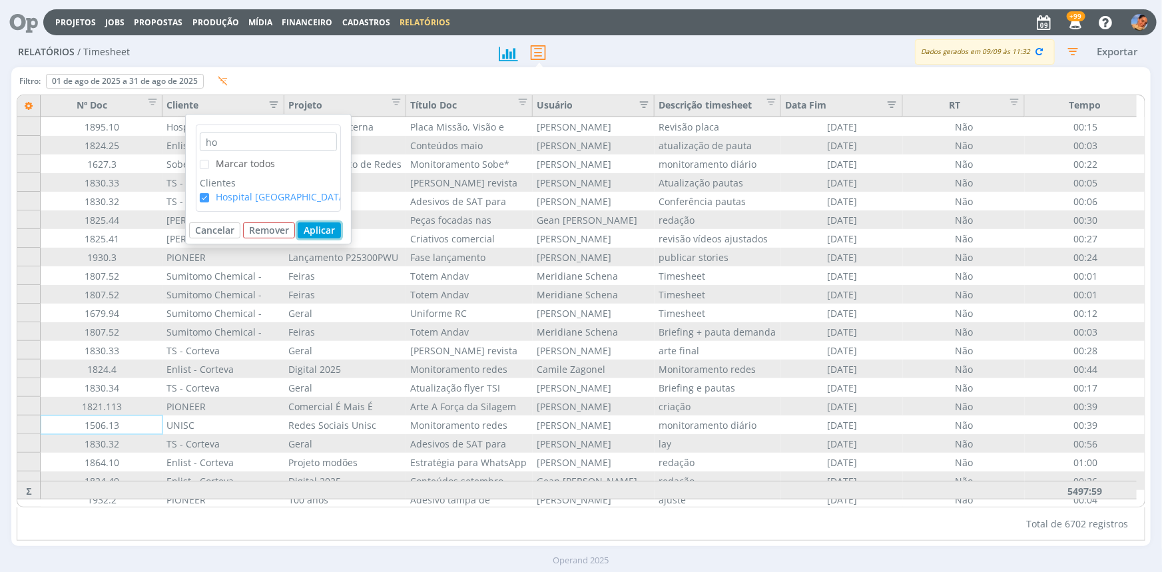
click at [316, 229] on button "Aplicar" at bounding box center [319, 230] width 43 height 16
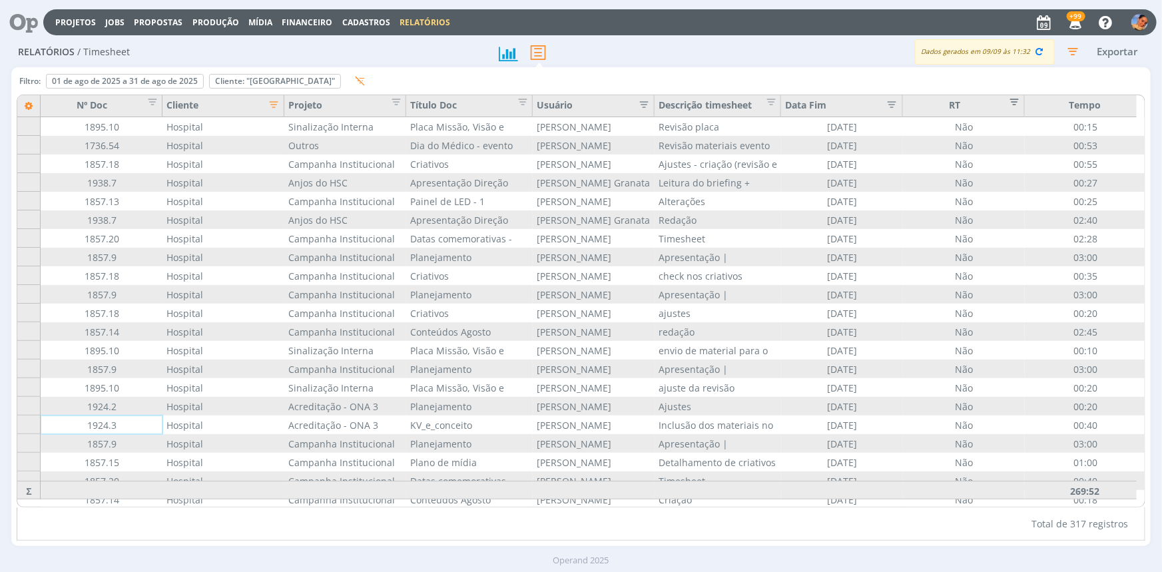
click at [1008, 101] on span "Editar filtro para Coluna RT" at bounding box center [1010, 99] width 13 height 13
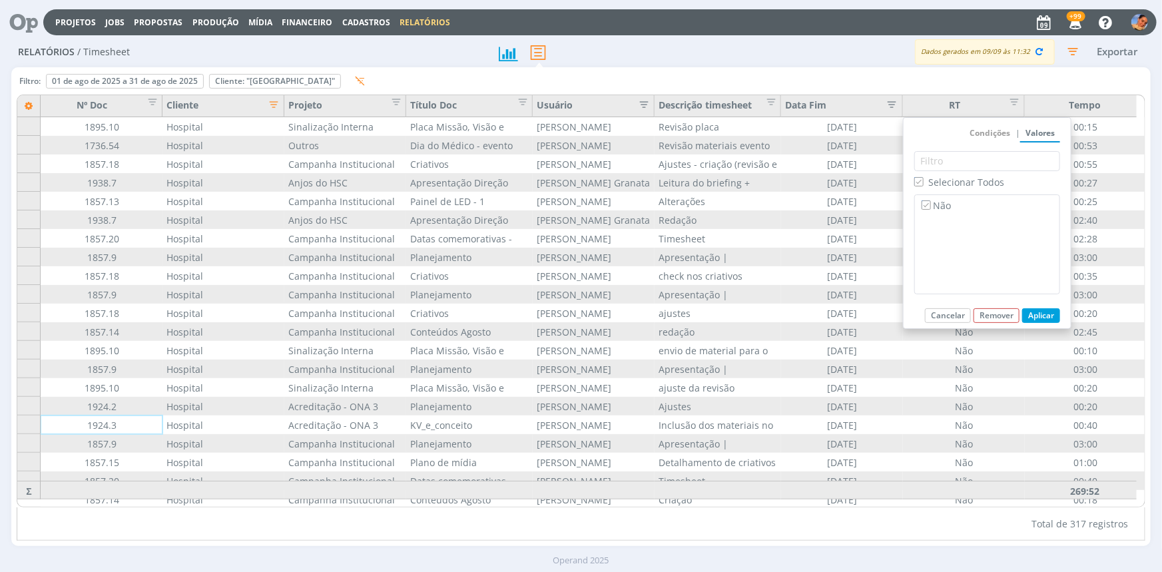
click at [943, 177] on span "Selecionar Todos" at bounding box center [966, 182] width 76 height 13
click at [923, 177] on input "Selecionar Todos" at bounding box center [918, 181] width 9 height 9
checkbox input "false"
click at [1040, 55] on icon "button" at bounding box center [1039, 51] width 12 height 12
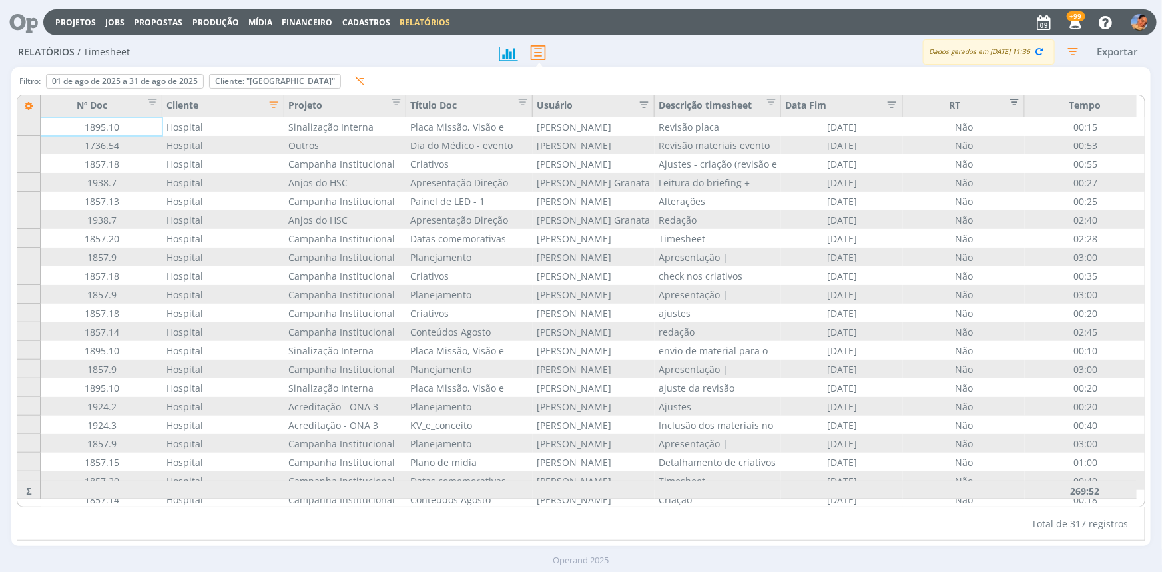
click at [1011, 101] on span "Editar filtro para Coluna RT" at bounding box center [1010, 99] width 13 height 13
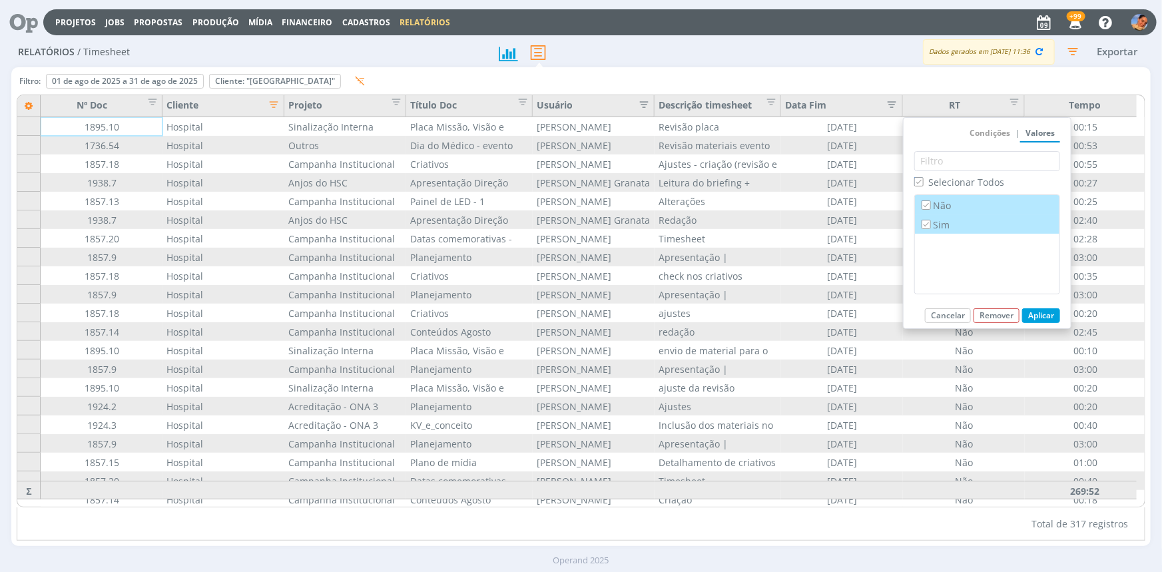
click at [929, 222] on input "Sim" at bounding box center [925, 224] width 9 height 9
checkbox input "false"
click at [1044, 314] on button "Aplicar" at bounding box center [1041, 315] width 38 height 15
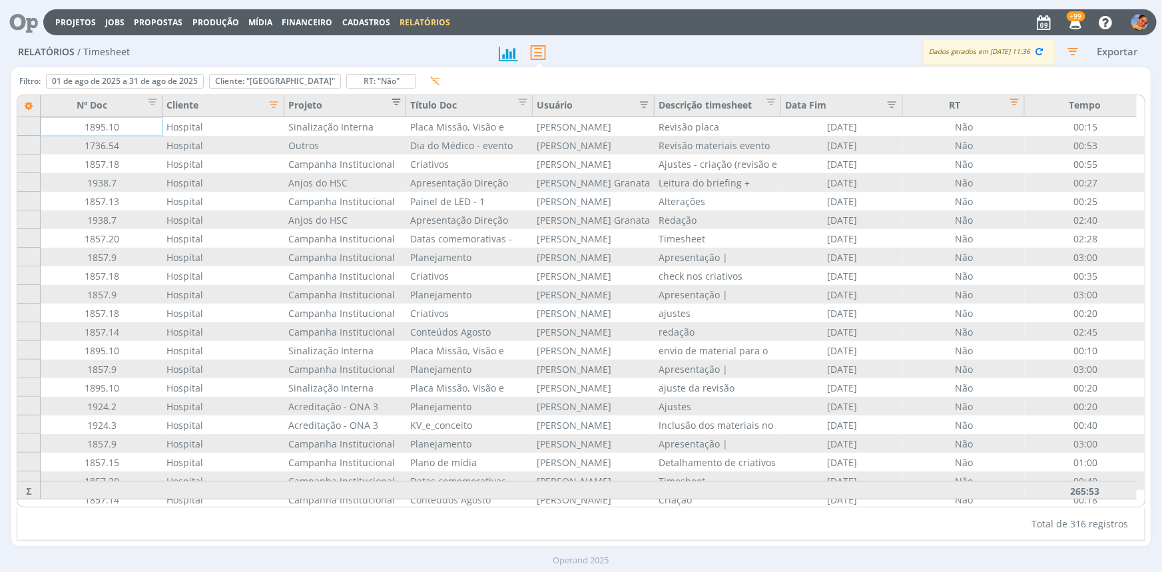
click at [399, 101] on span "Editar filtro para Coluna Projeto" at bounding box center [391, 99] width 13 height 13
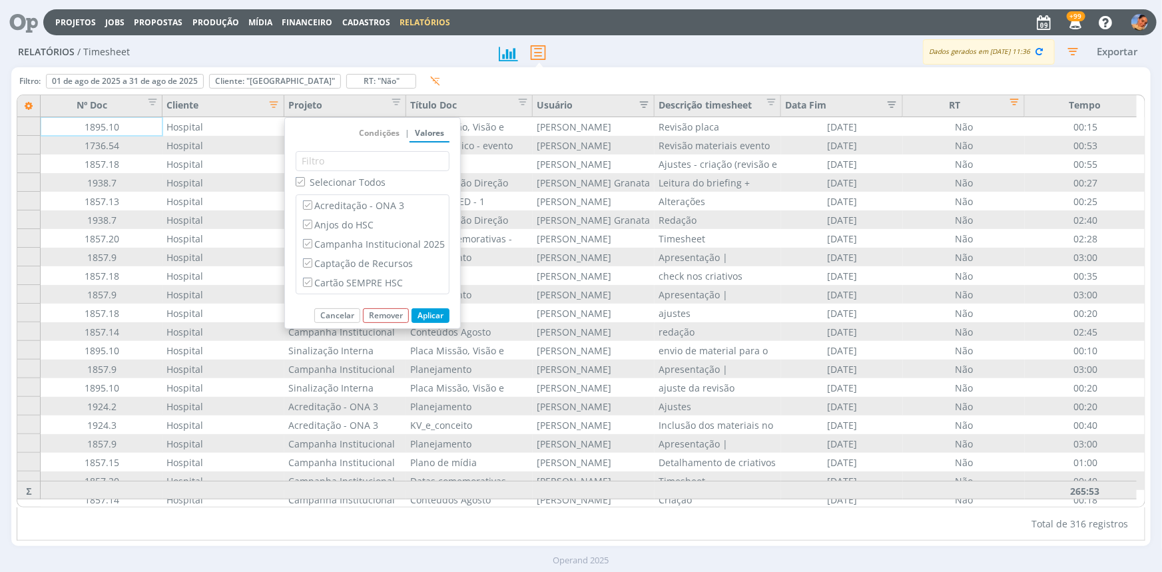
click at [346, 180] on span "Selecionar Todos" at bounding box center [348, 182] width 76 height 13
click at [304, 180] on input "Selecionar Todos" at bounding box center [300, 181] width 9 height 9
checkbox input "false"
click at [369, 245] on label "Campanha Institucional 2025" at bounding box center [372, 243] width 144 height 15
click at [312, 245] on input "Campanha Institucional 2025" at bounding box center [307, 243] width 9 height 9
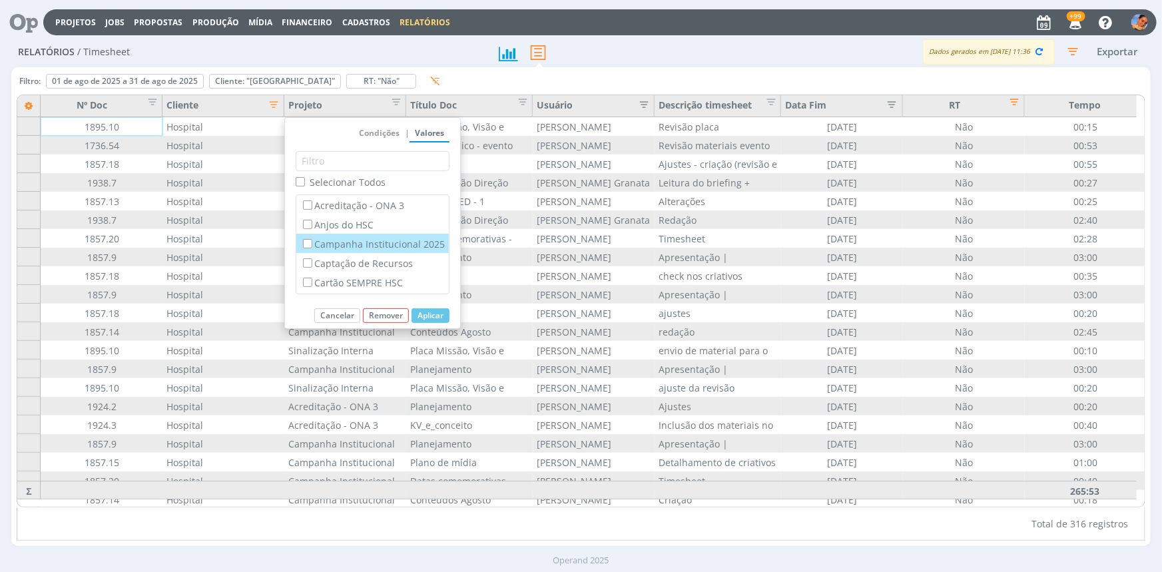
checkbox input "true"
checkbox input "false"
click at [443, 316] on button "Aplicar" at bounding box center [430, 315] width 38 height 15
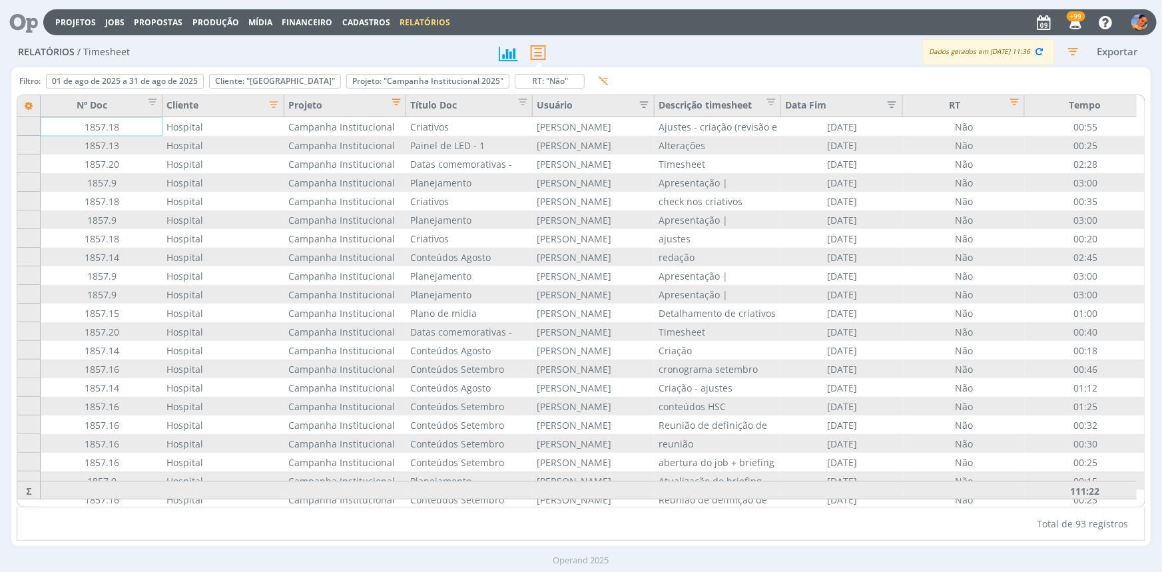
click at [396, 103] on span "Editar filtro para Coluna Projeto" at bounding box center [391, 99] width 13 height 13
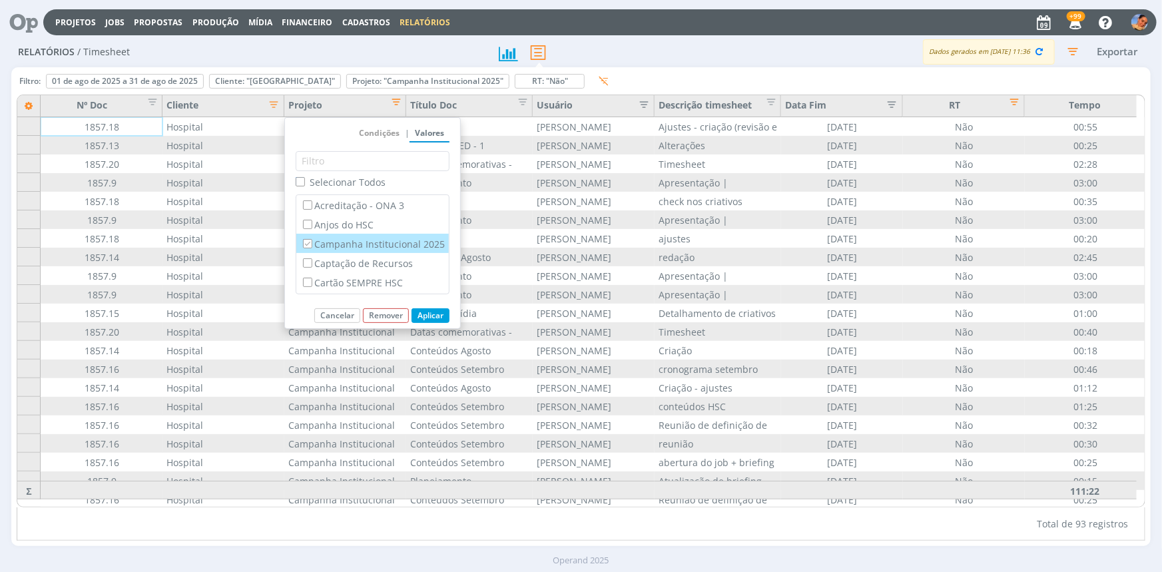
click at [330, 246] on label "Campanha Institucional 2025" at bounding box center [372, 243] width 144 height 15
click at [312, 246] on input "Campanha Institucional 2025" at bounding box center [307, 243] width 9 height 9
checkbox input "false"
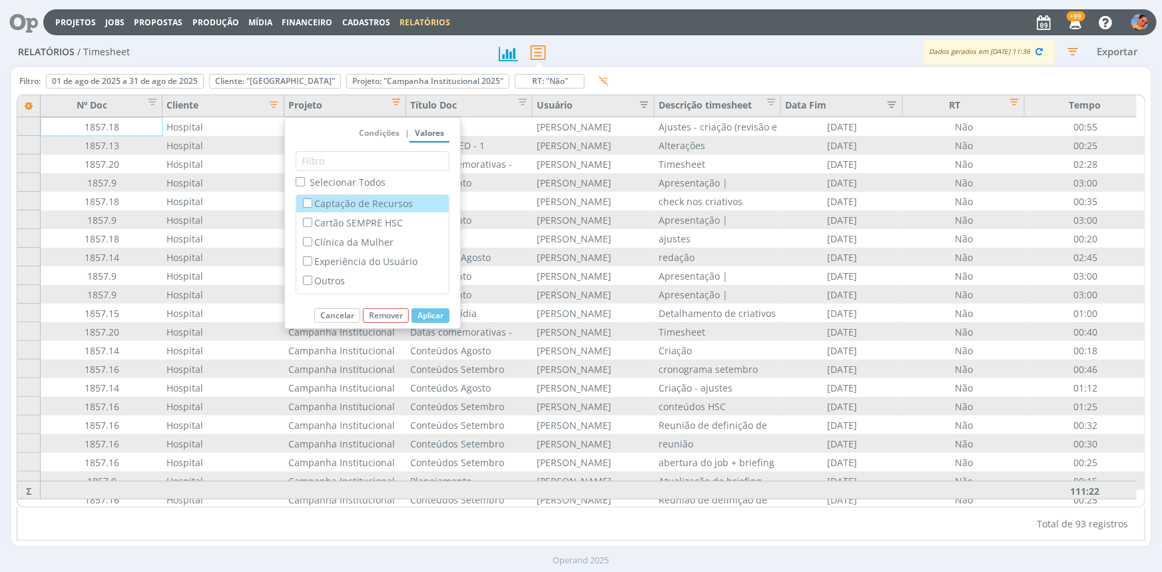
click at [343, 208] on label "Captação de Recursos" at bounding box center [372, 203] width 144 height 15
click at [312, 207] on input "Captação de Recursos" at bounding box center [307, 202] width 9 height 9
checkbox input "true"
checkbox input "false"
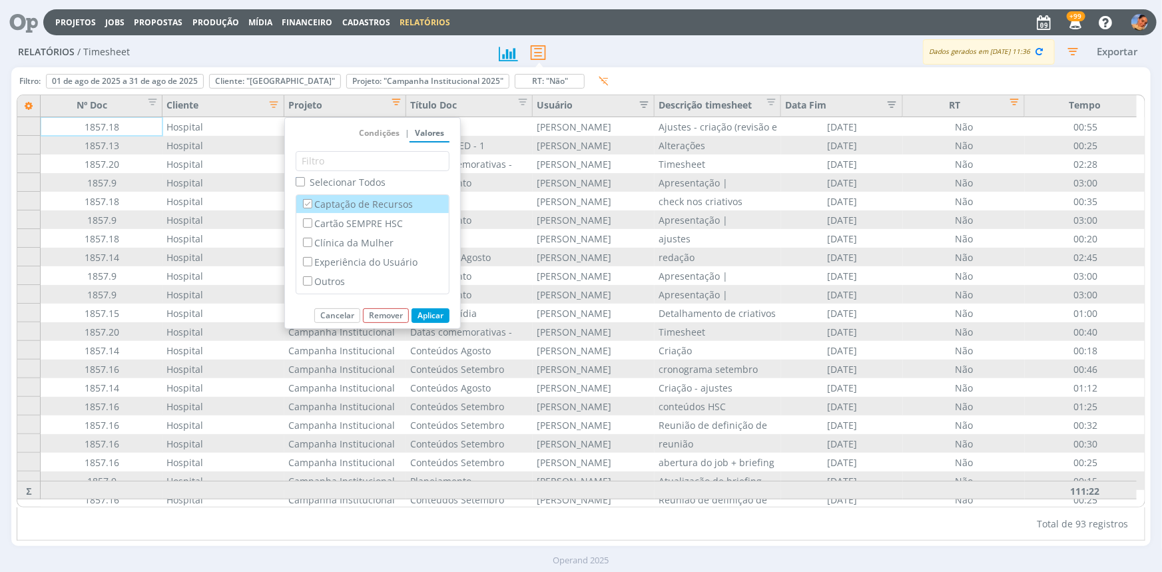
click at [427, 315] on button "Aplicar" at bounding box center [430, 315] width 38 height 15
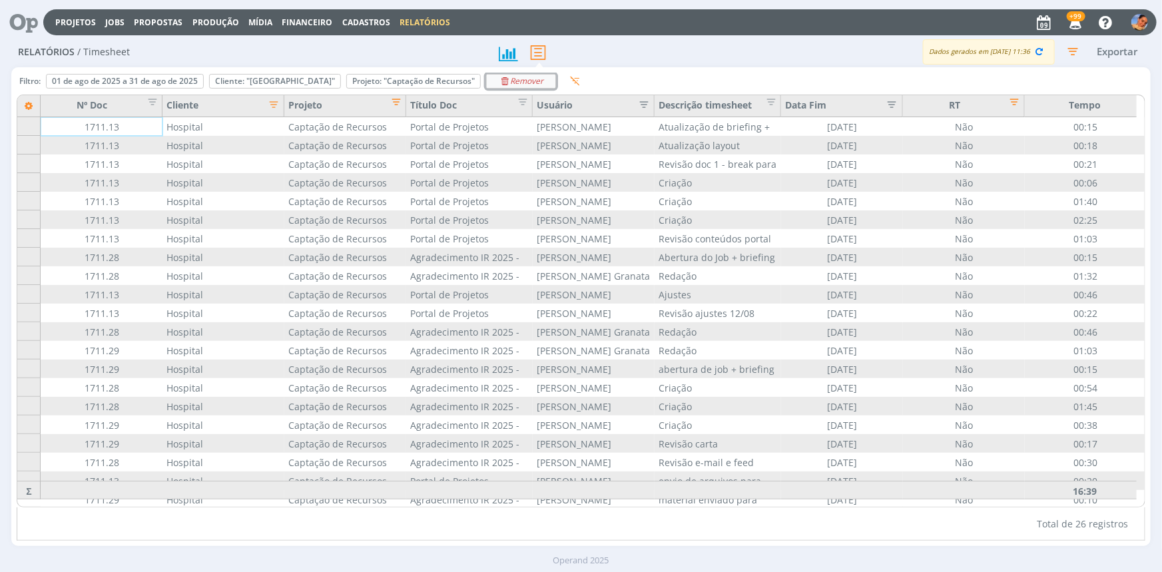
click at [522, 80] on icon "Remover" at bounding box center [521, 81] width 45 height 8
click at [1017, 105] on span "Editar filtro para Coluna RT" at bounding box center [1010, 99] width 13 height 13
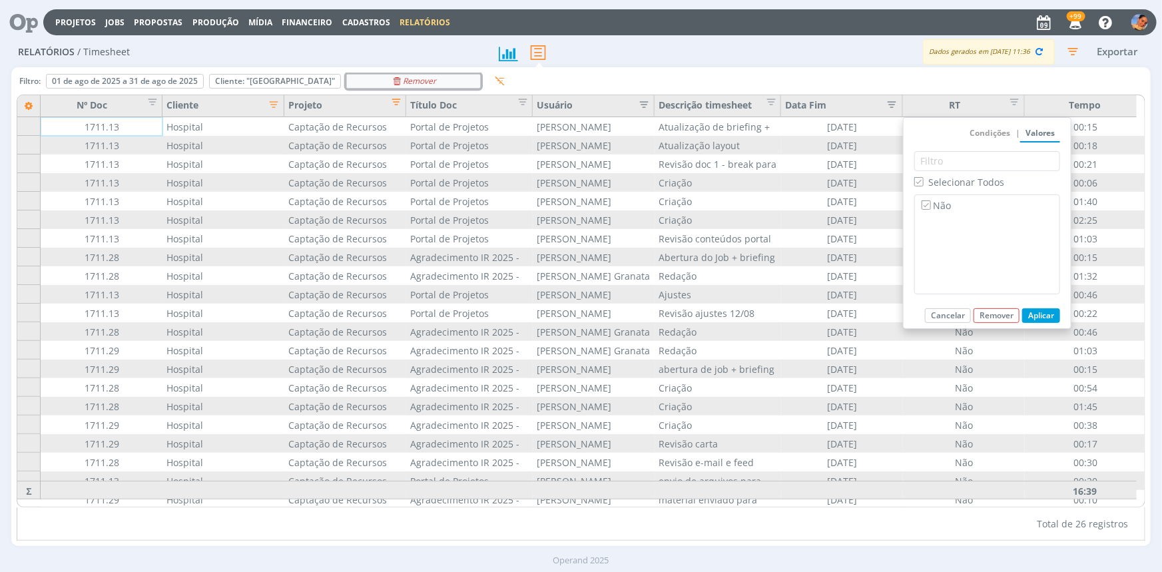
click at [423, 74] on button "Projeto: "Captação de Recursos" Remover" at bounding box center [413, 81] width 134 height 15
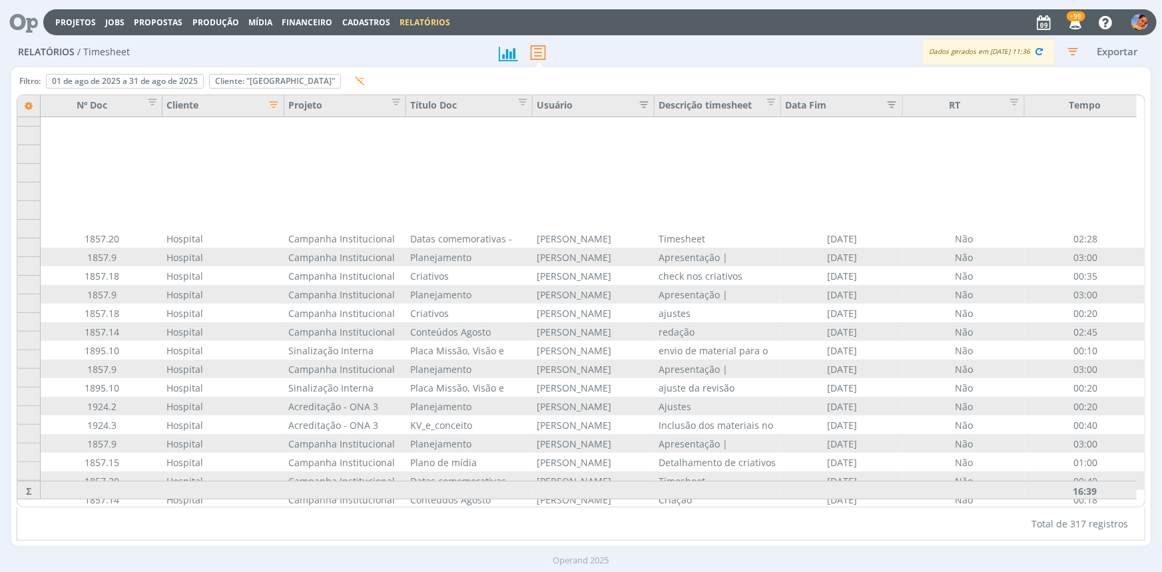
scroll to position [121, 0]
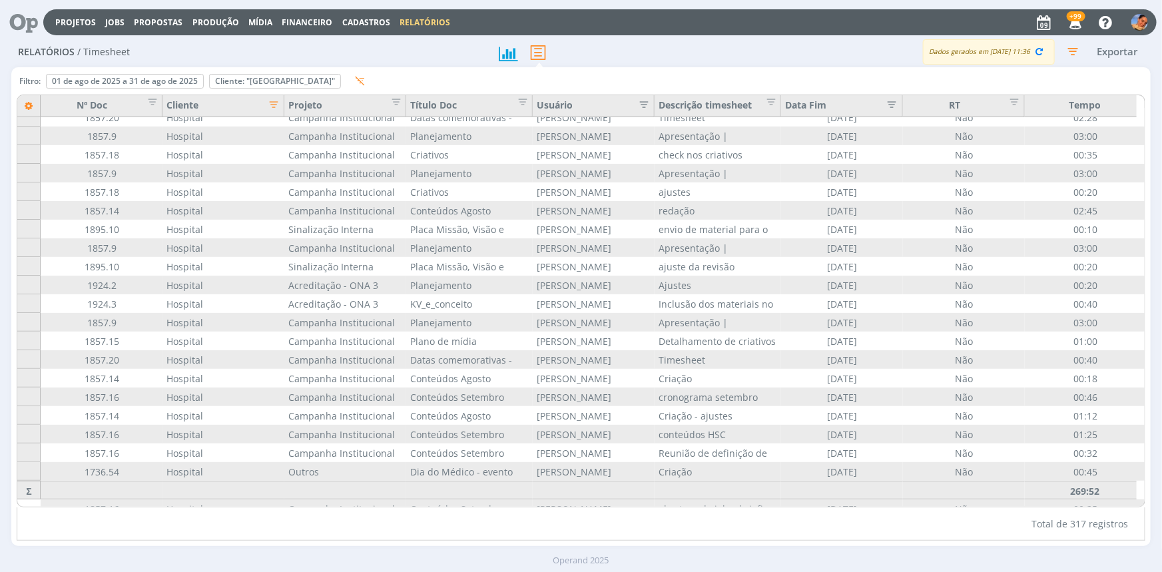
click at [998, 109] on div "RT" at bounding box center [964, 106] width 122 height 22
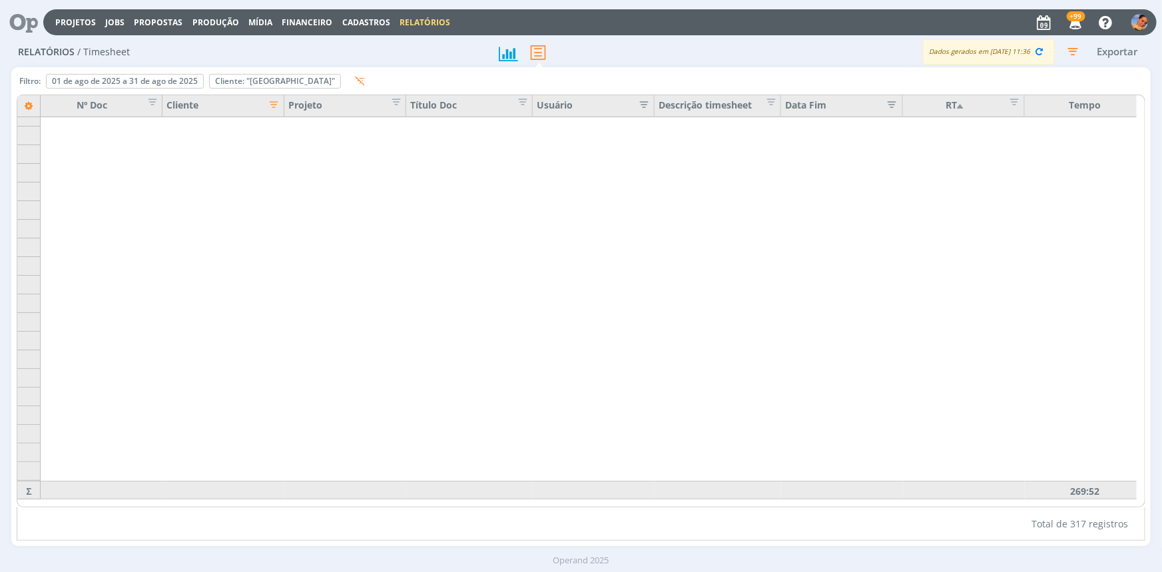
scroll to position [2544, 0]
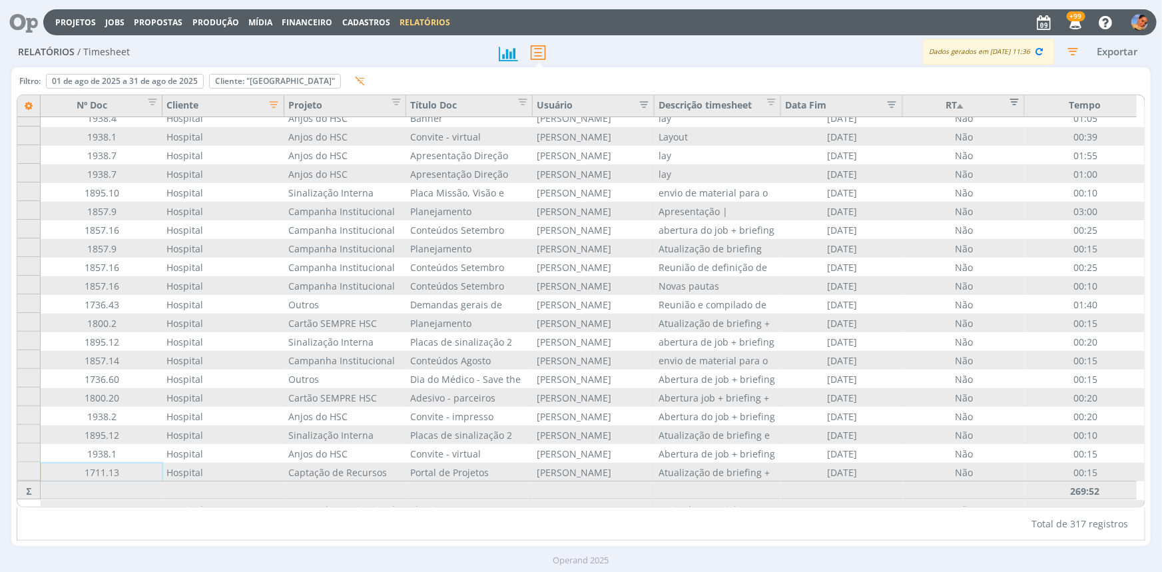
click at [1009, 106] on span "Editar filtro para Coluna RT" at bounding box center [1010, 99] width 13 height 13
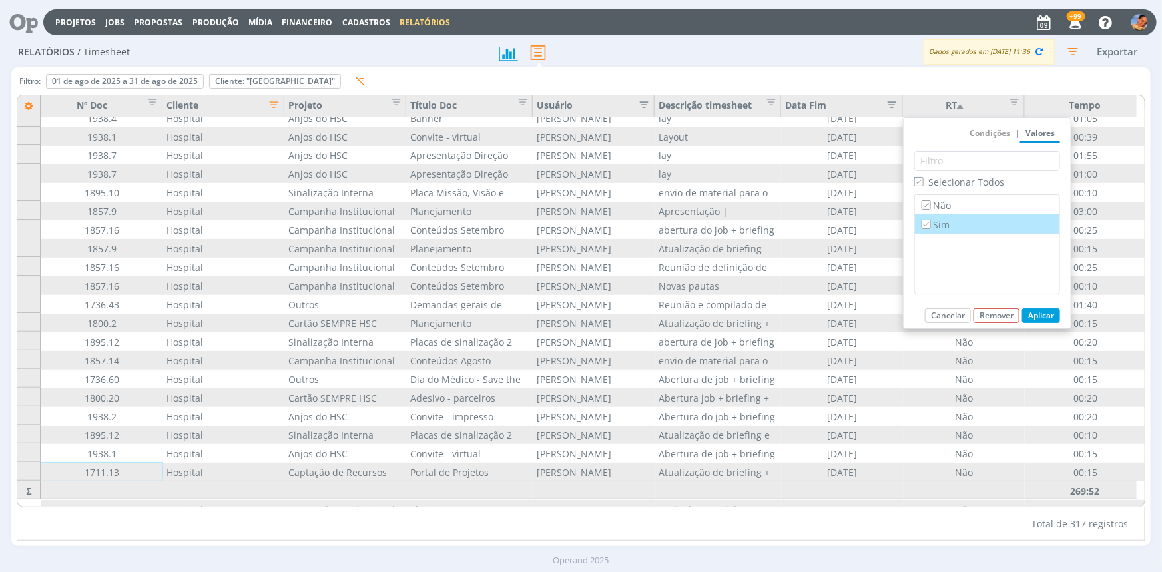
click at [926, 229] on label "Sim" at bounding box center [987, 224] width 136 height 15
click at [926, 228] on input "Sim" at bounding box center [925, 224] width 9 height 9
checkbox input "false"
click at [1039, 319] on button "Aplicar" at bounding box center [1041, 315] width 38 height 15
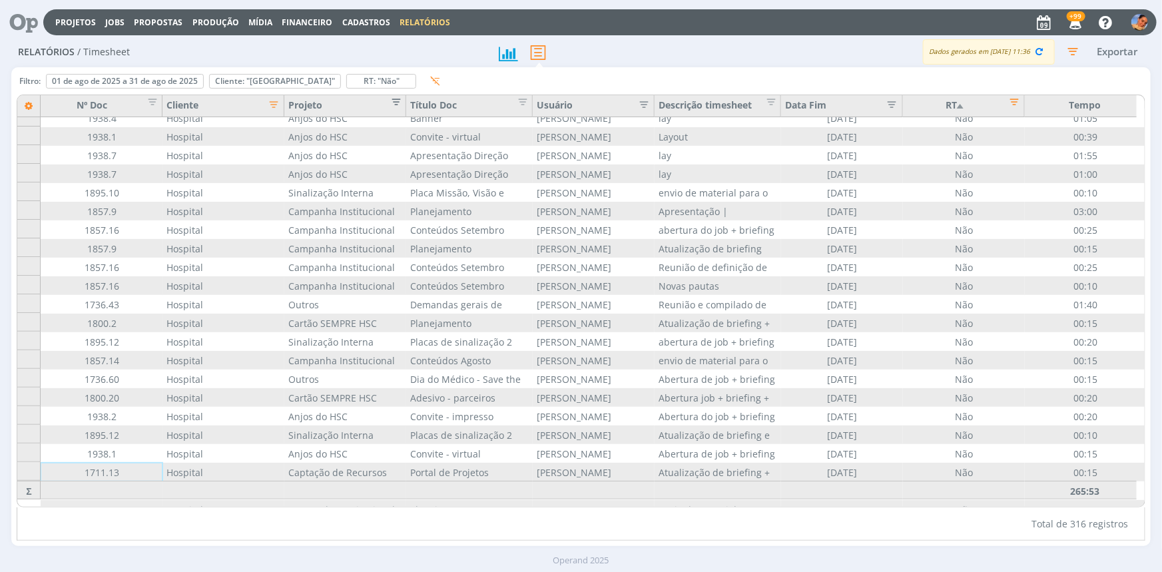
click at [394, 103] on span "Editar filtro para Coluna Projeto" at bounding box center [391, 99] width 13 height 13
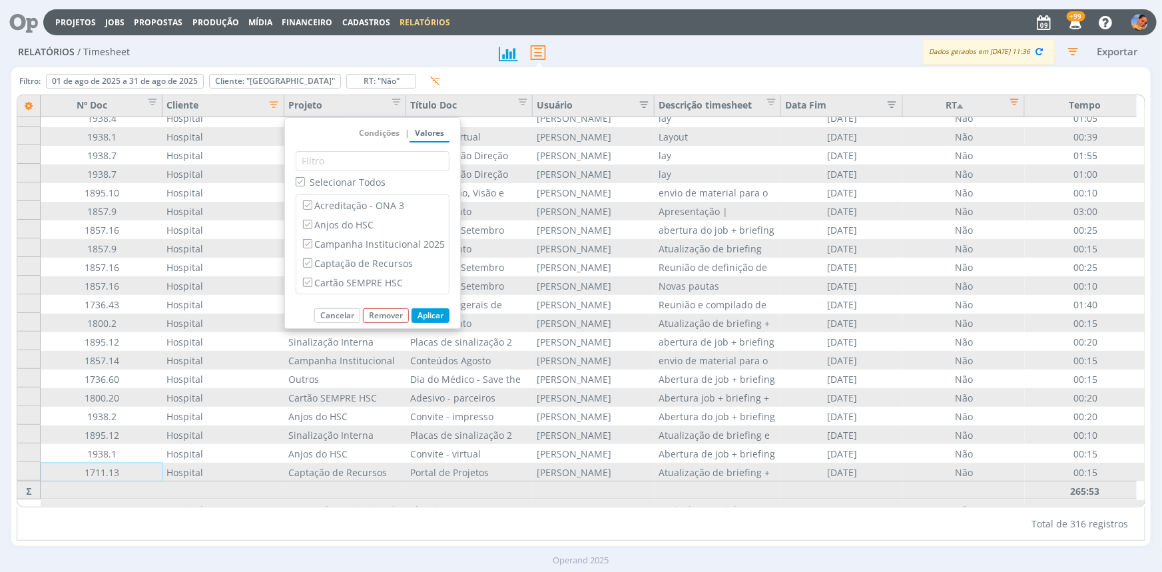
click at [331, 178] on span "Selecionar Todos" at bounding box center [348, 182] width 76 height 13
click at [304, 178] on input "Selecionar Todos" at bounding box center [300, 181] width 9 height 9
checkbox input "false"
click at [373, 264] on label "Outros" at bounding box center [372, 265] width 144 height 15
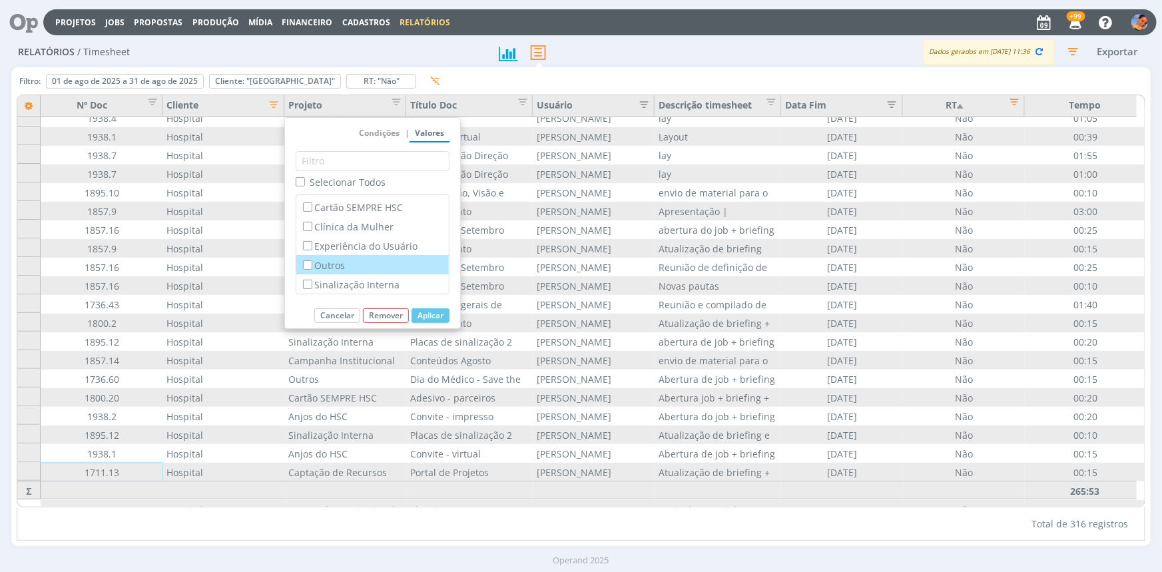
click at [312, 264] on input "Outros" at bounding box center [307, 264] width 9 height 9
checkbox input "true"
checkbox input "false"
click at [437, 314] on button "Aplicar" at bounding box center [430, 315] width 38 height 15
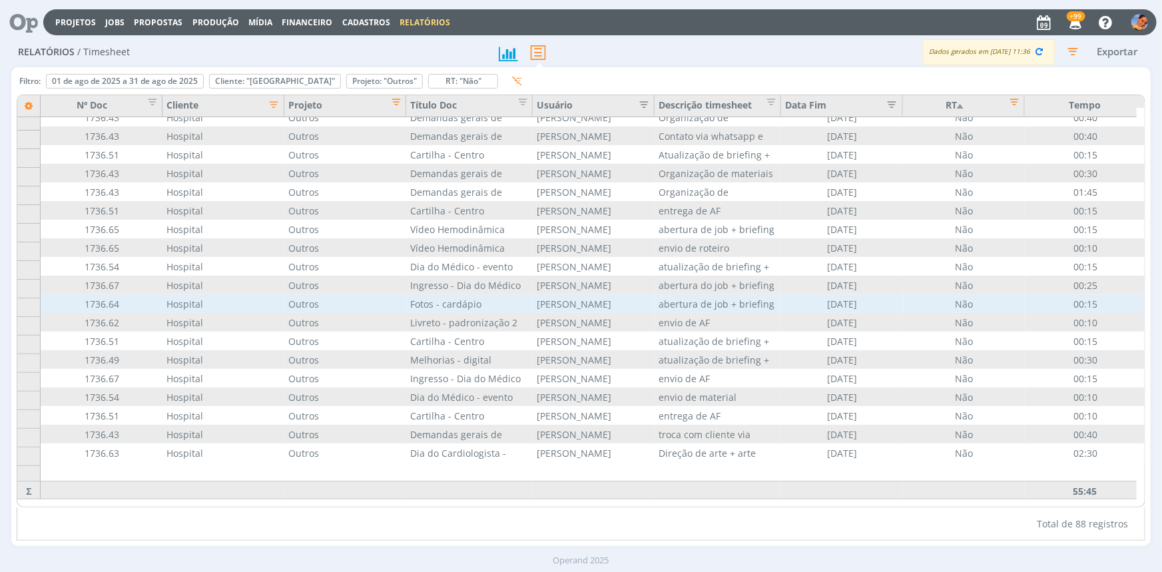
scroll to position [308, 0]
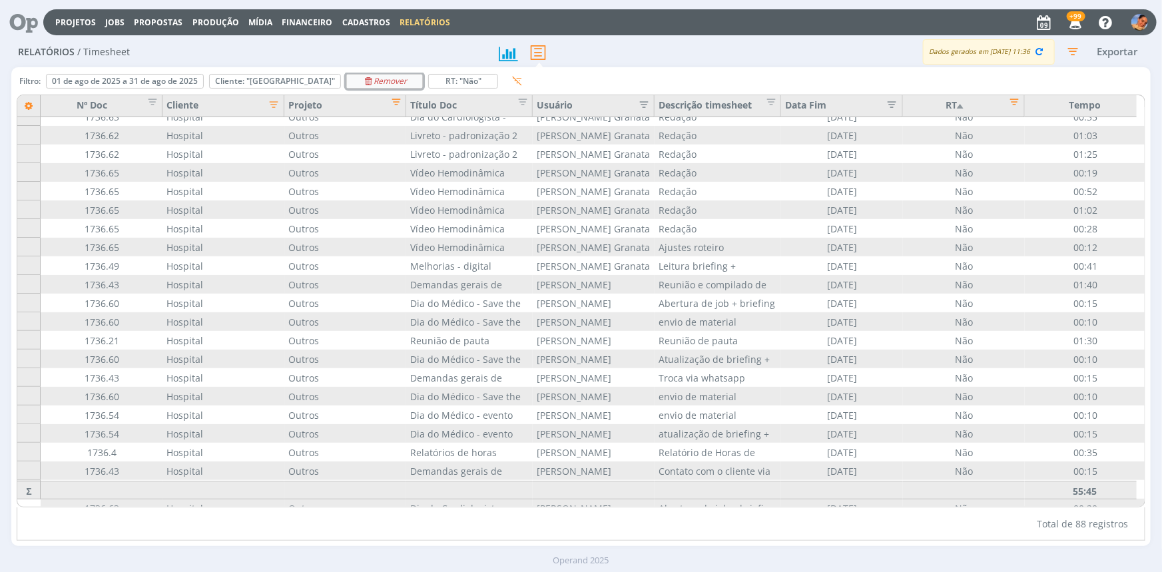
click at [363, 80] on icon "Remover" at bounding box center [385, 81] width 45 height 8
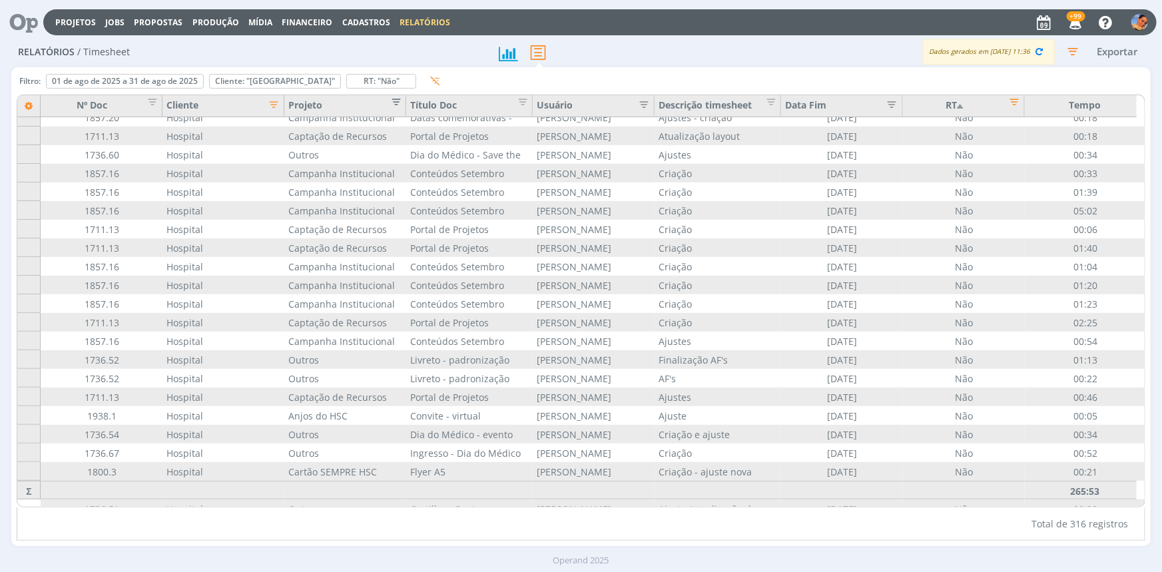
click at [397, 103] on span "Editar filtro para Coluna Projeto" at bounding box center [391, 99] width 13 height 13
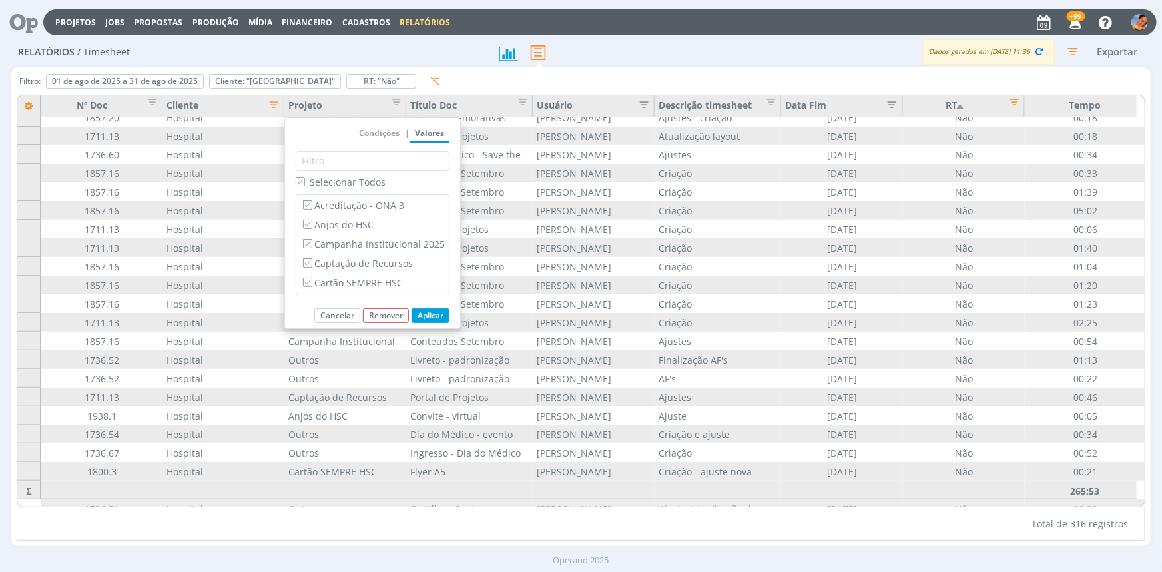
click at [351, 180] on span "Selecionar Todos" at bounding box center [348, 182] width 76 height 13
click at [304, 180] on input "Selecionar Todos" at bounding box center [300, 181] width 9 height 9
checkbox input "false"
click at [366, 228] on label "Cartão SEMPRE HSC" at bounding box center [372, 222] width 144 height 15
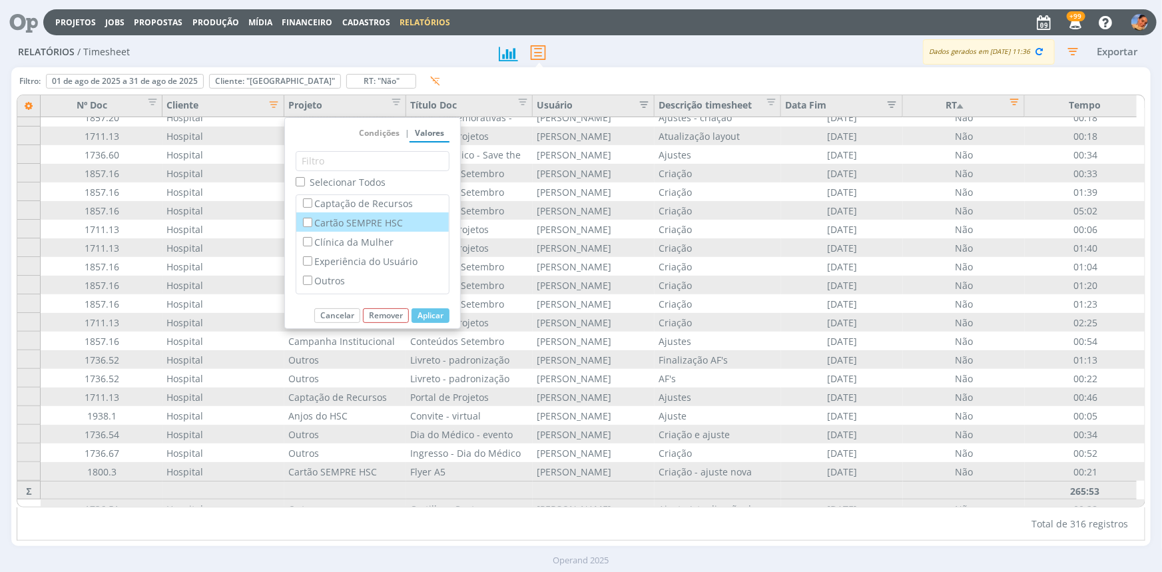
click at [312, 226] on input "Cartão SEMPRE HSC" at bounding box center [307, 222] width 9 height 9
checkbox input "true"
checkbox input "false"
click at [429, 316] on button "Aplicar" at bounding box center [430, 315] width 38 height 15
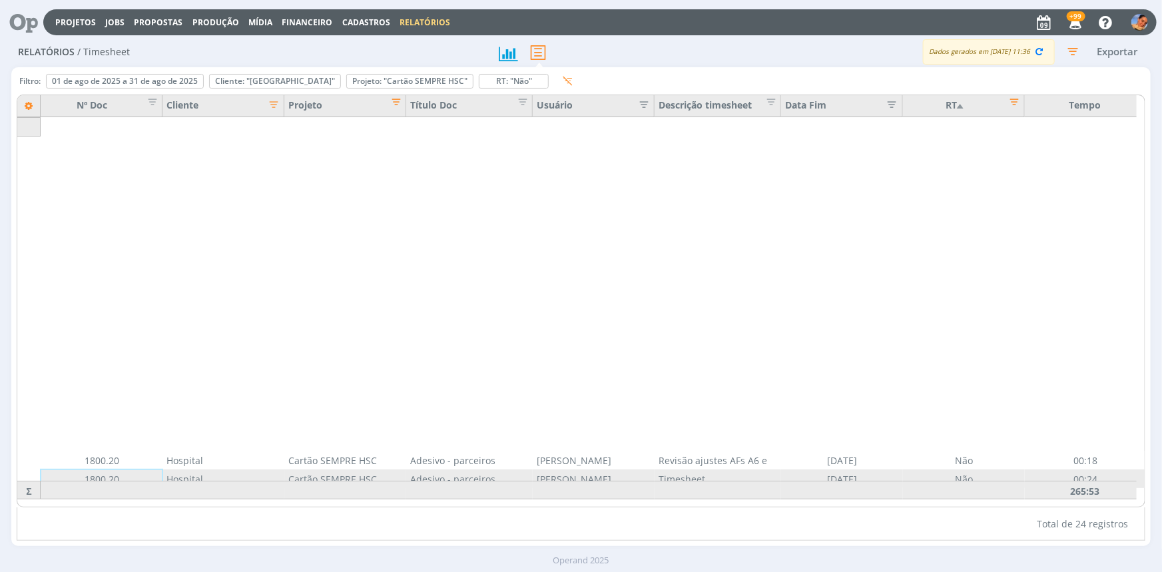
scroll to position [84, 0]
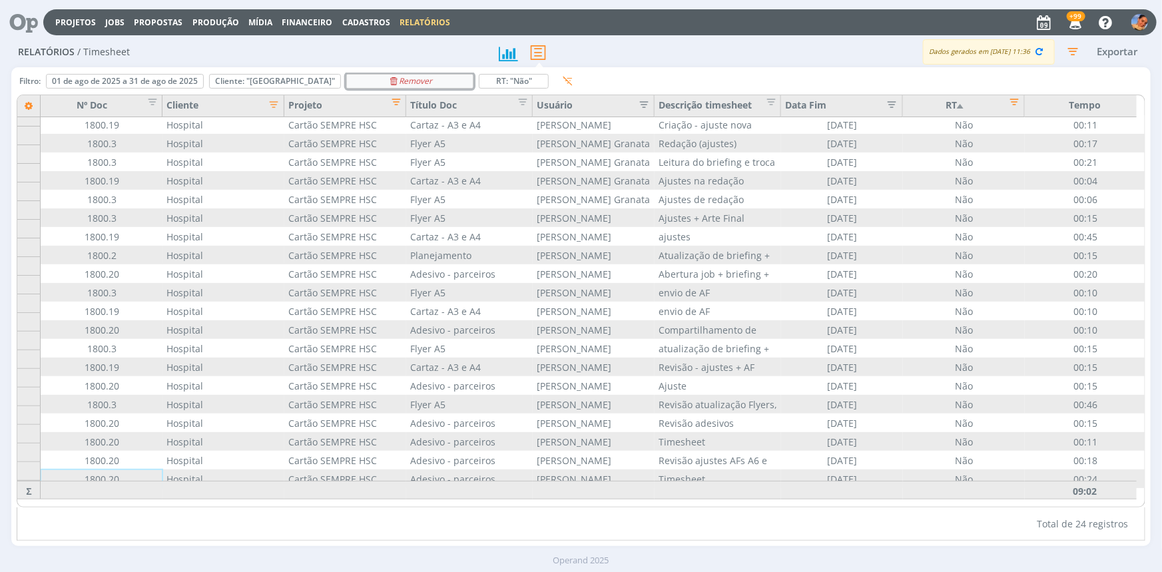
click at [431, 79] on div "Remover" at bounding box center [410, 81] width 126 height 13
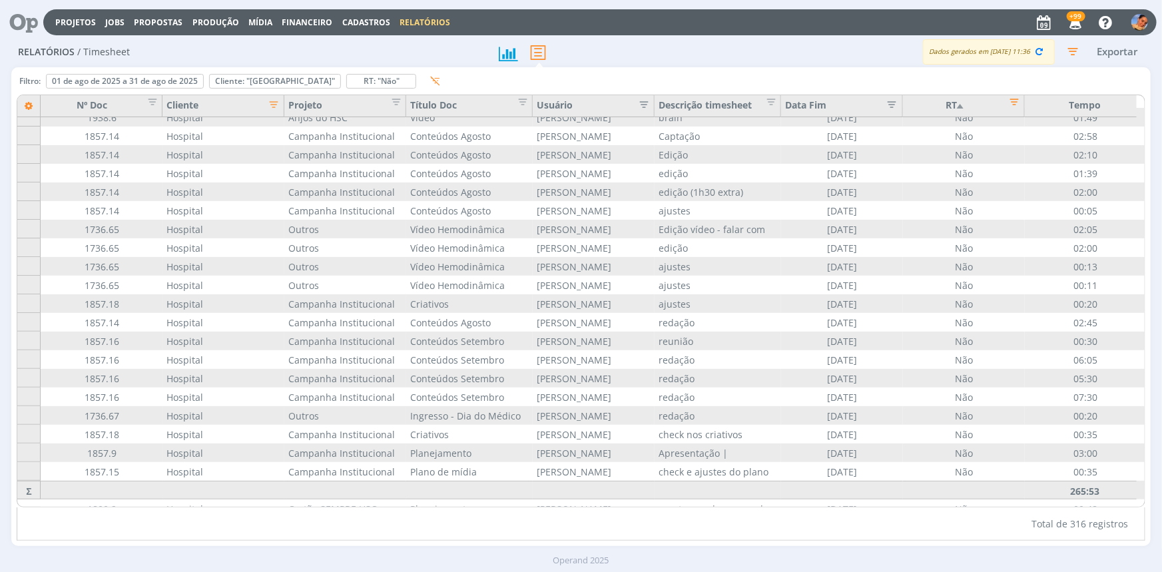
click at [394, 101] on span "Editar filtro para Coluna Projeto" at bounding box center [391, 99] width 13 height 13
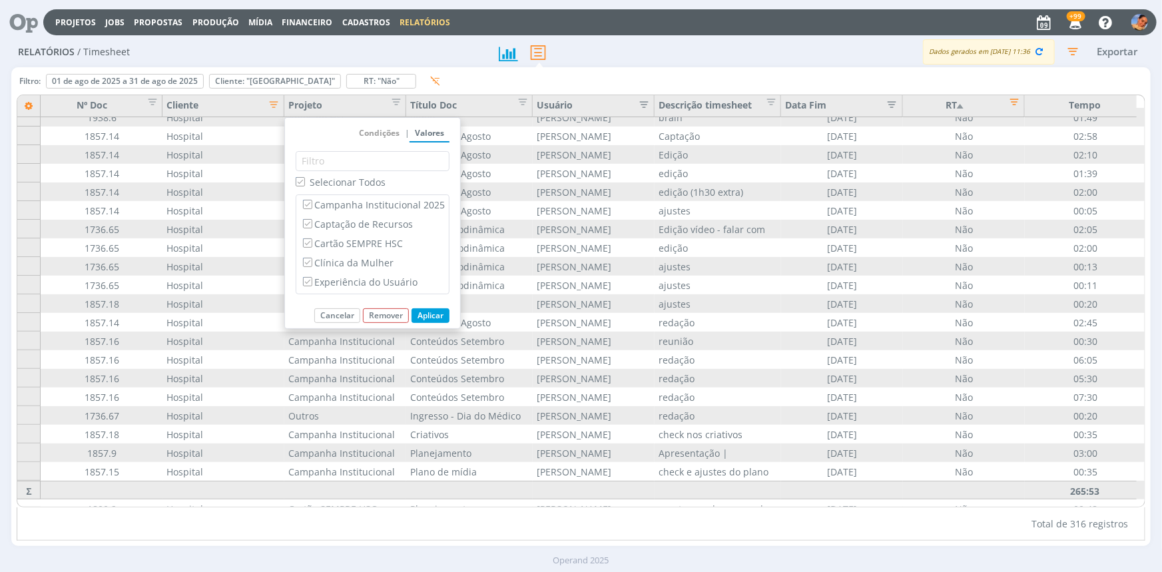
scroll to position [78, 0]
click at [379, 246] on label "Experiência do Usuário" at bounding box center [372, 245] width 144 height 15
click at [312, 246] on input "Experiência do Usuário" at bounding box center [307, 245] width 9 height 9
checkbox input "false"
click at [314, 179] on span "Selecionar Todos" at bounding box center [348, 182] width 76 height 13
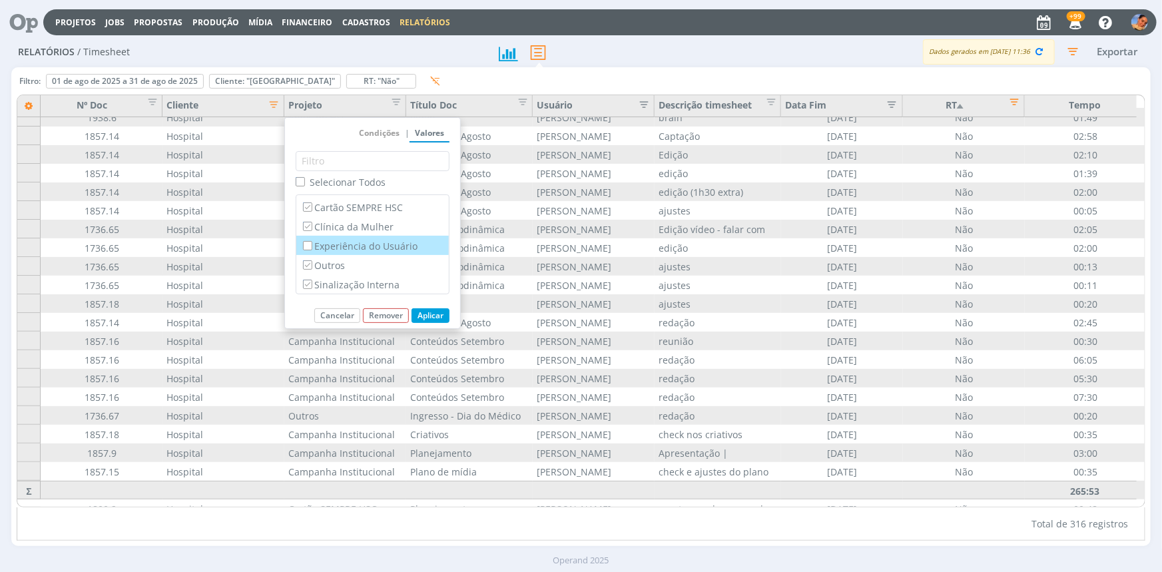
click at [304, 179] on input "Selecionar Todos" at bounding box center [300, 181] width 9 height 9
checkbox input "true"
click at [333, 241] on label "Experiência do Usuário" at bounding box center [372, 245] width 144 height 15
click at [312, 241] on input "Experiência do Usuário" at bounding box center [307, 245] width 9 height 9
checkbox input "false"
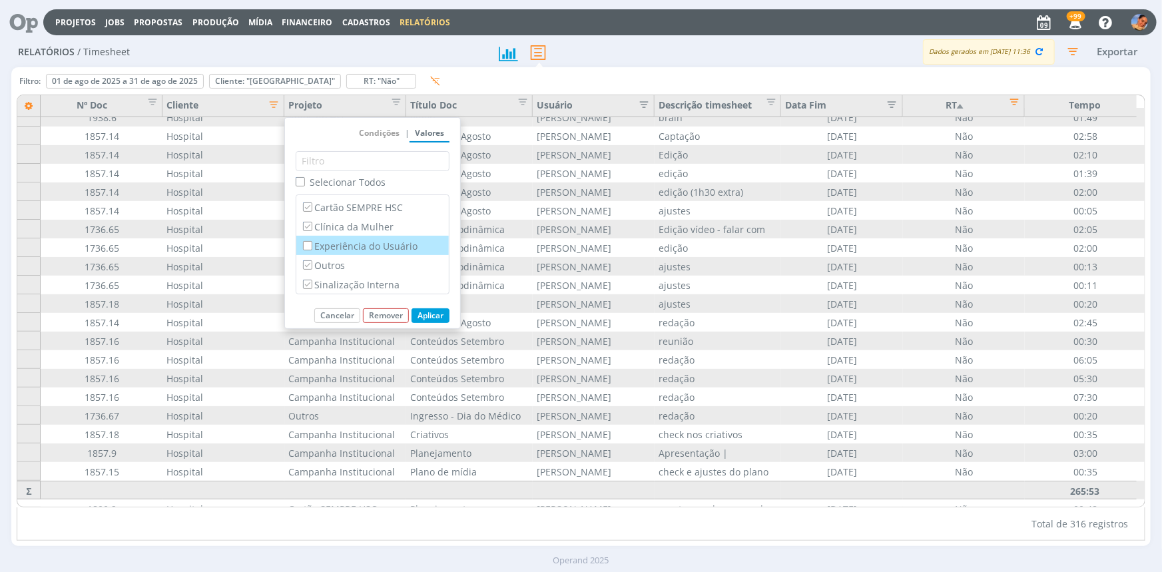
click at [341, 188] on label "Selecionar Todos" at bounding box center [341, 182] width 90 height 14
click at [304, 186] on input "Selecionar Todos" at bounding box center [300, 181] width 9 height 9
click at [341, 187] on span "Selecionar Todos" at bounding box center [348, 182] width 76 height 13
click at [304, 186] on input "Selecionar Todos" at bounding box center [300, 181] width 9 height 9
checkbox input "false"
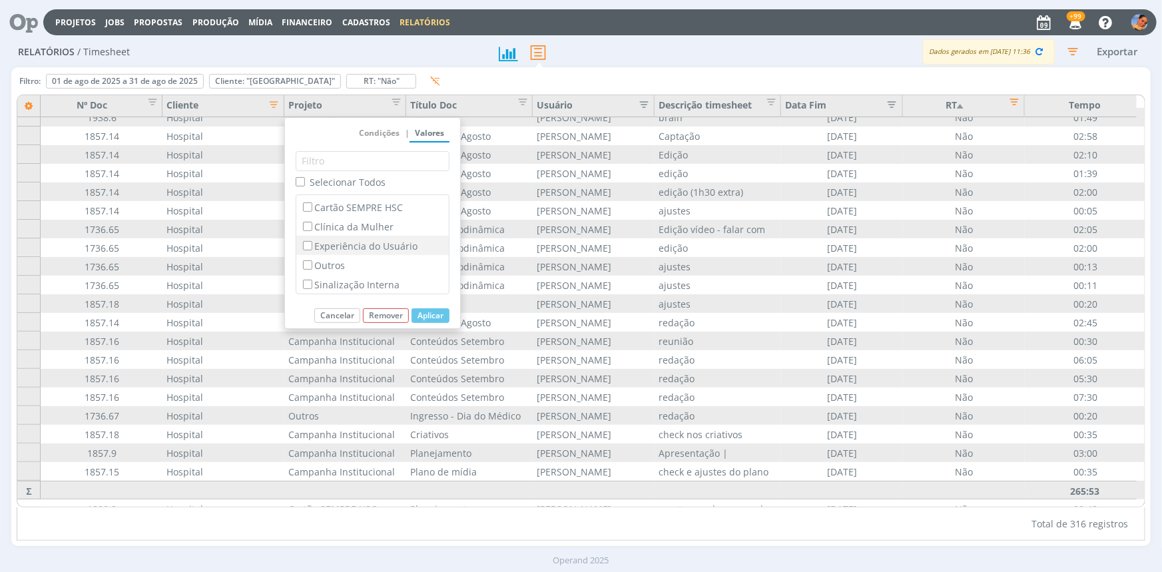
click at [341, 244] on label "Experiência do Usuário" at bounding box center [372, 245] width 144 height 15
click at [312, 244] on input "Experiência do Usuário" at bounding box center [307, 245] width 9 height 9
checkbox input "true"
checkbox input "false"
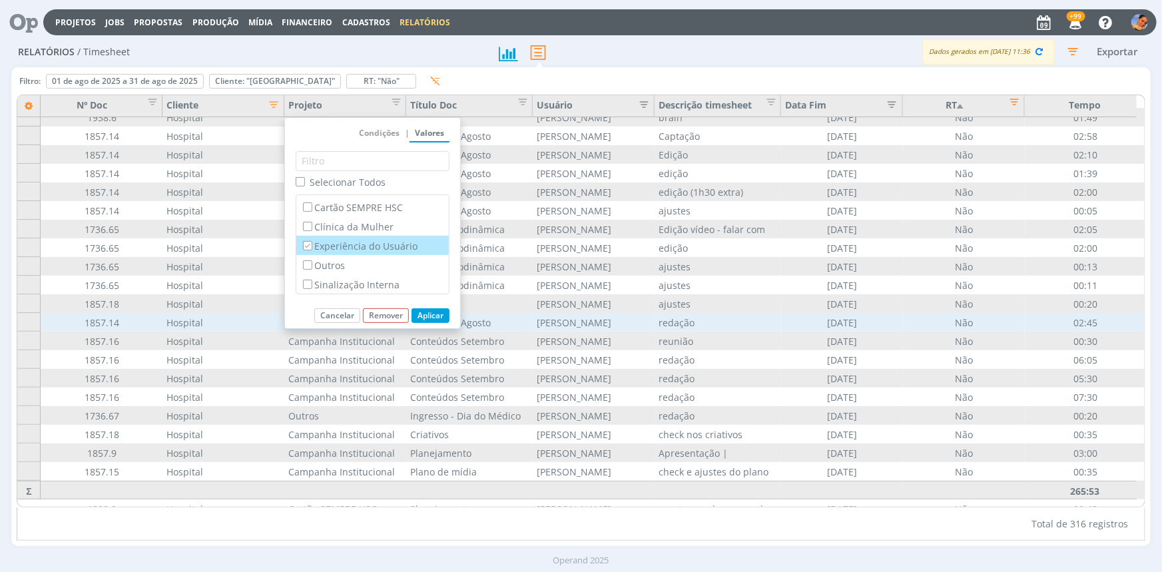
click at [431, 312] on button "Aplicar" at bounding box center [430, 315] width 38 height 15
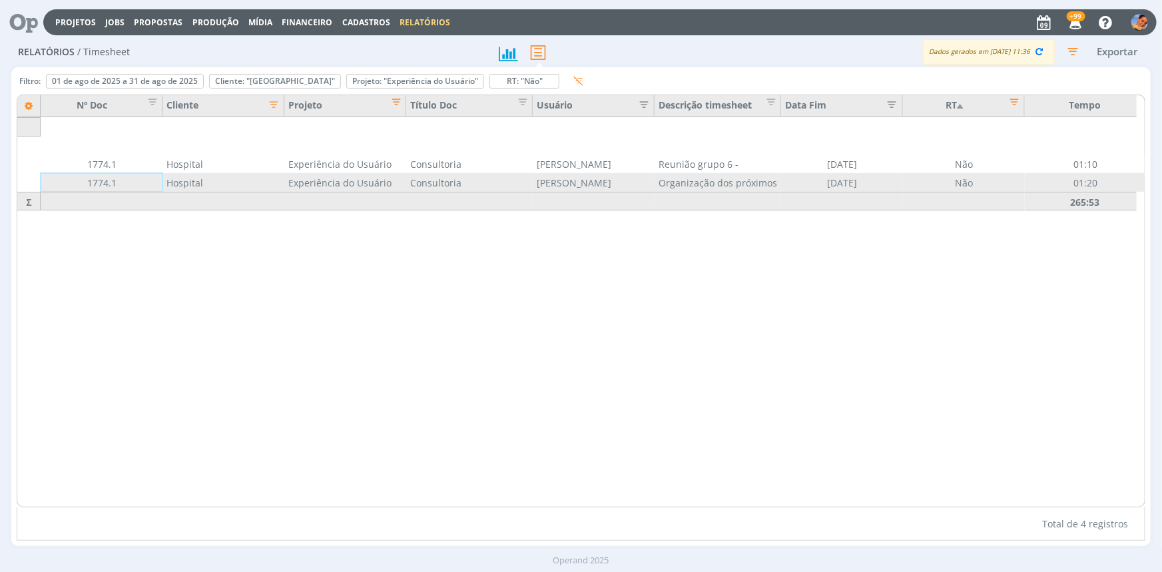
scroll to position [0, 0]
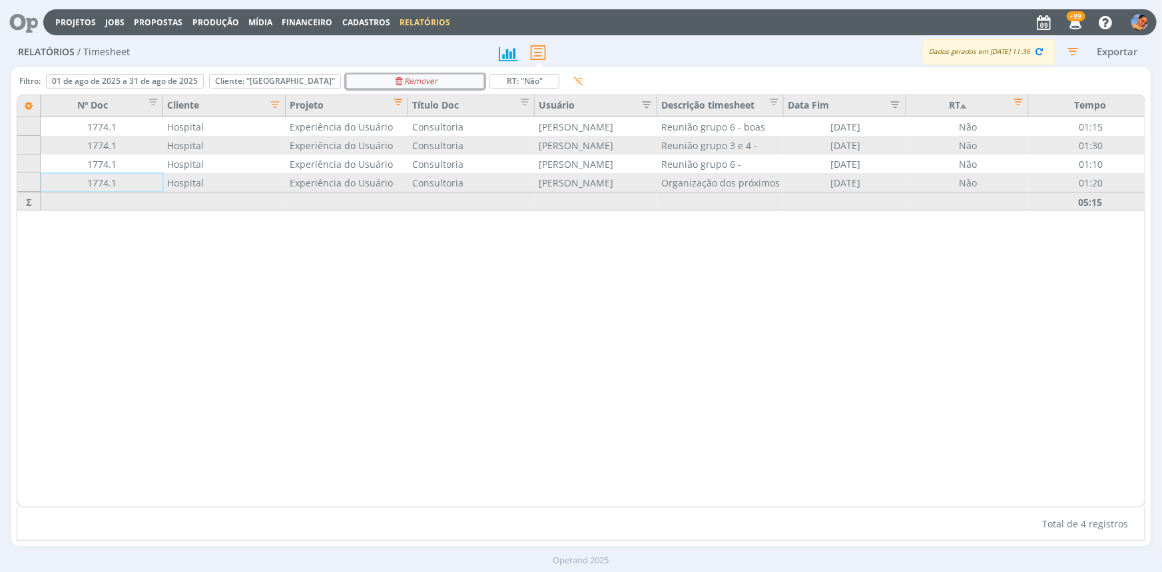
click at [429, 84] on icon "Remover" at bounding box center [415, 81] width 45 height 8
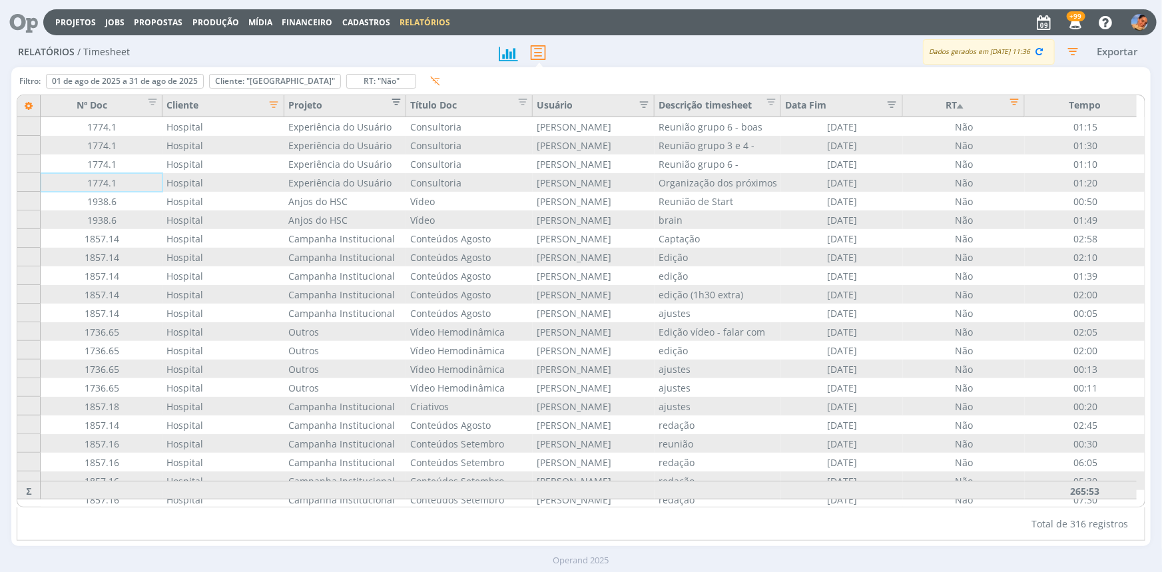
click at [393, 104] on span "Editar filtro para Coluna Projeto" at bounding box center [391, 99] width 13 height 13
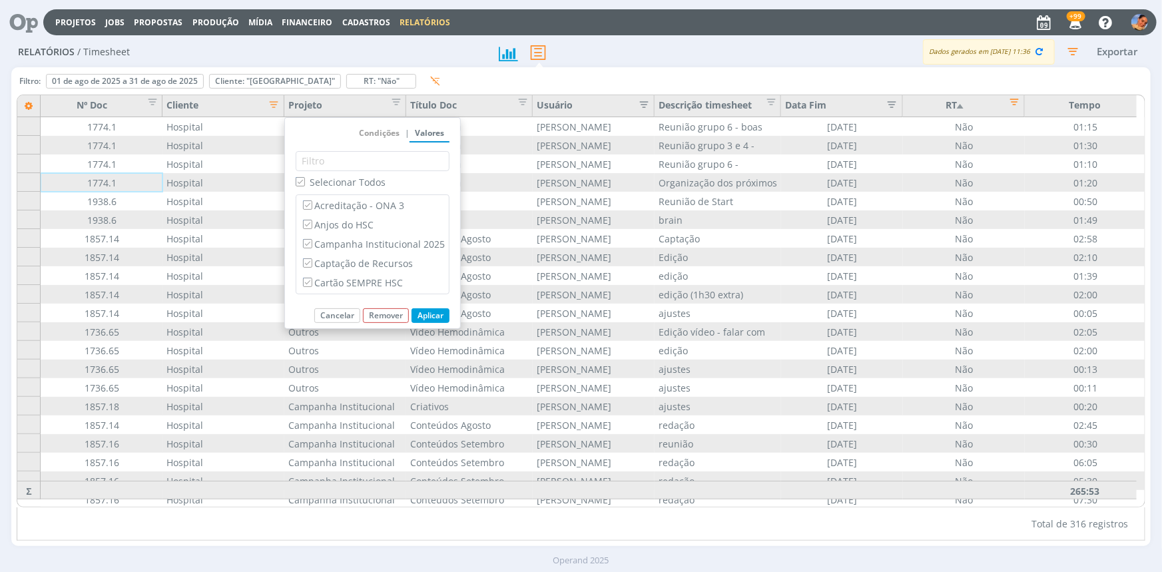
click at [357, 172] on div "Selecionar Todos Acreditação - ONA 3 Anjos do HSC Campanha Institucional 2025 C…" at bounding box center [373, 226] width 154 height 150
click at [359, 182] on span "Selecionar Todos" at bounding box center [348, 182] width 76 height 13
click at [304, 182] on input "Selecionar Todos" at bounding box center [300, 181] width 9 height 9
checkbox input "false"
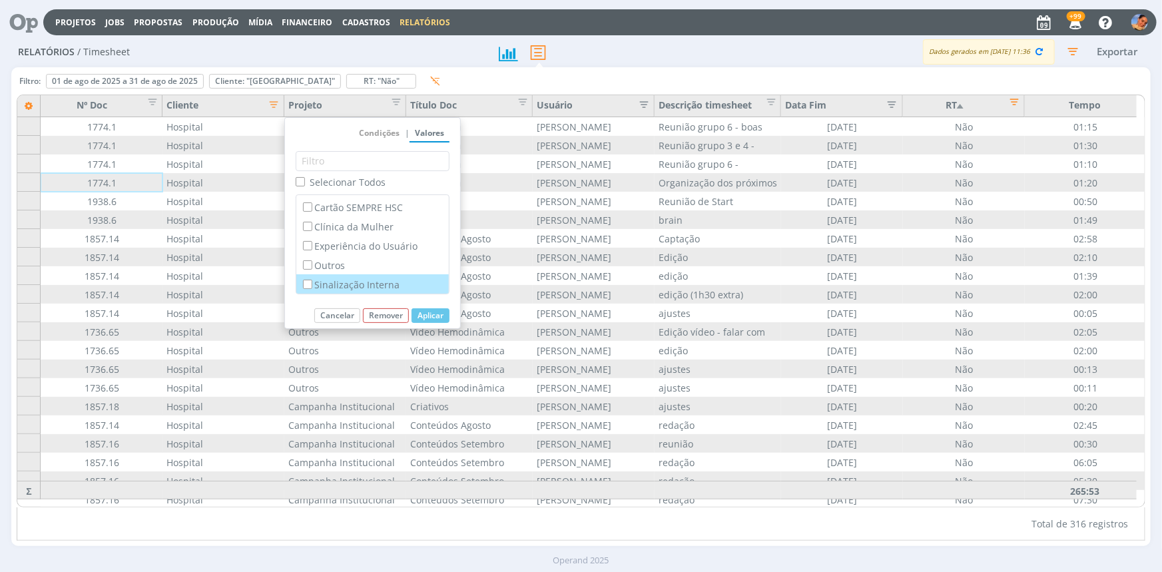
click at [365, 279] on label "Sinalização Interna" at bounding box center [372, 284] width 144 height 15
click at [312, 280] on input "Sinalização Interna" at bounding box center [307, 284] width 9 height 9
checkbox input "true"
checkbox input "false"
click at [426, 312] on button "Aplicar" at bounding box center [430, 315] width 38 height 15
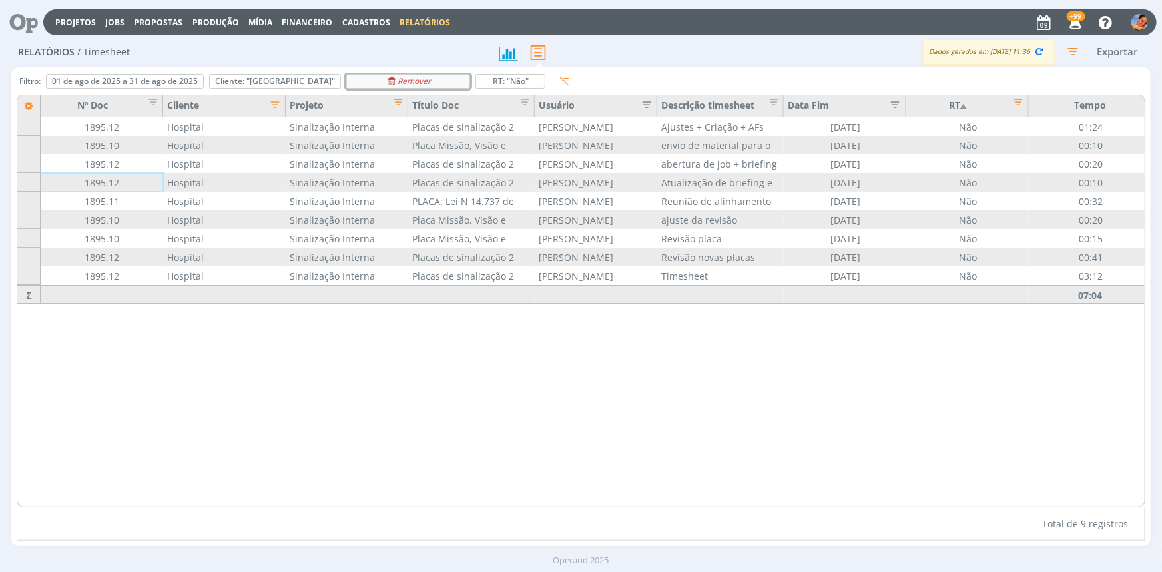
click at [433, 78] on div "Remover" at bounding box center [408, 81] width 122 height 13
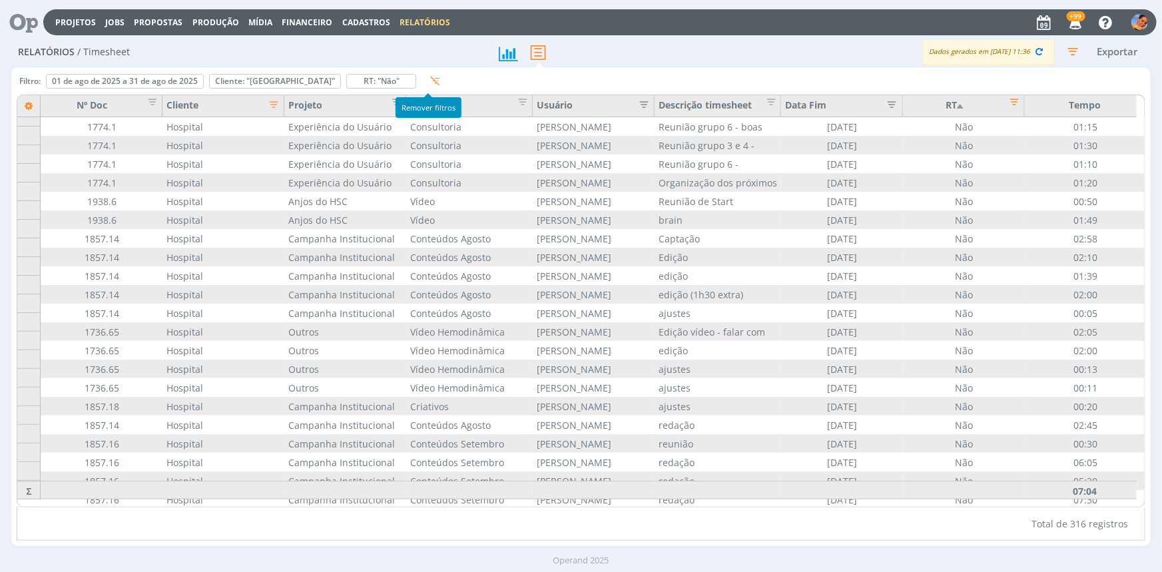
scroll to position [9, 0]
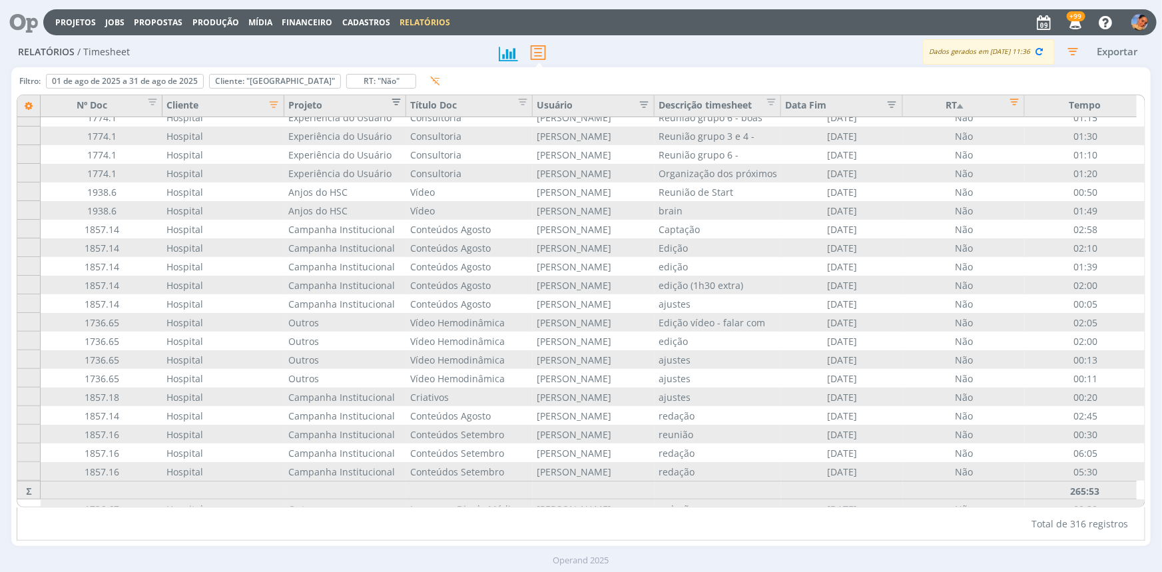
click at [383, 107] on button "Editar filtro para Coluna Projeto" at bounding box center [392, 104] width 19 height 13
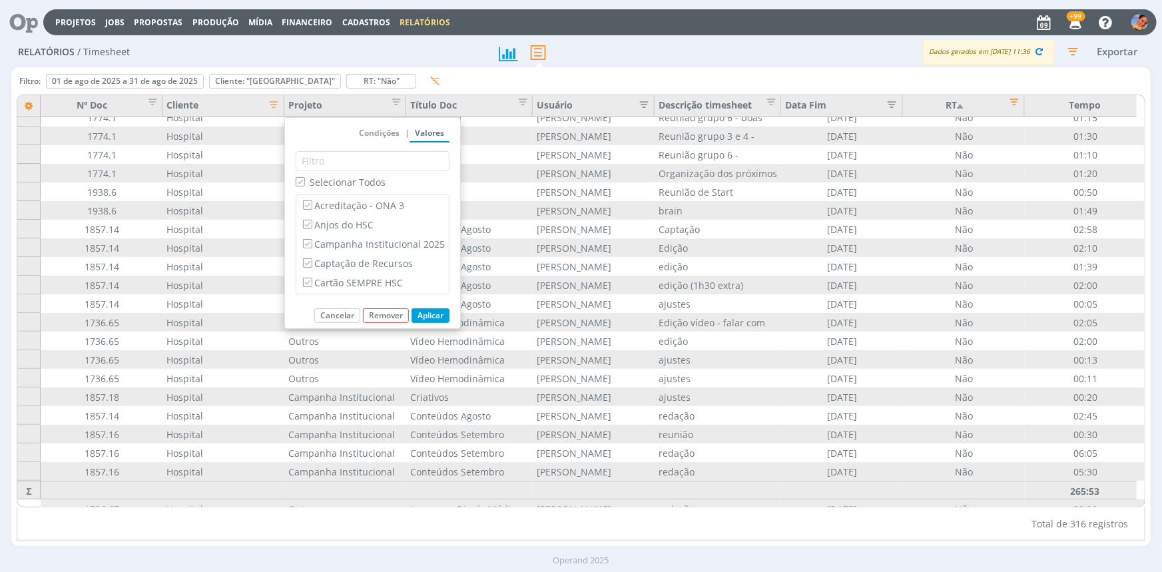
click at [359, 180] on span "Selecionar Todos" at bounding box center [348, 182] width 76 height 13
click at [304, 180] on input "Selecionar Todos" at bounding box center [300, 181] width 9 height 9
checkbox input "false"
click at [363, 198] on label "Acreditação - ONA 3" at bounding box center [372, 205] width 144 height 15
click at [312, 200] on input "Acreditação - ONA 3" at bounding box center [307, 204] width 9 height 9
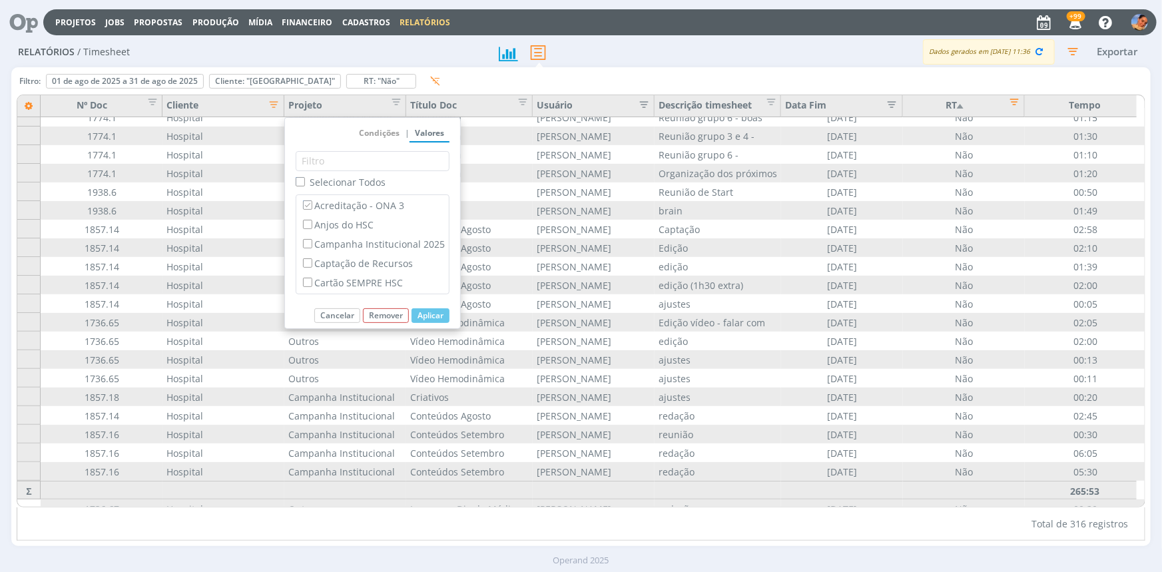
checkbox input "true"
checkbox input "false"
click at [429, 316] on button "Aplicar" at bounding box center [430, 315] width 38 height 15
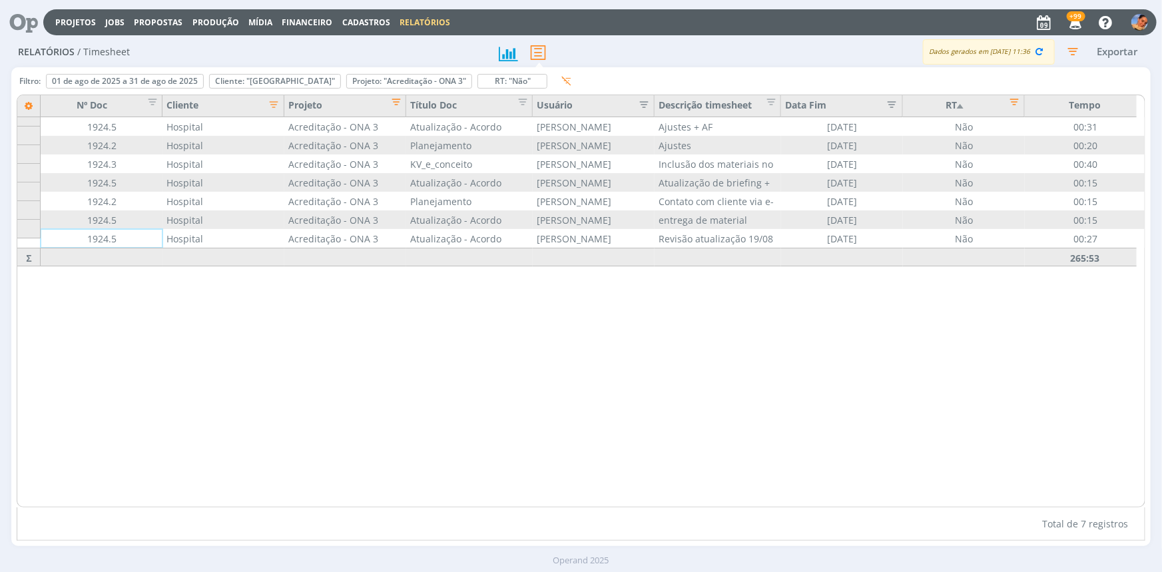
scroll to position [0, 0]
click at [0, 0] on icon "Remover" at bounding box center [0, 0] width 0 height 0
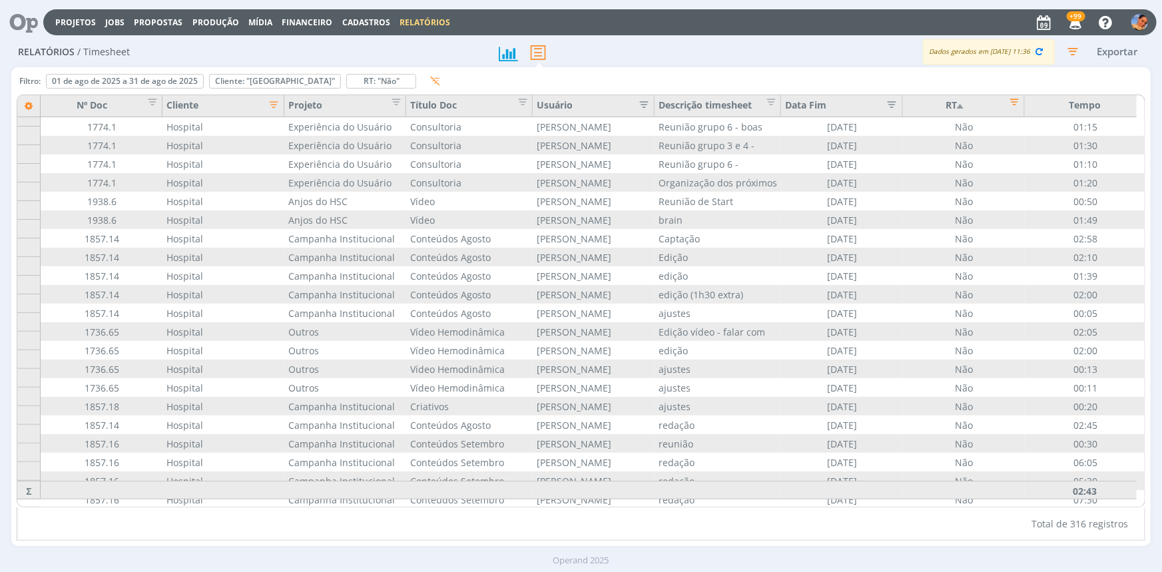
scroll to position [9, 0]
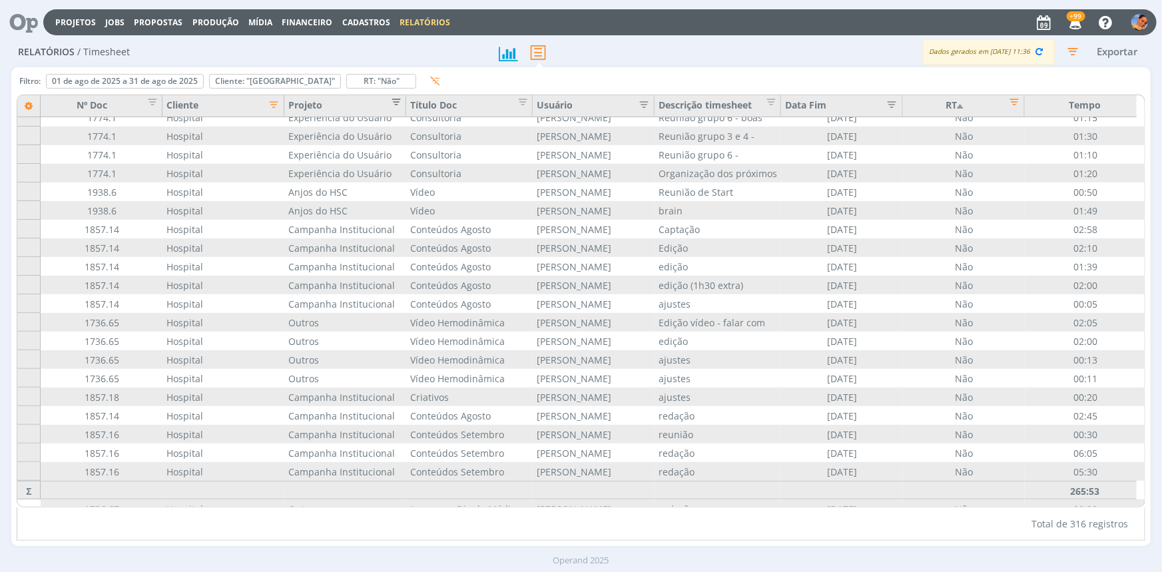
click at [391, 101] on span "Editar filtro para Coluna Projeto" at bounding box center [391, 99] width 13 height 13
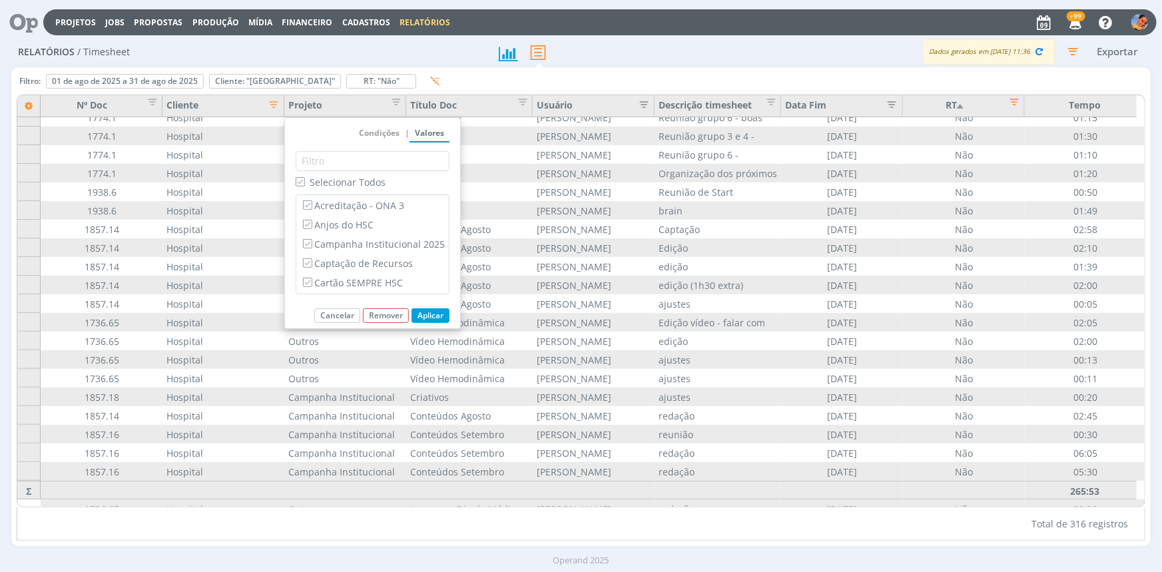
click at [344, 182] on span "Selecionar Todos" at bounding box center [348, 182] width 76 height 13
click at [304, 182] on input "Selecionar Todos" at bounding box center [300, 181] width 9 height 9
click at [344, 182] on span "Selecionar Todos" at bounding box center [348, 182] width 76 height 13
click at [304, 182] on input "Selecionar Todos" at bounding box center [300, 181] width 9 height 9
click at [353, 178] on span "Selecionar Todos" at bounding box center [348, 182] width 76 height 13
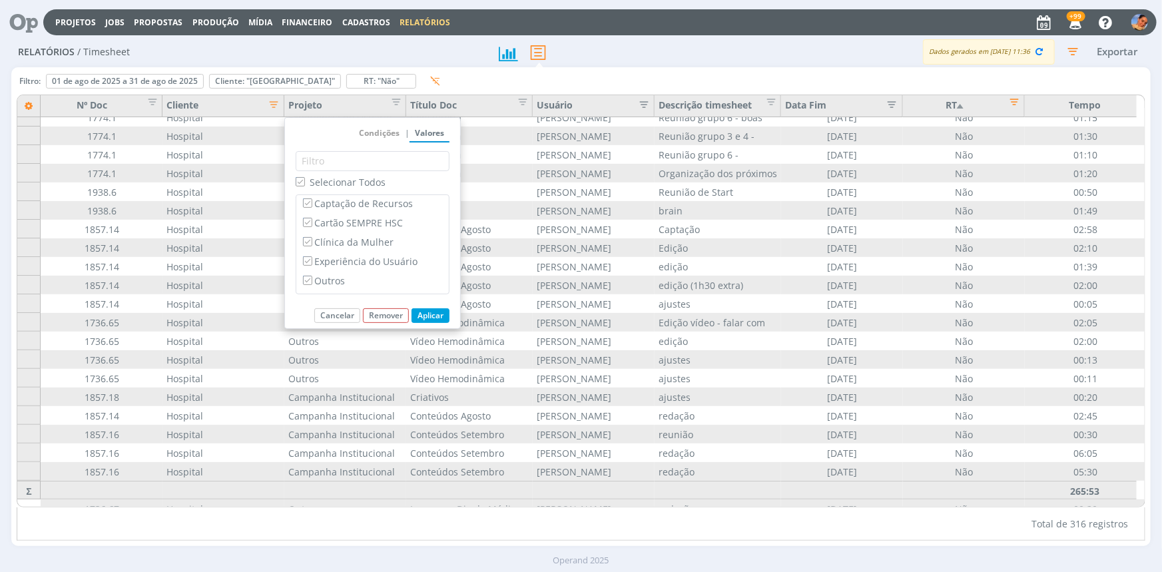
click at [304, 178] on input "Selecionar Todos" at bounding box center [300, 181] width 9 height 9
checkbox input "false"
click at [381, 213] on div "Cartão SEMPRE HSC" at bounding box center [372, 206] width 152 height 19
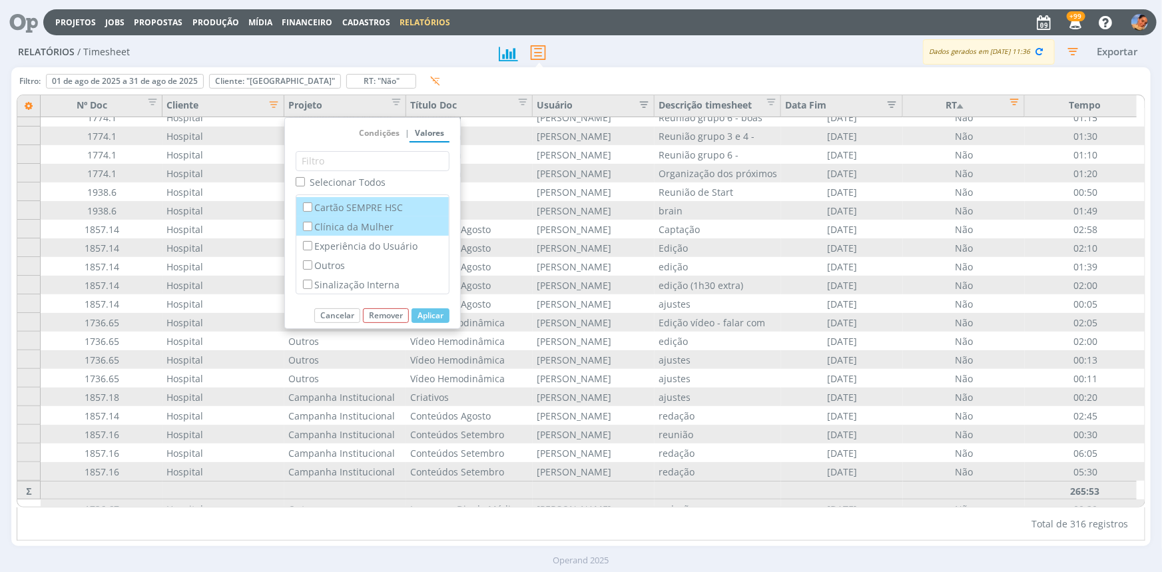
click at [382, 223] on label "Clínica da Mulher" at bounding box center [372, 226] width 144 height 15
click at [312, 223] on input "Clínica da Mulher" at bounding box center [307, 226] width 9 height 9
checkbox input "true"
checkbox input "false"
click at [439, 312] on button "Aplicar" at bounding box center [430, 315] width 38 height 15
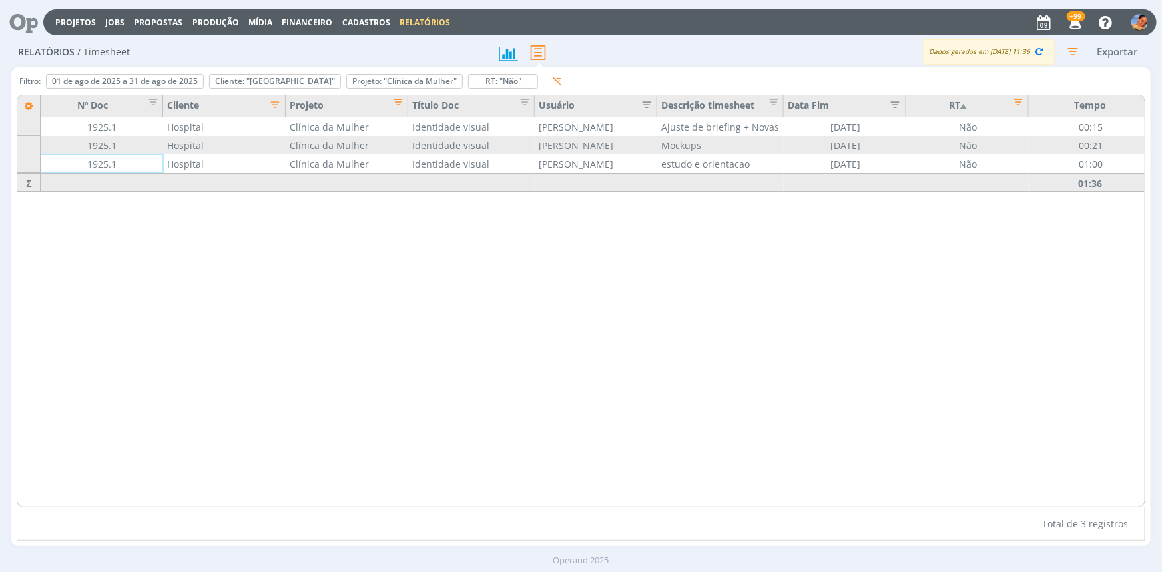
scroll to position [0, 0]
click at [447, 75] on div "Remover" at bounding box center [404, 81] width 115 height 13
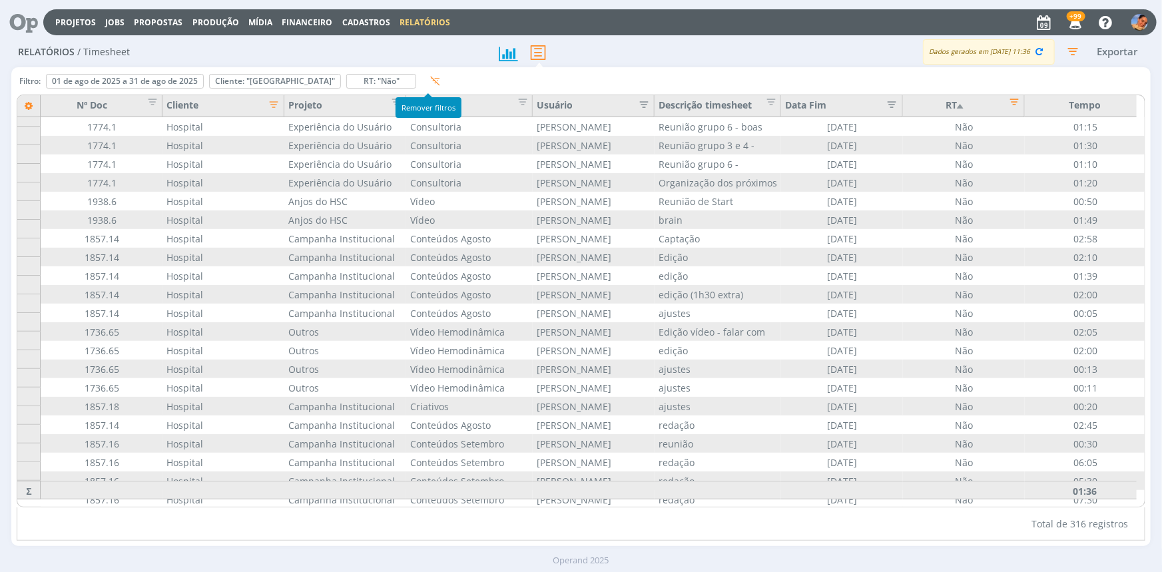
scroll to position [9, 0]
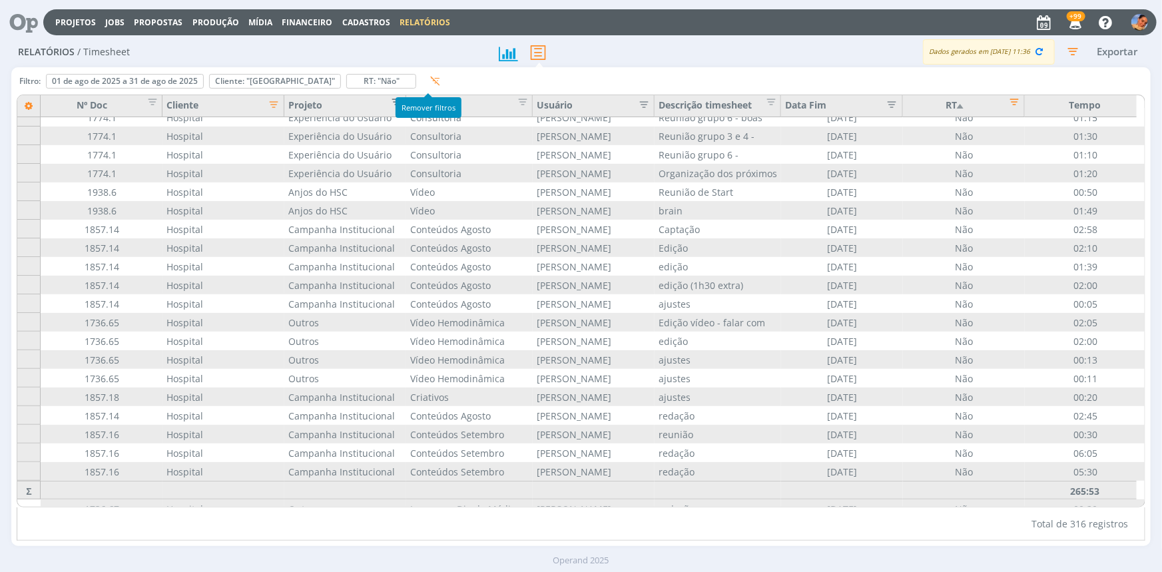
click at [391, 107] on span "Editar filtro para Coluna Projeto" at bounding box center [391, 99] width 13 height 13
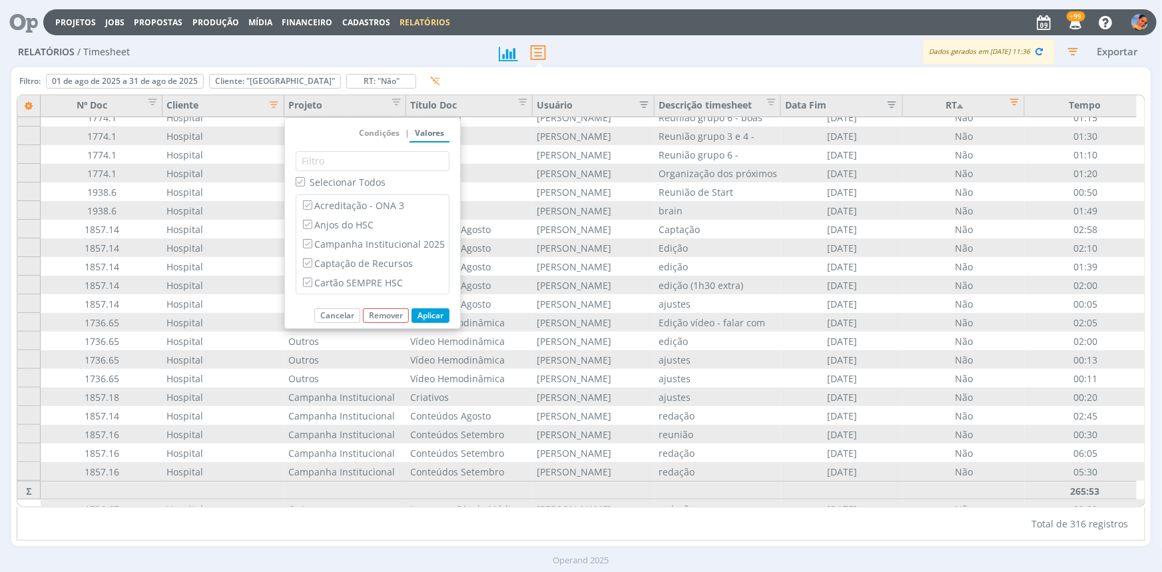
click at [365, 177] on span "Selecionar Todos" at bounding box center [348, 182] width 76 height 13
click at [304, 177] on input "Selecionar Todos" at bounding box center [300, 181] width 9 height 9
checkbox input "false"
click at [359, 228] on label "Anjos do HSC" at bounding box center [372, 224] width 144 height 15
click at [312, 228] on input "Anjos do HSC" at bounding box center [307, 224] width 9 height 9
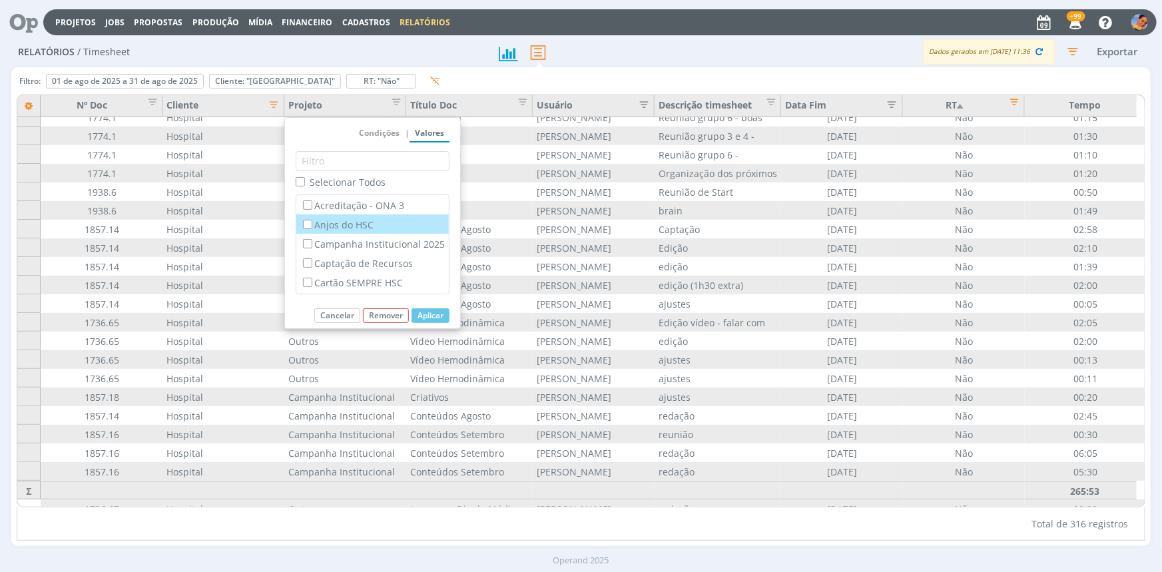
checkbox input "true"
checkbox input "false"
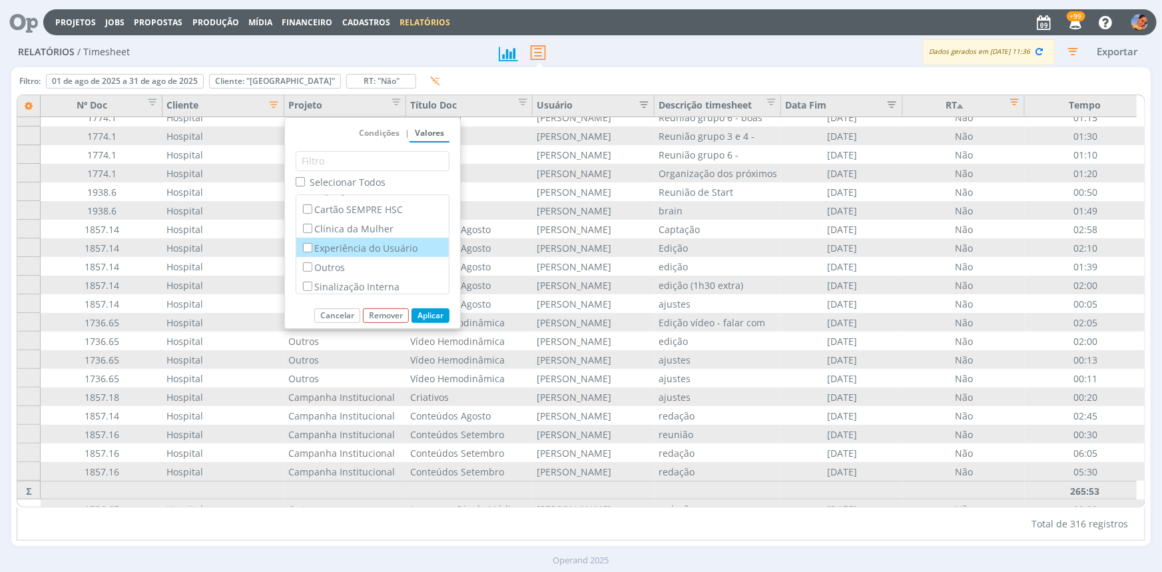
scroll to position [78, 0]
click at [421, 319] on button "Aplicar" at bounding box center [430, 315] width 38 height 15
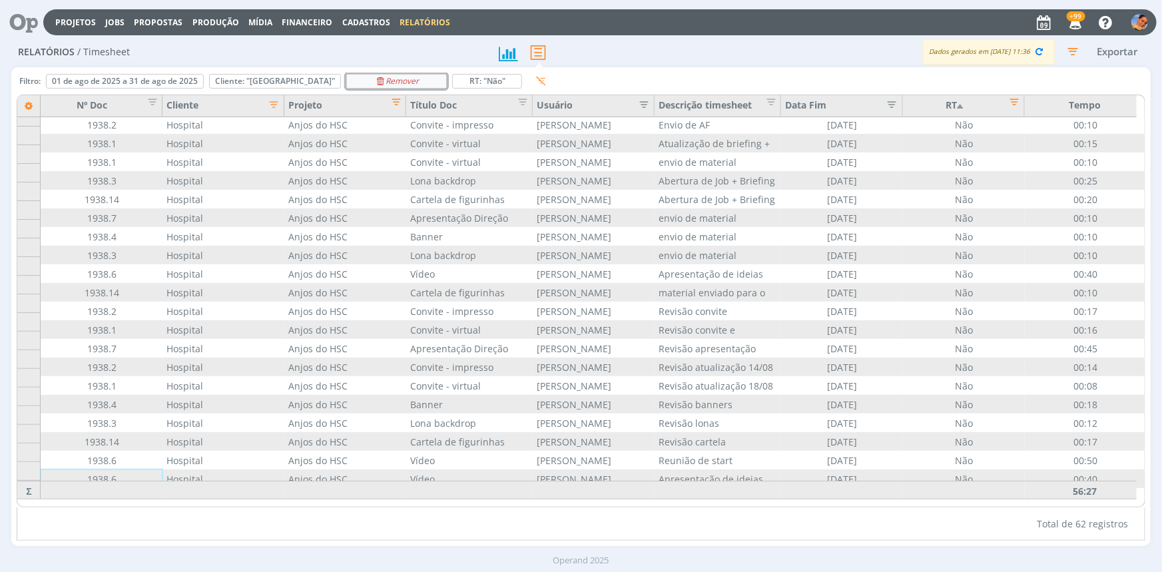
click at [393, 74] on button "Projeto: "Anjos do HSC" Remover" at bounding box center [396, 81] width 101 height 15
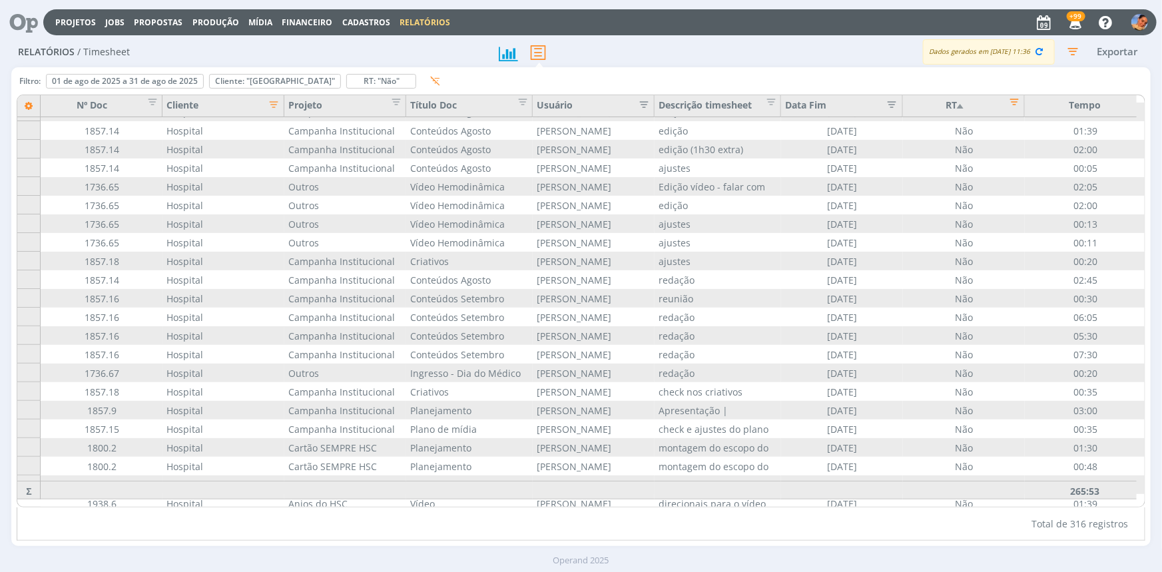
scroll to position [0, 0]
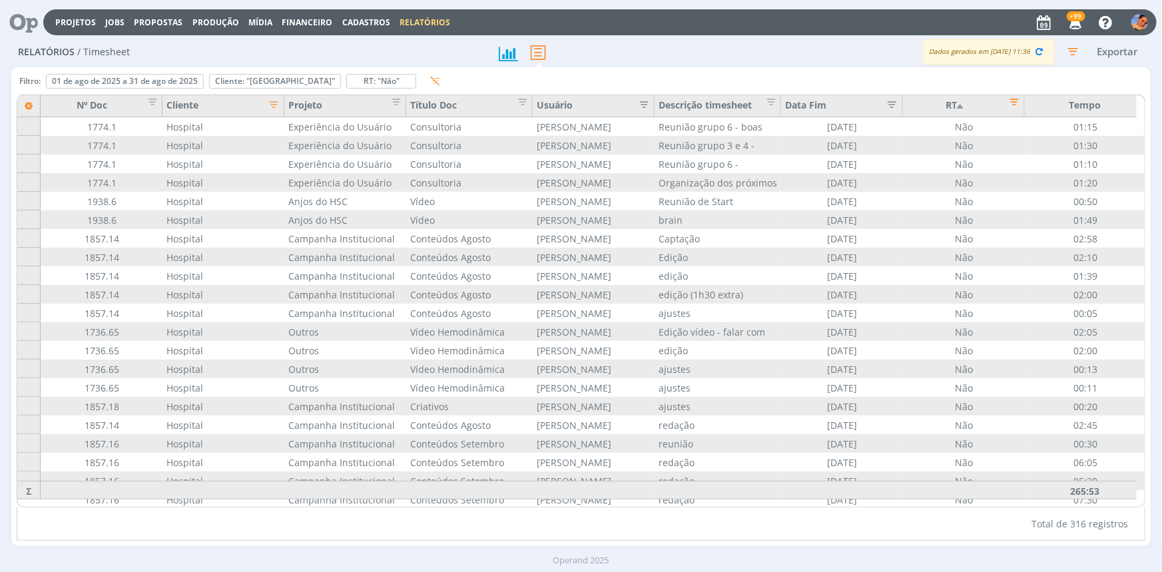
click at [1017, 99] on span "Editar filtro para Coluna RT" at bounding box center [1010, 99] width 13 height 13
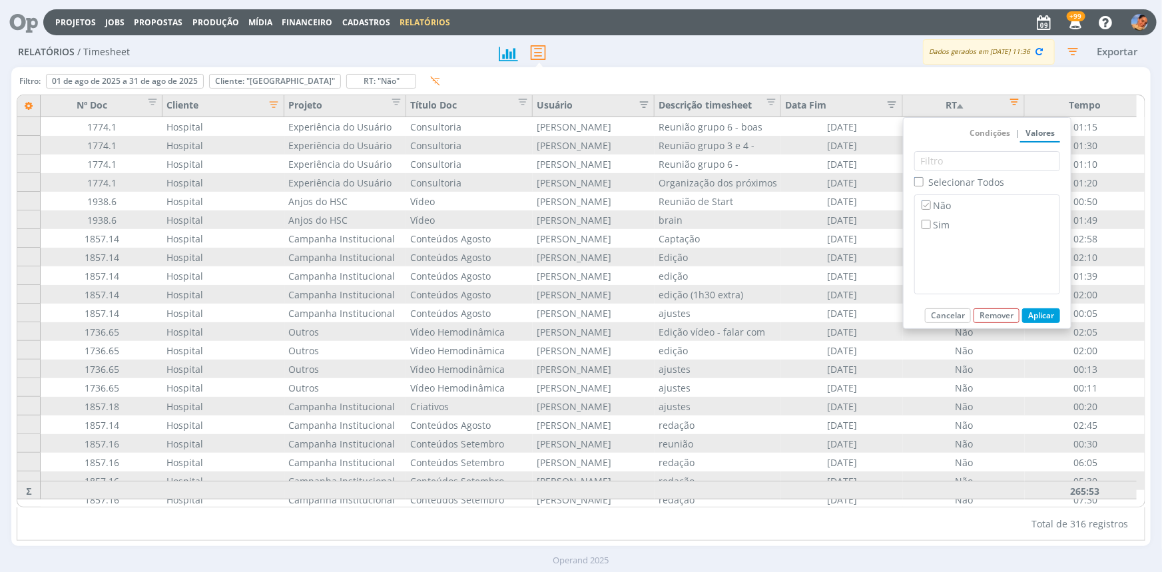
click at [1017, 99] on span "Editar filtro para Coluna RT" at bounding box center [1010, 99] width 13 height 13
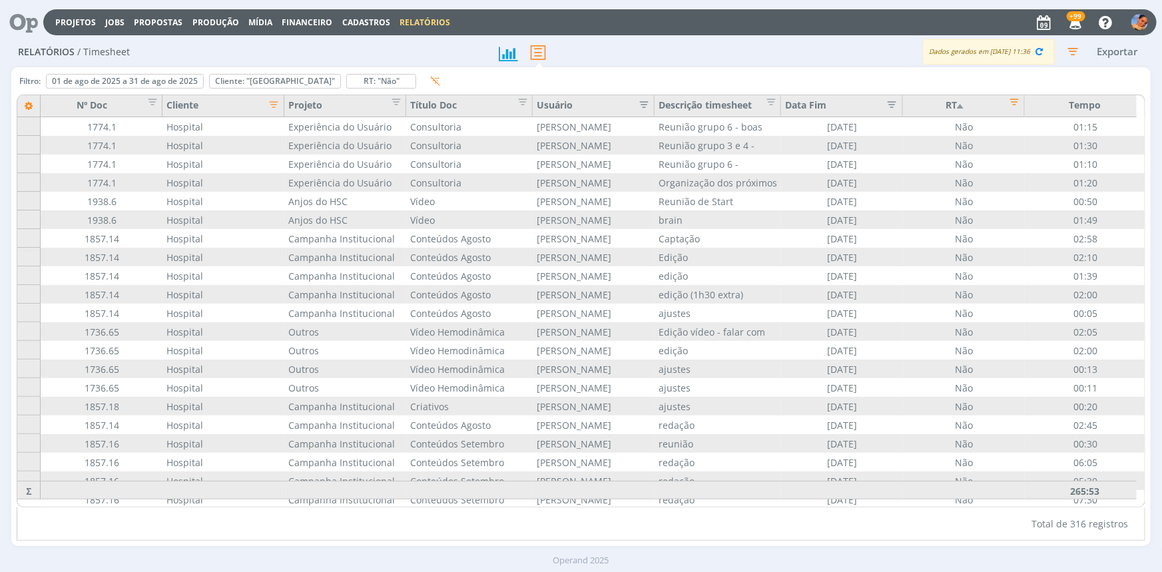
click at [33, 105] on icon at bounding box center [28, 106] width 23 height 23
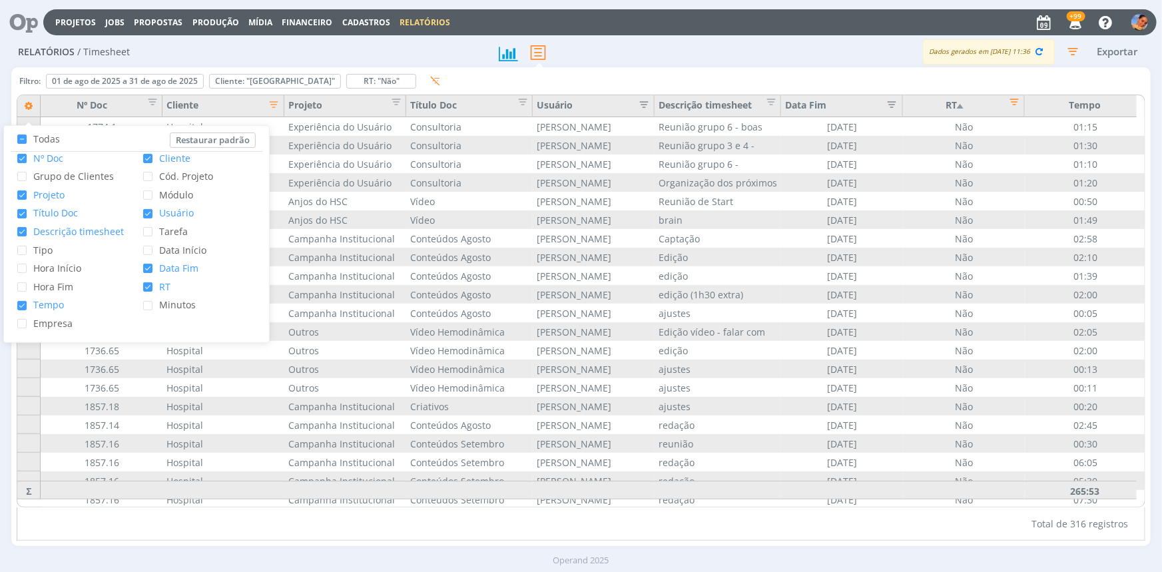
click at [162, 286] on span "RT" at bounding box center [161, 286] width 18 height 13
click at [152, 282] on input "RT" at bounding box center [152, 282] width 0 height 0
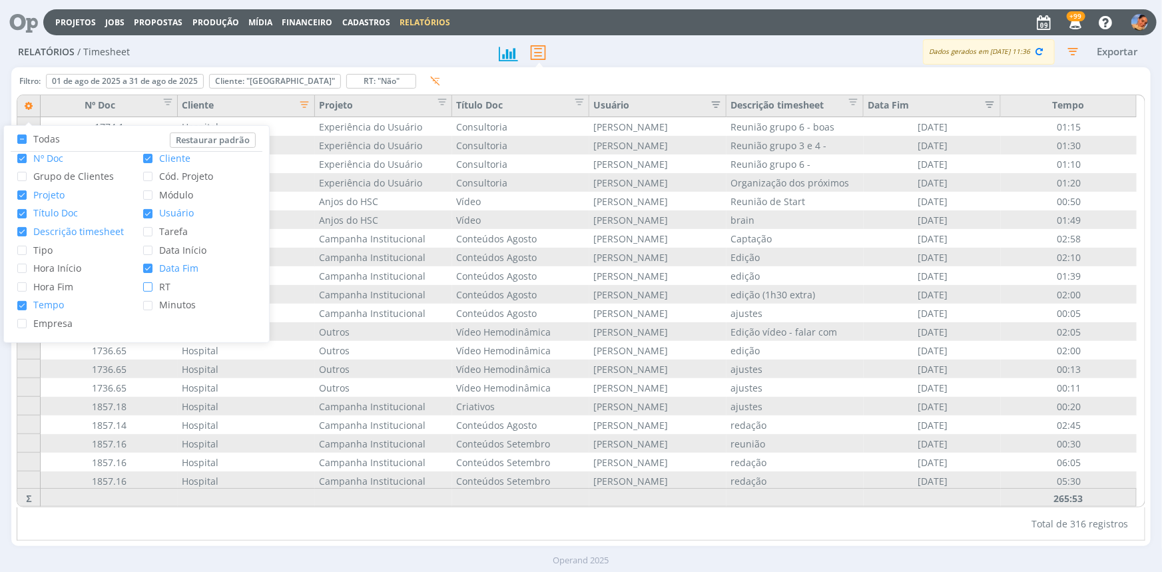
click at [685, 77] on div "Filtro: 01 de ago de 2025 a 31 de ago de 2025 Definir padrão Cliente: "Hospital…" at bounding box center [581, 84] width 1128 height 22
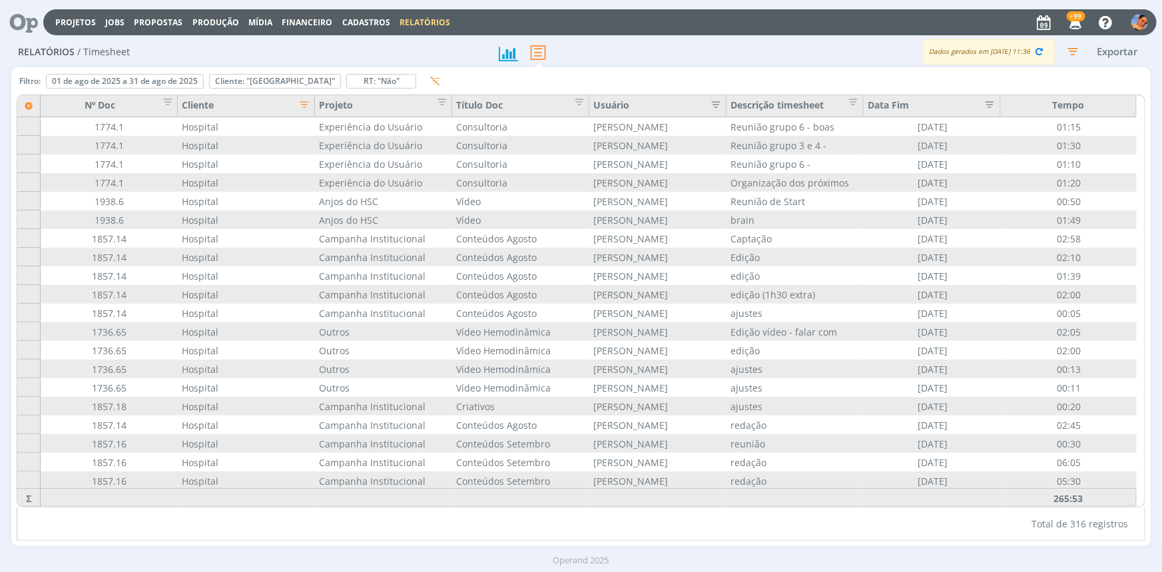
click at [1109, 51] on button "Exportar" at bounding box center [1117, 51] width 53 height 17
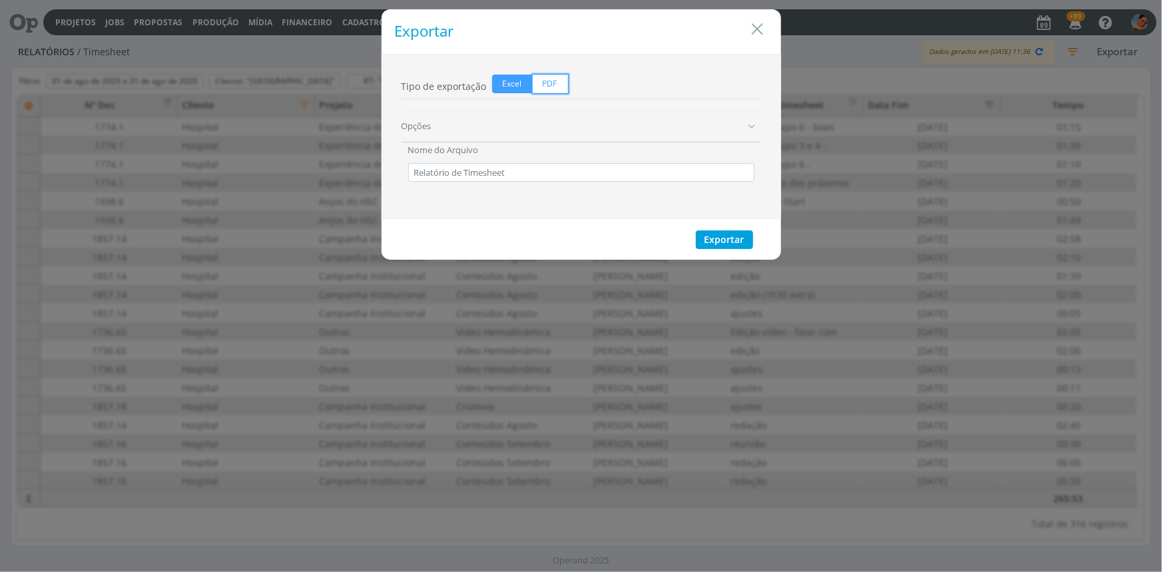
click at [537, 81] on span "PDF" at bounding box center [550, 84] width 35 height 19
click at [537, 81] on input "PDF" at bounding box center [537, 79] width 9 height 9
radio input "true"
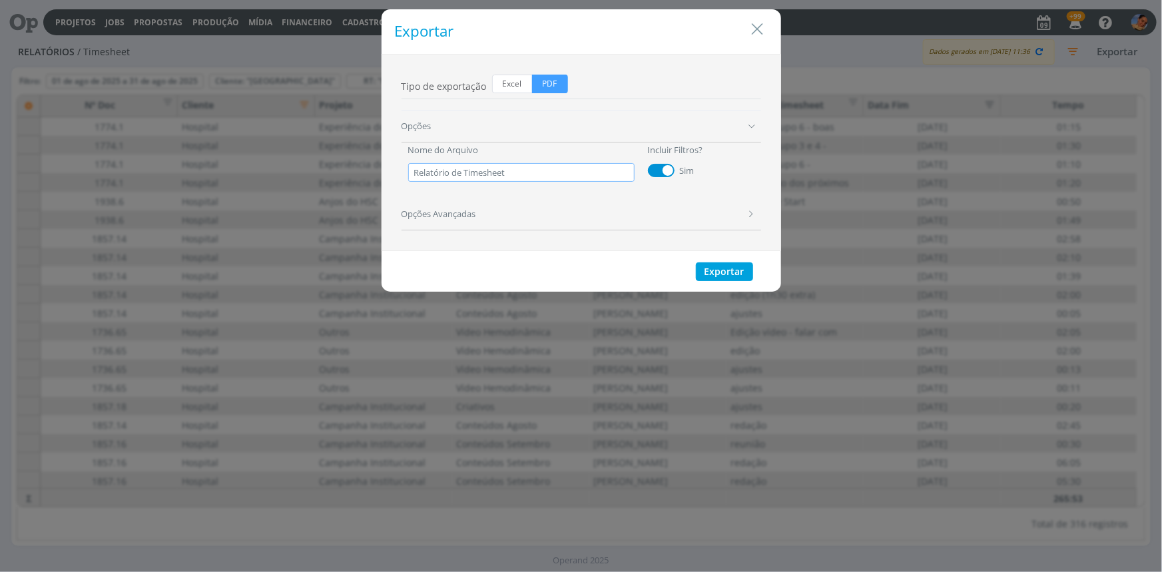
drag, startPoint x: 545, startPoint y: 166, endPoint x: 380, endPoint y: 172, distance: 165.2
click at [399, 166] on div "Opções Nome do Arquivo Relatório de Timesheet Incluir Filtros? Sim Opções Avanç…" at bounding box center [581, 170] width 373 height 120
type input "r"
type input "R"
drag, startPoint x: 380, startPoint y: 172, endPoint x: 630, endPoint y: 299, distance: 280.2
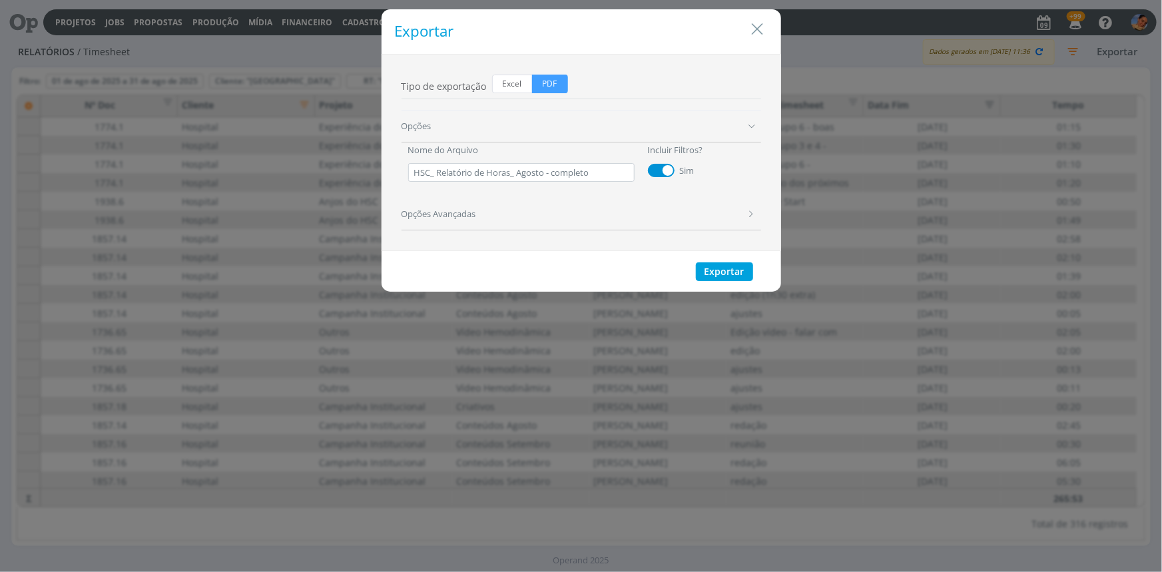
click at [473, 174] on div "Exportar Tipo de exportação Excel PDF Opções Nome do Arquivo HSC_ Relatório de …" at bounding box center [581, 286] width 1162 height 572
click at [718, 264] on button "Exportar" at bounding box center [724, 271] width 57 height 19
click at [760, 28] on icon "Close" at bounding box center [758, 29] width 20 height 20
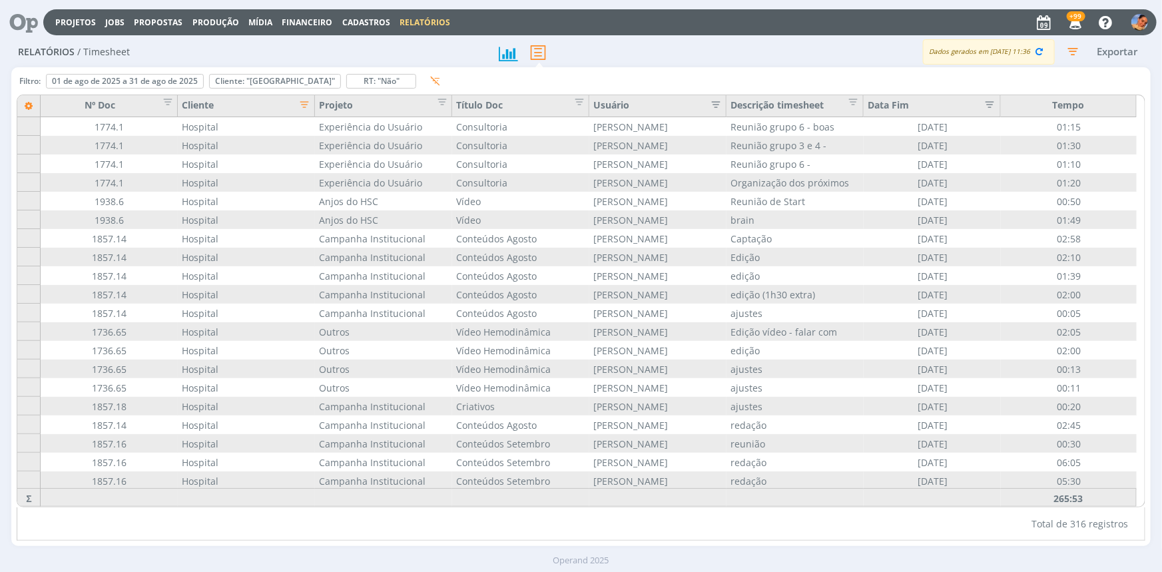
click at [914, 116] on div "Data Fim" at bounding box center [931, 106] width 137 height 22
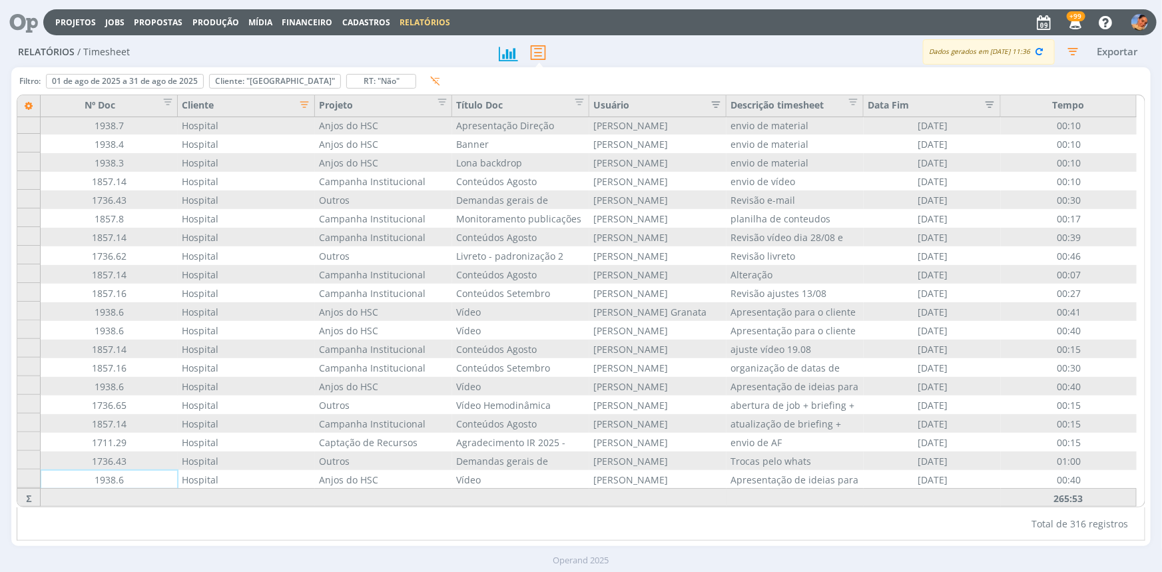
click at [909, 103] on div "Data Fim" at bounding box center [931, 107] width 128 height 18
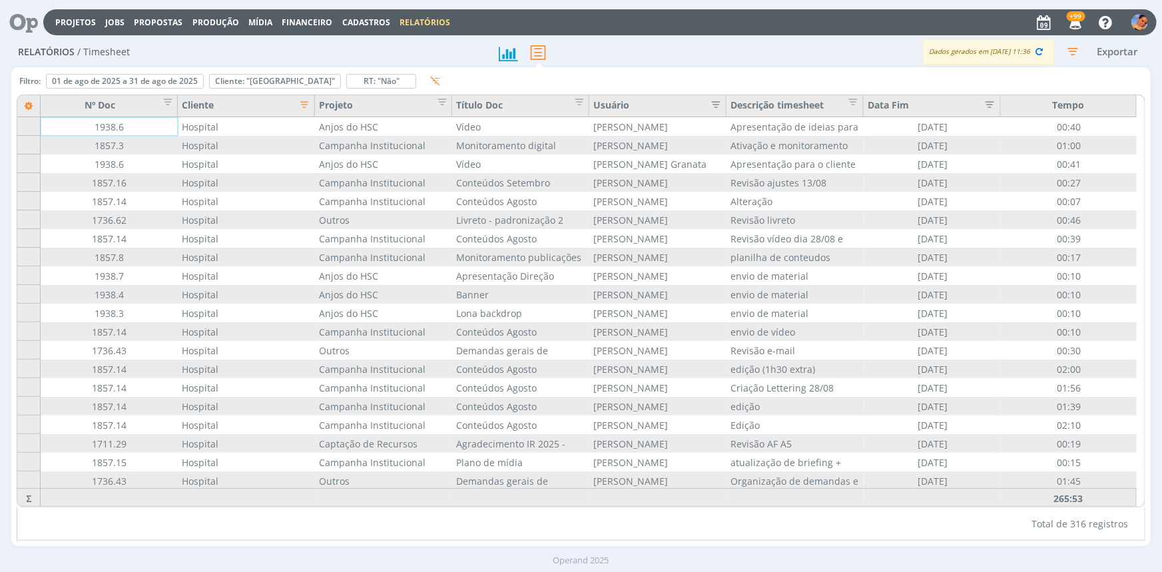
click at [909, 103] on div "Data Fim" at bounding box center [931, 107] width 128 height 18
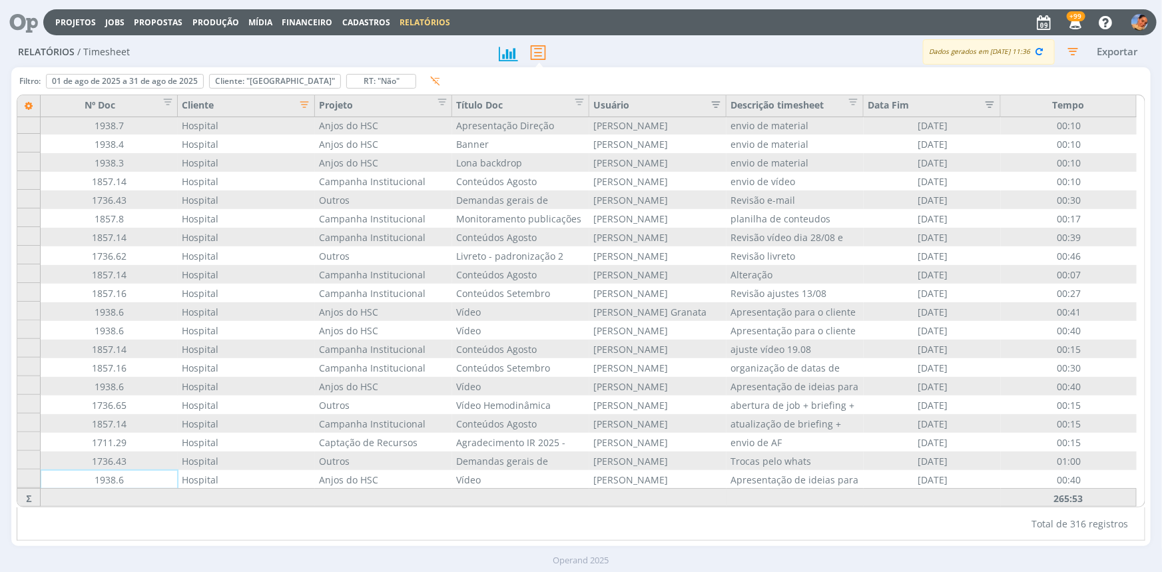
click at [909, 103] on div "Data Fim" at bounding box center [931, 107] width 128 height 18
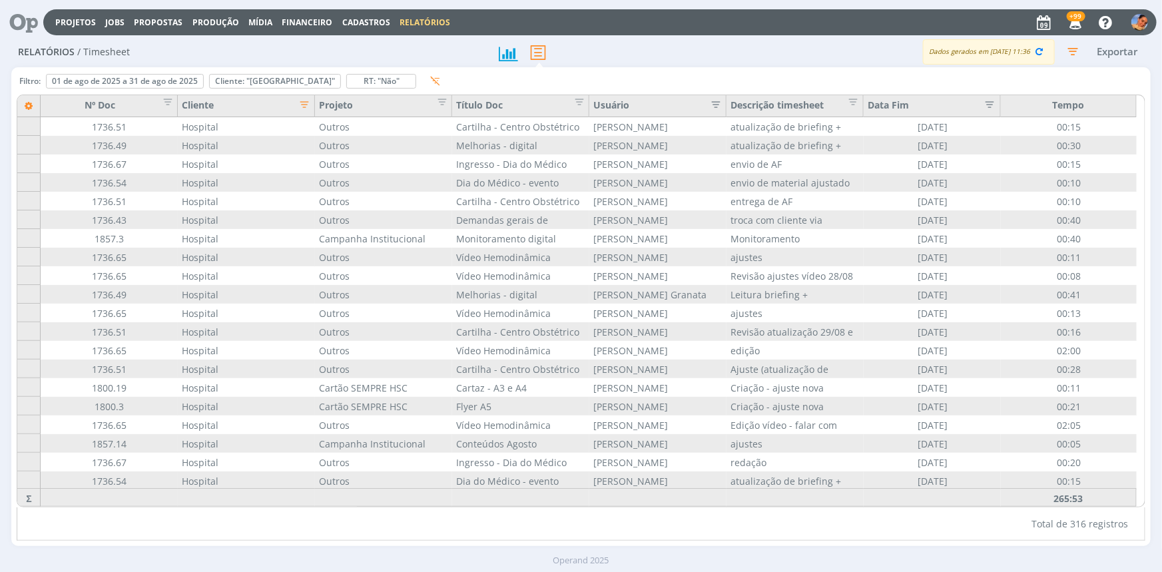
click at [914, 101] on div "Data Fim" at bounding box center [931, 107] width 128 height 18
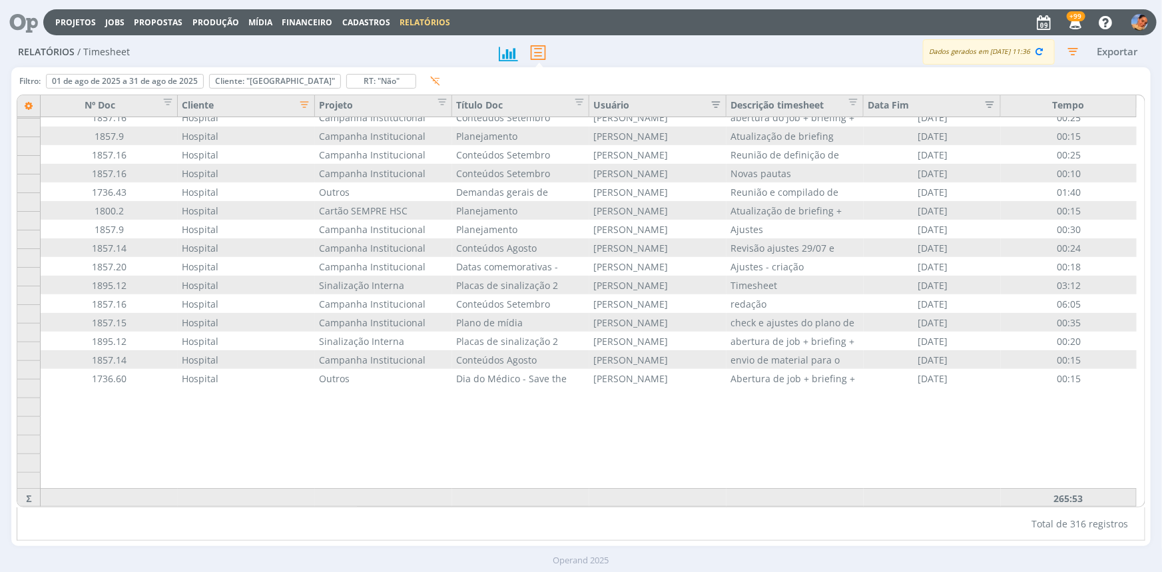
scroll to position [244, 0]
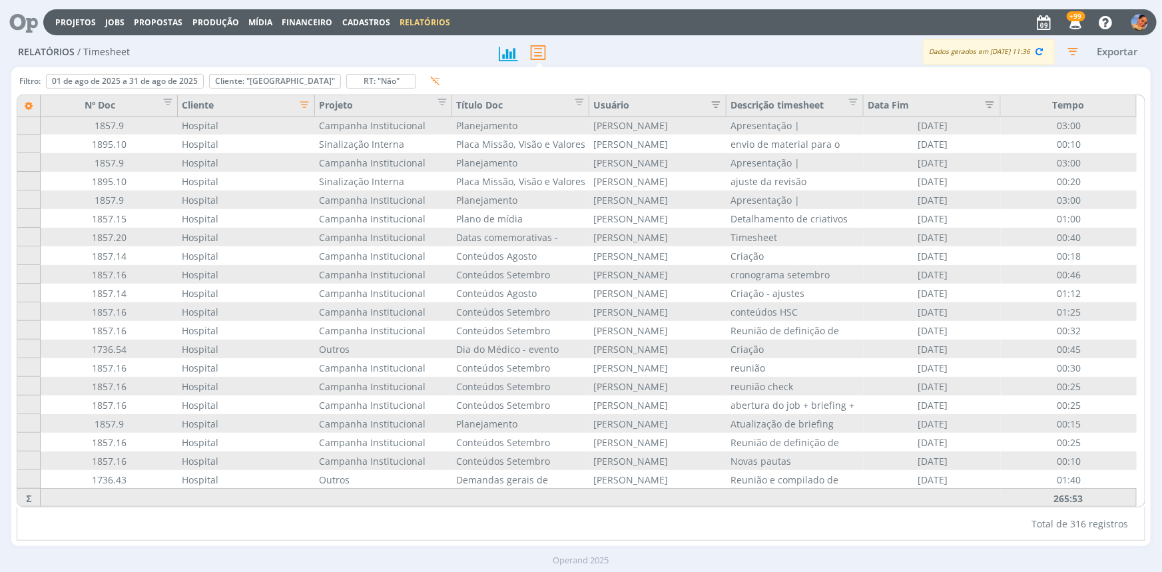
click at [1112, 45] on button "Exportar" at bounding box center [1117, 51] width 53 height 17
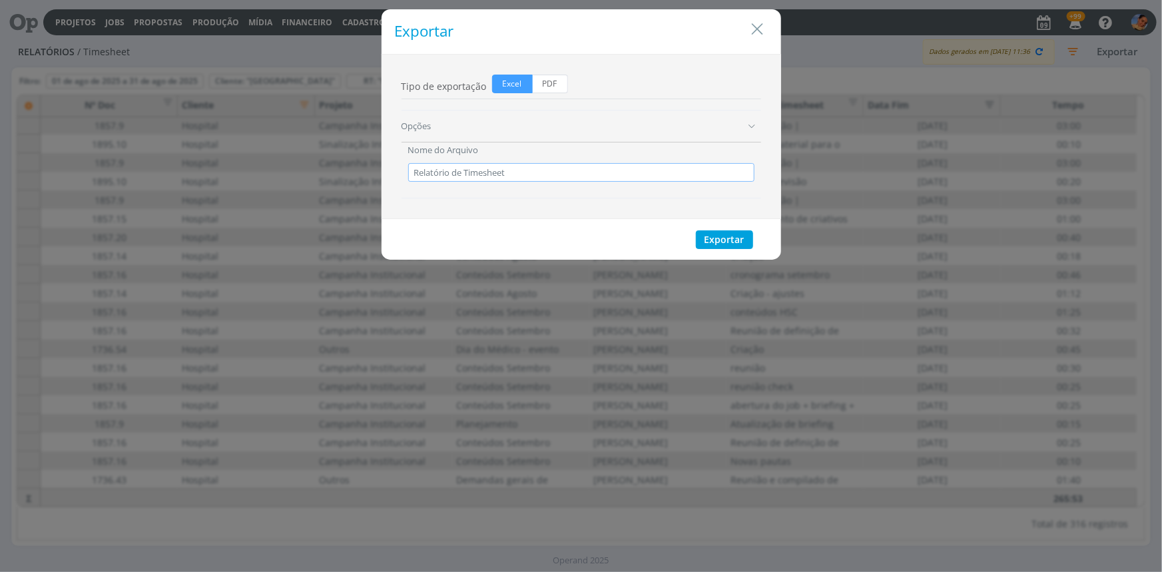
click at [560, 168] on input "Relatório de Timesheet" at bounding box center [581, 172] width 346 height 19
type input "R"
click at [541, 81] on span "PDF" at bounding box center [550, 84] width 35 height 19
click at [541, 81] on input "PDF" at bounding box center [537, 79] width 9 height 9
radio input "true"
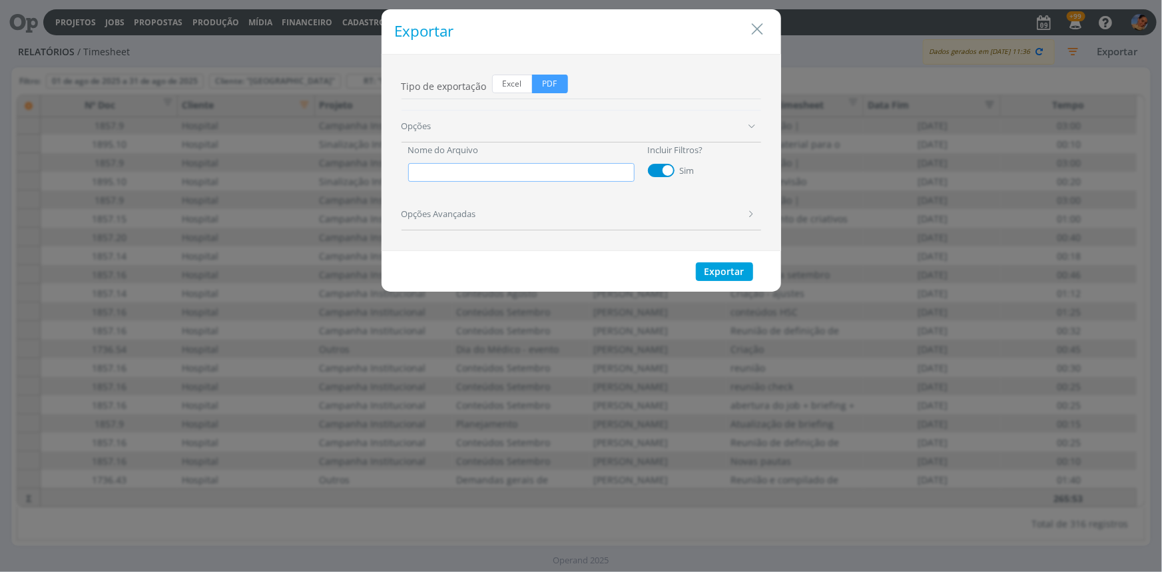
click at [499, 165] on input "dialog" at bounding box center [521, 172] width 226 height 19
type input "HSC_ Relatório de Horas_ Agosto - completo"
click at [720, 271] on button "Exportar" at bounding box center [724, 271] width 57 height 19
drag, startPoint x: 760, startPoint y: 33, endPoint x: 750, endPoint y: 19, distance: 17.7
click at [760, 33] on icon "Close" at bounding box center [758, 29] width 20 height 20
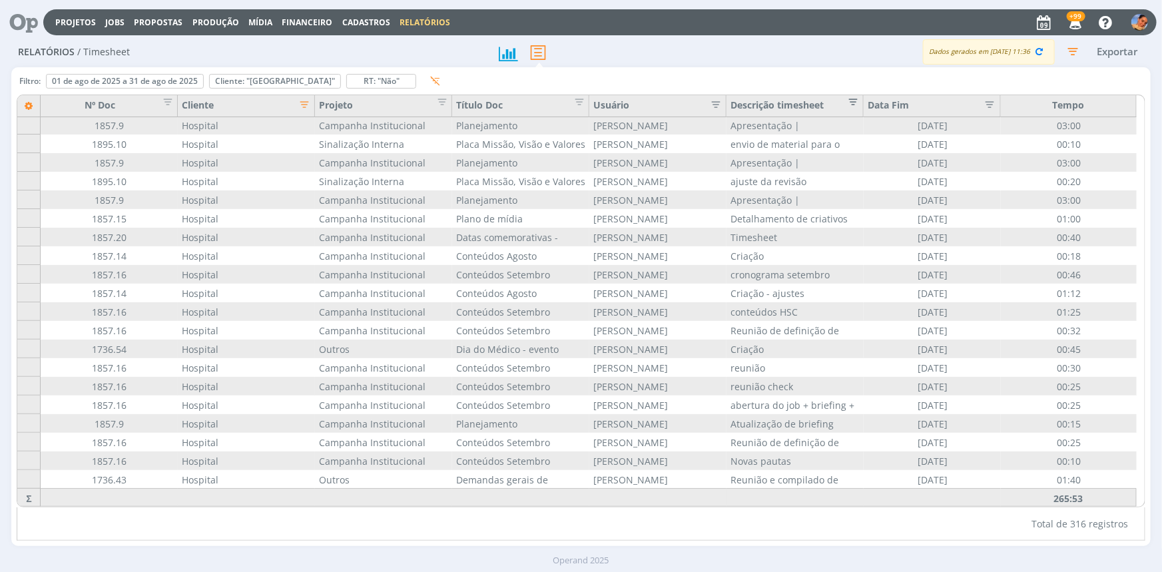
click at [849, 98] on span "Editar filtro para Coluna Descrição timesheet" at bounding box center [849, 99] width 13 height 13
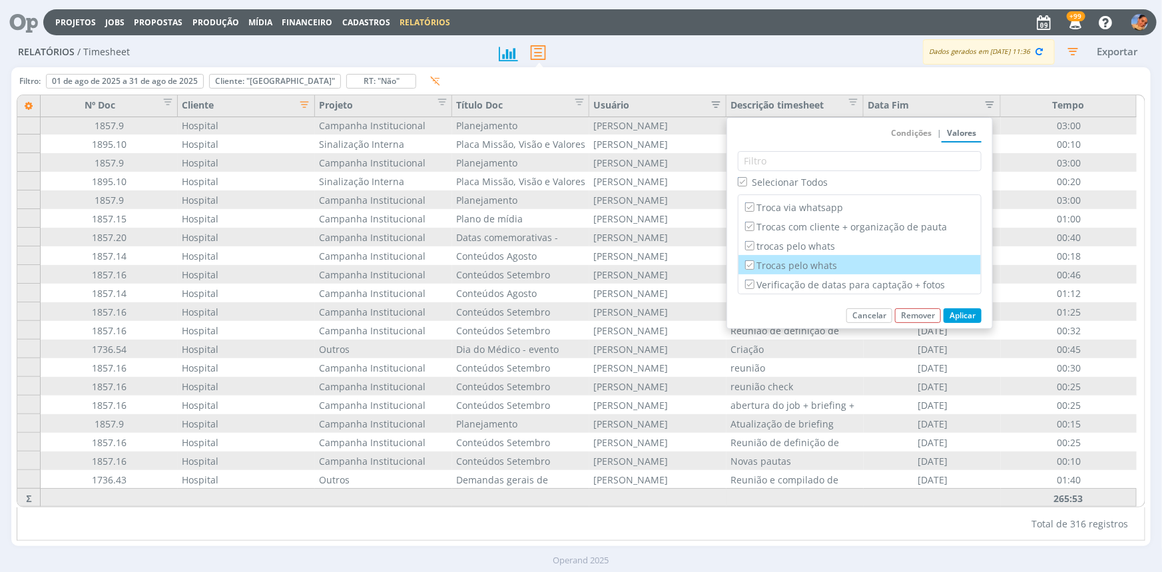
scroll to position [3892, 0]
click at [817, 178] on span "Selecionar Todos" at bounding box center [790, 182] width 76 height 13
click at [746, 178] on input "Selecionar Todos" at bounding box center [742, 181] width 9 height 9
checkbox input "false"
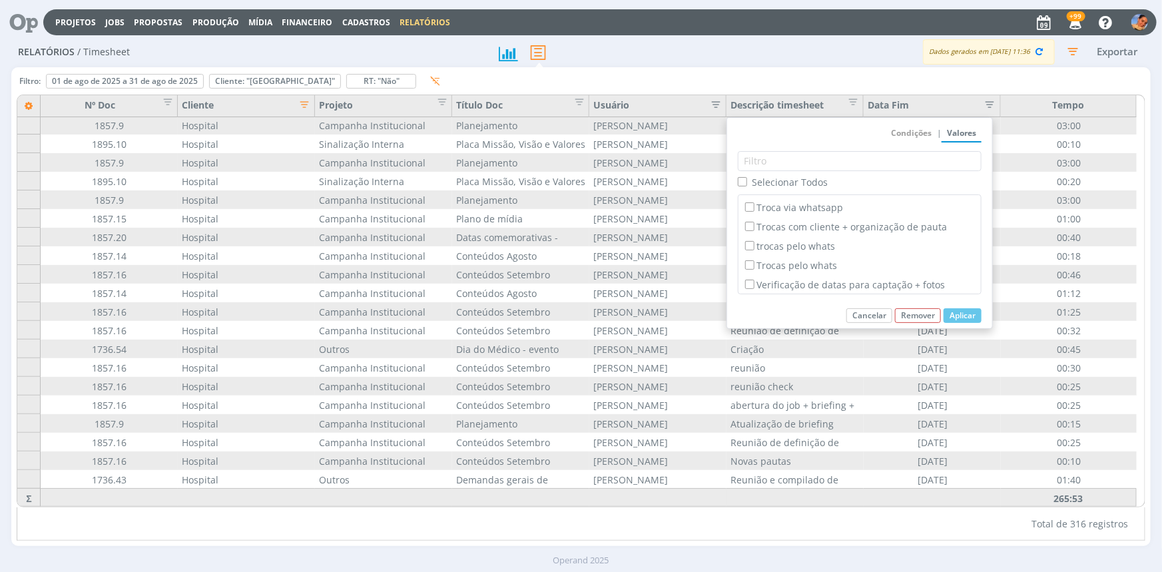
click at [784, 176] on label "Timesheet" at bounding box center [859, 168] width 234 height 15
click at [754, 172] on input "Timesheet" at bounding box center [749, 168] width 9 height 9
checkbox input "true"
checkbox input "false"
click at [955, 313] on button "Aplicar" at bounding box center [962, 315] width 38 height 15
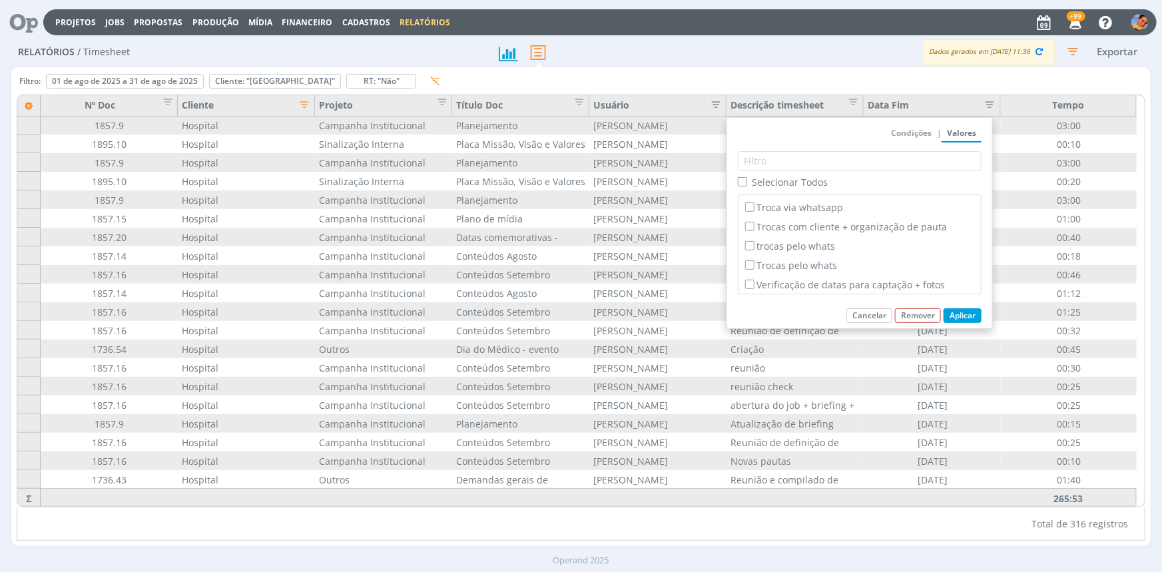
scroll to position [0, 0]
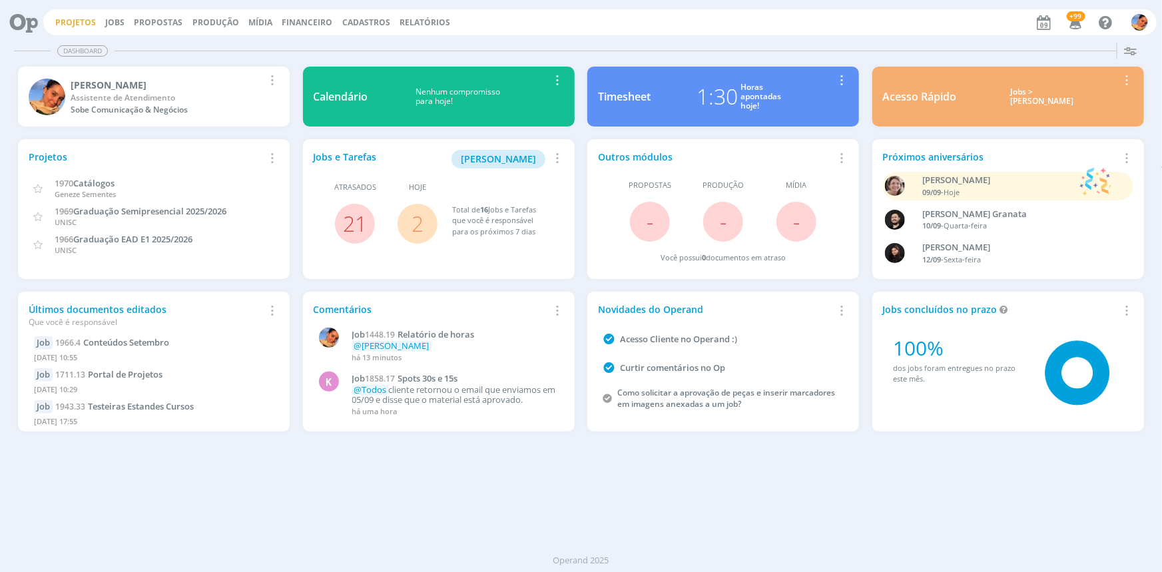
click at [78, 23] on link "Projetos" at bounding box center [75, 22] width 41 height 11
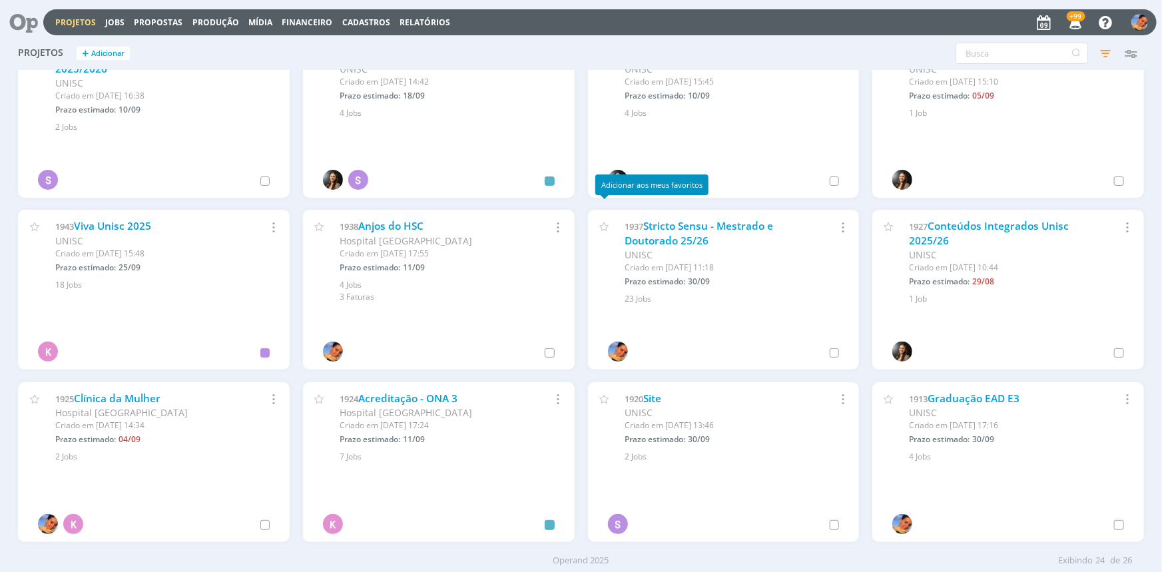
scroll to position [60, 0]
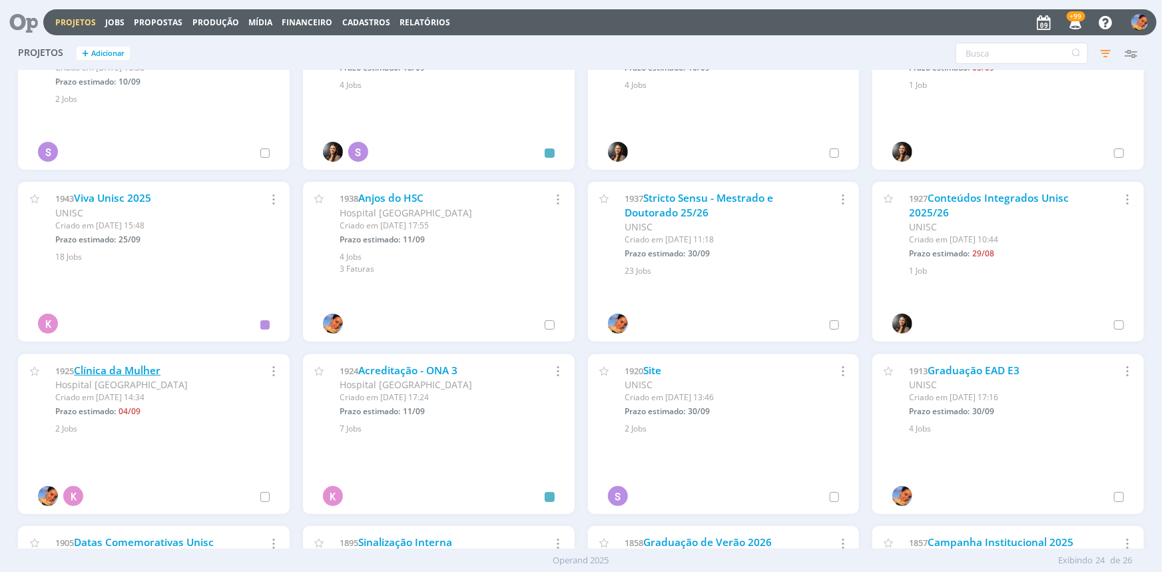
click at [152, 369] on link "Clínica da Mulher" at bounding box center [117, 370] width 87 height 14
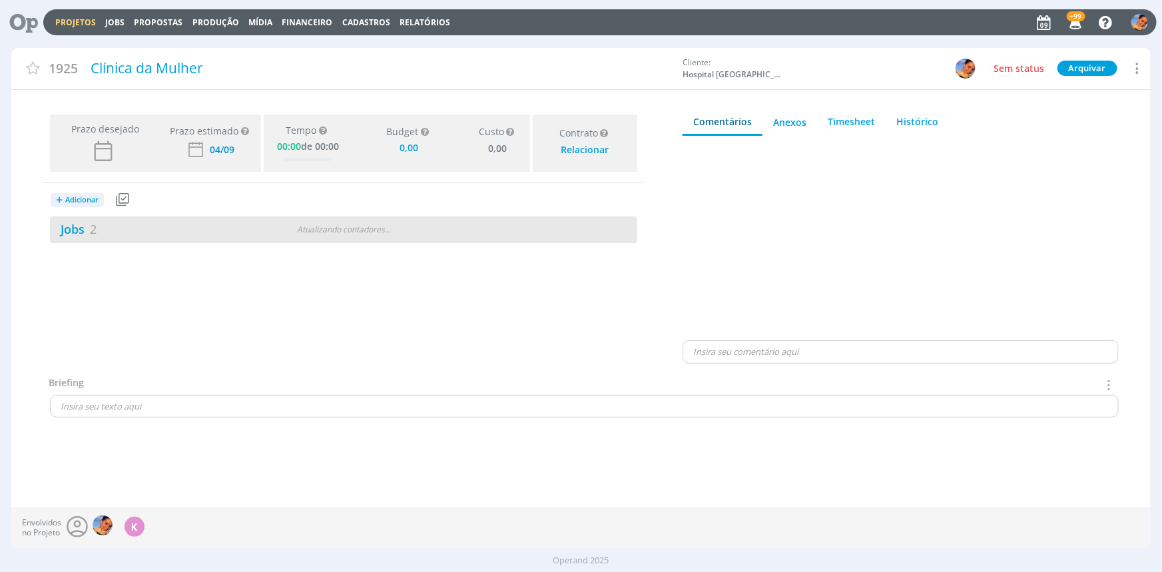
click at [346, 226] on div "Atualizando contadores . . ." at bounding box center [343, 230] width 189 height 12
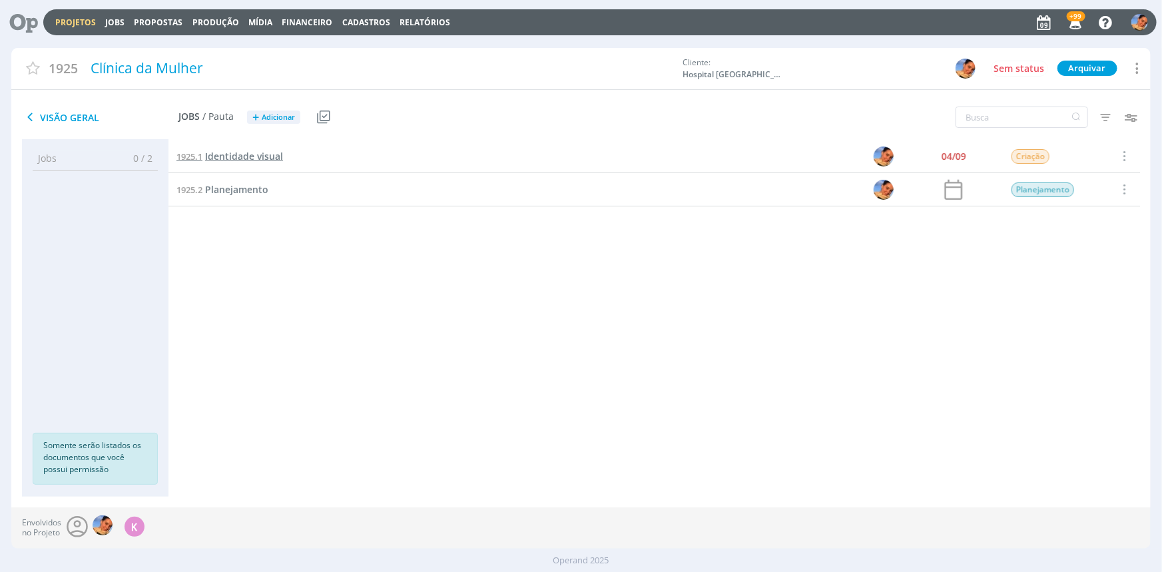
click at [259, 157] on span "Identidade visual" at bounding box center [244, 156] width 78 height 13
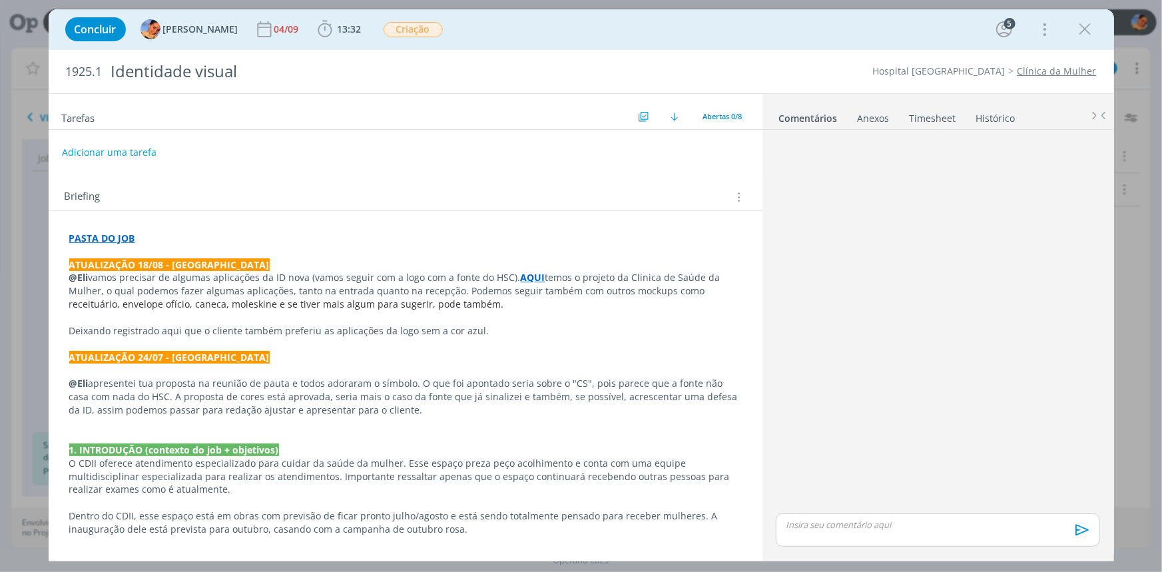
click at [911, 110] on link "Timesheet" at bounding box center [933, 115] width 48 height 19
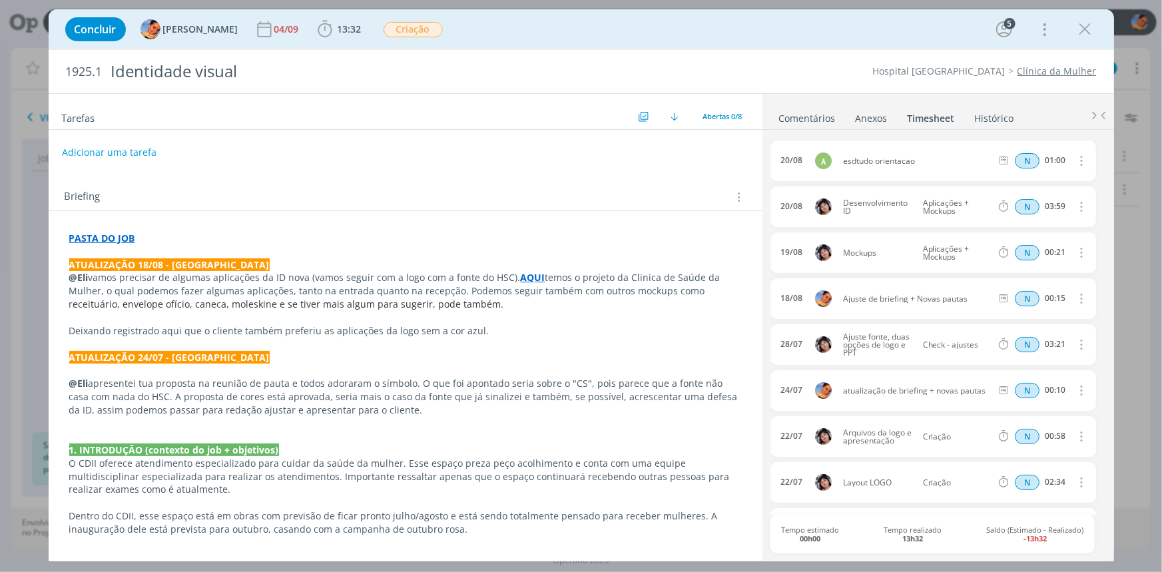
click at [1080, 159] on icon "dialog" at bounding box center [1080, 160] width 15 height 16
click at [1039, 196] on link "Editar" at bounding box center [1043, 205] width 105 height 21
drag, startPoint x: 877, startPoint y: 154, endPoint x: 855, endPoint y: 155, distance: 22.7
click at [853, 156] on div "esdtudo orientacao" at bounding box center [879, 160] width 72 height 23
click at [1075, 162] on icon "dialog" at bounding box center [1079, 161] width 11 height 11
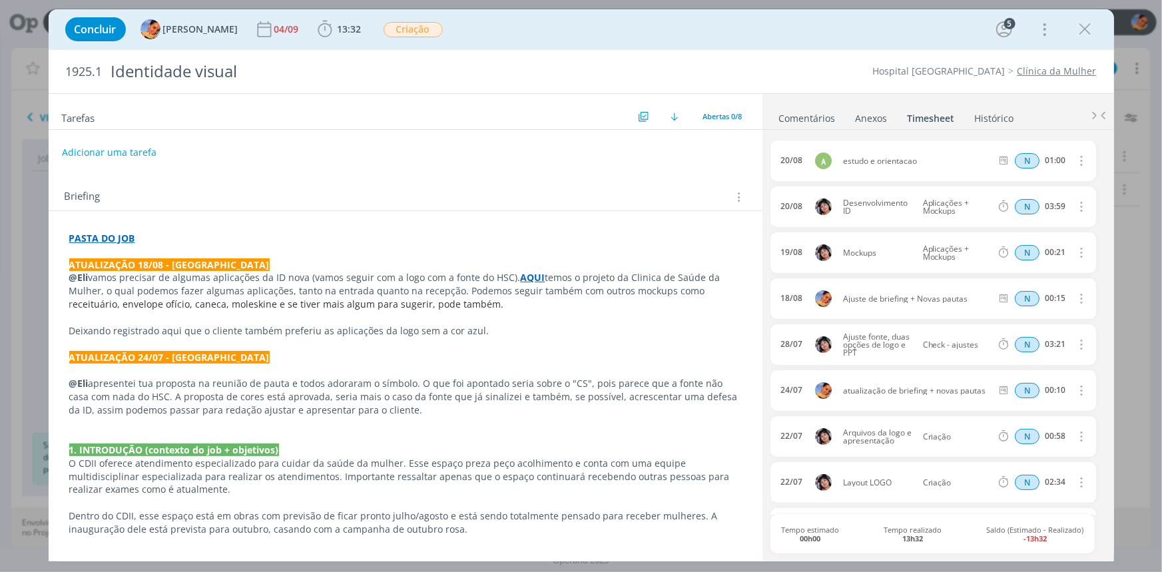
click at [1075, 201] on icon "dialog" at bounding box center [1080, 206] width 15 height 16
click at [1023, 203] on span "N" at bounding box center [1027, 206] width 25 height 15
click at [1084, 196] on button "dialog" at bounding box center [1080, 207] width 32 height 22
click at [1020, 246] on link "Editar" at bounding box center [1043, 251] width 105 height 21
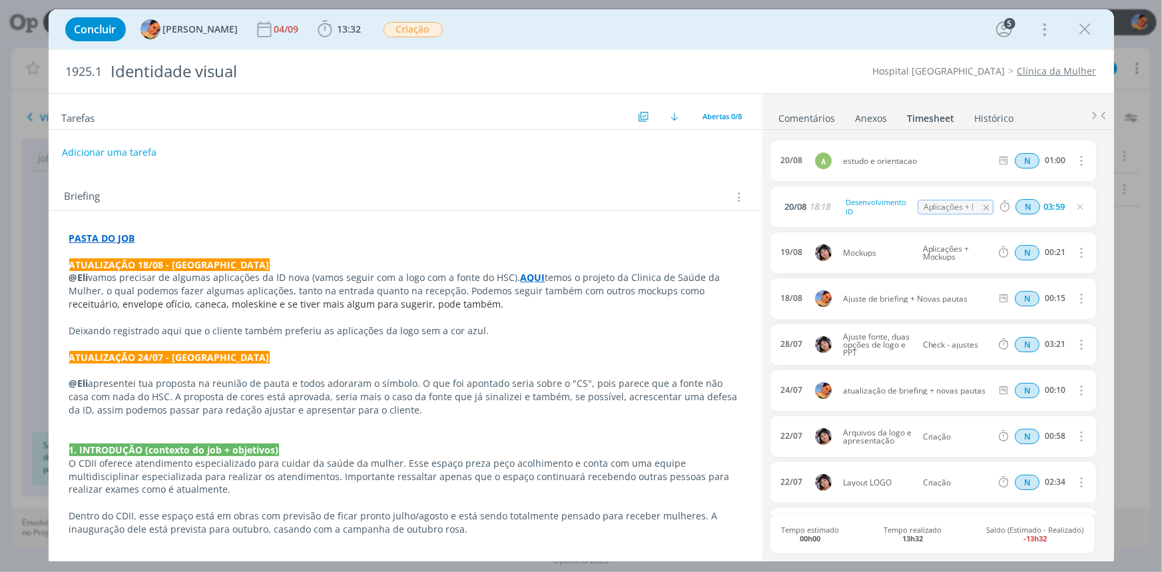
click at [1021, 208] on span "N" at bounding box center [1027, 206] width 25 height 15
click at [1074, 208] on icon "dialog" at bounding box center [1079, 207] width 11 height 11
click at [888, 65] on div "Hospital Santa Cruz Clínica da Mulher" at bounding box center [885, 71] width 435 height 13
click at [1078, 32] on icon "dialog" at bounding box center [1085, 29] width 20 height 20
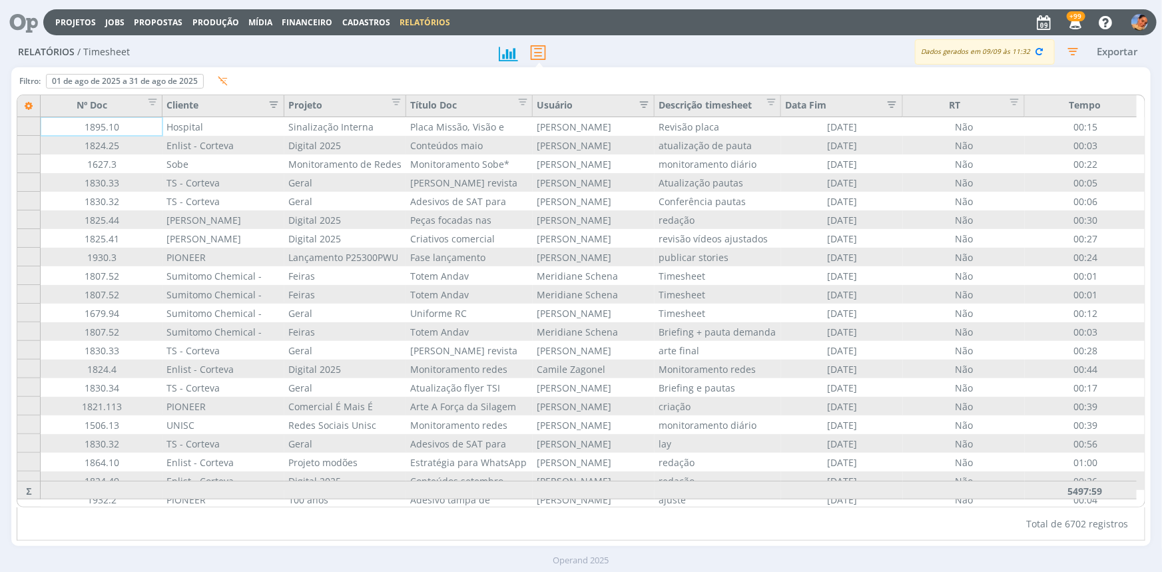
click at [267, 105] on icon "button" at bounding box center [269, 103] width 13 height 13
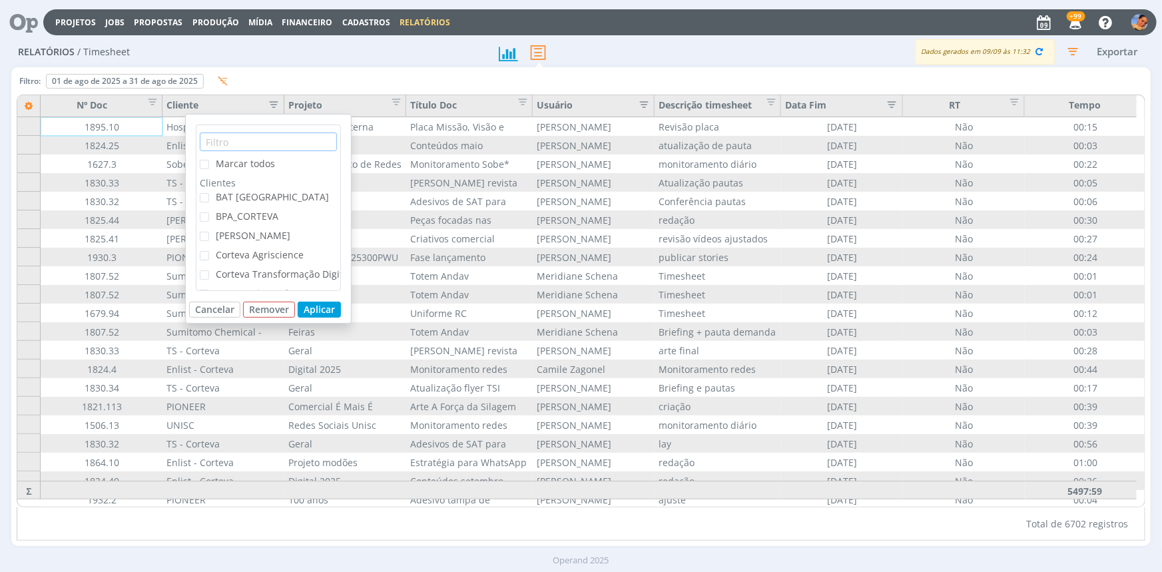
click at [278, 141] on input "text" at bounding box center [268, 141] width 137 height 19
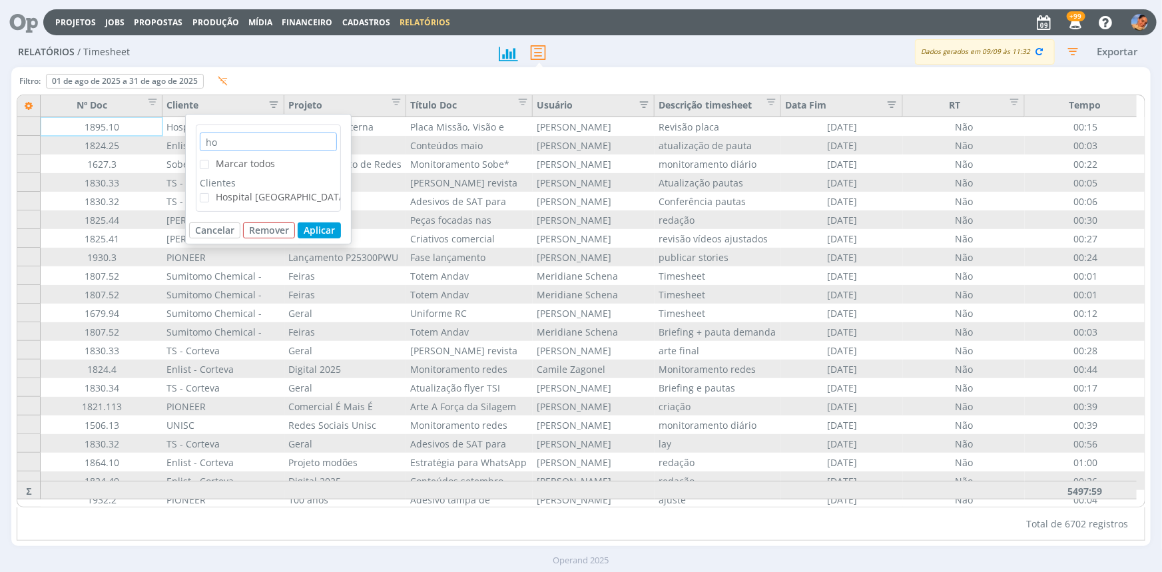
type input "ho"
click at [270, 193] on span "Hospital [GEOGRAPHIC_DATA][PERSON_NAME]" at bounding box center [319, 196] width 207 height 13
click at [209, 193] on input "Hospital [GEOGRAPHIC_DATA][PERSON_NAME]" at bounding box center [209, 193] width 0 height 0
click at [319, 229] on button "Aplicar" at bounding box center [319, 230] width 43 height 16
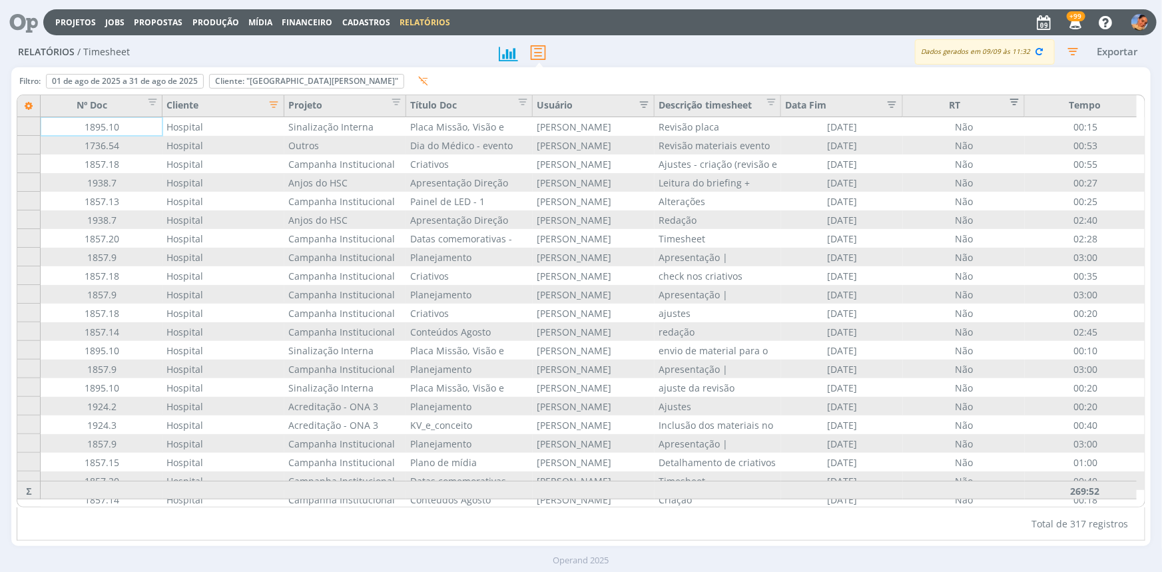
click at [1003, 103] on button "Editar filtro para Coluna RT" at bounding box center [1010, 104] width 19 height 13
click at [1003, 98] on button "Editar filtro para Coluna RT" at bounding box center [1010, 104] width 19 height 13
click at [1017, 101] on span "Editar filtro para Coluna RT" at bounding box center [1010, 99] width 13 height 13
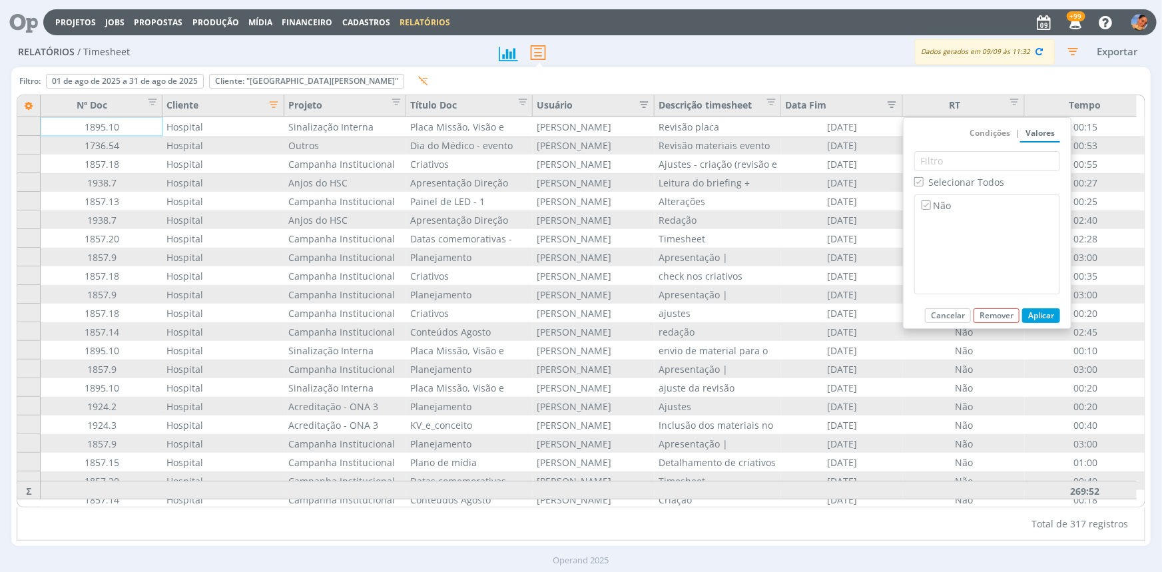
click at [957, 176] on span "Selecionar Todos" at bounding box center [966, 182] width 76 height 13
click at [923, 177] on input "Selecionar Todos" at bounding box center [918, 181] width 9 height 9
click at [957, 177] on span "Selecionar Todos" at bounding box center [966, 182] width 76 height 13
click at [923, 177] on input "Selecionar Todos" at bounding box center [918, 181] width 9 height 9
checkbox input "true"
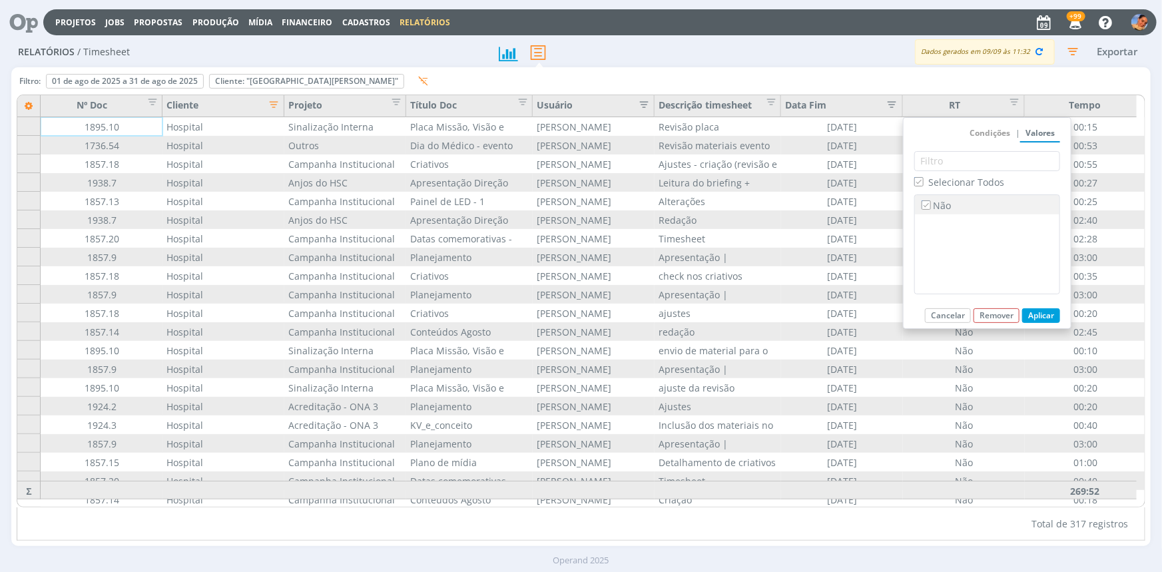
click at [942, 204] on label "Não" at bounding box center [987, 205] width 136 height 15
click at [930, 204] on input "Não" at bounding box center [925, 204] width 9 height 9
checkbox input "false"
click at [942, 204] on label "Não" at bounding box center [987, 205] width 136 height 15
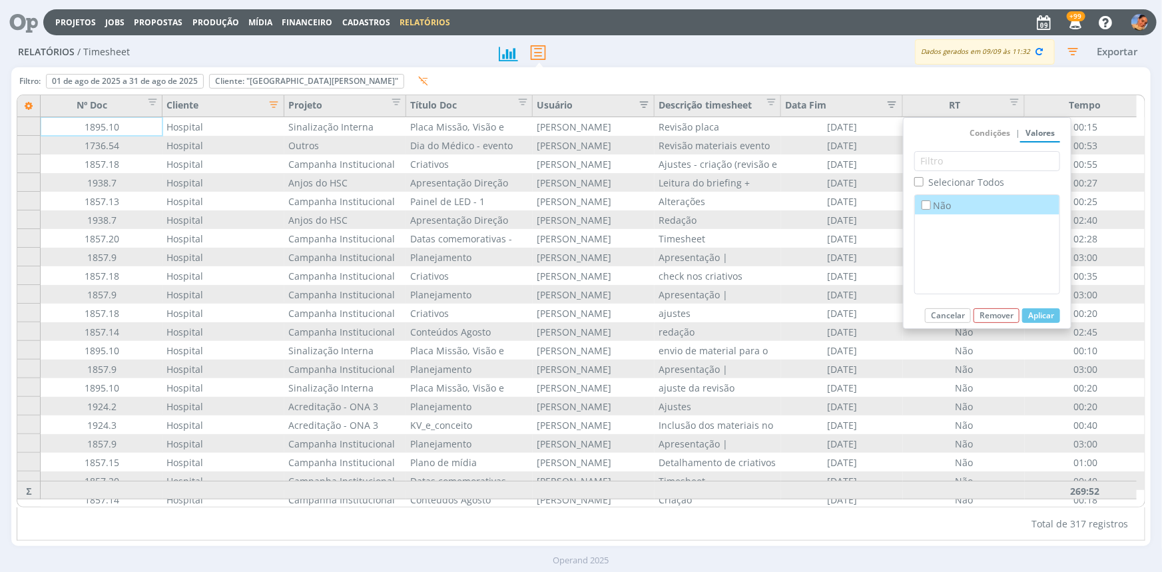
click at [930, 204] on input "Não" at bounding box center [925, 204] width 9 height 9
checkbox input "true"
click at [907, 101] on div "RT" at bounding box center [964, 106] width 122 height 22
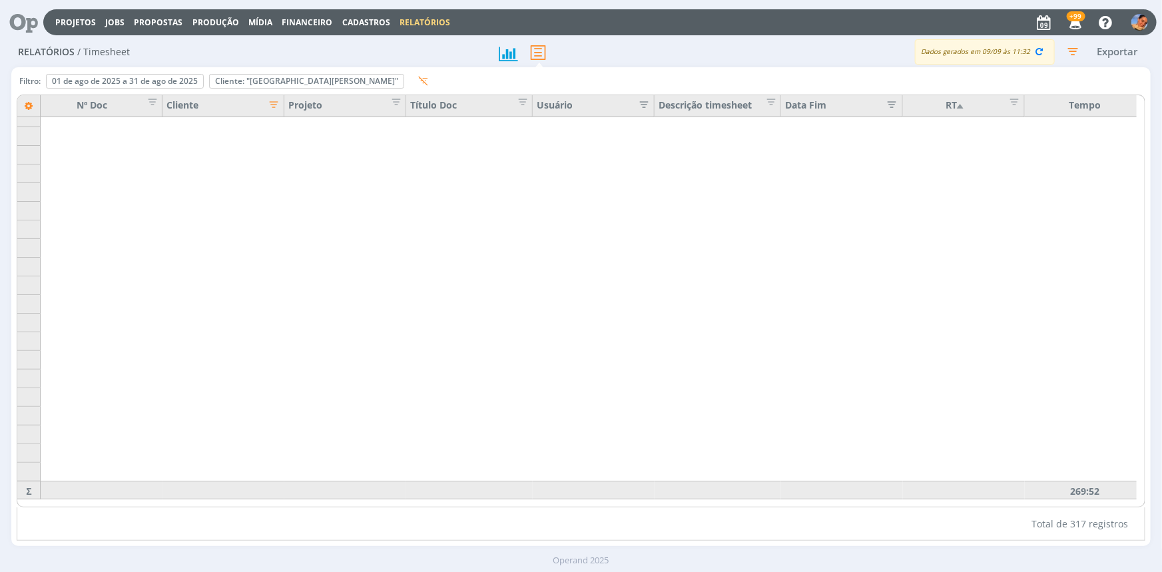
scroll to position [4109, 0]
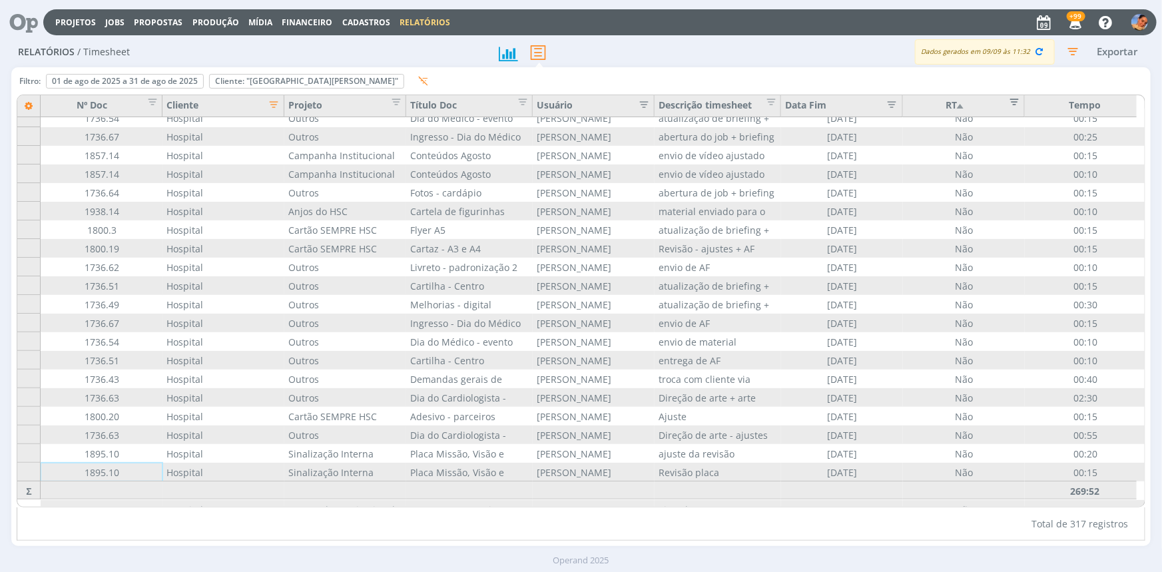
click at [1010, 106] on span "Editar filtro para Coluna RT" at bounding box center [1010, 99] width 13 height 13
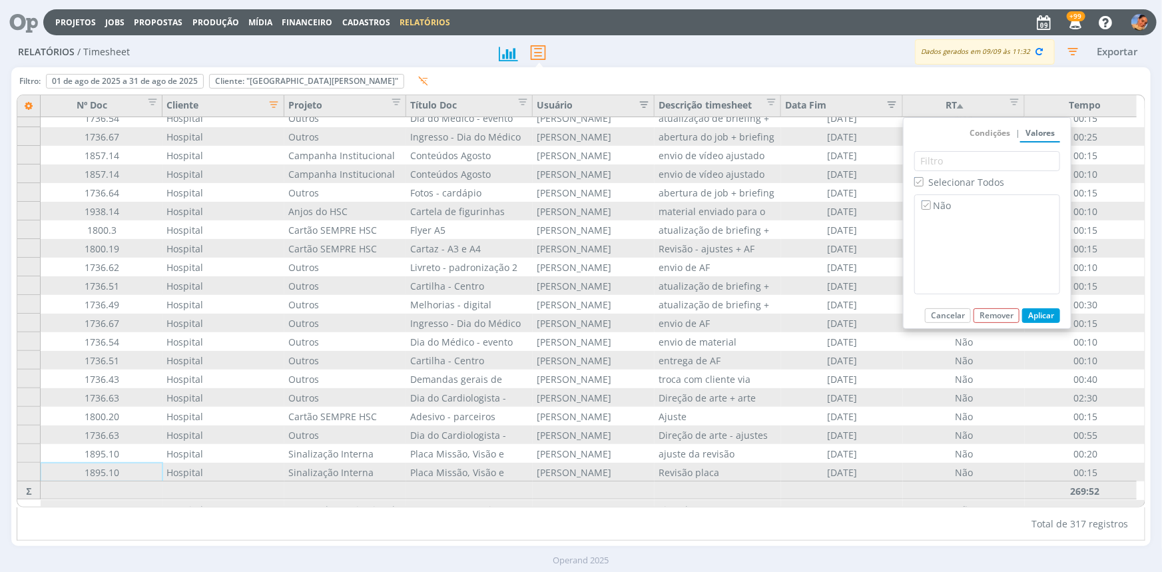
click at [948, 180] on span "Selecionar Todos" at bounding box center [966, 182] width 76 height 13
click at [923, 180] on input "Selecionar Todos" at bounding box center [918, 181] width 9 height 9
click at [947, 180] on span "Selecionar Todos" at bounding box center [966, 182] width 76 height 13
click at [923, 180] on input "Selecionar Todos" at bounding box center [918, 181] width 9 height 9
checkbox input "true"
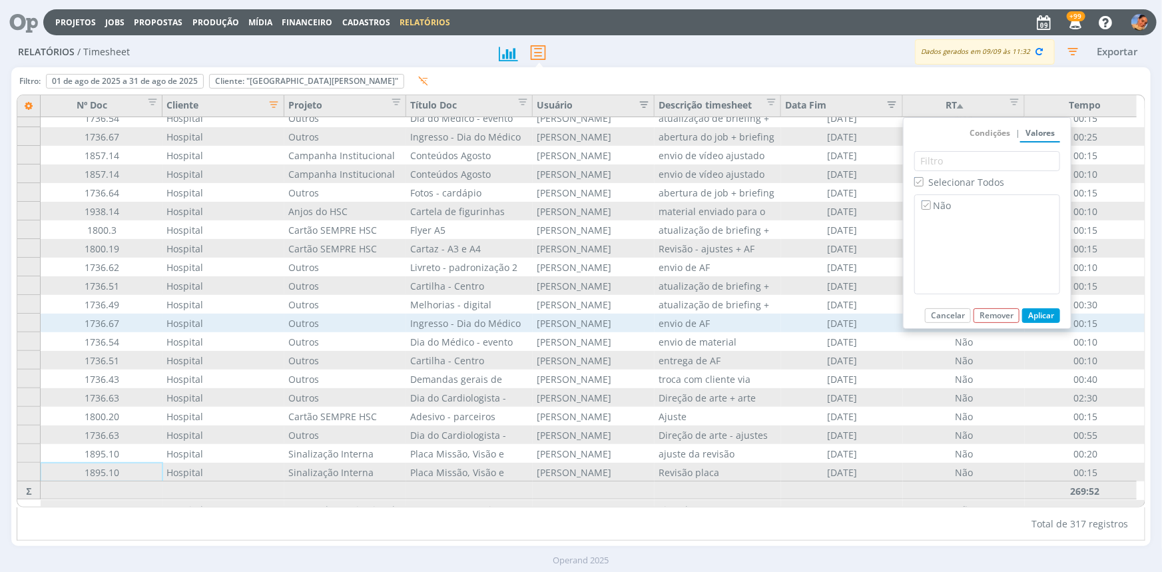
click at [1046, 312] on button "Aplicar" at bounding box center [1041, 315] width 38 height 15
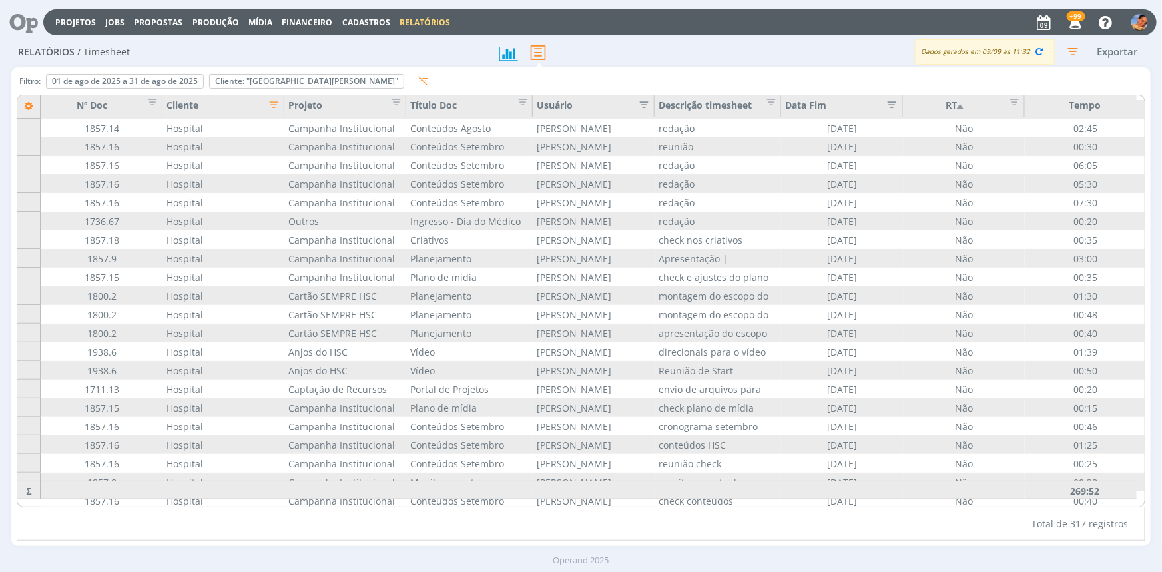
scroll to position [0, 0]
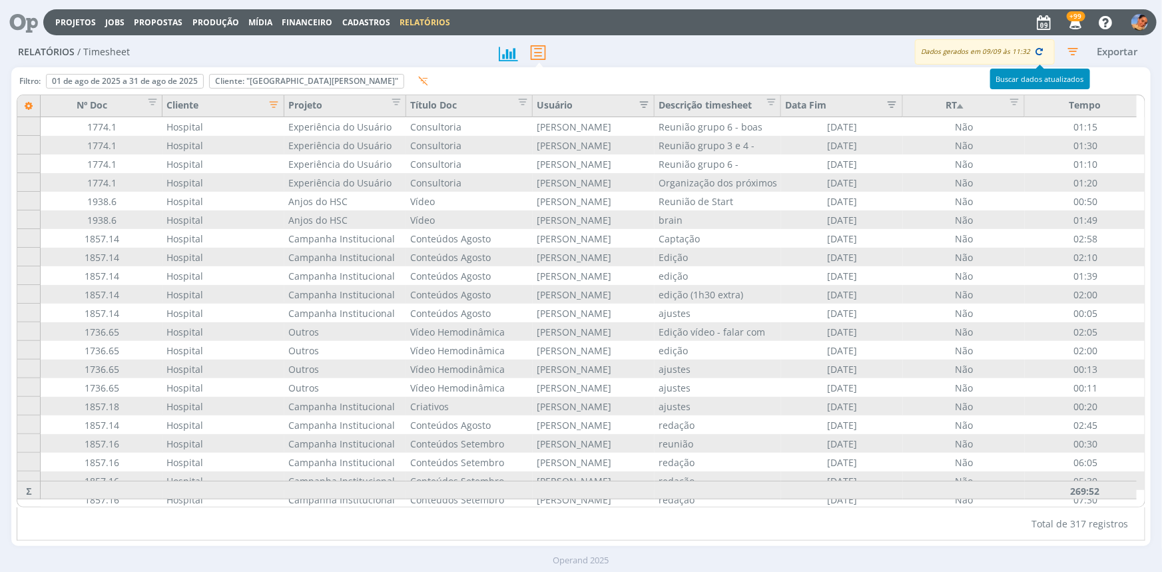
click at [1039, 51] on icon "button" at bounding box center [1039, 51] width 12 height 12
click at [1011, 100] on span "Editar filtro para Coluna RT" at bounding box center [1010, 99] width 13 height 13
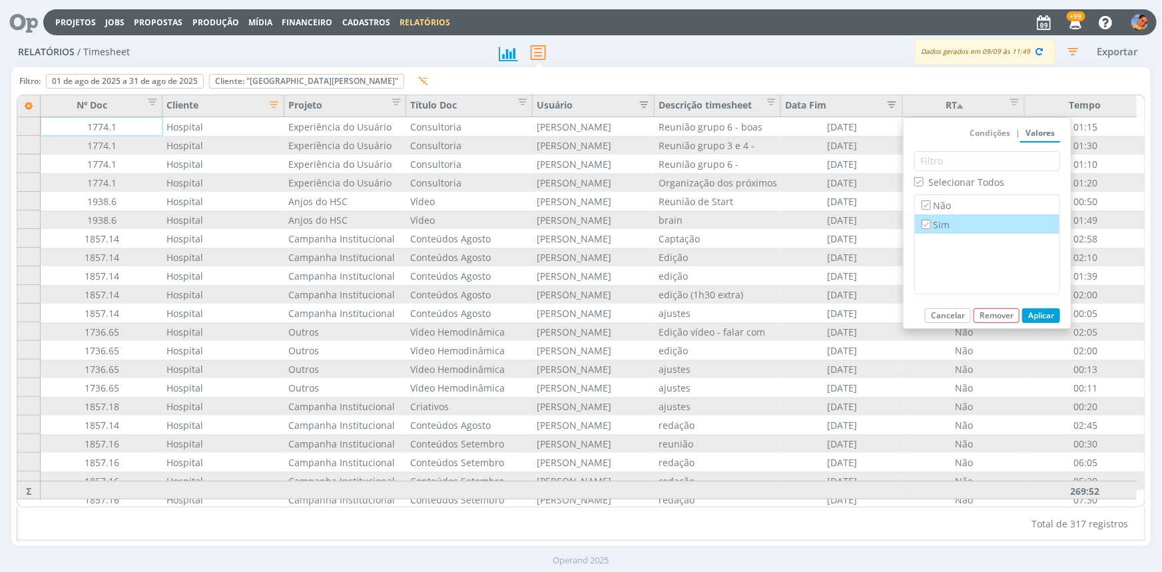
click at [937, 220] on label "Sim" at bounding box center [987, 224] width 136 height 15
click at [930, 220] on input "Sim" at bounding box center [925, 224] width 9 height 9
checkbox input "false"
click at [1040, 316] on button "Aplicar" at bounding box center [1041, 315] width 38 height 15
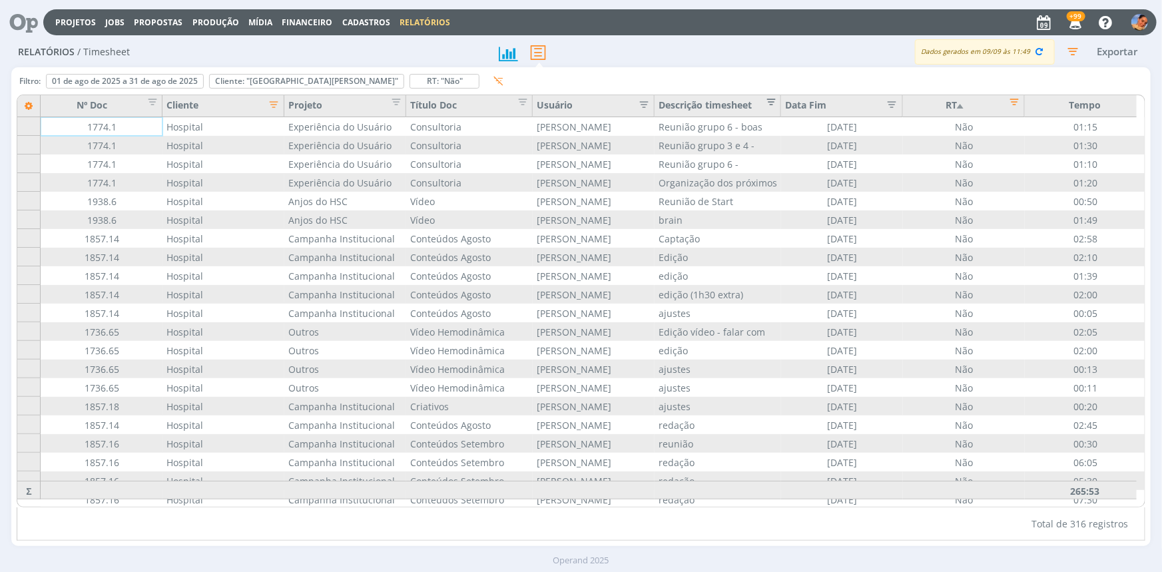
click at [766, 100] on span "Editar filtro para Coluna Descrição timesheet" at bounding box center [766, 99] width 13 height 13
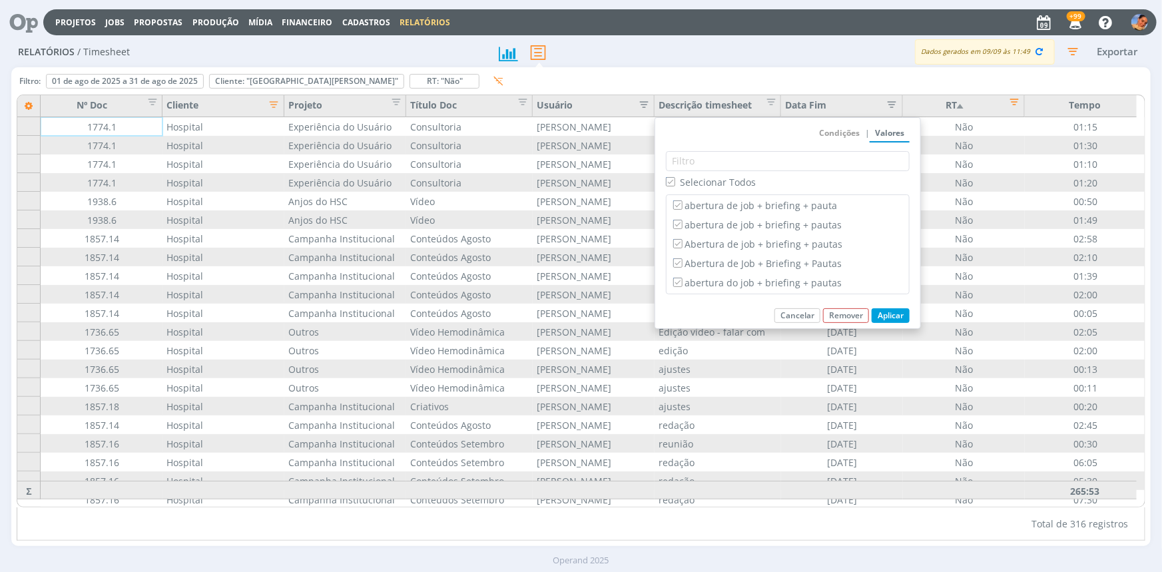
click at [752, 182] on span "Selecionar Todos" at bounding box center [718, 182] width 76 height 13
click at [674, 182] on input "Selecionar Todos" at bounding box center [670, 181] width 9 height 9
checkbox input "false"
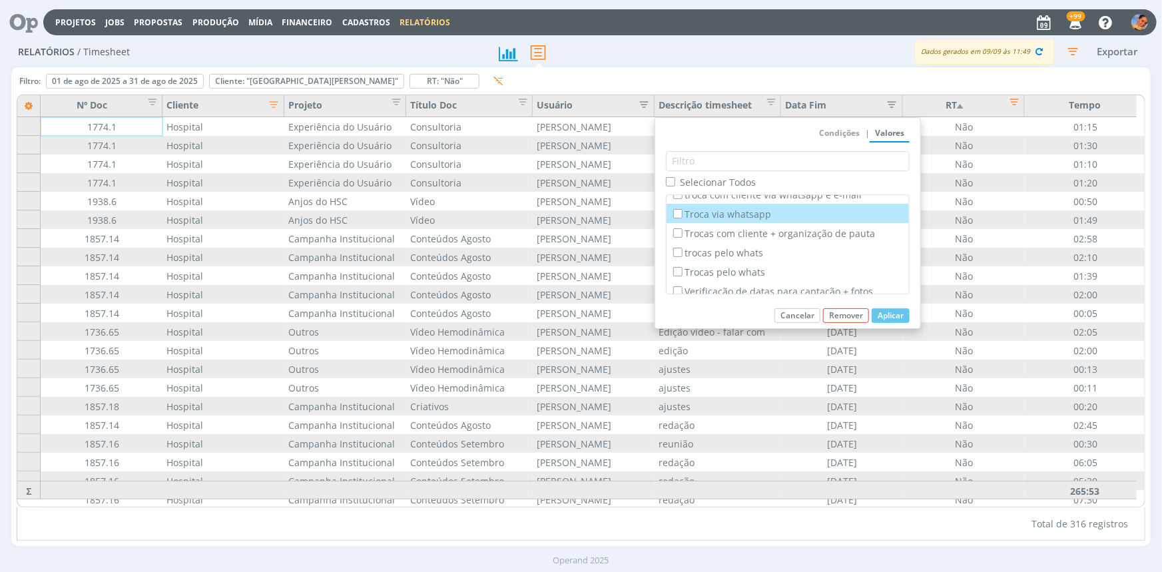
scroll to position [3892, 0]
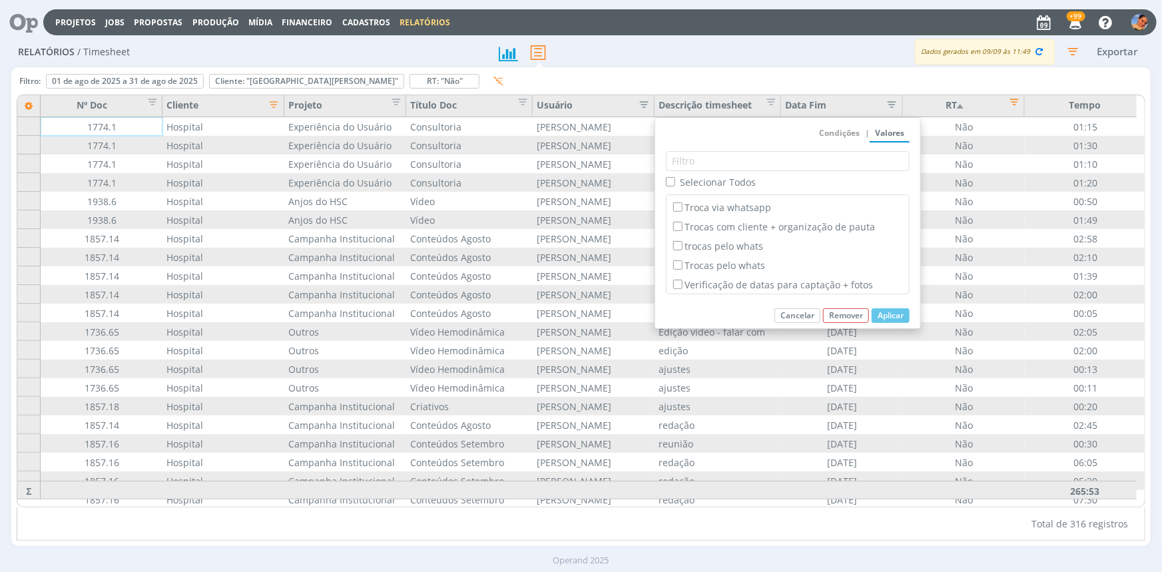
drag, startPoint x: 716, startPoint y: 228, endPoint x: 733, endPoint y: 228, distance: 17.3
click at [716, 176] on label "Timesheet" at bounding box center [787, 168] width 234 height 15
click at [682, 172] on input "Timesheet" at bounding box center [677, 168] width 9 height 9
checkbox input "true"
checkbox input "false"
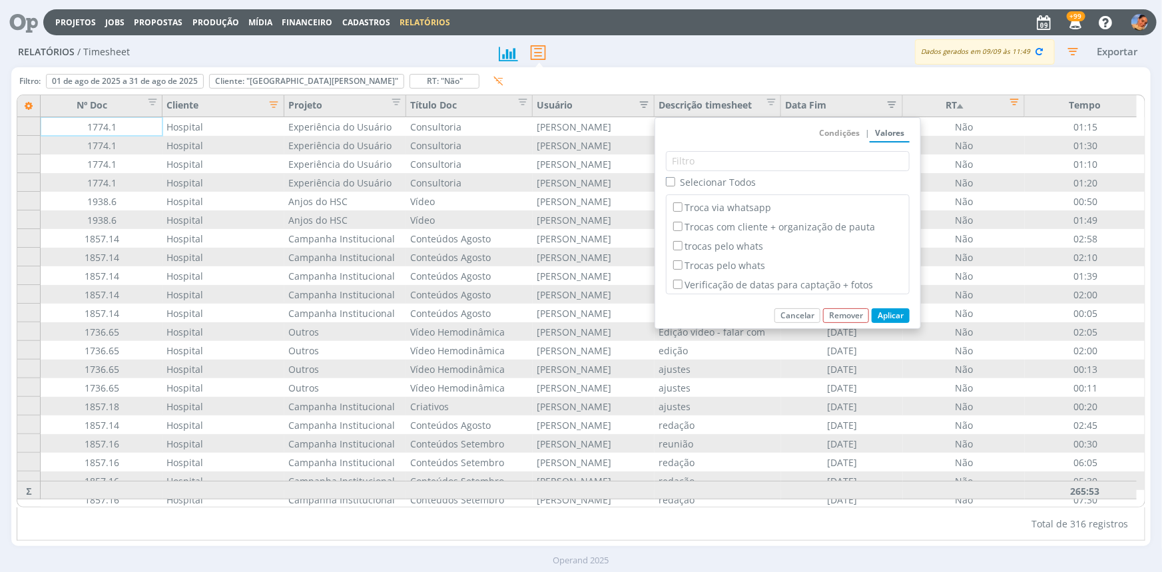
click at [901, 313] on button "Aplicar" at bounding box center [890, 315] width 38 height 15
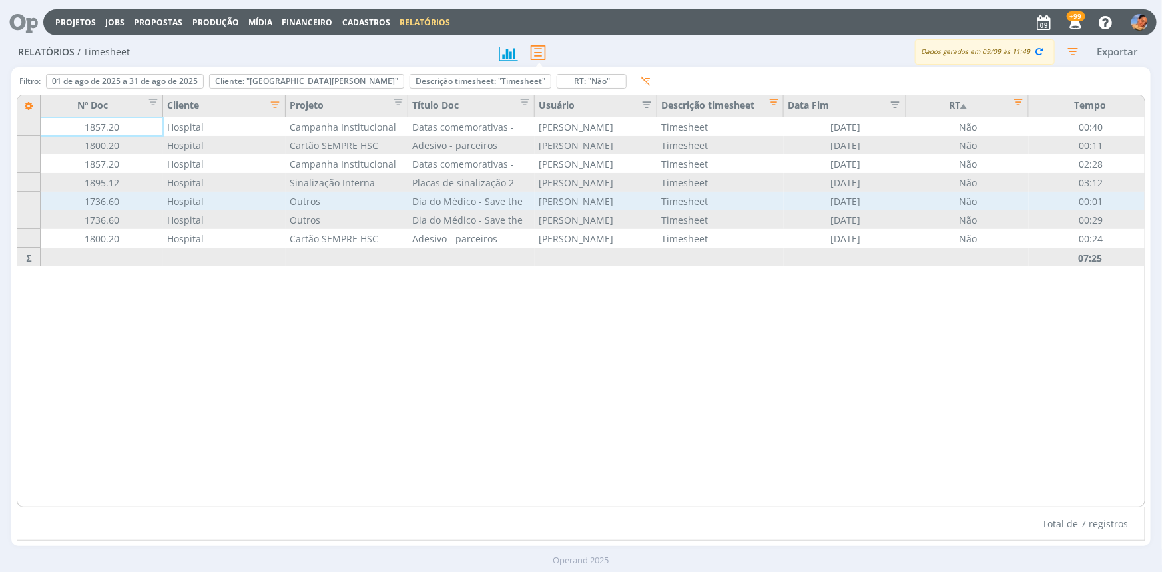
click at [367, 200] on div "Outros" at bounding box center [347, 201] width 122 height 19
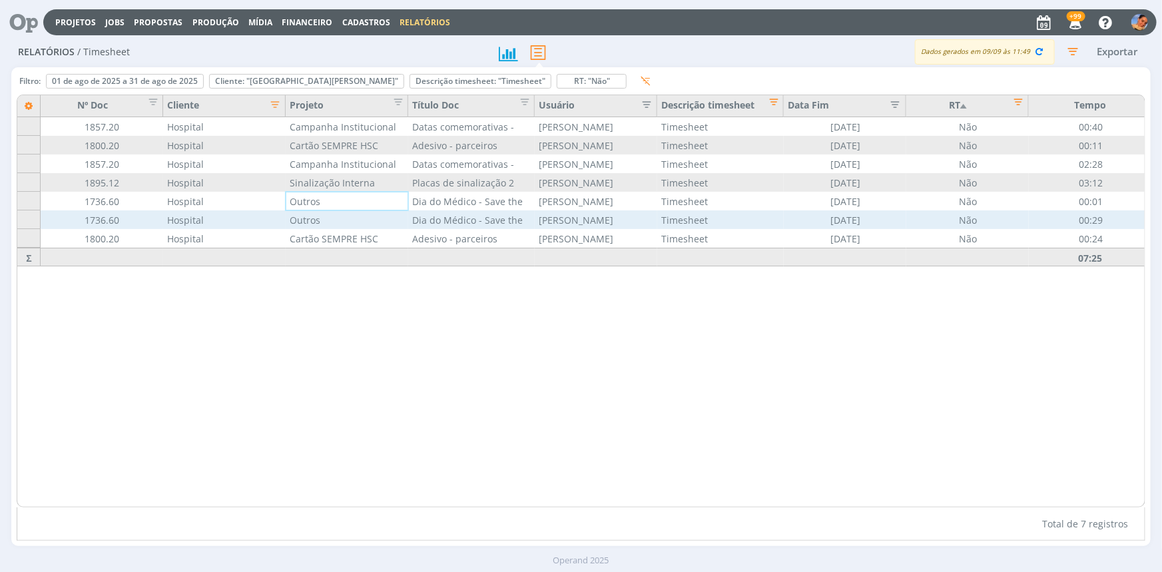
click at [366, 222] on div "Outros" at bounding box center [347, 219] width 122 height 19
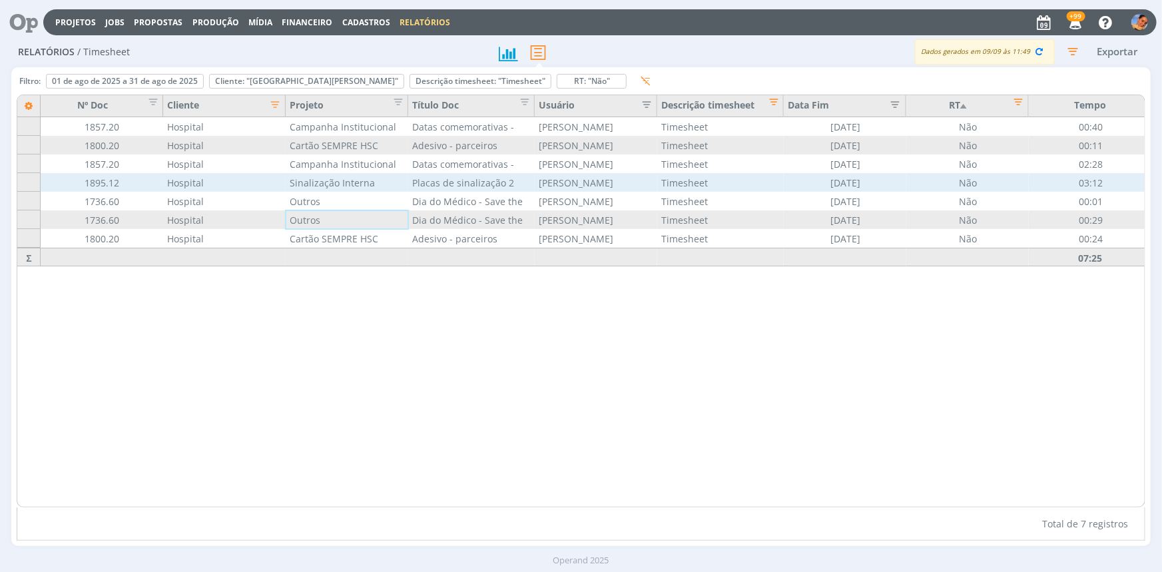
click at [371, 183] on div "Sinalização Interna" at bounding box center [347, 182] width 122 height 19
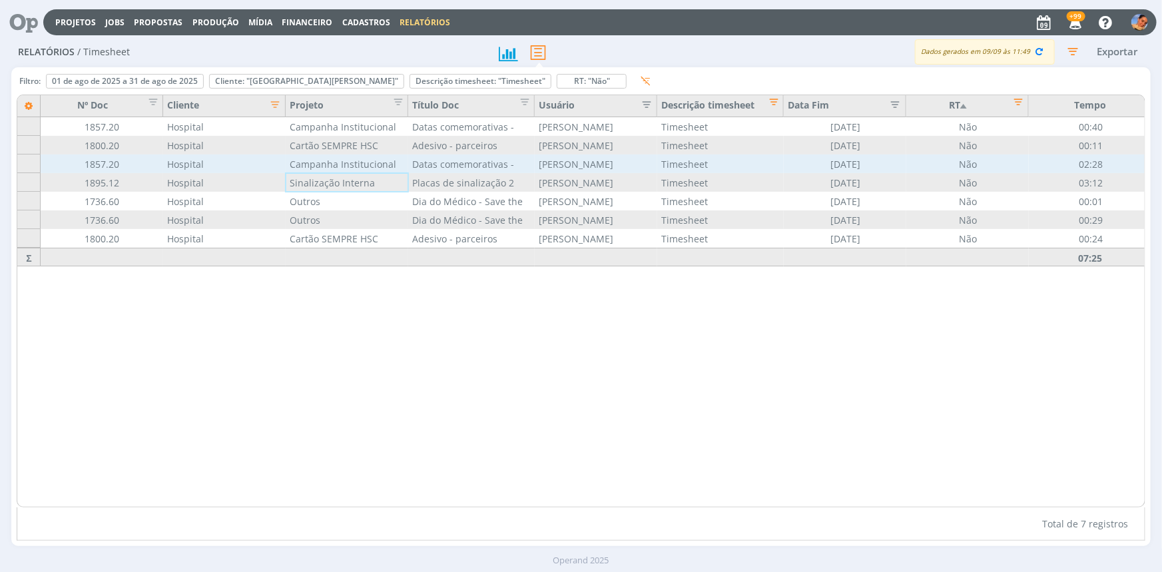
click at [373, 165] on div "Campanha Institucional 2025" at bounding box center [347, 163] width 122 height 19
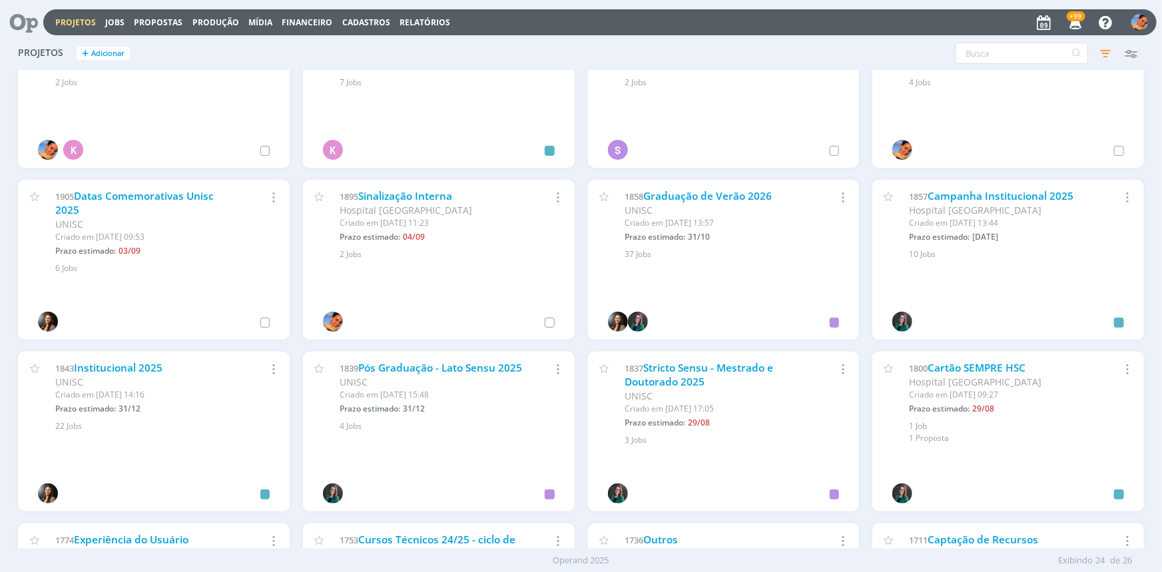
scroll to position [423, 0]
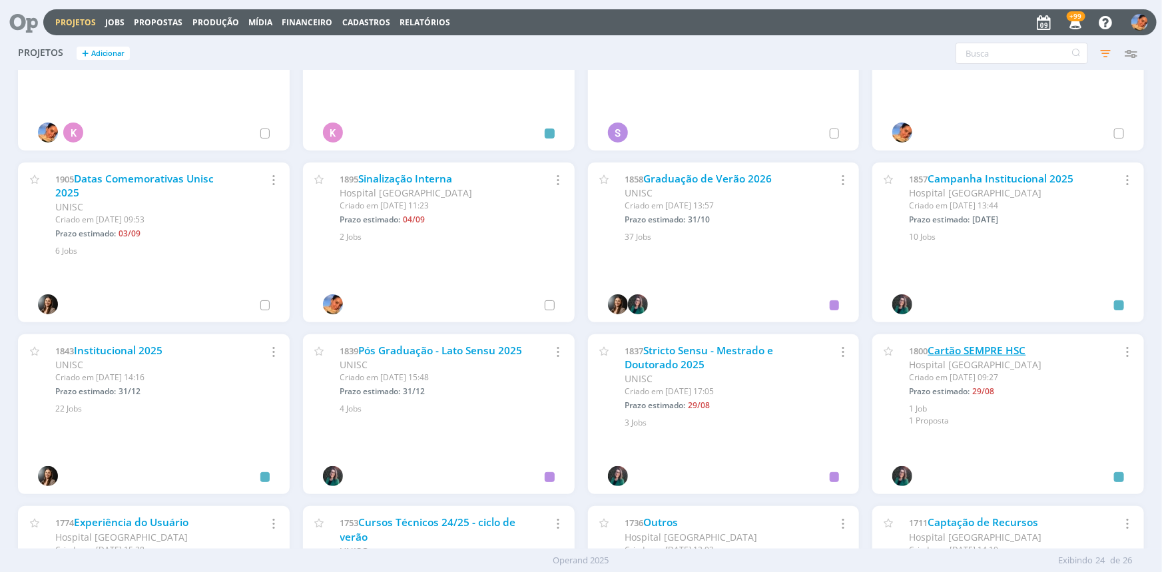
click at [956, 349] on link "Cartão SEMPRE HSC" at bounding box center [977, 351] width 98 height 14
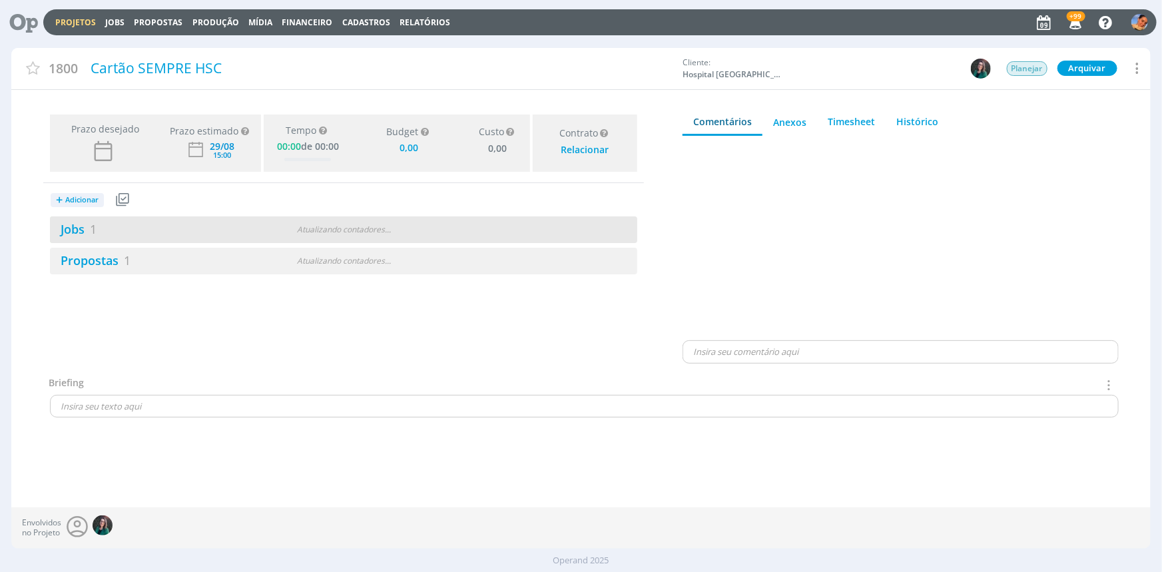
click at [396, 233] on div "Atualizando contadores . . ." at bounding box center [343, 230] width 189 height 12
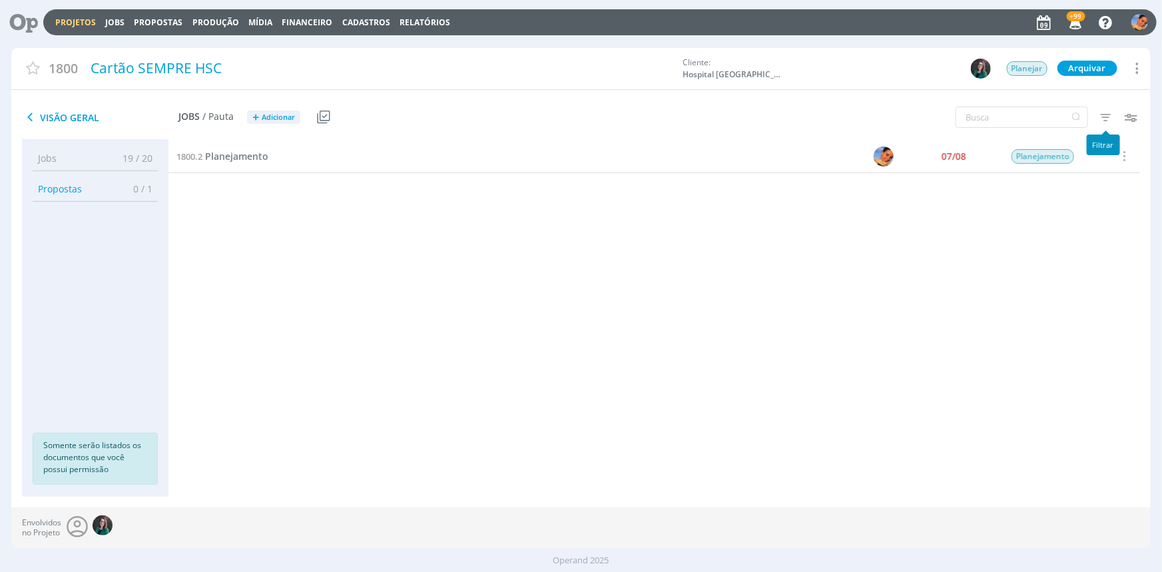
click at [1110, 116] on icon "button" at bounding box center [1105, 117] width 24 height 24
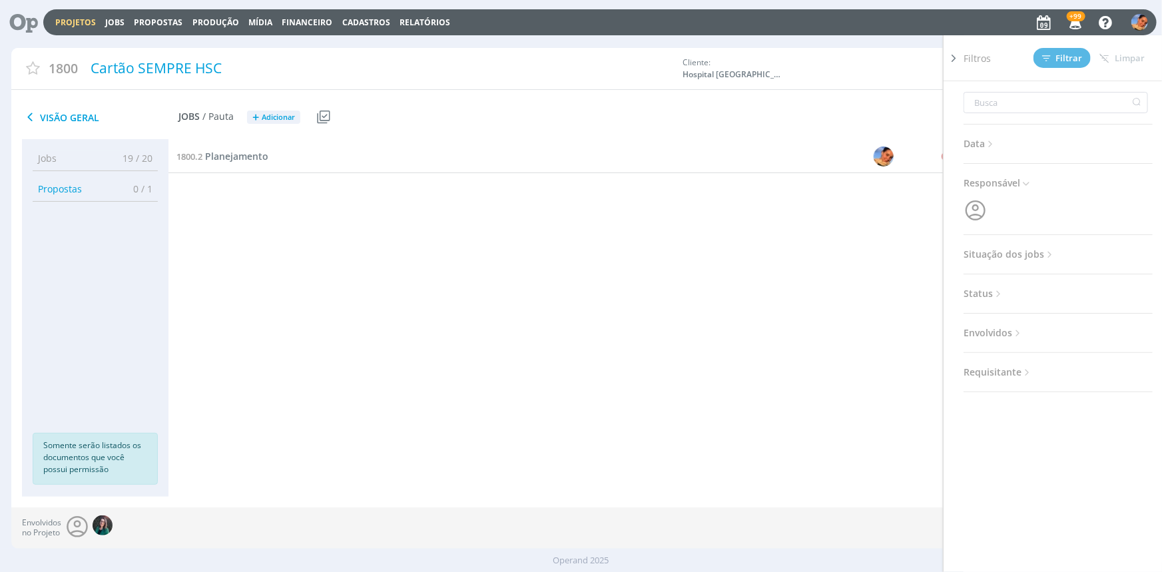
click at [1037, 253] on span "Situação dos jobs" at bounding box center [1009, 254] width 92 height 17
click at [1058, 287] on span at bounding box center [1050, 290] width 27 height 13
click at [1060, 61] on span "Filtrar" at bounding box center [1062, 58] width 41 height 9
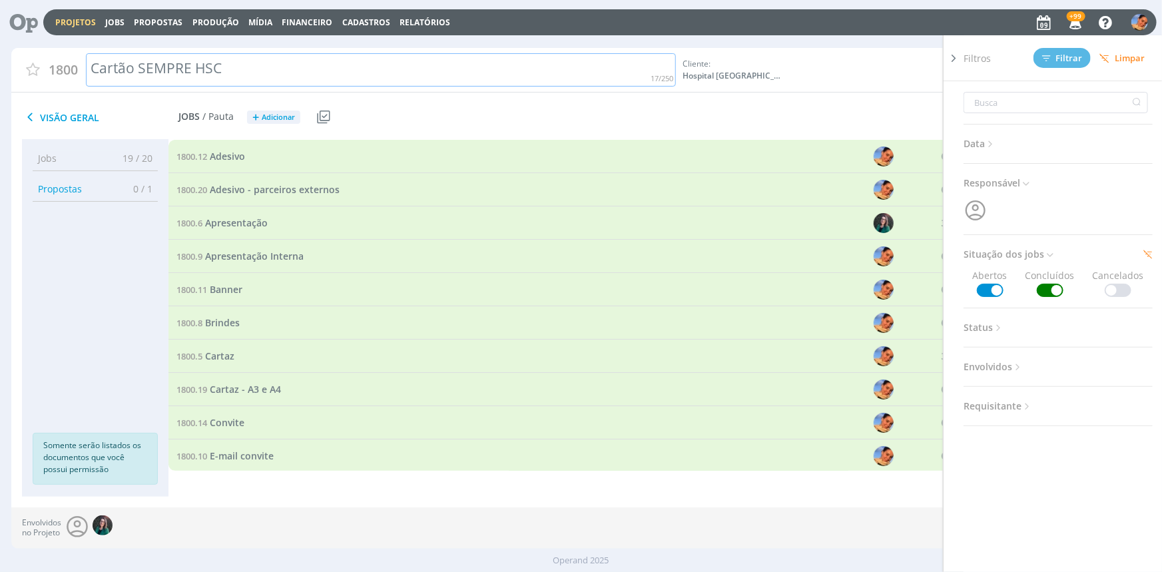
click at [621, 95] on div "1800 Cartão SEMPRE HSC Cliente: Hospital [GEOGRAPHIC_DATA] [GEOGRAPHIC_DATA] Ca…" at bounding box center [580, 72] width 1138 height 48
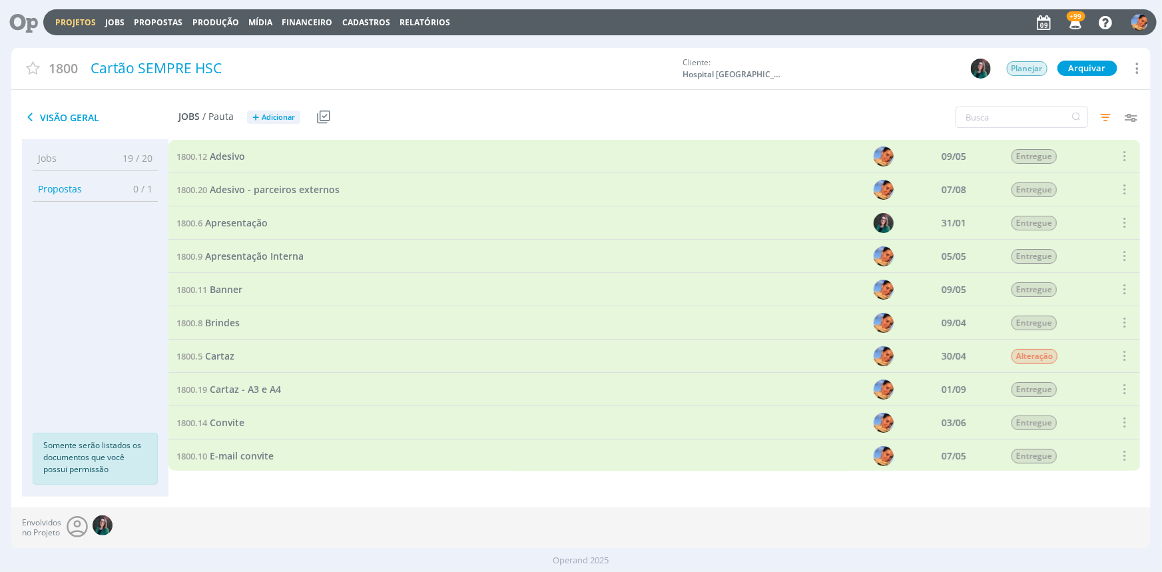
click at [312, 206] on div "1800.6 Apresentação" at bounding box center [464, 222] width 592 height 33
click at [322, 186] on span "Adesivo - parceiros externos" at bounding box center [275, 189] width 130 height 13
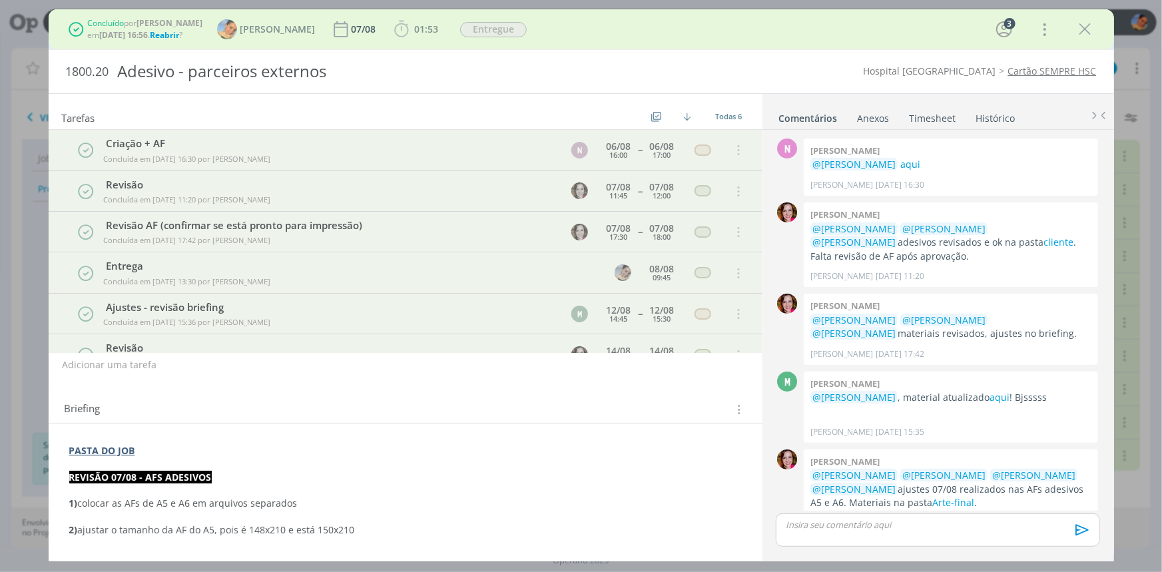
click at [172, 33] on span "Reabrir" at bounding box center [164, 34] width 29 height 11
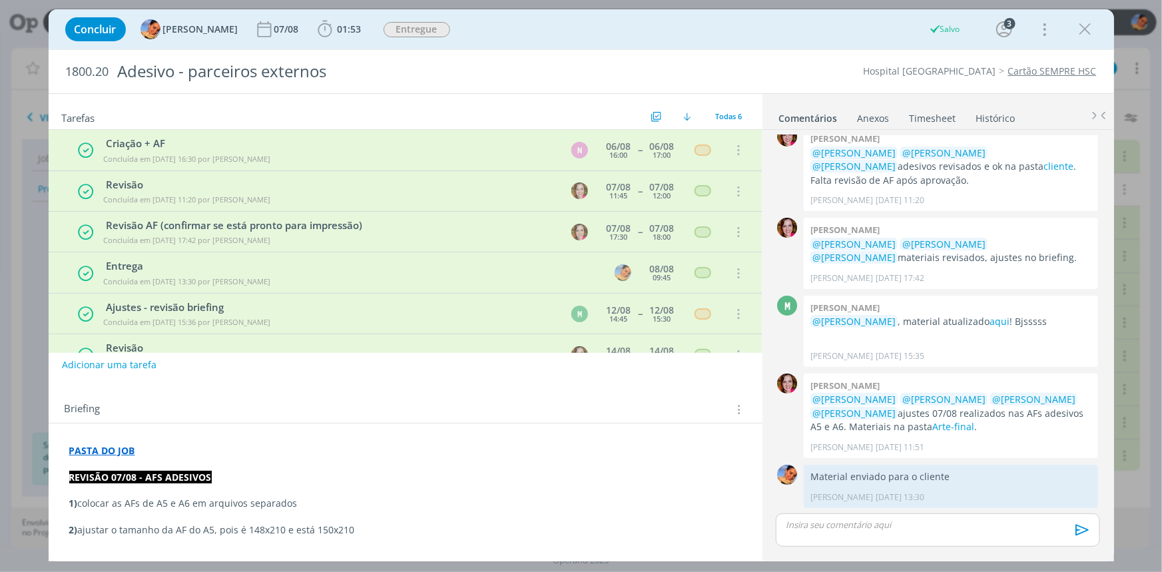
click at [934, 115] on link "Timesheet" at bounding box center [933, 115] width 48 height 19
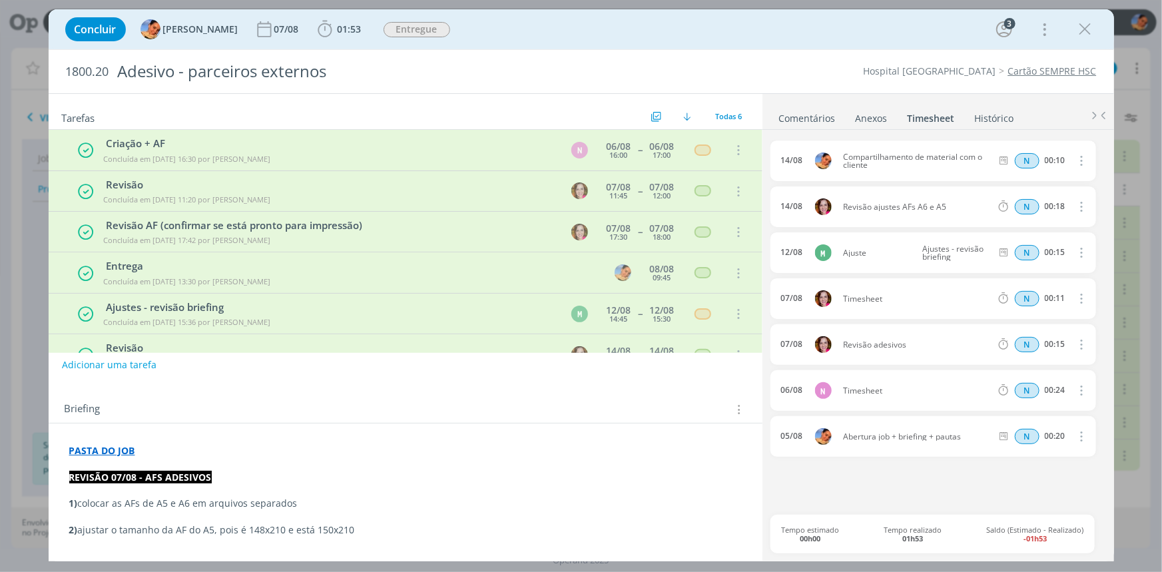
click at [1085, 300] on icon "dialog" at bounding box center [1080, 298] width 15 height 16
click at [1042, 343] on link "Editar" at bounding box center [1043, 343] width 105 height 21
drag, startPoint x: 791, startPoint y: 295, endPoint x: 710, endPoint y: 273, distance: 83.5
click at [712, 280] on div "Tarefas Usar Job de template Criar template a partir deste job Visualizar Templ…" at bounding box center [581, 327] width 1065 height 468
click at [1087, 383] on button "dialog" at bounding box center [1080, 390] width 32 height 22
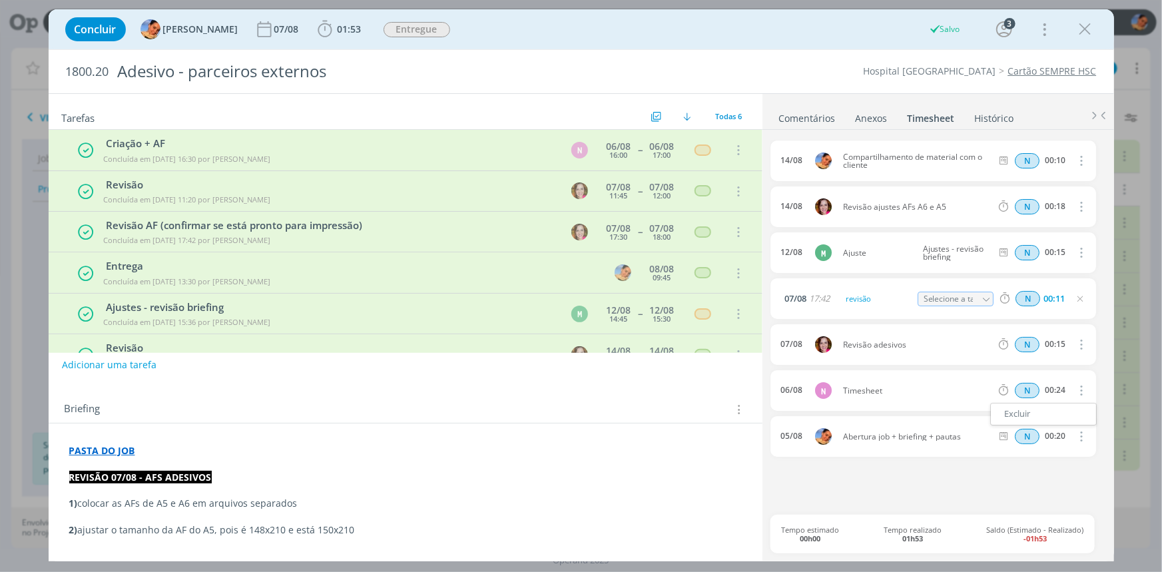
drag, startPoint x: 931, startPoint y: 387, endPoint x: 978, endPoint y: 392, distance: 46.9
click at [931, 387] on span "Timesheet" at bounding box center [916, 391] width 159 height 8
click at [1080, 294] on icon "dialog" at bounding box center [1079, 299] width 11 height 11
click at [1084, 385] on icon "dialog" at bounding box center [1080, 390] width 15 height 16
click at [1050, 432] on link "Editar" at bounding box center [1043, 435] width 105 height 21
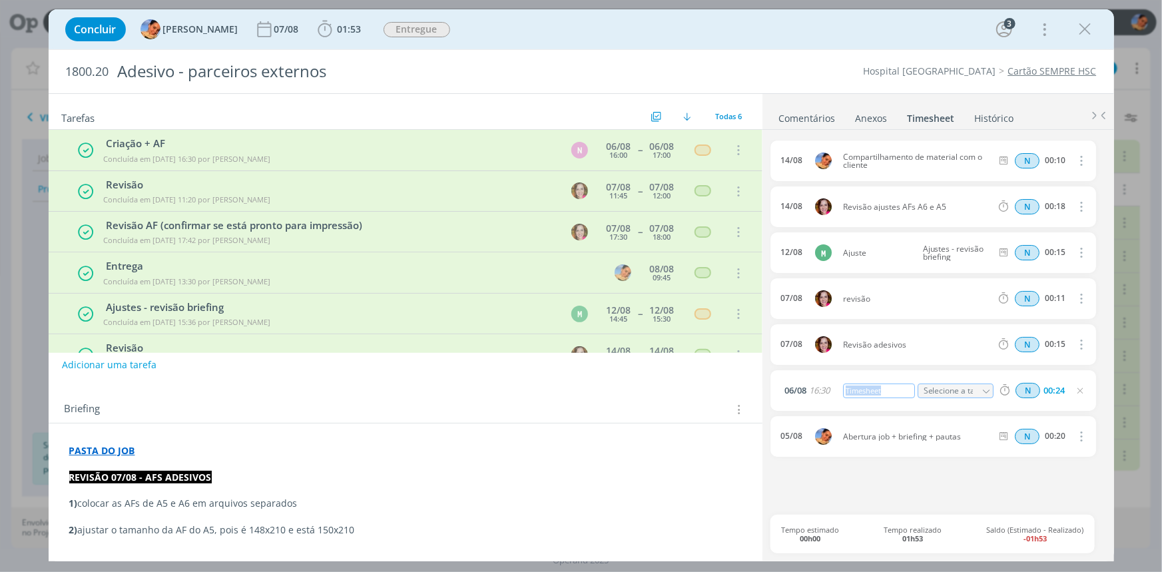
drag, startPoint x: 905, startPoint y: 387, endPoint x: 754, endPoint y: 366, distance: 152.5
click at [748, 369] on div "Tarefas Usar Job de template Criar template a partir deste job Visualizar Templ…" at bounding box center [581, 327] width 1065 height 468
click at [885, 391] on div "criaçãop" at bounding box center [879, 390] width 72 height 15
click at [1081, 388] on icon "dialog" at bounding box center [1079, 390] width 11 height 11
click at [107, 31] on span "Concluir" at bounding box center [96, 29] width 42 height 11
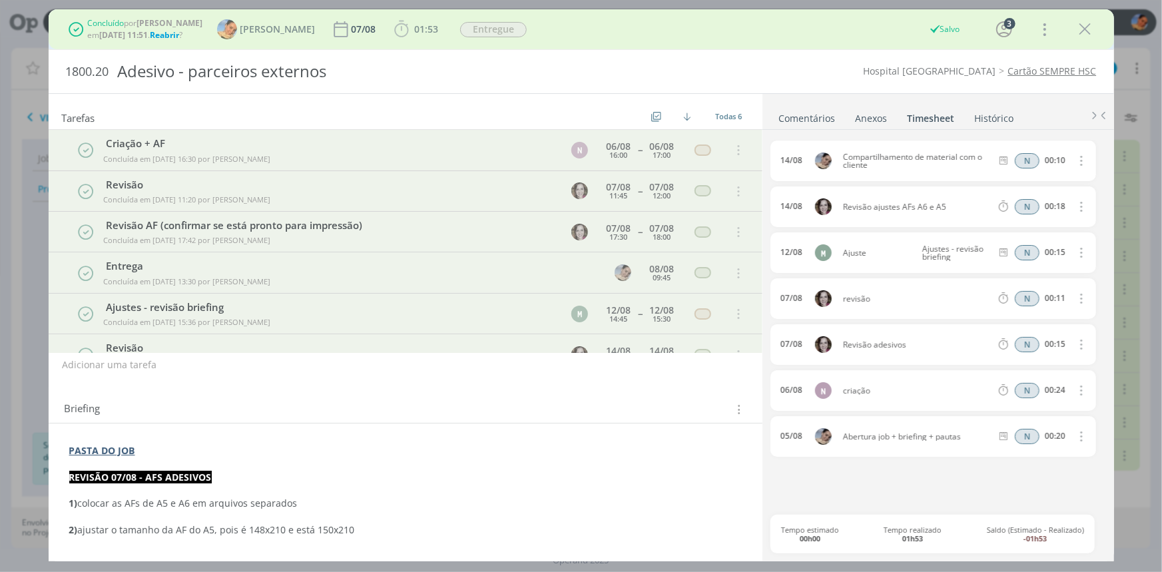
drag, startPoint x: 1092, startPoint y: 29, endPoint x: 478, endPoint y: 47, distance: 614.7
click at [1091, 29] on icon "dialog" at bounding box center [1085, 29] width 20 height 20
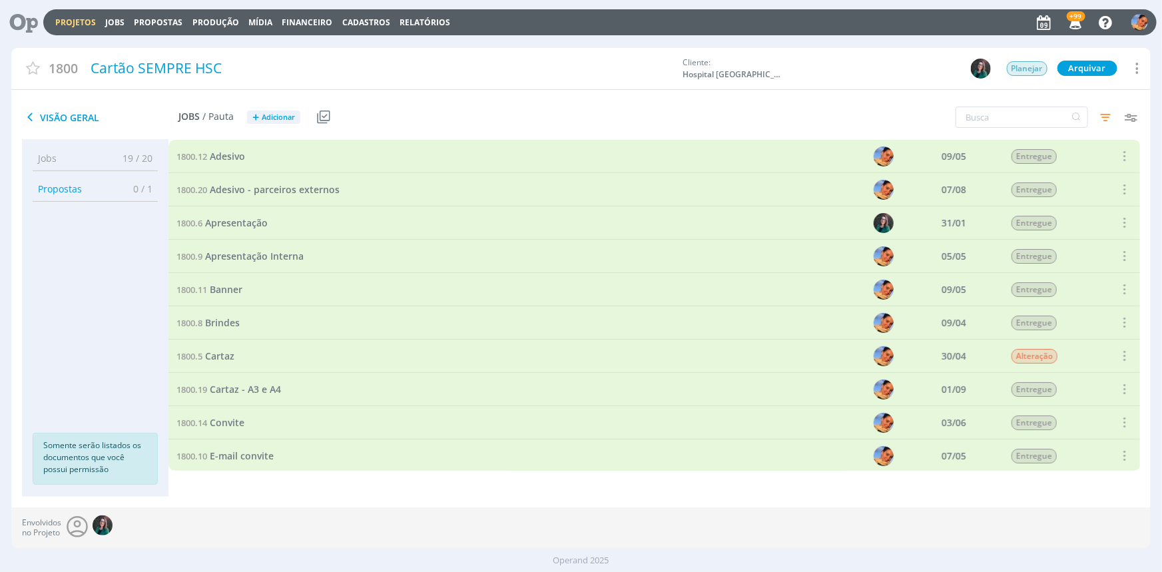
click at [81, 22] on link "Projetos" at bounding box center [75, 22] width 41 height 11
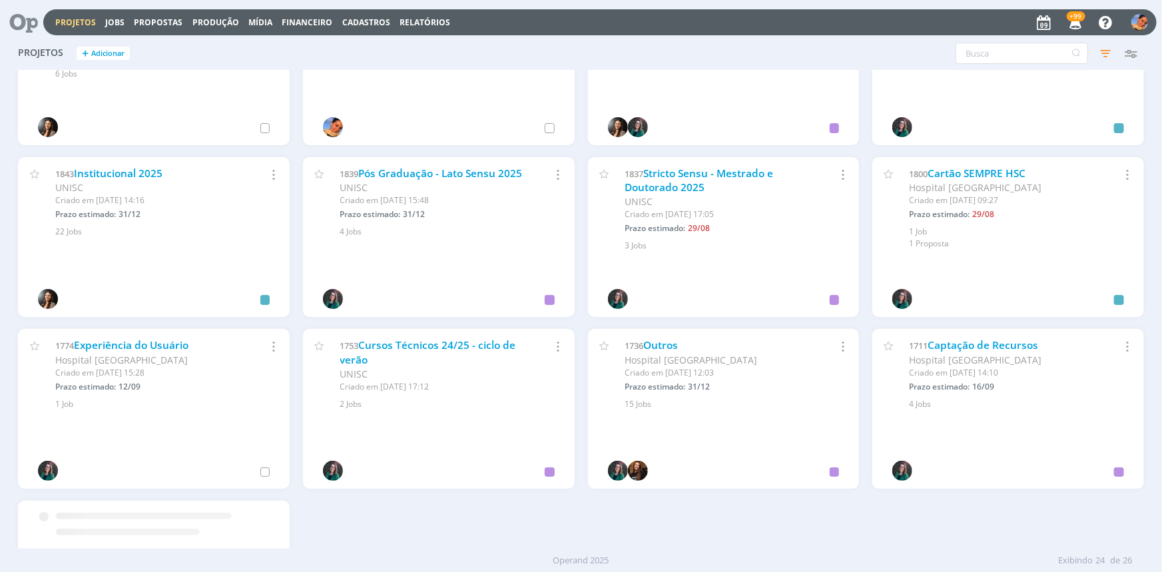
scroll to position [666, 0]
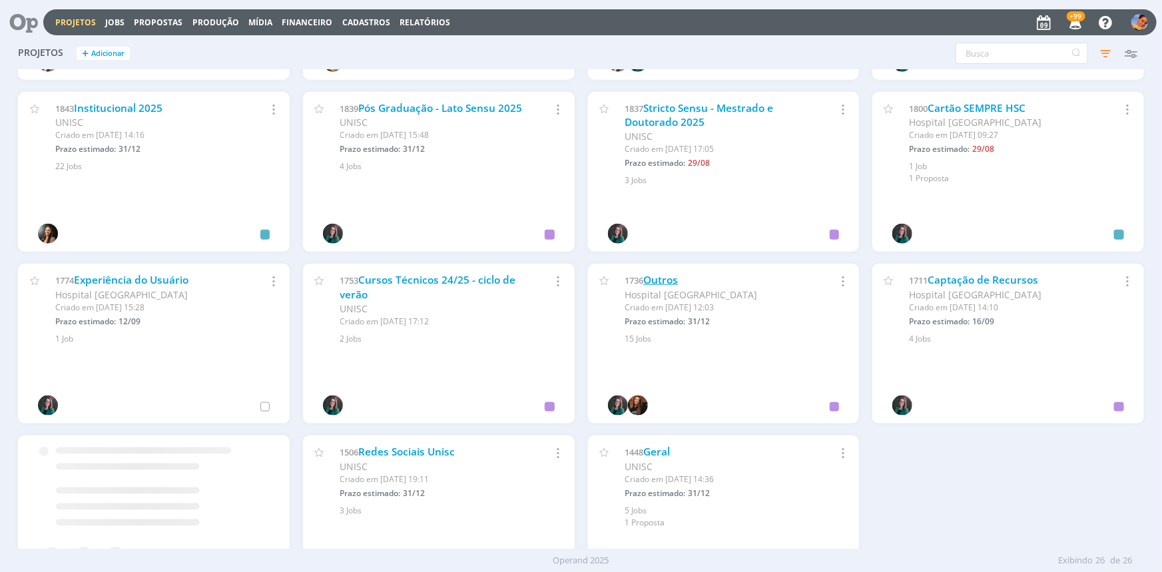
click at [661, 280] on link "Outros" at bounding box center [660, 280] width 35 height 14
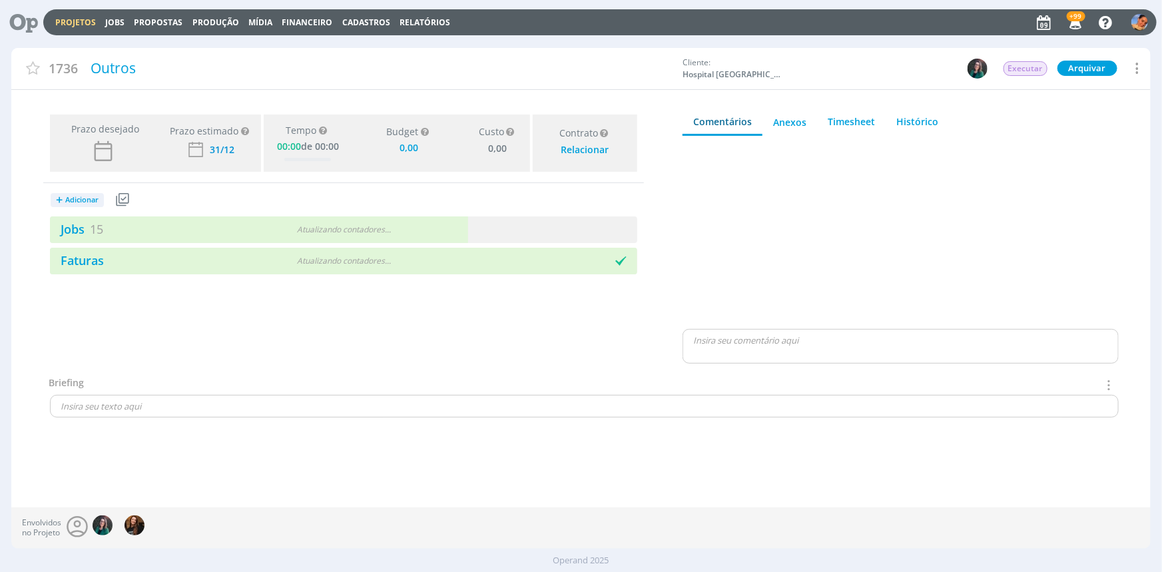
click at [342, 224] on div "Atualizando contadores . . ." at bounding box center [343, 230] width 189 height 12
type input "0,00"
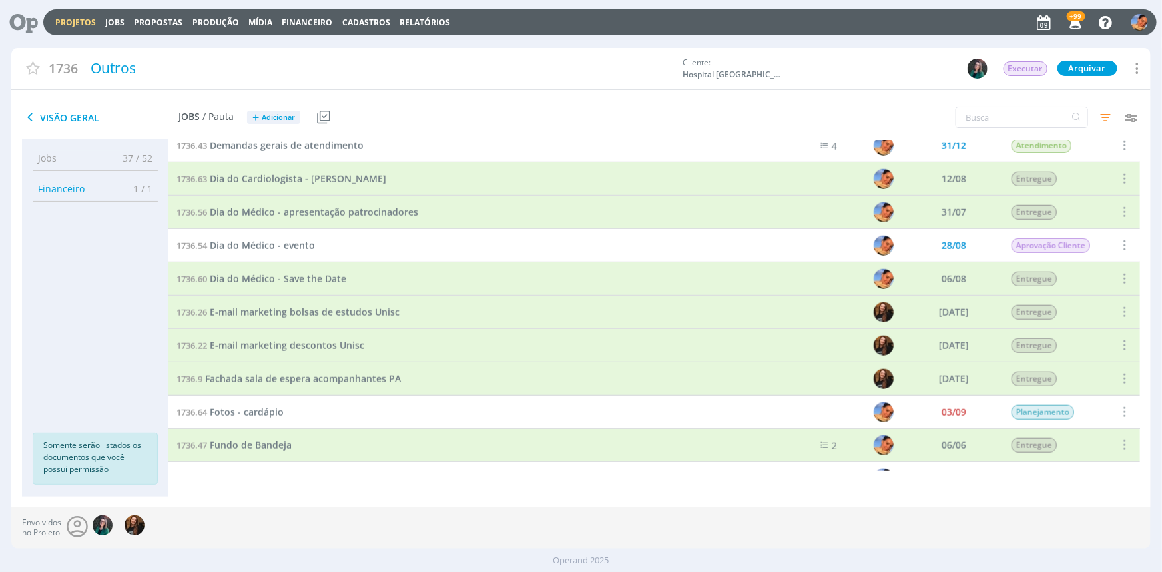
scroll to position [666, 0]
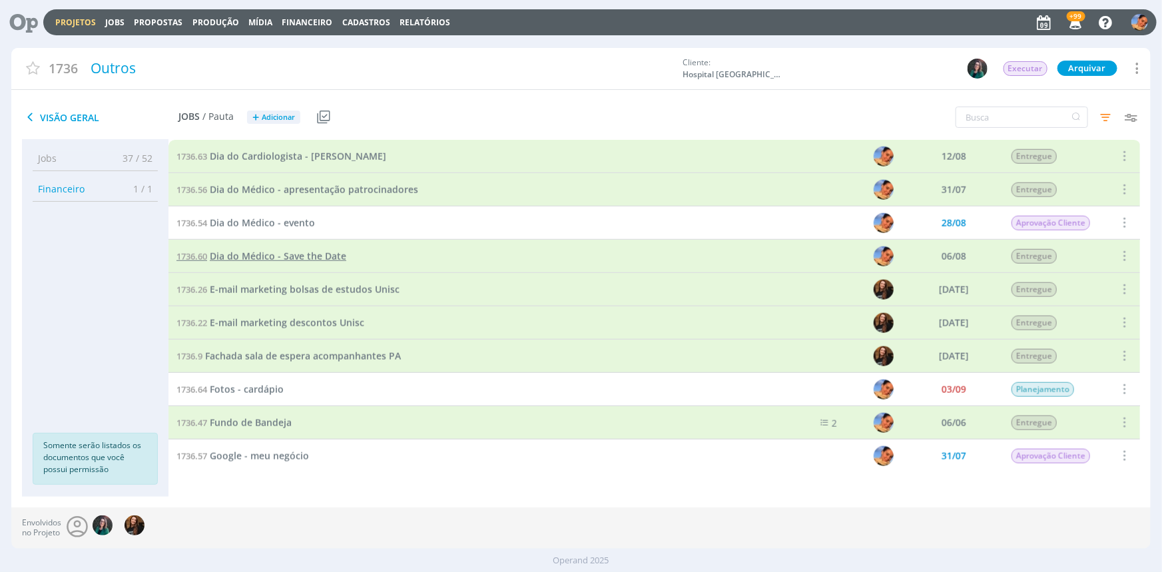
click at [306, 256] on span "Dia do Médico - Save the Date" at bounding box center [278, 256] width 136 height 13
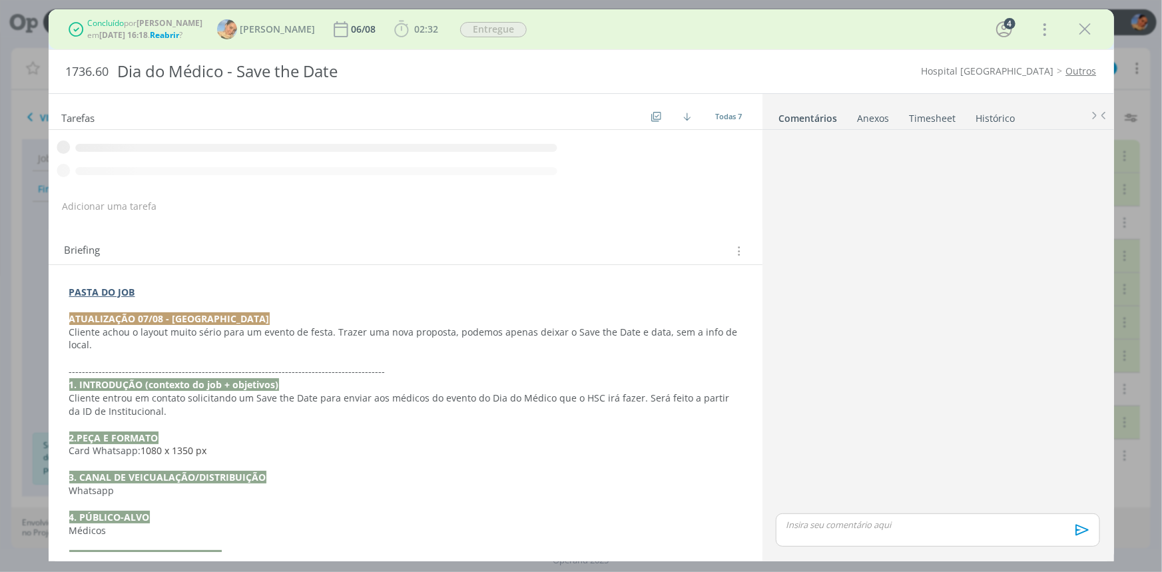
scroll to position [166, 0]
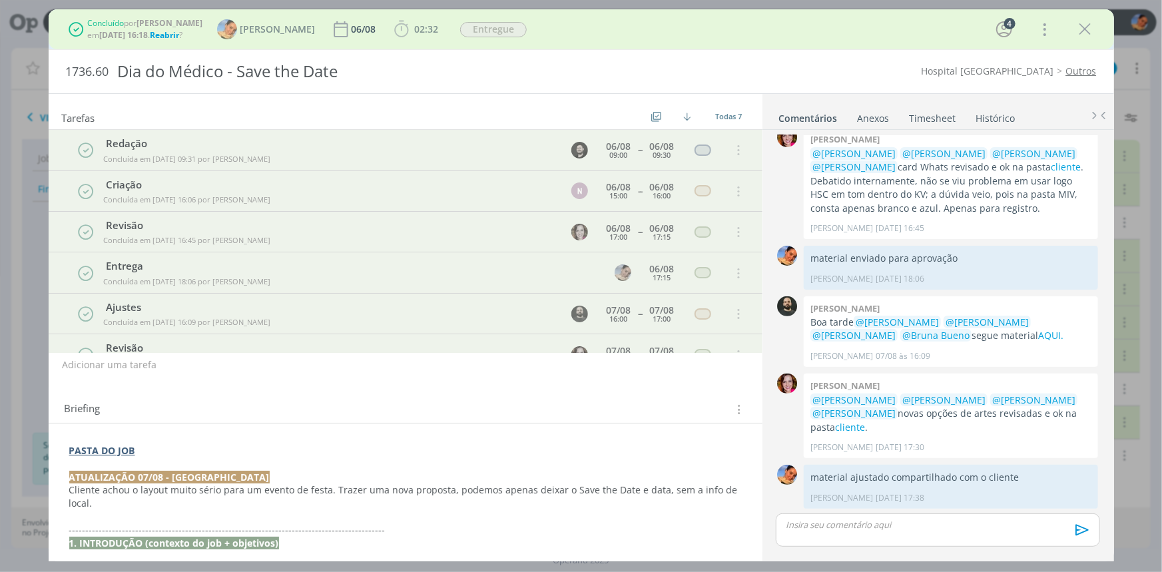
click at [177, 34] on span "Reabrir" at bounding box center [164, 34] width 29 height 11
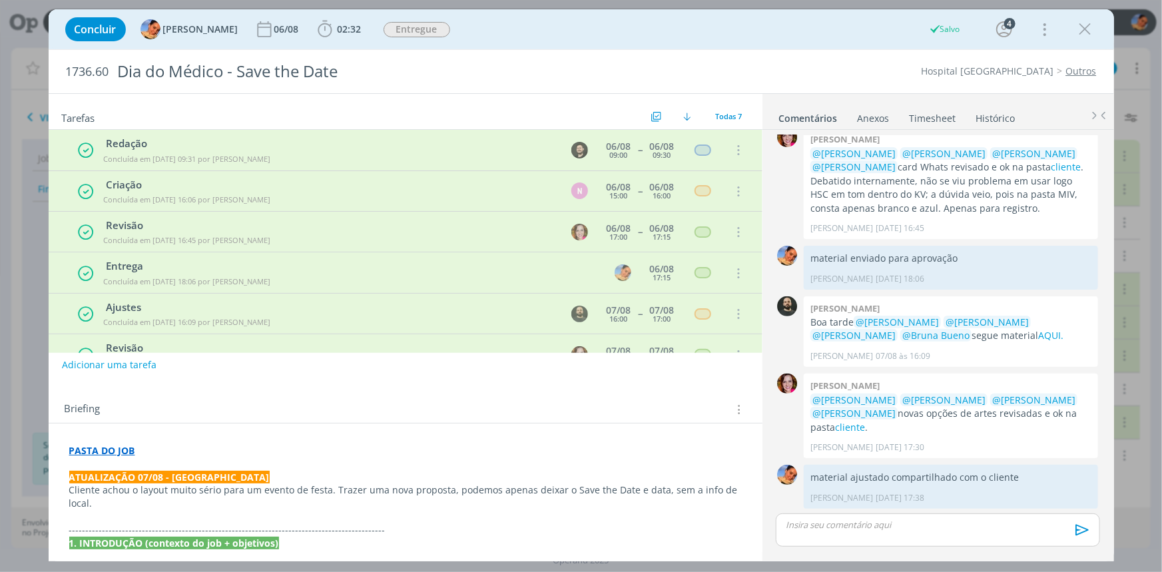
click at [933, 113] on link "Timesheet" at bounding box center [933, 115] width 48 height 19
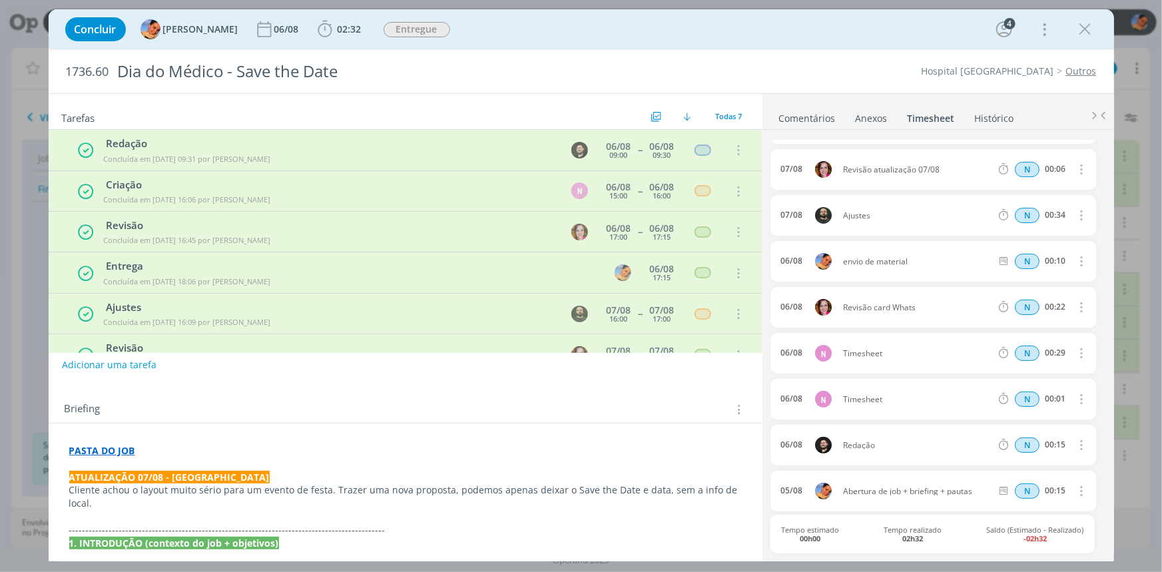
scroll to position [85, 0]
click at [1075, 341] on button "dialog" at bounding box center [1080, 352] width 32 height 22
drag, startPoint x: 1032, startPoint y: 391, endPoint x: 1003, endPoint y: 385, distance: 29.2
click at [1031, 391] on link "Editar" at bounding box center [1043, 396] width 105 height 21
drag, startPoint x: 885, startPoint y: 353, endPoint x: 790, endPoint y: 349, distance: 95.3
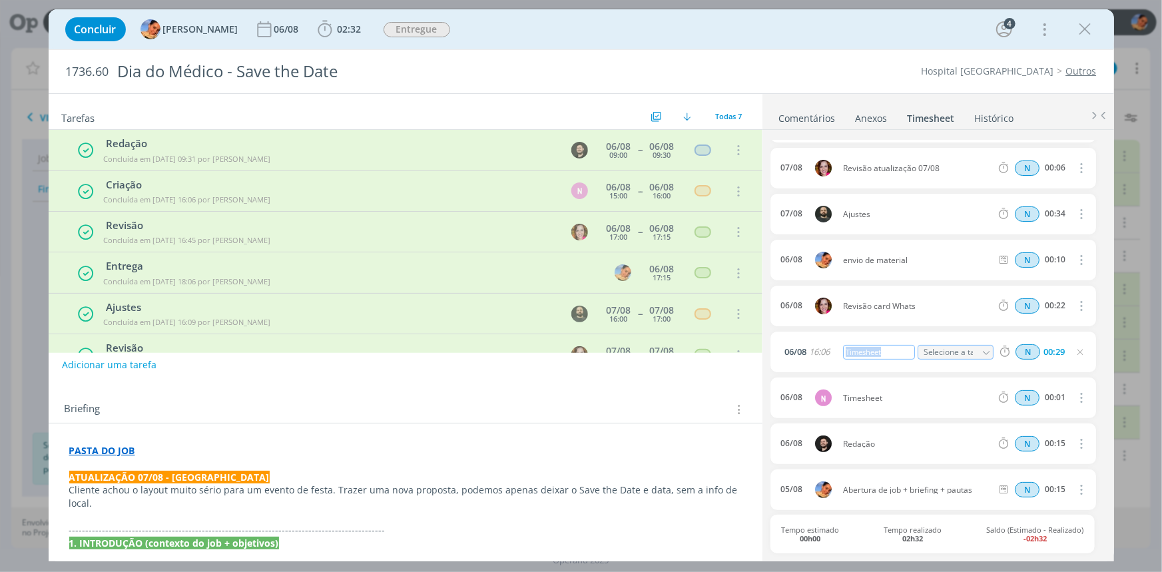
click at [790, 353] on div "[DATE] 16:06 Timesheet Selecione a tarefa N 00:29" at bounding box center [932, 352] width 325 height 41
click at [911, 401] on div "06/08 N Timesheet N 00:01 Excluir" at bounding box center [932, 397] width 325 height 41
click at [901, 403] on div "06/08 N Timesheet N 00:01 Excluir" at bounding box center [932, 397] width 325 height 41
click at [894, 399] on span "Timesheet" at bounding box center [916, 398] width 159 height 8
click at [1078, 397] on icon "dialog" at bounding box center [1080, 397] width 15 height 16
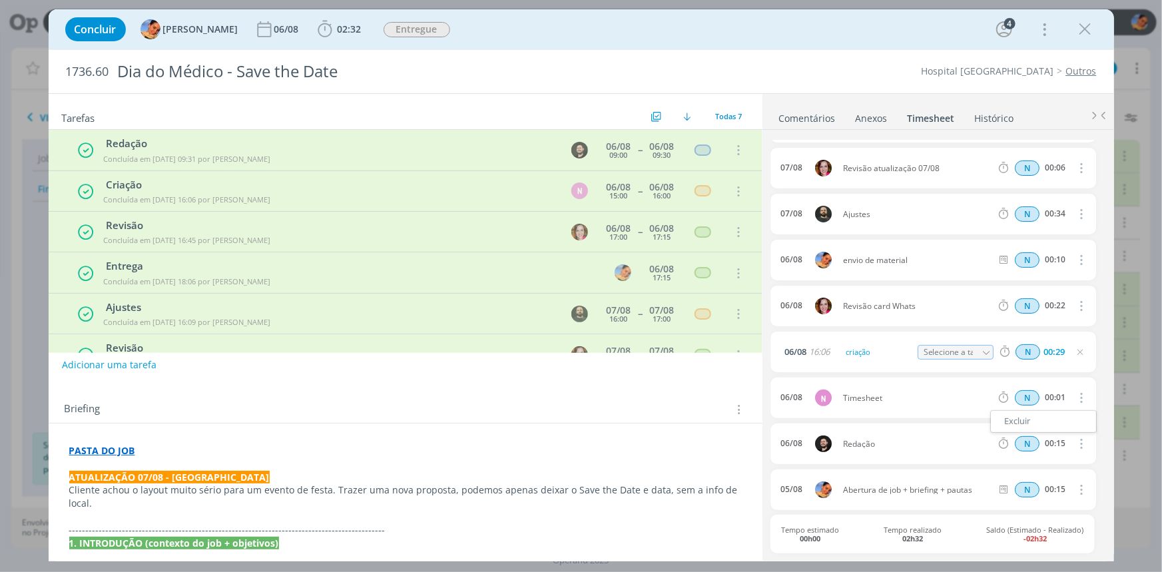
click at [911, 391] on div "06/08 N Timesheet N 00:01 Excluir" at bounding box center [932, 397] width 325 height 41
click at [1074, 399] on icon "dialog" at bounding box center [1080, 397] width 15 height 16
click at [1078, 350] on icon "dialog" at bounding box center [1079, 352] width 11 height 11
drag, startPoint x: 875, startPoint y: 347, endPoint x: 835, endPoint y: 359, distance: 42.2
click at [835, 359] on div "06/08 N criação N 00:29 Excluir Editar" at bounding box center [932, 352] width 325 height 41
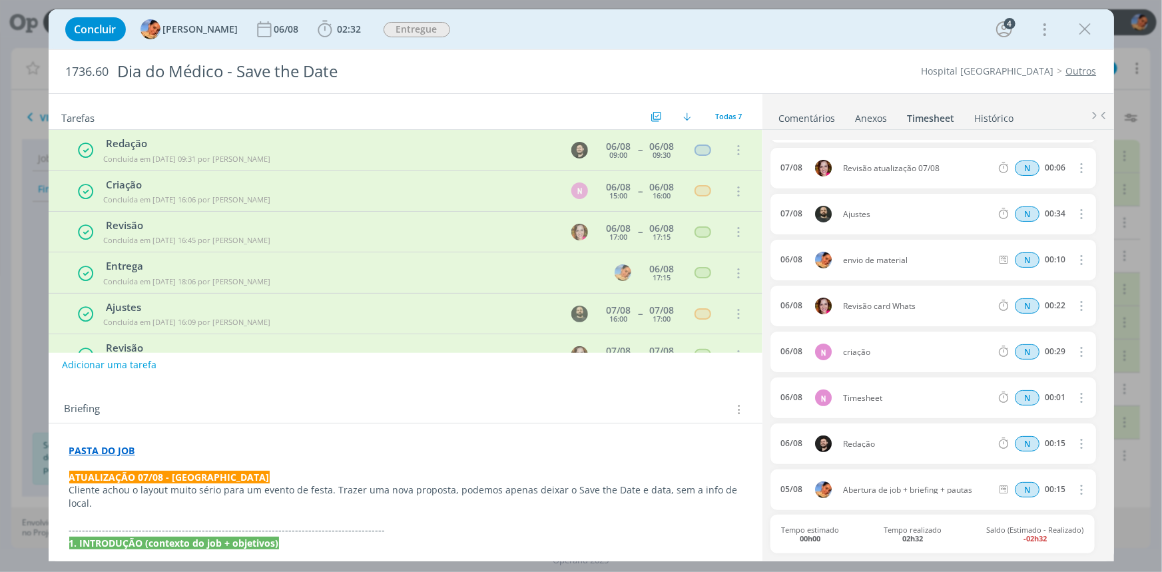
copy div "criação"
click at [1066, 395] on button "dialog" at bounding box center [1080, 398] width 32 height 22
click at [1042, 441] on link "Editar" at bounding box center [1043, 442] width 105 height 21
drag, startPoint x: 897, startPoint y: 395, endPoint x: 778, endPoint y: 398, distance: 119.9
click at [774, 398] on body "Projetos Jobs Propostas Produção [GEOGRAPHIC_DATA] Financeiro Cadastros Relatór…" at bounding box center [581, 286] width 1162 height 572
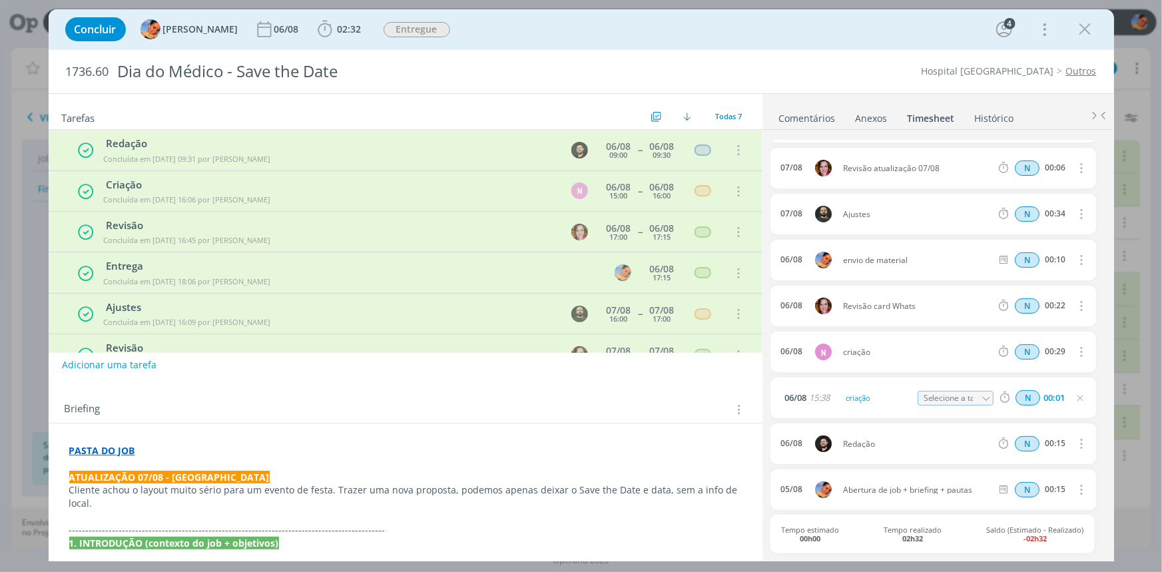
click at [916, 408] on div "[DATE] 15:38 criação Selecione a tarefa N 00:01" at bounding box center [932, 397] width 325 height 41
click at [1076, 394] on icon "dialog" at bounding box center [1079, 398] width 11 height 11
click at [99, 28] on span "Concluir" at bounding box center [96, 29] width 42 height 11
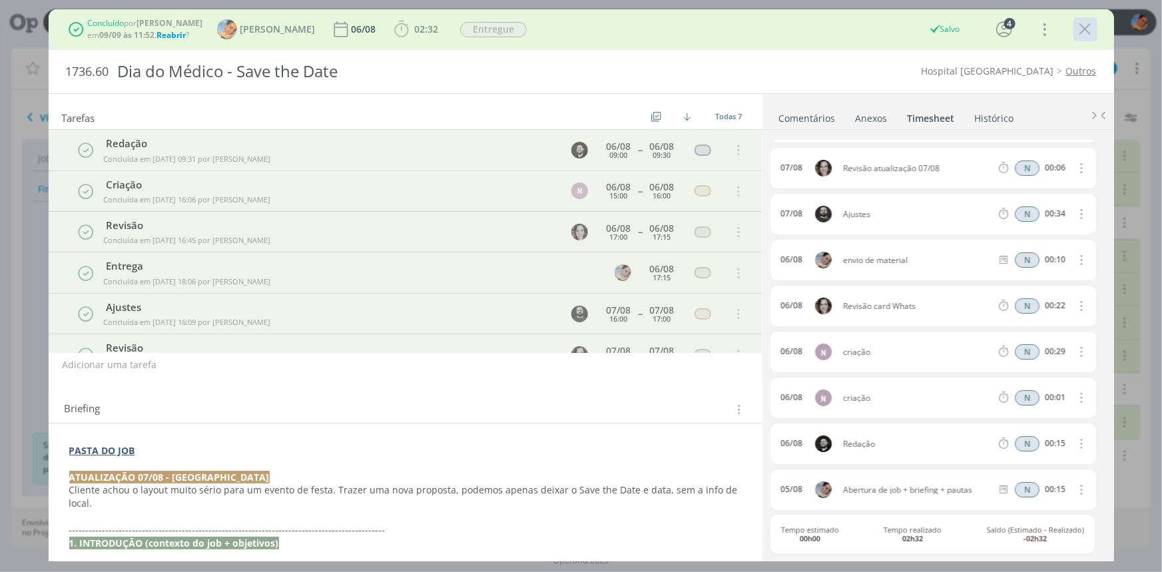
click at [1083, 27] on icon "dialog" at bounding box center [1085, 29] width 20 height 20
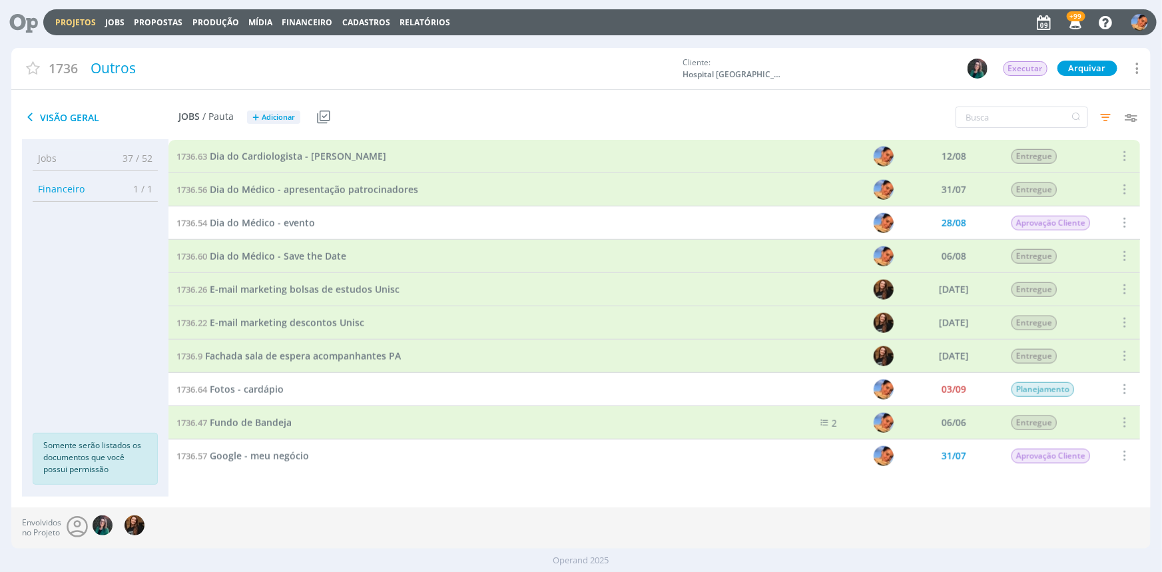
click at [83, 20] on link "Projetos" at bounding box center [75, 22] width 41 height 11
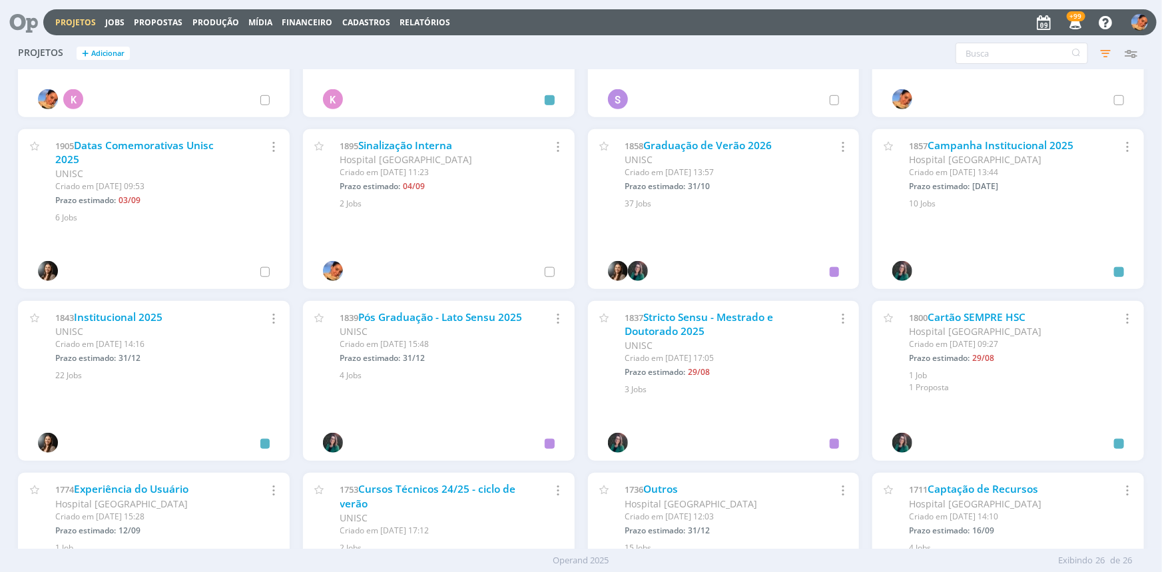
scroll to position [427, 0]
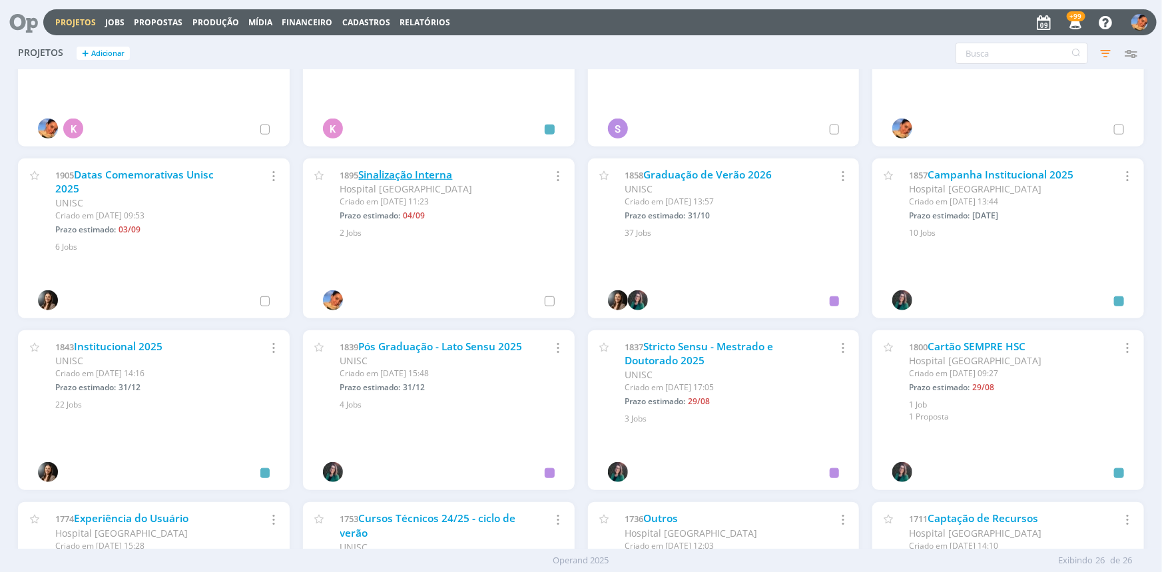
click at [421, 175] on link "Sinalização Interna" at bounding box center [406, 175] width 94 height 14
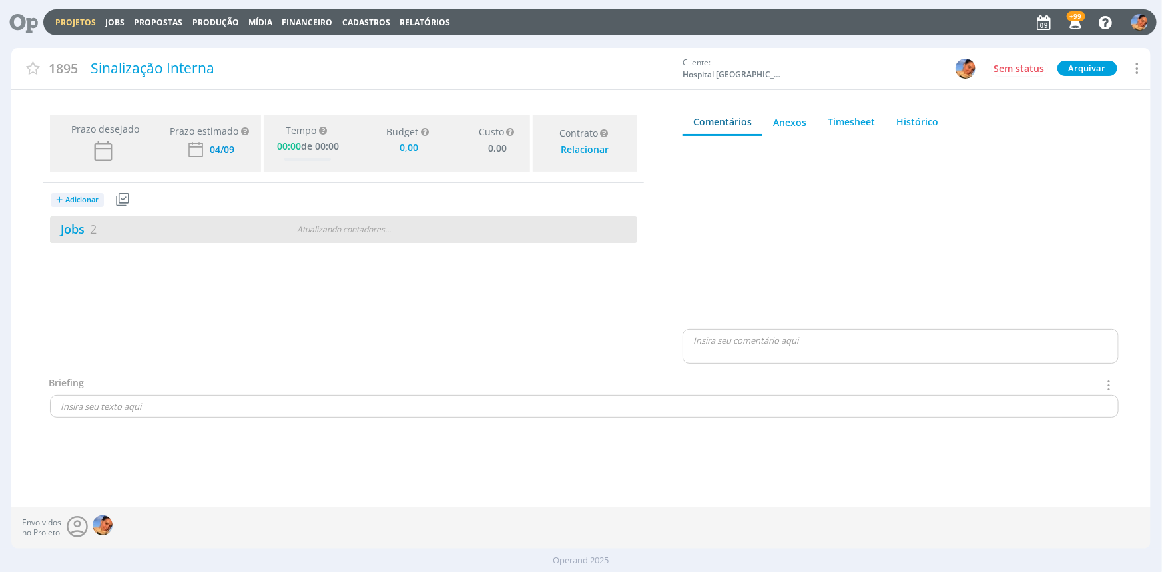
type input "0,00"
click at [413, 220] on div "Jobs 2 Atualizando contadores . . ." at bounding box center [343, 229] width 587 height 27
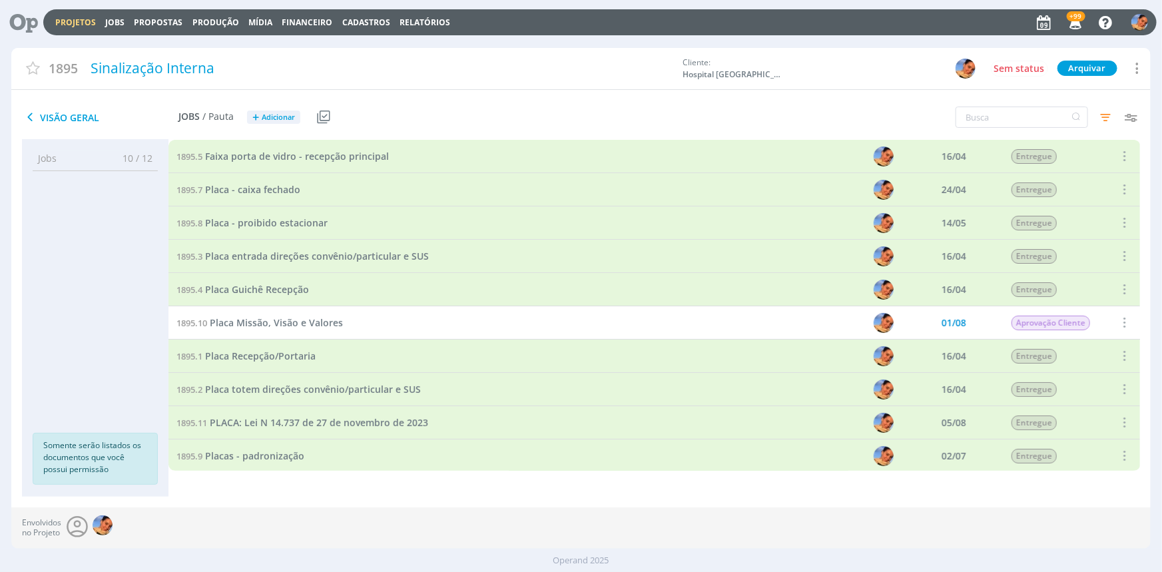
scroll to position [69, 0]
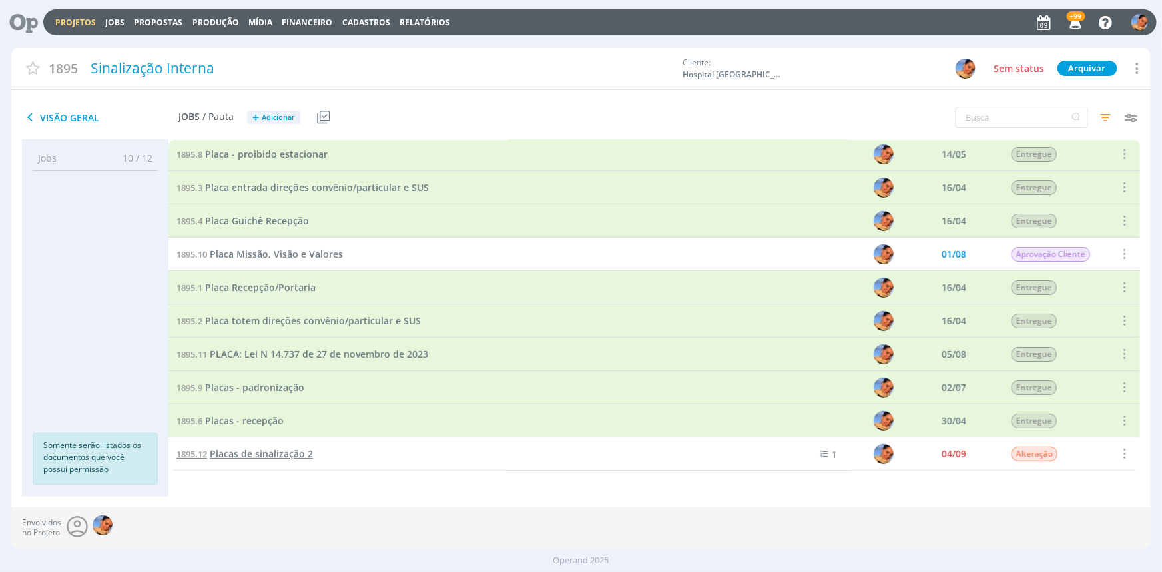
click at [282, 448] on span "Placas de sinalização 2" at bounding box center [261, 453] width 103 height 13
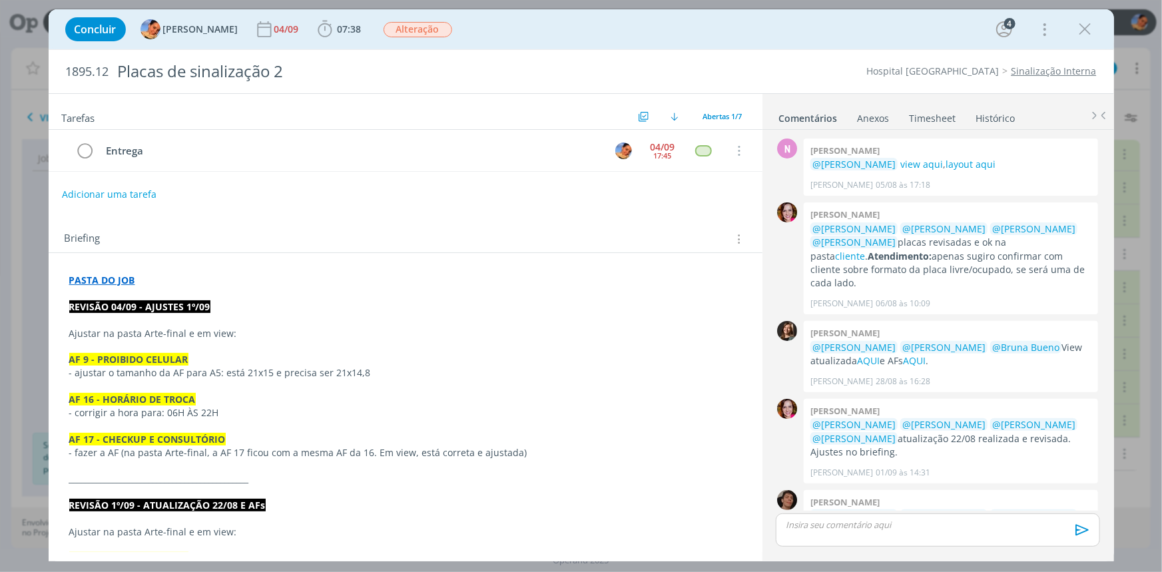
scroll to position [144, 0]
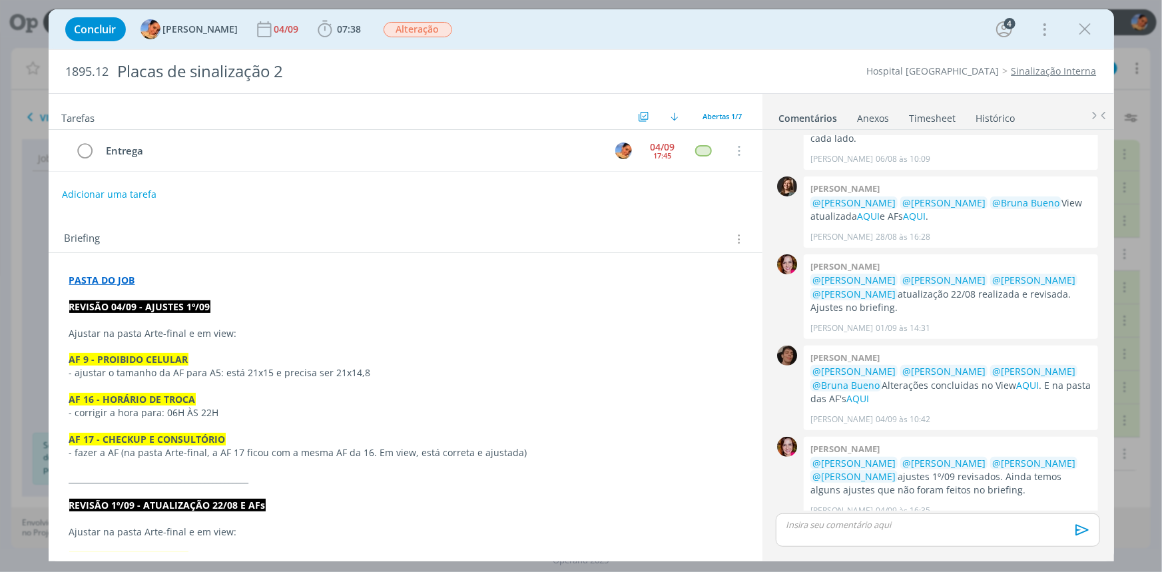
click at [911, 107] on link "Timesheet" at bounding box center [933, 115] width 48 height 19
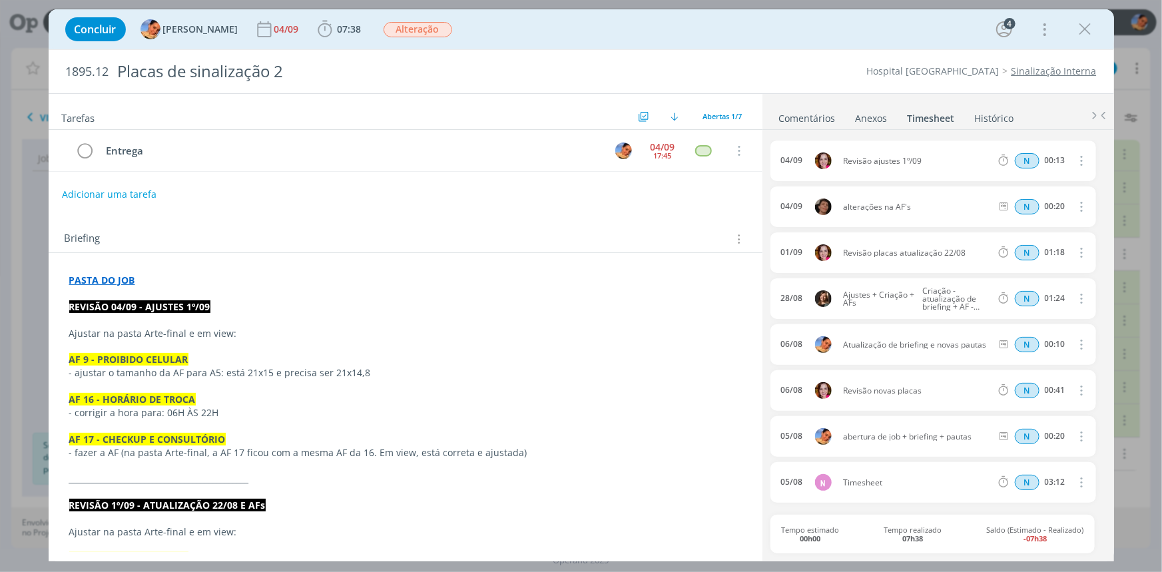
click at [1086, 473] on button "dialog" at bounding box center [1080, 482] width 32 height 22
click at [1061, 466] on link "Editar" at bounding box center [1043, 460] width 105 height 21
click at [754, 483] on body "Projetos Jobs Propostas Produção [GEOGRAPHIC_DATA] Financeiro Cadastros Relatór…" at bounding box center [581, 286] width 1162 height 572
click at [1078, 483] on icon "dialog" at bounding box center [1079, 482] width 11 height 11
drag, startPoint x: 1086, startPoint y: 23, endPoint x: 596, endPoint y: 57, distance: 491.8
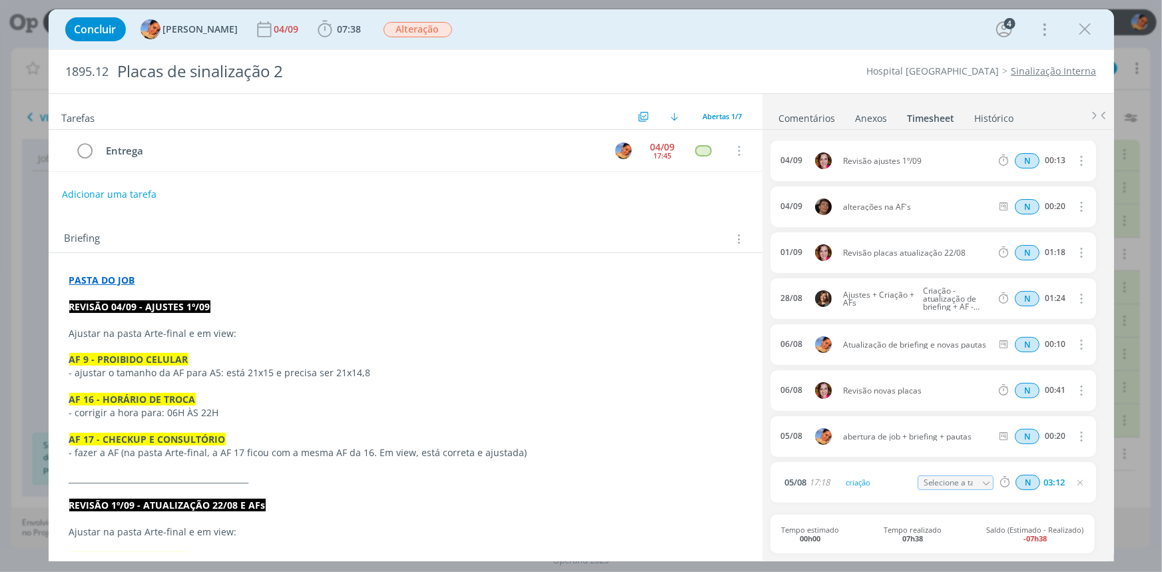
click at [1086, 23] on icon "dialog" at bounding box center [1085, 29] width 20 height 20
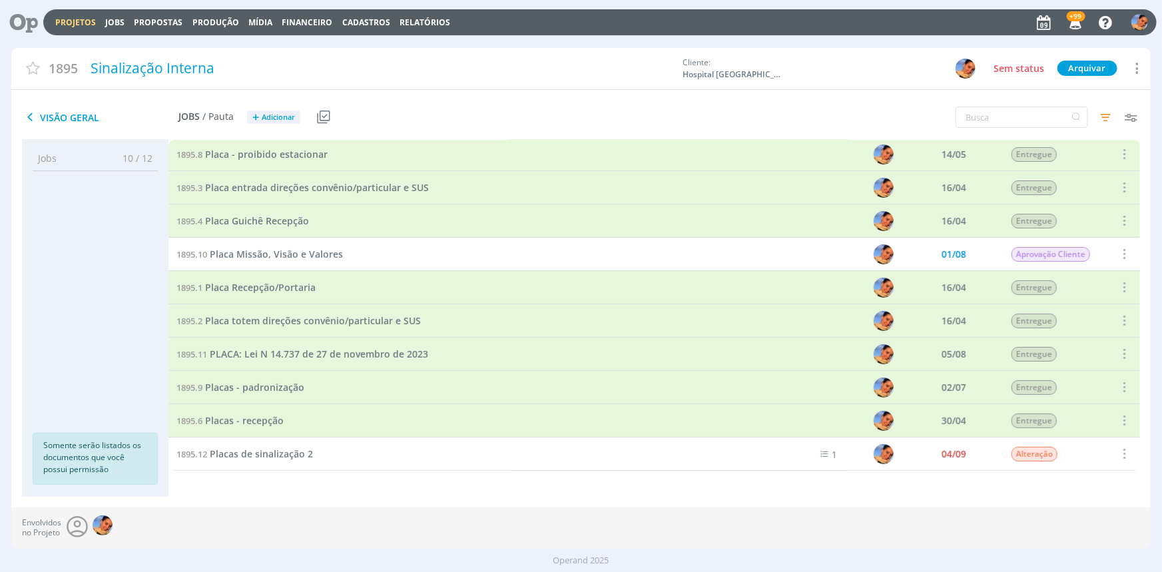
click at [61, 20] on link "Projetos" at bounding box center [75, 22] width 41 height 11
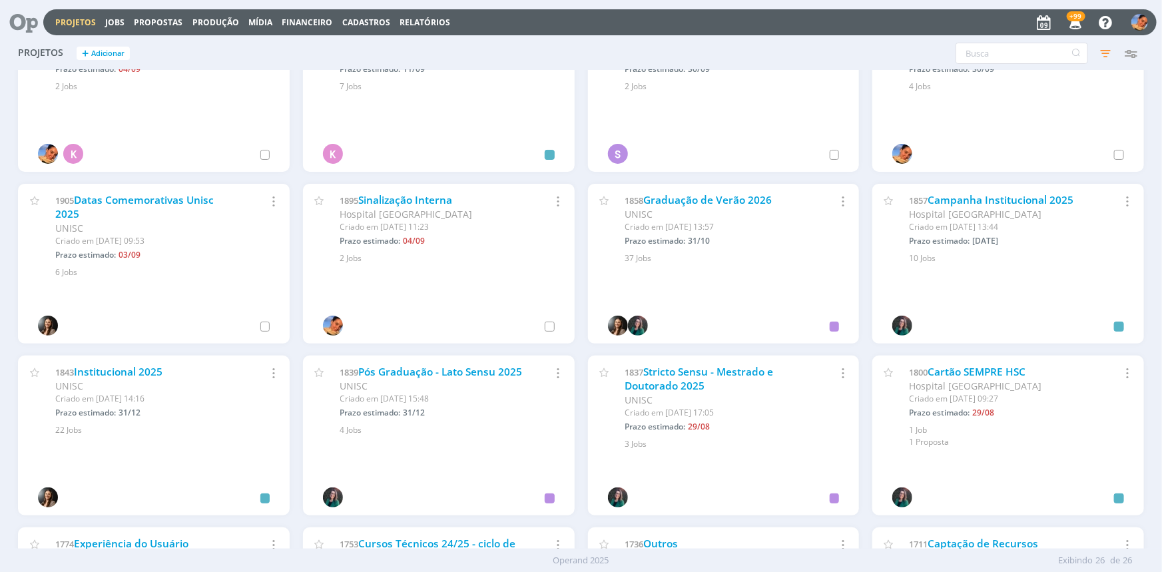
scroll to position [423, 0]
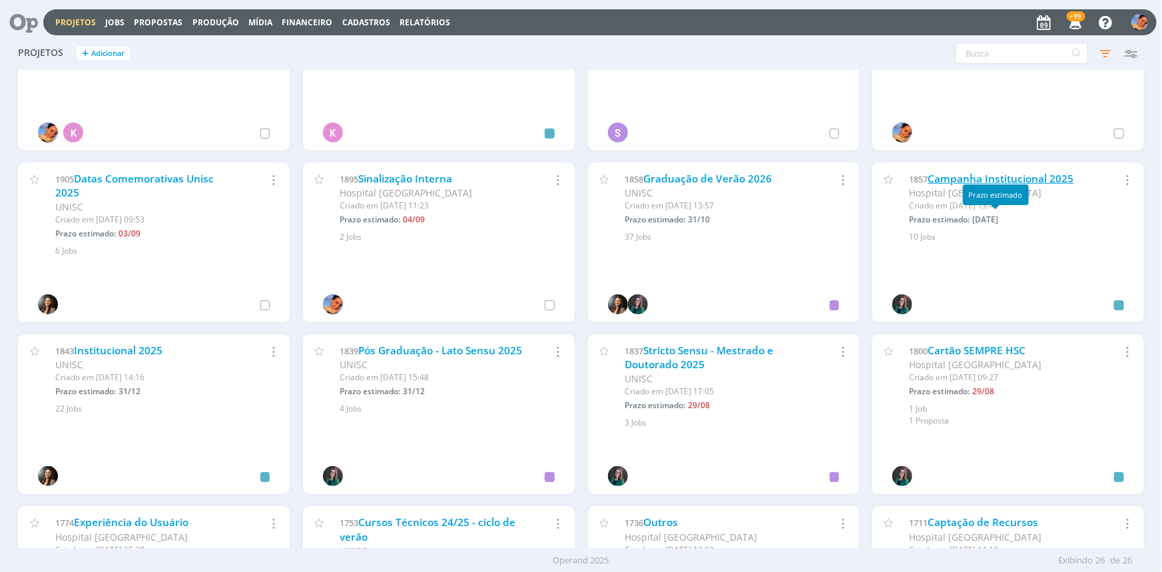
click at [1017, 177] on link "Campanha Institucional 2025" at bounding box center [1001, 179] width 146 height 14
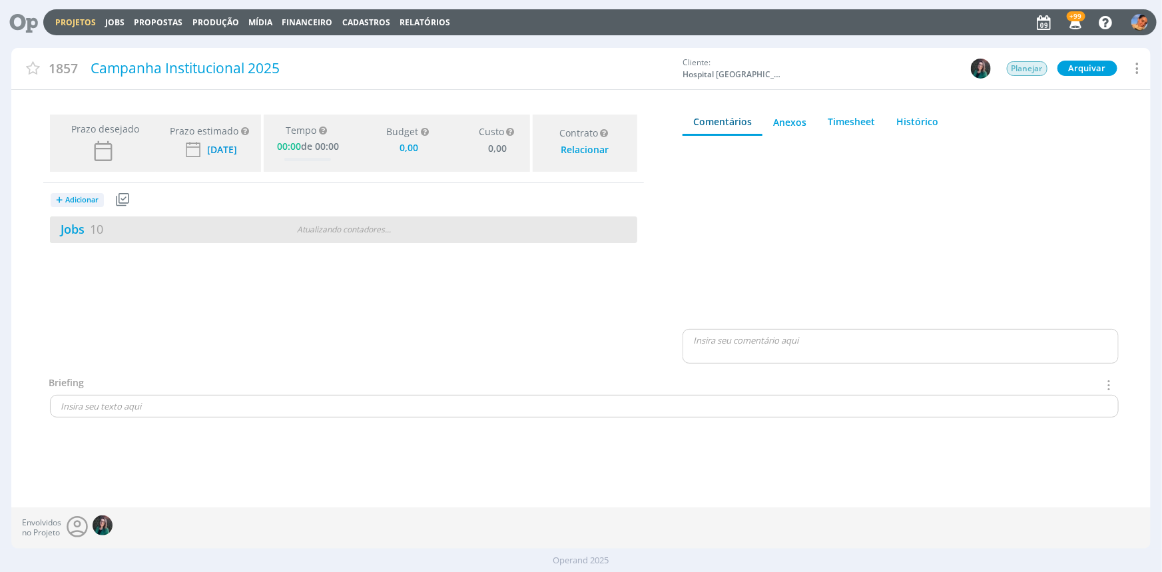
type input "0,00"
click at [235, 240] on div "Jobs 10 Atualizando contadores . . ." at bounding box center [343, 229] width 587 height 27
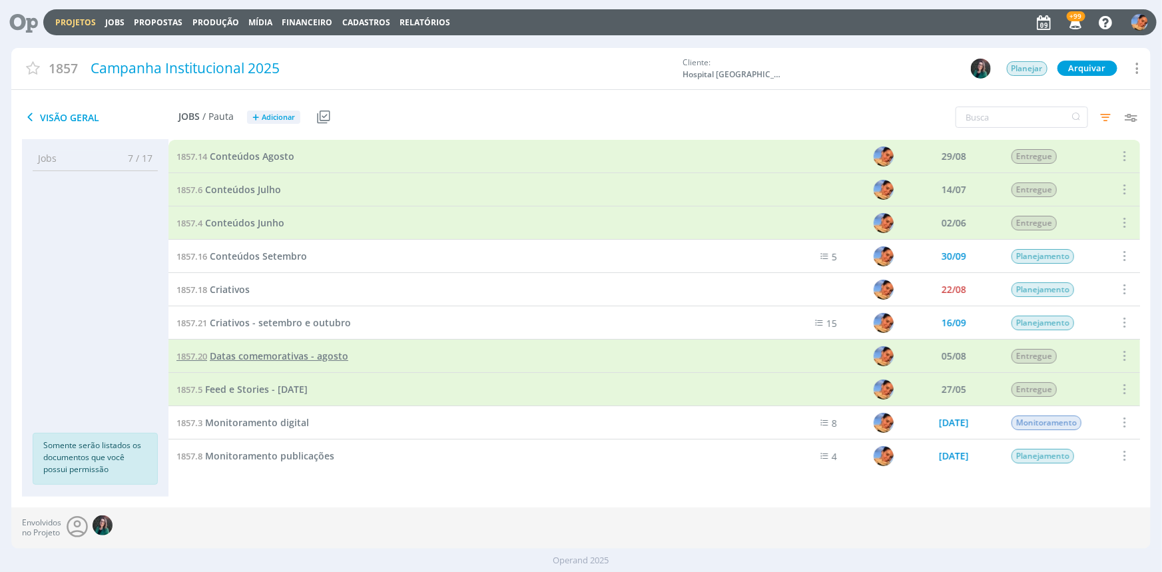
click at [296, 353] on span "Datas comemorativas - agosto" at bounding box center [279, 355] width 138 height 13
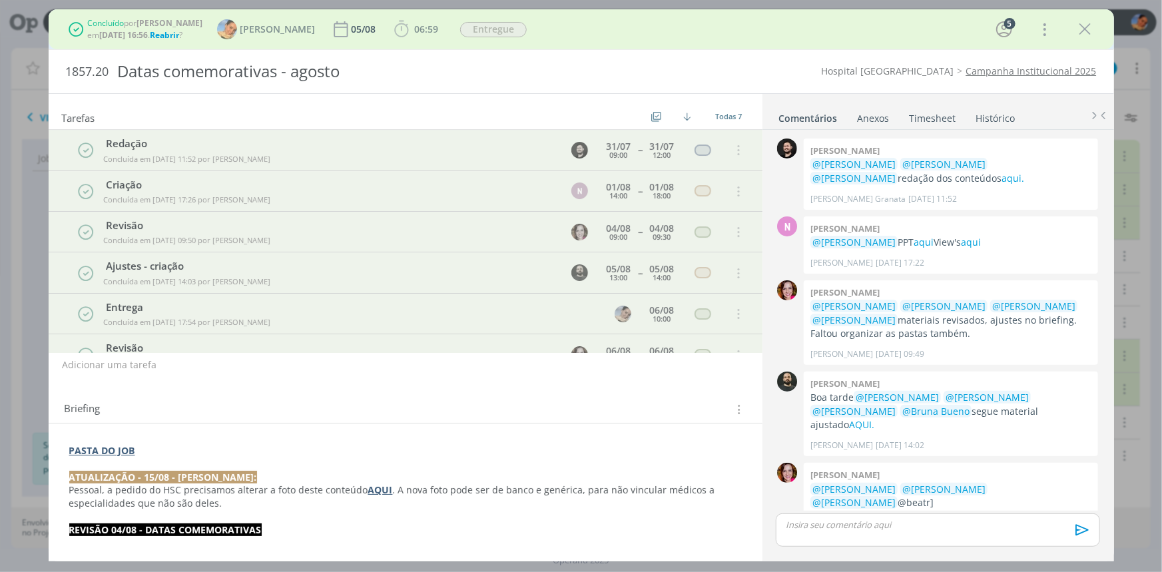
scroll to position [140, 0]
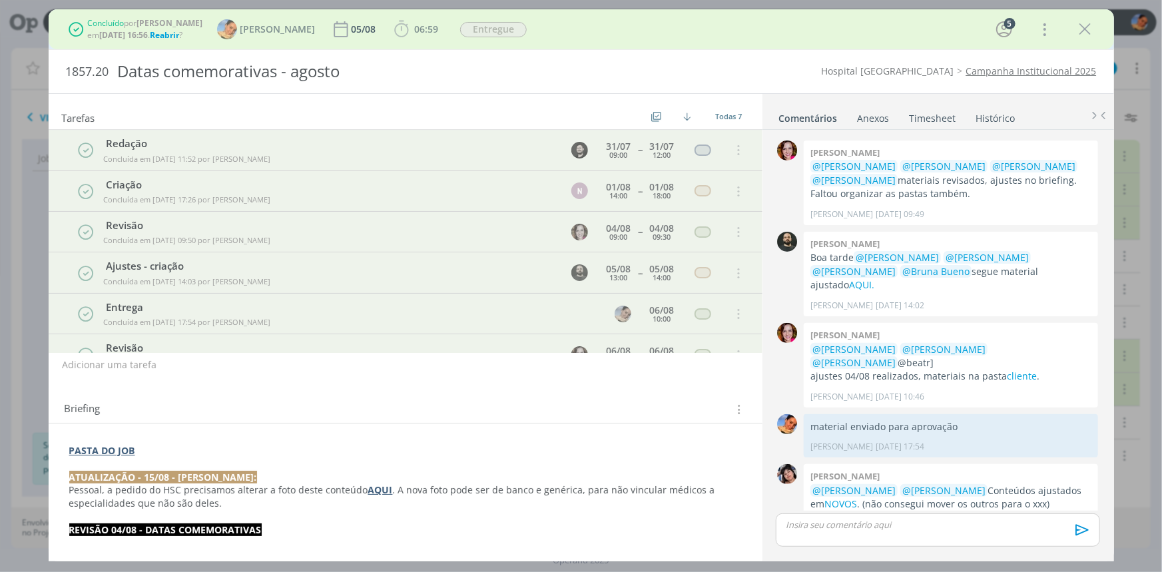
click at [934, 118] on link "Timesheet" at bounding box center [933, 115] width 48 height 19
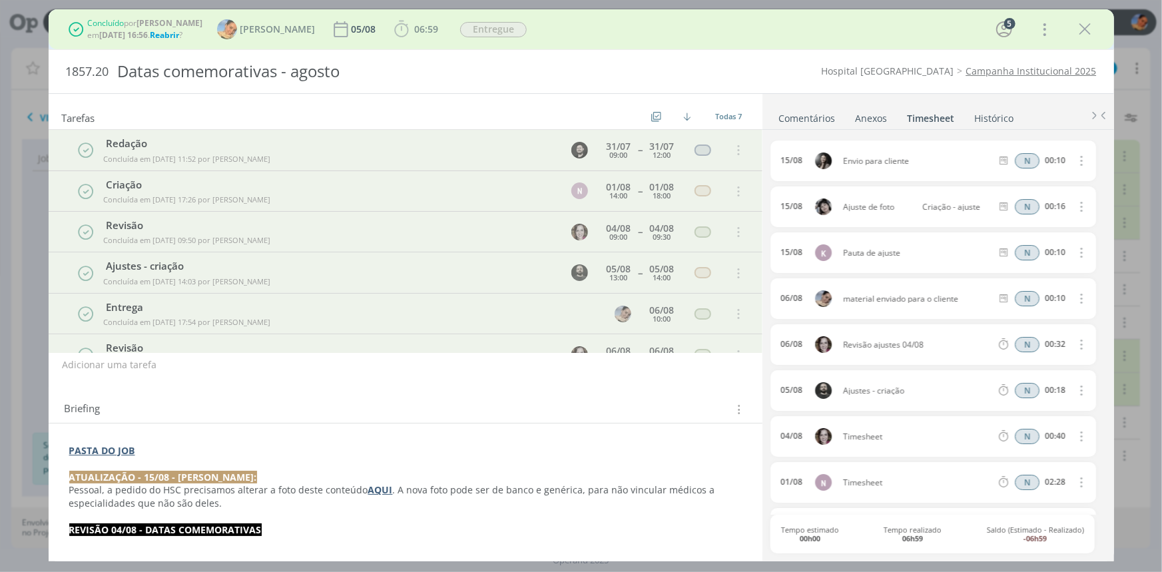
click at [169, 33] on span "Reabrir" at bounding box center [164, 34] width 29 height 11
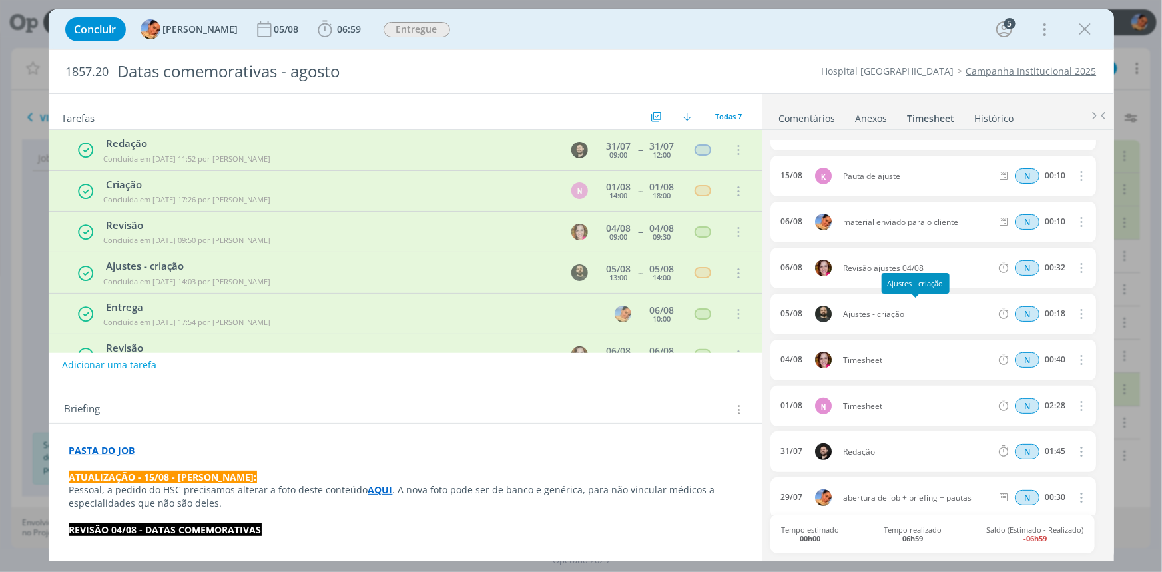
scroll to position [85, 0]
